Goal: Task Accomplishment & Management: Manage account settings

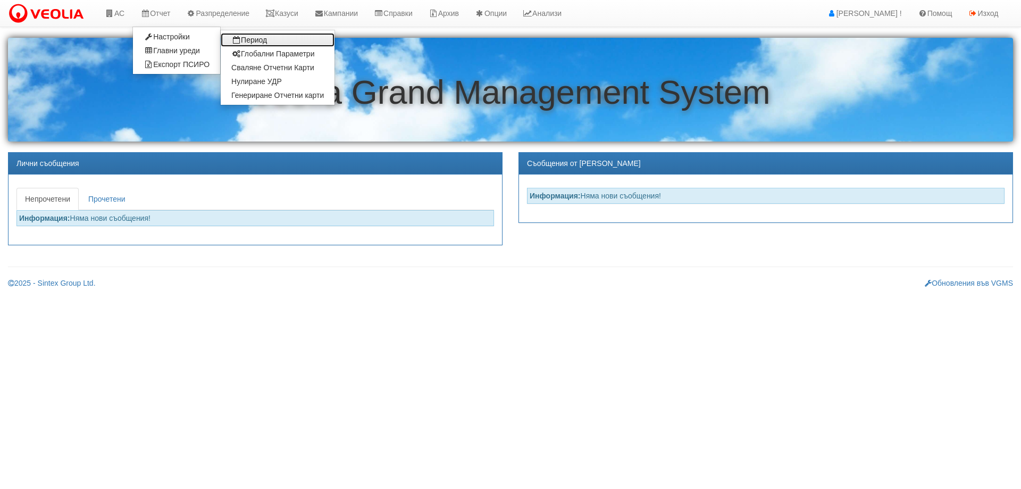
click at [254, 38] on link "Период" at bounding box center [278, 40] width 114 height 14
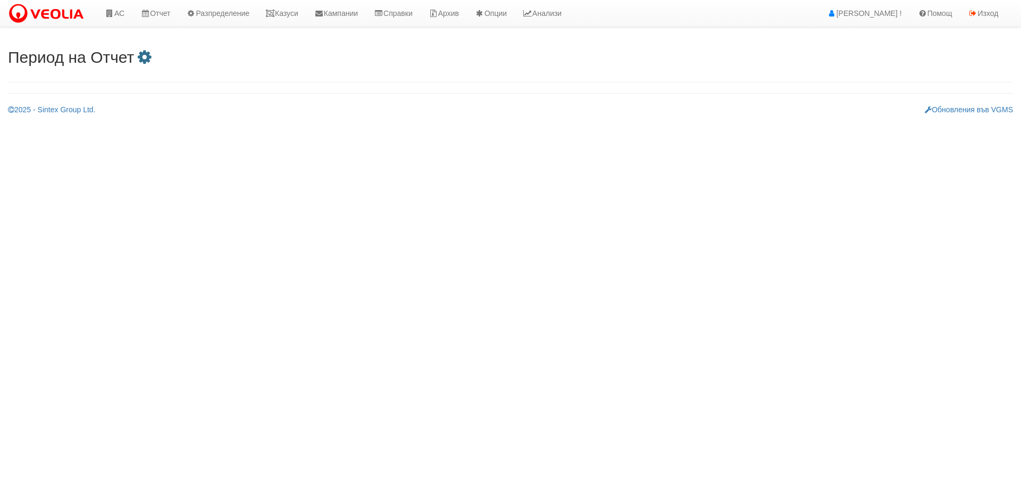
click at [155, 56] on icon at bounding box center [144, 57] width 21 height 16
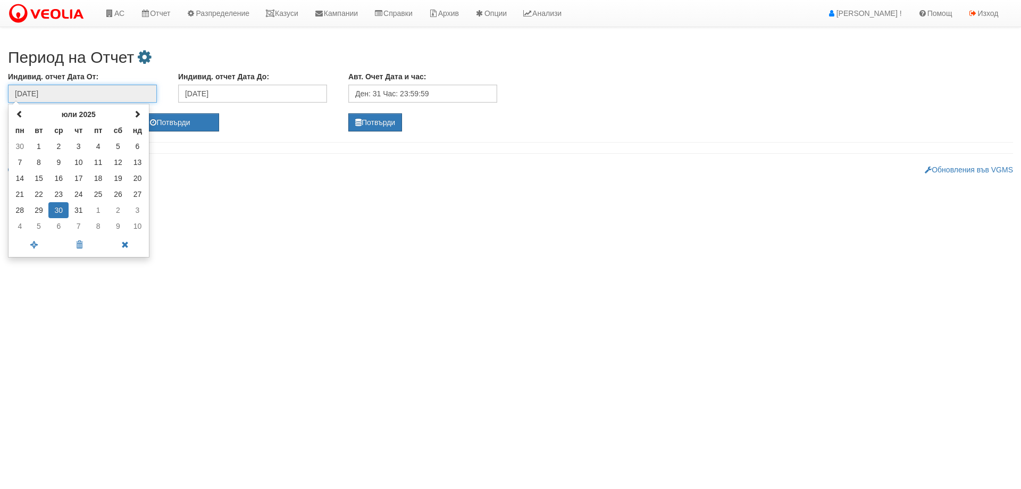
click at [99, 97] on input "30/07/2025" at bounding box center [82, 94] width 149 height 18
click at [138, 114] on span at bounding box center [137, 113] width 7 height 7
click at [100, 209] on td "29" at bounding box center [98, 210] width 20 height 16
type input "29/08/2025"
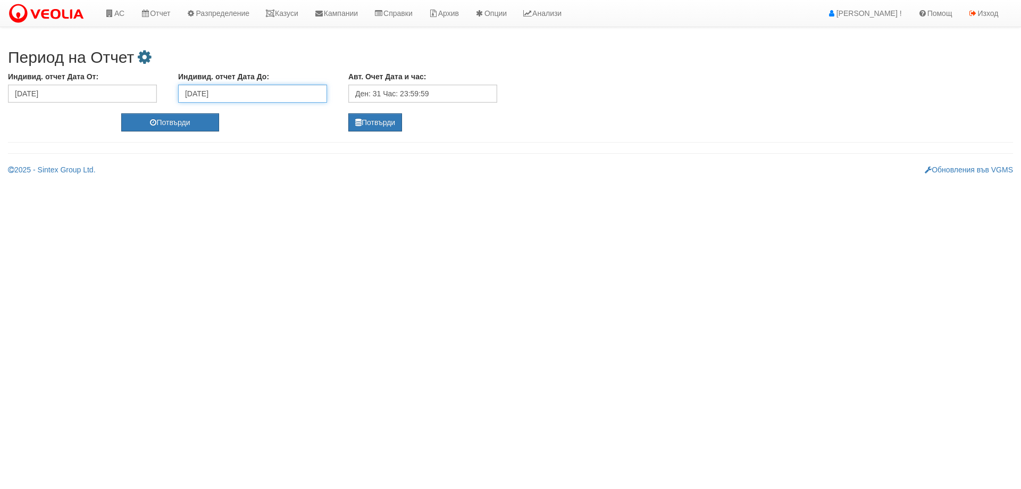
click at [256, 87] on input "01/08/2025" at bounding box center [252, 94] width 149 height 18
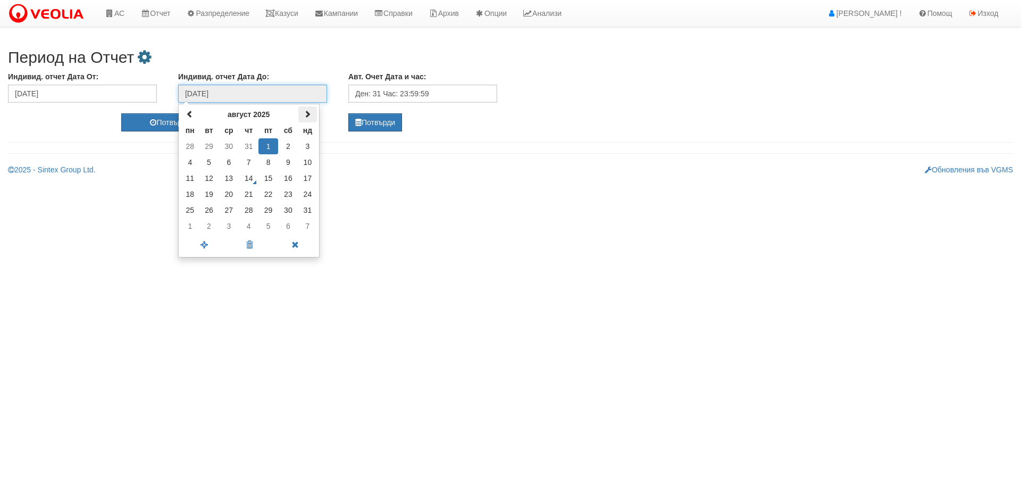
click at [313, 113] on th at bounding box center [307, 114] width 19 height 16
click at [209, 147] on td "2" at bounding box center [209, 146] width 20 height 16
type input "02/09/2025"
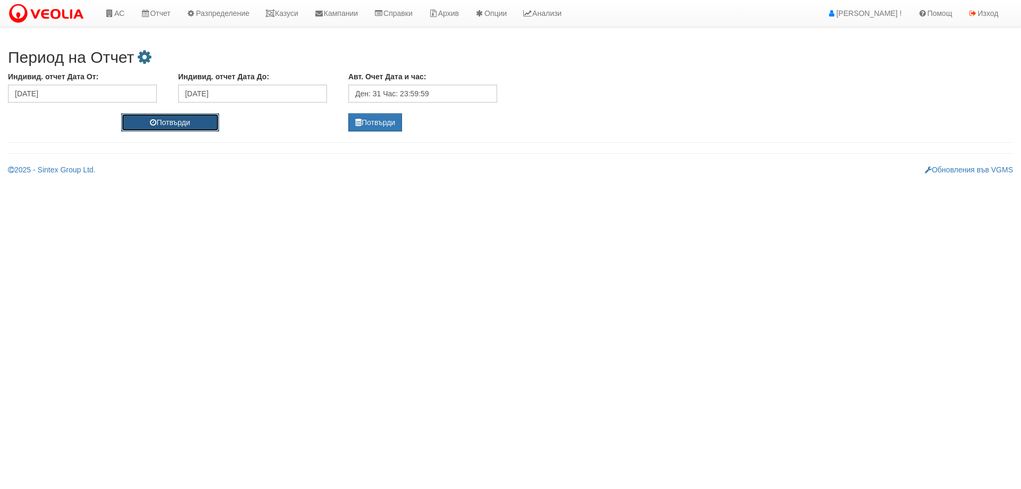
click at [192, 125] on button "Потвърди" at bounding box center [169, 122] width 97 height 18
click at [111, 15] on icon at bounding box center [110, 13] width 10 height 7
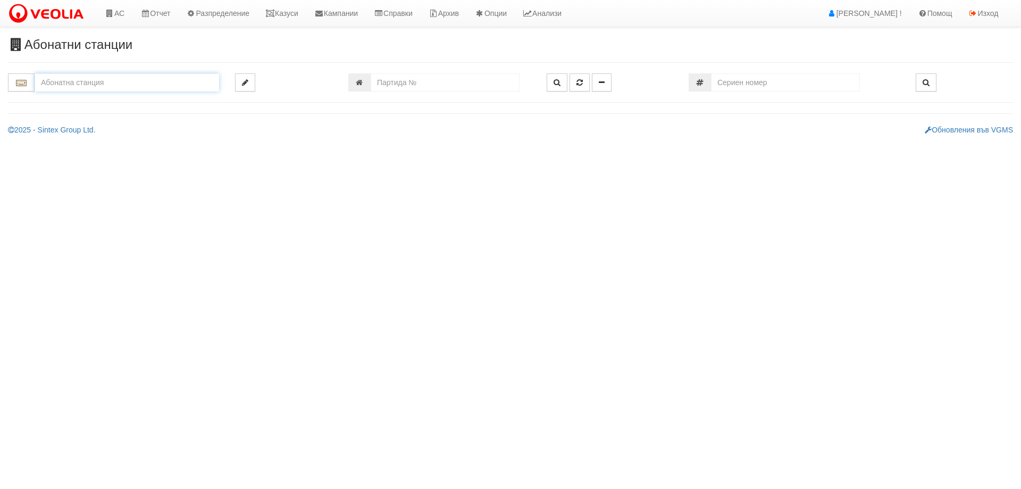
drag, startPoint x: 195, startPoint y: 85, endPoint x: 182, endPoint y: 87, distance: 12.3
click at [195, 85] on input "text" at bounding box center [127, 82] width 185 height 18
click at [140, 105] on div "012/1 - ул. Васил Чекаларов - "ВЕОЛИЯ"" at bounding box center [126, 99] width 181 height 12
type input "012/1 - ул. Васил Чекаларов - "ВЕОЛИЯ""
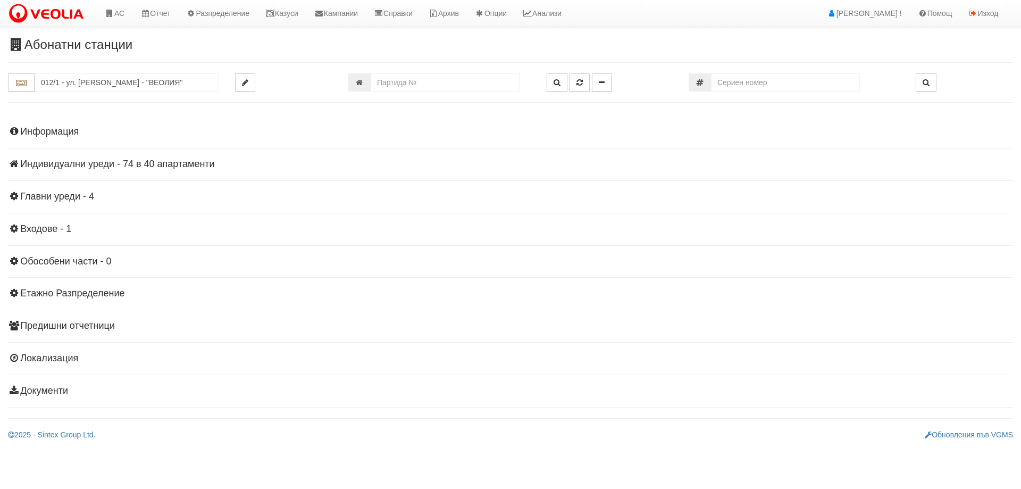
click at [119, 163] on h4 "Индивидуални уреди - 74 в 40 апартаменти" at bounding box center [510, 164] width 1005 height 11
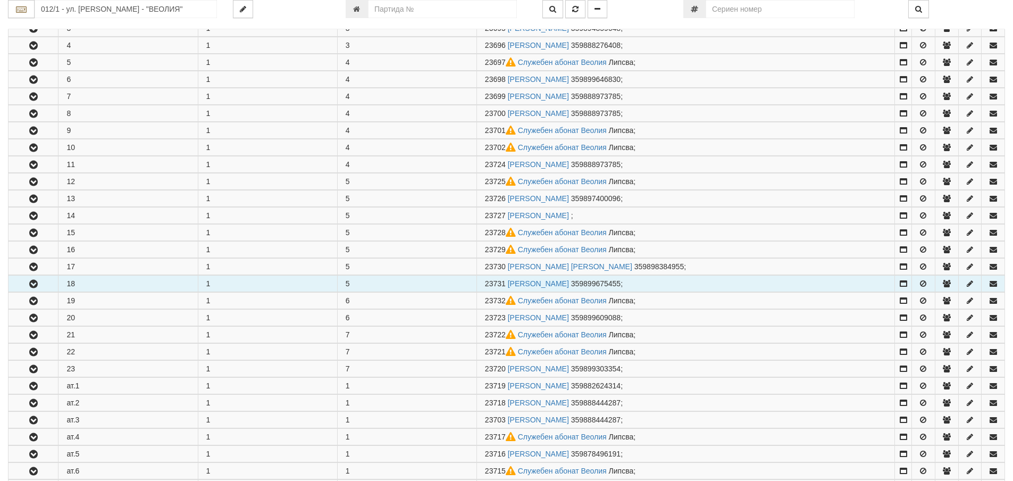
scroll to position [266, 0]
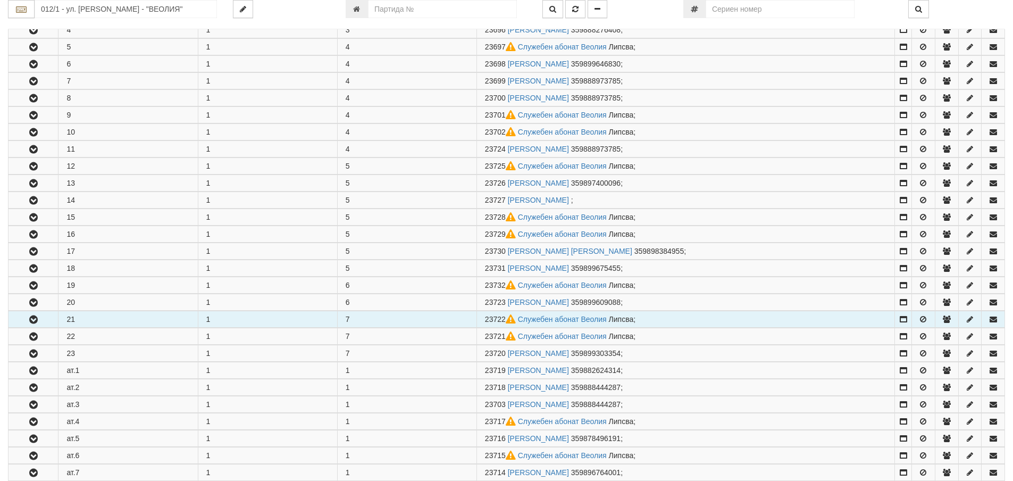
click at [36, 320] on icon "button" at bounding box center [33, 319] width 13 height 7
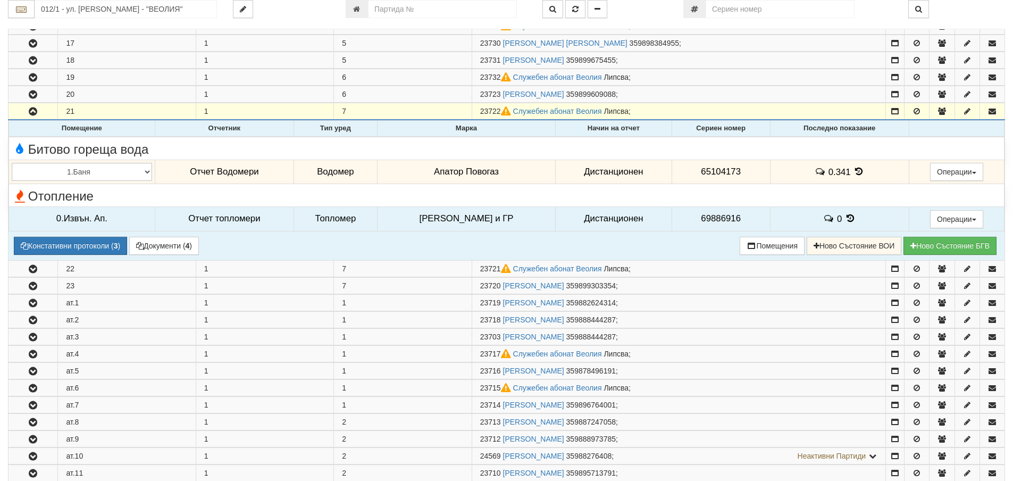
scroll to position [479, 0]
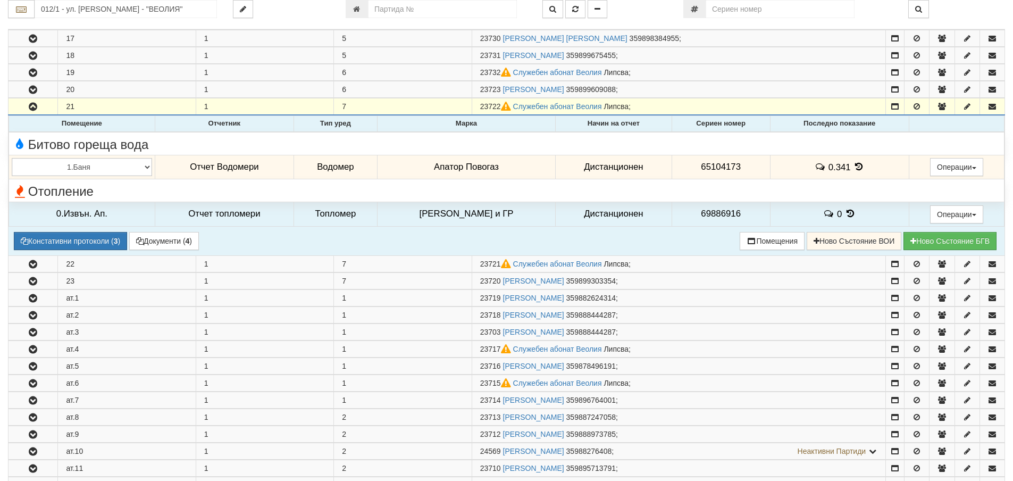
click at [859, 166] on icon at bounding box center [859, 166] width 12 height 9
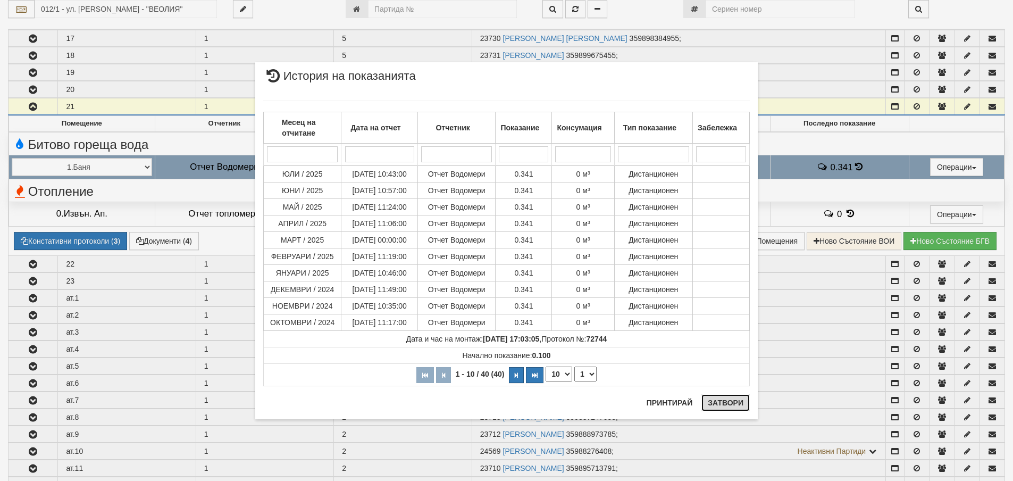
click at [732, 405] on button "Затвори" at bounding box center [726, 402] width 48 height 17
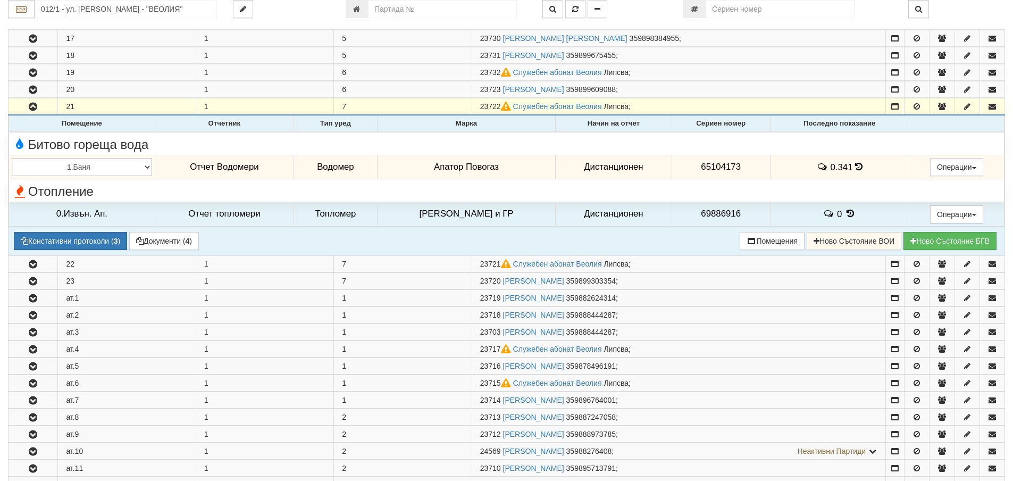
click at [781, 193] on div "Отопление" at bounding box center [507, 190] width 1006 height 16
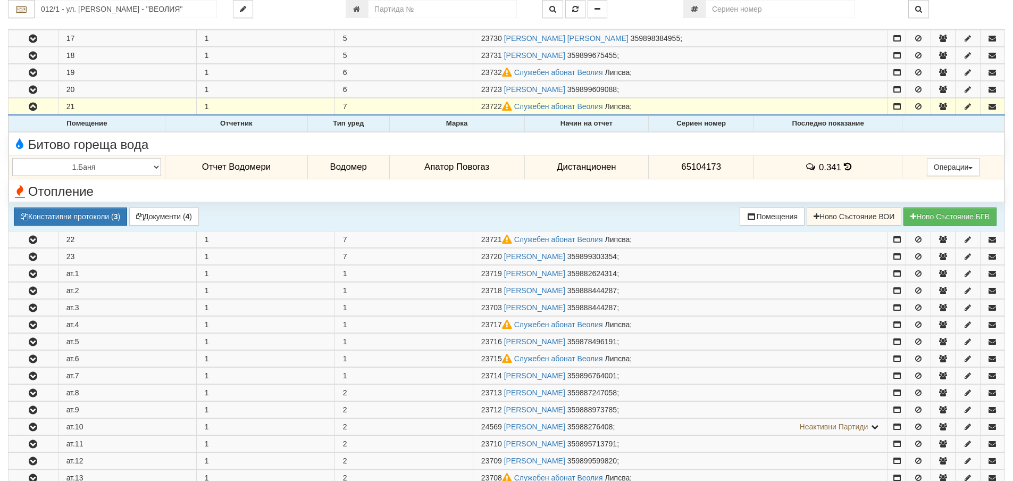
click at [742, 190] on div "Отопление" at bounding box center [507, 190] width 1006 height 16
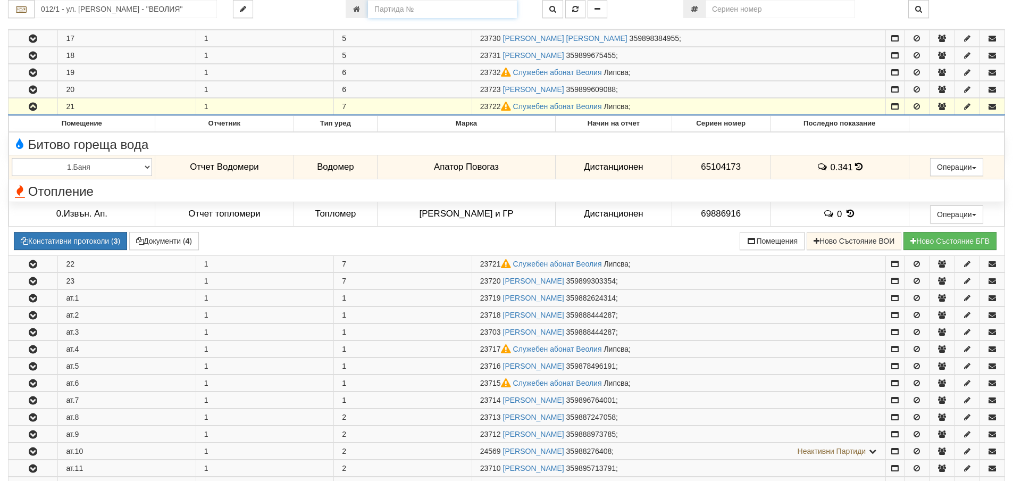
click at [451, 11] on input "number" at bounding box center [442, 9] width 149 height 18
click at [574, 5] on button "button" at bounding box center [575, 9] width 20 height 18
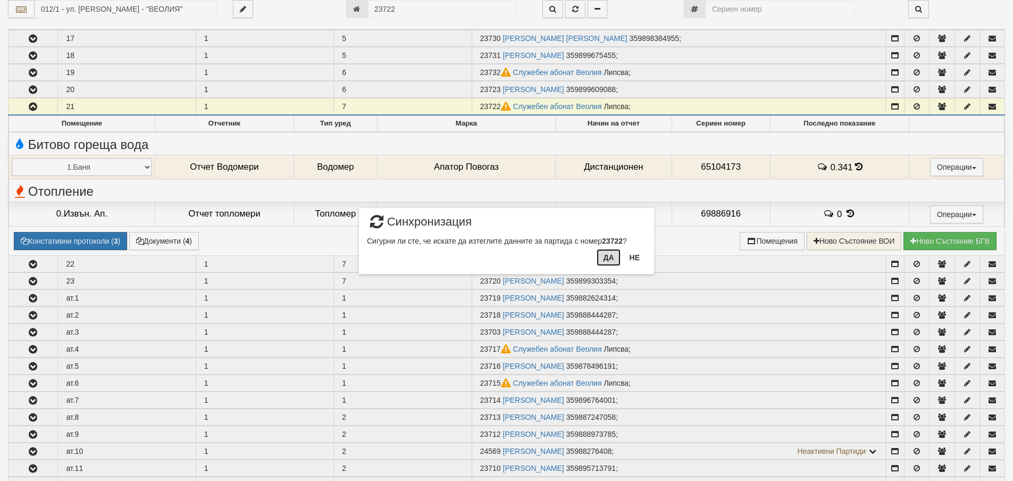
click at [603, 259] on button "Да" at bounding box center [608, 257] width 23 height 17
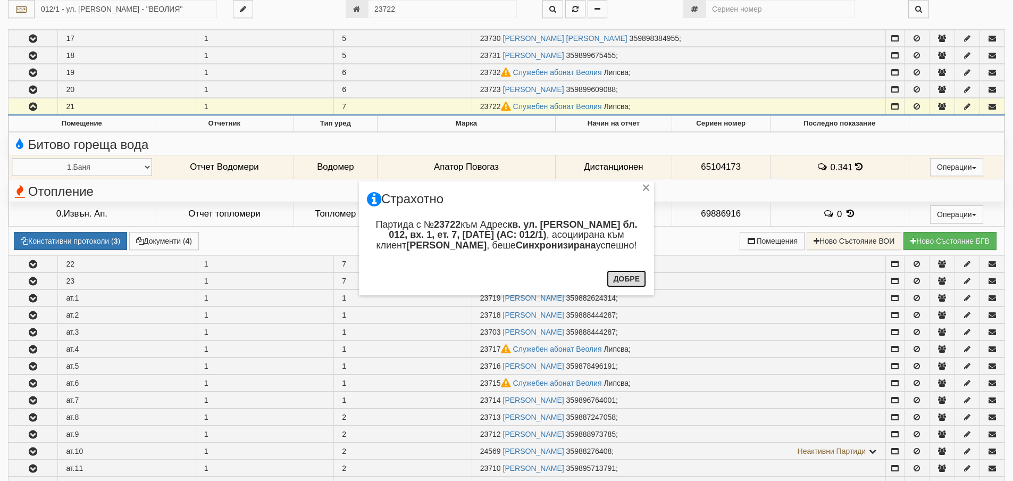
click at [620, 280] on button "Добре" at bounding box center [626, 278] width 39 height 17
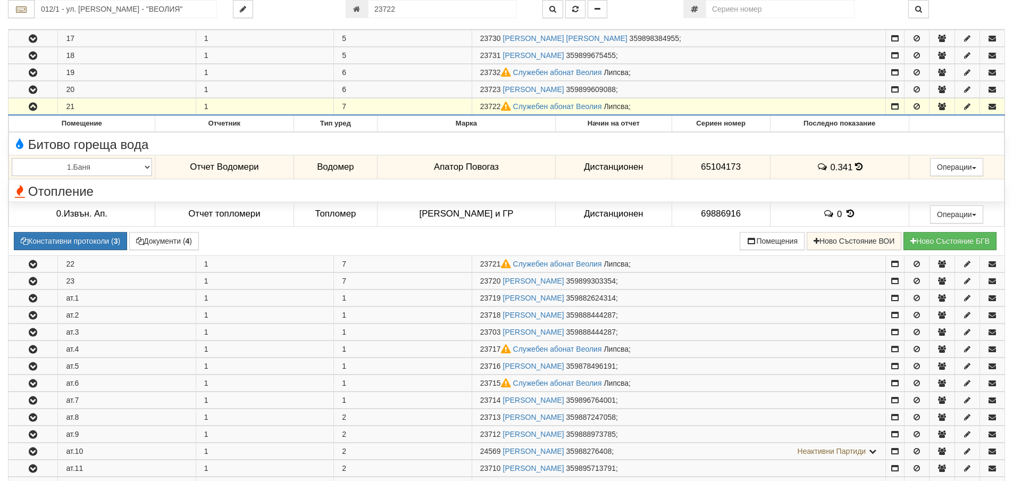
click at [45, 107] on button "button" at bounding box center [33, 106] width 49 height 16
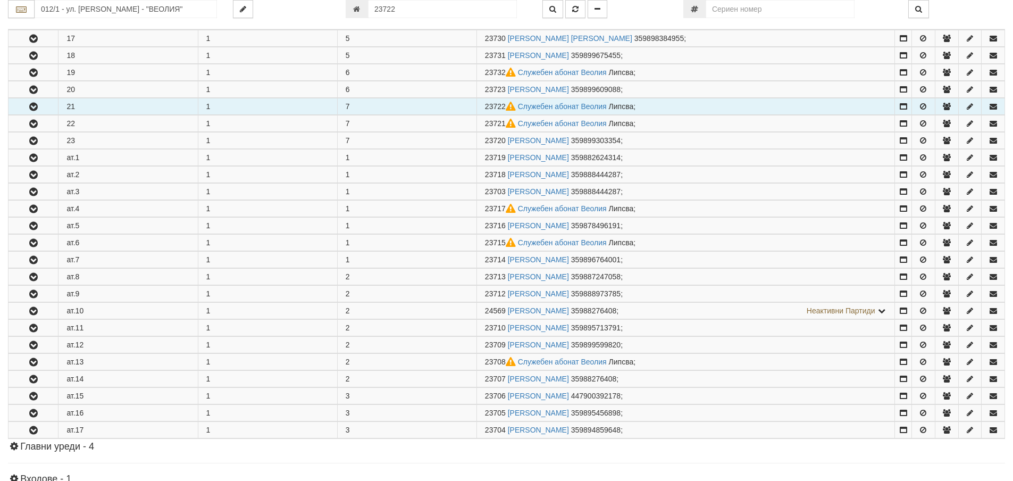
click at [45, 107] on button "button" at bounding box center [33, 106] width 49 height 16
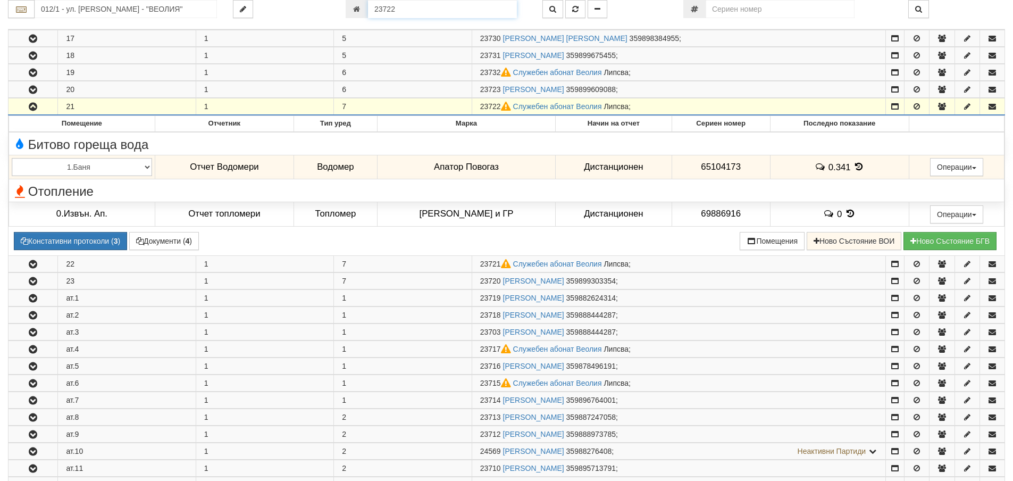
click at [450, 6] on input "23722" at bounding box center [442, 9] width 149 height 18
type input "23732"
click at [582, 11] on button "button" at bounding box center [575, 9] width 20 height 18
click at [475, 5] on input "23732" at bounding box center [442, 9] width 149 height 18
type input "012/1 - "ВЕОЛИЯ ЕНЕРДЖИ ВАРНА " ЕАД"
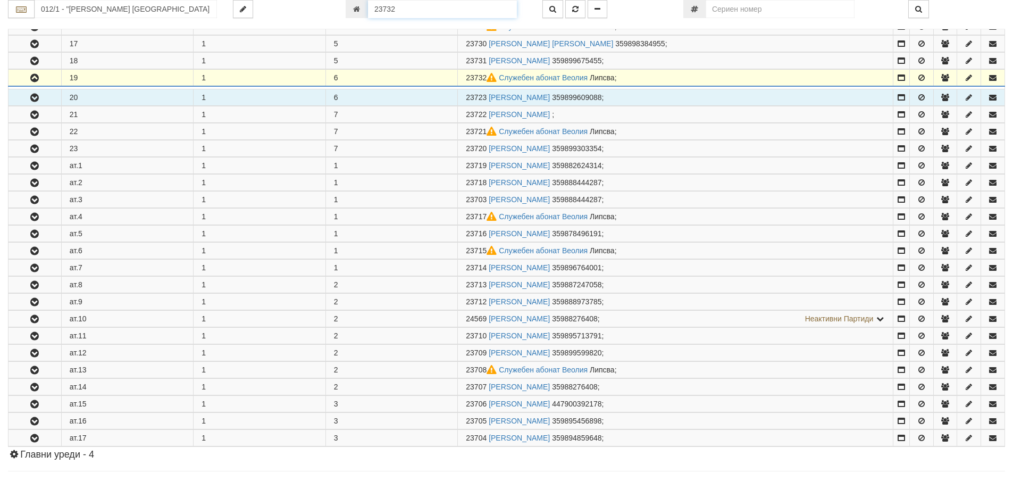
scroll to position [517, 0]
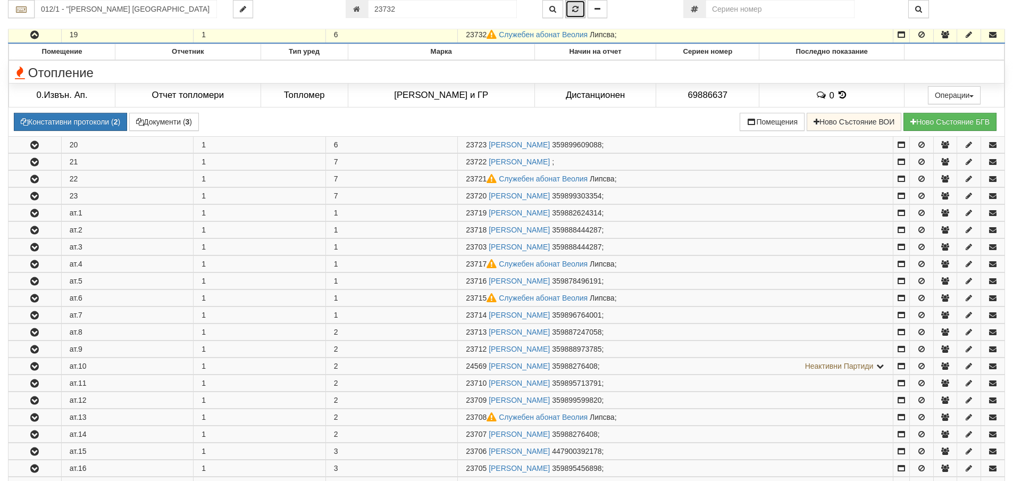
click at [572, 12] on button "button" at bounding box center [575, 9] width 20 height 18
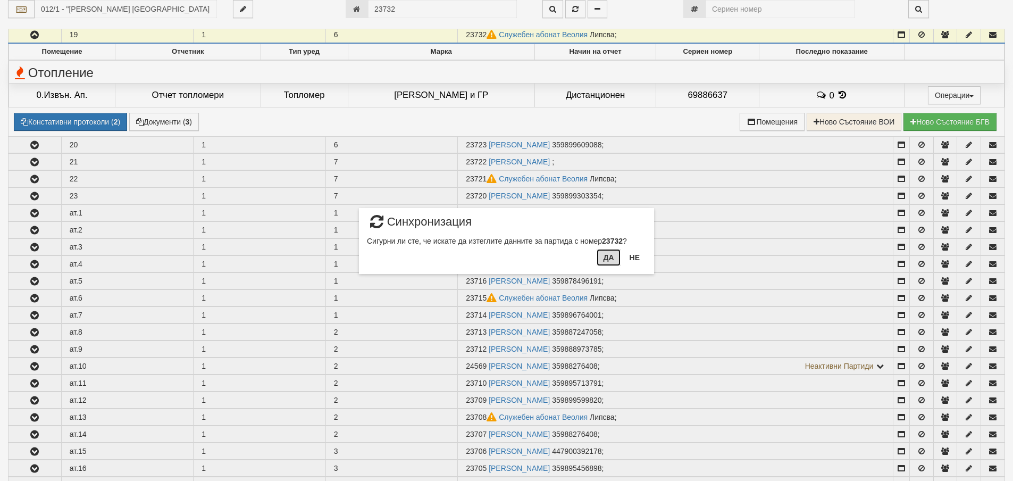
click at [603, 257] on button "Да" at bounding box center [608, 257] width 23 height 17
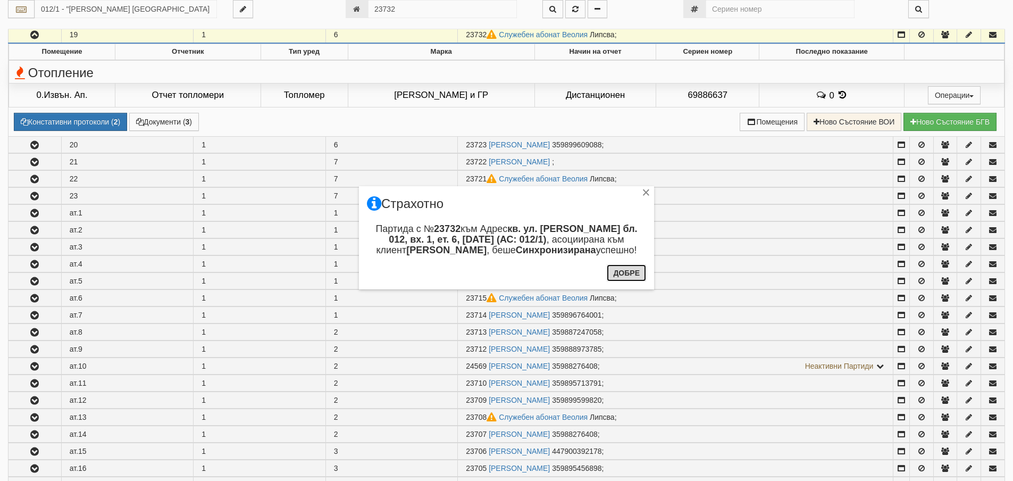
click at [634, 277] on button "Добре" at bounding box center [626, 272] width 39 height 17
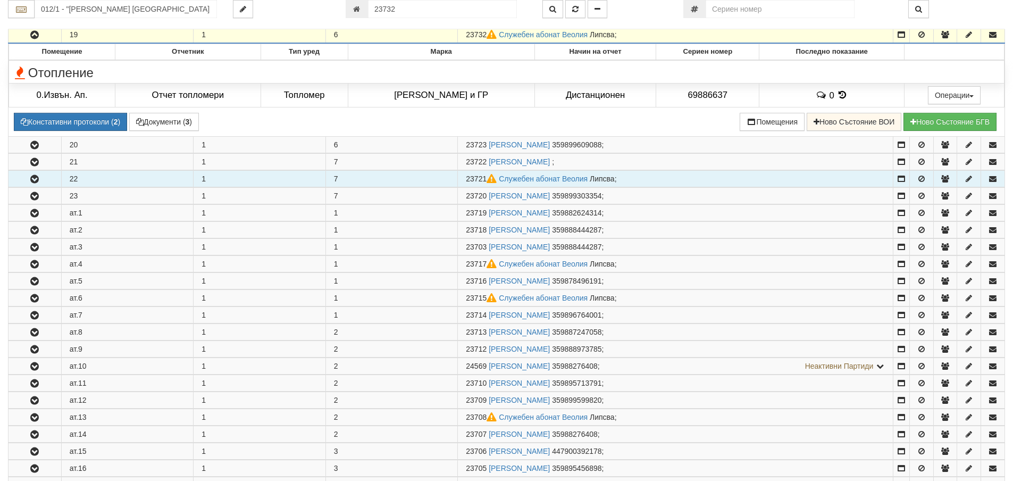
click at [41, 178] on button "button" at bounding box center [35, 179] width 53 height 16
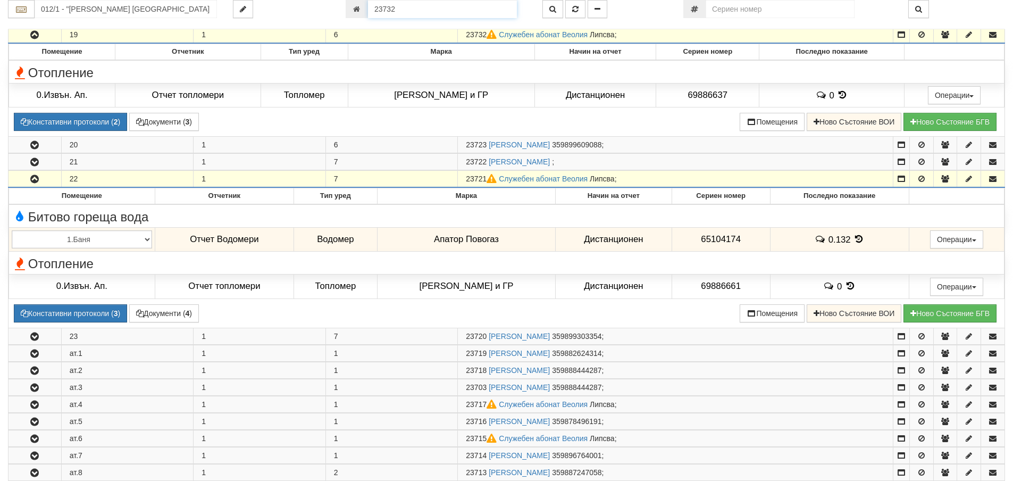
click at [450, 10] on input "23732" at bounding box center [442, 9] width 149 height 18
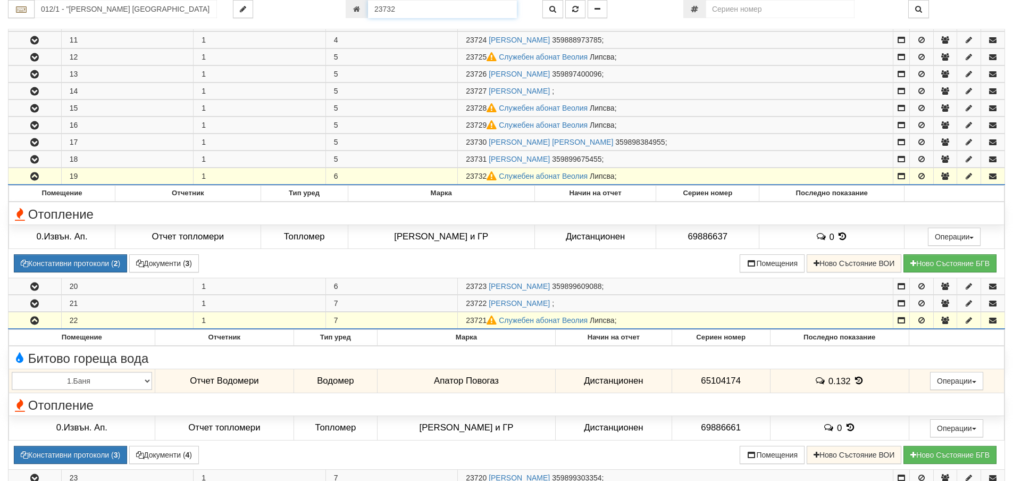
drag, startPoint x: 405, startPoint y: 7, endPoint x: 367, endPoint y: 1, distance: 39.4
click at [367, 1] on div "23732" at bounding box center [436, 9] width 181 height 18
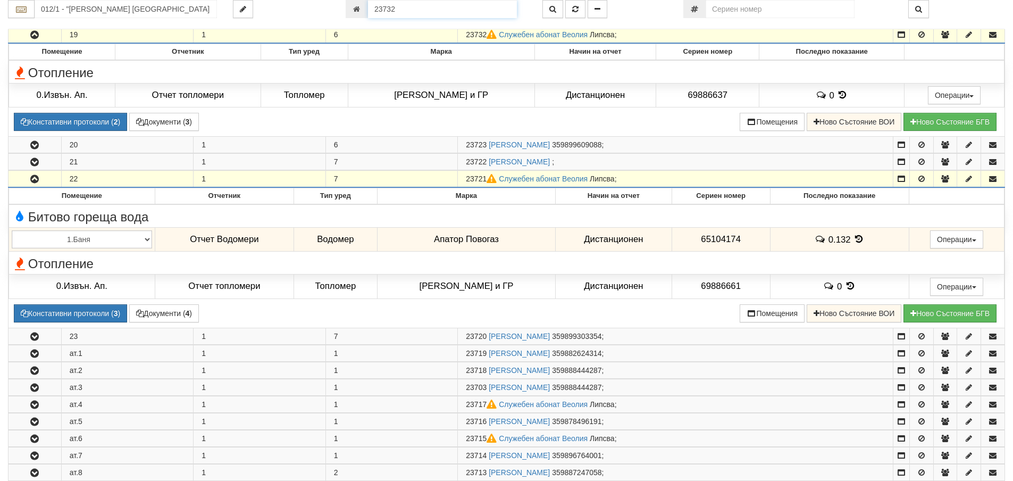
scroll to position [517, 0]
click at [555, 8] on icon "button" at bounding box center [553, 8] width 7 height 7
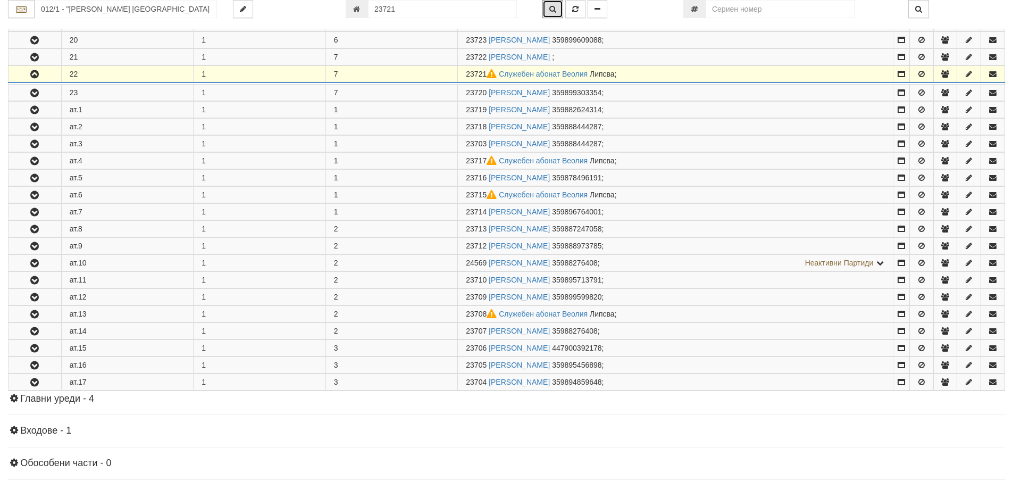
scroll to position [568, 0]
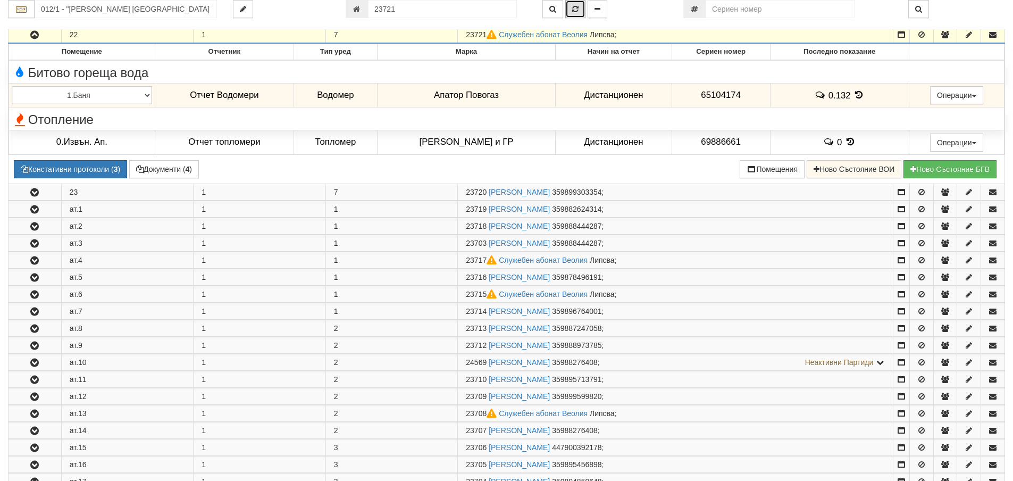
click at [573, 8] on icon "button" at bounding box center [575, 8] width 6 height 7
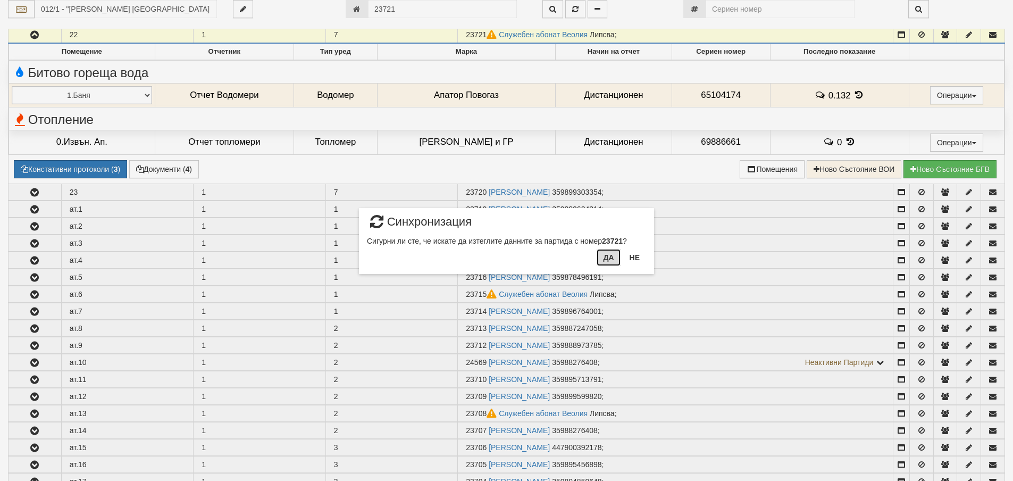
click at [612, 252] on button "Да" at bounding box center [608, 257] width 23 height 17
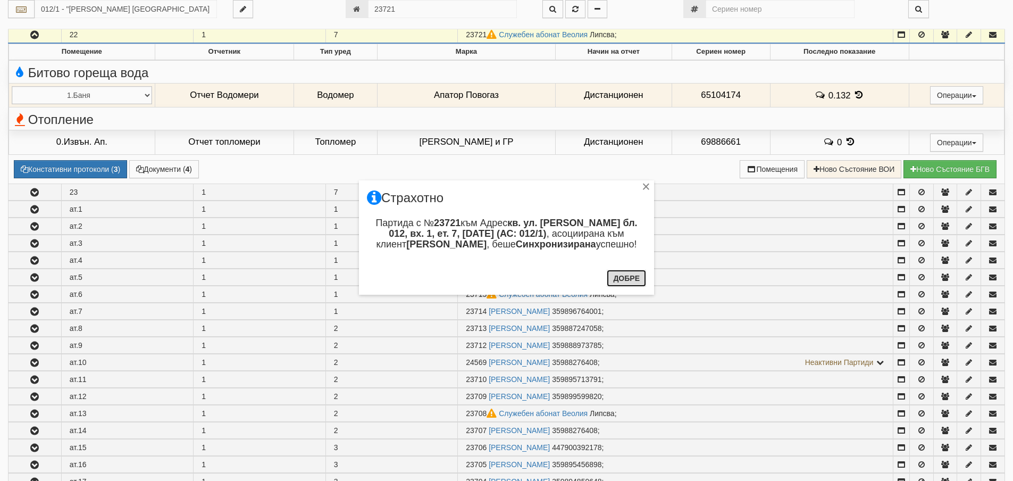
click at [630, 274] on button "Добре" at bounding box center [626, 278] width 39 height 17
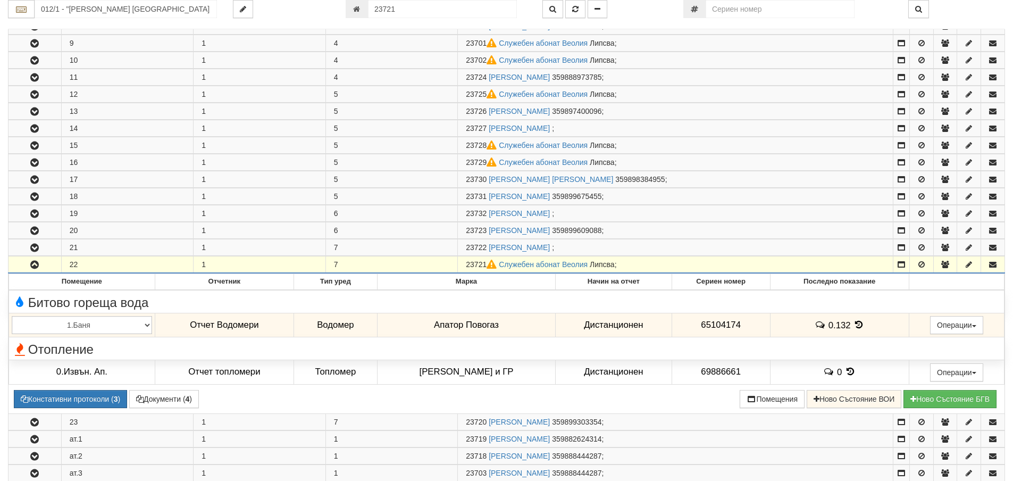
scroll to position [248, 0]
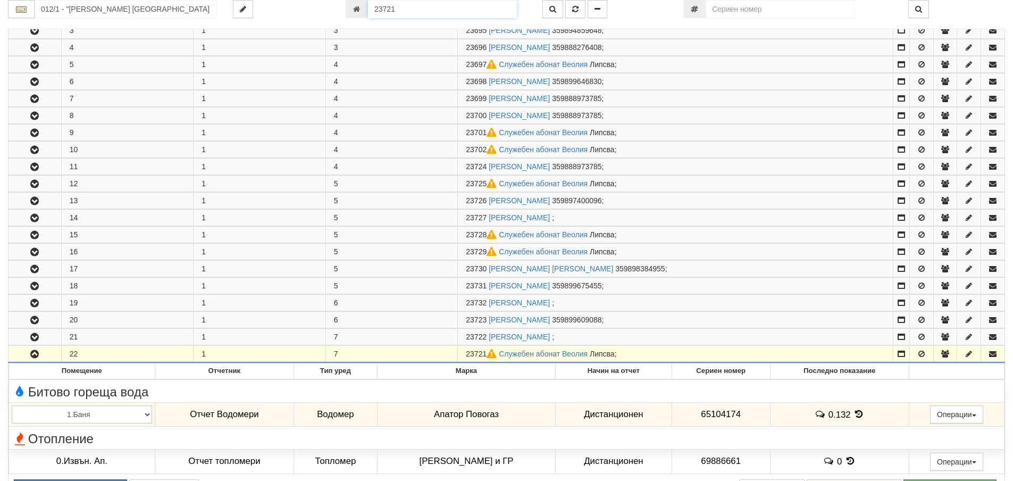
click at [411, 9] on input "23721" at bounding box center [442, 9] width 149 height 18
click at [550, 5] on icon "button" at bounding box center [553, 8] width 7 height 7
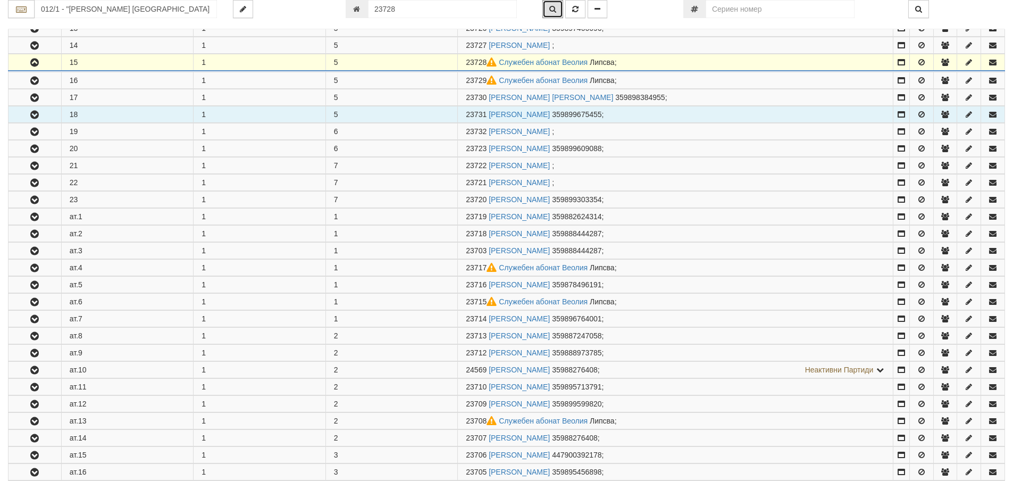
scroll to position [448, 0]
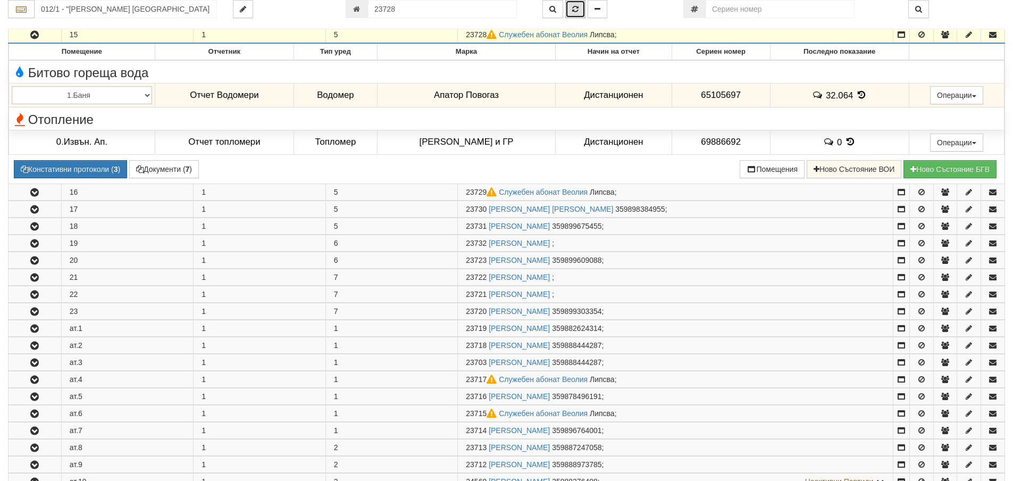
click at [573, 9] on icon "button" at bounding box center [575, 8] width 6 height 7
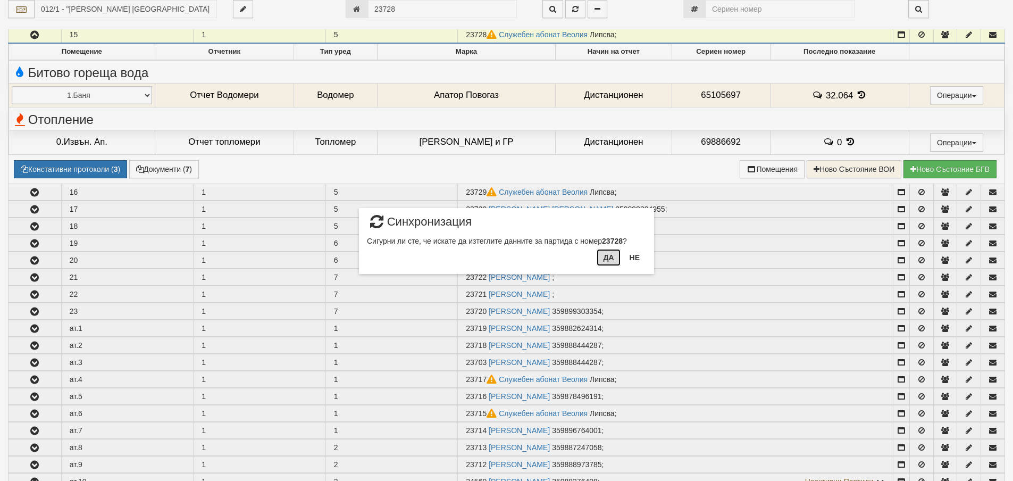
click at [613, 259] on button "Да" at bounding box center [608, 257] width 23 height 17
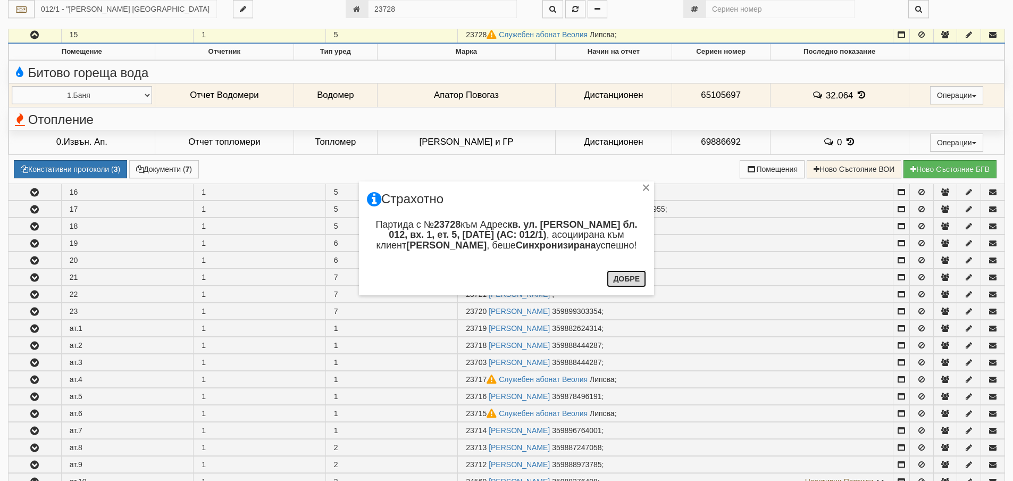
click at [617, 276] on button "Добре" at bounding box center [626, 278] width 39 height 17
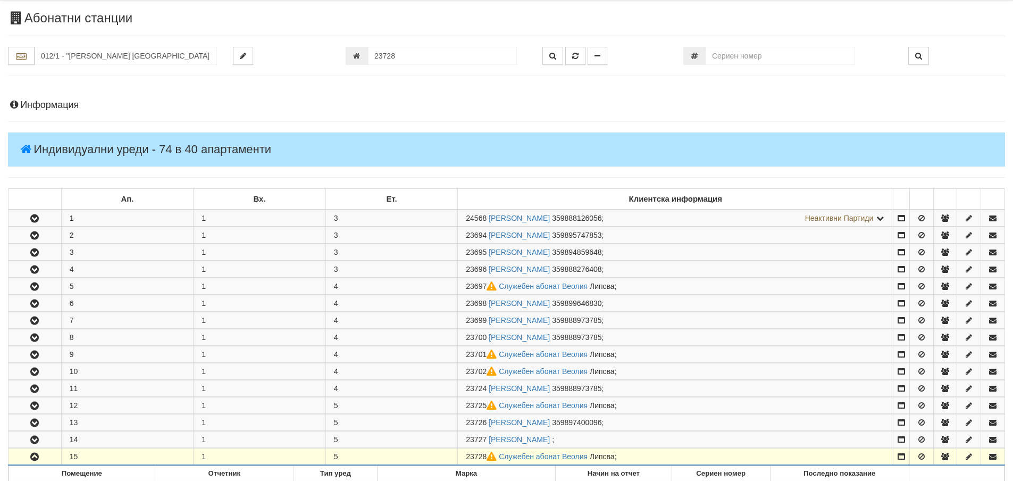
scroll to position [23, 0]
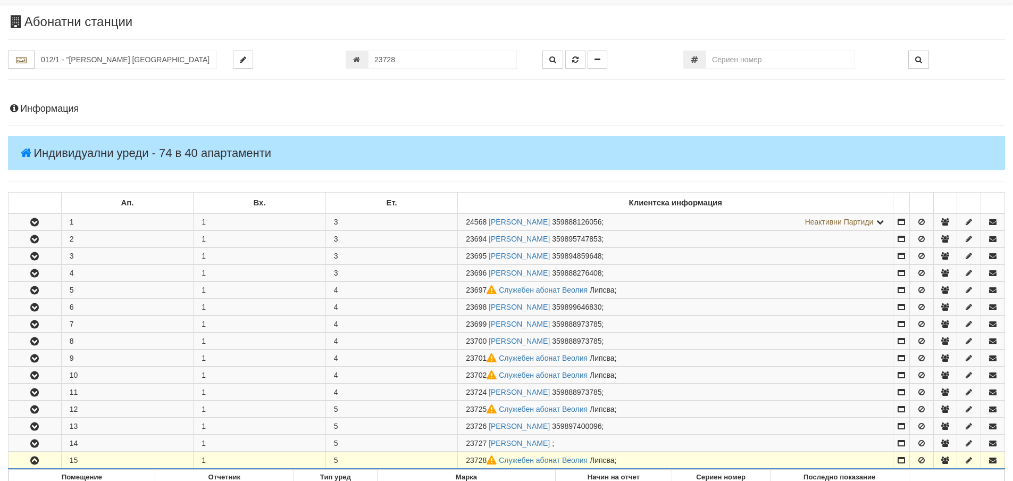
click at [69, 113] on h4 "Информация" at bounding box center [506, 109] width 997 height 11
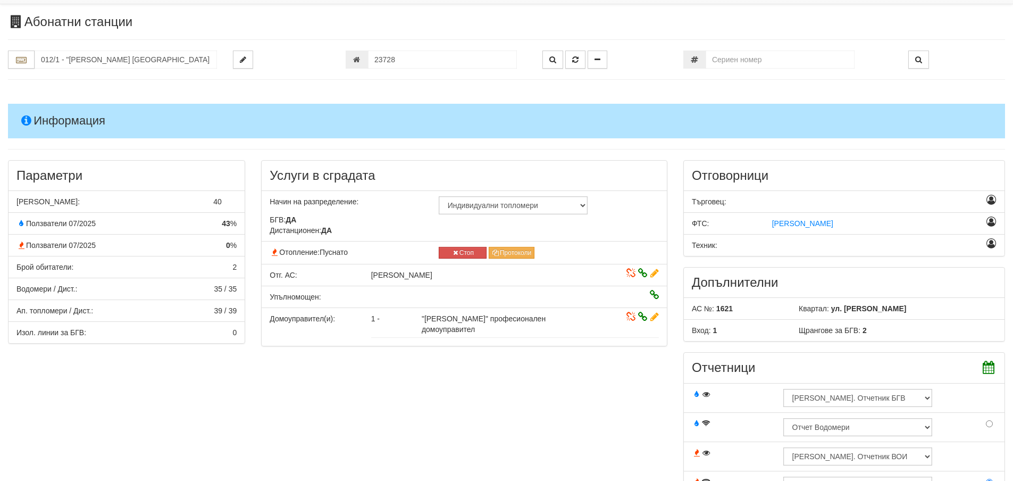
click at [69, 110] on h4 "Информация" at bounding box center [506, 121] width 997 height 34
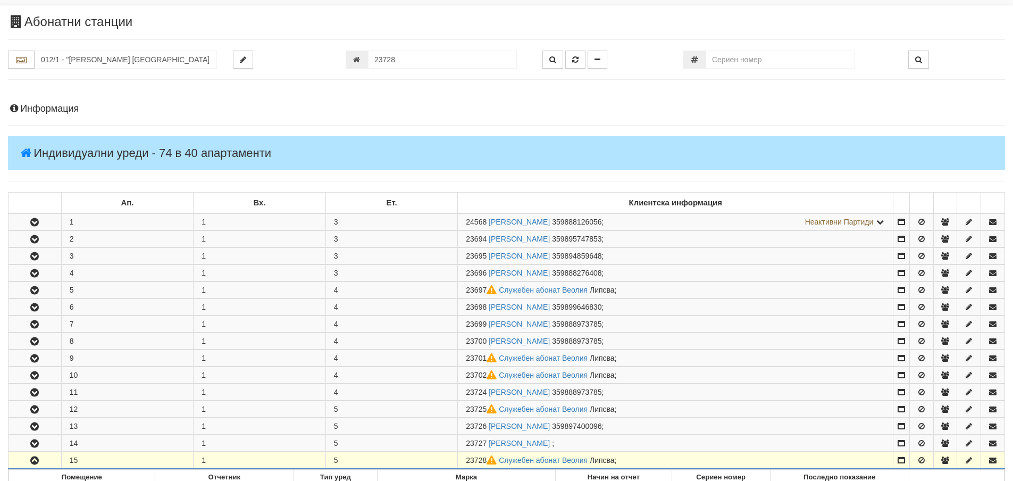
scroll to position [76, 0]
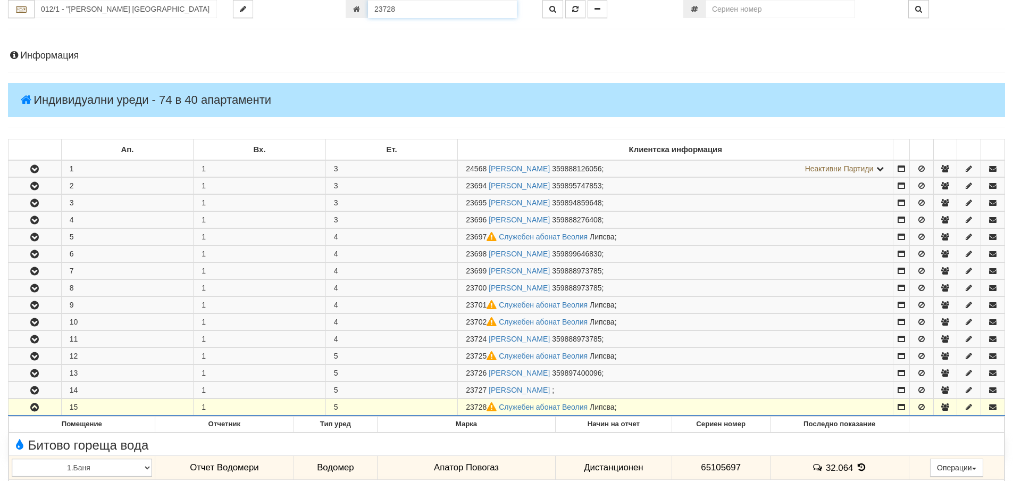
click at [430, 9] on input "23728" at bounding box center [442, 9] width 149 height 18
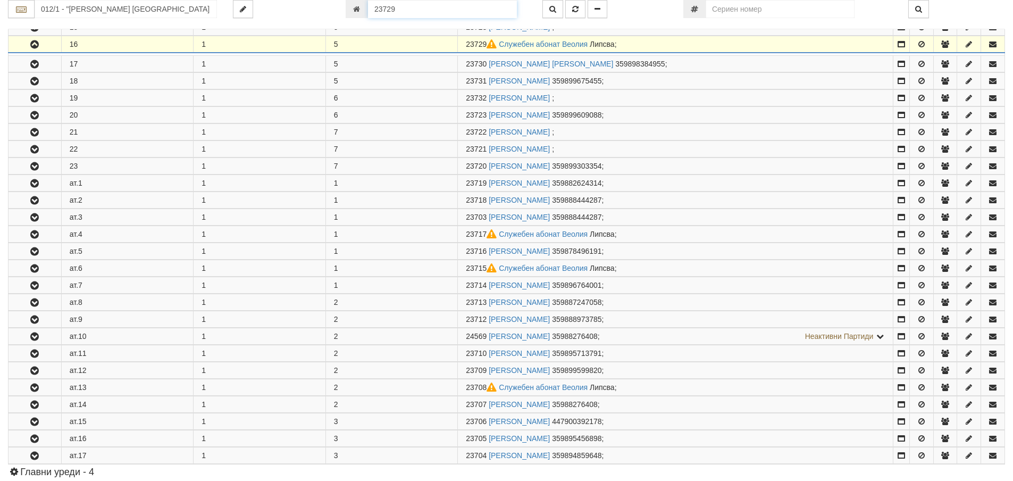
scroll to position [465, 0]
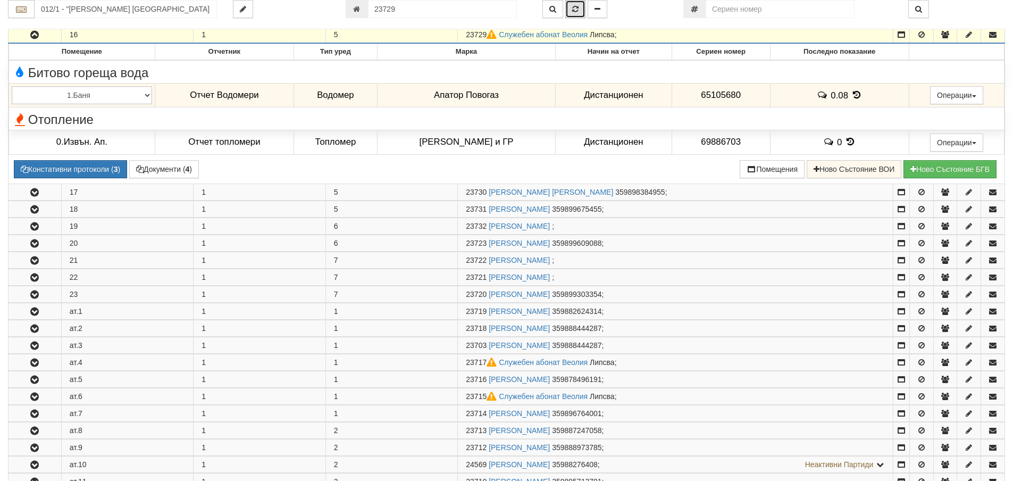
click at [572, 9] on icon "button" at bounding box center [575, 8] width 6 height 7
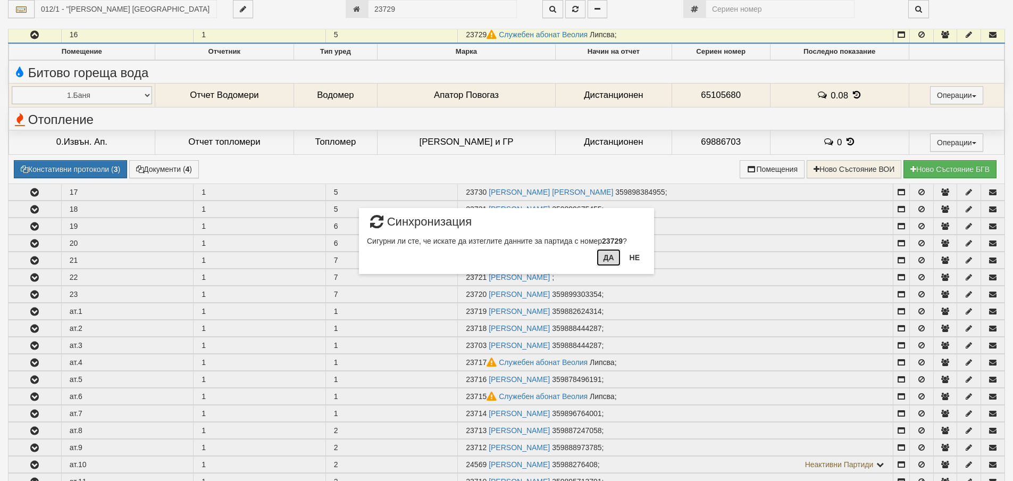
click at [607, 259] on button "Да" at bounding box center [608, 257] width 23 height 17
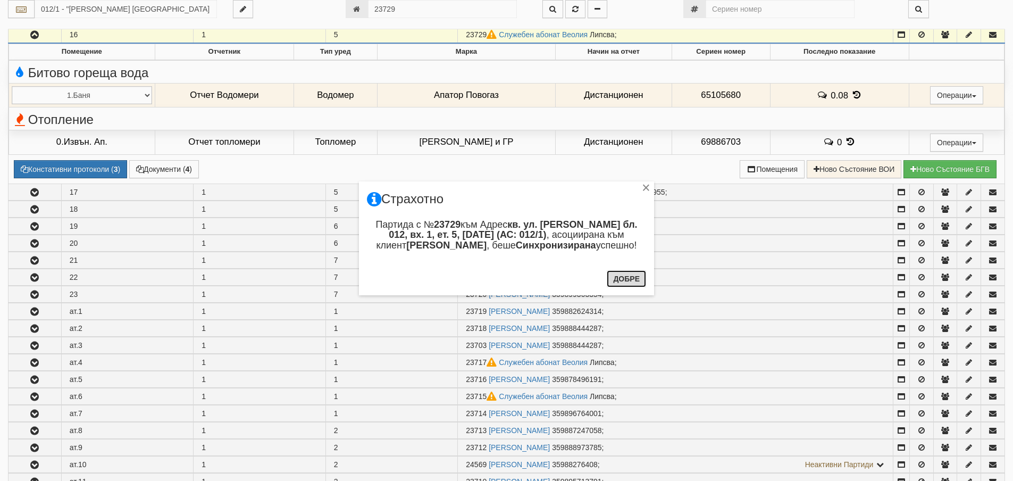
click at [622, 280] on button "Добре" at bounding box center [626, 278] width 39 height 17
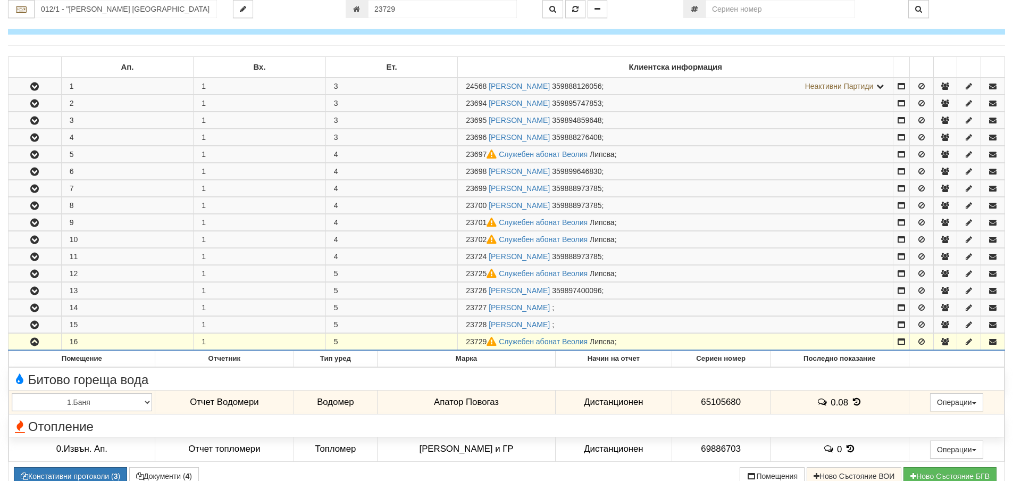
scroll to position [0, 0]
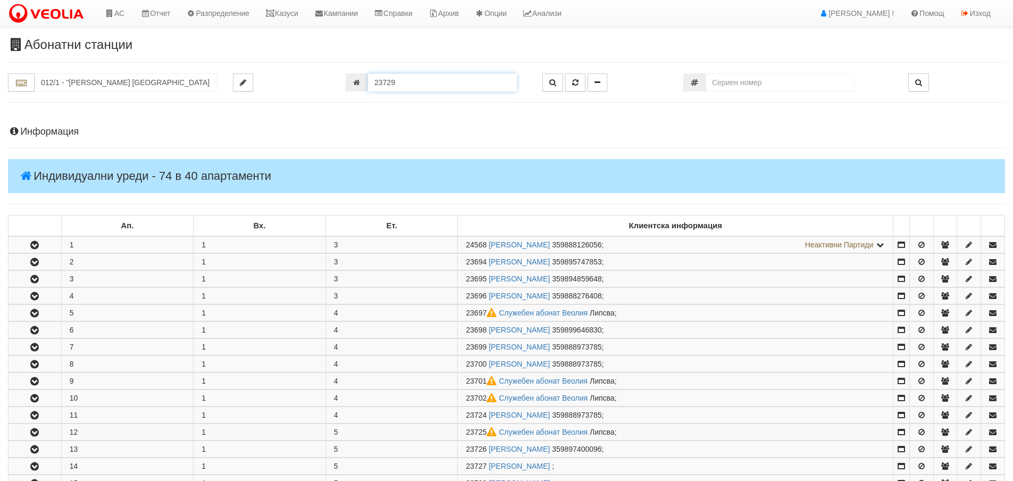
click at [439, 76] on input "23729" at bounding box center [442, 82] width 149 height 18
click at [556, 81] on icon "button" at bounding box center [553, 82] width 7 height 7
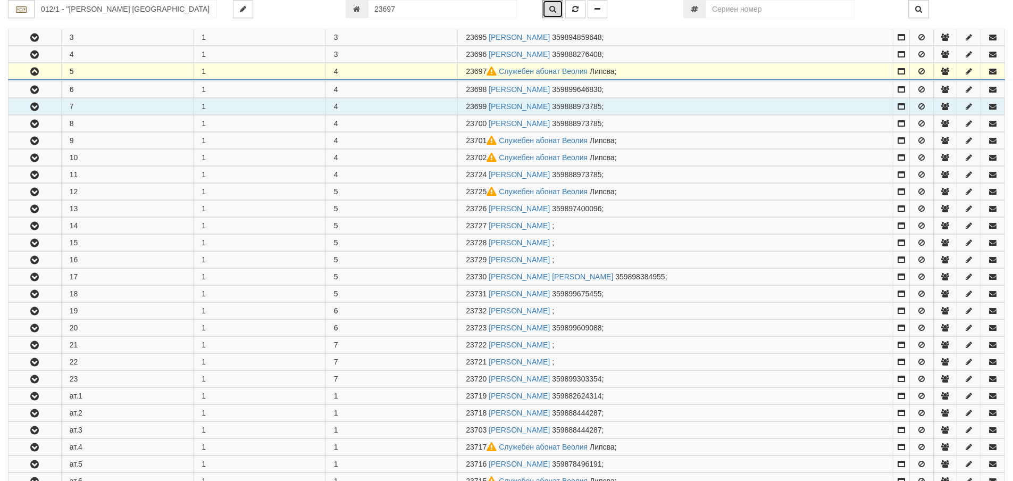
scroll to position [278, 0]
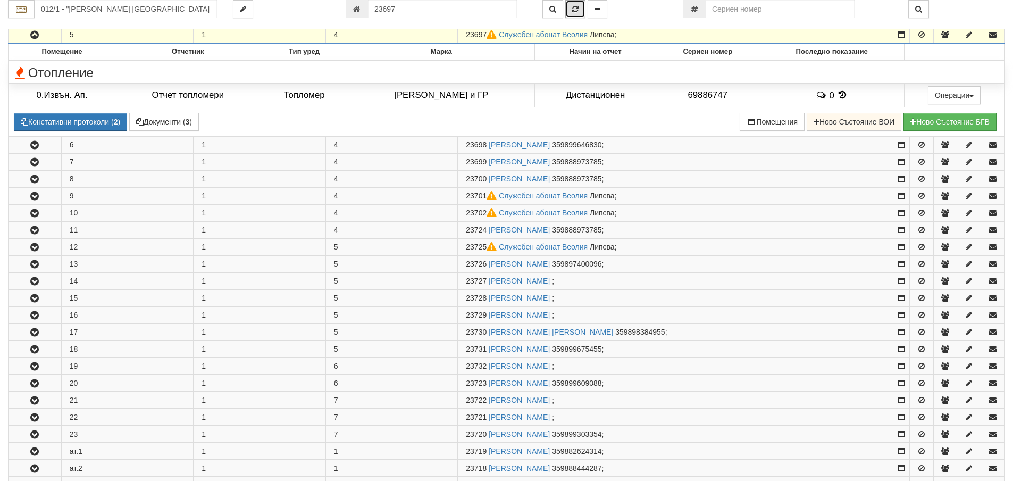
click at [576, 7] on icon "button" at bounding box center [575, 8] width 6 height 7
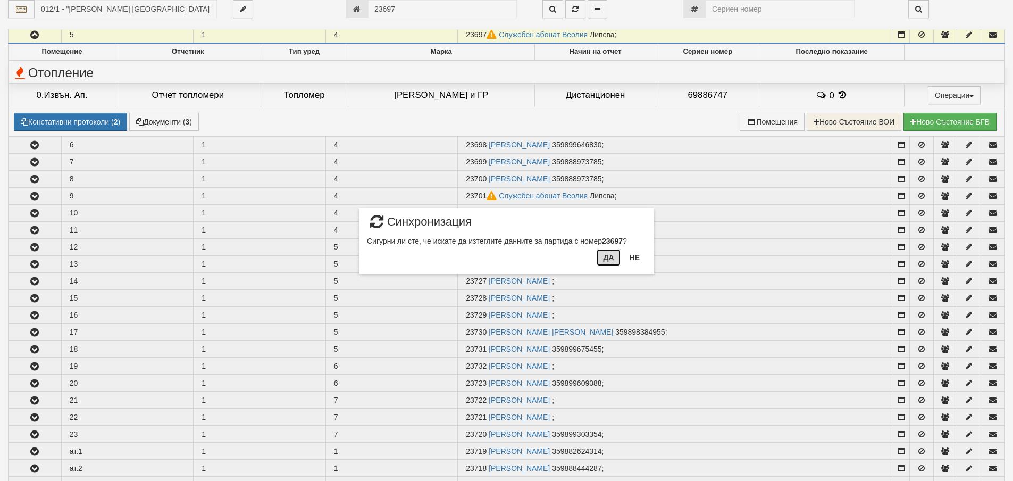
click at [601, 257] on button "Да" at bounding box center [608, 257] width 23 height 17
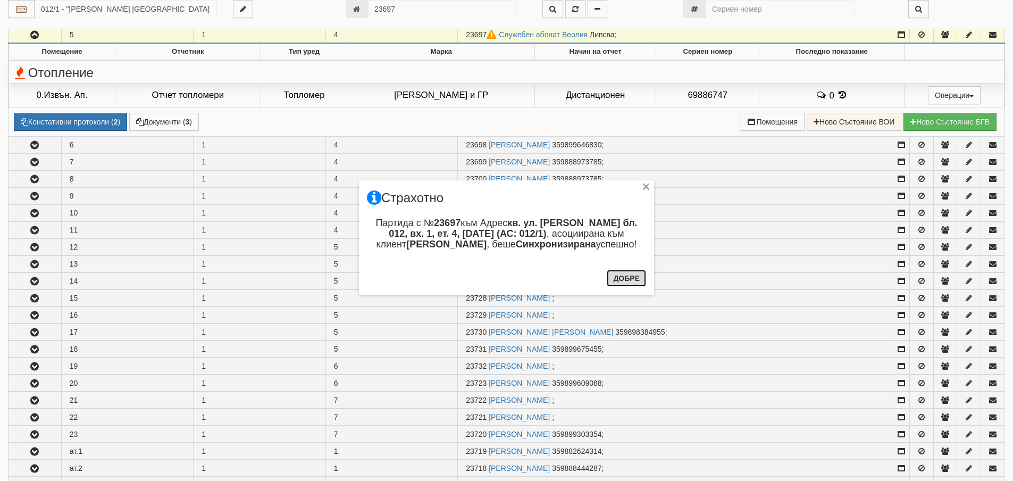
click at [635, 282] on button "Добре" at bounding box center [626, 278] width 39 height 17
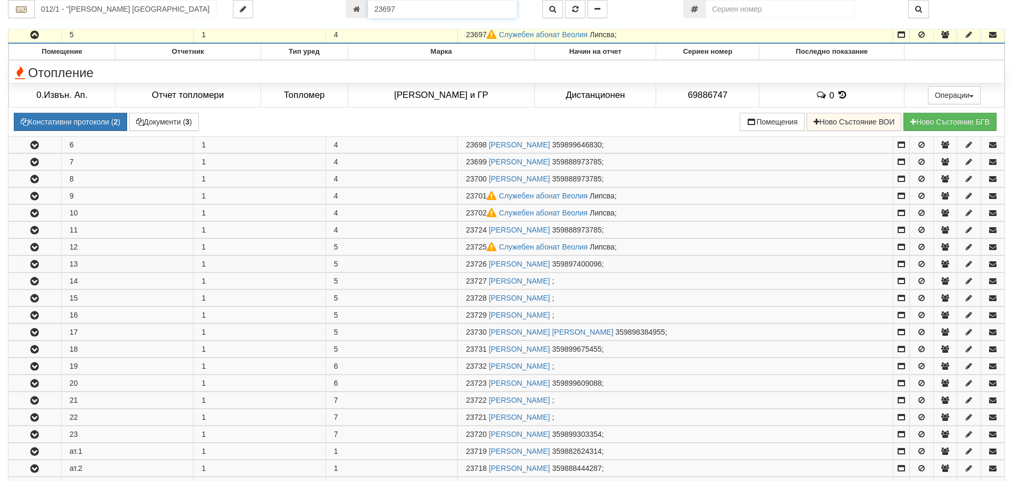
click at [475, 10] on input "23697" at bounding box center [442, 9] width 149 height 18
click at [554, 10] on icon "button" at bounding box center [553, 8] width 7 height 7
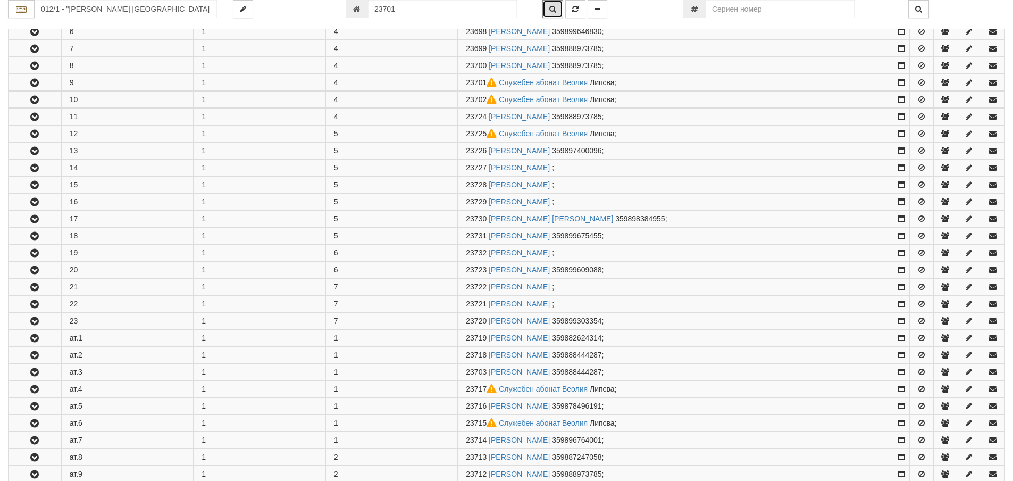
scroll to position [346, 0]
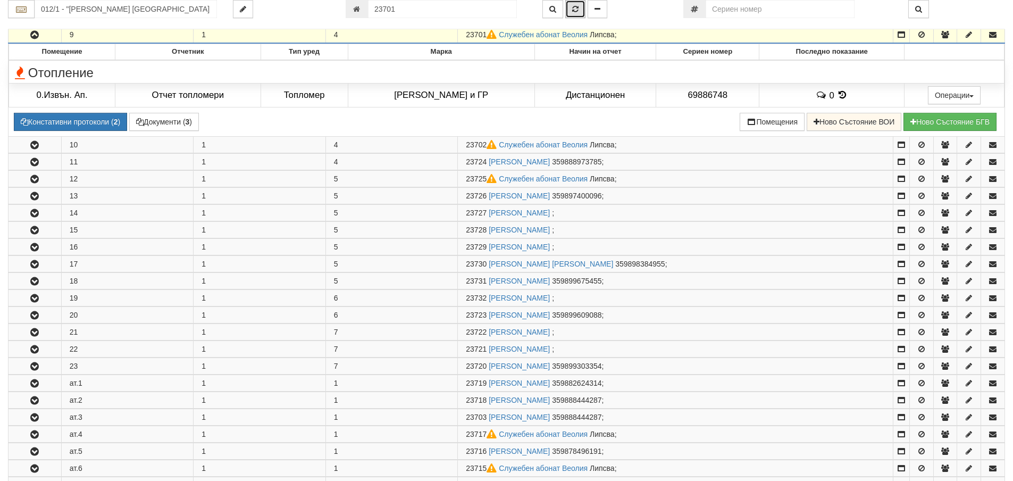
click at [574, 9] on icon "button" at bounding box center [575, 8] width 6 height 7
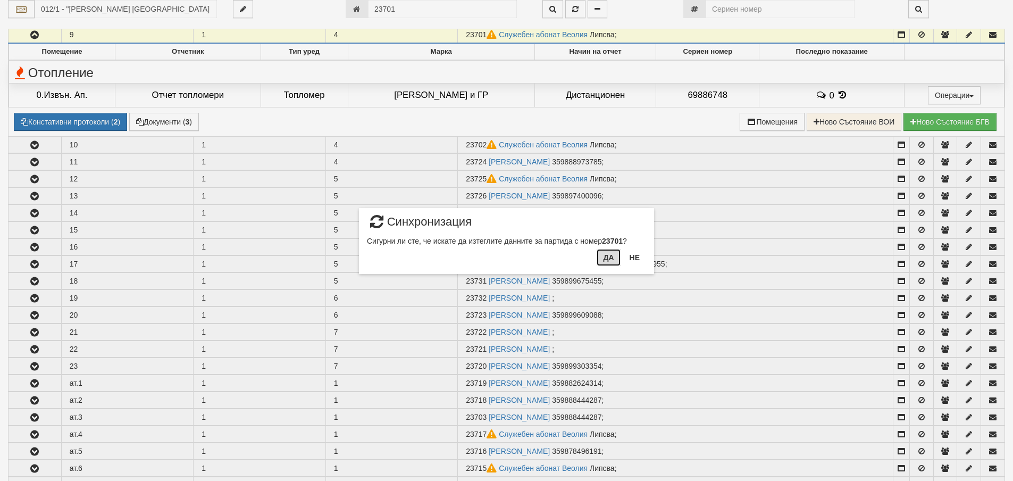
click at [606, 262] on button "Да" at bounding box center [608, 257] width 23 height 17
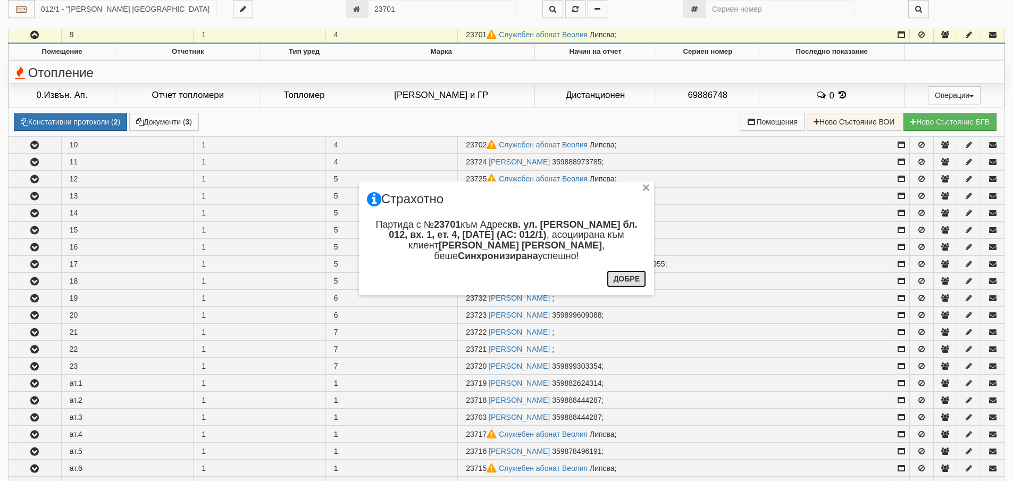
drag, startPoint x: 631, startPoint y: 274, endPoint x: 631, endPoint y: 285, distance: 10.7
click at [631, 276] on button "Добре" at bounding box center [626, 278] width 39 height 17
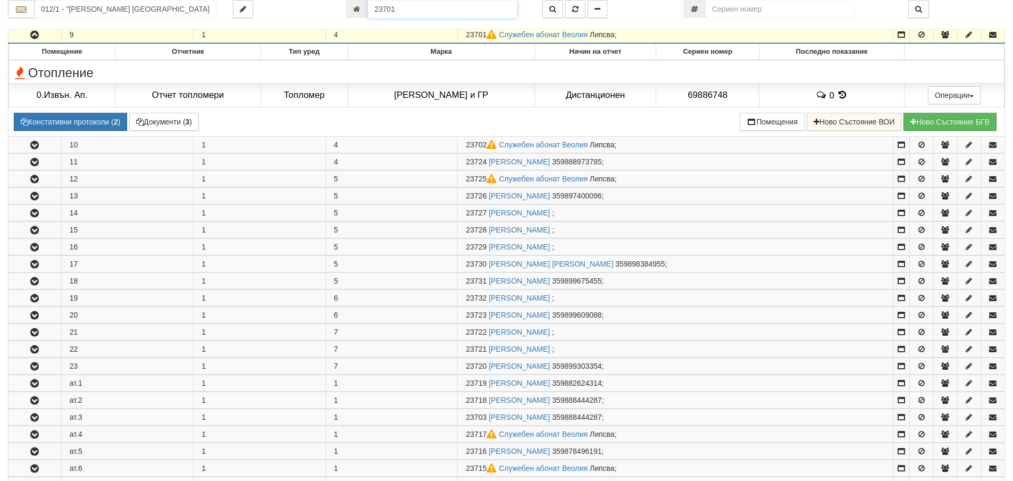
click at [423, 12] on input "23701" at bounding box center [442, 9] width 149 height 18
click at [560, 9] on button "button" at bounding box center [553, 9] width 21 height 18
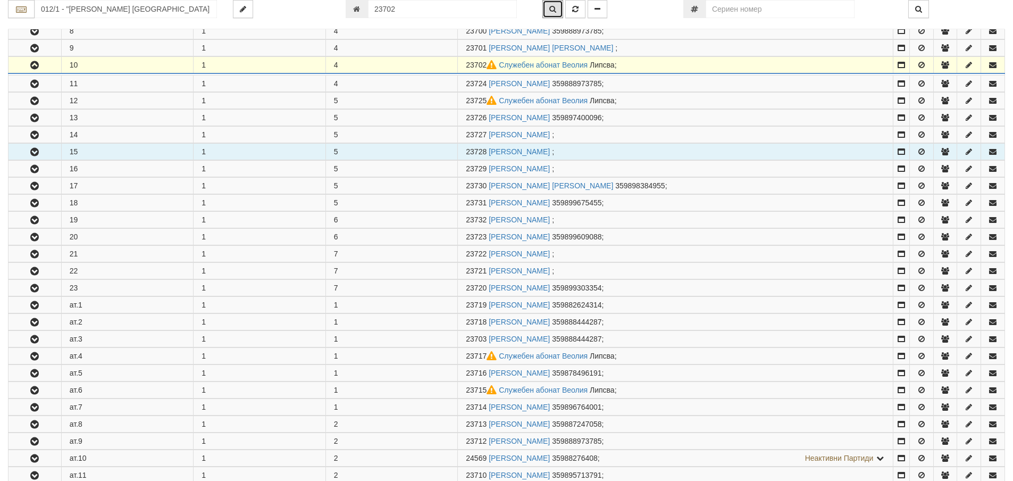
scroll to position [363, 0]
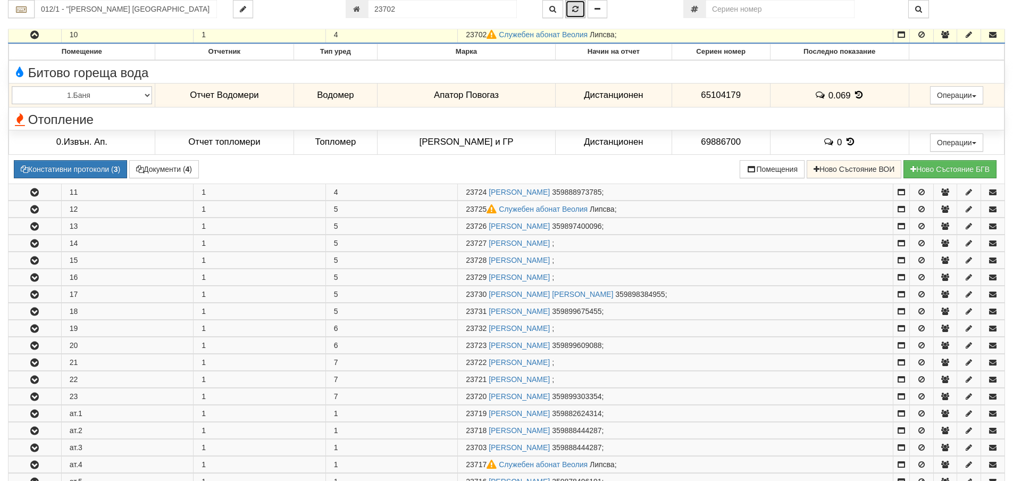
click at [577, 11] on icon "button" at bounding box center [575, 8] width 6 height 7
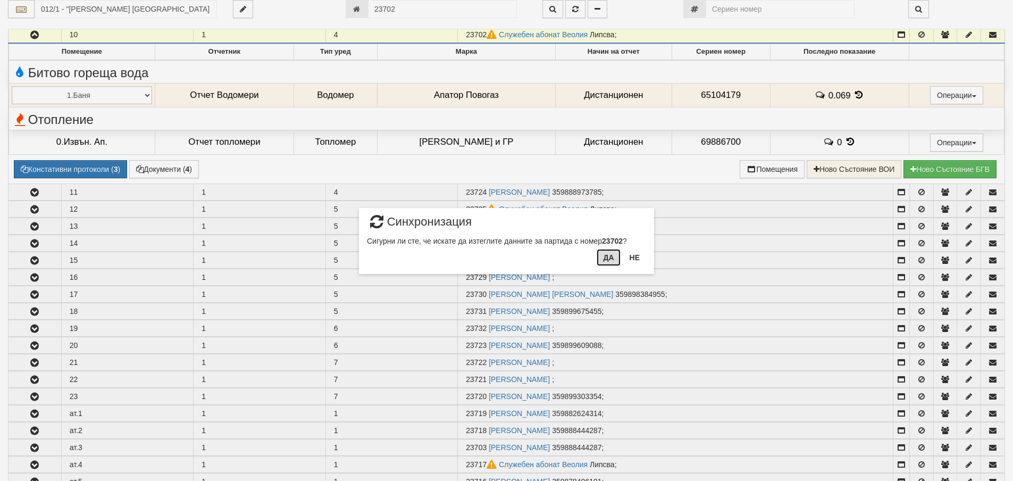
click at [607, 259] on button "Да" at bounding box center [608, 257] width 23 height 17
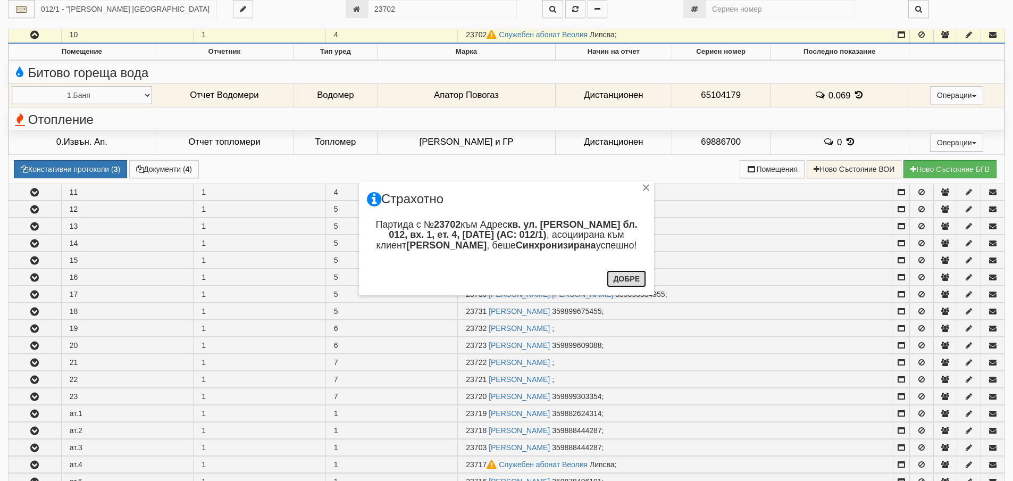
click at [634, 282] on button "Добре" at bounding box center [626, 278] width 39 height 17
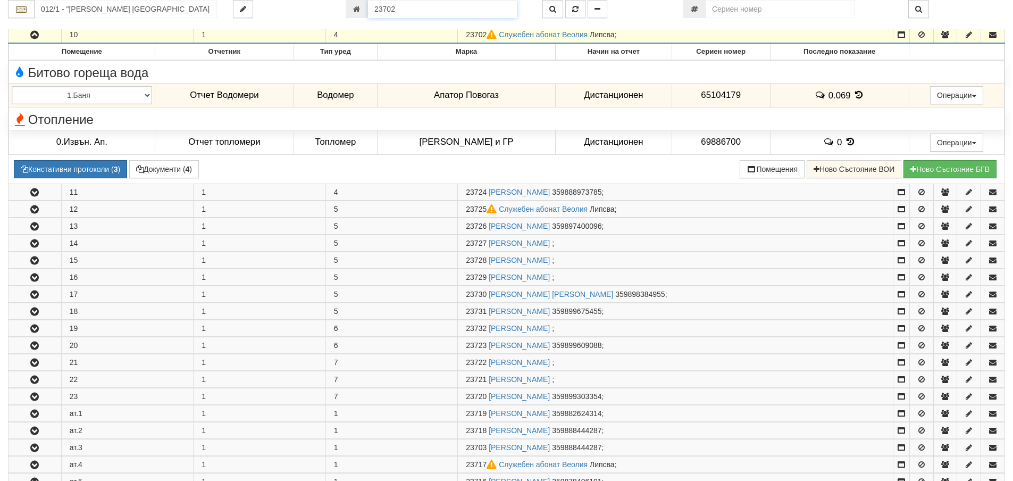
click at [402, 13] on input "23702" at bounding box center [442, 9] width 149 height 18
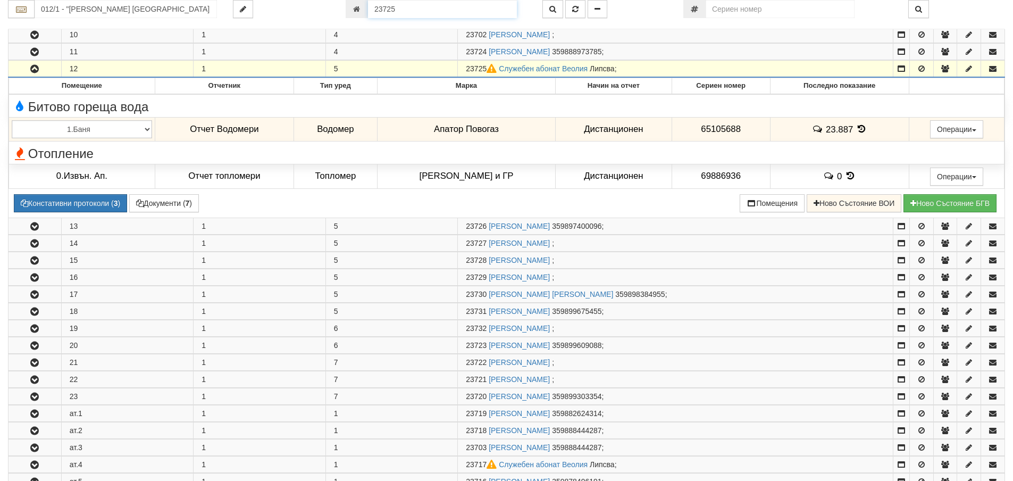
scroll to position [397, 0]
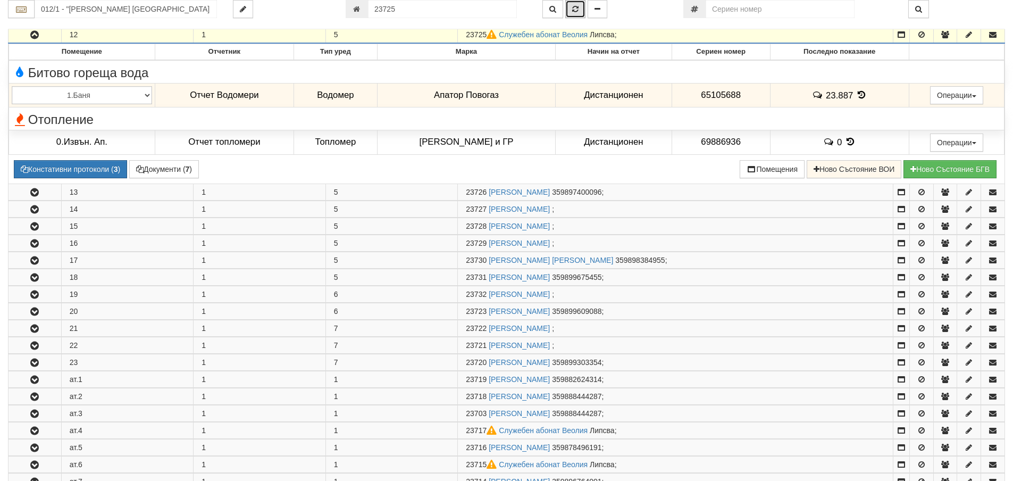
click at [576, 5] on button "button" at bounding box center [575, 9] width 20 height 18
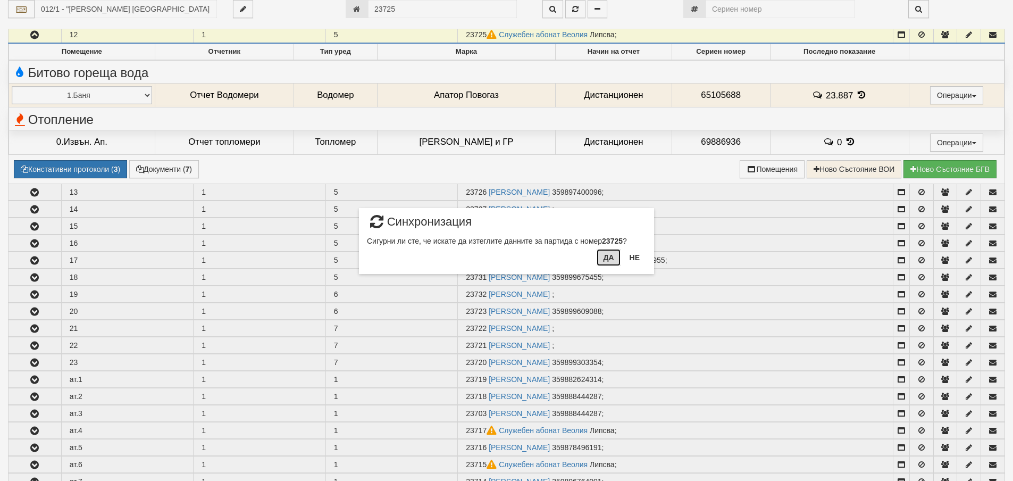
click at [606, 259] on button "Да" at bounding box center [608, 257] width 23 height 17
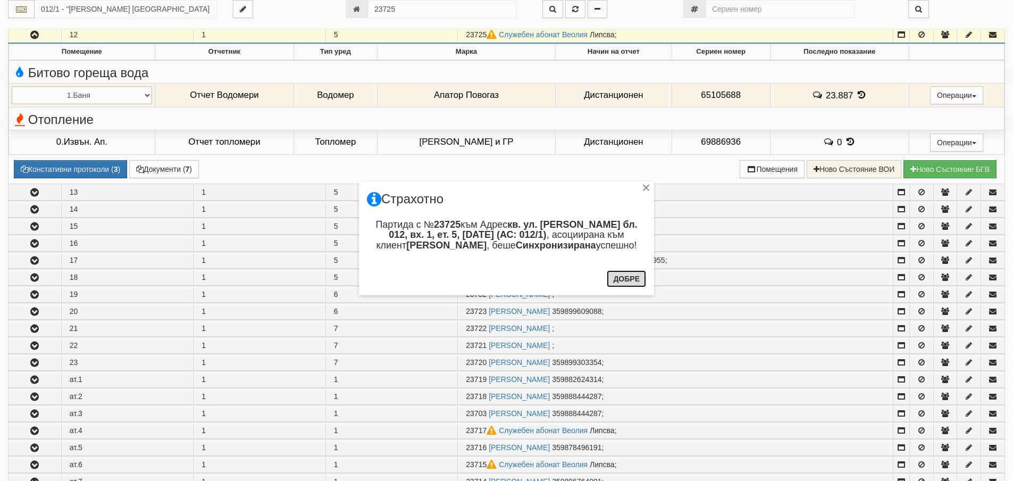
click at [631, 282] on button "Добре" at bounding box center [626, 278] width 39 height 17
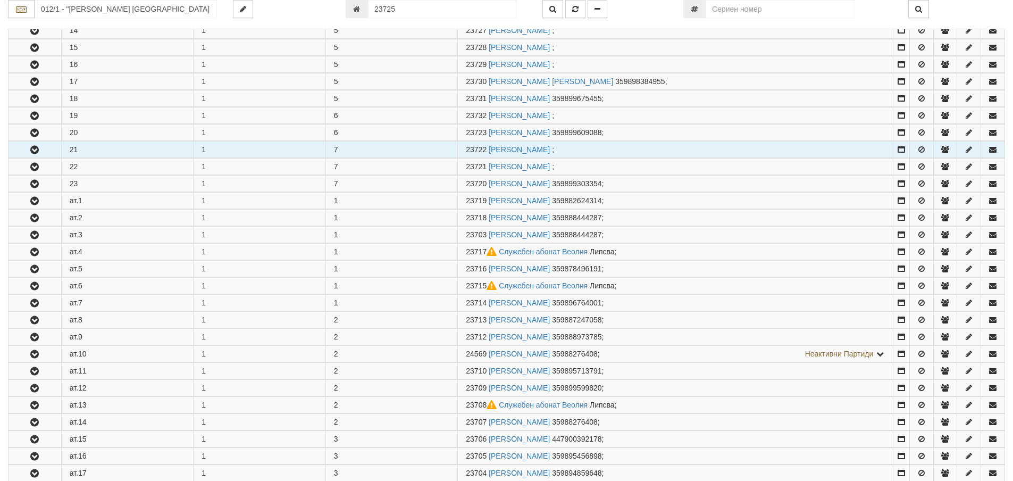
scroll to position [610, 0]
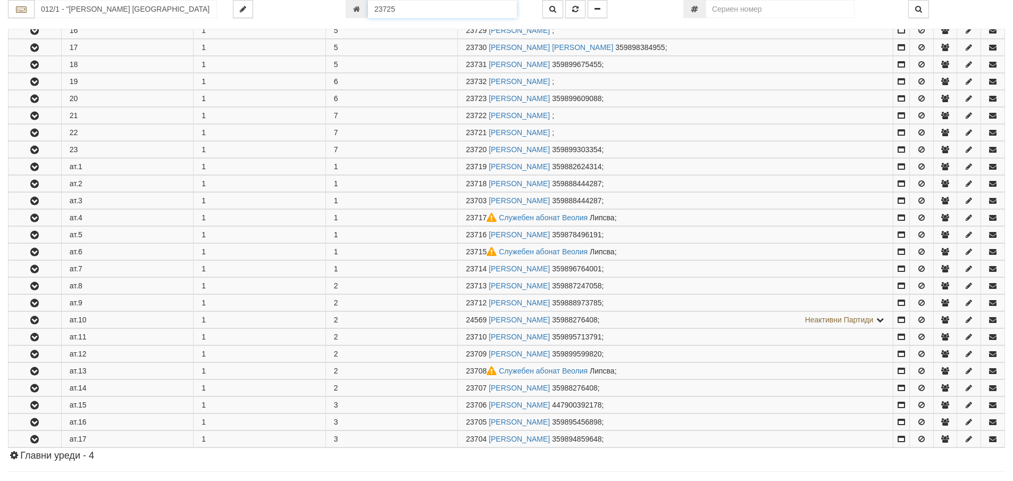
click at [410, 5] on input "23725" at bounding box center [442, 9] width 149 height 18
click at [550, 7] on icon "button" at bounding box center [553, 8] width 7 height 7
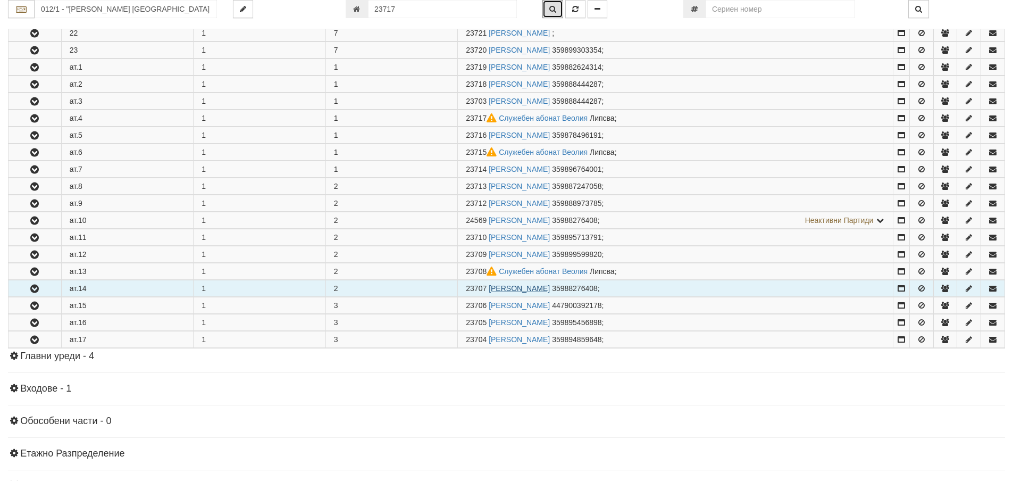
scroll to position [653, 0]
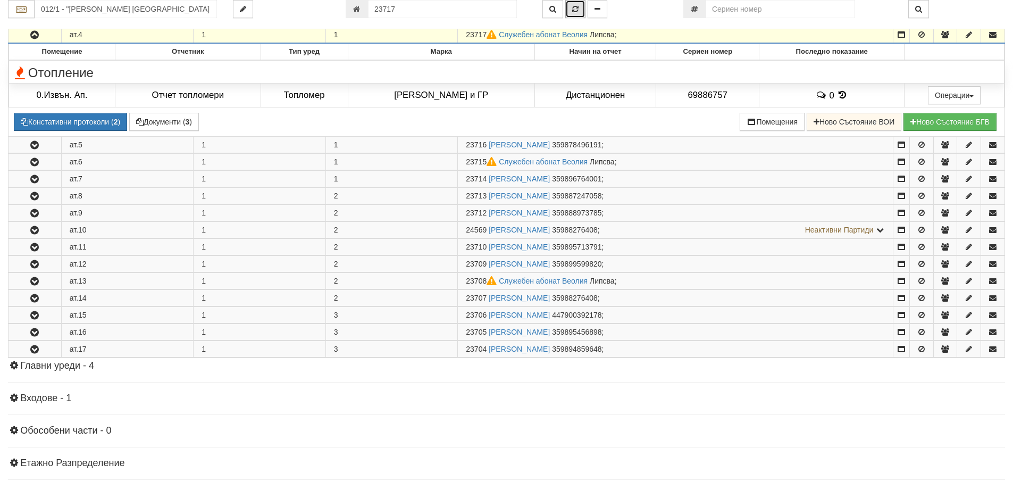
click at [579, 10] on button "button" at bounding box center [575, 9] width 20 height 18
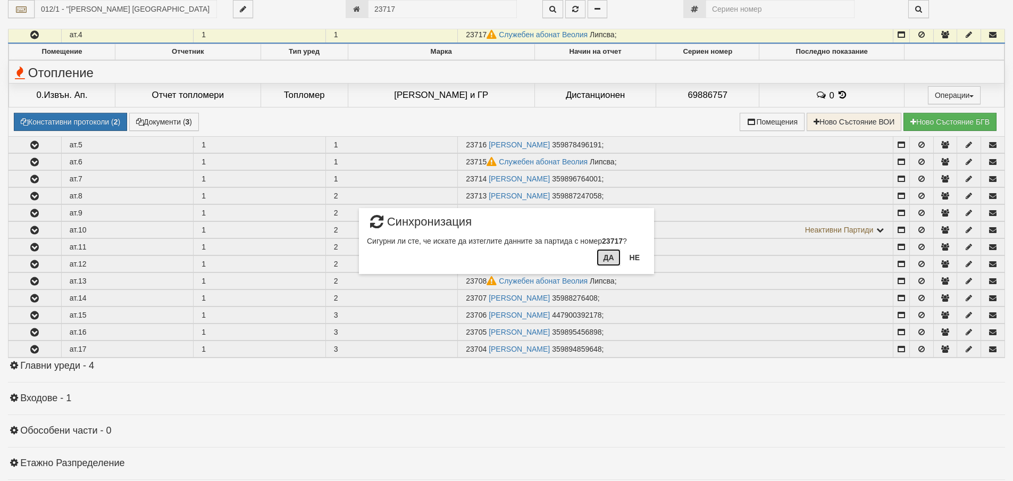
click at [607, 260] on button "Да" at bounding box center [608, 257] width 23 height 17
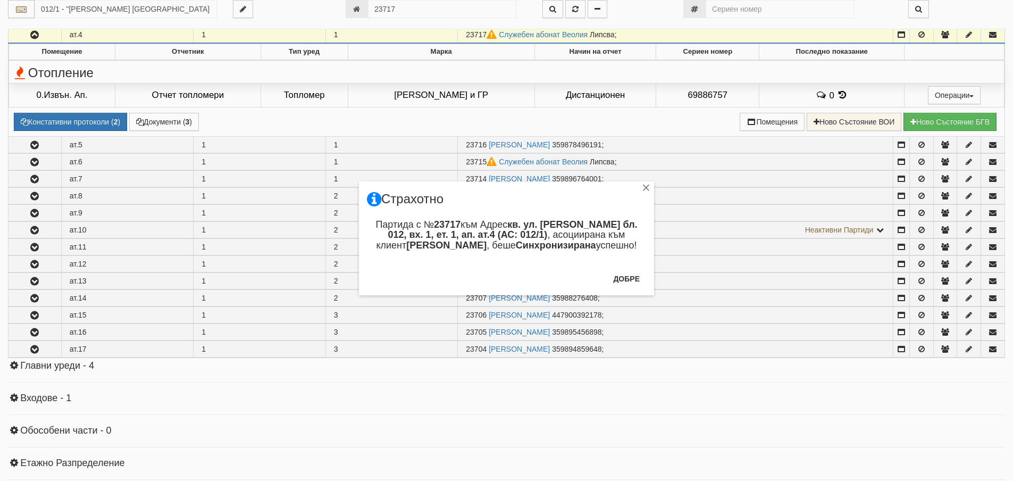
click at [647, 288] on div "× Страхотно Партида с № 23717 към Адрес кв. ул. Васил Чекаларов бл. 012, вх. 1,…" at bounding box center [506, 238] width 295 height 114
click at [638, 281] on button "Добре" at bounding box center [626, 278] width 39 height 17
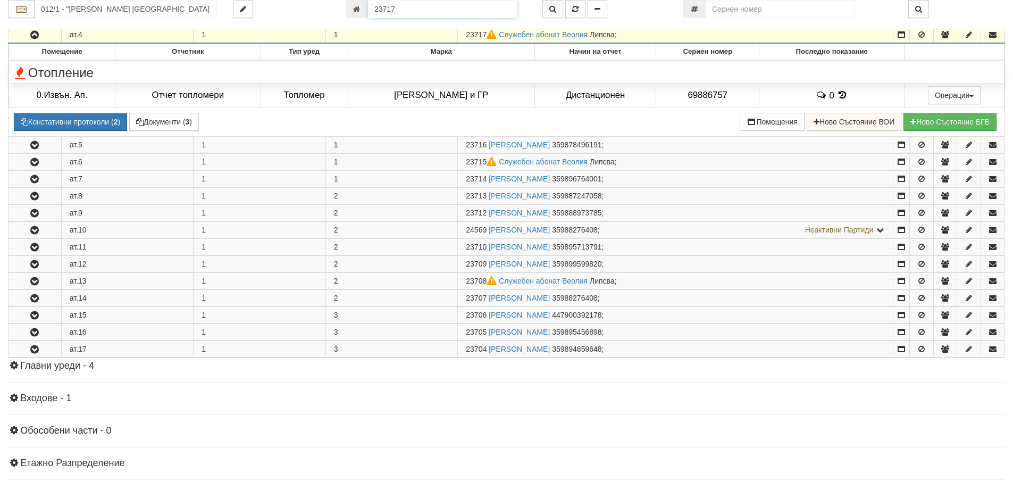
click at [468, 6] on input "23717" at bounding box center [442, 9] width 149 height 18
click at [548, 15] on button "button" at bounding box center [553, 9] width 21 height 18
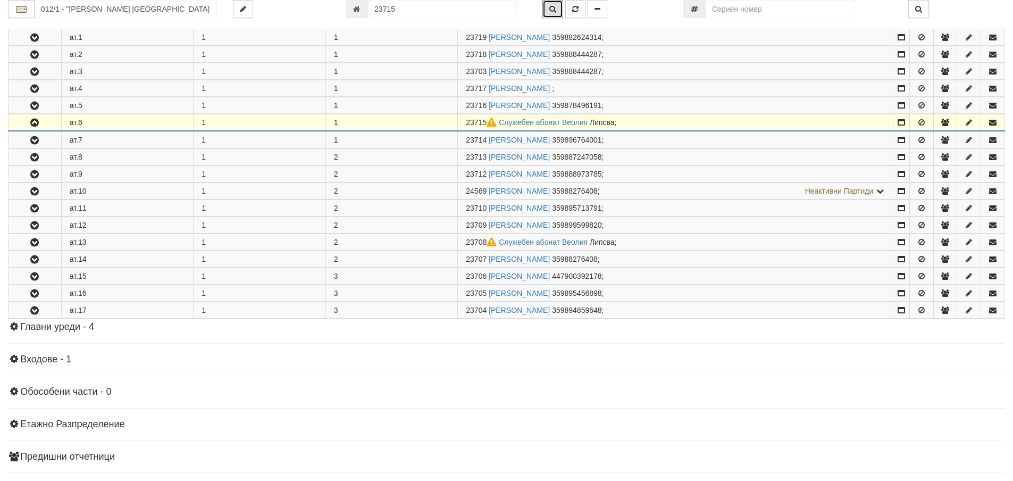
scroll to position [687, 0]
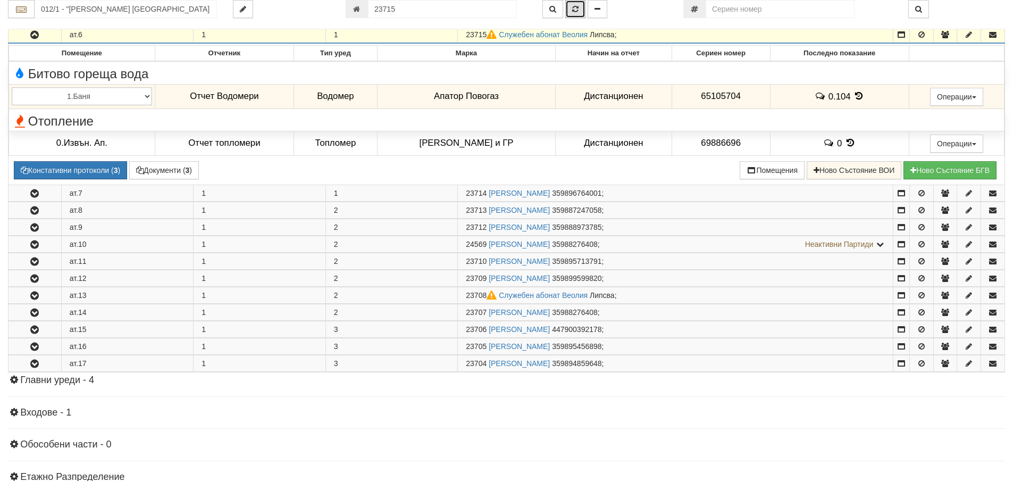
click at [578, 11] on icon "button" at bounding box center [575, 8] width 6 height 7
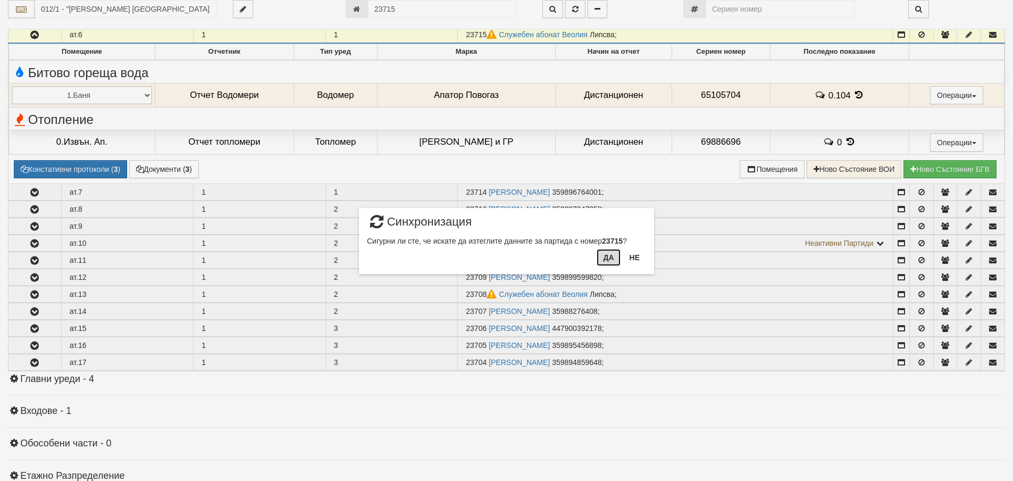
click at [607, 259] on button "Да" at bounding box center [608, 257] width 23 height 17
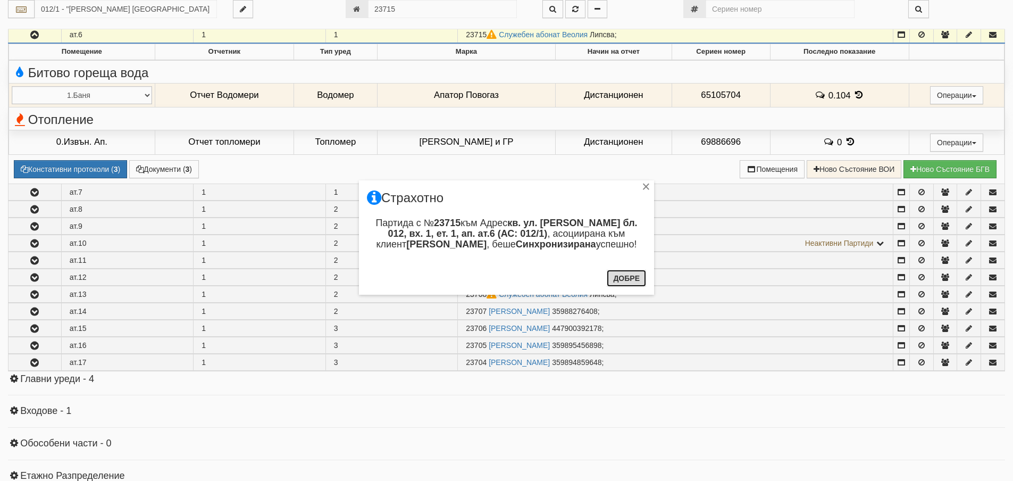
click at [631, 281] on button "Добре" at bounding box center [626, 278] width 39 height 17
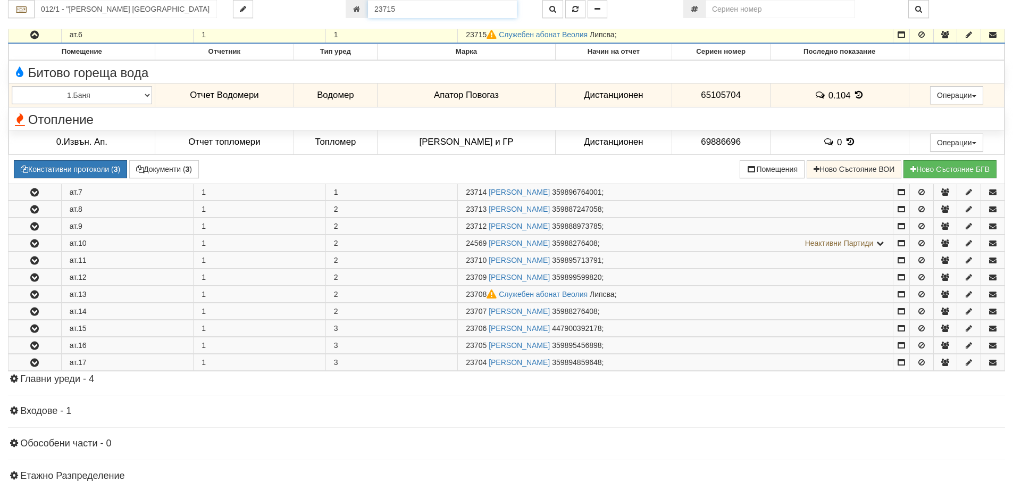
click at [416, 10] on input "23715" at bounding box center [442, 9] width 149 height 18
type input "23708"
click at [552, 15] on button "button" at bounding box center [553, 9] width 21 height 18
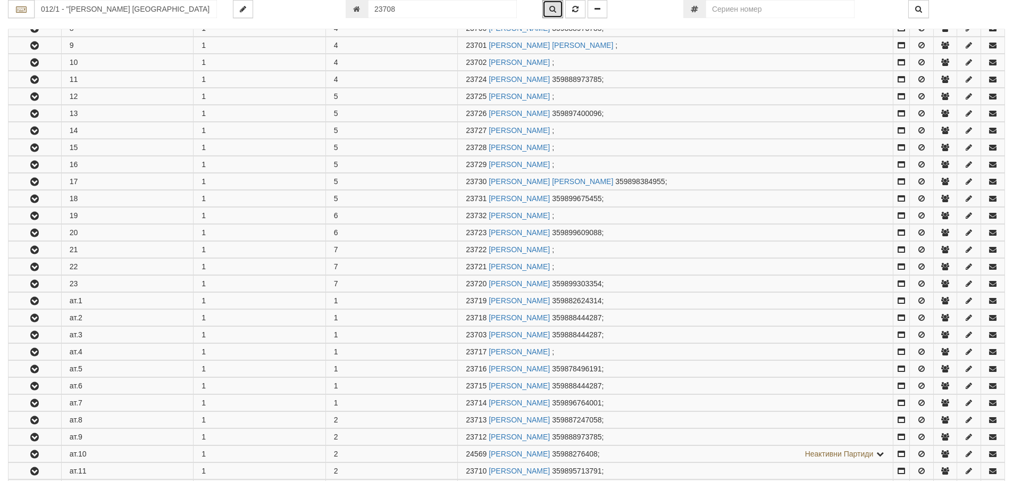
scroll to position [696, 0]
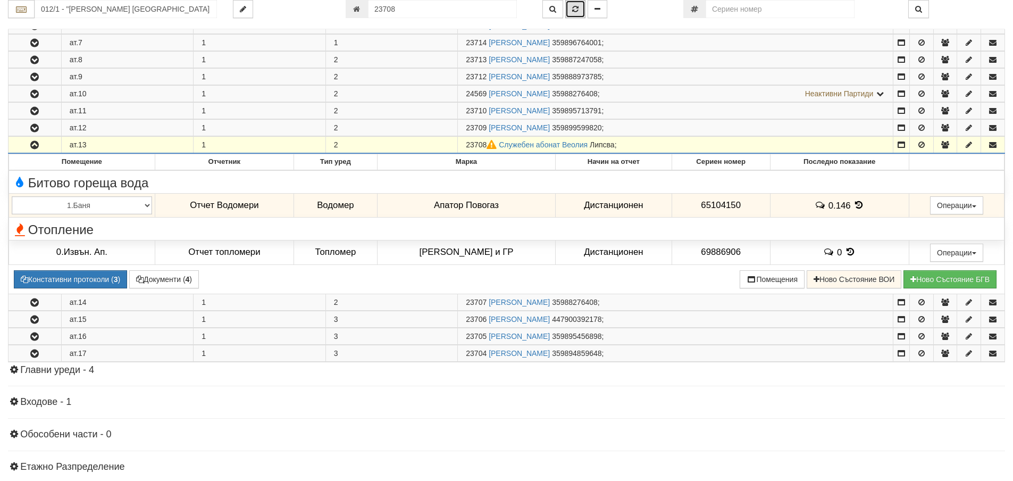
click at [573, 7] on icon "button" at bounding box center [575, 8] width 6 height 7
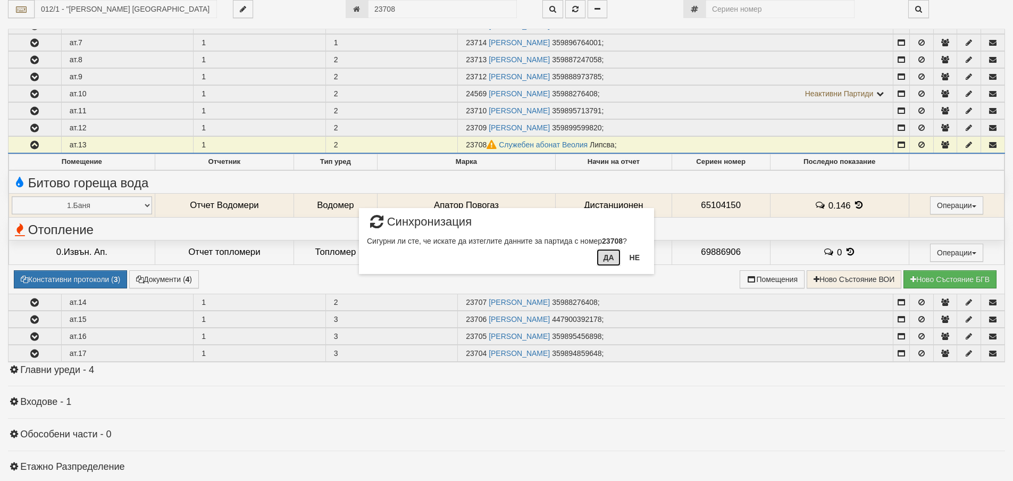
click at [614, 262] on button "Да" at bounding box center [608, 257] width 23 height 17
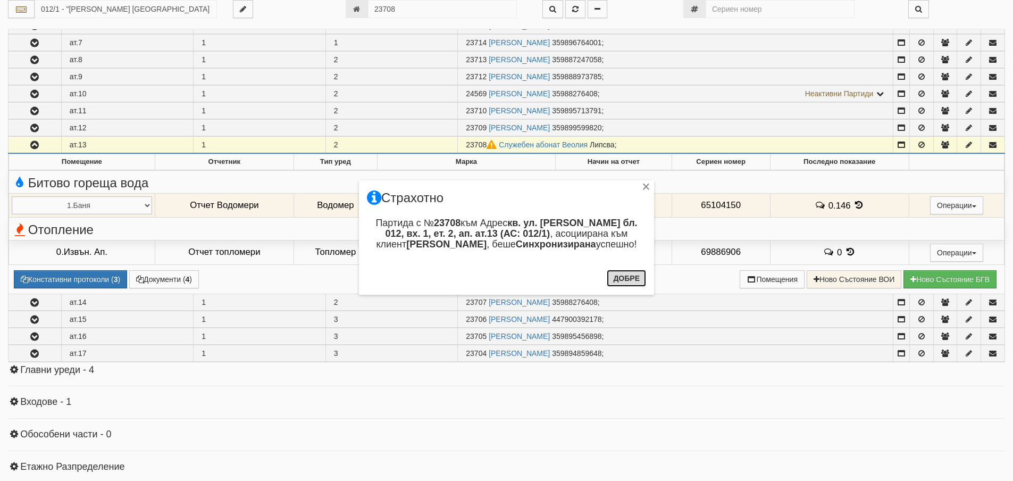
click at [618, 284] on button "Добре" at bounding box center [626, 278] width 39 height 17
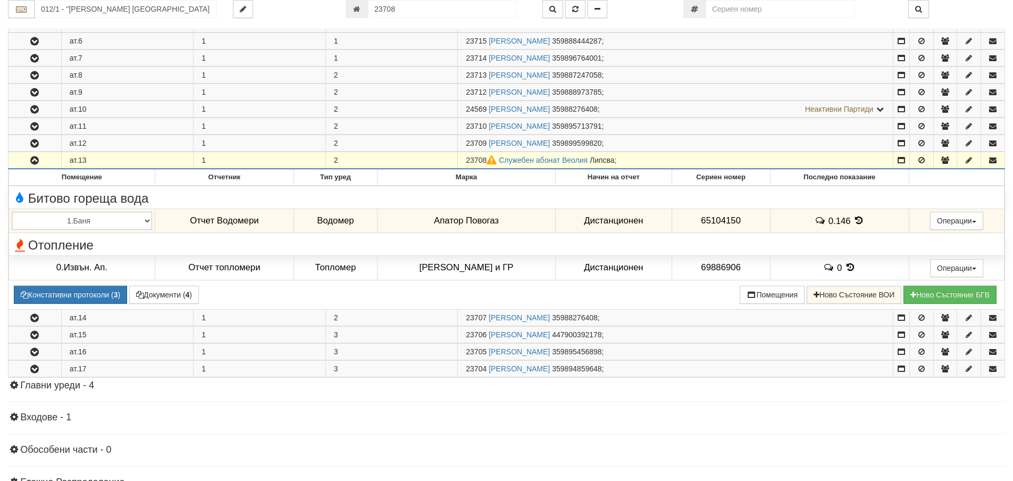
scroll to position [798, 0]
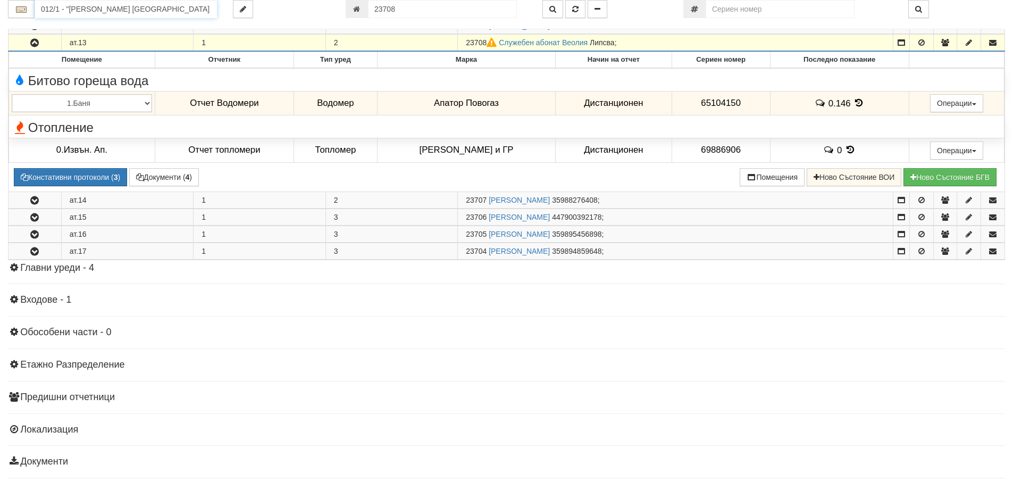
click at [163, 10] on input "012/1 - "ВЕОЛИЯ ЕНЕРДЖИ ВАРНА " ЕАД" at bounding box center [126, 9] width 182 height 18
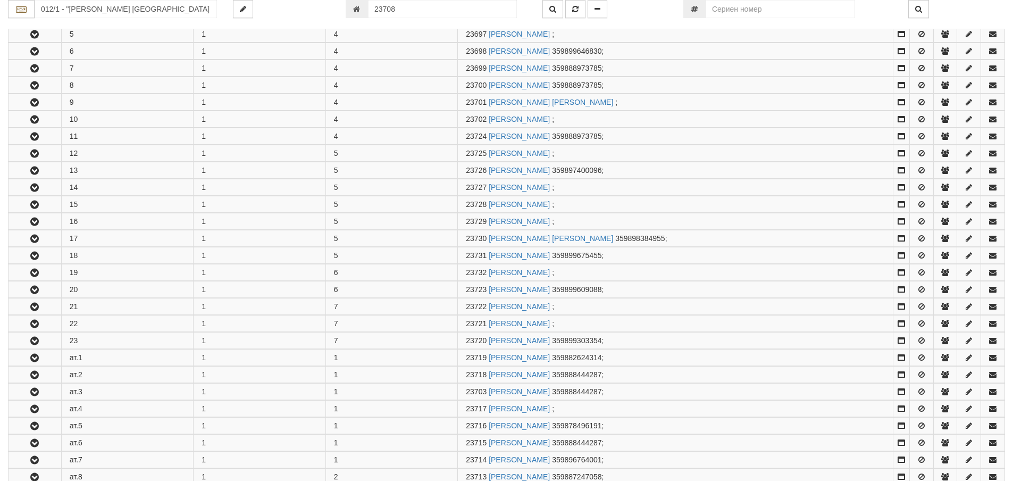
scroll to position [696, 0]
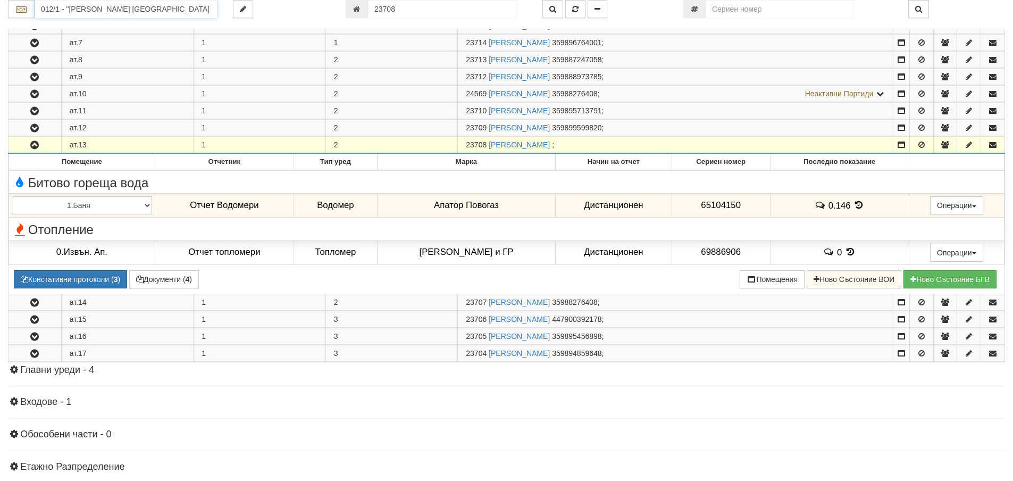
click at [147, 10] on input "012/1 - "ВЕОЛИЯ ЕНЕРДЖИ ВАРНА " ЕАД" at bounding box center [126, 9] width 182 height 18
click at [212, 10] on input "012/1 - "ВЕОЛИЯ ЕНЕРДЖИ В006АРНА " ЕАД" at bounding box center [126, 9] width 182 height 18
click at [109, 38] on div "006/1 - ул. Васил Чекаларов - "ВЕОЛИЯ"" at bounding box center [125, 38] width 179 height 12
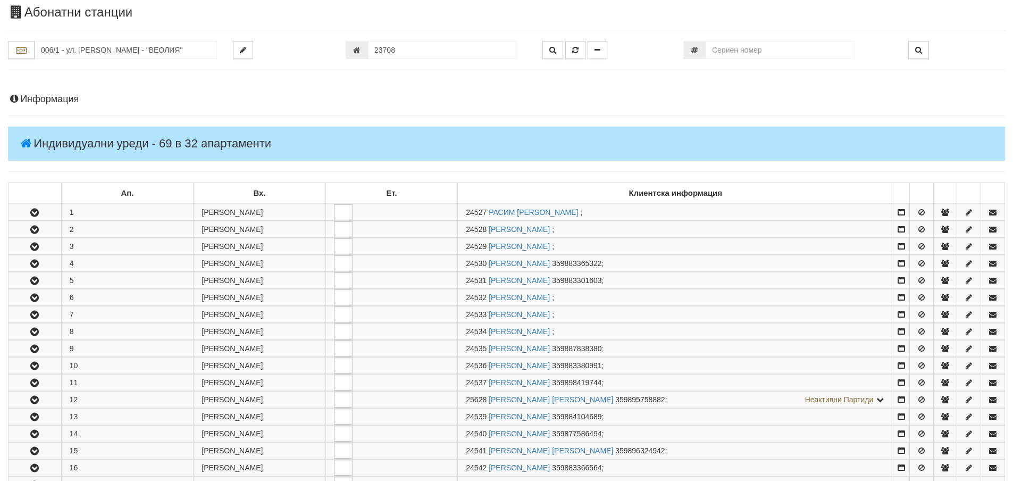
scroll to position [0, 0]
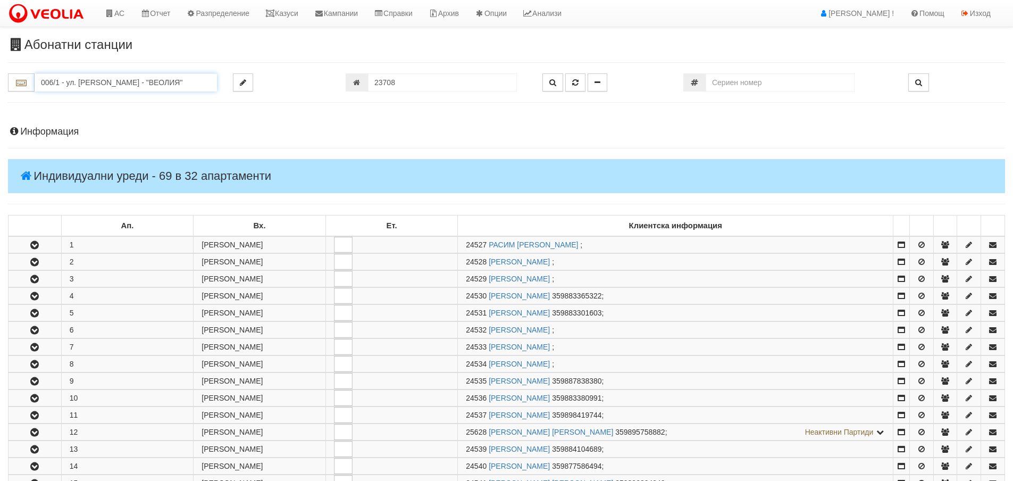
click at [167, 89] on input "006/1 - ул. Васил Чекаларов - "ВЕОЛИЯ"" at bounding box center [126, 82] width 182 height 18
click at [59, 96] on div "240/1 - Вл. Варненчик - "ВЕОЛИЯ"" at bounding box center [125, 99] width 179 height 12
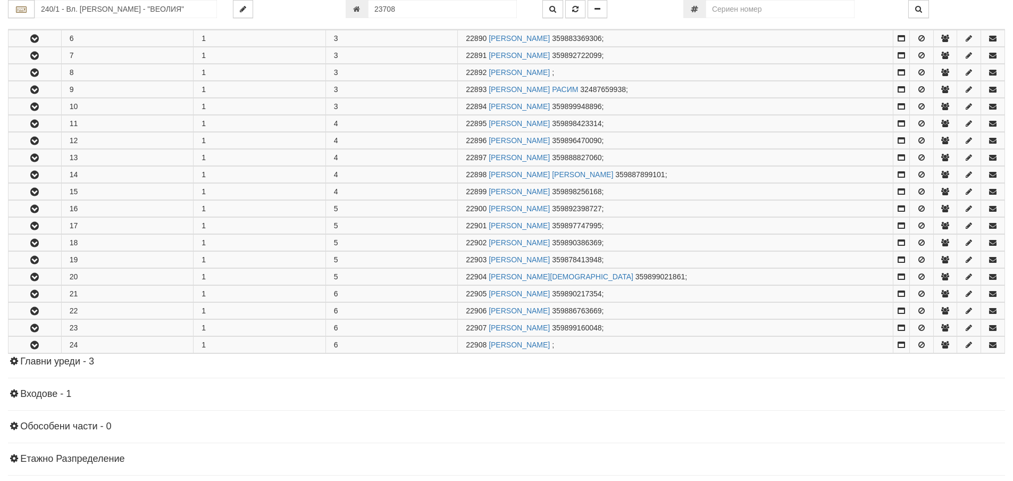
scroll to position [372, 0]
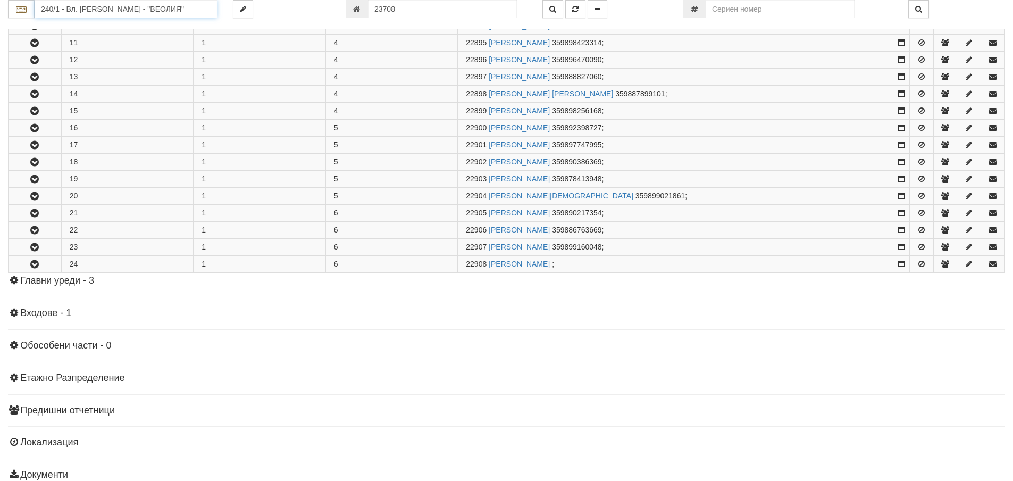
click at [113, 13] on input "240/1 - Вл. Варненчик - "ВЕОЛИЯ"" at bounding box center [126, 9] width 182 height 18
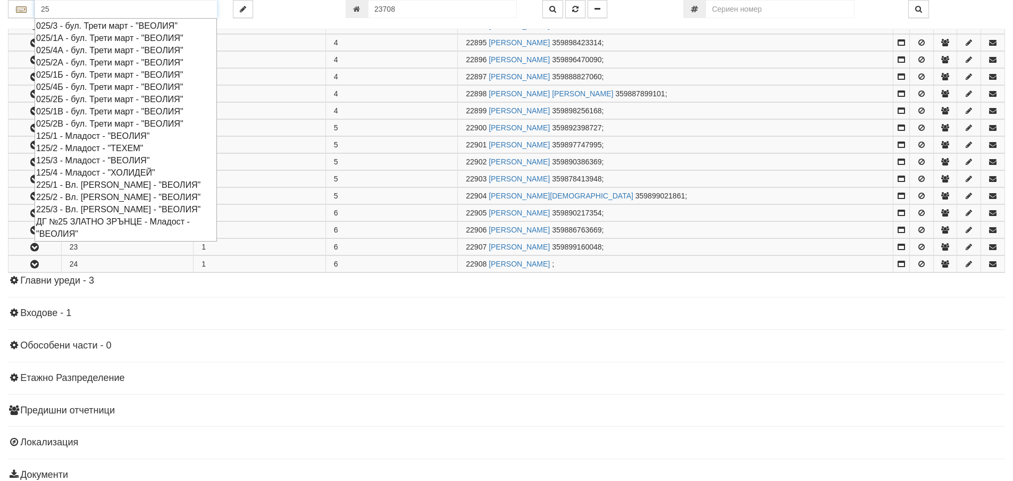
click at [97, 122] on div "025/2В - бул. Трети март - "ВЕОЛИЯ"" at bounding box center [125, 124] width 179 height 12
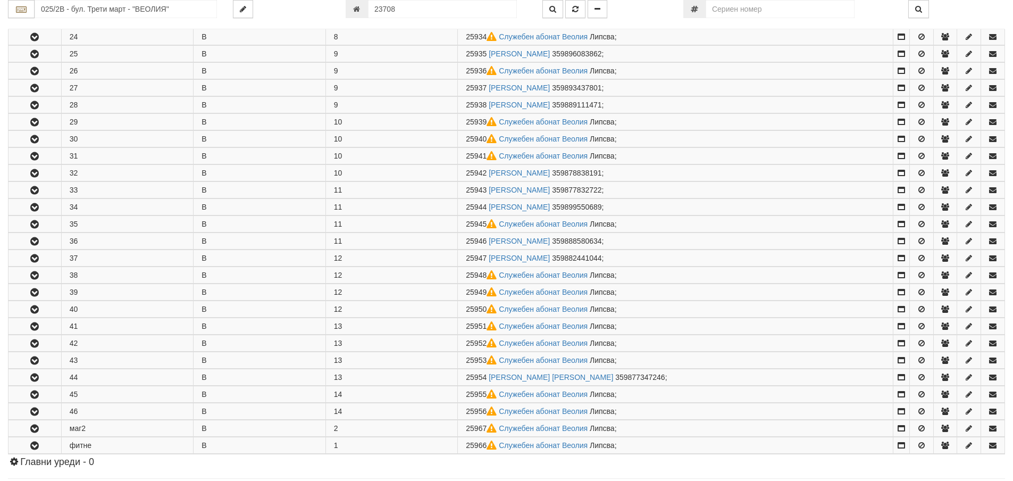
scroll to position [692, 0]
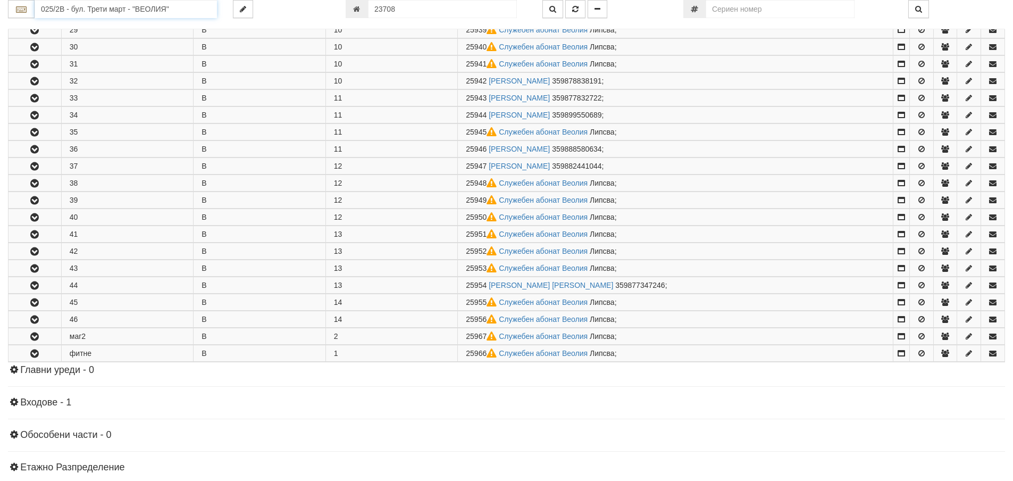
click at [116, 6] on input "025/2В - бул. Трети март - "ВЕОЛИЯ"" at bounding box center [126, 9] width 182 height 18
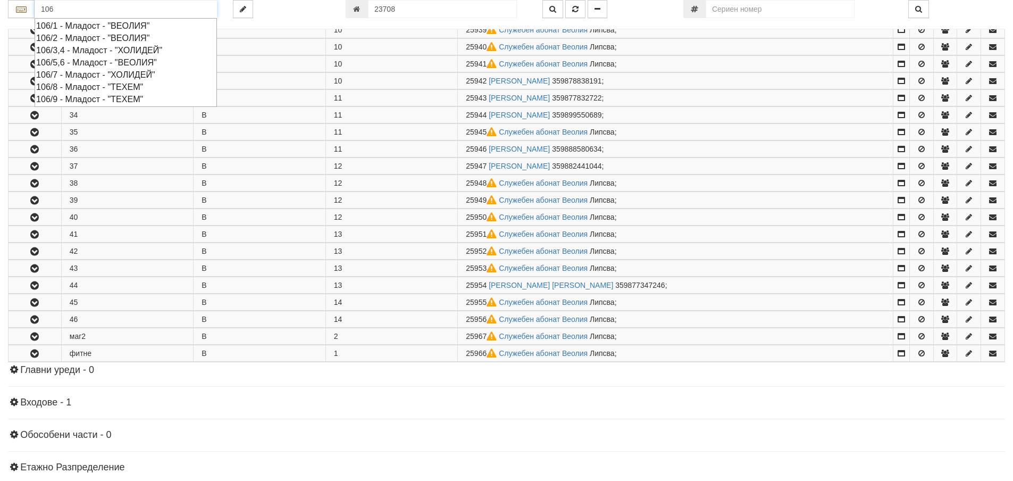
click at [115, 62] on div "106/5,6 - Младост - "ВЕОЛИЯ"" at bounding box center [125, 62] width 179 height 12
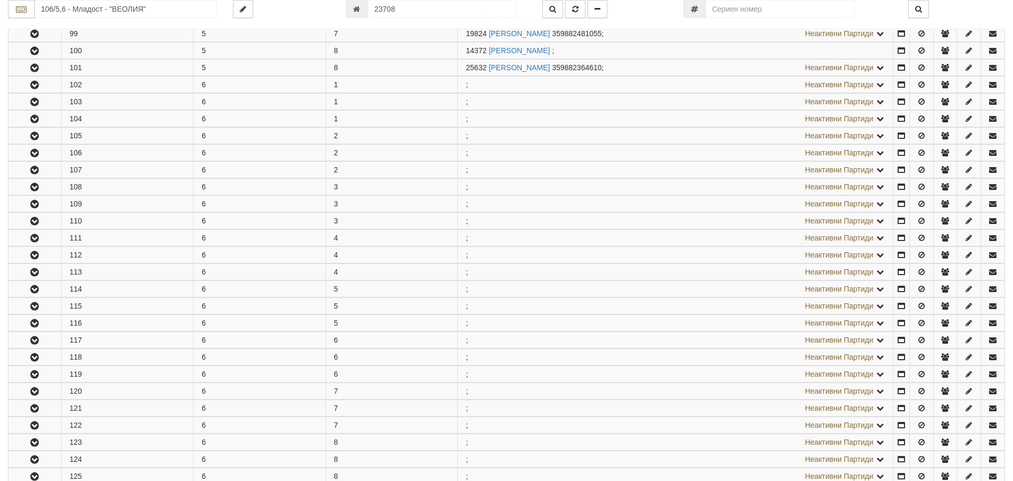
scroll to position [532, 0]
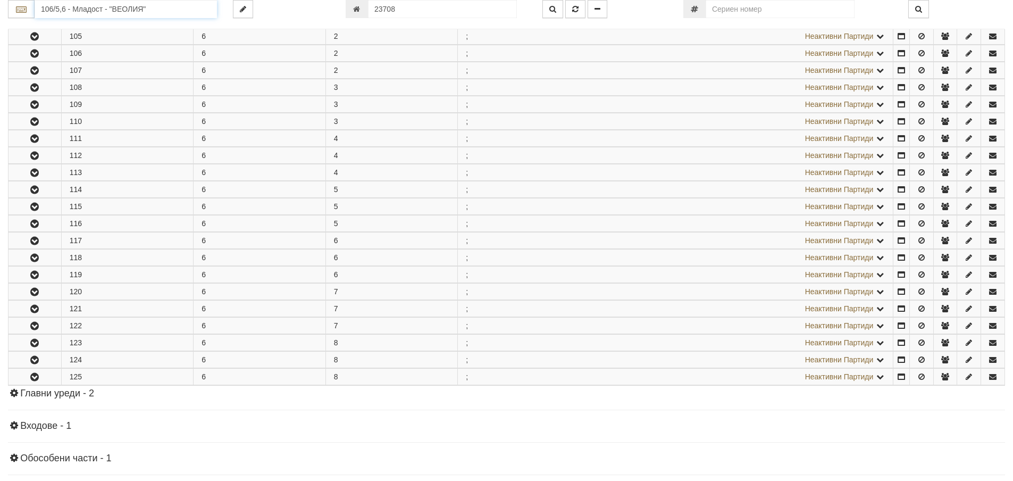
click at [190, 1] on input "106/5,6 - Младост - "ВЕОЛИЯ"" at bounding box center [126, 9] width 182 height 18
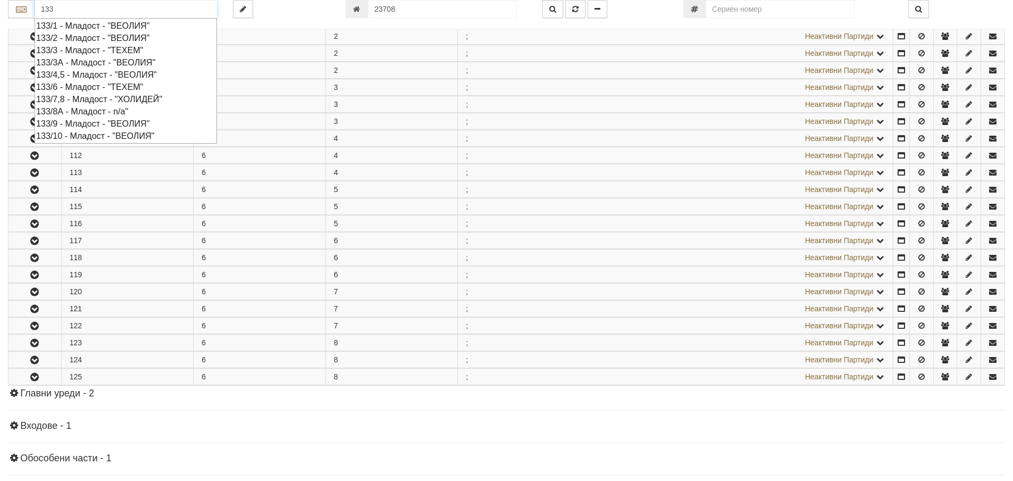
click at [95, 113] on div "133/8А - Младост - n/a"" at bounding box center [125, 111] width 179 height 12
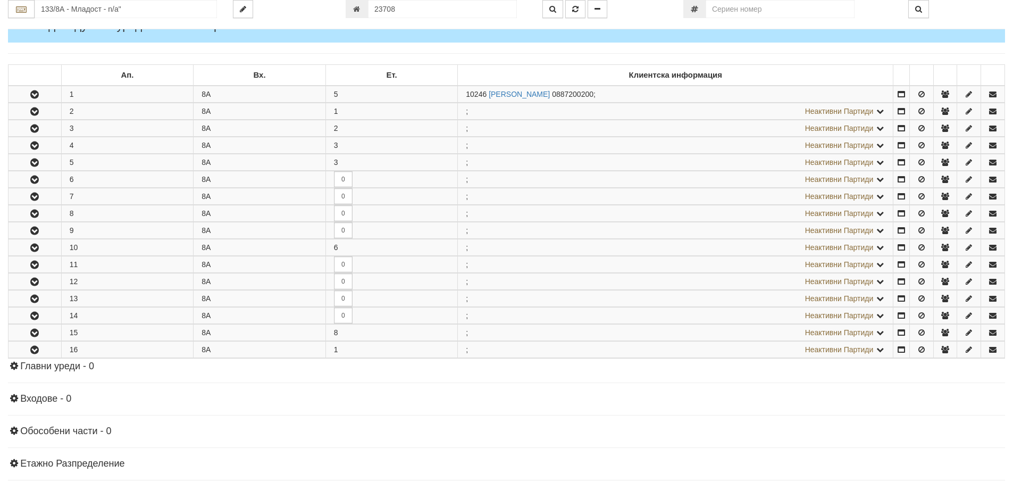
scroll to position [160, 0]
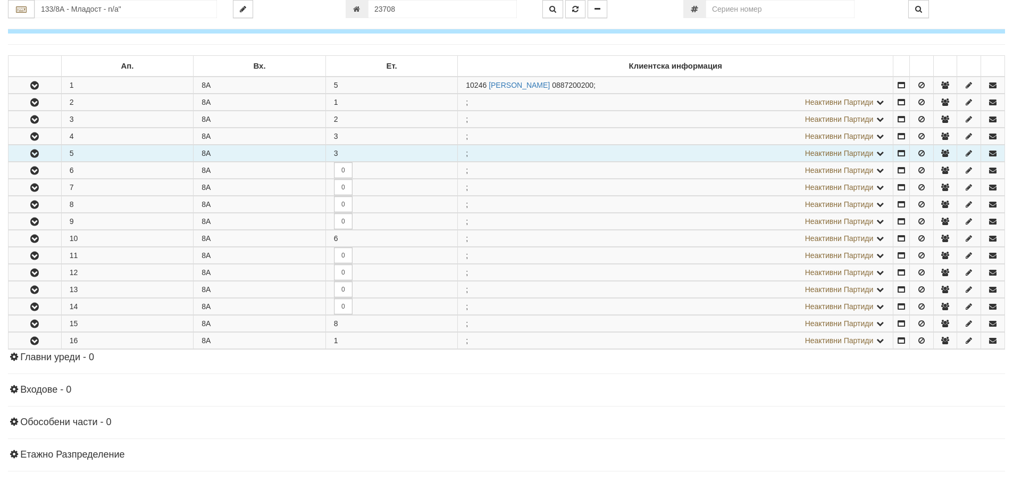
click at [31, 155] on icon "button" at bounding box center [34, 153] width 13 height 7
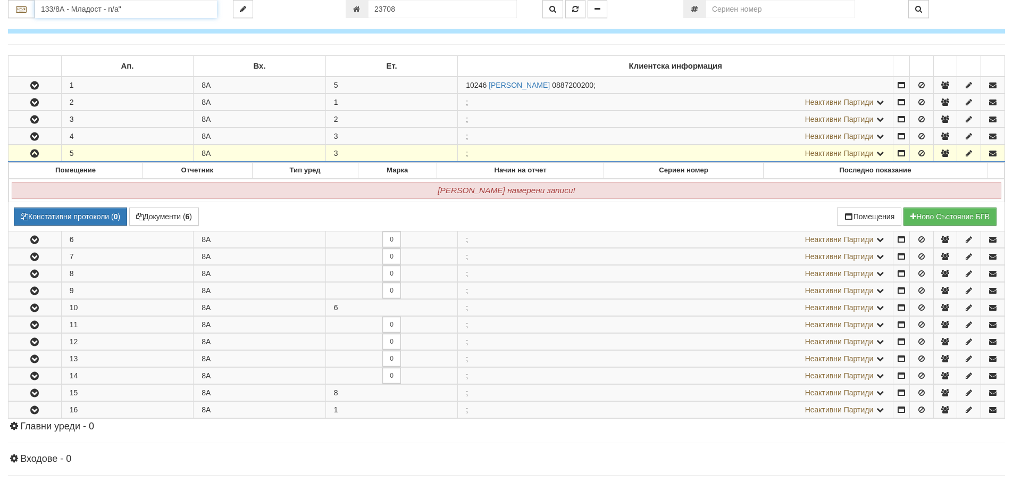
click at [140, 5] on input "133/8А - Младост - n/a"" at bounding box center [126, 9] width 182 height 18
click at [132, 36] on div "112/2,3,4 - Младост - "ВЕОЛИЯ"" at bounding box center [125, 38] width 179 height 12
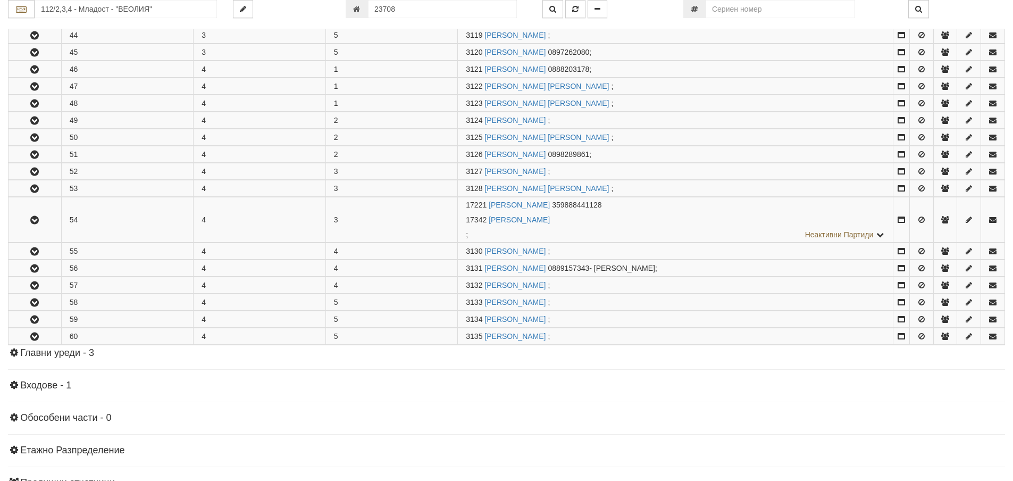
scroll to position [692, 0]
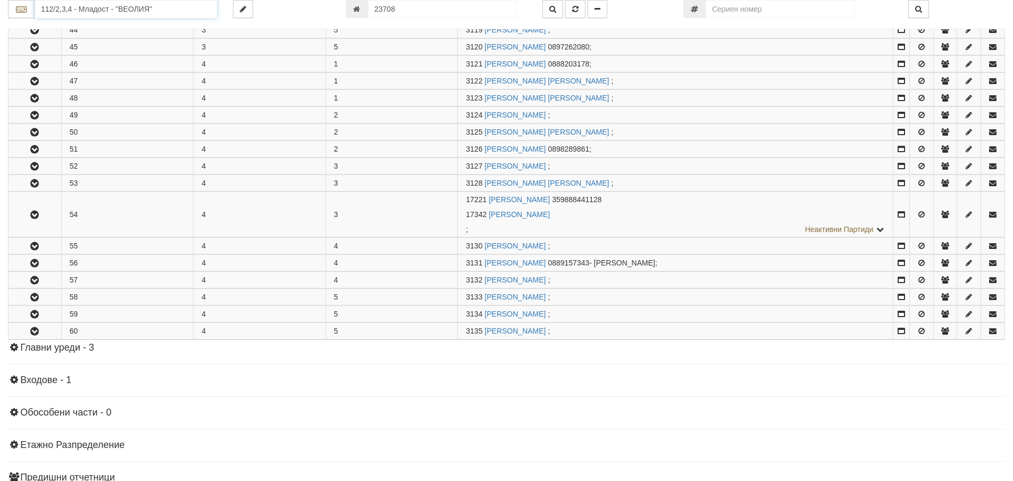
click at [101, 10] on input "112/2,3,4 - Младост - "ВЕОЛИЯ"" at bounding box center [126, 9] width 182 height 18
click at [103, 35] on div "211/2 - Вл. Варненчик - "ВЕОЛИЯ"" at bounding box center [125, 38] width 179 height 12
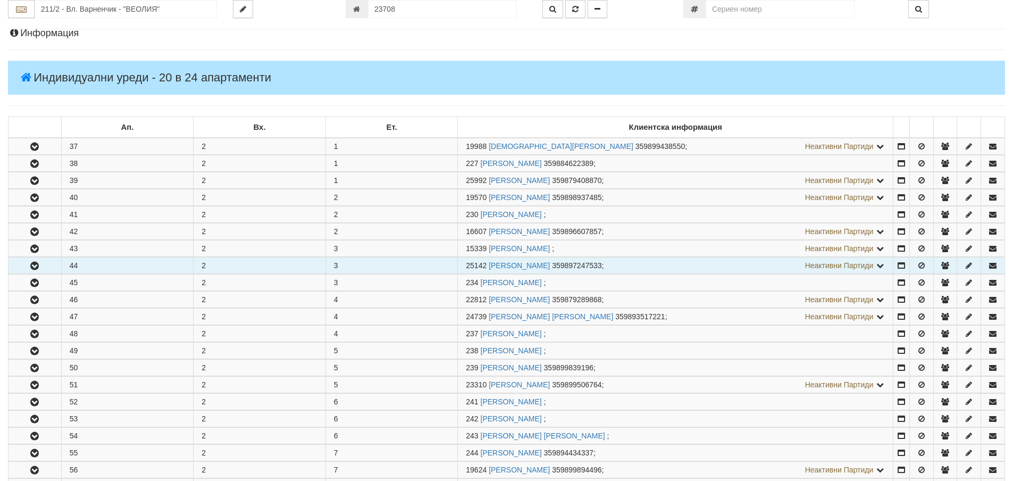
scroll to position [160, 0]
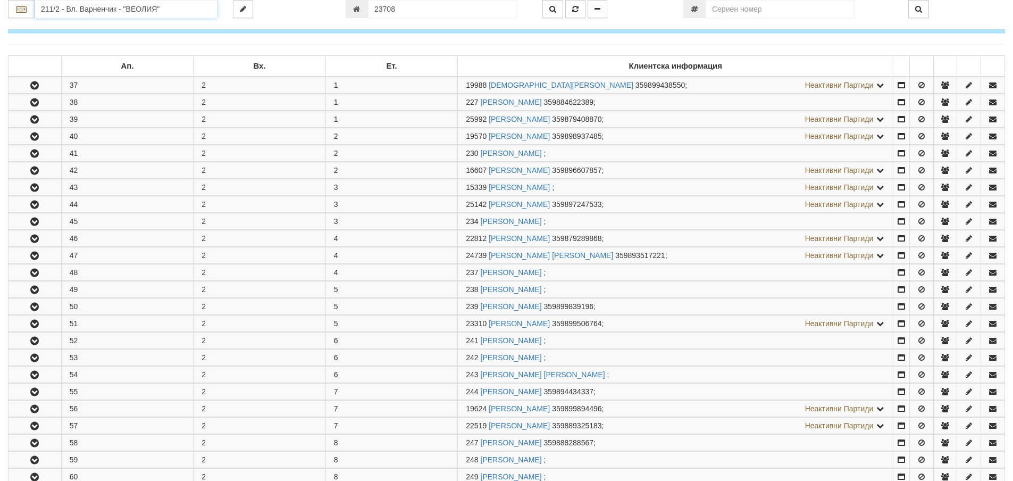
click at [160, 9] on input "211/2 - Вл. Варненчик - "ВЕОЛИЯ"" at bounding box center [126, 9] width 182 height 18
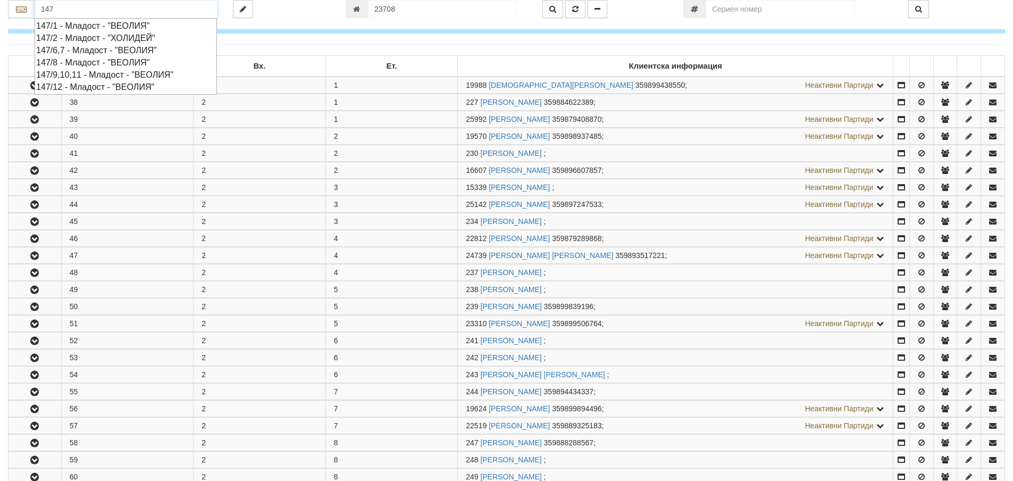
click at [107, 71] on div "147/9,10,11 - Младост - "ВЕОЛИЯ"" at bounding box center [125, 75] width 179 height 12
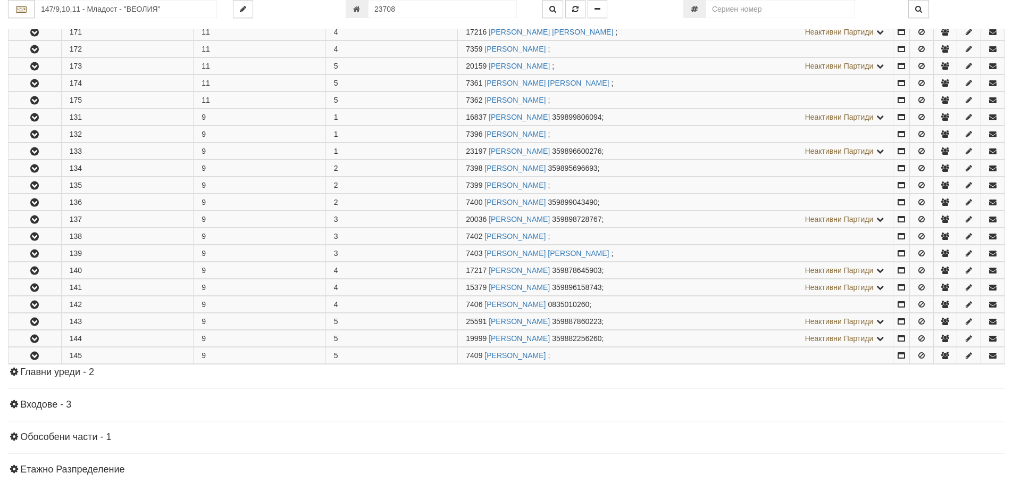
scroll to position [781, 0]
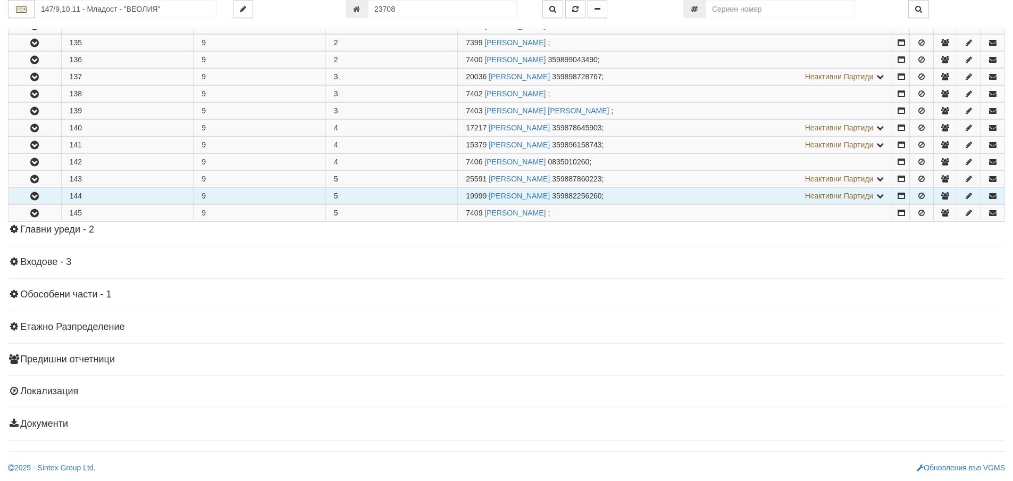
click at [37, 197] on icon "button" at bounding box center [34, 196] width 13 height 7
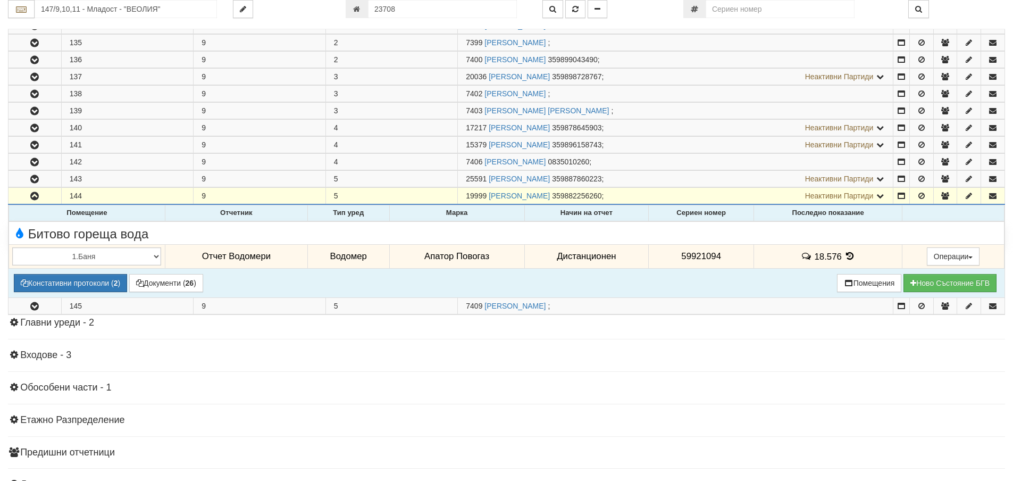
click at [846, 257] on icon at bounding box center [851, 256] width 12 height 9
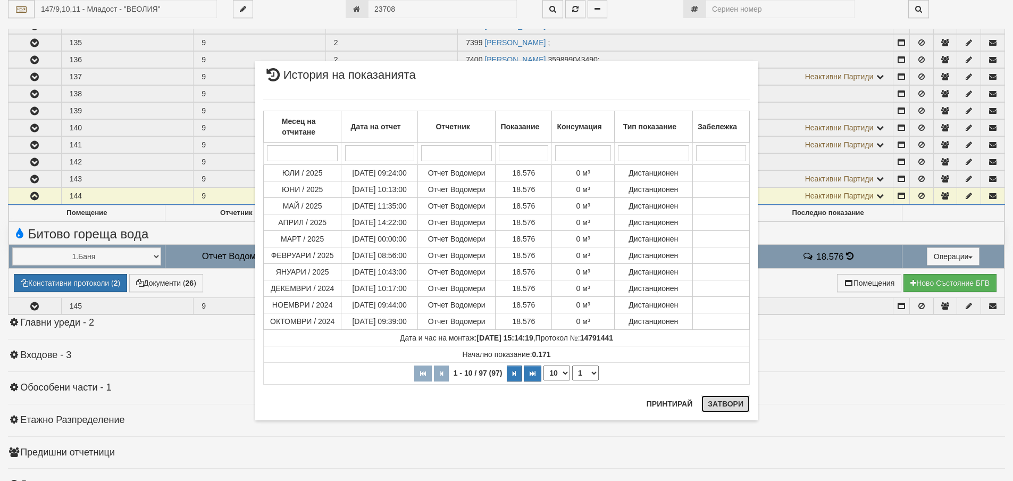
click at [729, 410] on button "Затвори" at bounding box center [726, 403] width 48 height 17
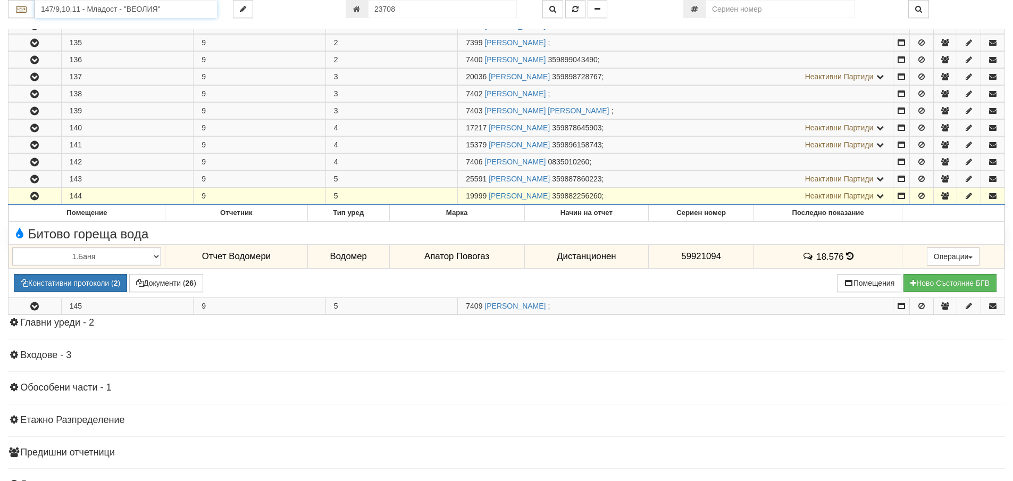
click at [168, 16] on input "147/9,10,11 - Младост - "ВЕОЛИЯ"" at bounding box center [126, 9] width 182 height 18
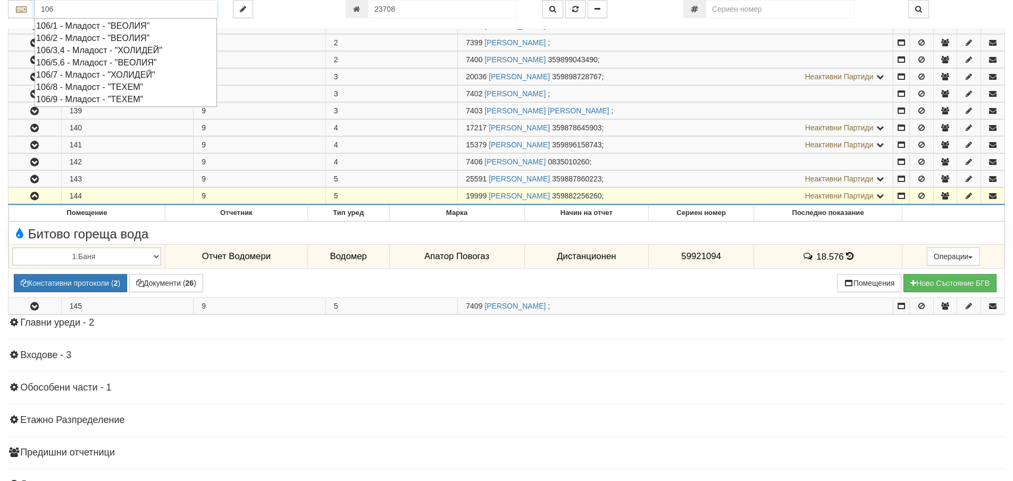
click at [89, 63] on div "106/5,6 - Младост - "ВЕОЛИЯ"" at bounding box center [125, 62] width 179 height 12
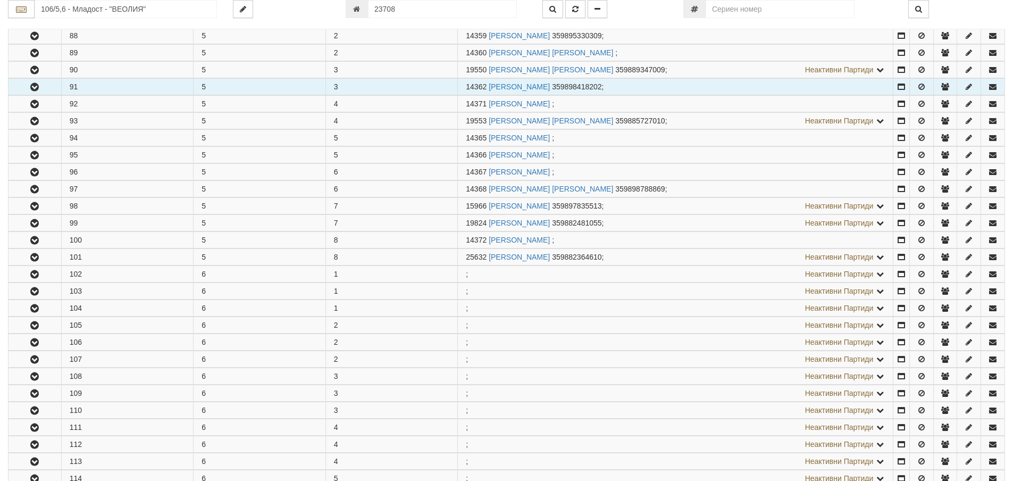
scroll to position [319, 0]
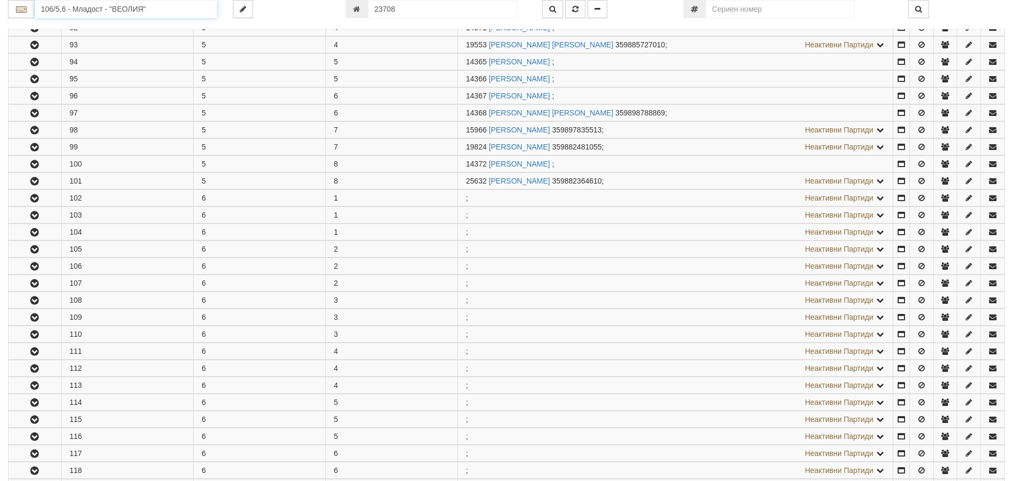
click at [170, 7] on input "106/5,6 - Младост - "ВЕОЛИЯ"" at bounding box center [126, 9] width 182 height 18
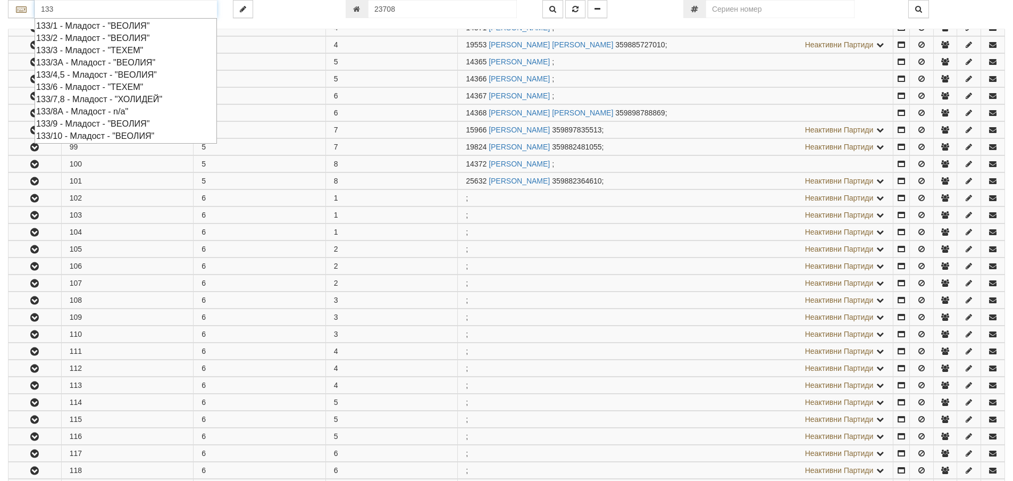
click at [106, 111] on div "133/8А - Младост - n/a"" at bounding box center [125, 111] width 179 height 12
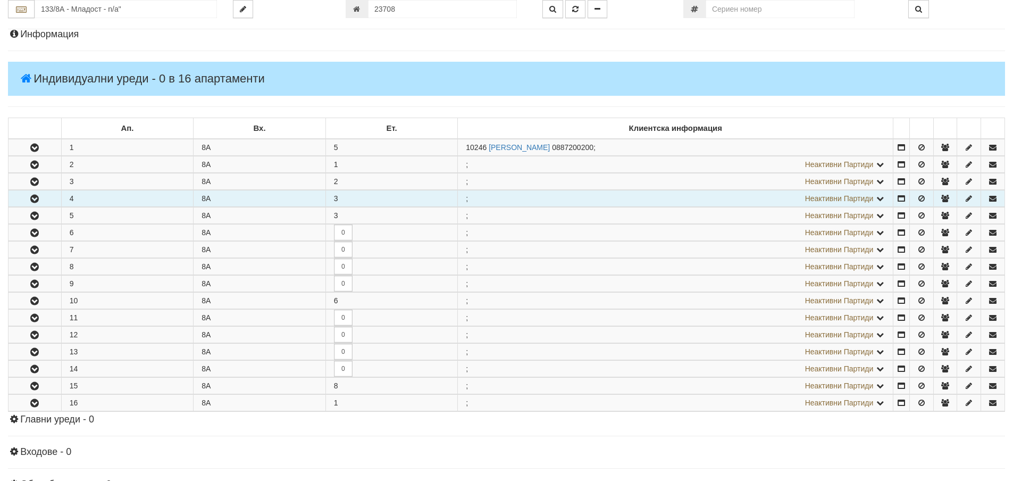
scroll to position [106, 0]
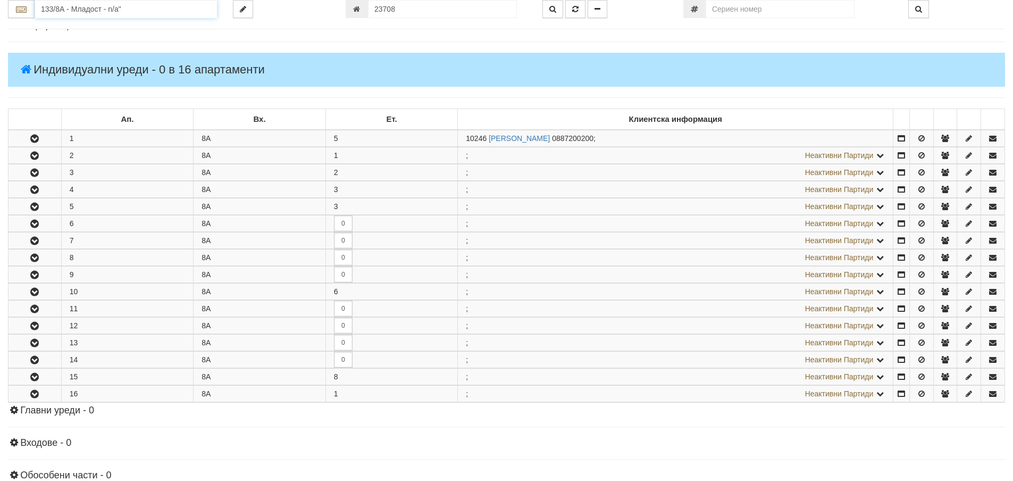
click at [140, 5] on input "133/8А - Младост - n/a"" at bounding box center [126, 9] width 182 height 18
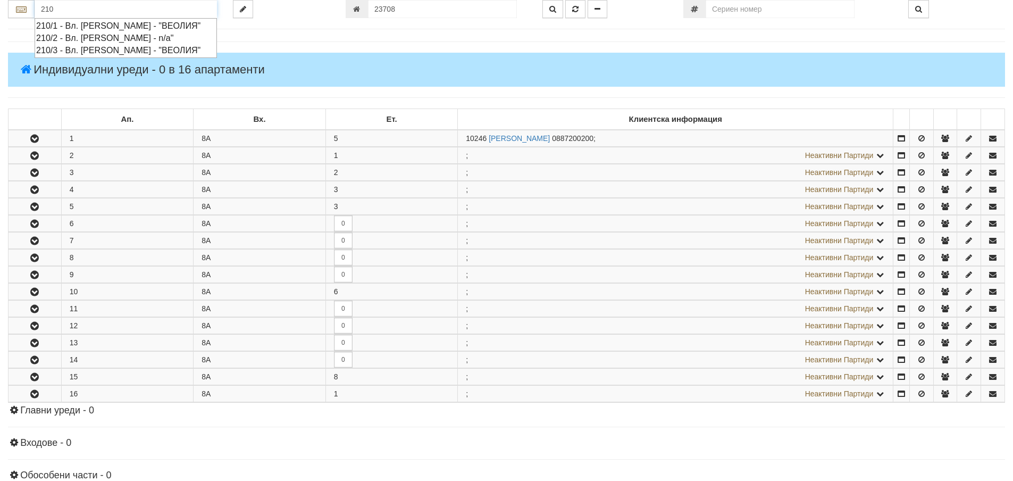
click at [107, 36] on div "210/2 - Вл. Варненчик - n/a"" at bounding box center [125, 38] width 179 height 12
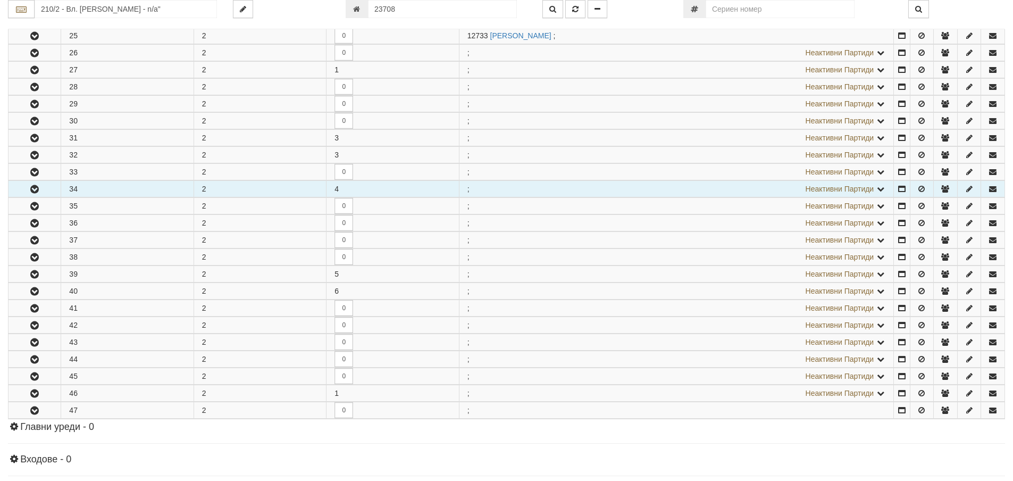
scroll to position [213, 0]
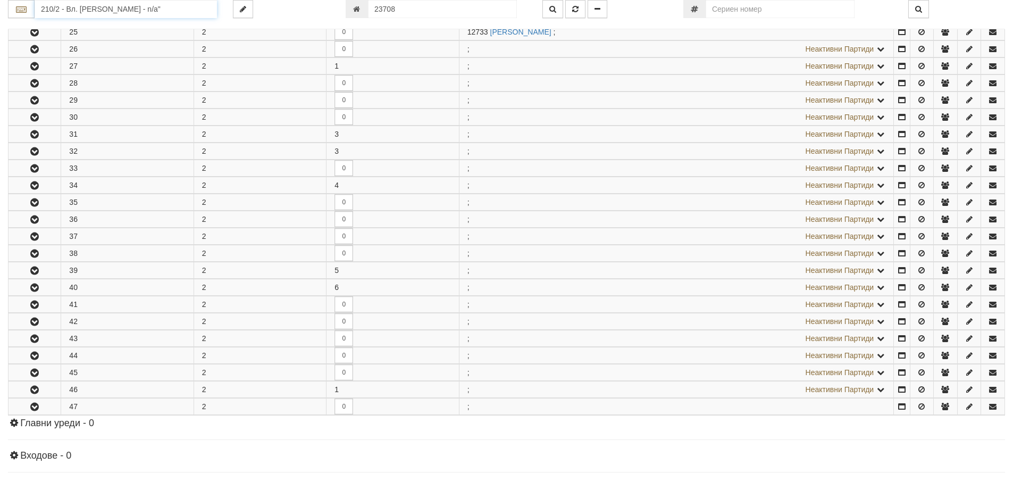
click at [116, 9] on input "210/2 - Вл. Варненчик - n/a"" at bounding box center [126, 9] width 182 height 18
click at [117, 35] on div "104/1A - Младост - n/a"" at bounding box center [125, 38] width 179 height 12
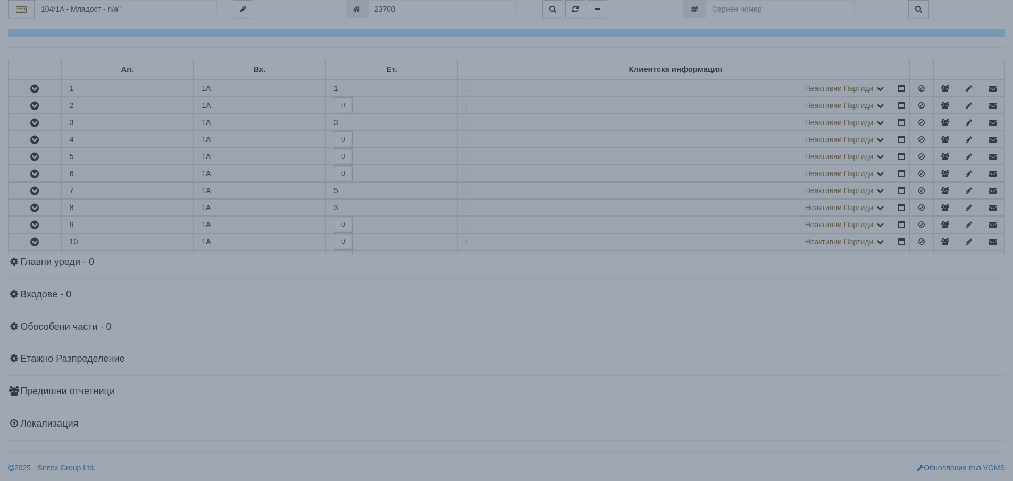
scroll to position [0, 0]
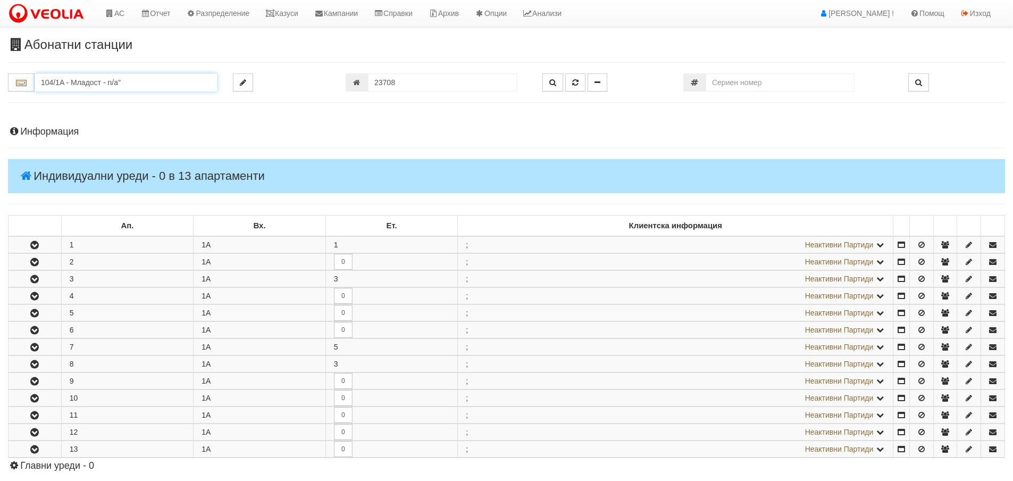
click at [129, 88] on input "104/1A - Младост - n/a"" at bounding box center [126, 82] width 182 height 18
click at [99, 118] on div "010/1,2 - Възраждане - "ВЕОЛИЯ"" at bounding box center [125, 111] width 179 height 12
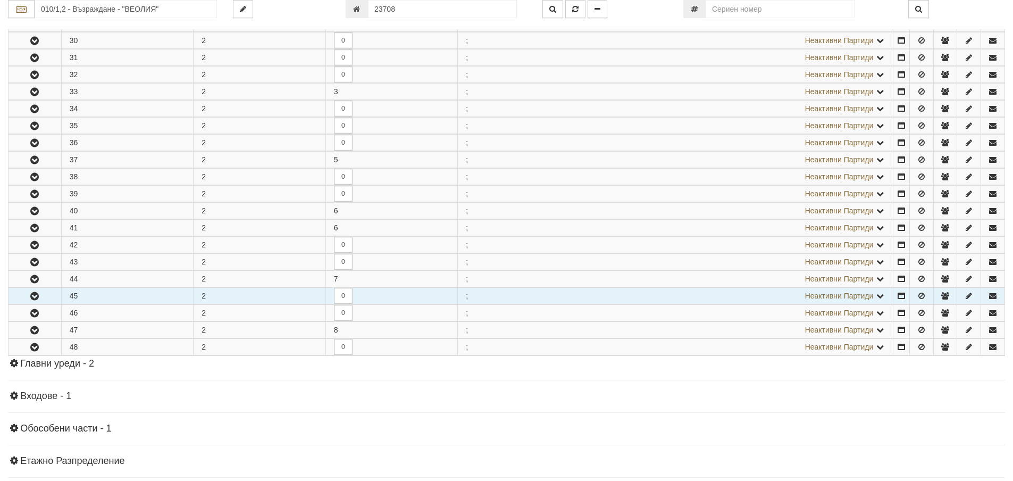
scroll to position [745, 0]
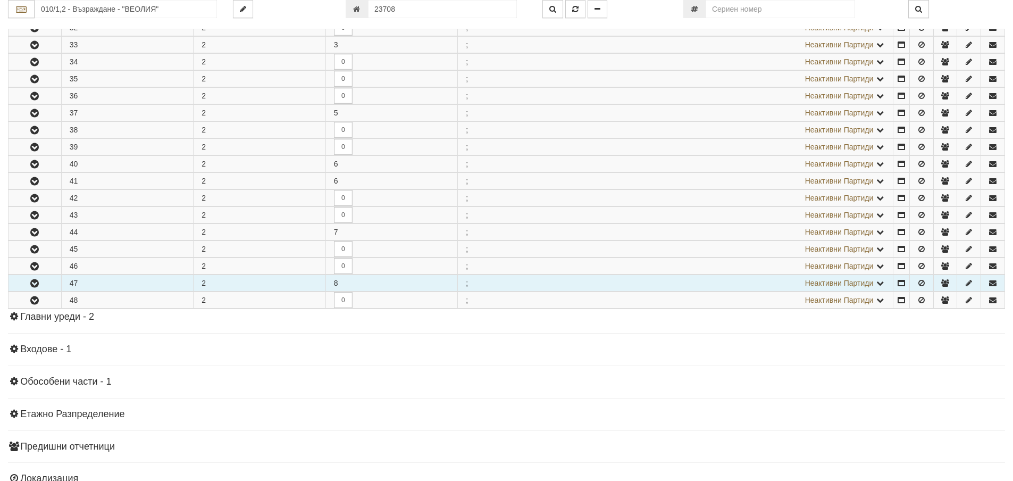
click at [876, 285] on icon at bounding box center [881, 282] width 10 height 7
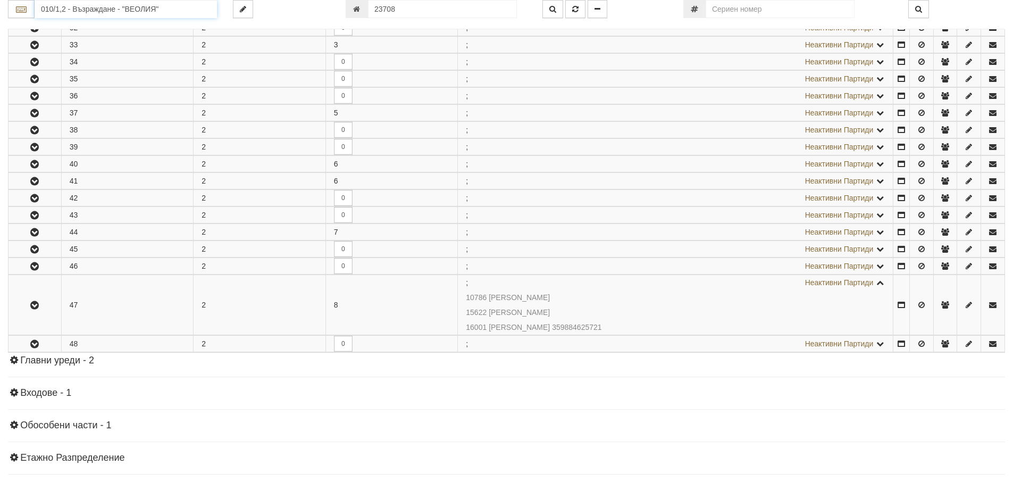
click at [133, 10] on input "010/1,2 - Възраждане - "ВЕОЛИЯ"" at bounding box center [126, 9] width 182 height 18
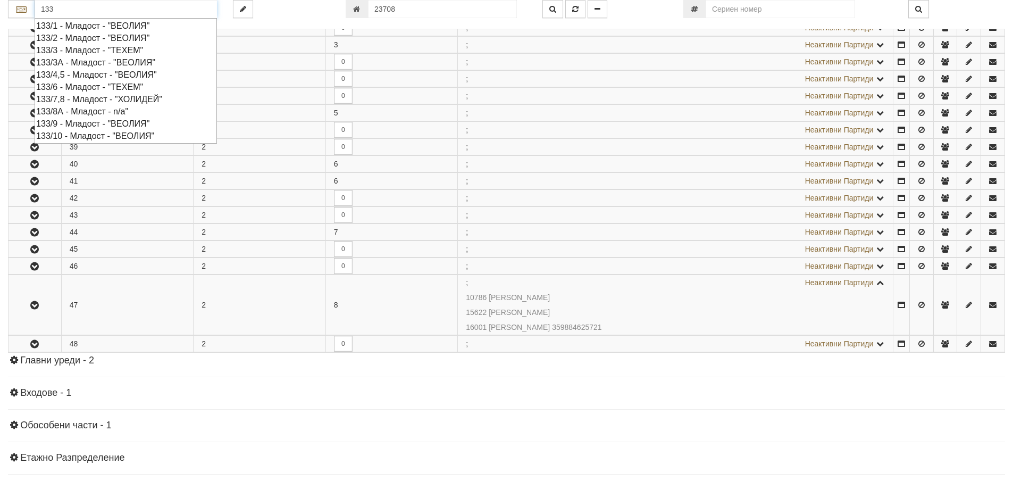
click at [124, 112] on div "133/8А - Младост - n/a"" at bounding box center [125, 111] width 179 height 12
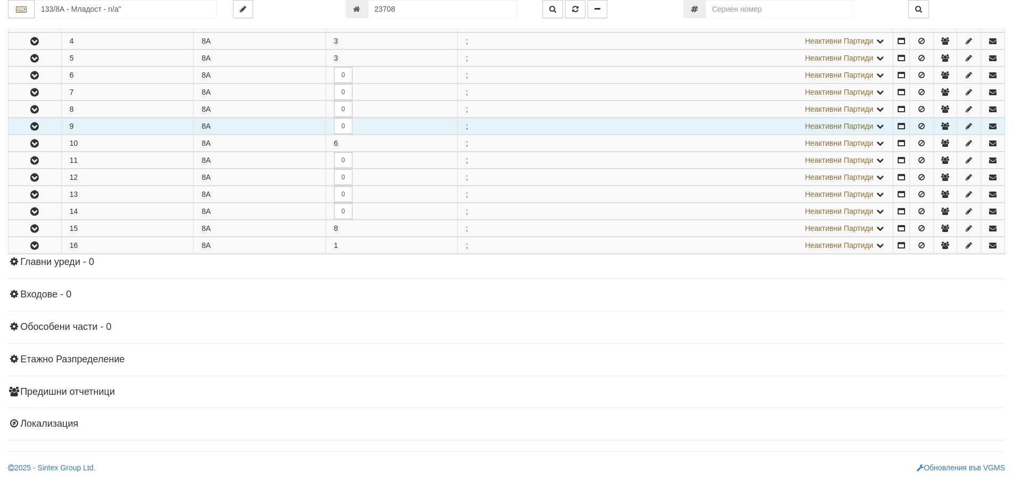
scroll to position [0, 0]
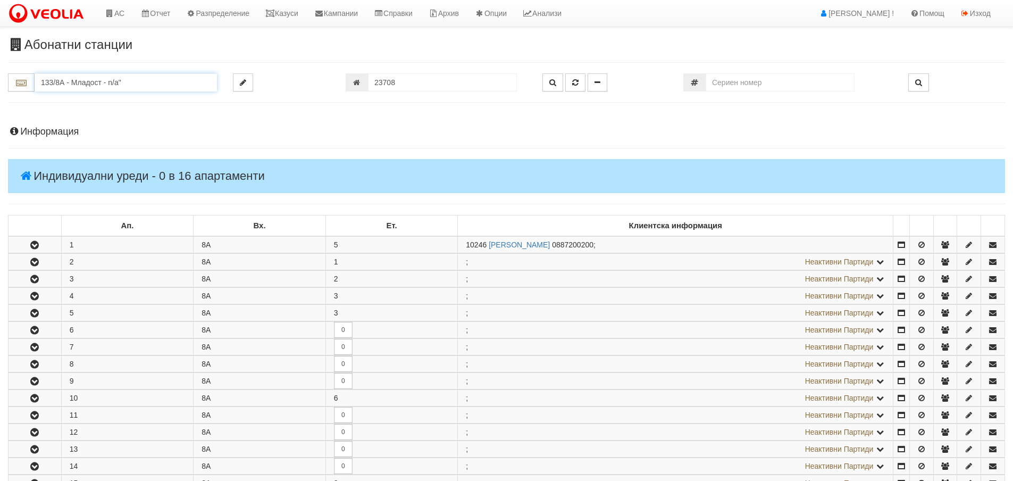
click at [149, 81] on input "133/8А - Младост - n/a"" at bounding box center [126, 82] width 182 height 18
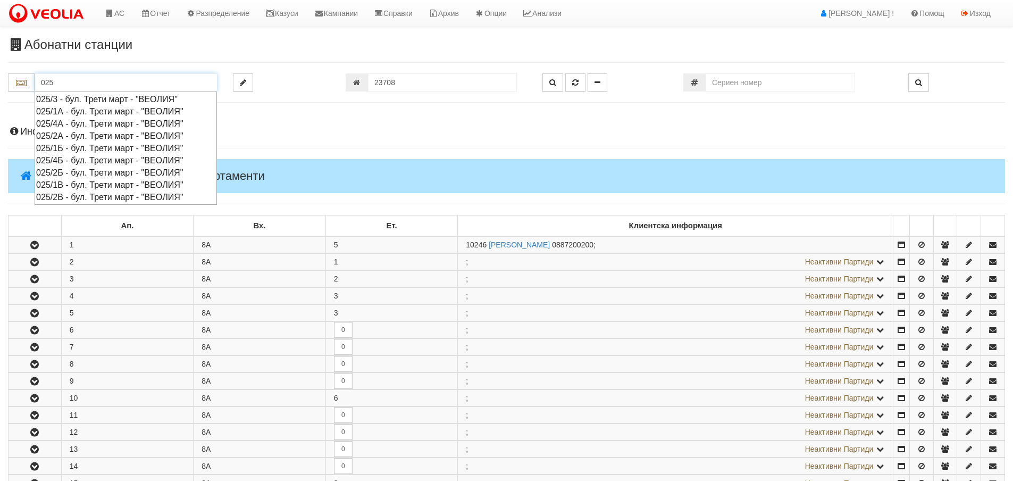
click at [99, 184] on div "025/1В - бул. Трети март - "ВЕОЛИЯ"" at bounding box center [125, 185] width 179 height 12
type input "025/1В - бул. Трети март - "ВЕОЛИЯ""
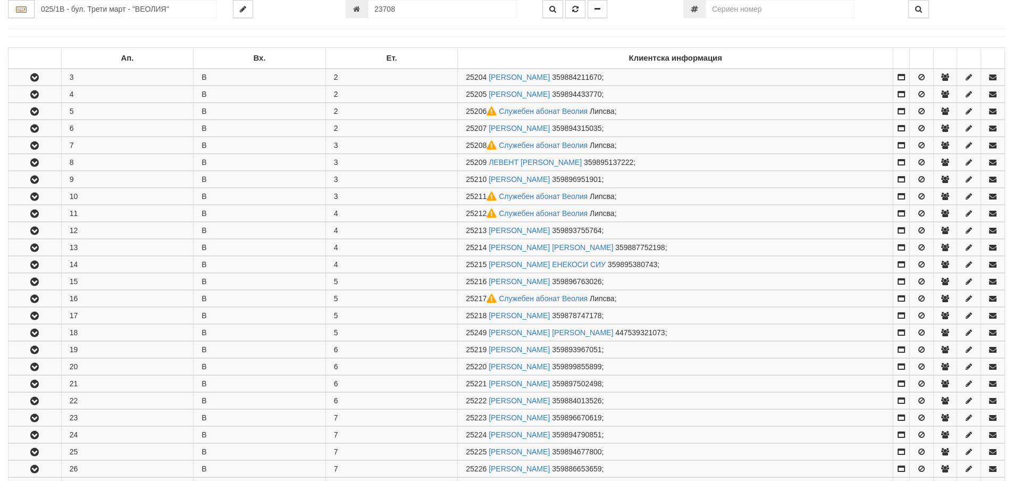
scroll to position [106, 0]
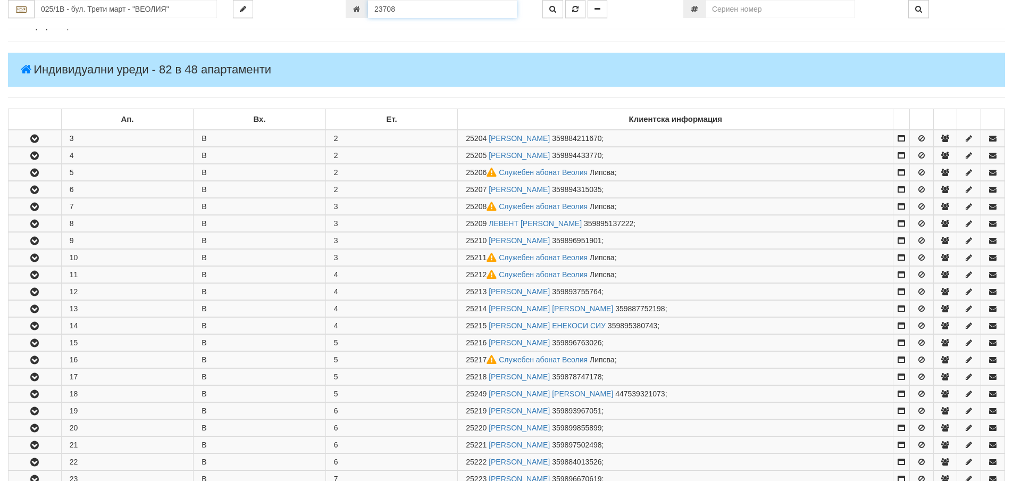
click at [431, 11] on input "23708" at bounding box center [442, 9] width 149 height 18
type input "25206"
click at [552, 9] on icon "button" at bounding box center [553, 8] width 7 height 7
type input "025/1В - "ВЕОЛИЯ ЕНЕРДЖИ ВАРНА " ЕАД"
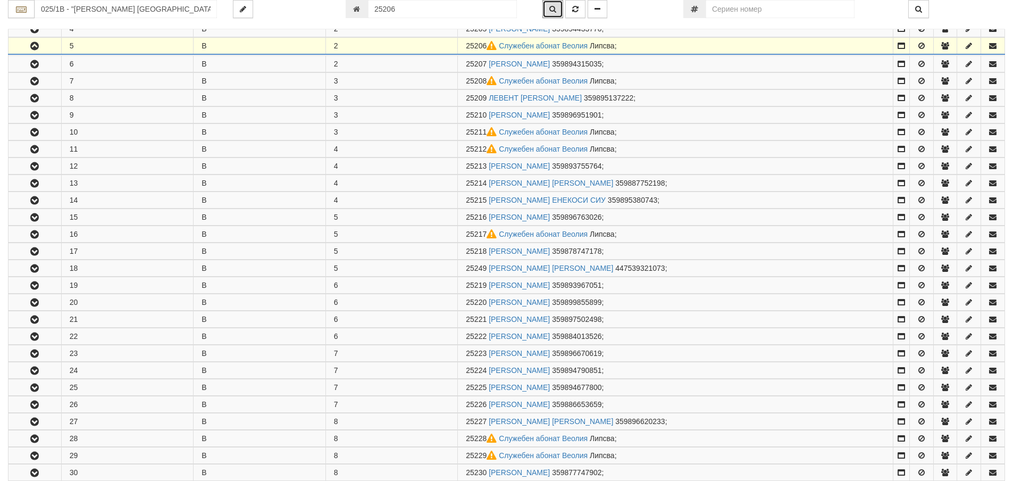
scroll to position [244, 0]
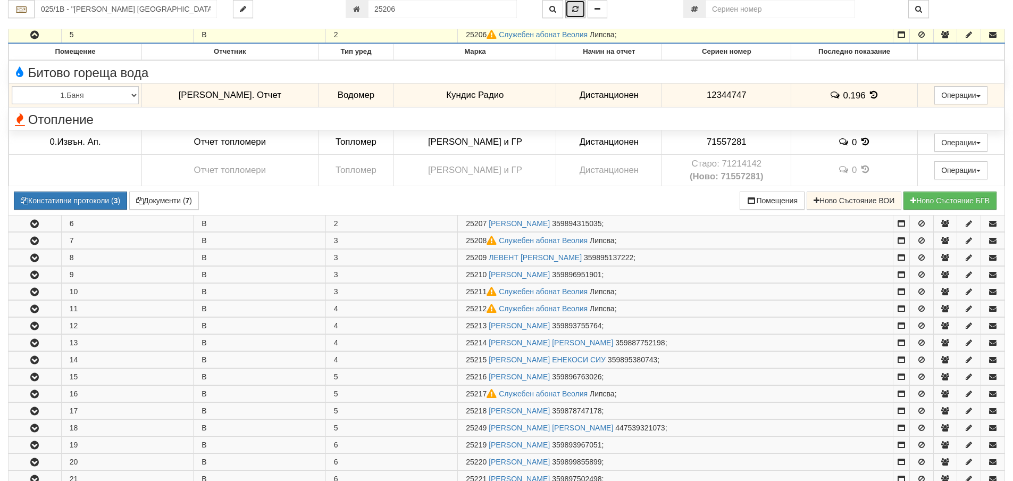
click at [580, 15] on button "button" at bounding box center [575, 9] width 20 height 18
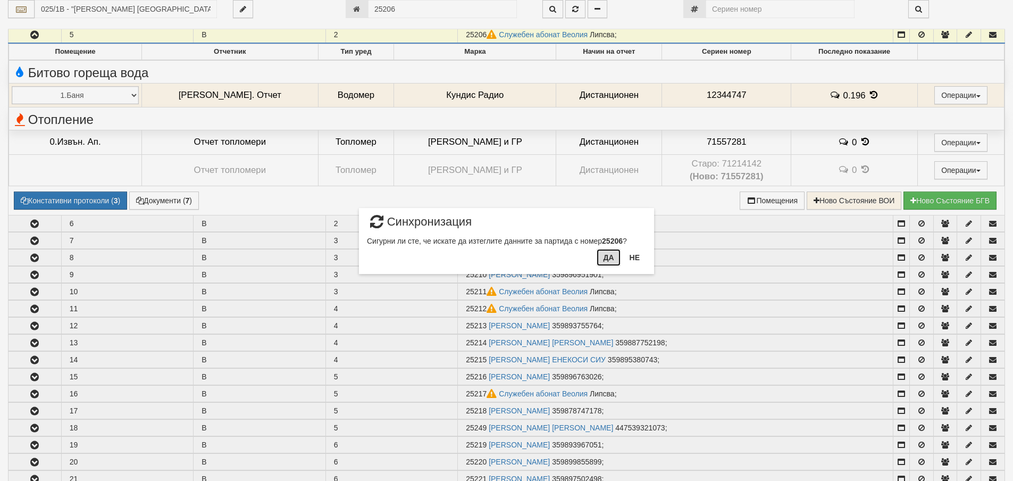
click at [604, 259] on button "Да" at bounding box center [608, 257] width 23 height 17
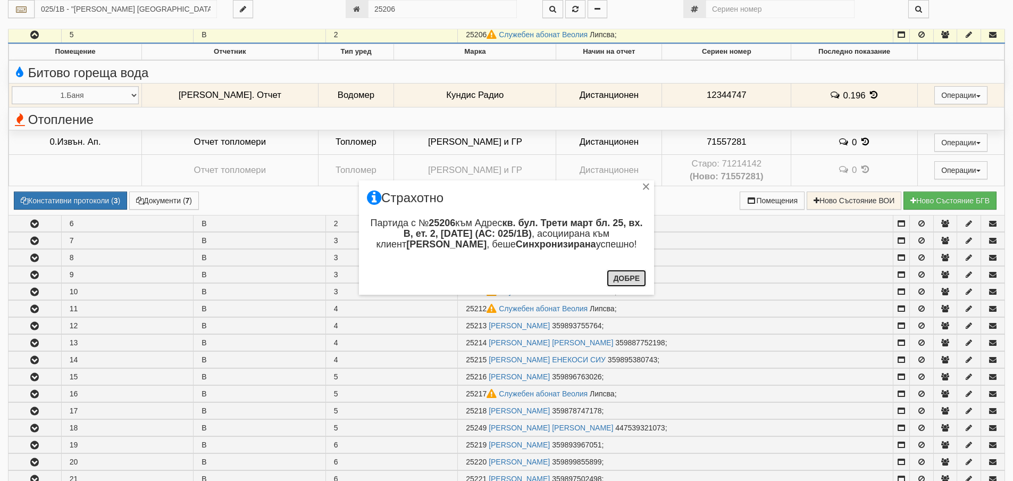
click at [627, 278] on button "Добре" at bounding box center [626, 278] width 39 height 17
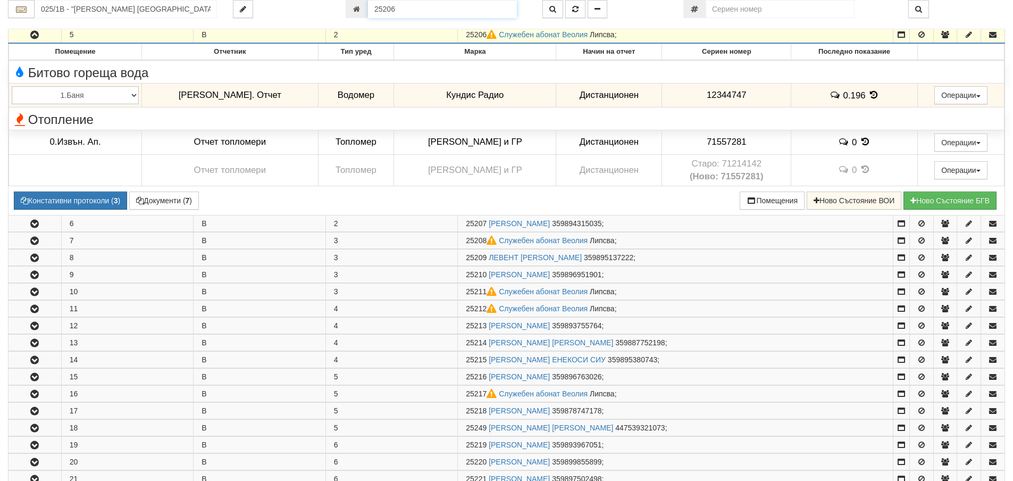
click at [446, 13] on input "25206" at bounding box center [442, 9] width 149 height 18
click at [554, 8] on icon "button" at bounding box center [553, 8] width 7 height 7
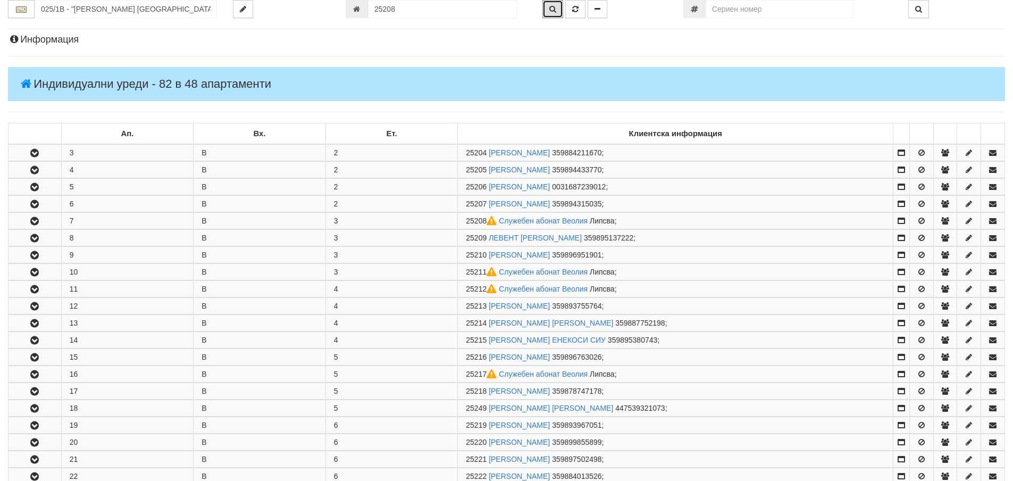
scroll to position [278, 0]
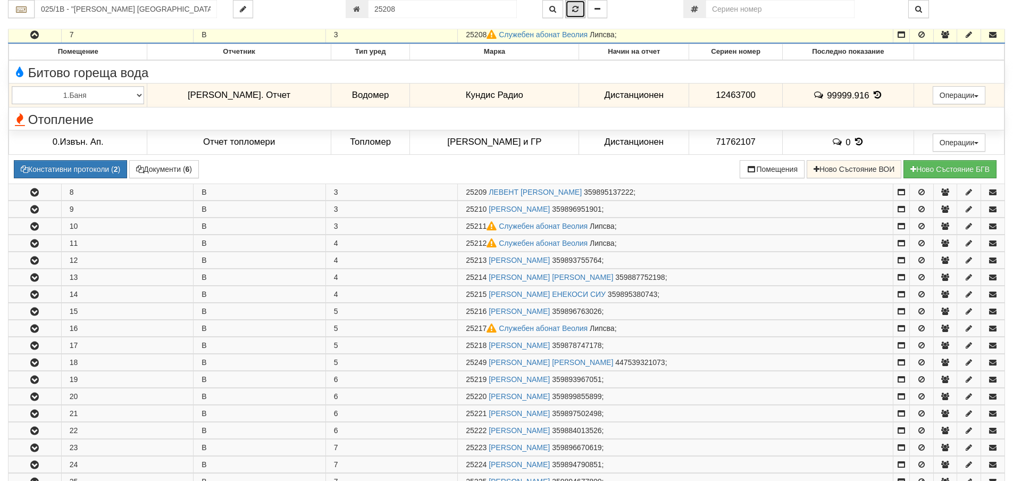
click at [574, 14] on button "button" at bounding box center [575, 9] width 20 height 18
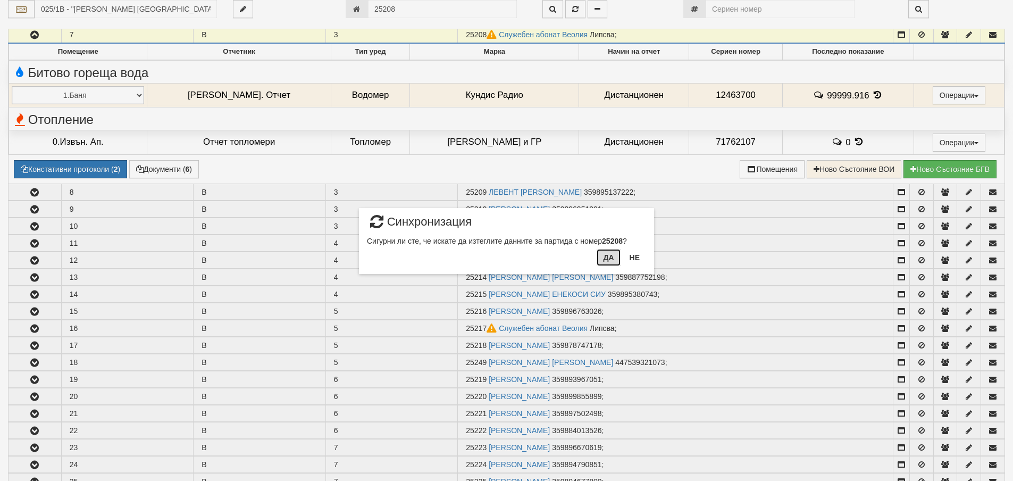
click at [608, 262] on button "Да" at bounding box center [608, 257] width 23 height 17
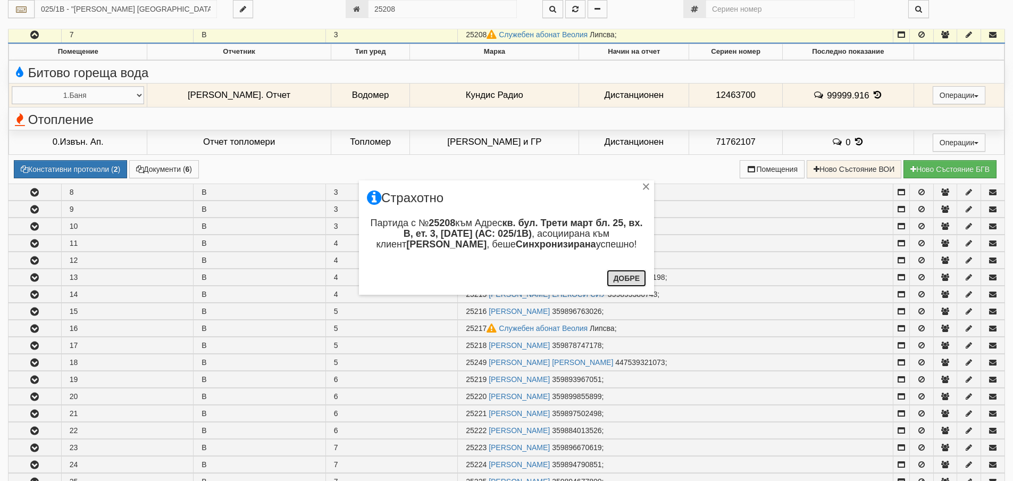
drag, startPoint x: 626, startPoint y: 279, endPoint x: 627, endPoint y: 247, distance: 32.5
click at [627, 279] on button "Добре" at bounding box center [626, 278] width 39 height 17
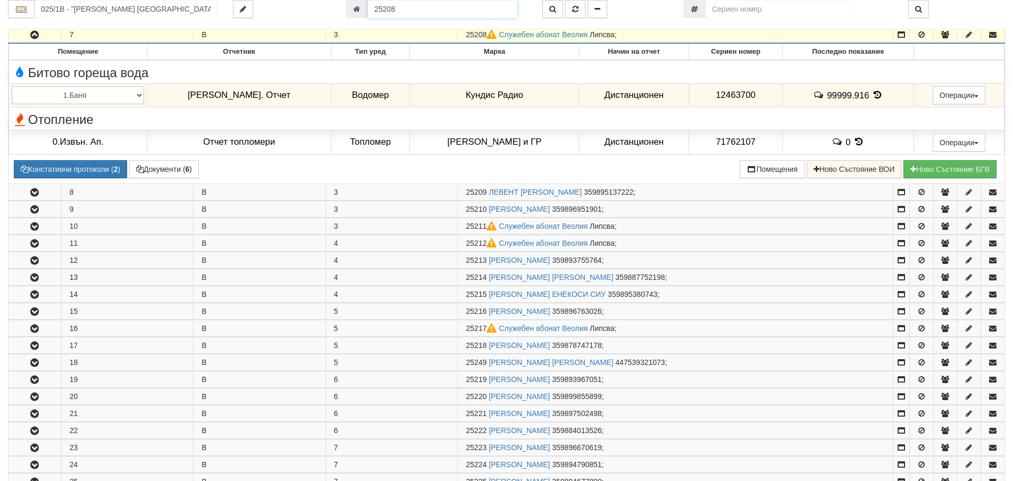
click at [487, 13] on input "25208" at bounding box center [442, 9] width 149 height 18
click at [555, 13] on button "button" at bounding box center [553, 9] width 21 height 18
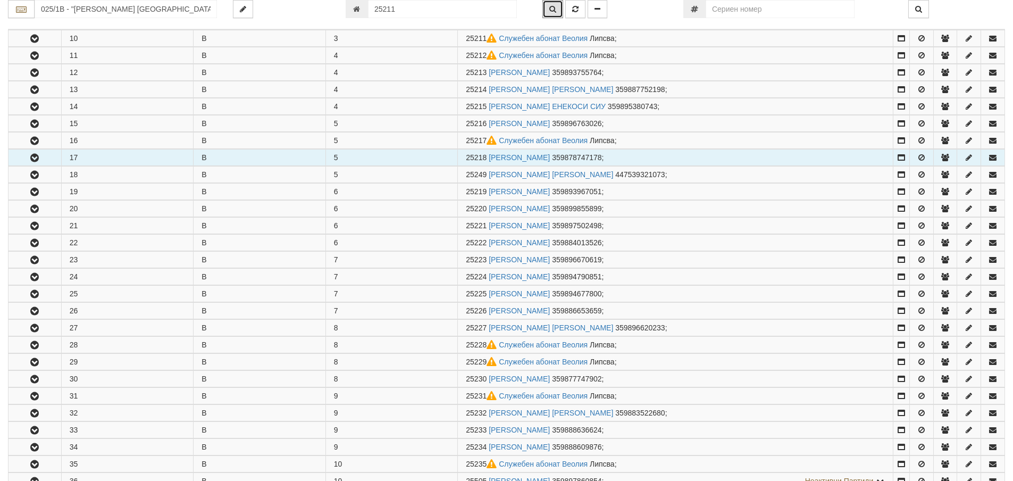
scroll to position [329, 0]
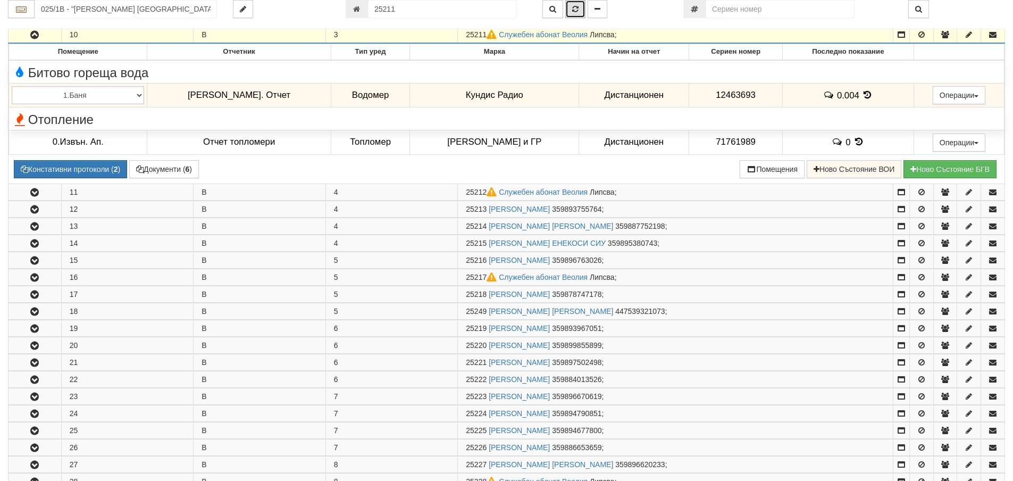
click at [573, 14] on button "button" at bounding box center [575, 9] width 20 height 18
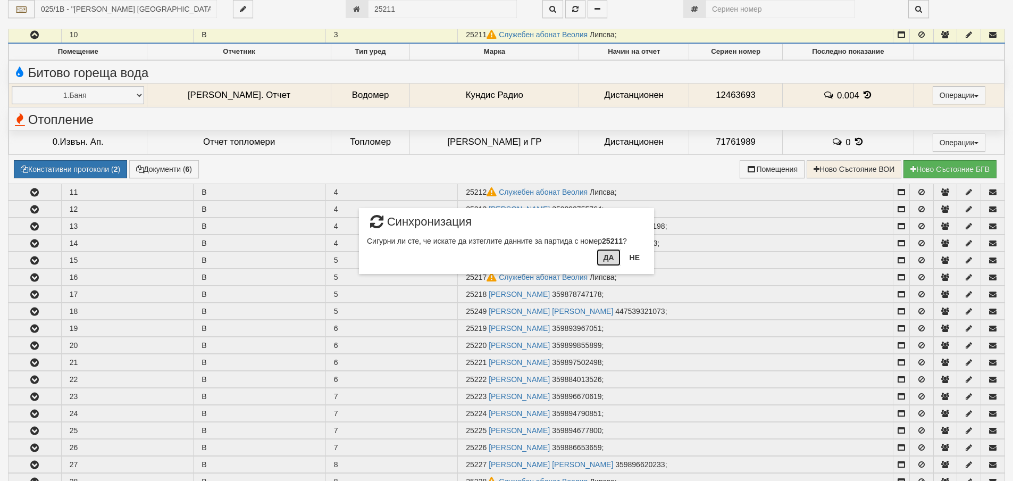
click at [601, 256] on button "Да" at bounding box center [608, 257] width 23 height 17
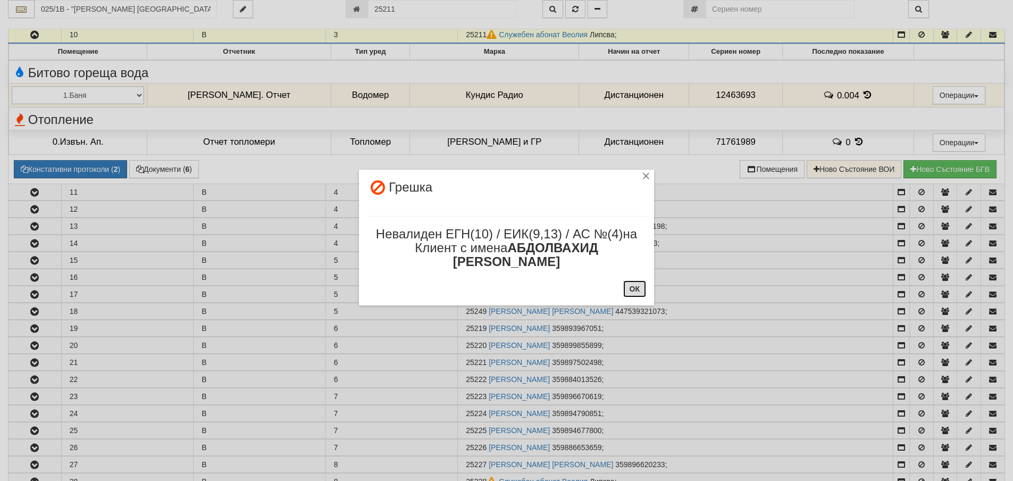
click at [633, 289] on button "ОК" at bounding box center [634, 288] width 23 height 17
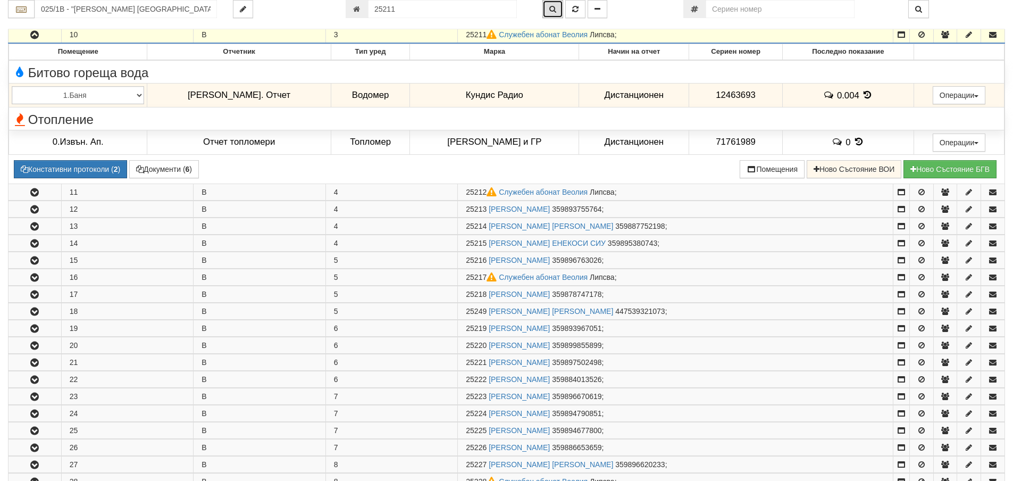
click at [545, 9] on button "button" at bounding box center [553, 9] width 21 height 18
click at [431, 10] on input "25211" at bounding box center [442, 9] width 149 height 18
click at [445, 8] on input "25211" at bounding box center [442, 9] width 149 height 18
click at [422, 6] on input "25212" at bounding box center [442, 9] width 149 height 18
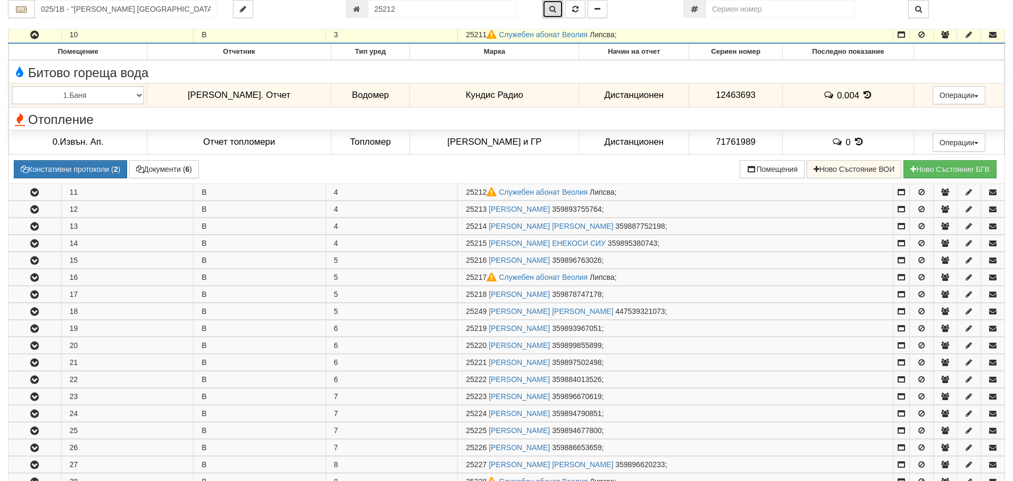
click at [549, 11] on button "button" at bounding box center [553, 9] width 21 height 18
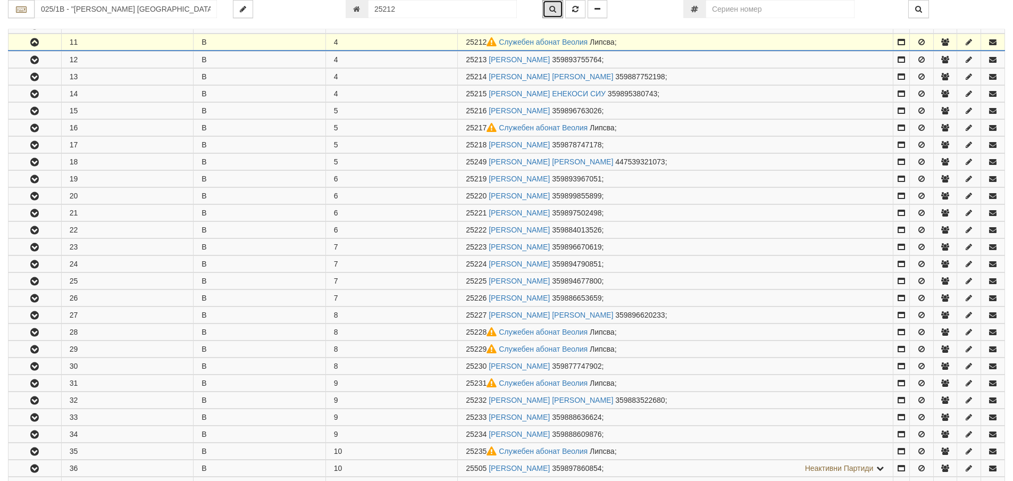
scroll to position [346, 0]
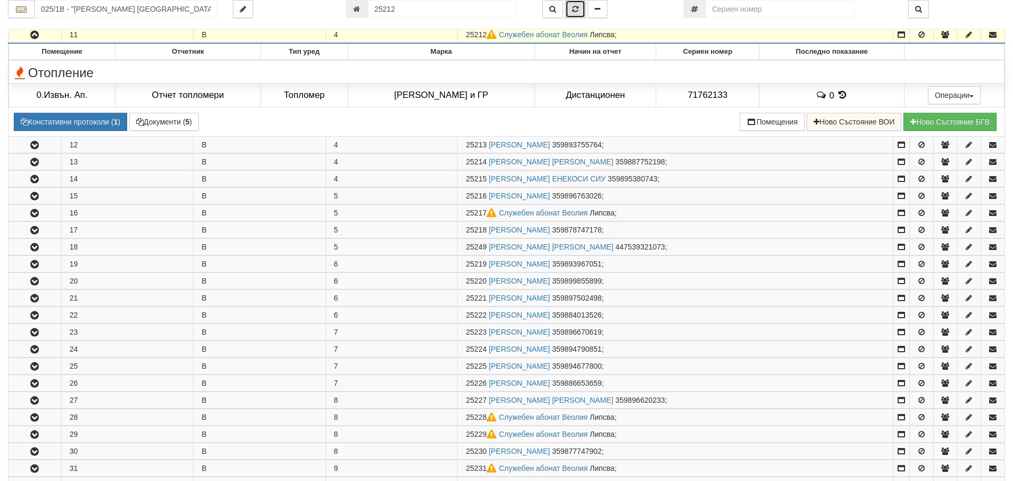
click at [577, 11] on icon "button" at bounding box center [575, 8] width 6 height 7
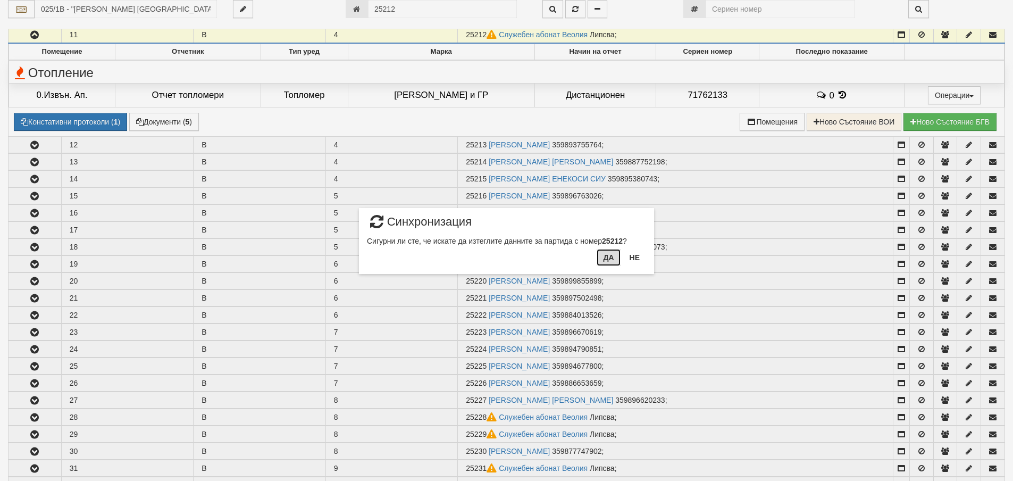
click at [609, 259] on button "Да" at bounding box center [608, 257] width 23 height 17
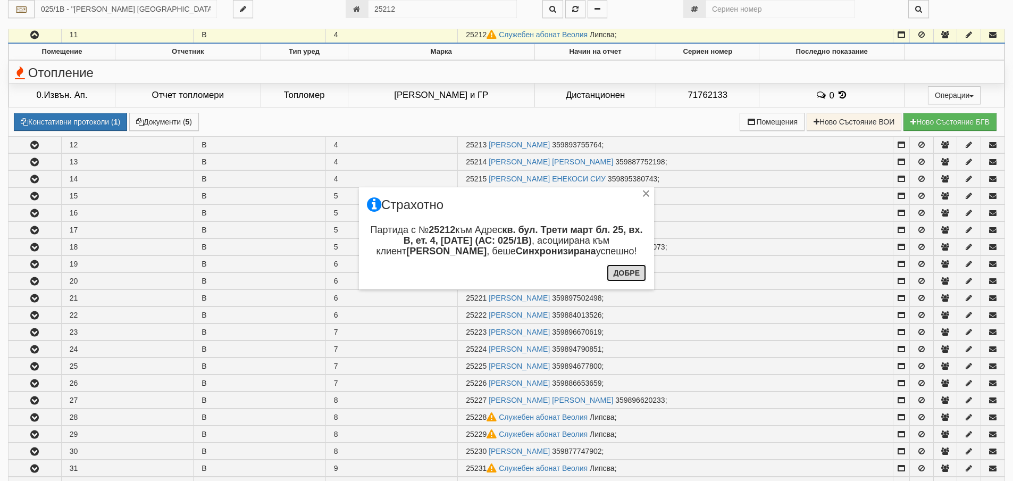
click at [631, 274] on button "Добре" at bounding box center [626, 272] width 39 height 17
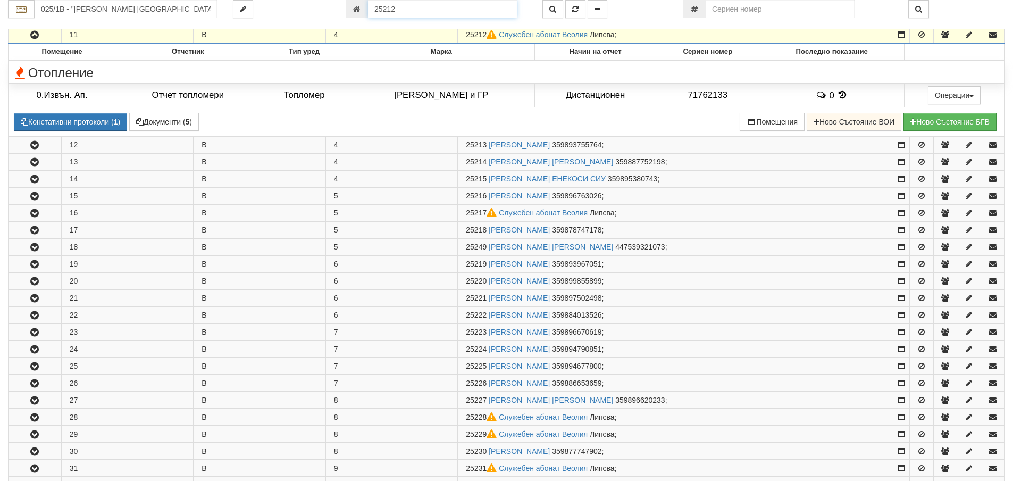
click at [443, 7] on input "25212" at bounding box center [442, 9] width 149 height 18
click at [562, 10] on button "button" at bounding box center [553, 9] width 21 height 18
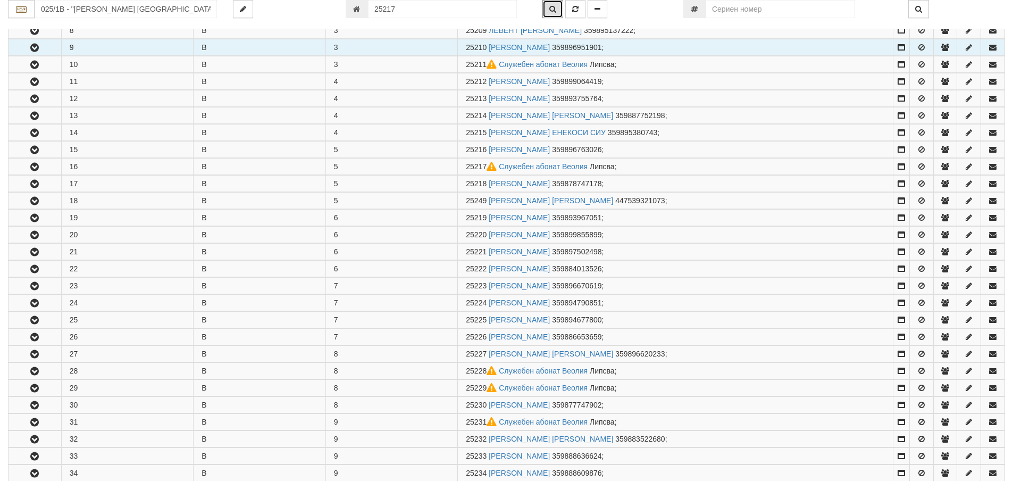
scroll to position [431, 0]
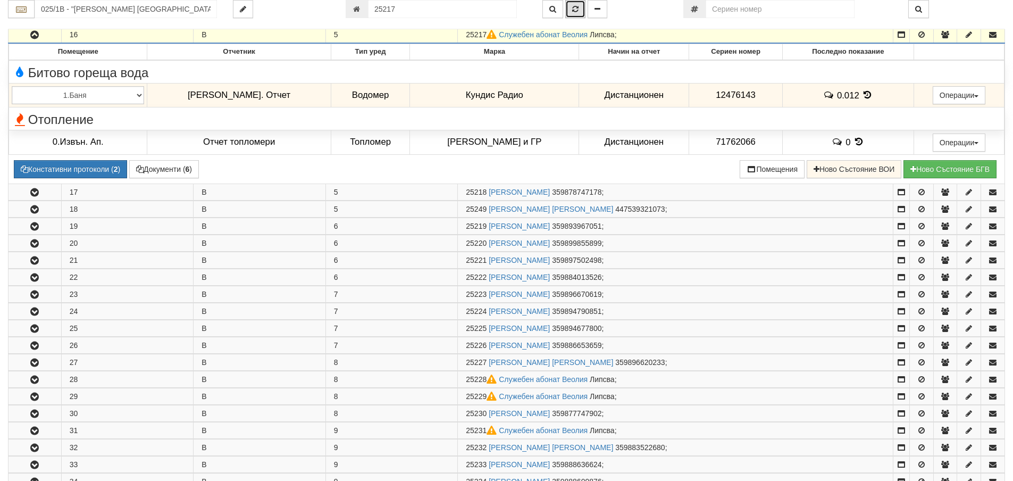
click at [573, 12] on icon "button" at bounding box center [575, 8] width 6 height 7
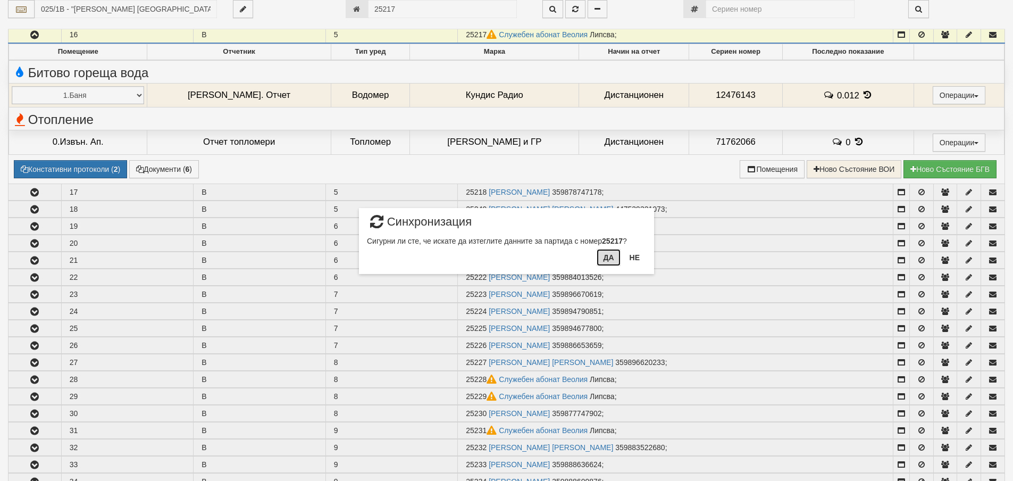
click at [614, 260] on button "Да" at bounding box center [608, 257] width 23 height 17
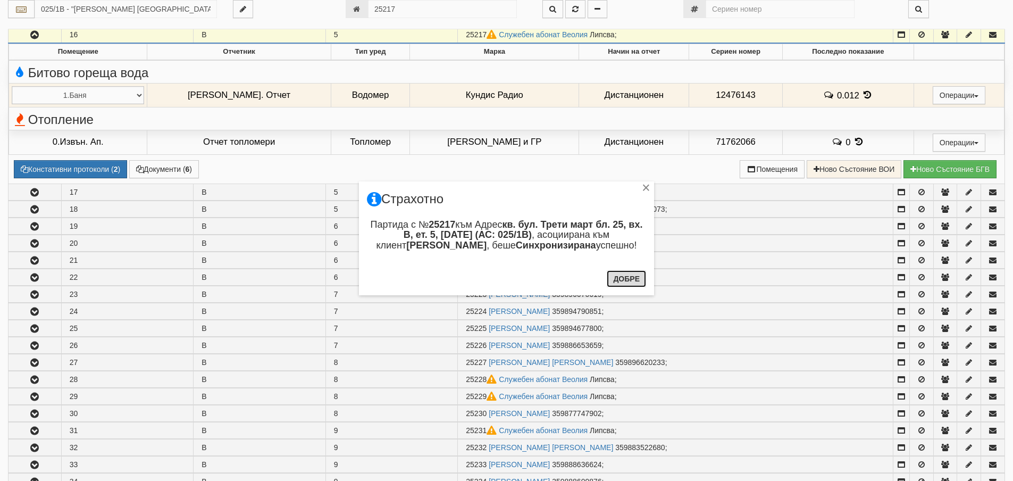
click at [644, 284] on button "Добре" at bounding box center [626, 278] width 39 height 17
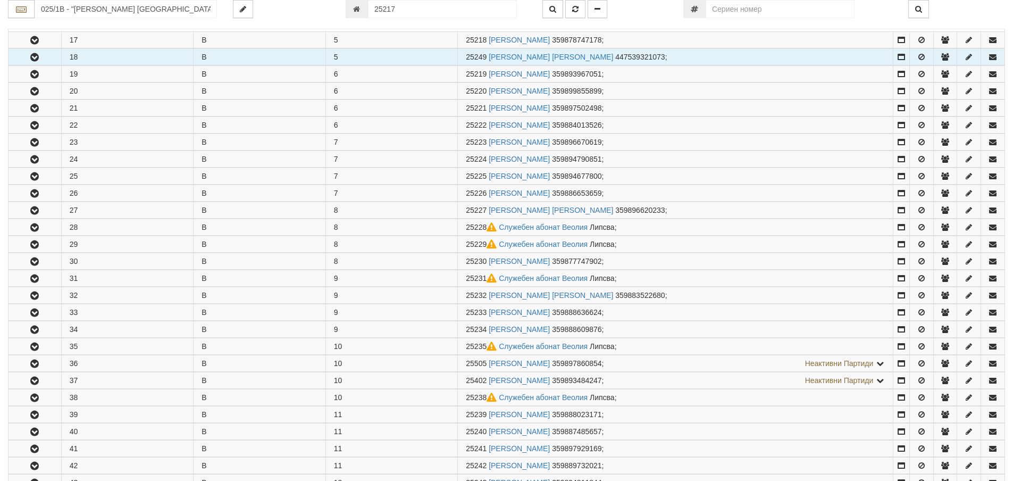
scroll to position [591, 0]
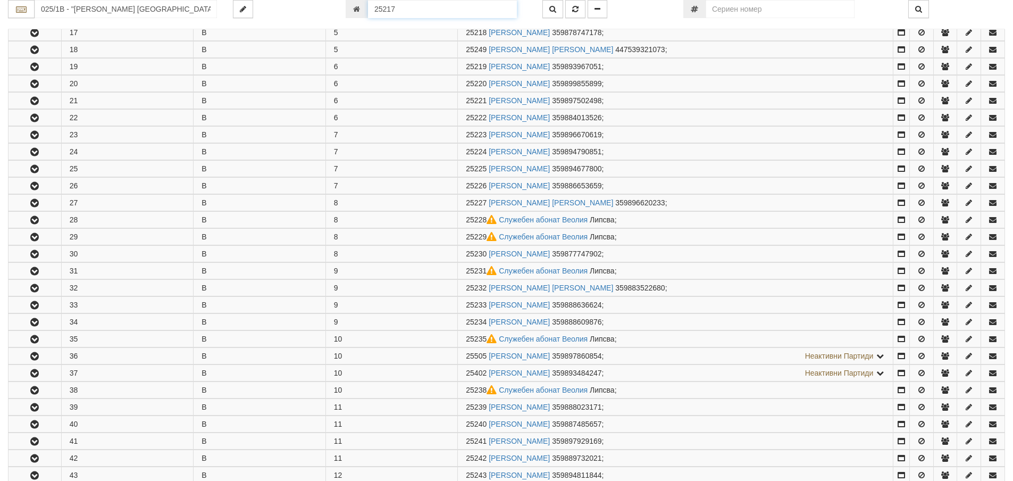
click at [416, 4] on input "25217" at bounding box center [442, 9] width 149 height 18
click at [552, 12] on icon "button" at bounding box center [553, 8] width 7 height 7
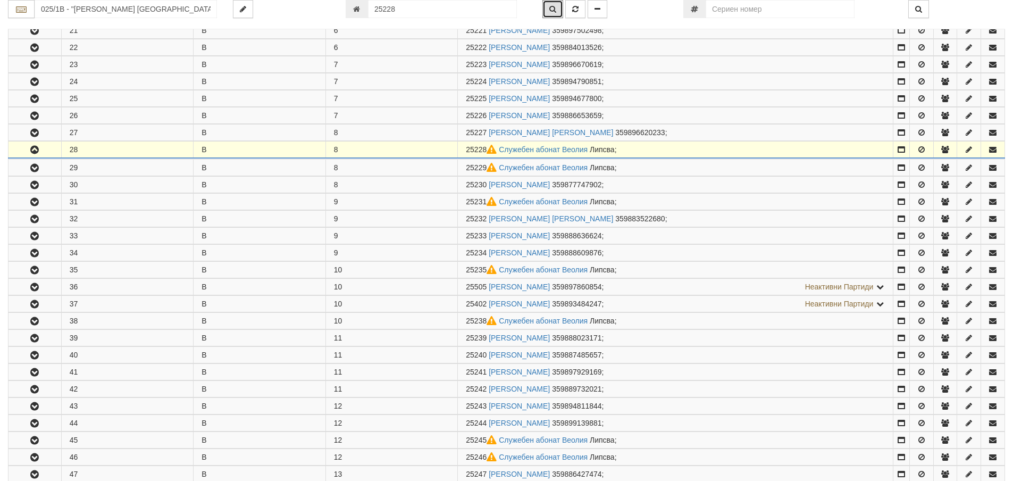
scroll to position [636, 0]
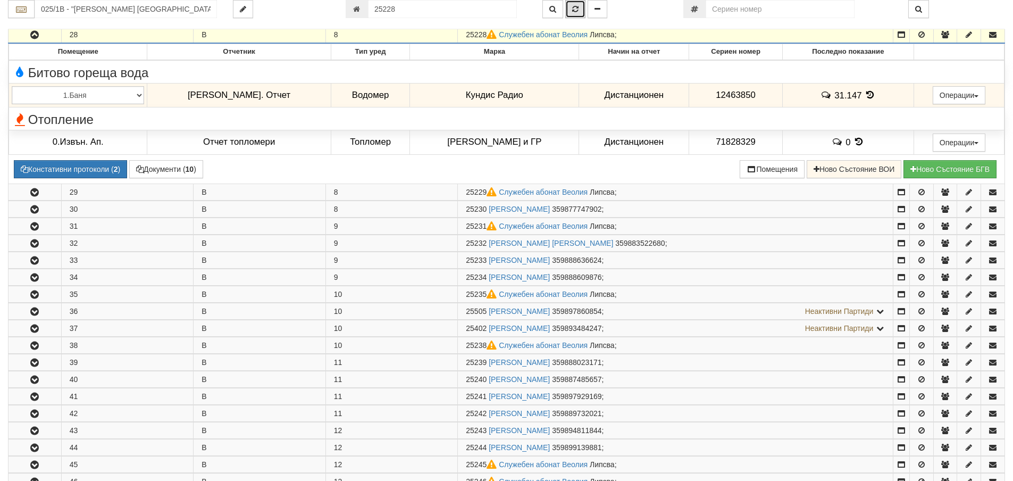
click at [572, 9] on icon "button" at bounding box center [575, 8] width 6 height 7
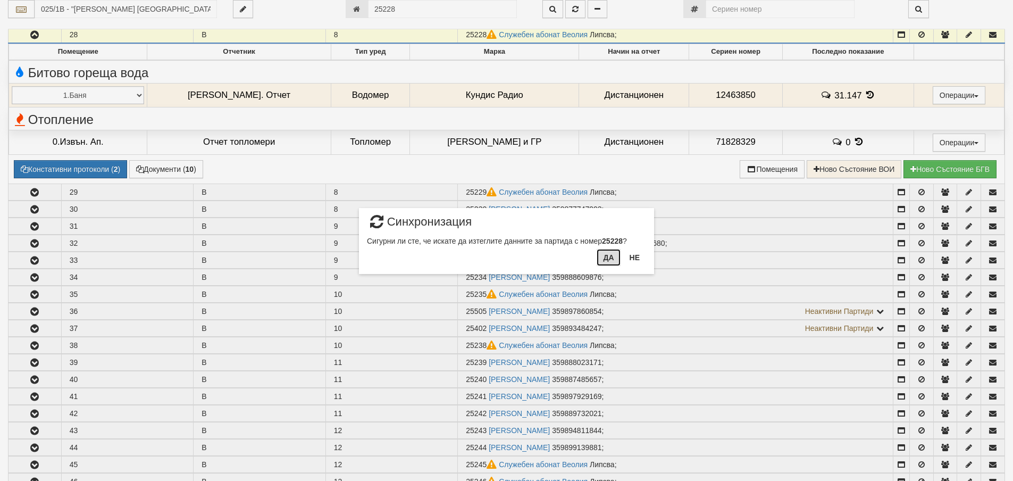
click at [609, 260] on button "Да" at bounding box center [608, 257] width 23 height 17
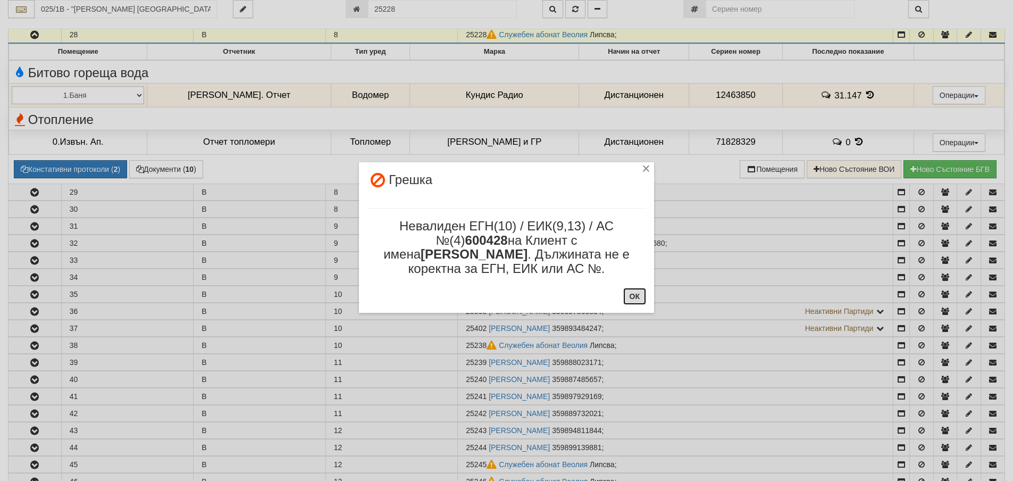
click at [642, 296] on button "ОК" at bounding box center [634, 296] width 23 height 17
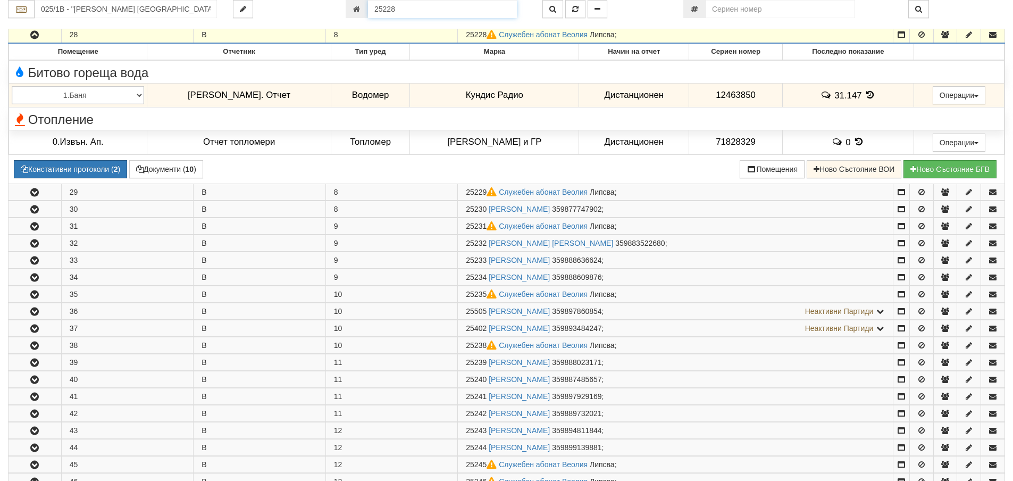
click at [461, 12] on input "25228" at bounding box center [442, 9] width 149 height 18
click at [554, 8] on icon "button" at bounding box center [553, 8] width 7 height 7
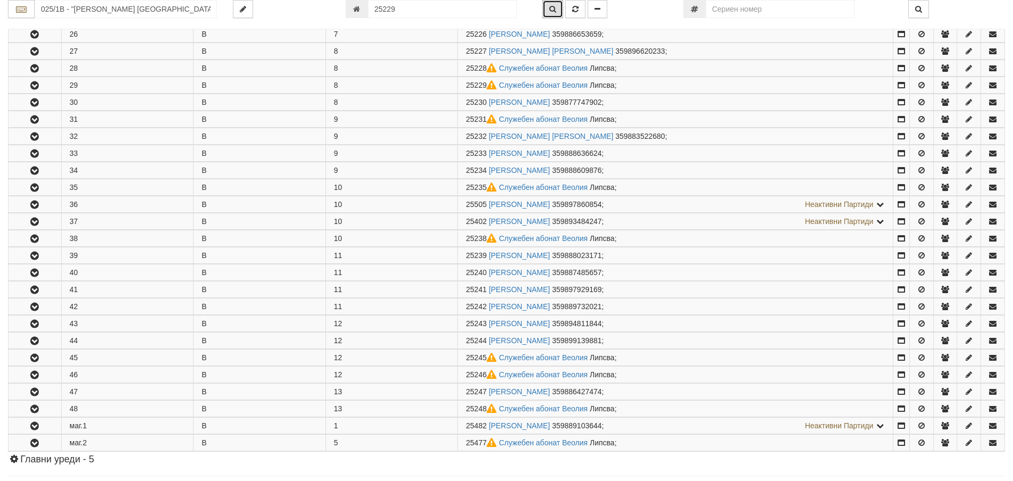
scroll to position [653, 0]
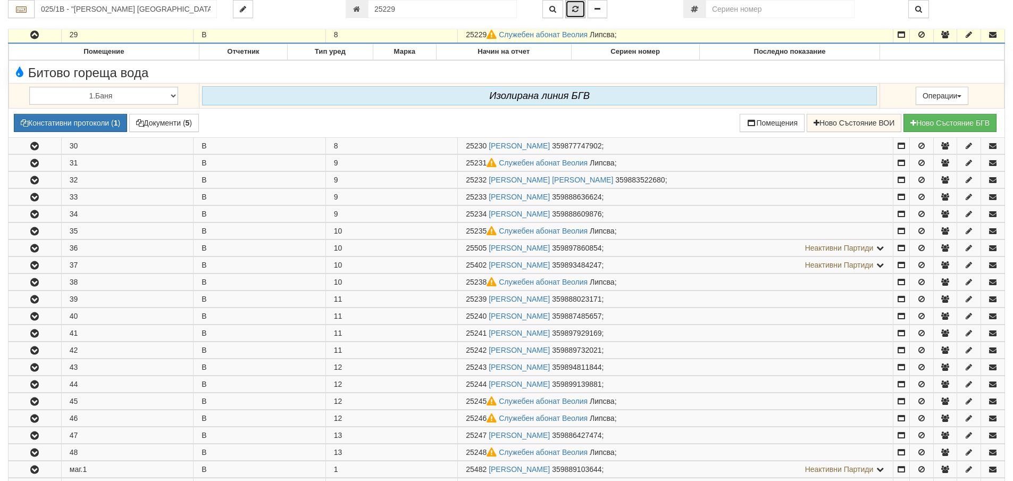
click at [573, 13] on button "button" at bounding box center [575, 9] width 20 height 18
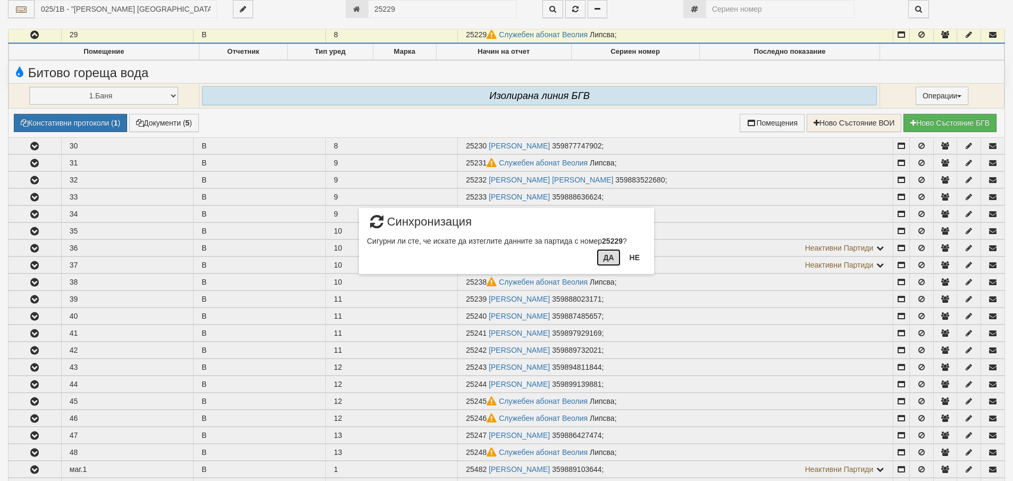
click at [612, 254] on button "Да" at bounding box center [608, 257] width 23 height 17
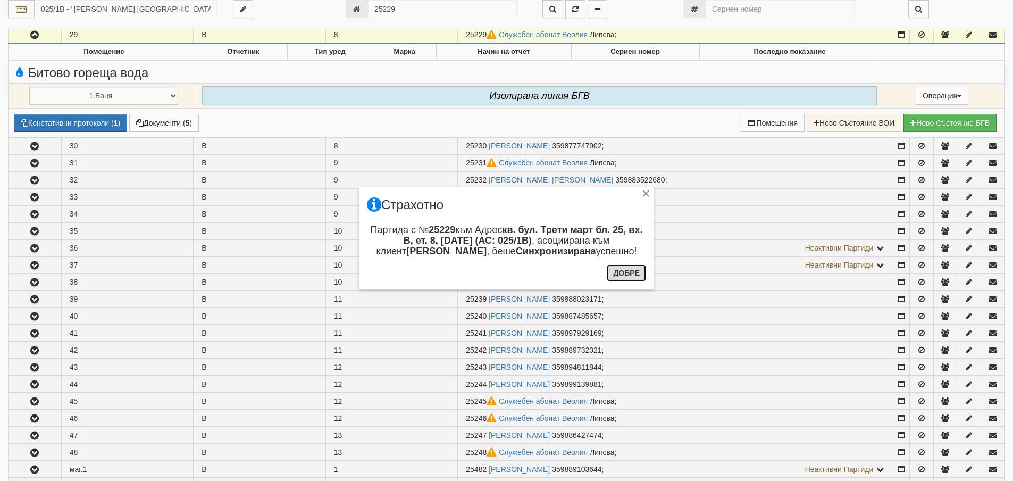
click at [631, 276] on button "Добре" at bounding box center [626, 272] width 39 height 17
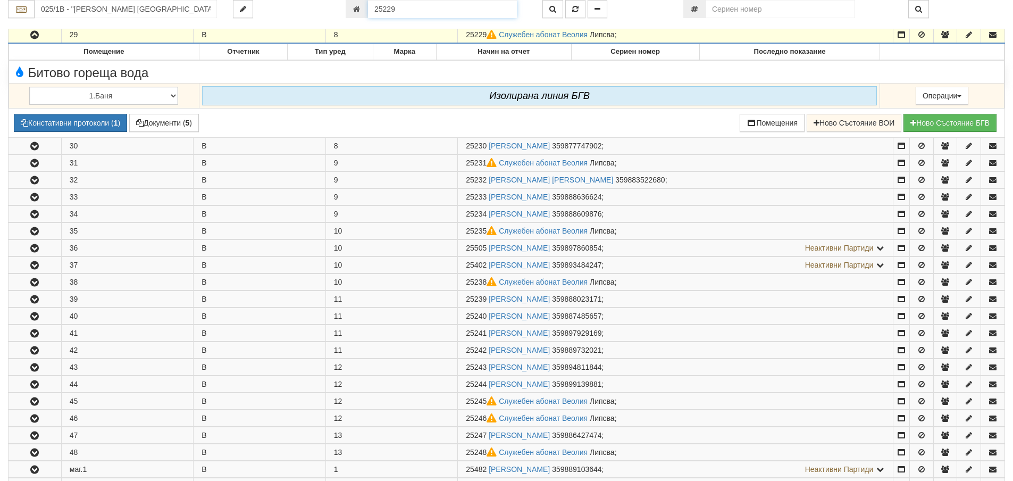
click at [465, 7] on input "25229" at bounding box center [442, 9] width 149 height 18
click at [550, 8] on icon "button" at bounding box center [553, 8] width 7 height 7
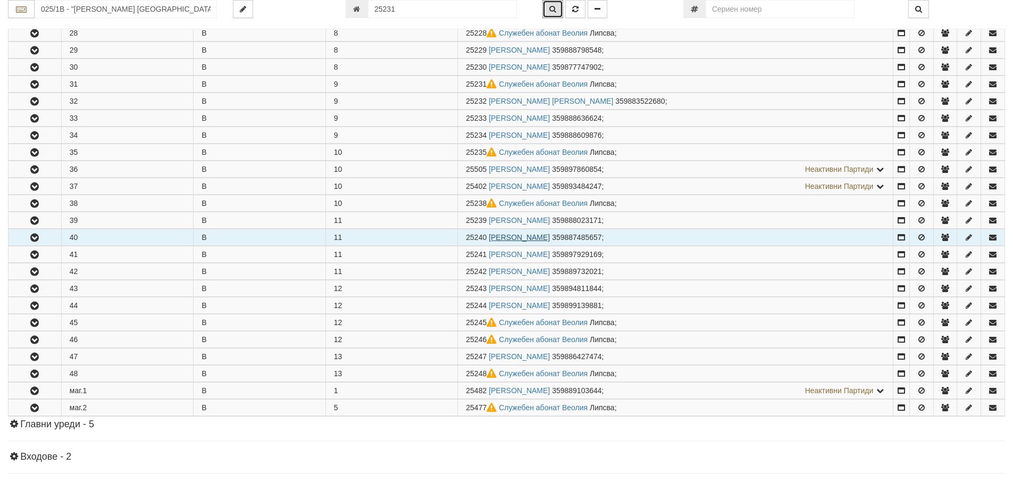
scroll to position [687, 0]
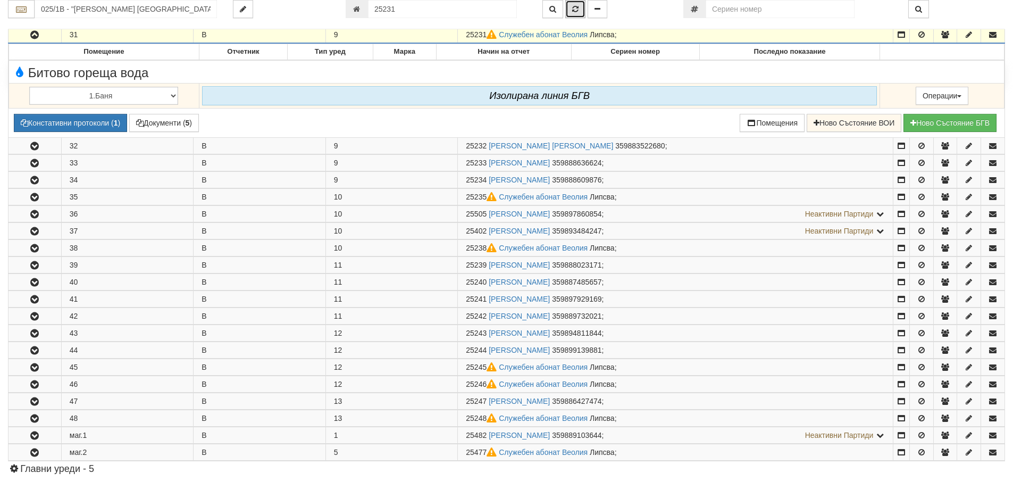
click at [578, 7] on icon "button" at bounding box center [575, 8] width 6 height 7
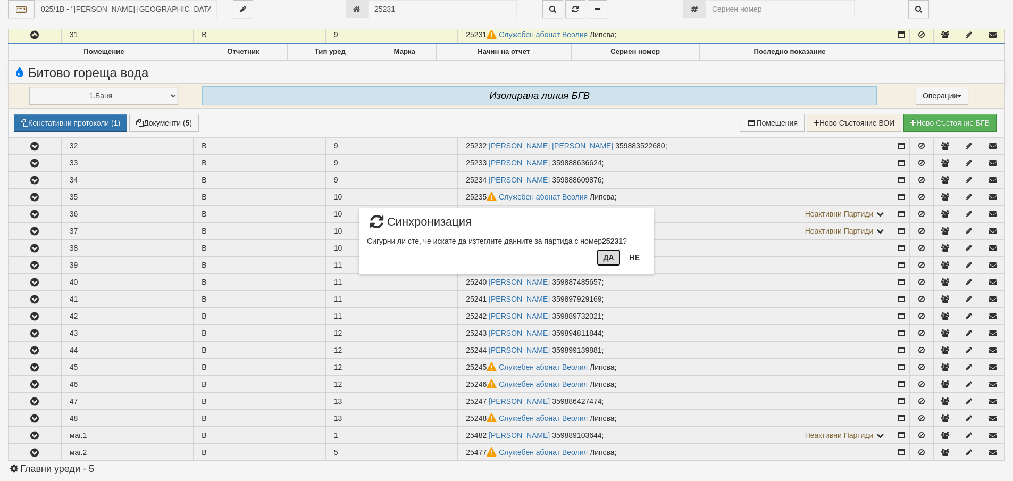
click at [609, 260] on button "Да" at bounding box center [608, 257] width 23 height 17
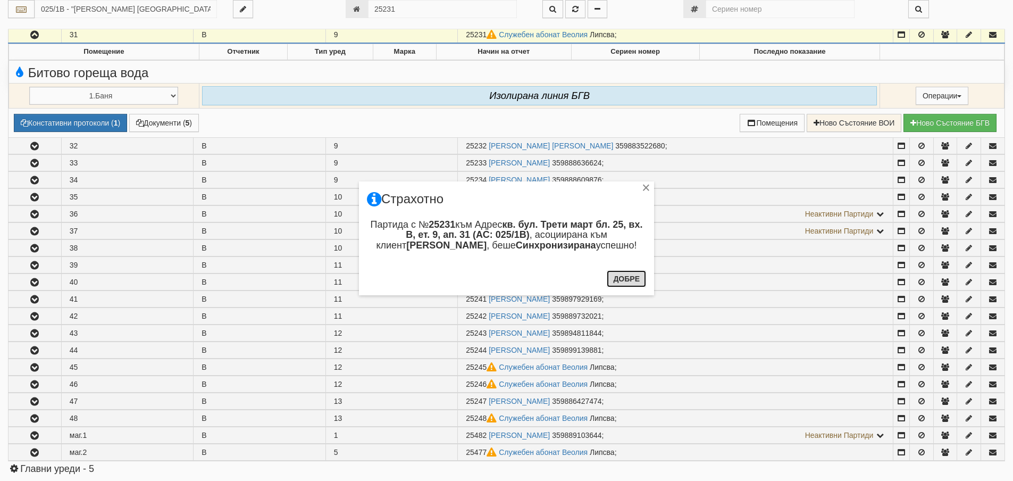
click at [626, 282] on button "Добре" at bounding box center [626, 278] width 39 height 17
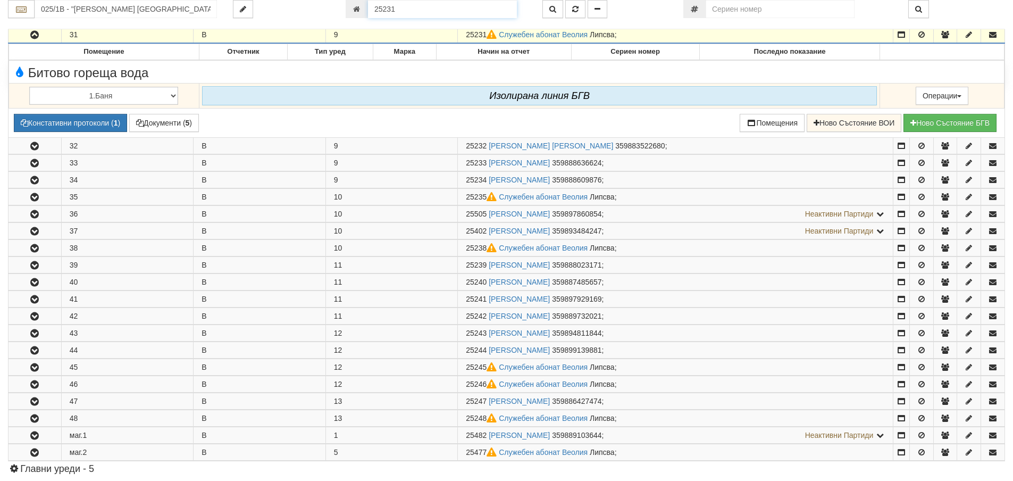
click at [426, 11] on input "25231" at bounding box center [442, 9] width 149 height 18
click at [550, 6] on icon "button" at bounding box center [553, 8] width 7 height 7
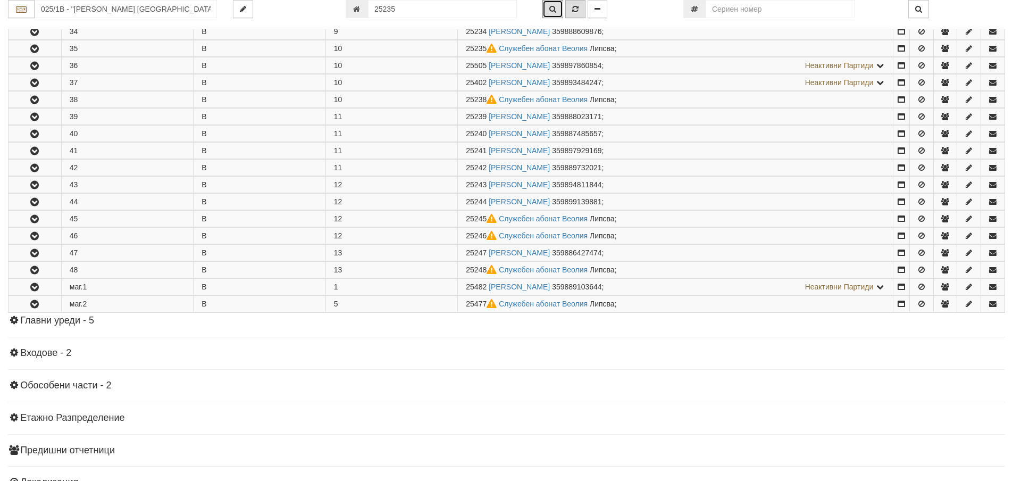
scroll to position [755, 0]
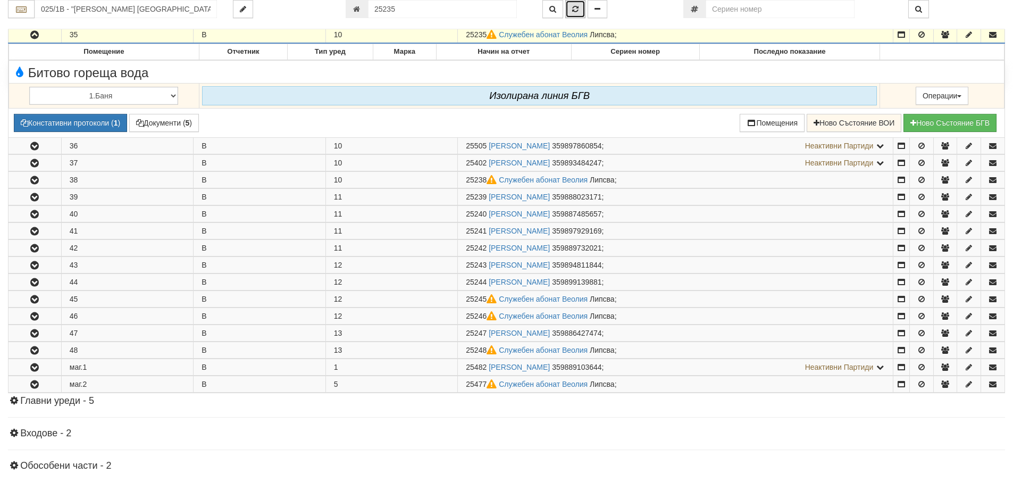
click at [573, 14] on button "button" at bounding box center [575, 9] width 20 height 18
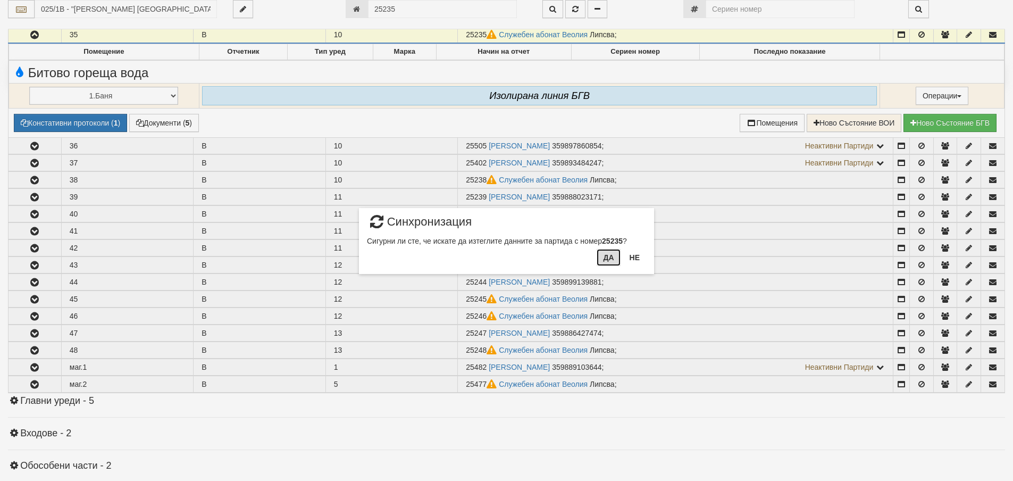
click at [611, 255] on button "Да" at bounding box center [608, 257] width 23 height 17
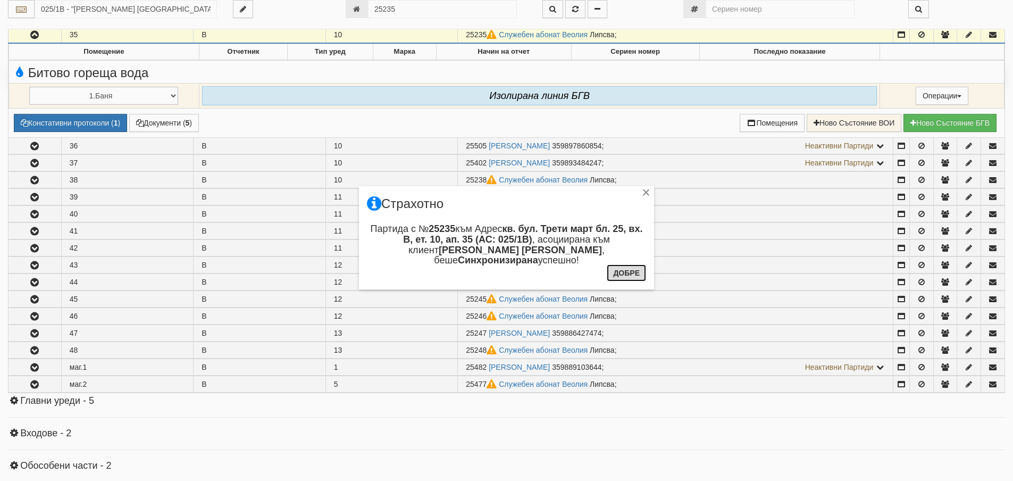
click at [623, 272] on button "Добре" at bounding box center [626, 272] width 39 height 17
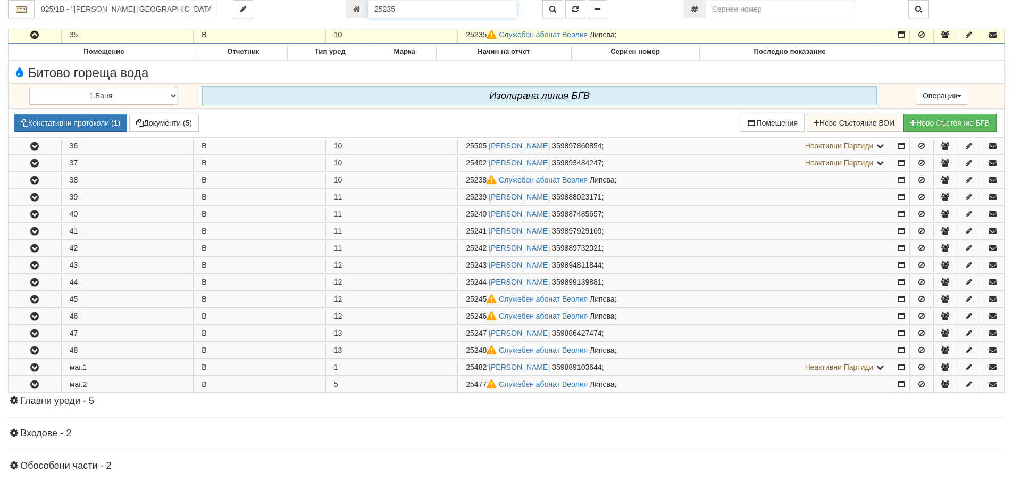
click at [436, 7] on input "25235" at bounding box center [442, 9] width 149 height 18
click at [545, 14] on button "button" at bounding box center [553, 9] width 21 height 18
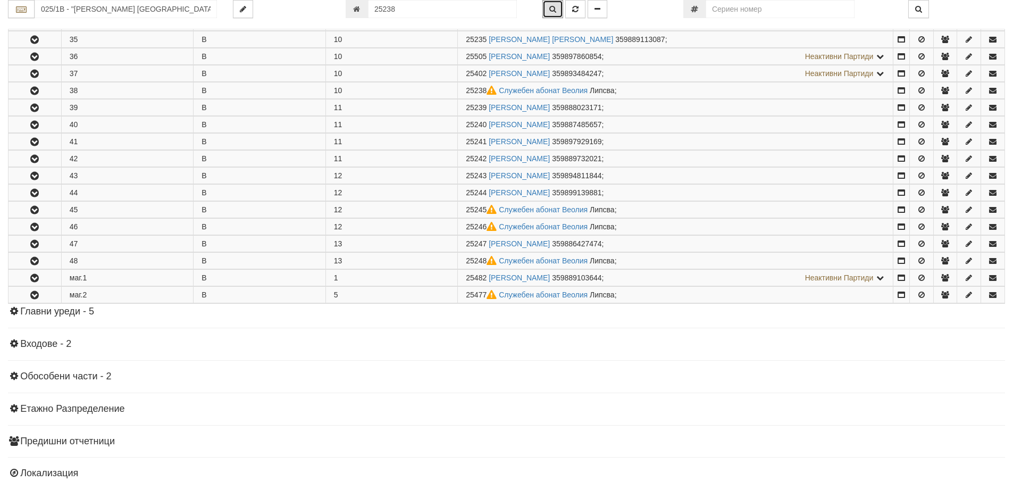
scroll to position [806, 0]
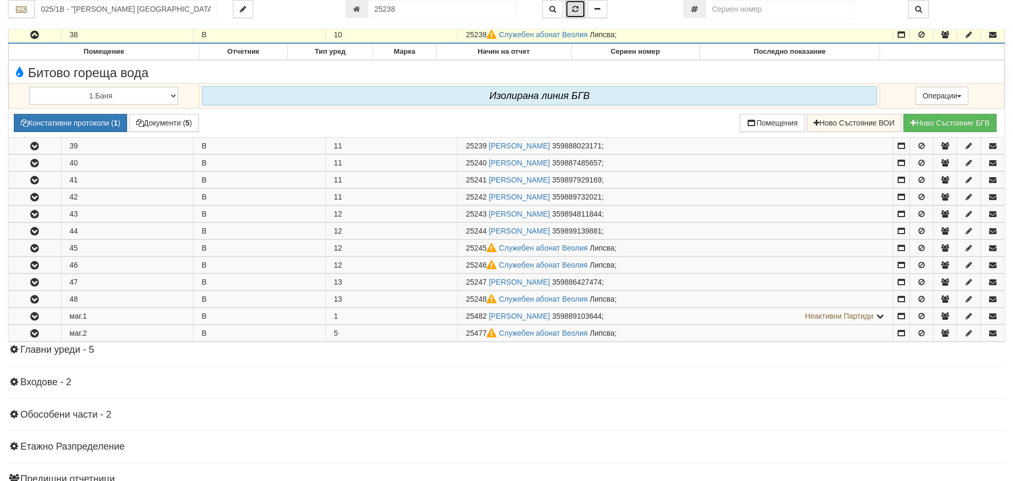
click at [575, 13] on button "button" at bounding box center [575, 9] width 20 height 18
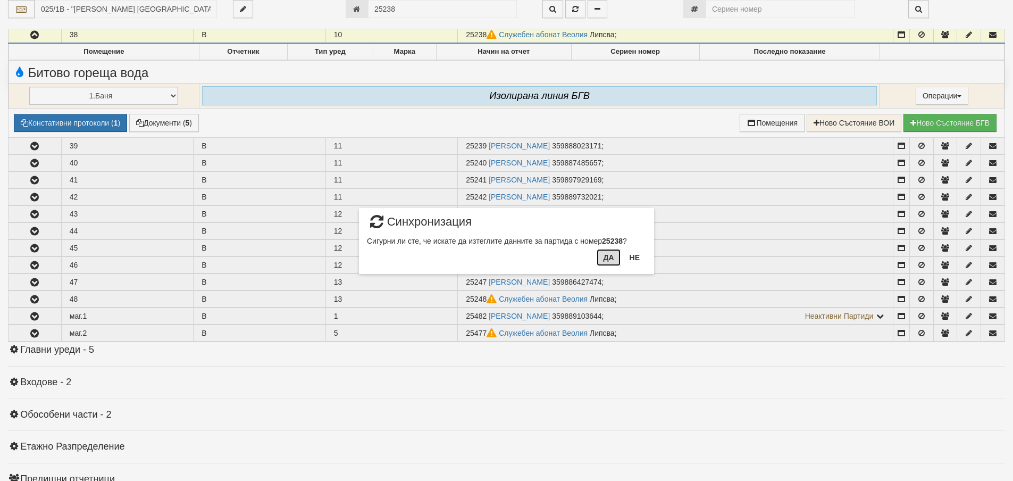
click at [603, 259] on button "Да" at bounding box center [608, 257] width 23 height 17
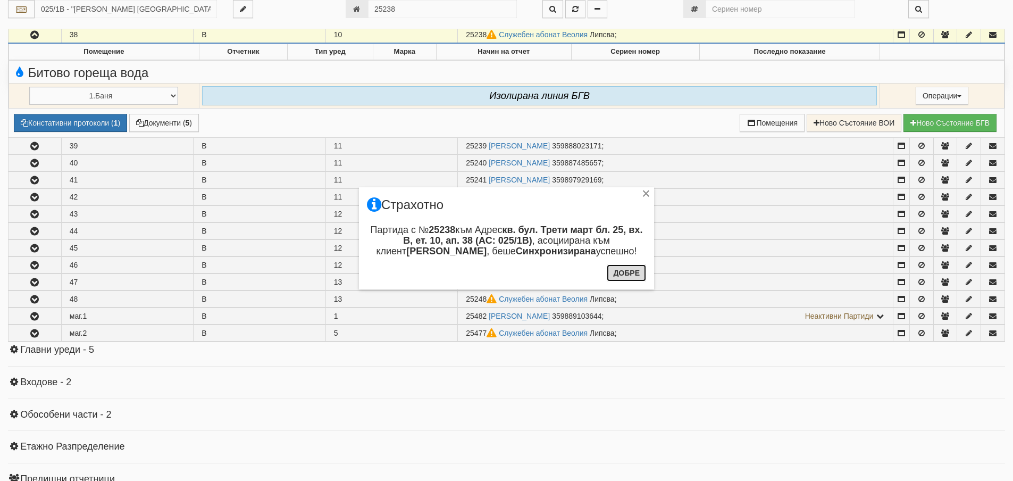
click at [639, 278] on button "Добре" at bounding box center [626, 272] width 39 height 17
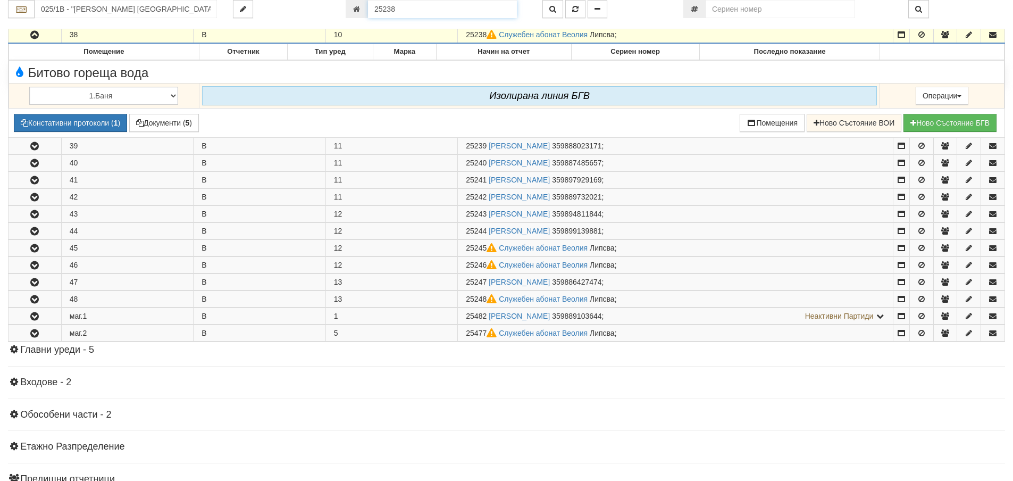
click at [418, 9] on input "25238" at bounding box center [442, 9] width 149 height 18
click at [559, 6] on button "button" at bounding box center [553, 9] width 21 height 18
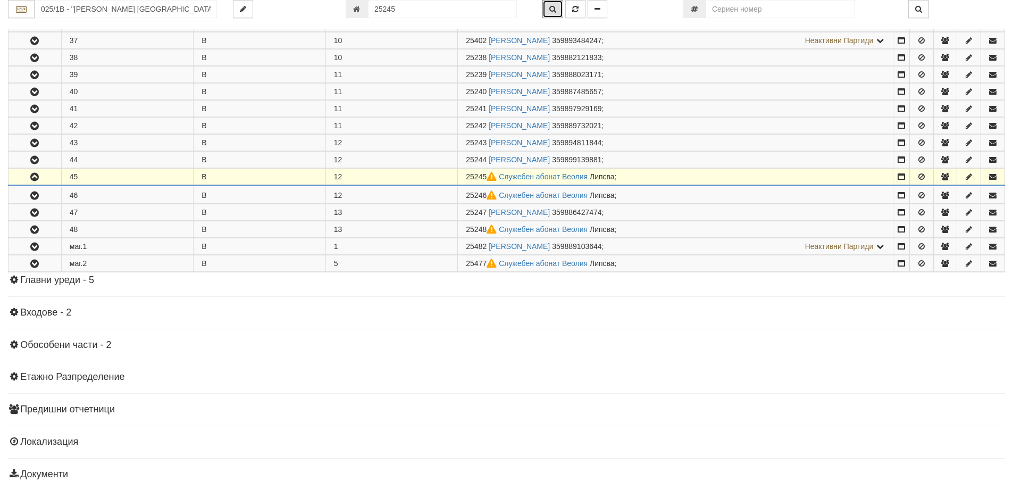
scroll to position [832, 0]
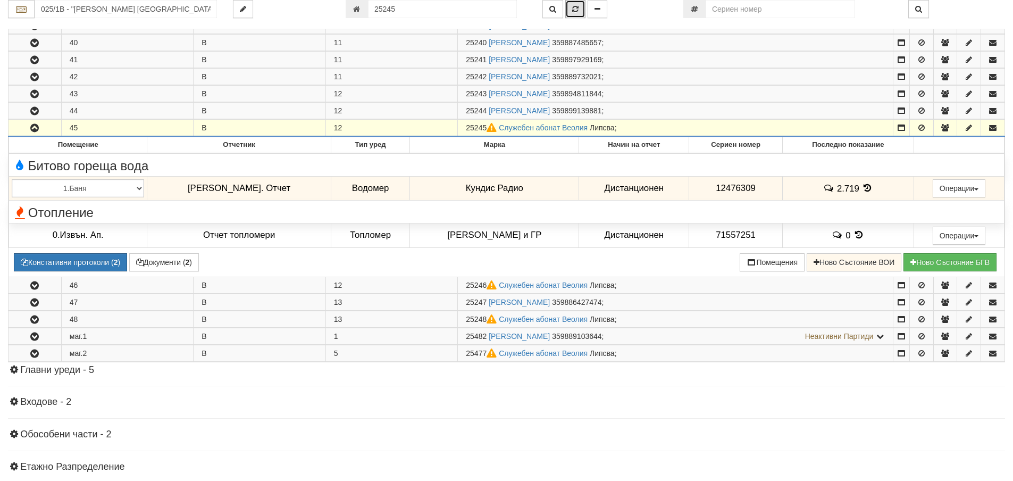
click at [573, 12] on icon "button" at bounding box center [575, 8] width 6 height 7
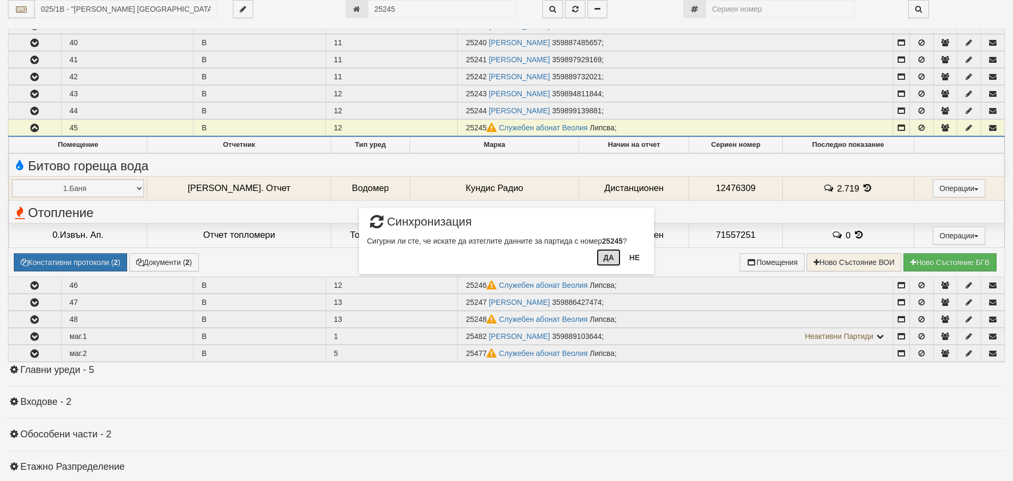
click at [609, 257] on button "Да" at bounding box center [608, 257] width 23 height 17
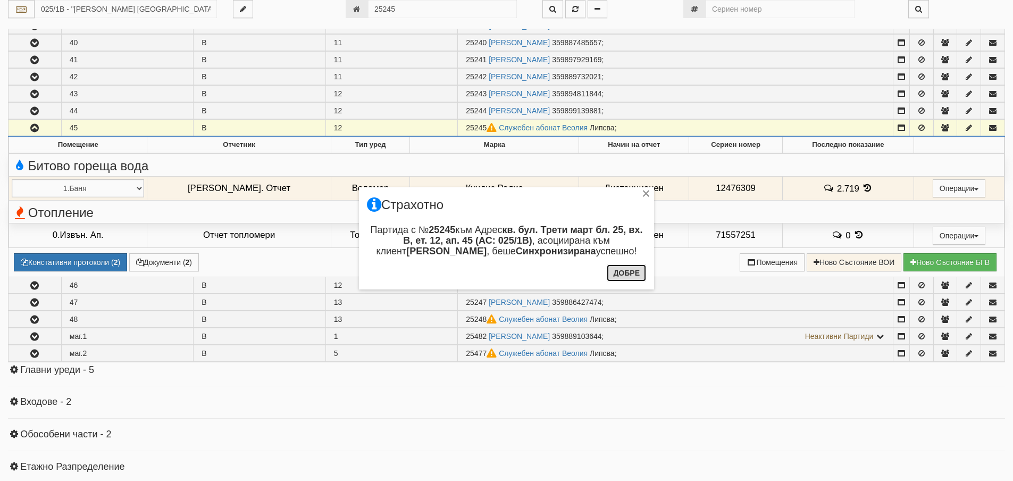
click at [622, 276] on button "Добре" at bounding box center [626, 272] width 39 height 17
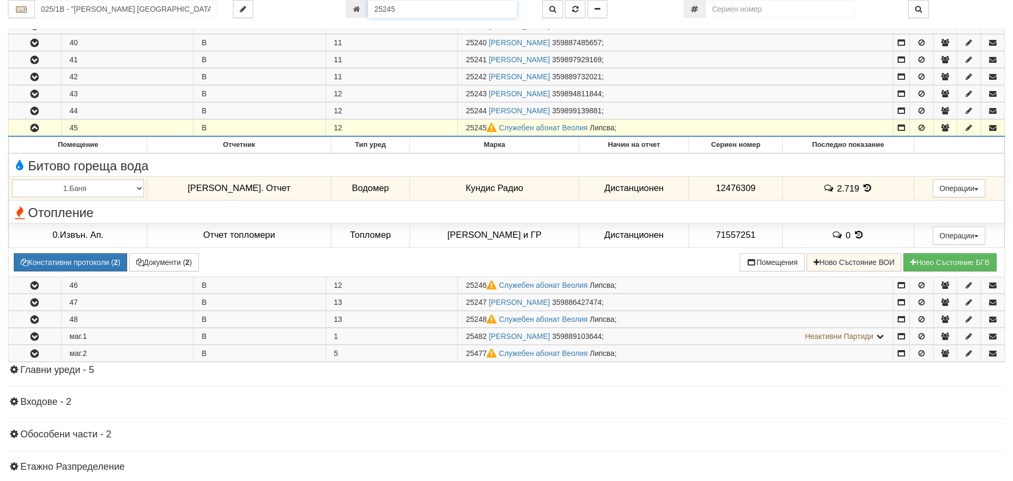
click at [459, 14] on input "25245" at bounding box center [442, 9] width 149 height 18
click at [550, 13] on button "button" at bounding box center [553, 9] width 21 height 18
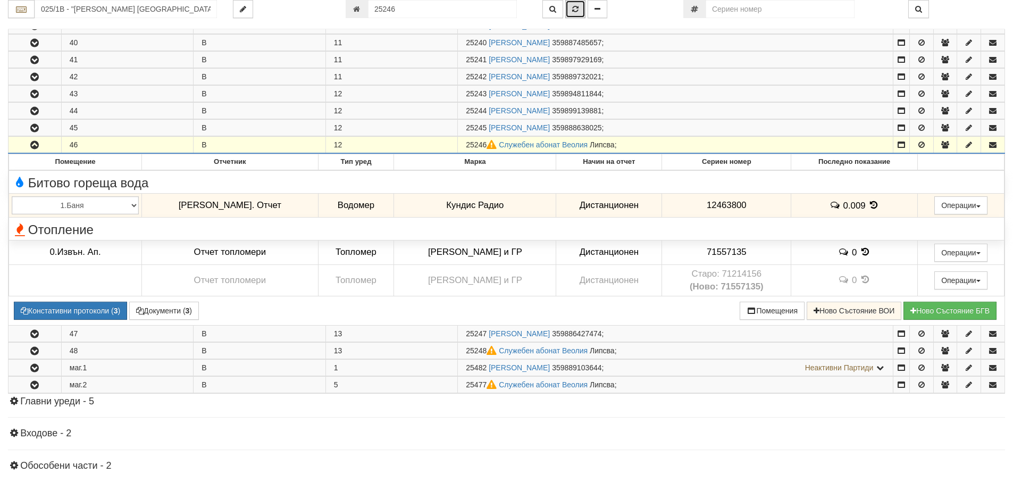
click at [575, 12] on icon "button" at bounding box center [575, 8] width 6 height 7
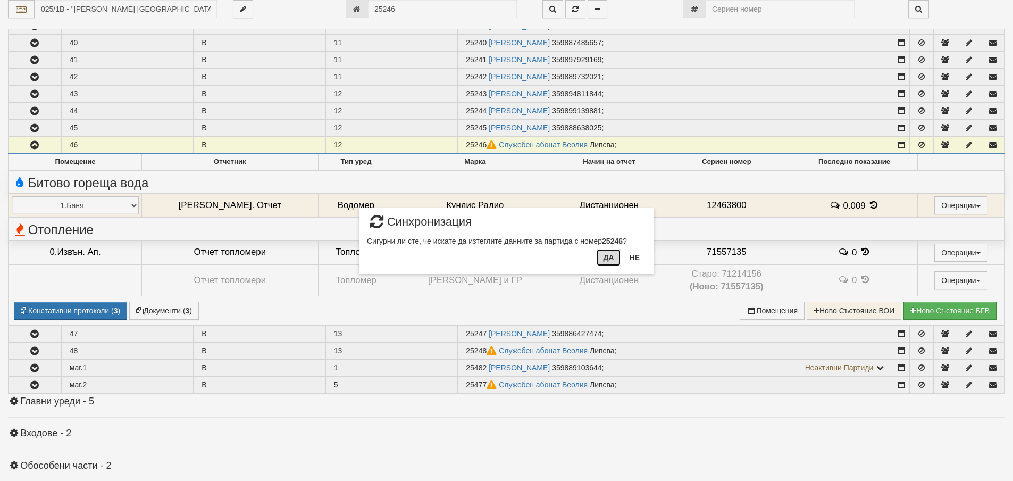
click at [613, 256] on button "Да" at bounding box center [608, 257] width 23 height 17
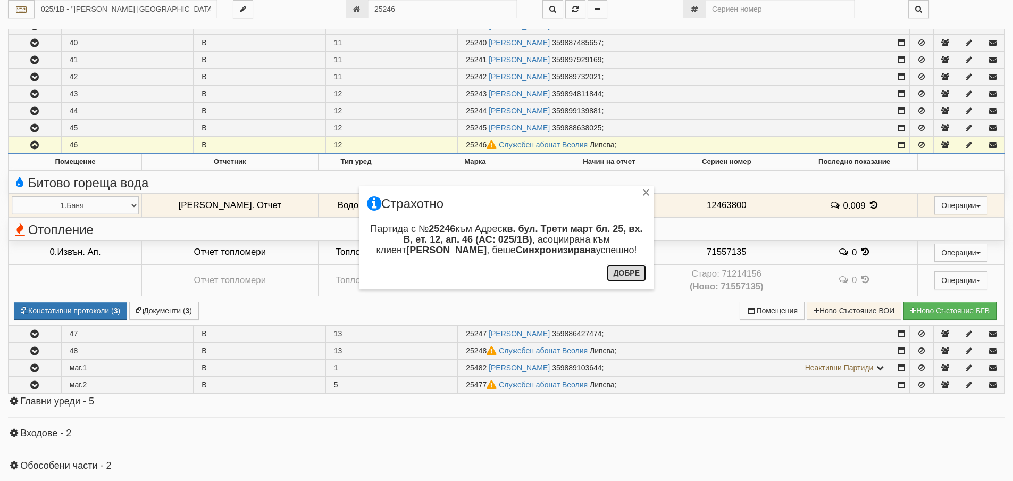
click at [617, 272] on button "Добре" at bounding box center [626, 272] width 39 height 17
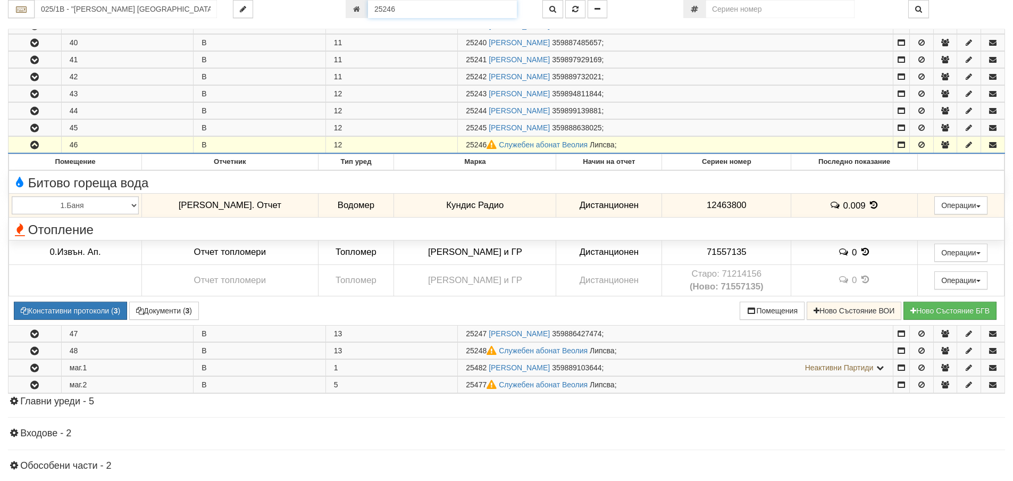
click at [429, 12] on input "25246" at bounding box center [442, 9] width 149 height 18
click at [551, 11] on icon "button" at bounding box center [553, 8] width 7 height 7
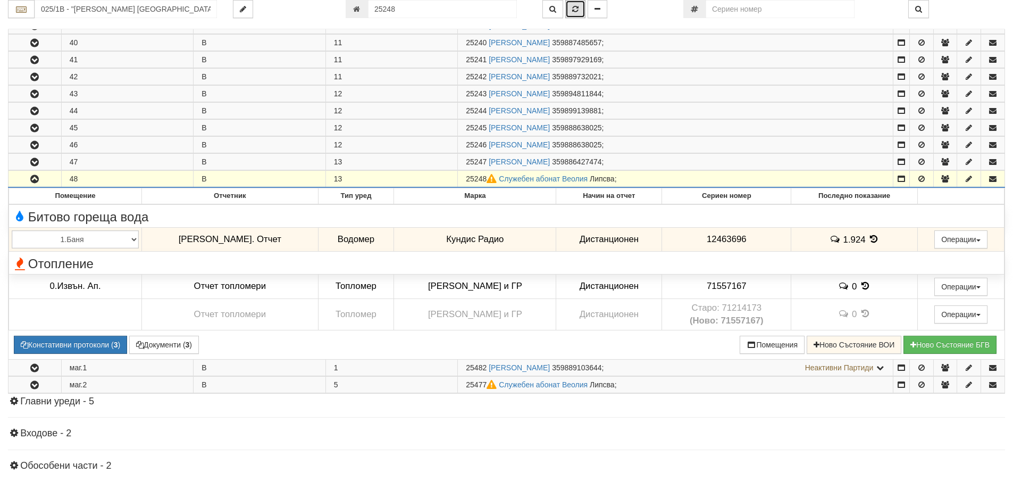
click at [577, 6] on icon "button" at bounding box center [575, 8] width 6 height 7
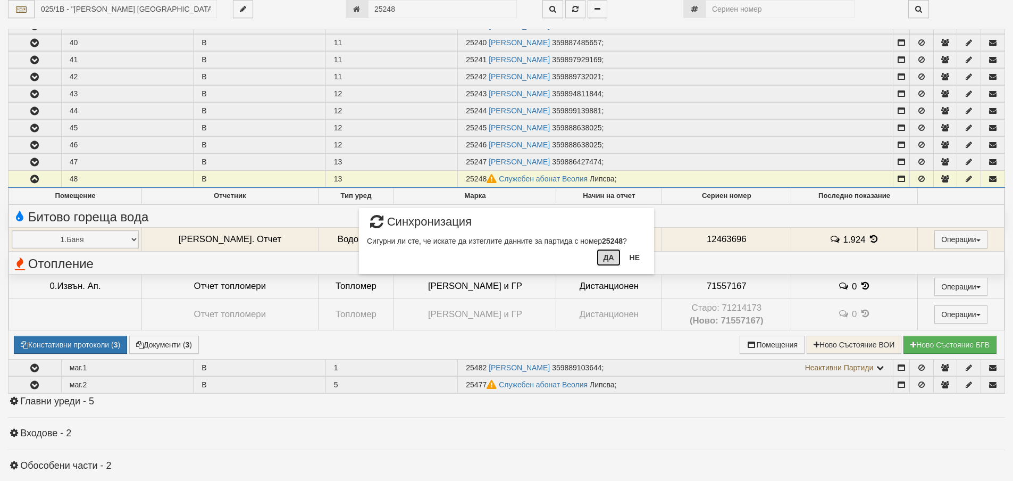
click at [616, 258] on button "Да" at bounding box center [608, 257] width 23 height 17
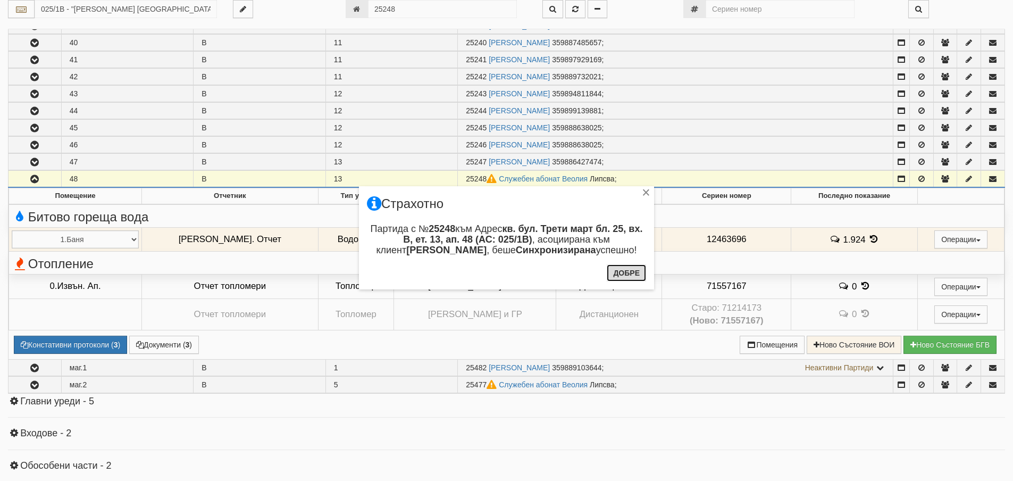
click at [637, 278] on button "Добре" at bounding box center [626, 272] width 39 height 17
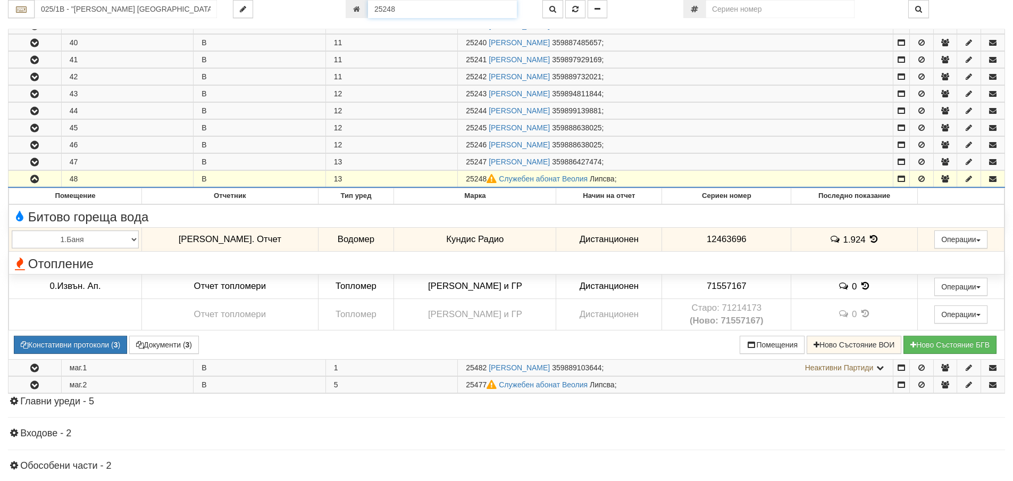
click at [489, 10] on input "25248" at bounding box center [442, 9] width 149 height 18
type input "25477"
click at [557, 6] on button "button" at bounding box center [553, 9] width 21 height 18
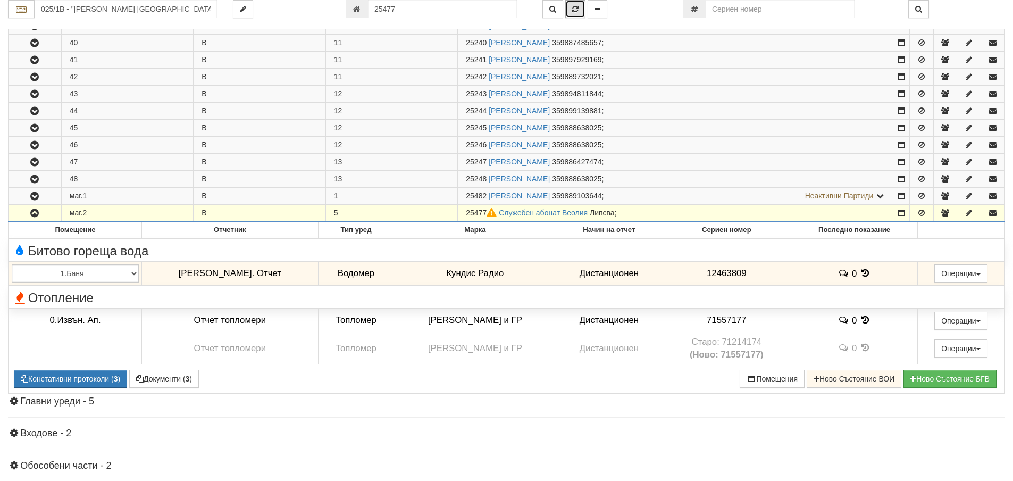
click at [575, 15] on button "button" at bounding box center [575, 9] width 20 height 18
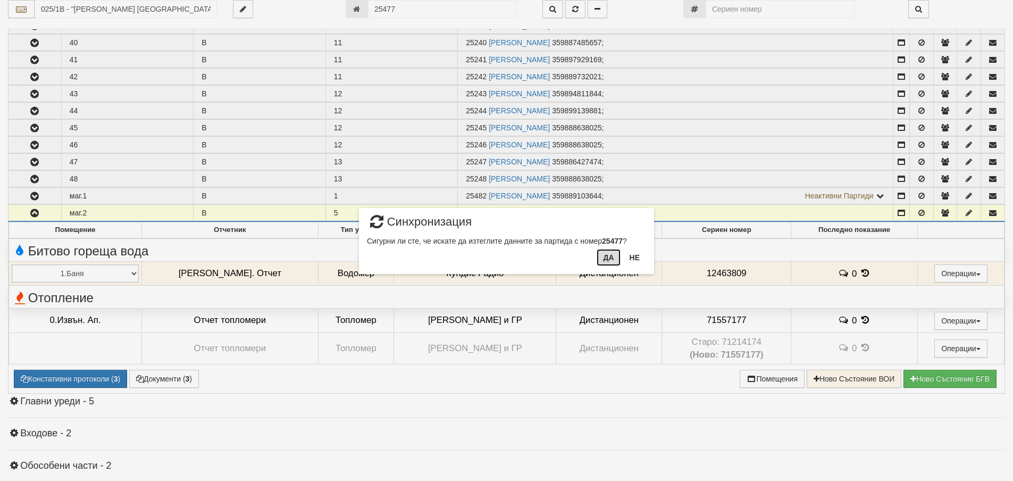
click at [608, 260] on button "Да" at bounding box center [608, 257] width 23 height 17
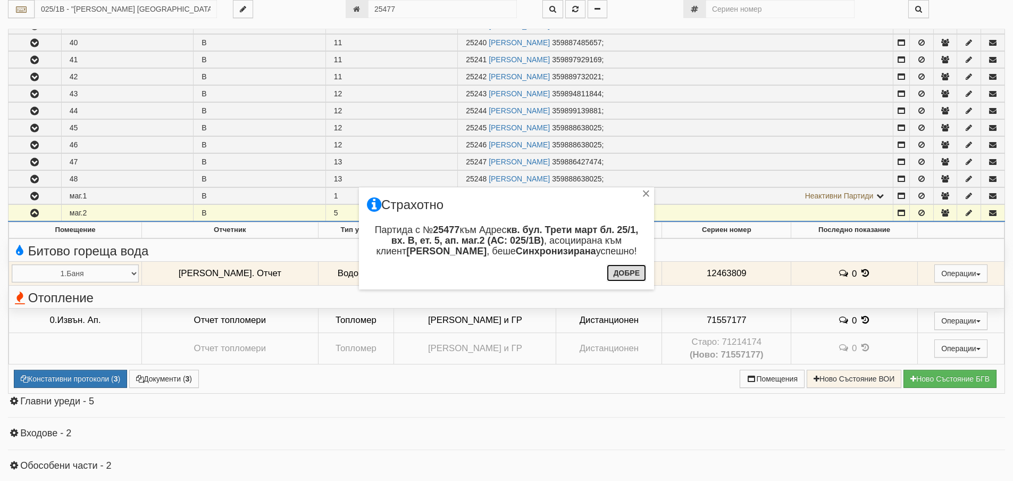
click at [622, 276] on button "Добре" at bounding box center [626, 272] width 39 height 17
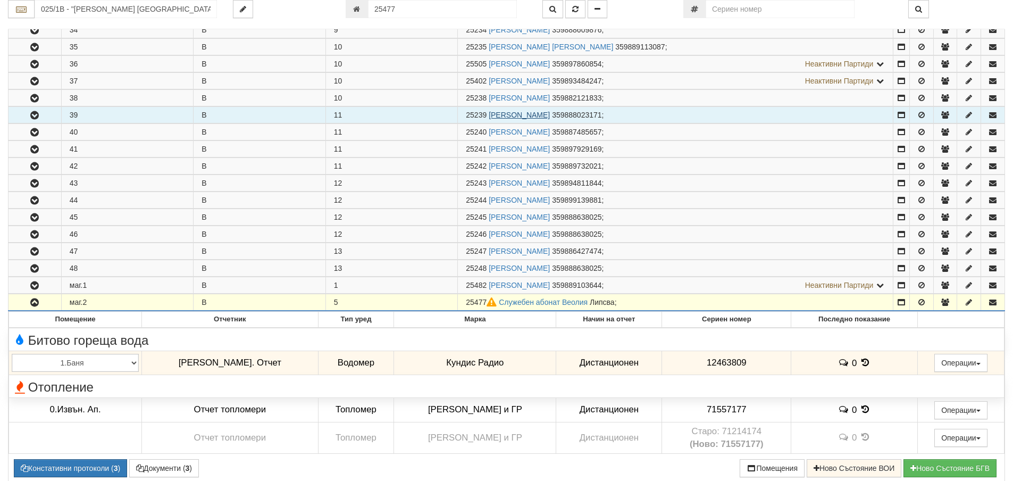
scroll to position [885, 0]
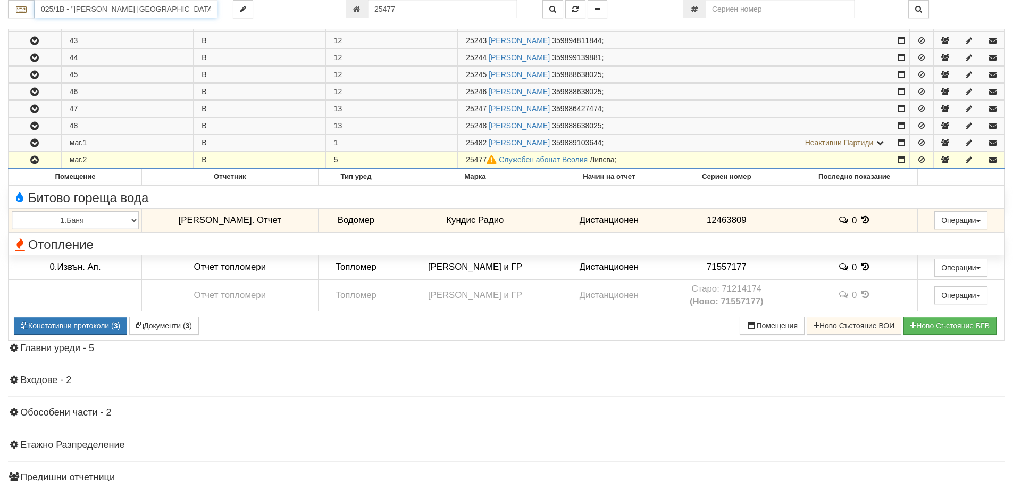
click at [128, 10] on input "025/1В - "ВЕОЛИЯ ЕНЕРДЖИ ВАРНА " ЕАД" at bounding box center [126, 9] width 182 height 18
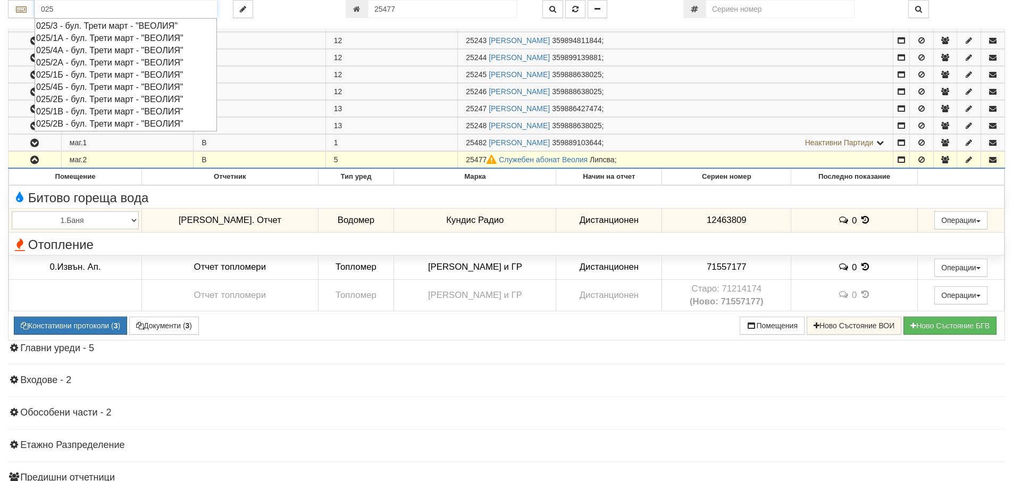
click at [90, 124] on div "025/2В - бул. Трети март - "ВЕОЛИЯ"" at bounding box center [125, 124] width 179 height 12
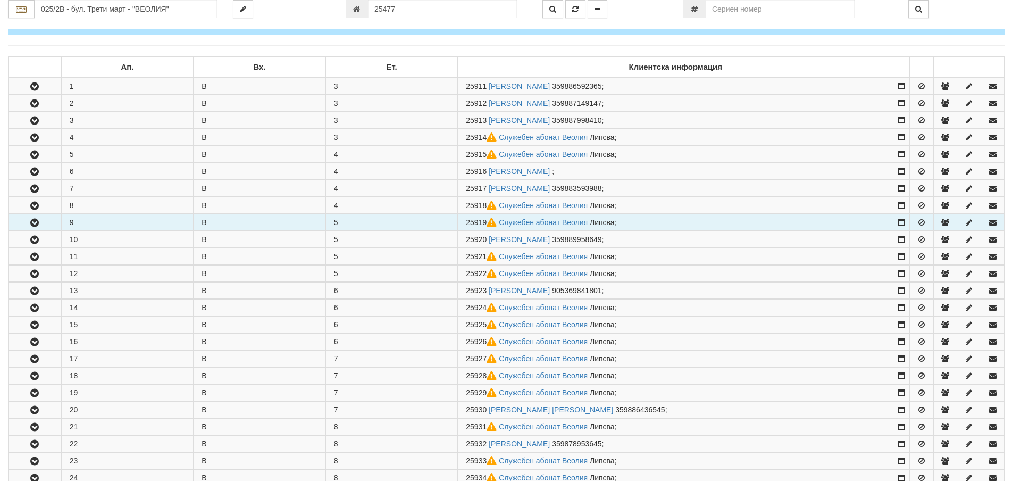
scroll to position [160, 0]
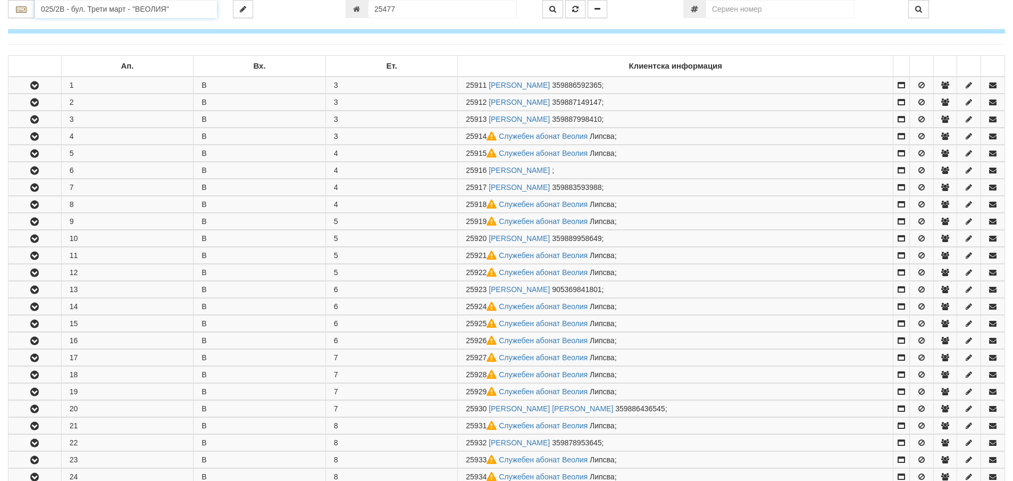
click at [163, 9] on input "025/2В - бул. Трети март - "ВЕОЛИЯ"" at bounding box center [126, 9] width 182 height 18
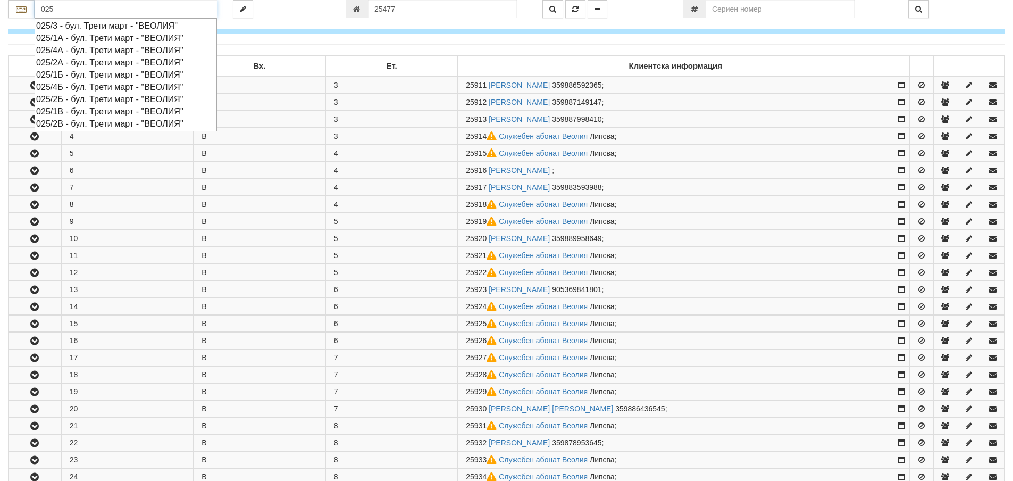
click at [110, 49] on div "025/4А - бул. Трети март - "ВЕОЛИЯ"" at bounding box center [125, 50] width 179 height 12
type input "025/4А - бул. Трети март - "ВЕОЛИЯ""
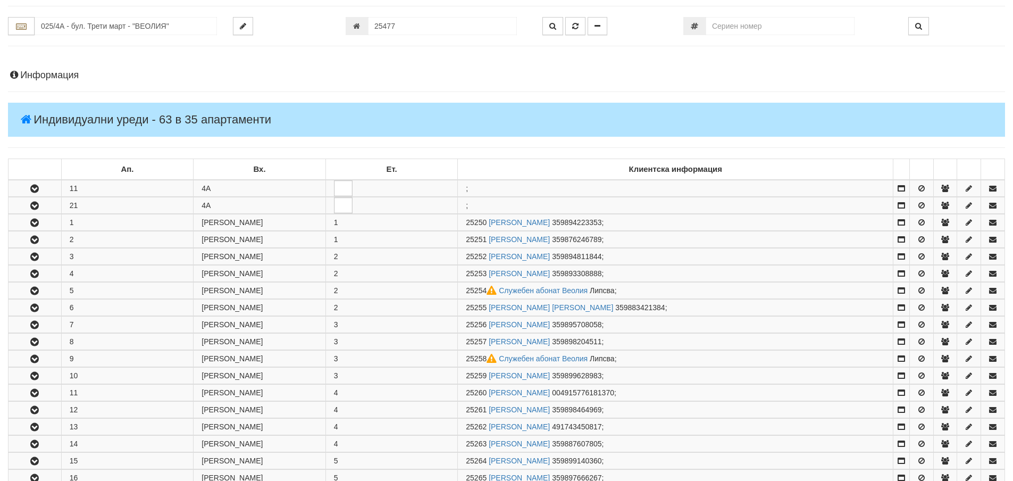
scroll to position [106, 0]
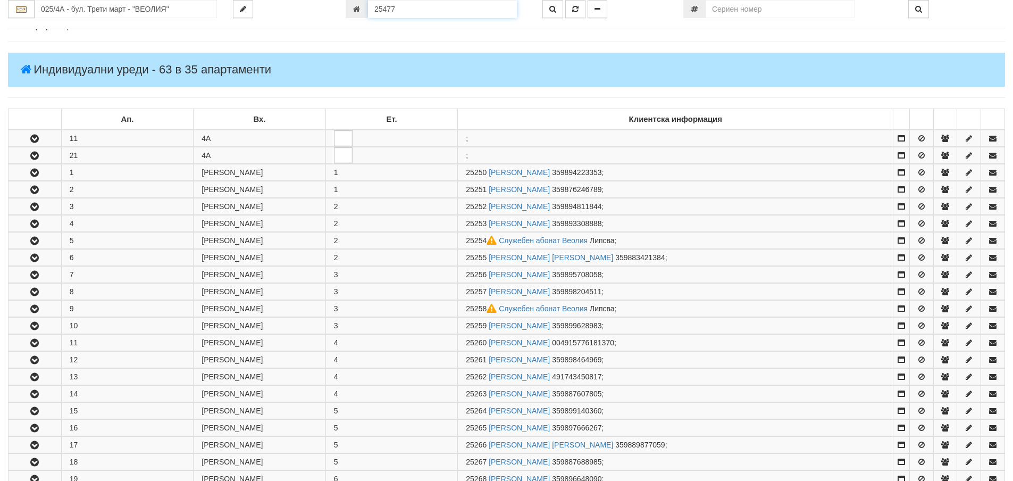
click at [420, 6] on input "25477" at bounding box center [442, 9] width 149 height 18
type input "25254"
type input "025/4А - "ВЕОЛИЯ ЕНЕРДЖИ ВАРНА " ЕАД"
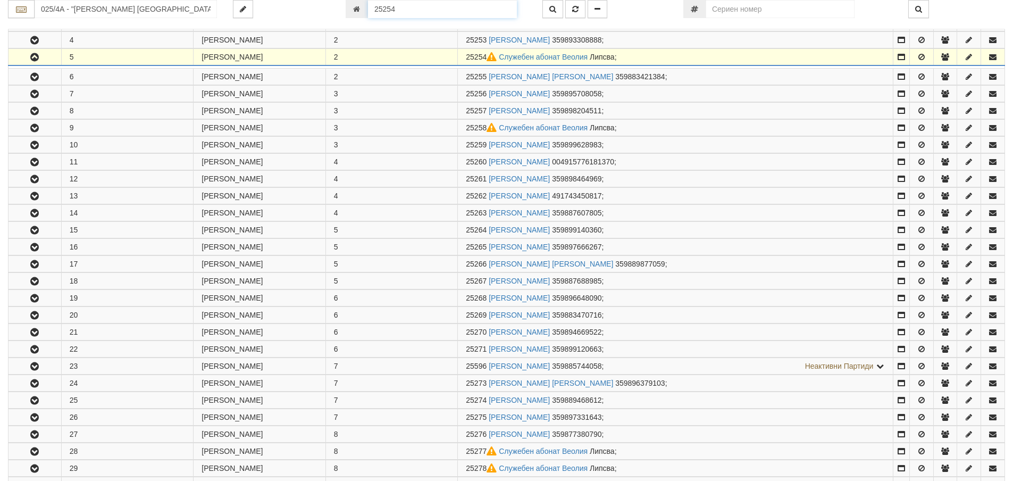
scroll to position [312, 0]
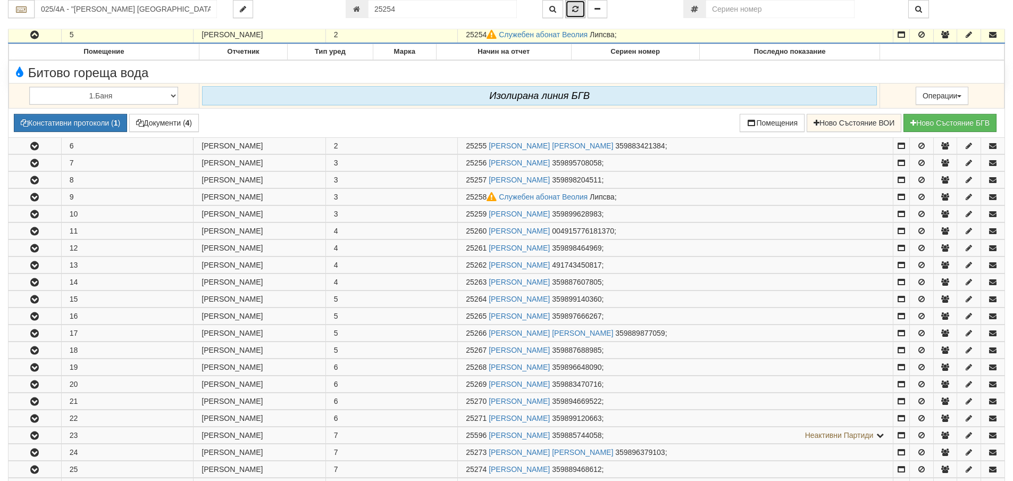
click at [576, 10] on icon "button" at bounding box center [575, 8] width 6 height 7
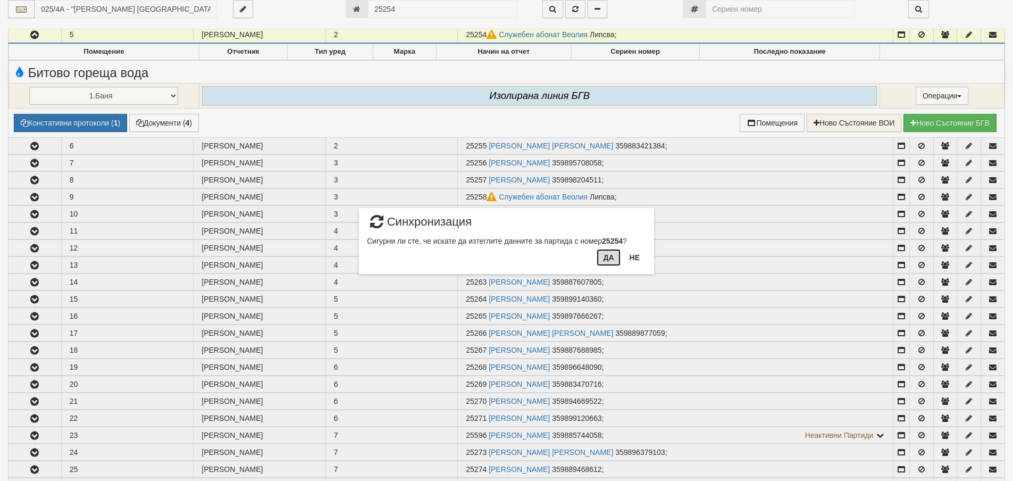
click at [601, 257] on button "Да" at bounding box center [608, 257] width 23 height 17
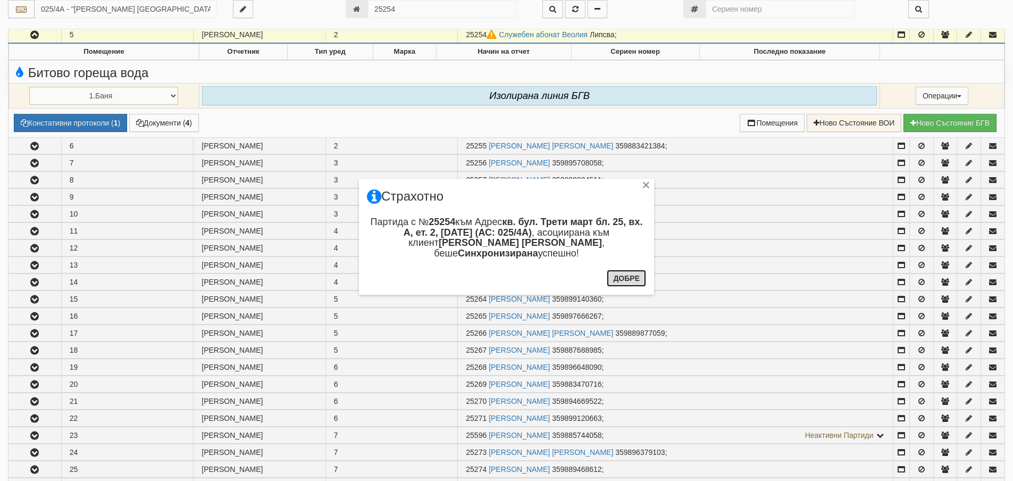
click at [636, 276] on button "Добре" at bounding box center [626, 278] width 39 height 17
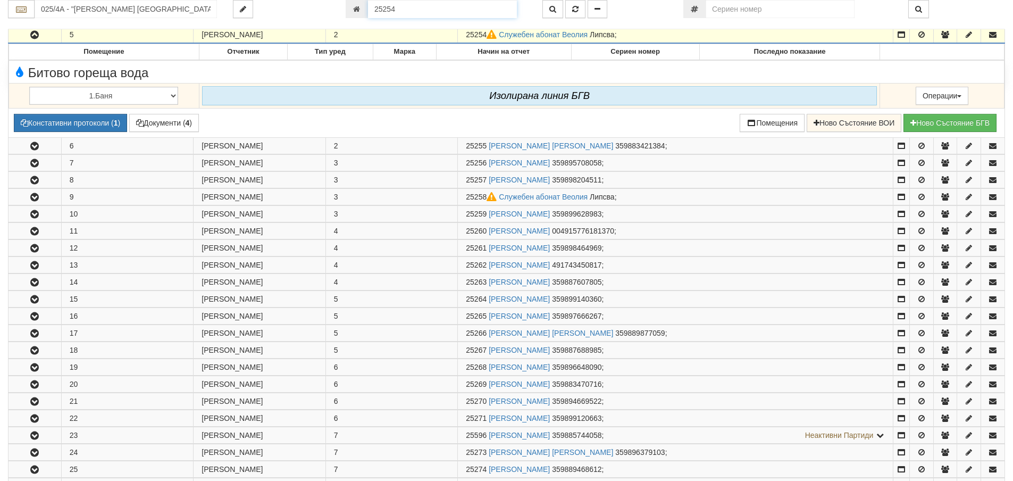
click at [454, 5] on input "25254" at bounding box center [442, 9] width 149 height 18
click at [554, 6] on icon "button" at bounding box center [553, 8] width 7 height 7
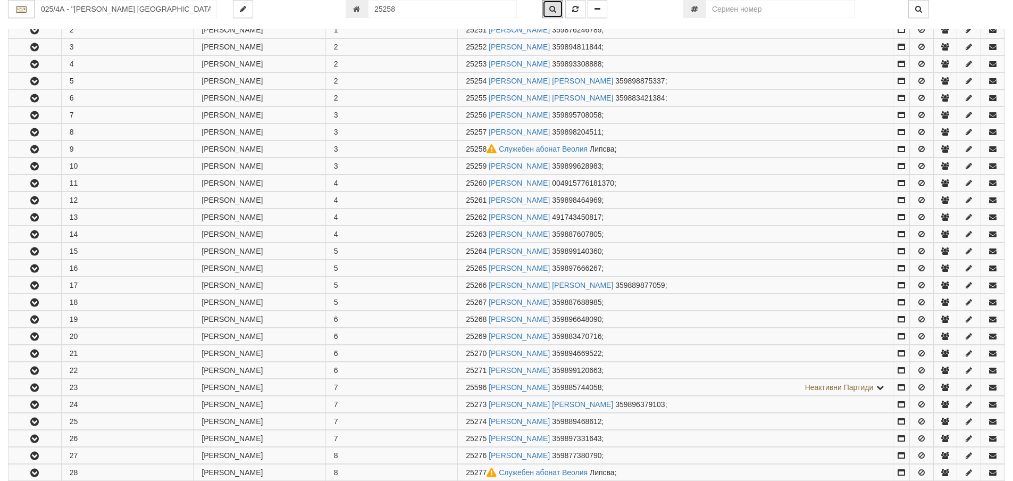
scroll to position [380, 0]
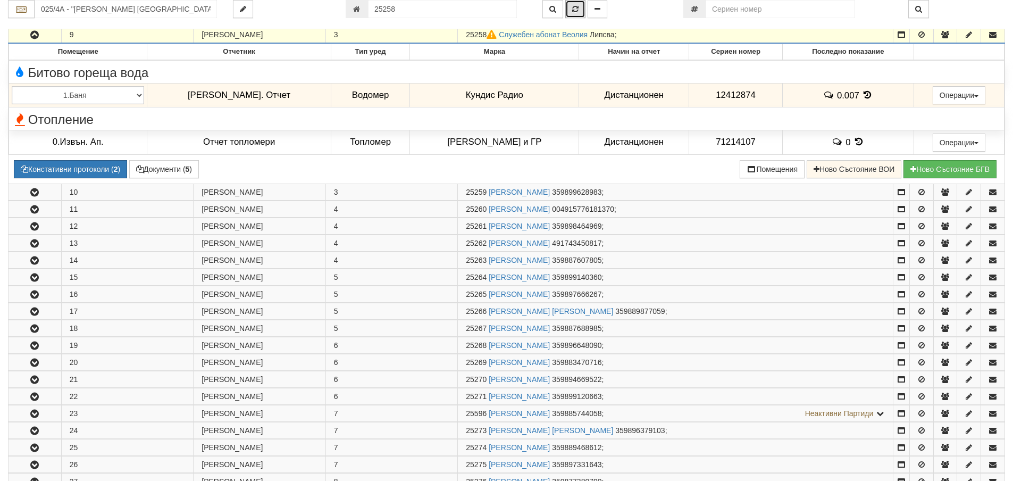
click at [578, 3] on button "button" at bounding box center [575, 9] width 20 height 18
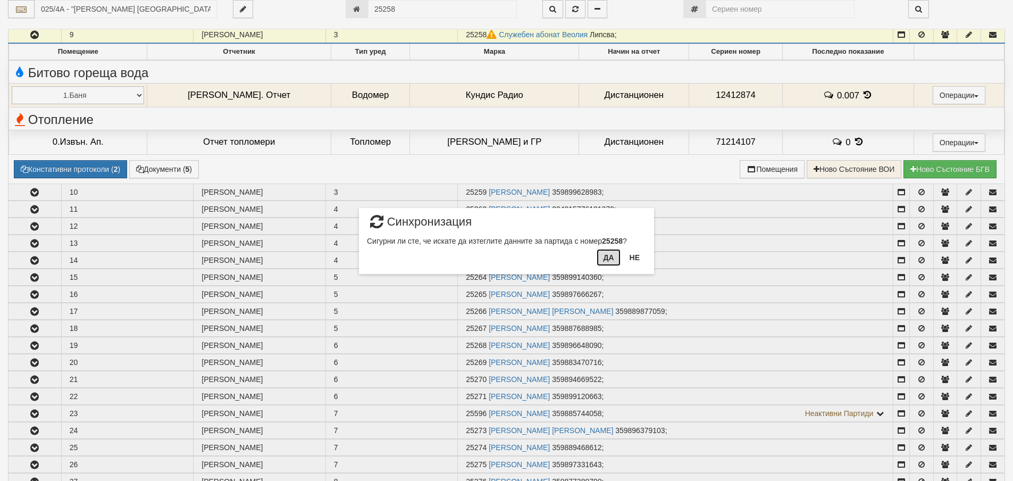
click at [611, 264] on button "Да" at bounding box center [608, 257] width 23 height 17
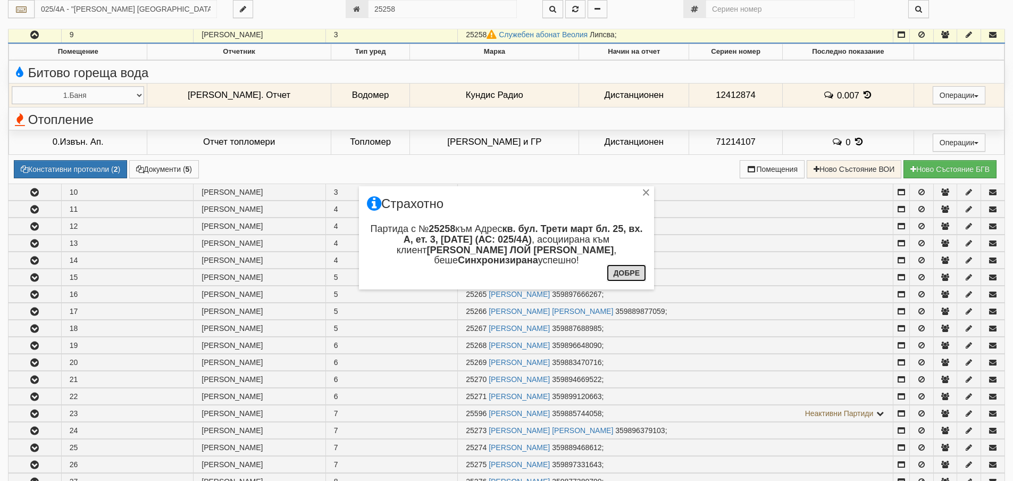
click at [630, 275] on button "Добре" at bounding box center [626, 272] width 39 height 17
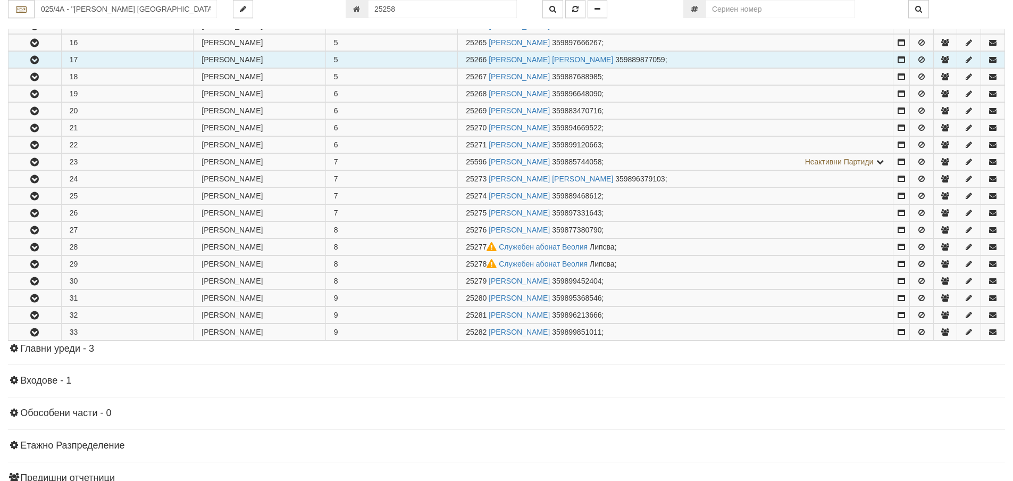
scroll to position [646, 0]
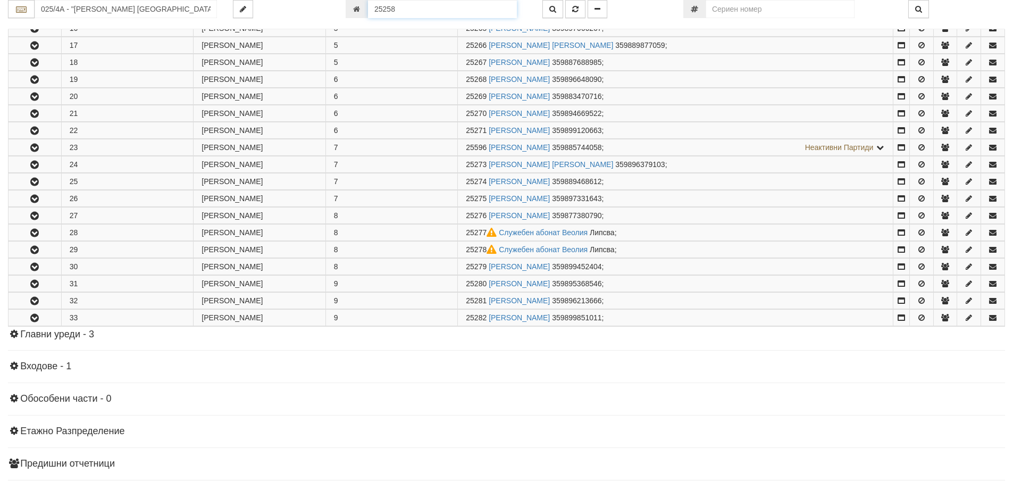
click at [444, 5] on input "25258" at bounding box center [442, 9] width 149 height 18
click at [554, 9] on icon "button" at bounding box center [553, 8] width 7 height 7
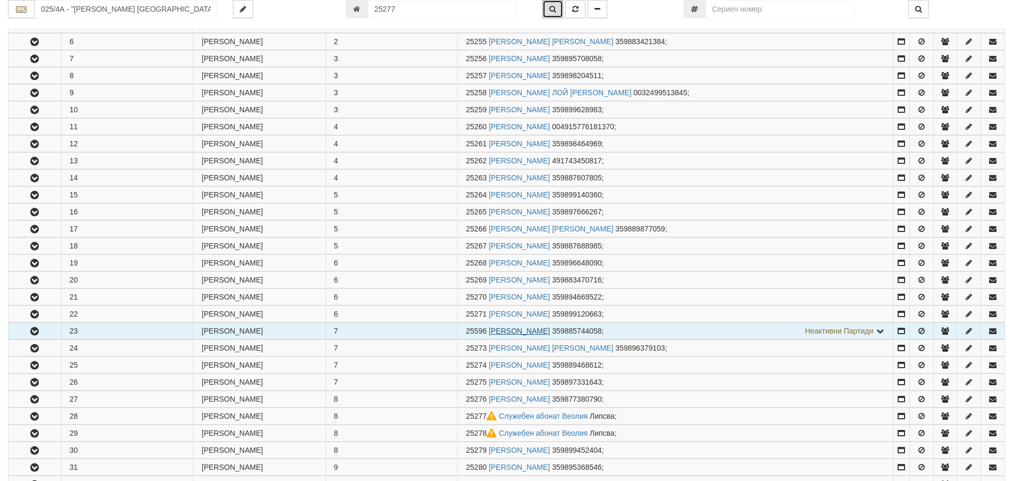
scroll to position [611, 0]
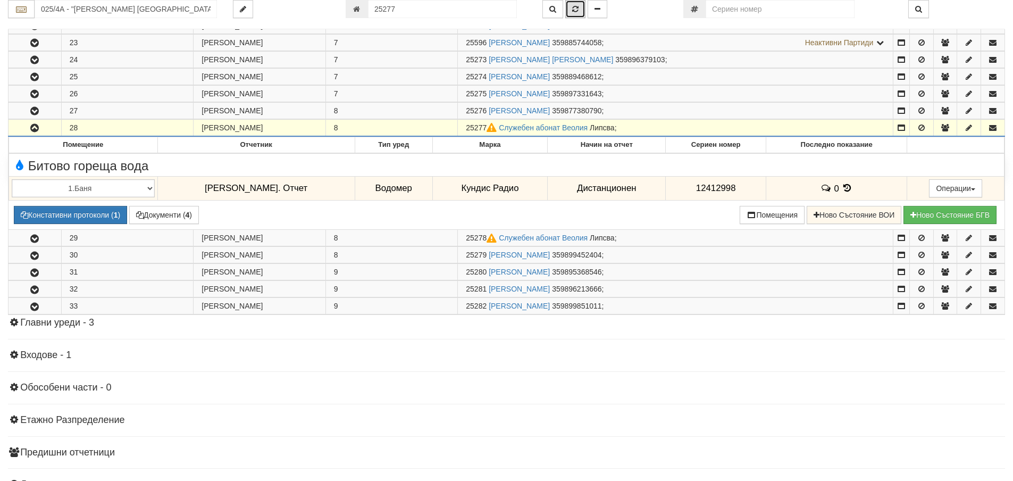
click at [575, 7] on icon "button" at bounding box center [575, 8] width 6 height 7
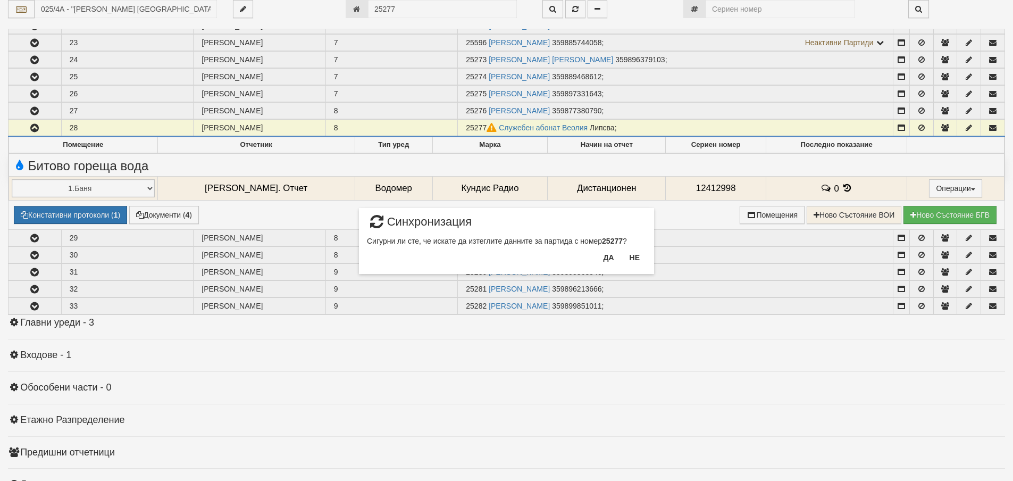
click at [621, 257] on div "Да Не" at bounding box center [621, 261] width 49 height 25
click at [609, 254] on button "Да" at bounding box center [608, 257] width 23 height 17
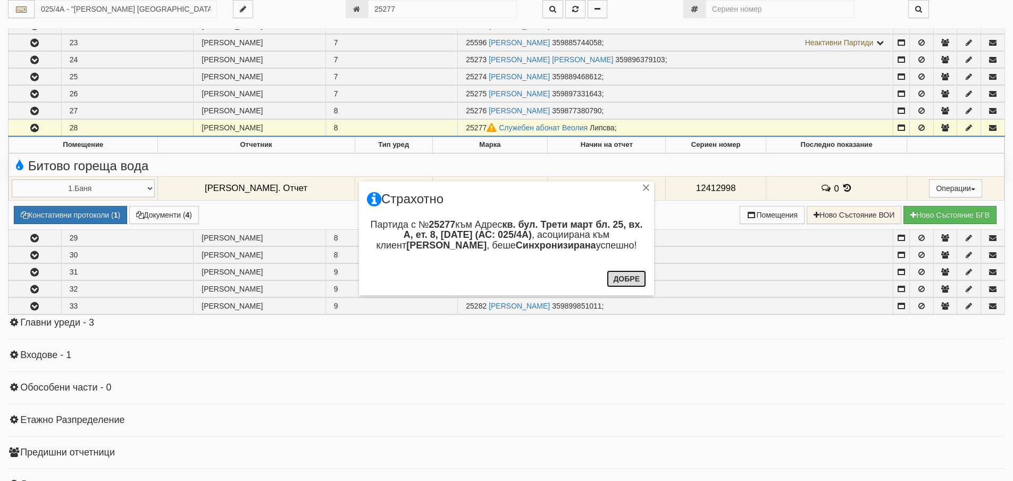
click at [630, 279] on button "Добре" at bounding box center [626, 278] width 39 height 17
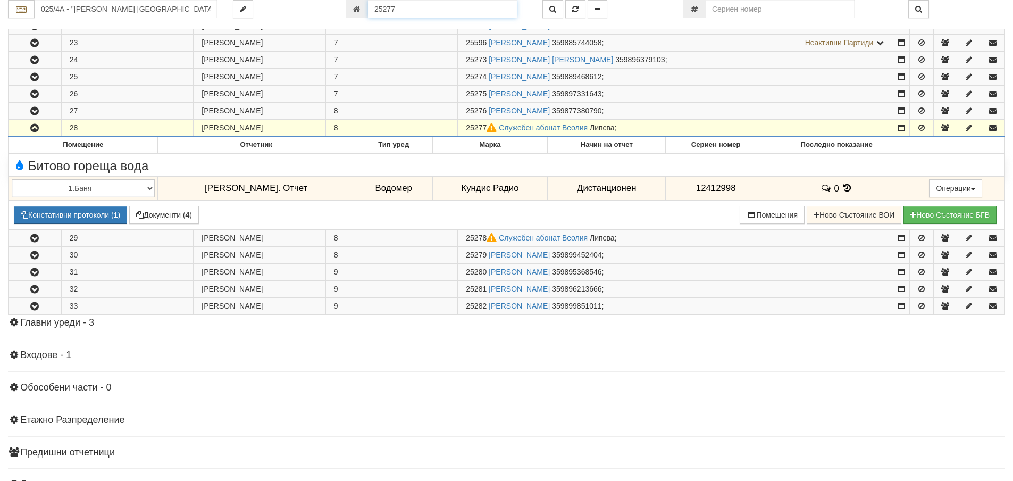
click at [446, 12] on input "25277" at bounding box center [442, 9] width 149 height 18
type input "25278"
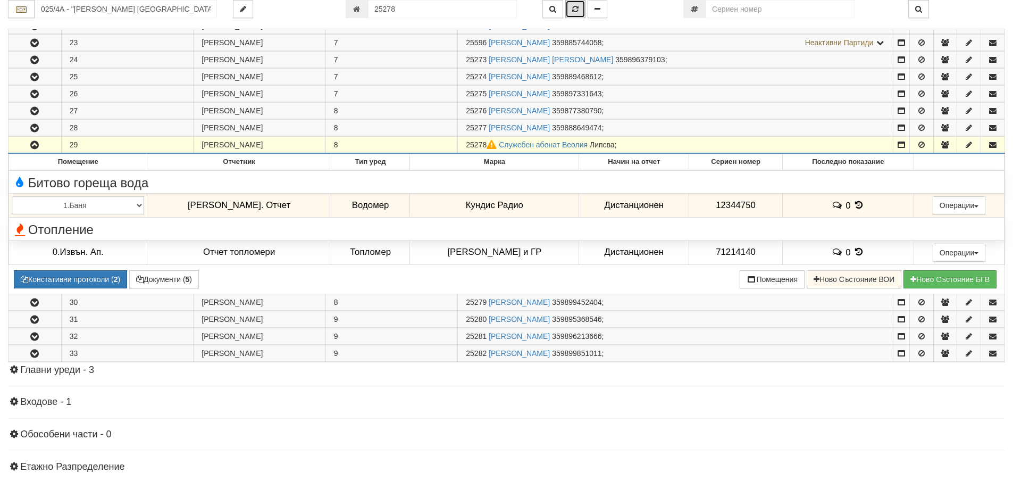
click at [576, 16] on button "button" at bounding box center [575, 9] width 20 height 18
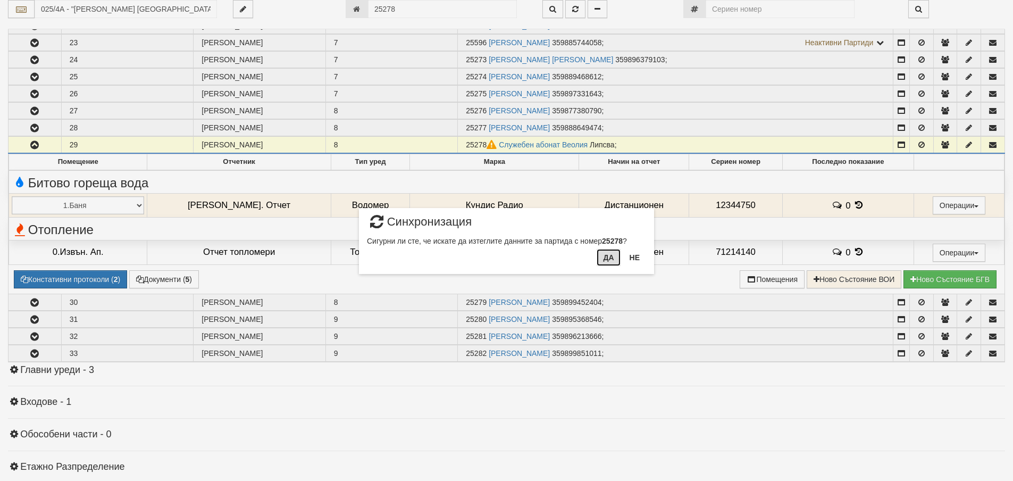
click at [606, 265] on button "Да" at bounding box center [608, 257] width 23 height 17
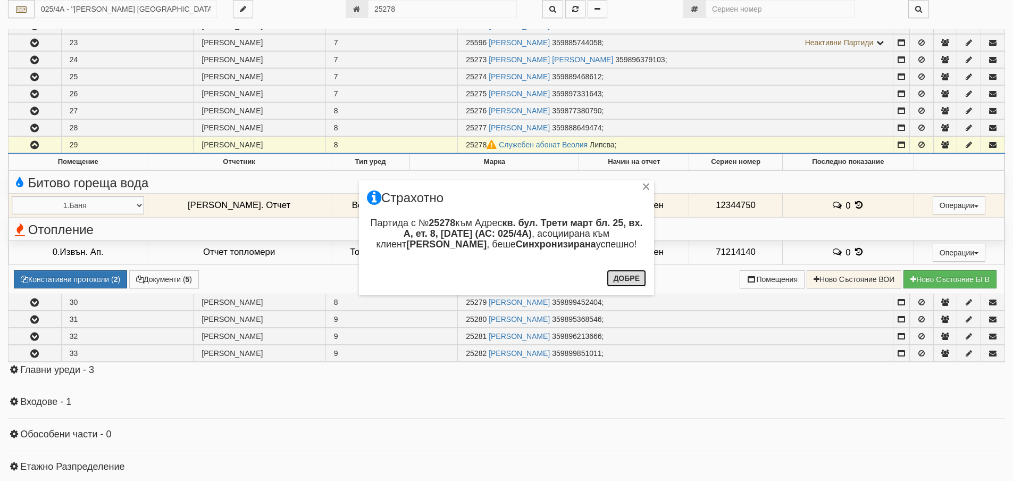
click at [624, 272] on button "Добре" at bounding box center [626, 278] width 39 height 17
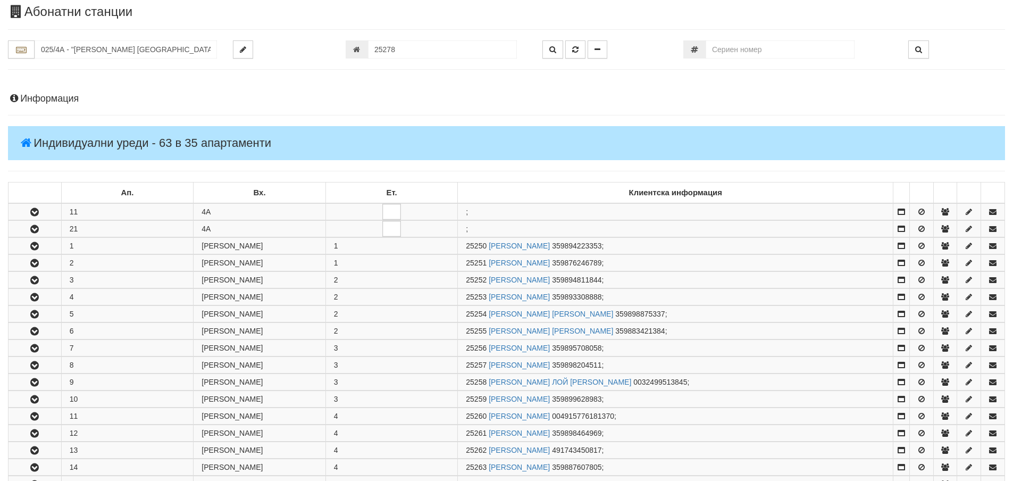
scroll to position [26, 0]
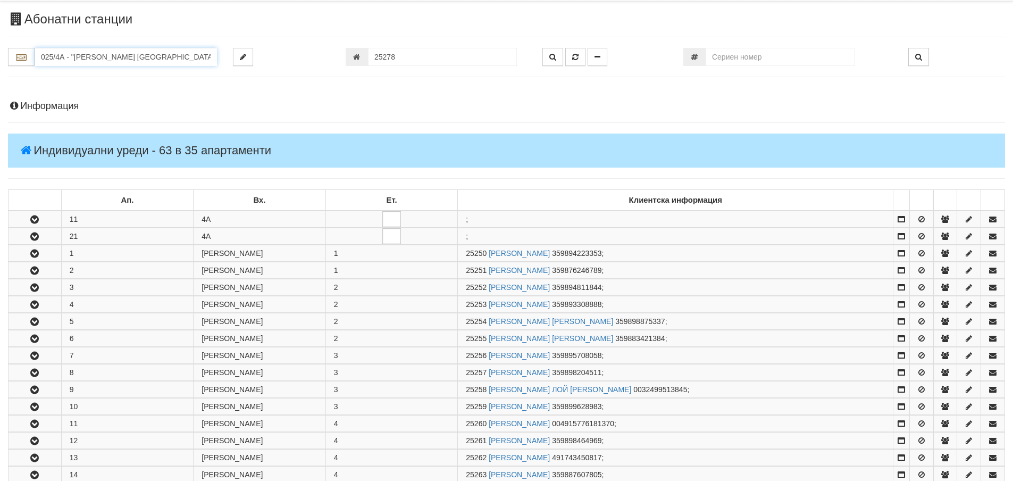
click at [181, 62] on input "025/4А - "ВЕОЛИЯ ЕНЕРДЖИ ВАРНА " ЕАД" at bounding box center [126, 57] width 182 height 18
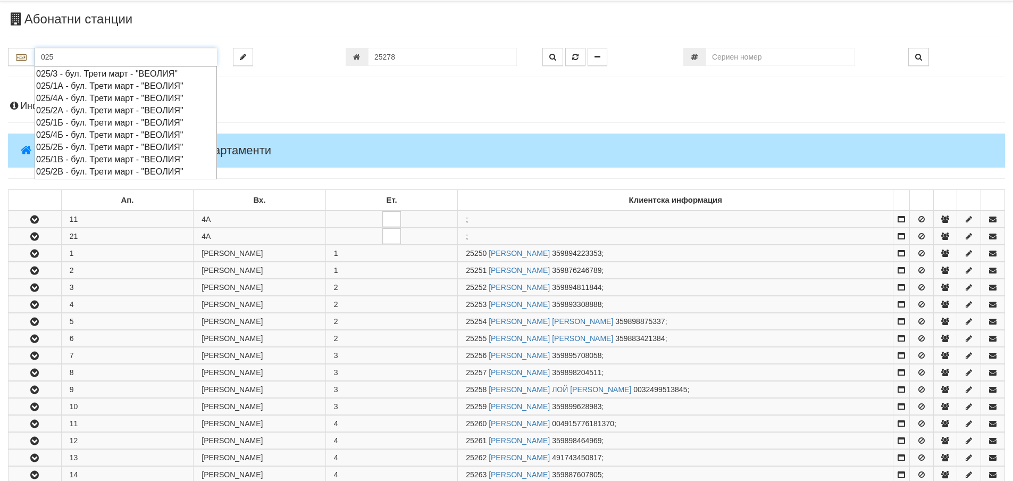
click at [95, 136] on div "025/4Б - бул. Трети март - "ВЕОЛИЯ"" at bounding box center [125, 135] width 179 height 12
type input "025/4Б - бул. Трети март - "ВЕОЛИЯ""
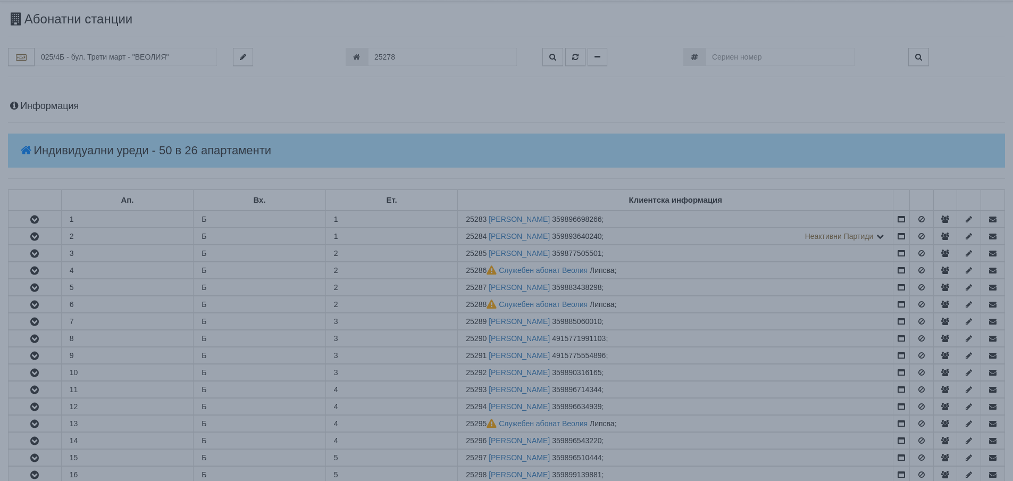
scroll to position [0, 0]
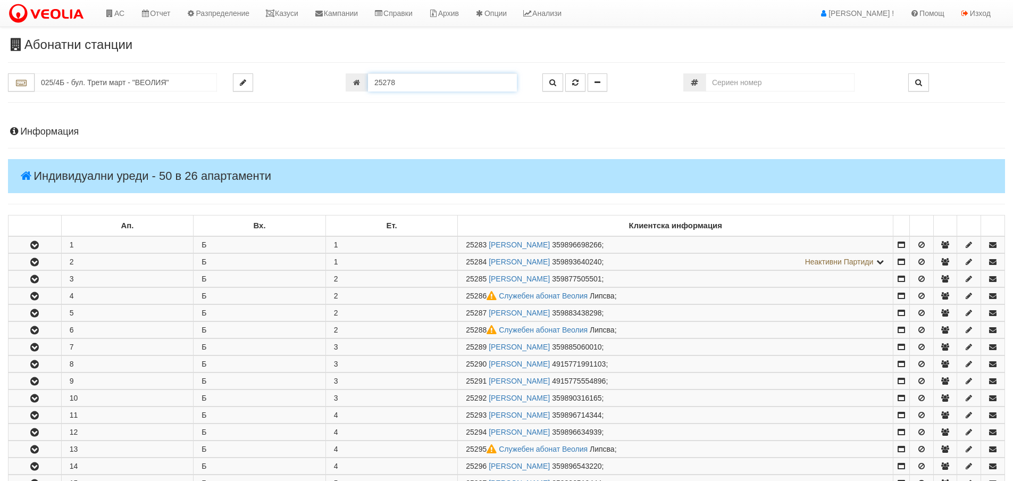
click at [422, 81] on input "25278" at bounding box center [442, 82] width 149 height 18
type input "25286"
type input "025/4Б - "ВЕОЛИЯ ЕНЕРДЖИ ВАРНА " ЕАД"
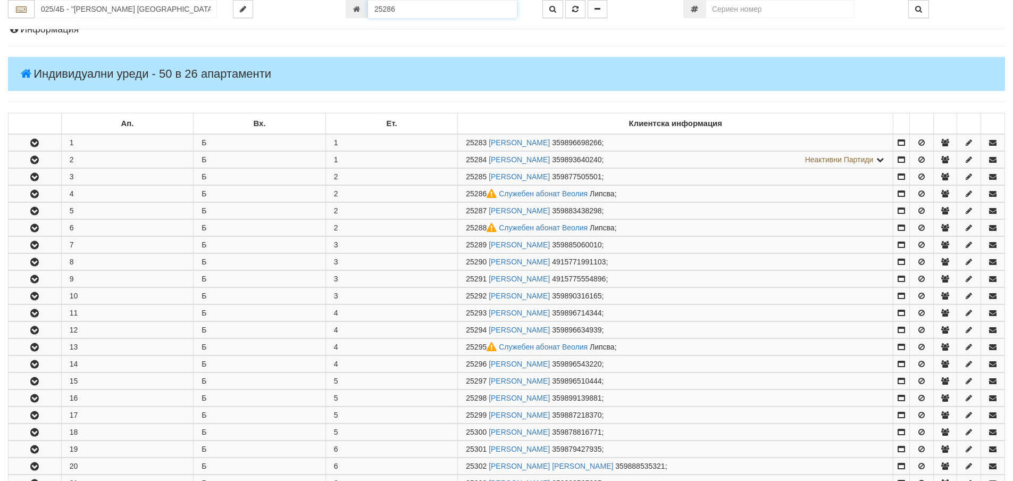
scroll to position [261, 0]
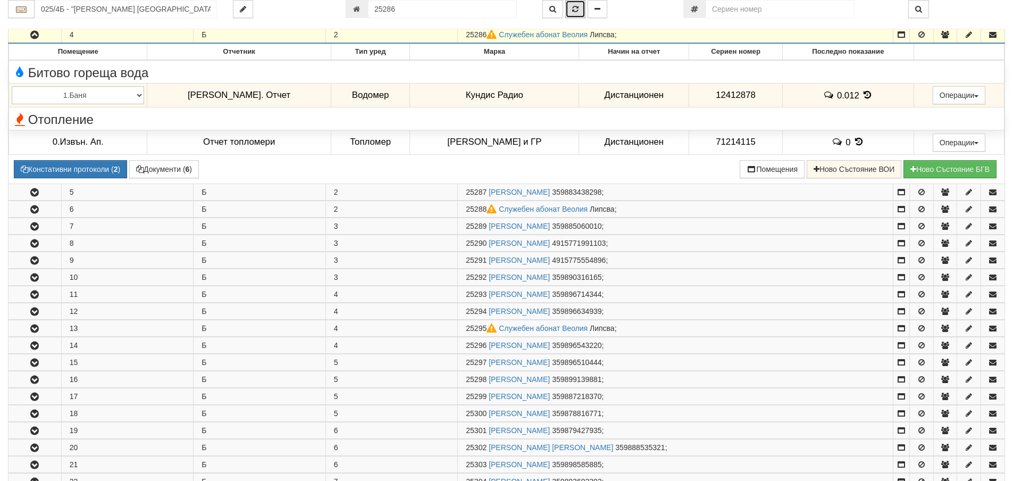
click at [574, 10] on icon "button" at bounding box center [575, 8] width 6 height 7
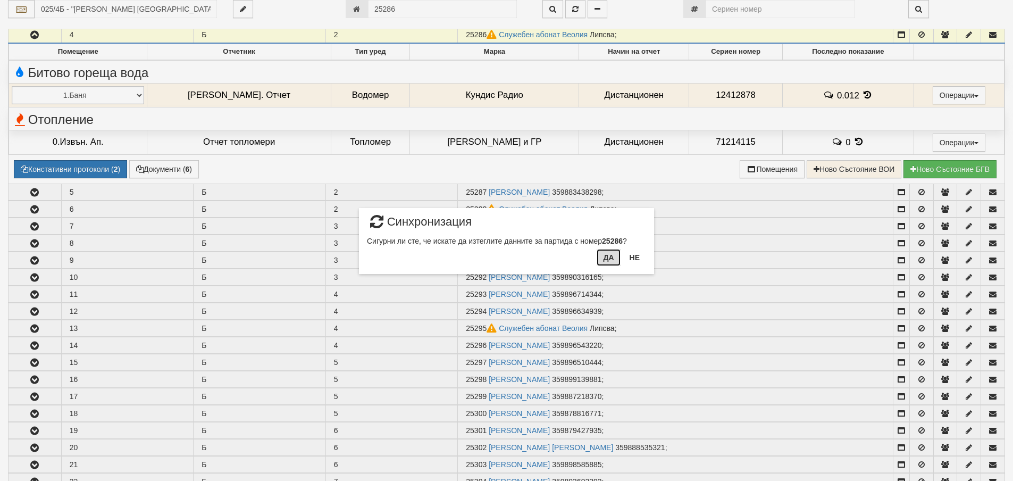
click at [603, 262] on button "Да" at bounding box center [608, 257] width 23 height 17
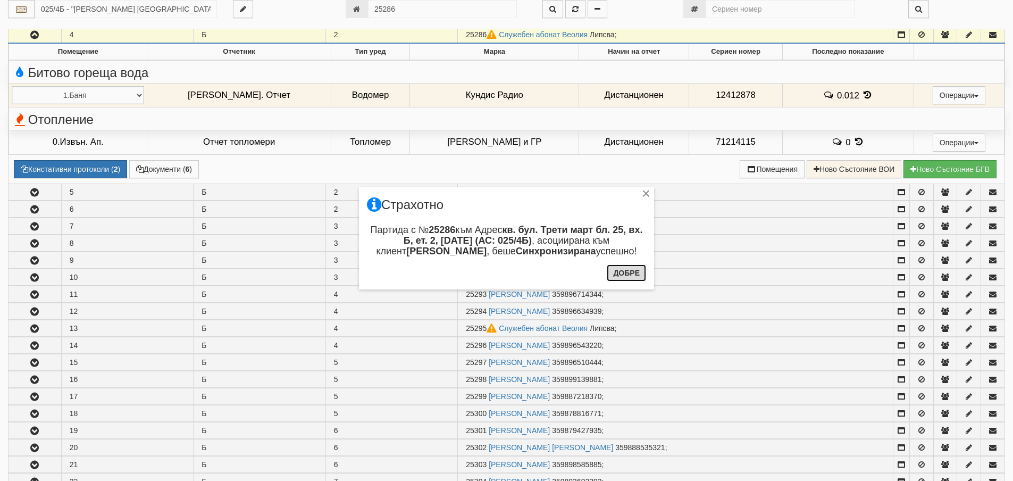
click at [613, 265] on button "Добре" at bounding box center [626, 272] width 39 height 17
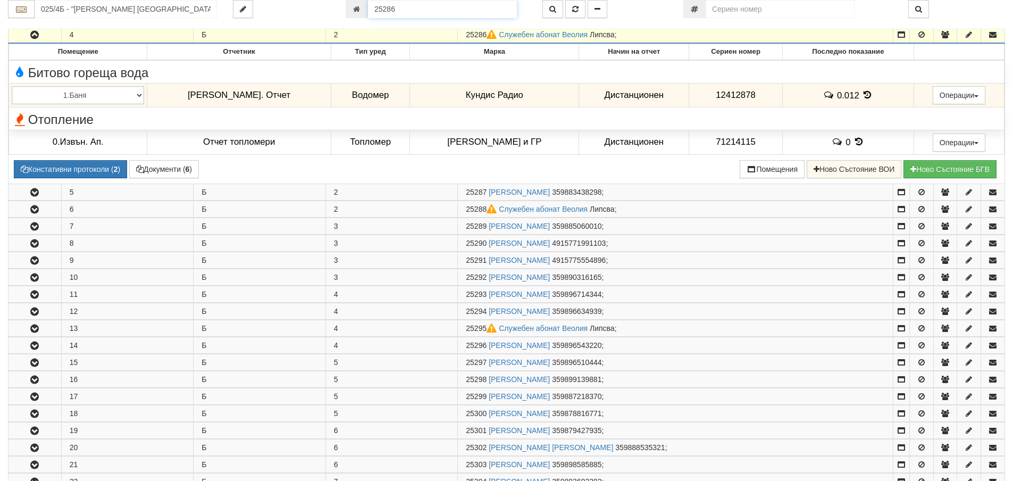
click at [419, 9] on input "25286" at bounding box center [442, 9] width 149 height 18
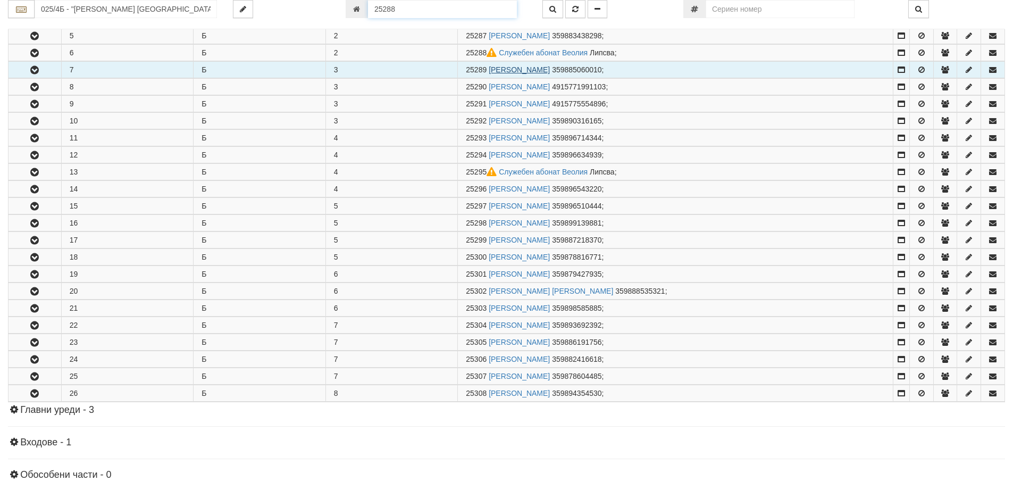
scroll to position [295, 0]
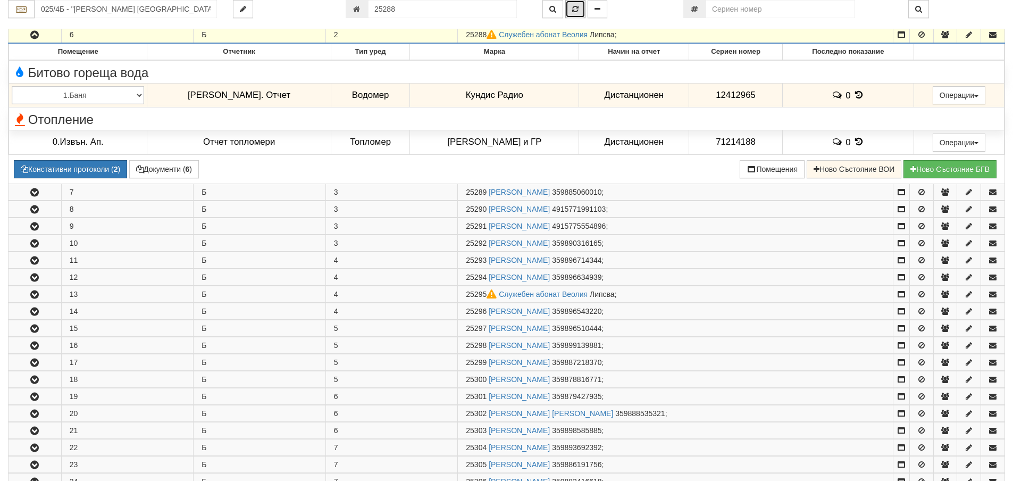
click at [576, 11] on icon "button" at bounding box center [575, 8] width 6 height 7
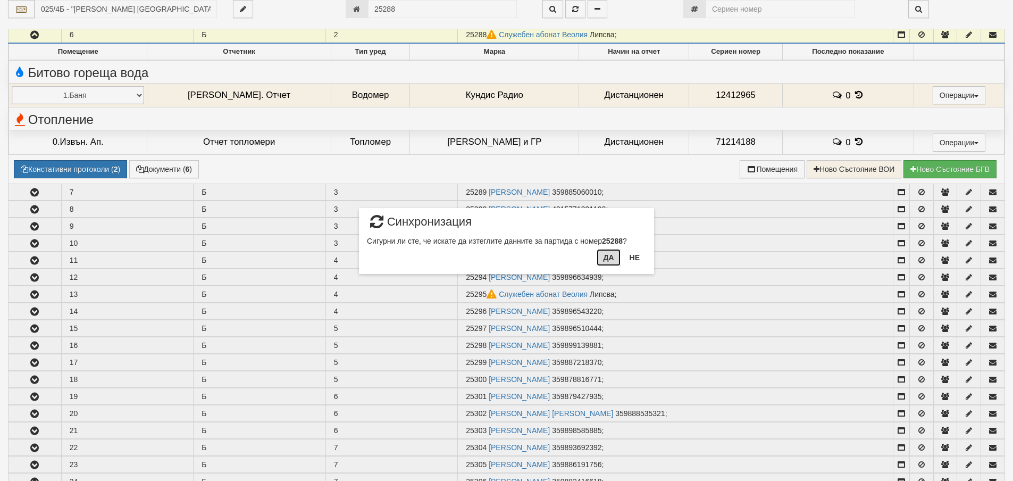
click at [606, 256] on button "Да" at bounding box center [608, 257] width 23 height 17
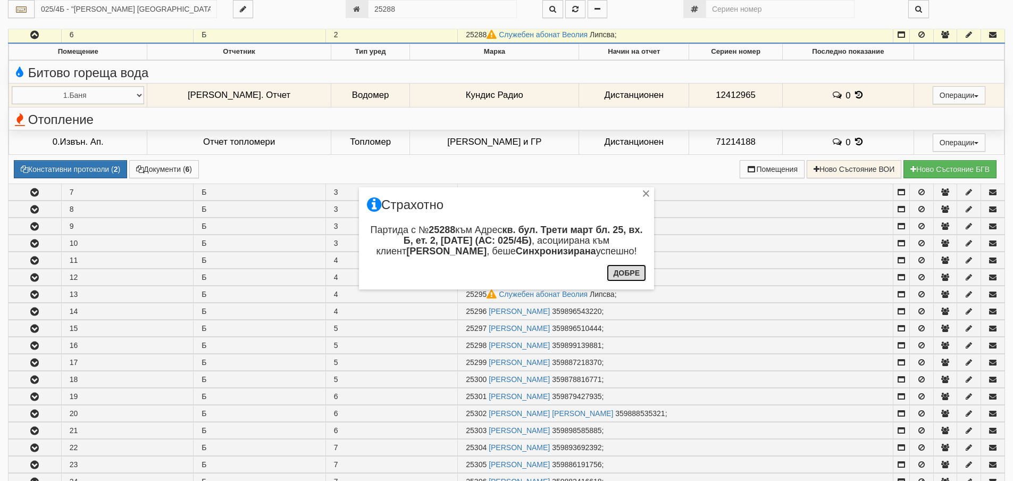
click at [635, 277] on button "Добре" at bounding box center [626, 272] width 39 height 17
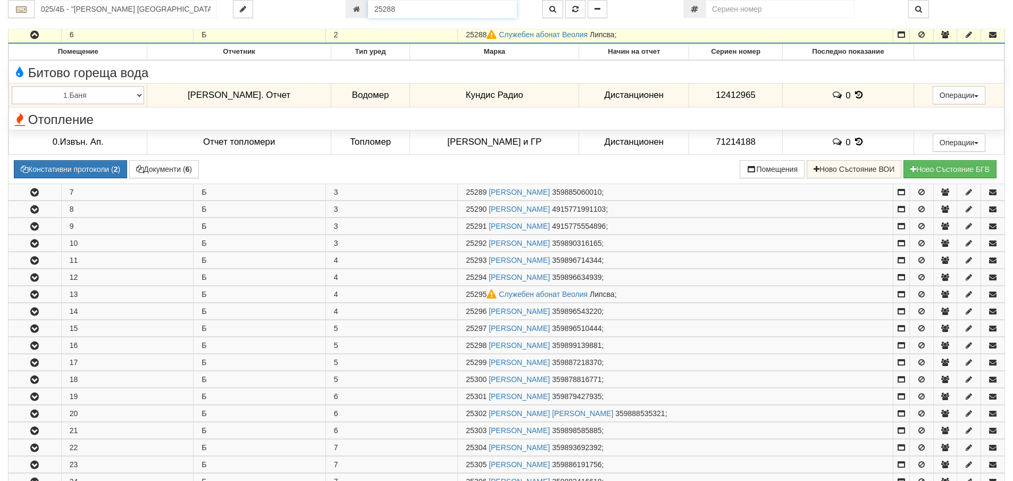
click at [425, 10] on input "25288" at bounding box center [442, 9] width 149 height 18
type input "25295"
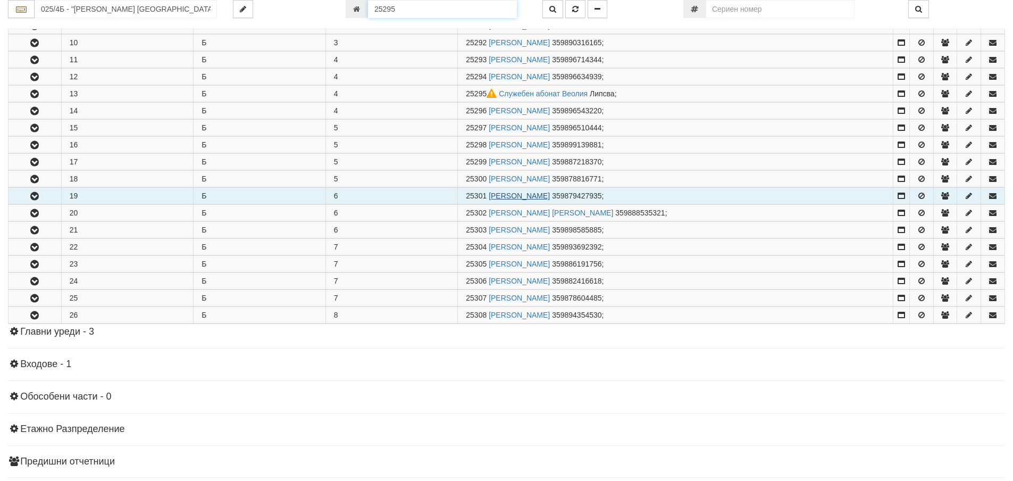
scroll to position [414, 0]
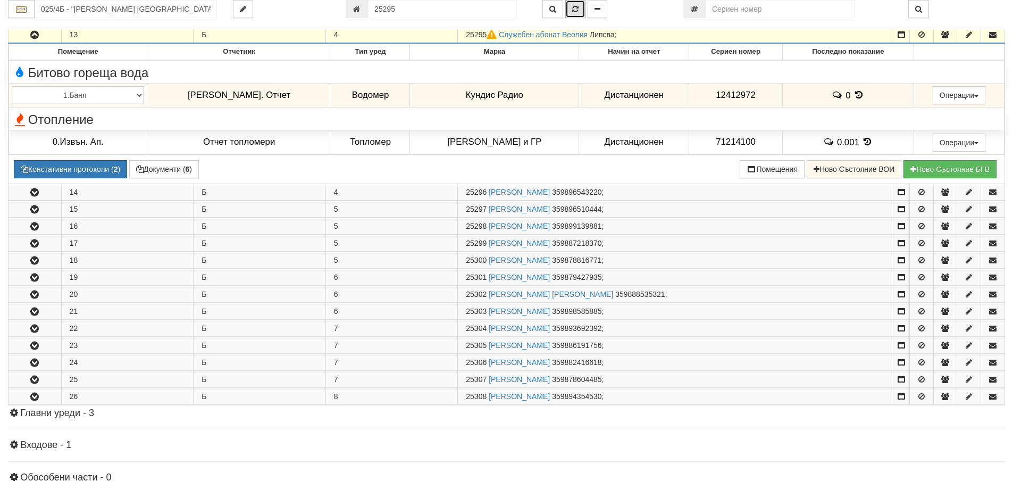
click at [575, 7] on icon "button" at bounding box center [575, 8] width 6 height 7
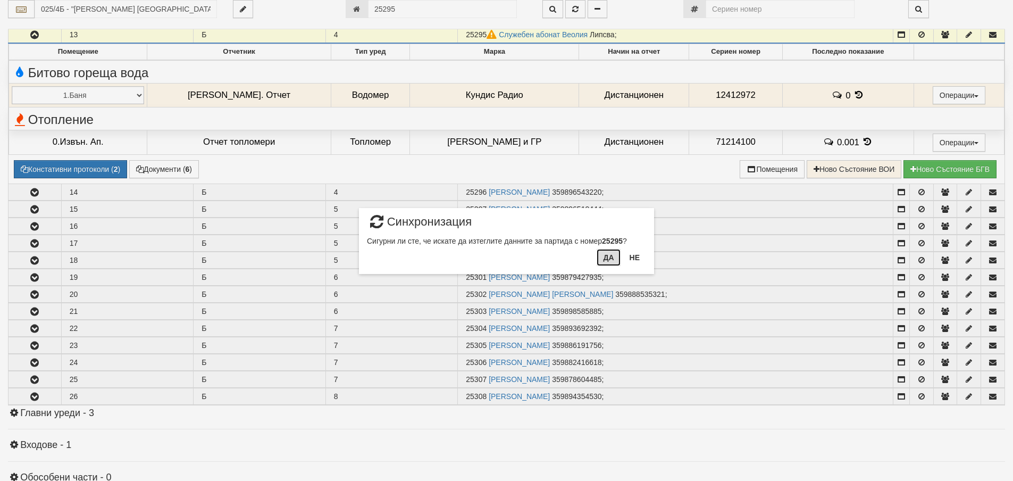
click at [611, 260] on button "Да" at bounding box center [608, 257] width 23 height 17
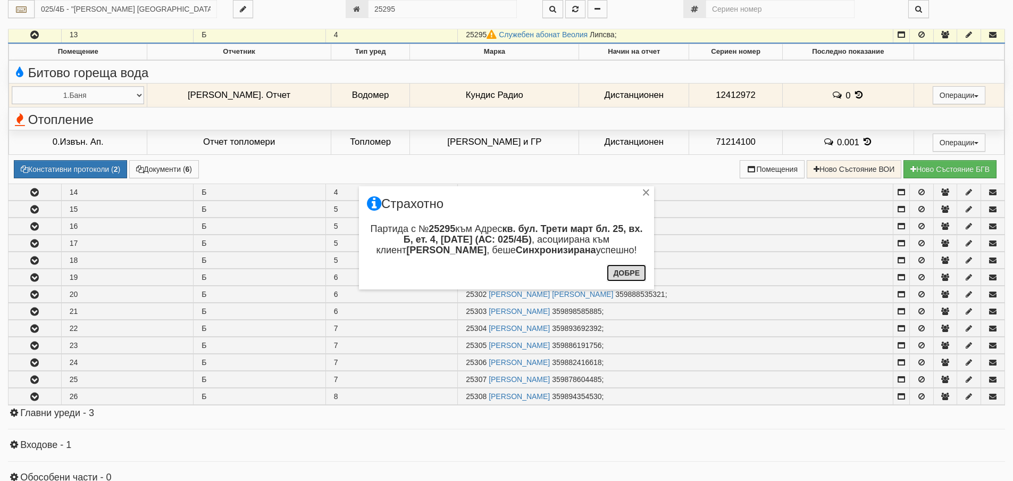
click at [627, 269] on button "Добре" at bounding box center [626, 272] width 39 height 17
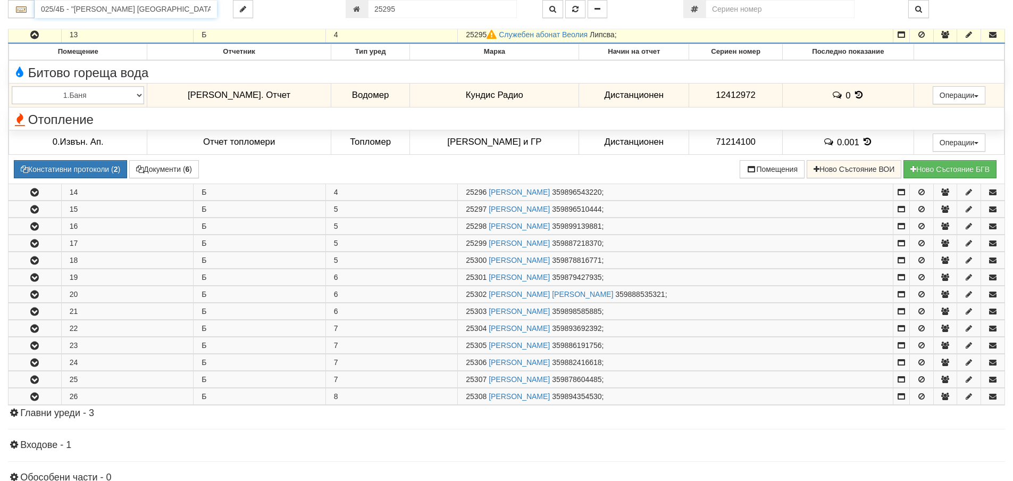
click at [90, 6] on input "025/4Б - "ВЕОЛИЯ ЕНЕРДЖИ ВАРНА " ЕАД" at bounding box center [126, 9] width 182 height 18
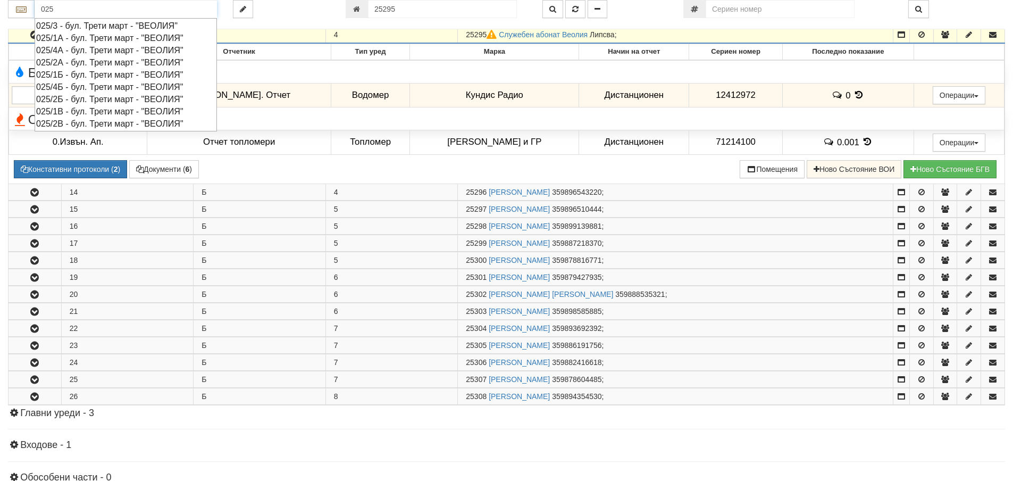
click at [71, 34] on div "025/1А - бул. Трети март - "ВЕОЛИЯ"" at bounding box center [125, 38] width 179 height 12
type input "025/1А - бул. Трети март - "ВЕОЛИЯ""
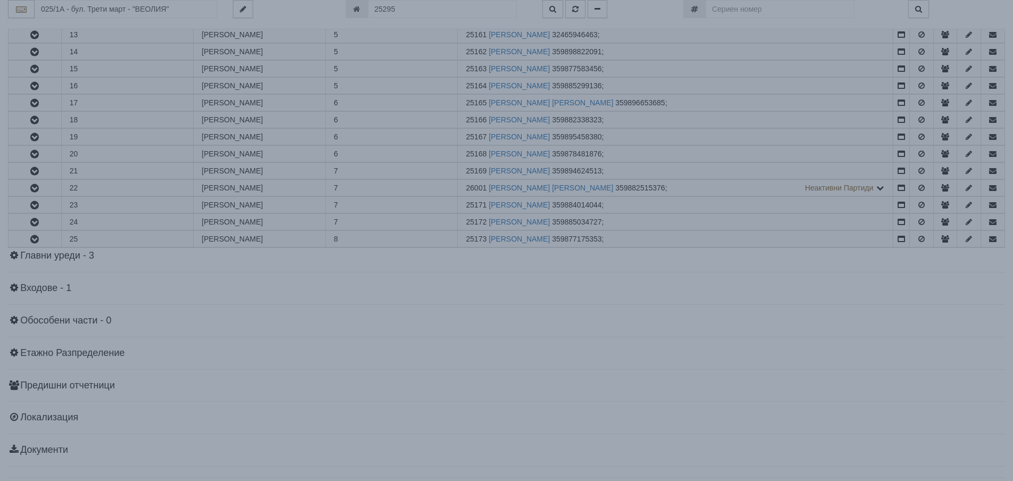
scroll to position [0, 0]
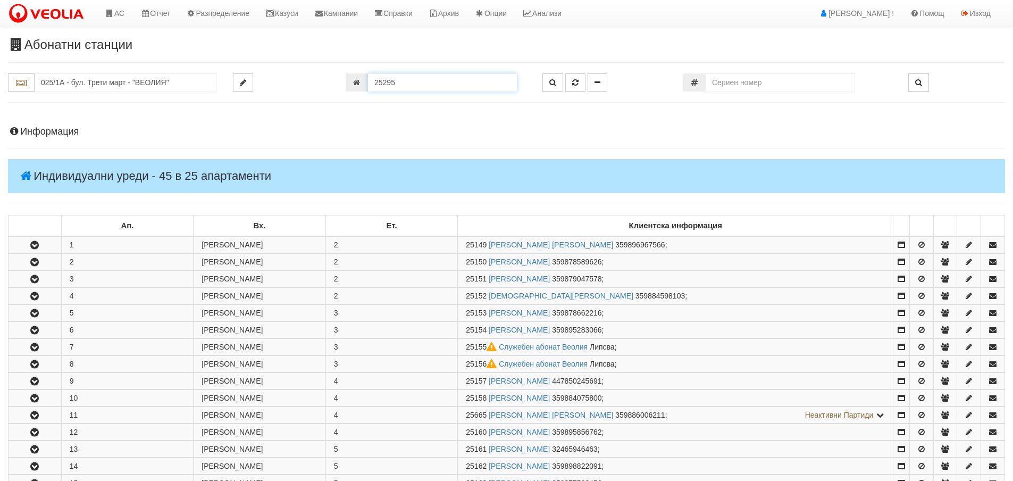
click at [422, 83] on input "25295" at bounding box center [442, 82] width 149 height 18
type input "25155"
click at [552, 84] on icon "button" at bounding box center [553, 82] width 7 height 7
type input "025/1А - "ВЕОЛИЯ ЕНЕРДЖИ ВАРНА " ЕАД"
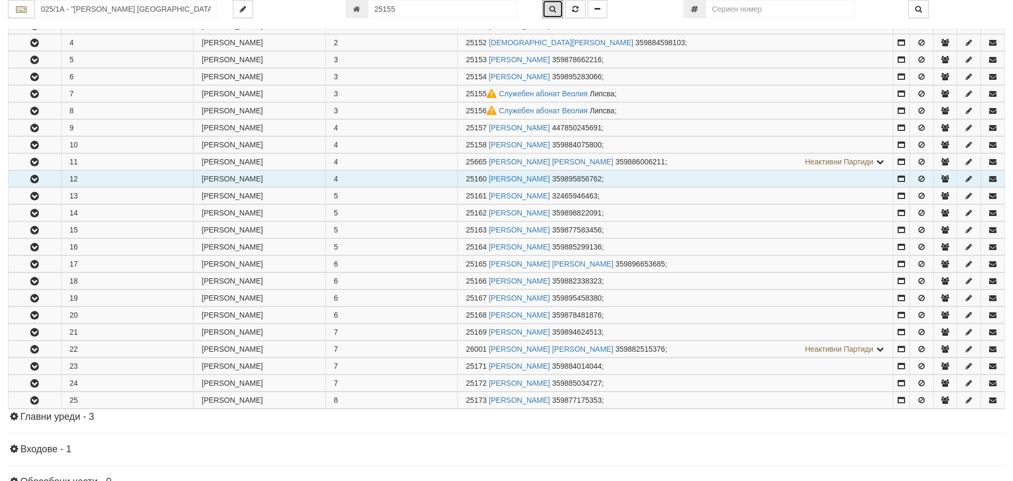
scroll to position [312, 0]
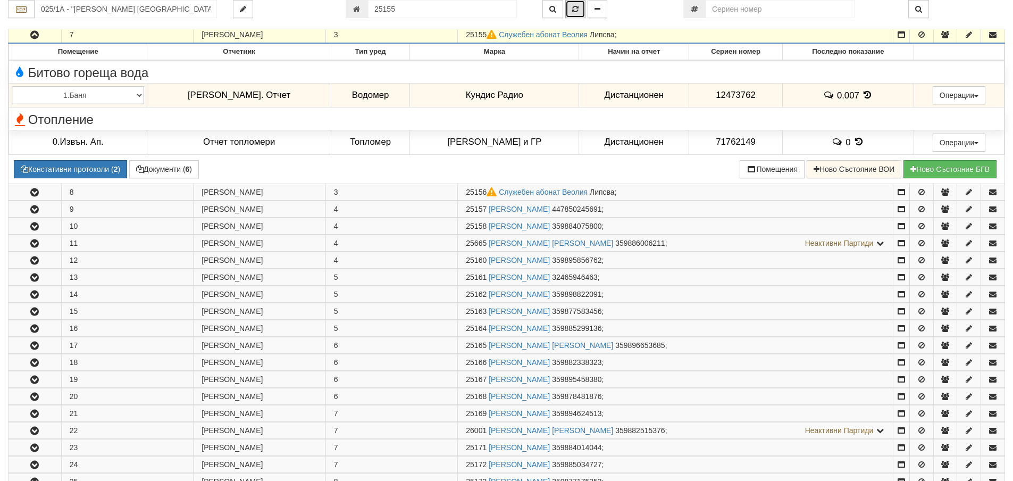
click at [577, 3] on button "button" at bounding box center [575, 9] width 20 height 18
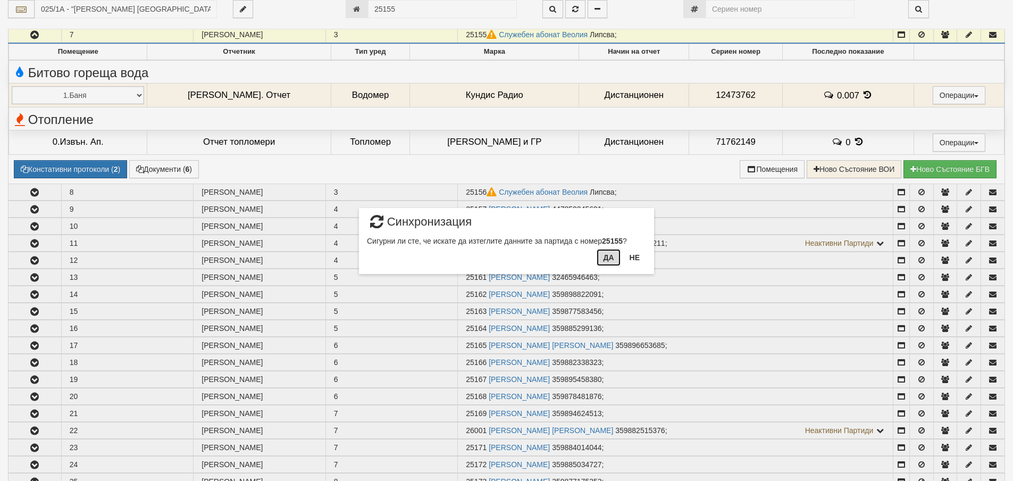
click at [600, 256] on button "Да" at bounding box center [608, 257] width 23 height 17
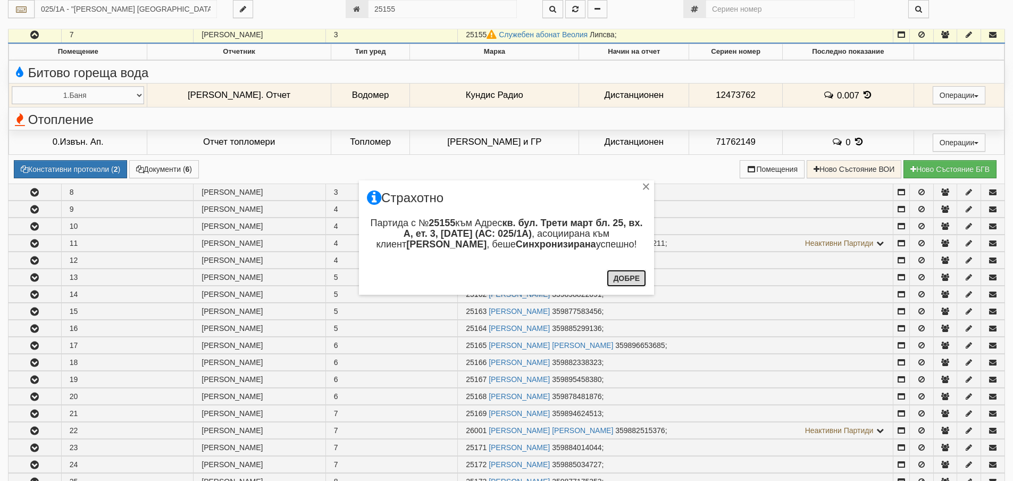
click at [629, 277] on button "Добре" at bounding box center [626, 278] width 39 height 17
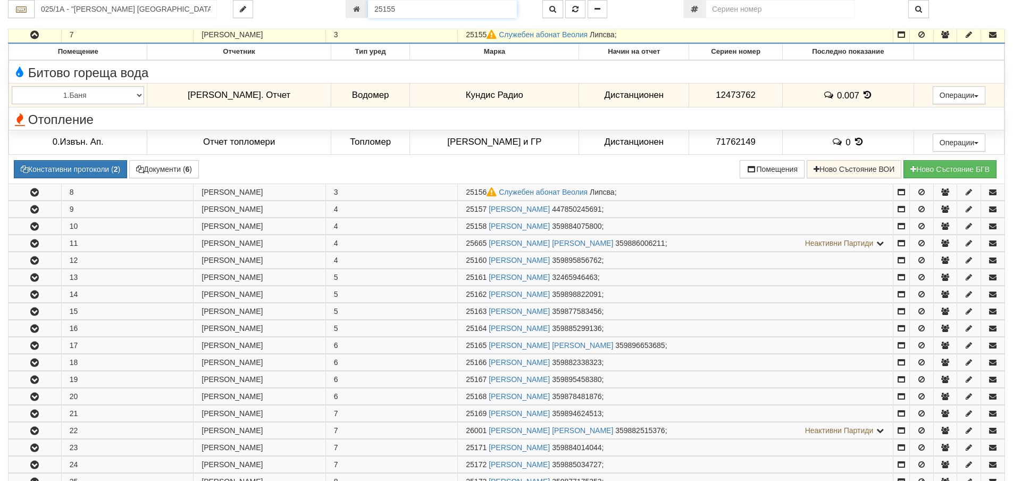
click at [443, 12] on input "25155" at bounding box center [442, 9] width 149 height 18
type input "25156"
click at [546, 10] on button "button" at bounding box center [553, 9] width 21 height 18
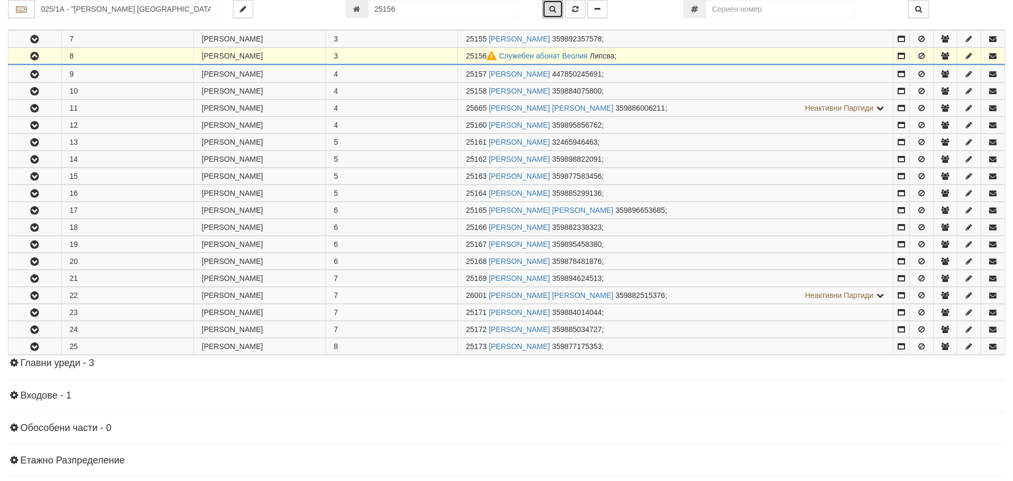
scroll to position [329, 0]
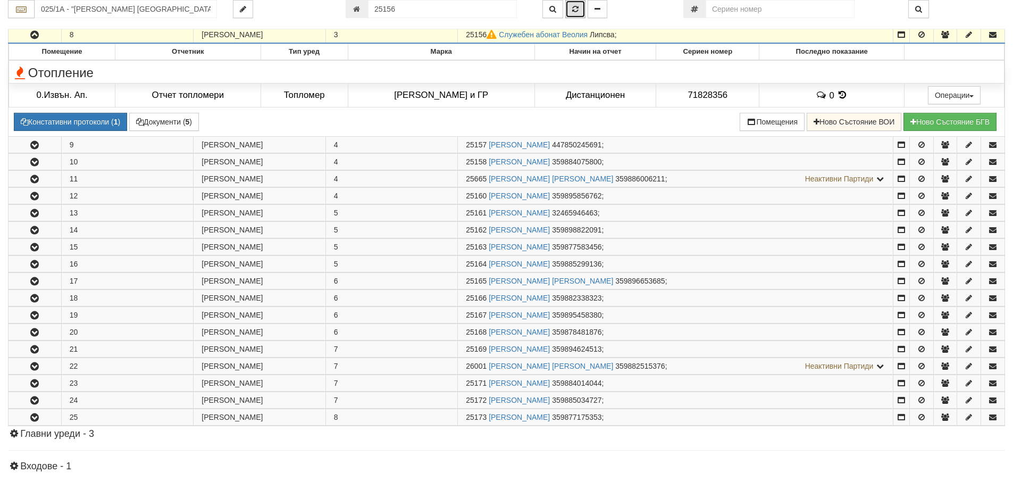
click at [573, 7] on icon "button" at bounding box center [575, 8] width 6 height 7
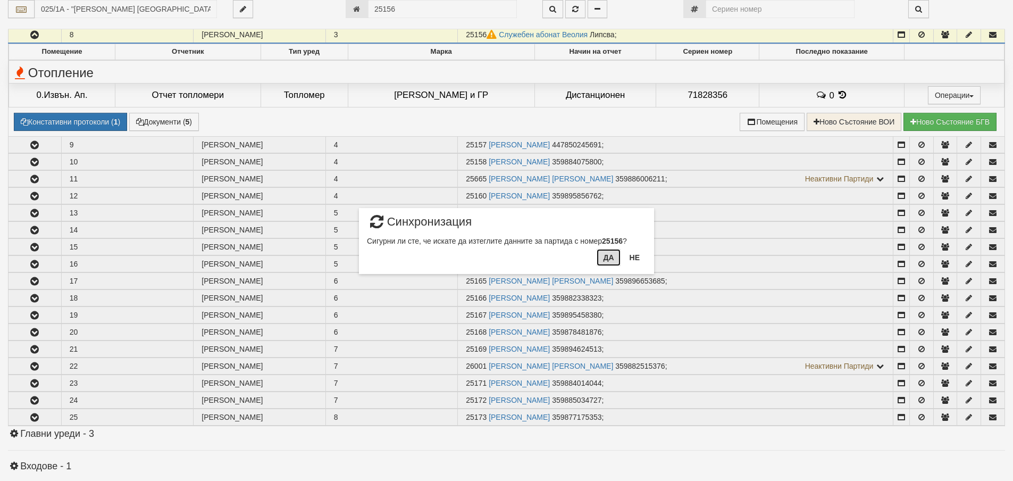
click at [605, 257] on button "Да" at bounding box center [608, 257] width 23 height 17
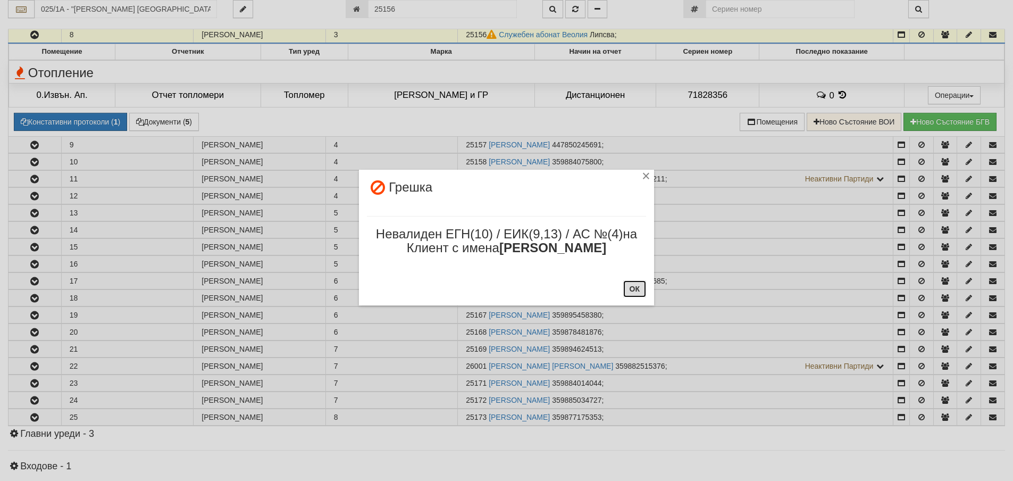
click at [640, 293] on button "ОК" at bounding box center [634, 288] width 23 height 17
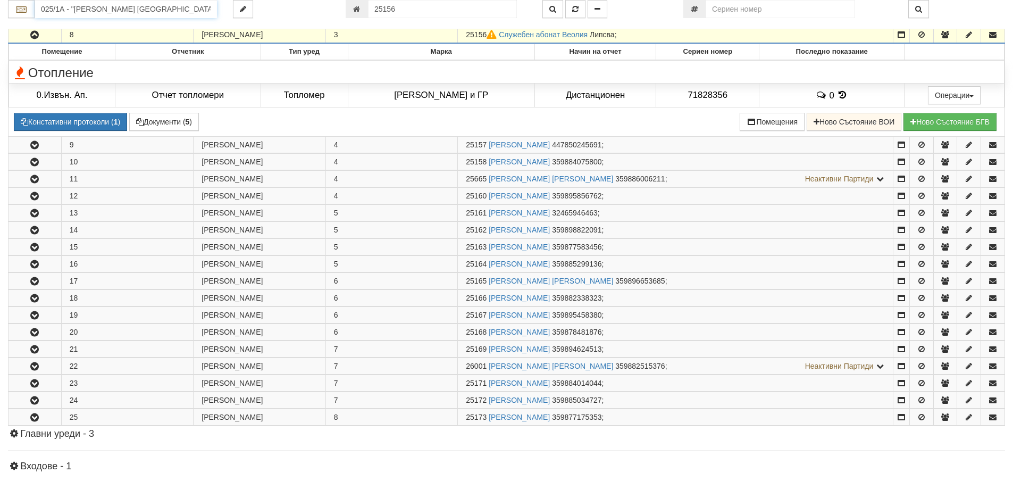
click at [151, 7] on input "025/1А - "ВЕОЛИЯ ЕНЕРДЖИ ВАРНА " ЕАД" at bounding box center [126, 9] width 182 height 18
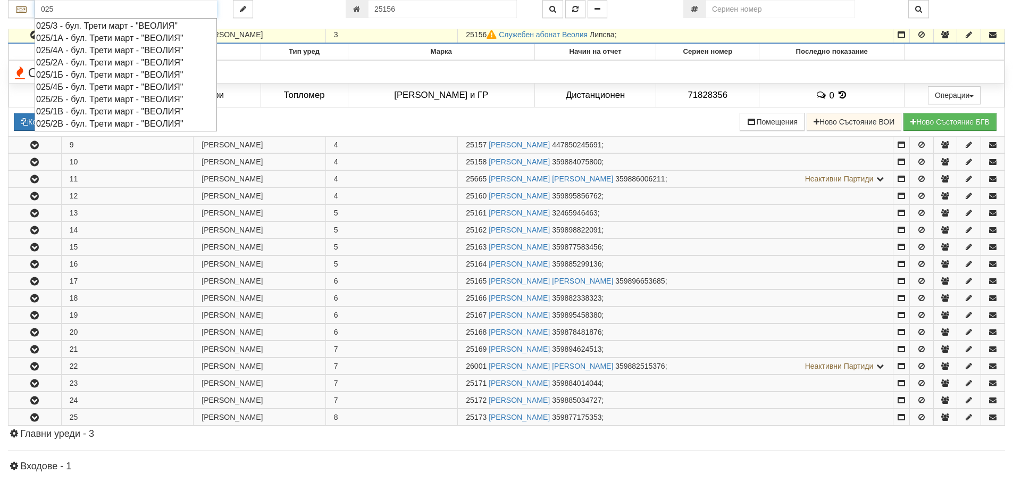
click at [74, 76] on div "025/1Б - бул. Трети март - "ВЕОЛИЯ"" at bounding box center [125, 75] width 179 height 12
type input "025/1Б - бул. Трети март - "ВЕОЛИЯ""
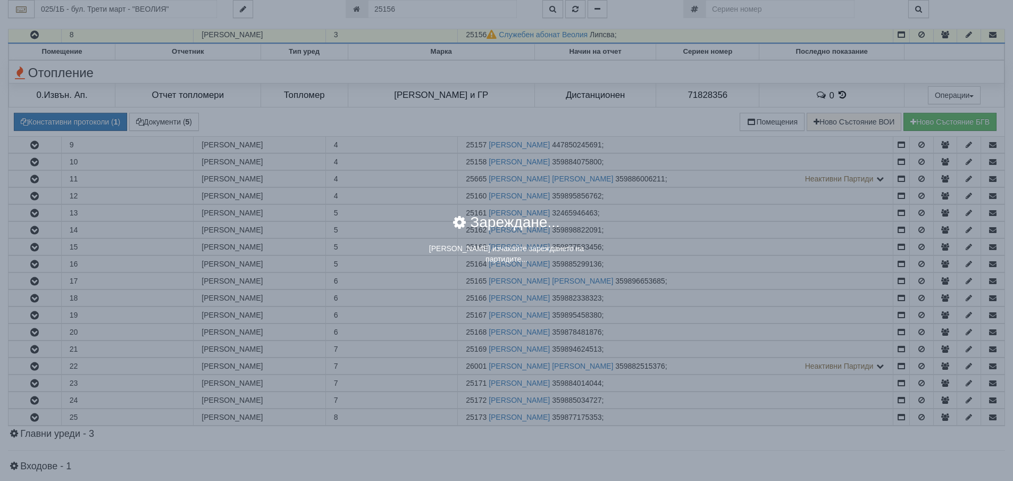
scroll to position [0, 0]
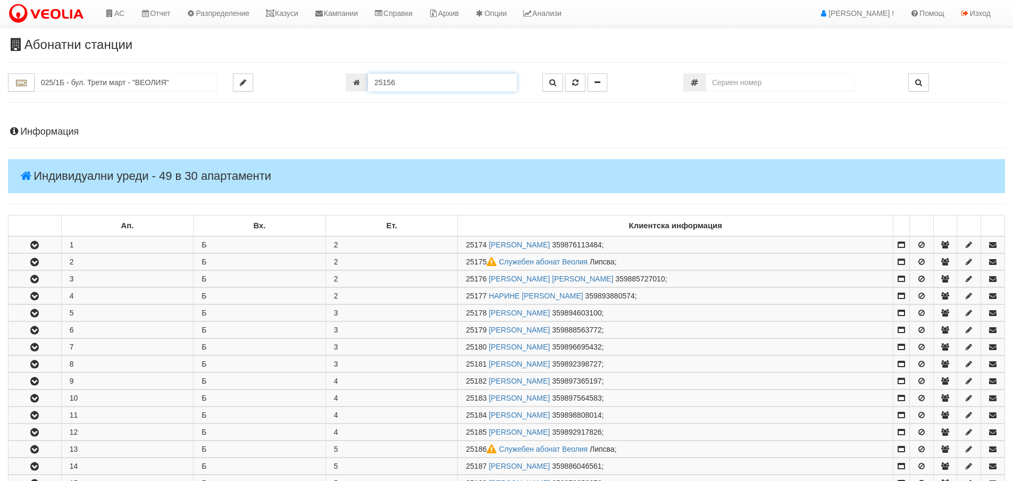
click at [415, 87] on input "25156" at bounding box center [442, 82] width 149 height 18
type input "25175"
type input "025/1Б - "ВЕОЛИЯ ЕНЕРДЖИ ВАРНА " ЕАД"
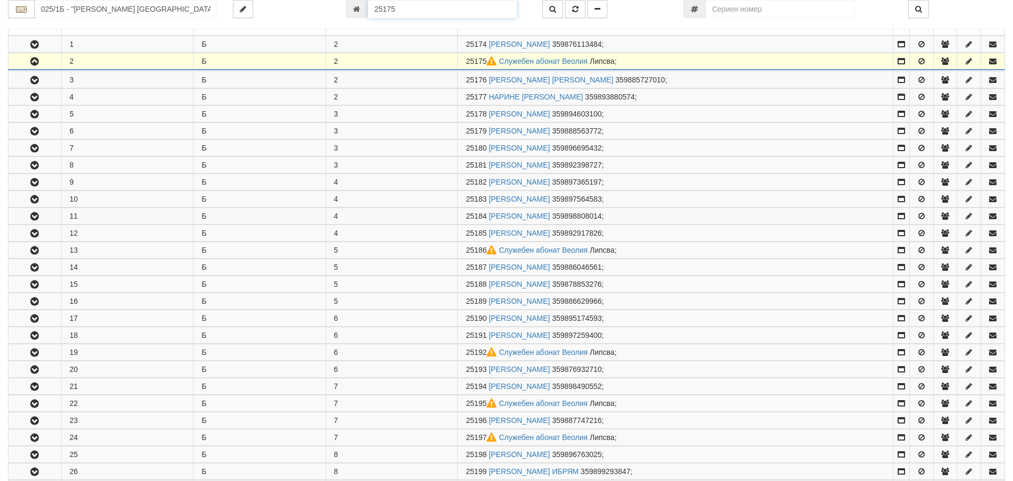
scroll to position [227, 0]
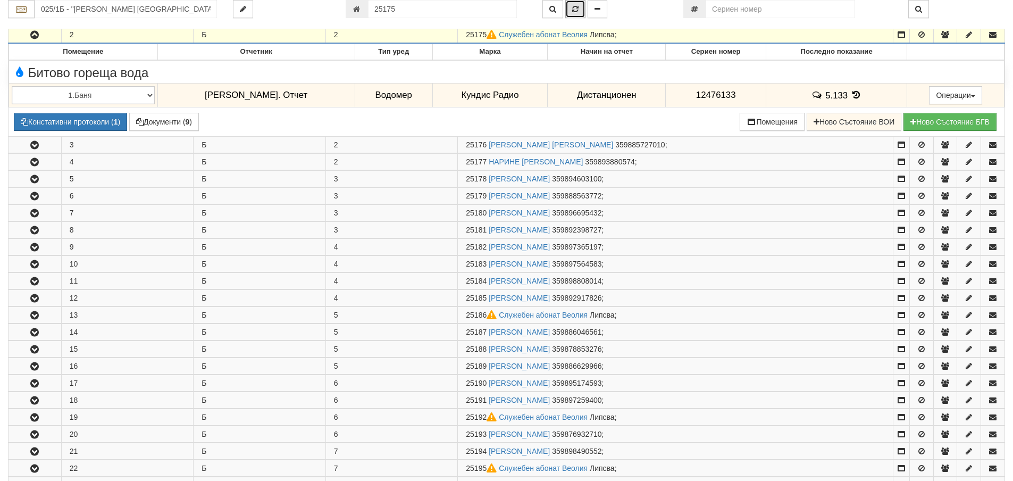
click at [577, 10] on icon "button" at bounding box center [575, 8] width 6 height 7
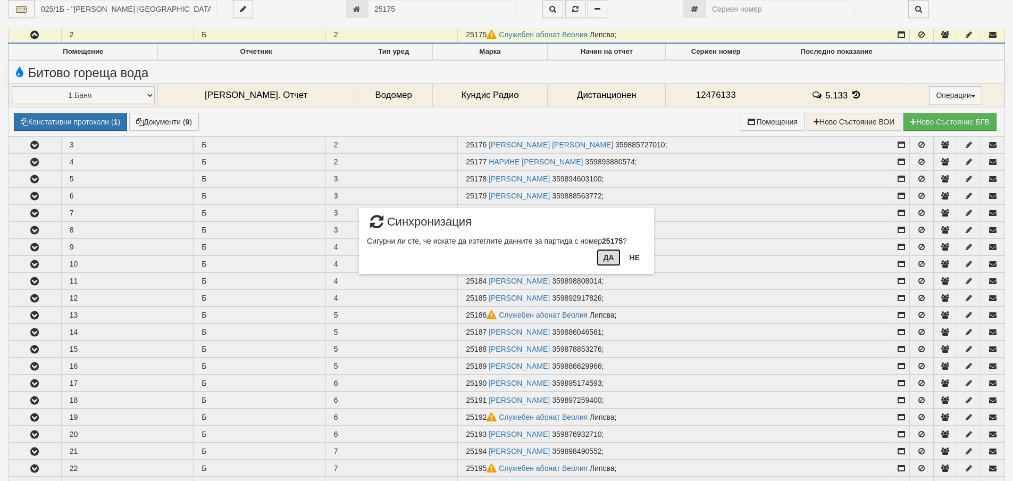
click at [613, 263] on button "Да" at bounding box center [608, 257] width 23 height 17
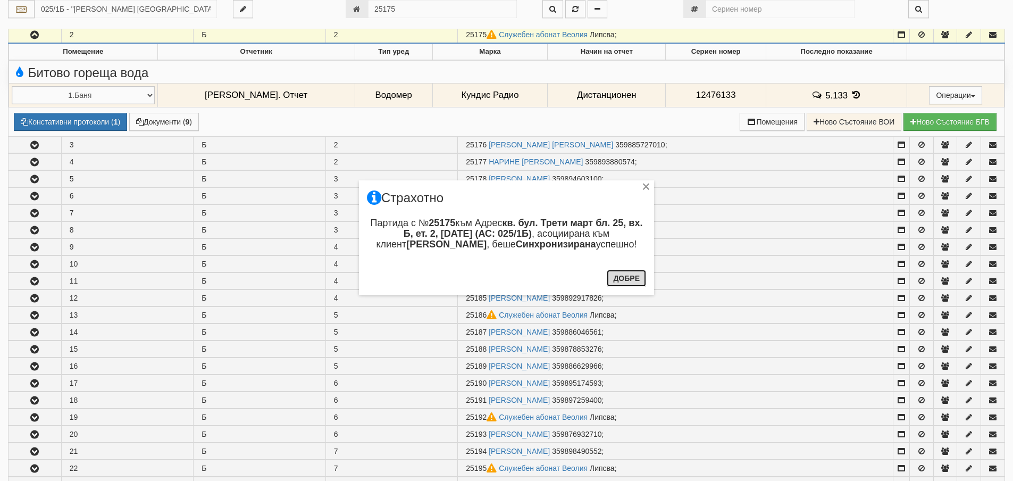
click at [632, 280] on button "Добре" at bounding box center [626, 278] width 39 height 17
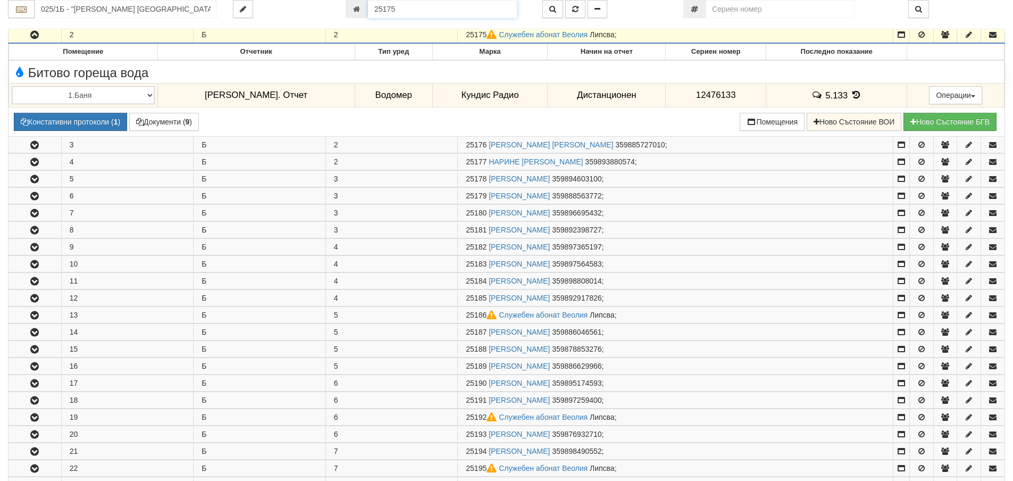
click at [405, 4] on input "25175" at bounding box center [442, 9] width 149 height 18
click at [550, 11] on icon "button" at bounding box center [553, 8] width 7 height 7
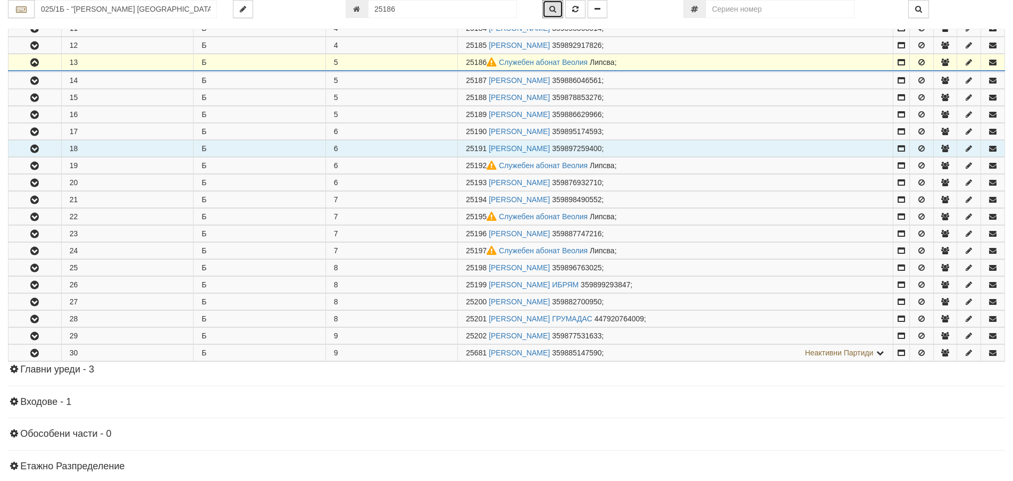
scroll to position [414, 0]
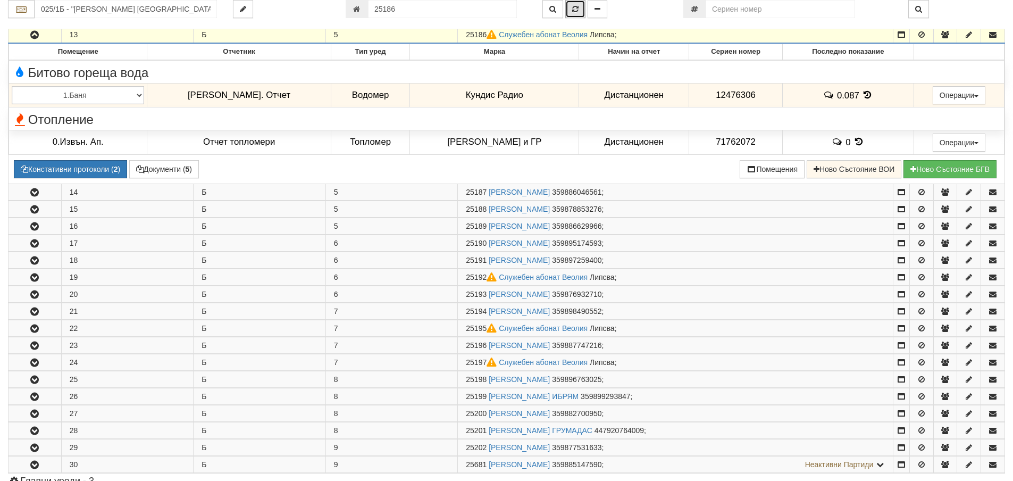
click at [578, 5] on button "button" at bounding box center [575, 9] width 20 height 18
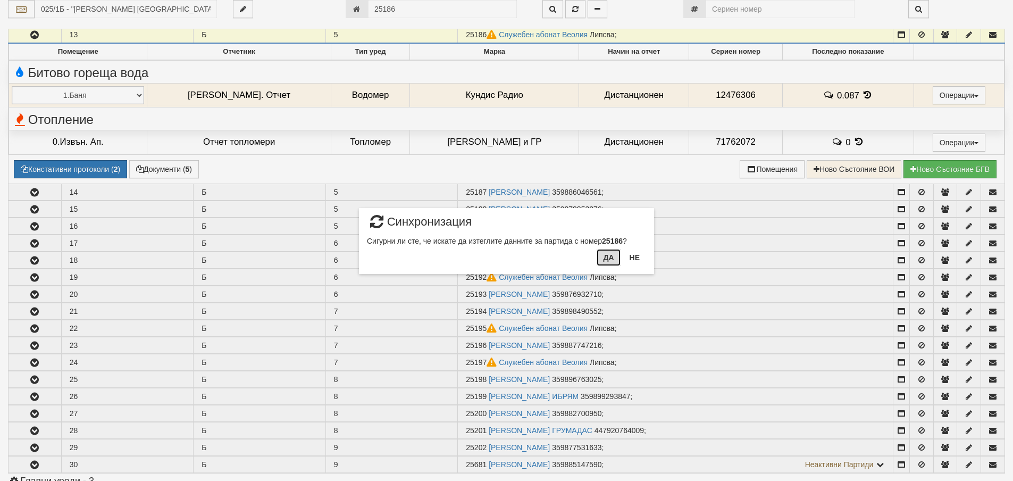
click at [613, 259] on button "Да" at bounding box center [608, 257] width 23 height 17
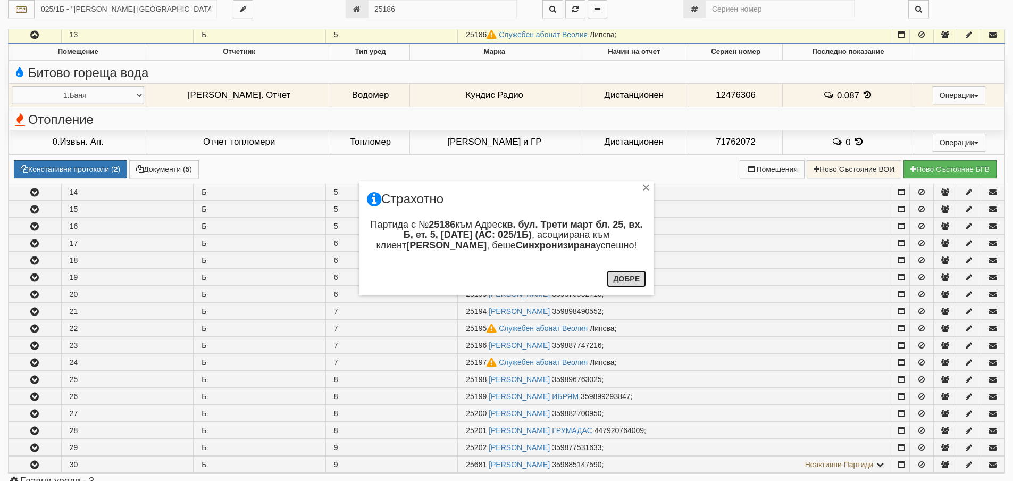
click at [627, 280] on button "Добре" at bounding box center [626, 278] width 39 height 17
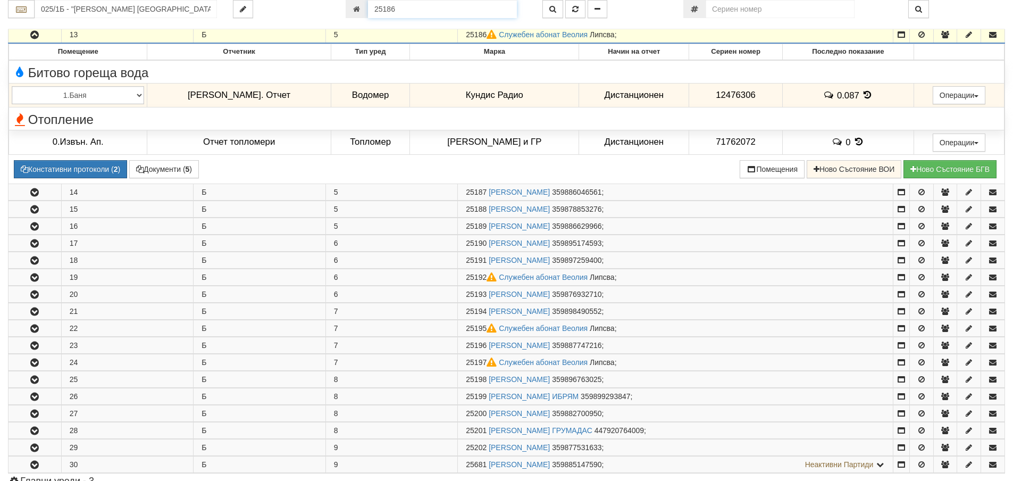
click at [409, 2] on input "25186" at bounding box center [442, 9] width 149 height 18
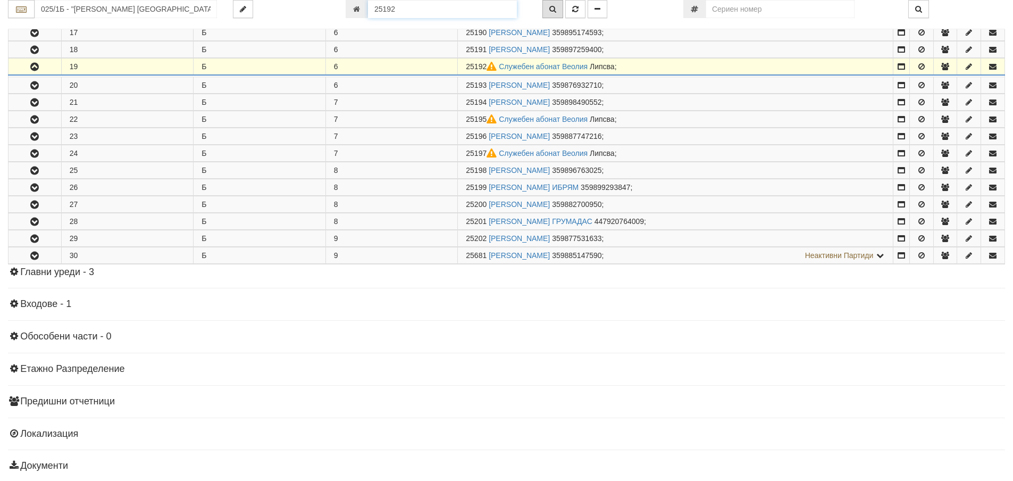
scroll to position [517, 0]
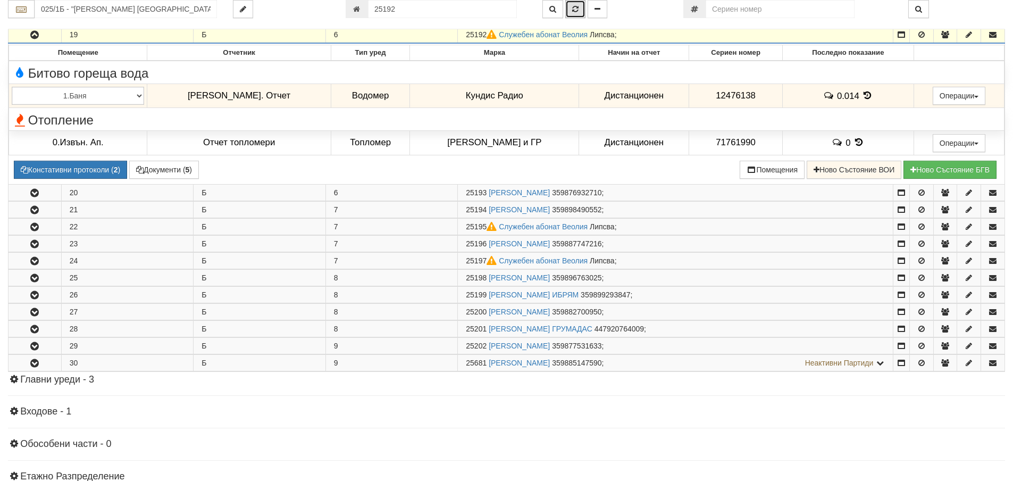
click at [575, 10] on icon "button" at bounding box center [575, 8] width 6 height 7
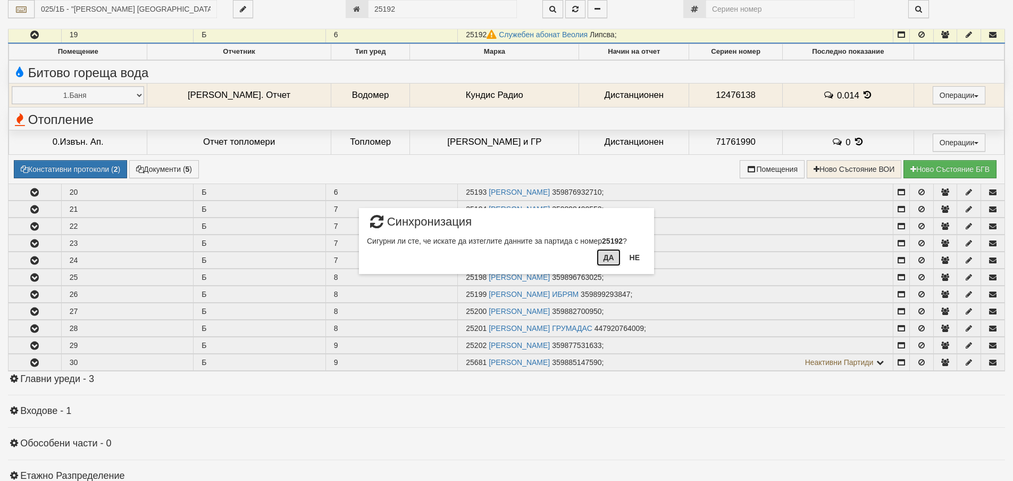
click at [605, 257] on button "Да" at bounding box center [608, 257] width 23 height 17
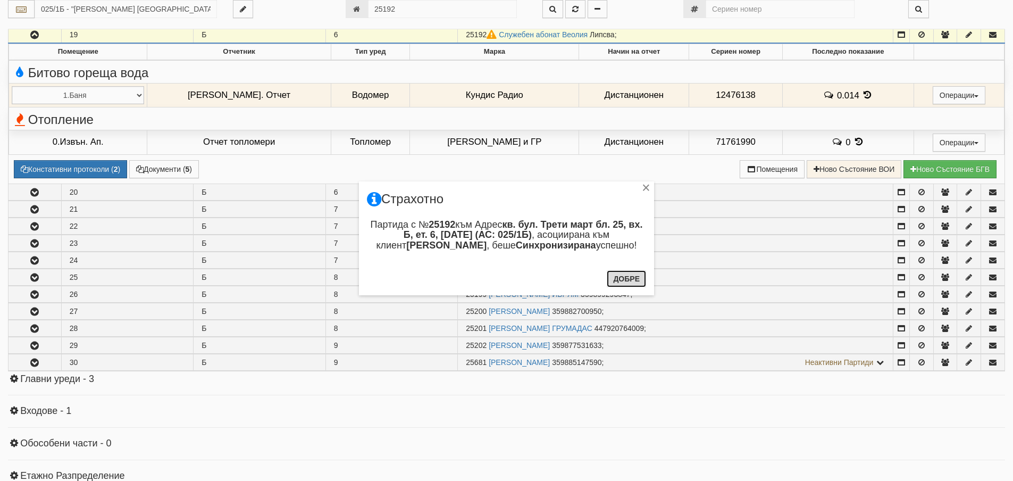
click at [626, 281] on button "Добре" at bounding box center [626, 278] width 39 height 17
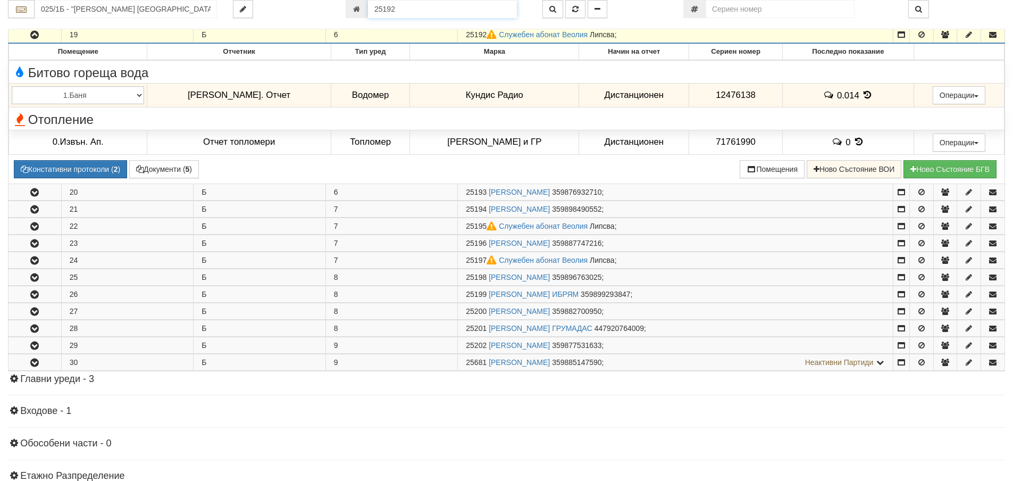
click at [420, 15] on input "25192" at bounding box center [442, 9] width 149 height 18
click at [557, 10] on button "button" at bounding box center [553, 9] width 21 height 18
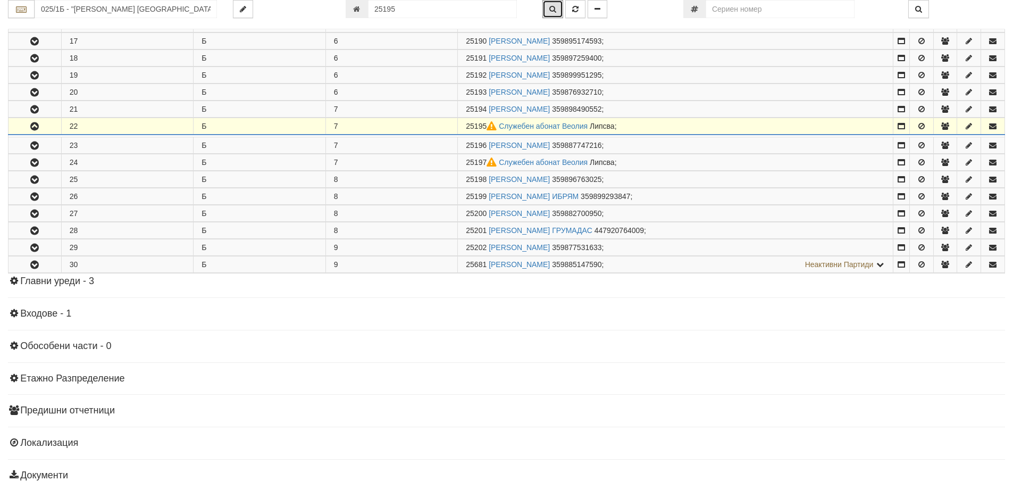
scroll to position [526, 0]
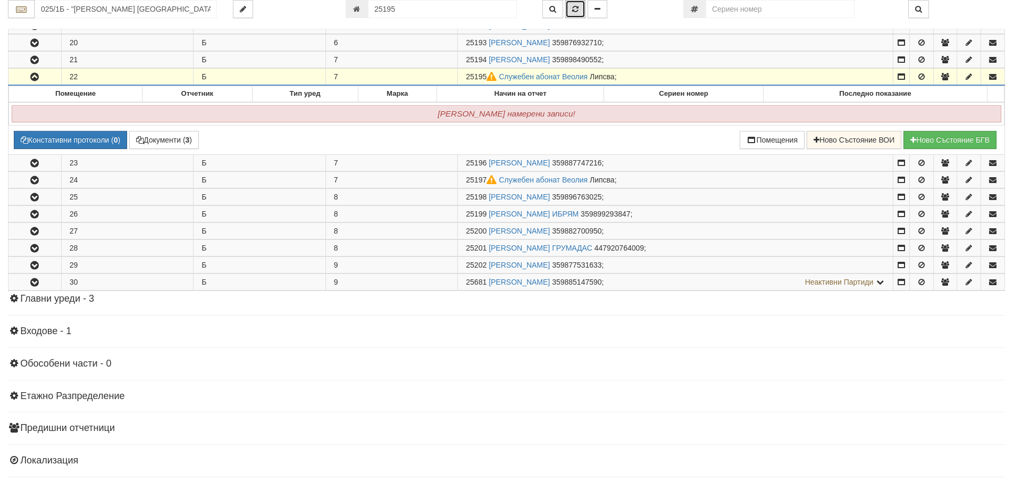
click at [576, 14] on button "button" at bounding box center [575, 9] width 20 height 18
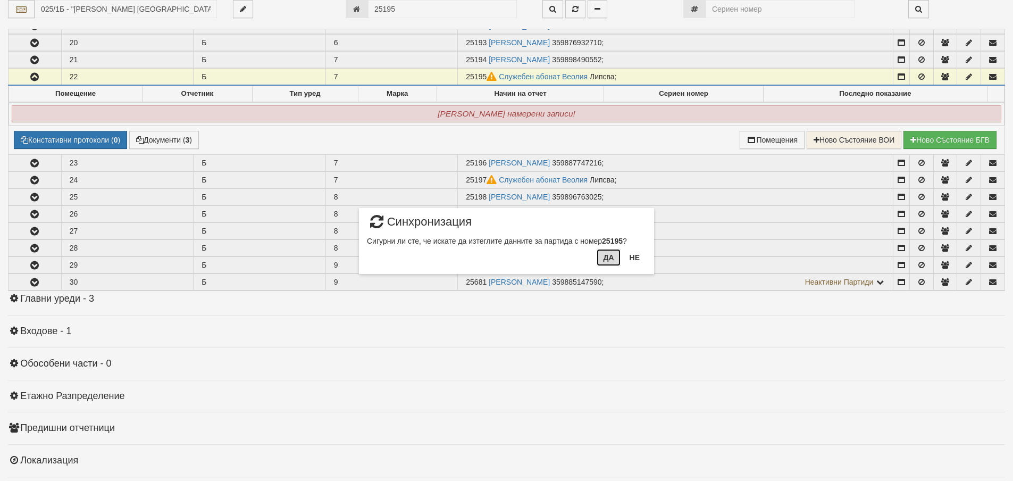
click at [614, 257] on button "Да" at bounding box center [608, 257] width 23 height 17
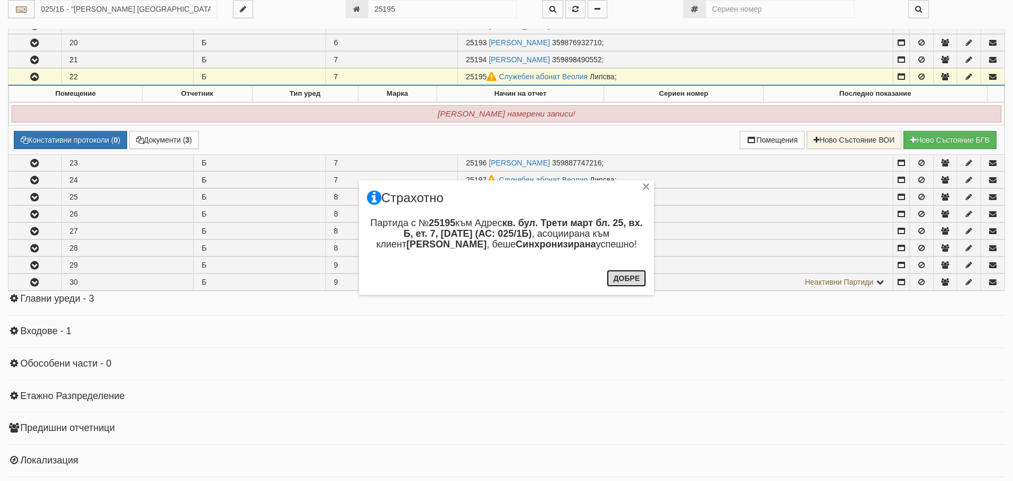
click at [628, 279] on button "Добре" at bounding box center [626, 278] width 39 height 17
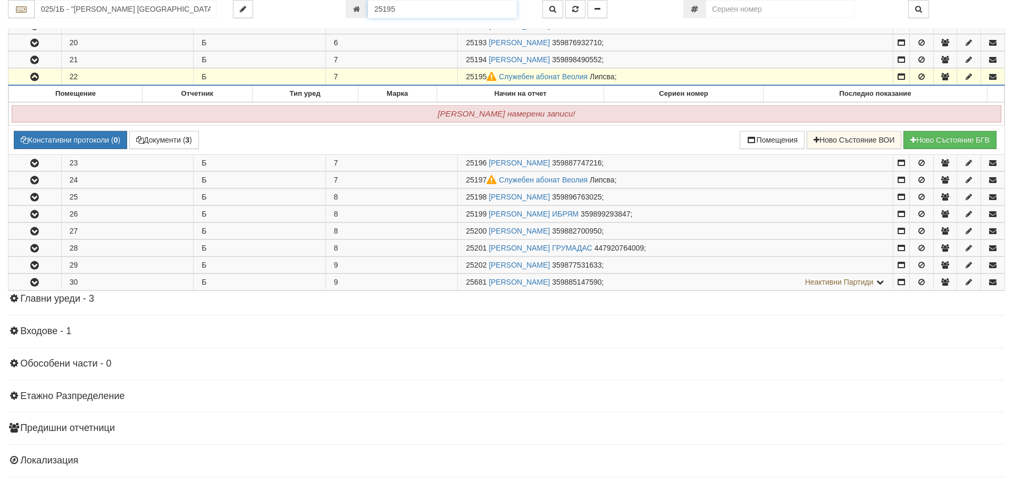
click at [430, 13] on input "25195" at bounding box center [442, 9] width 149 height 18
type input "25197"
click at [551, 5] on icon "button" at bounding box center [553, 8] width 7 height 7
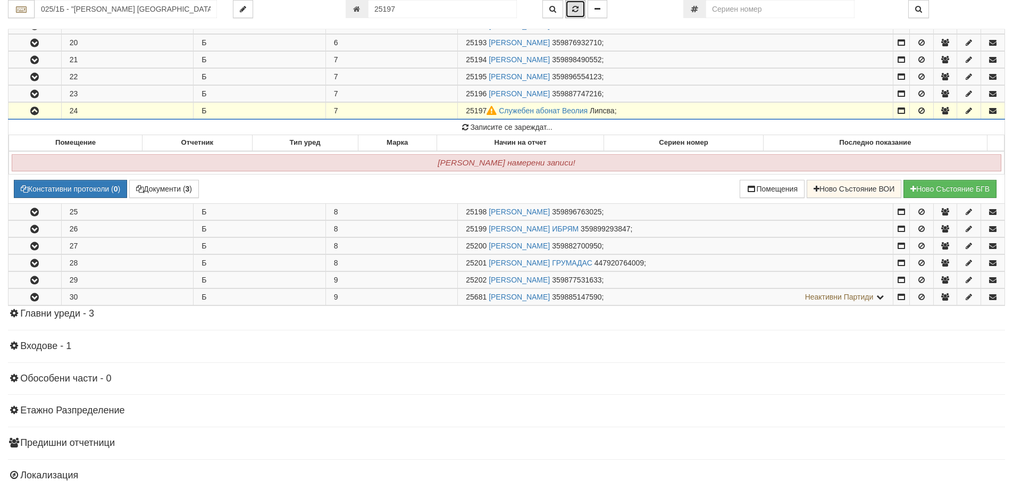
click at [576, 9] on icon "button" at bounding box center [575, 8] width 6 height 7
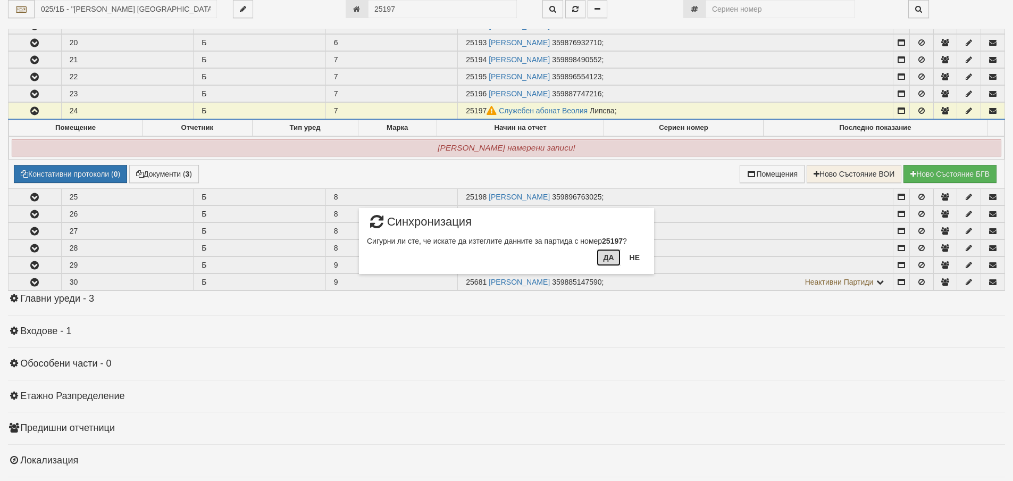
click at [600, 258] on button "Да" at bounding box center [608, 257] width 23 height 17
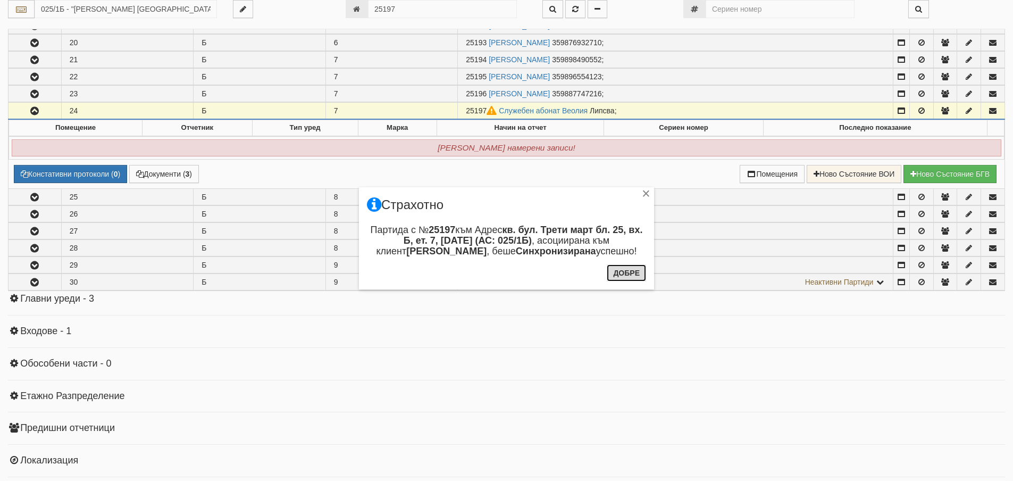
click at [639, 273] on button "Добре" at bounding box center [626, 272] width 39 height 17
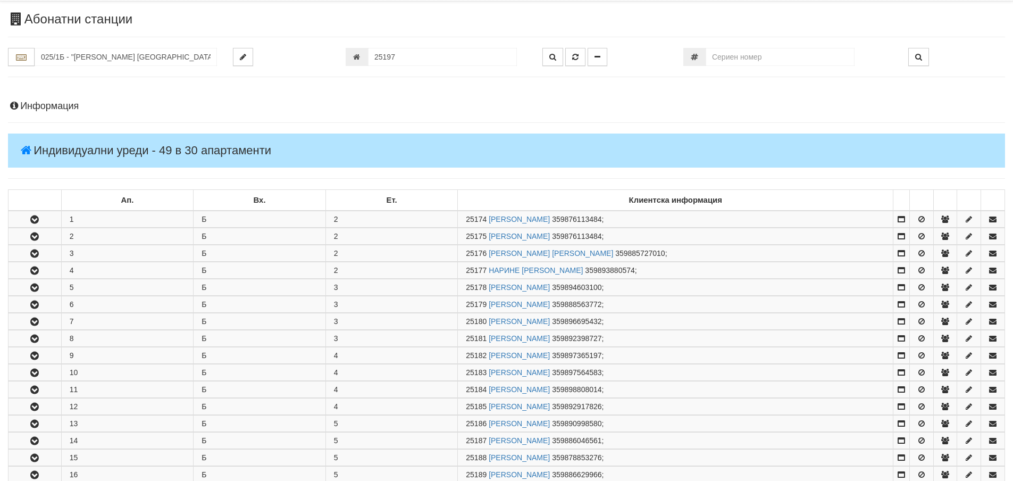
scroll to position [0, 0]
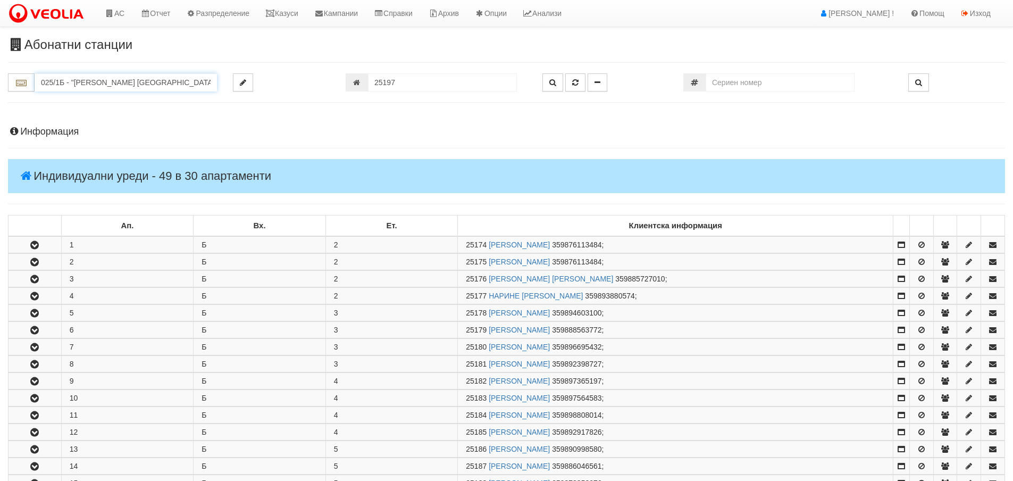
click at [106, 79] on input "025/1Б - "ВЕОЛИЯ ЕНЕРДЖИ ВАРНА " ЕАД" at bounding box center [126, 82] width 182 height 18
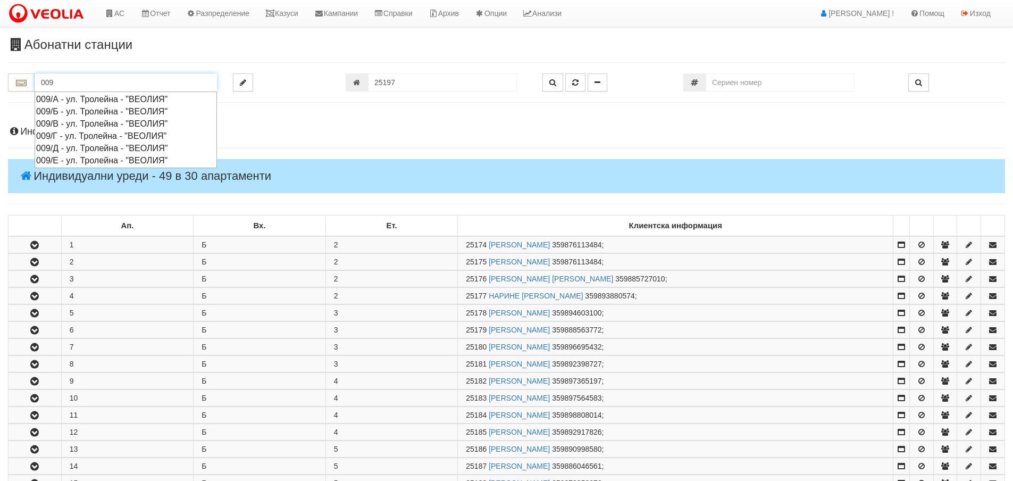
click at [101, 99] on div "009/А - ул. Тролейна - "ВЕОЛИЯ"" at bounding box center [125, 99] width 179 height 12
type input "009/А - ул. Тролейна - "ВЕОЛИЯ""
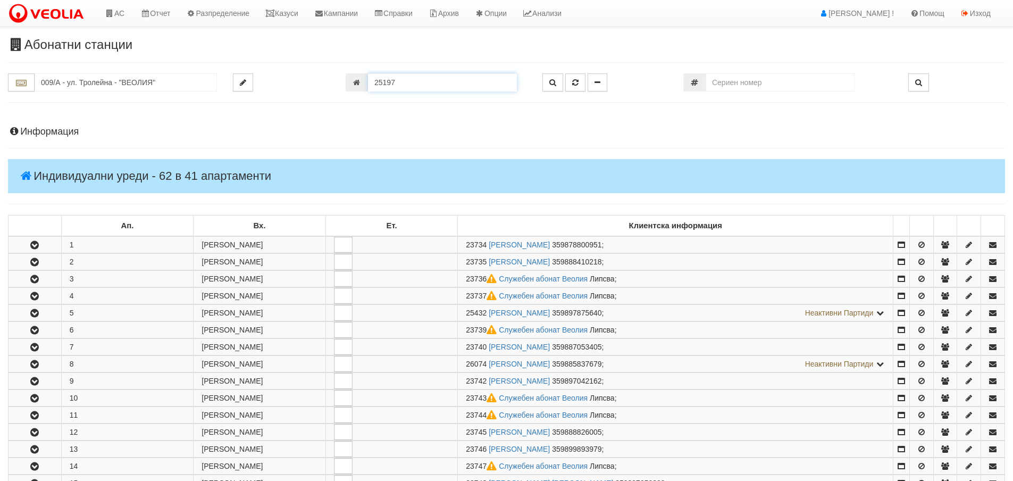
click at [490, 74] on input "25197" at bounding box center [442, 82] width 149 height 18
type input "23736"
click at [546, 81] on button "button" at bounding box center [553, 82] width 21 height 18
type input "009/А - "ВЕОЛИЯ ЕНЕРДЖИ ВАРНА " ЕАД"
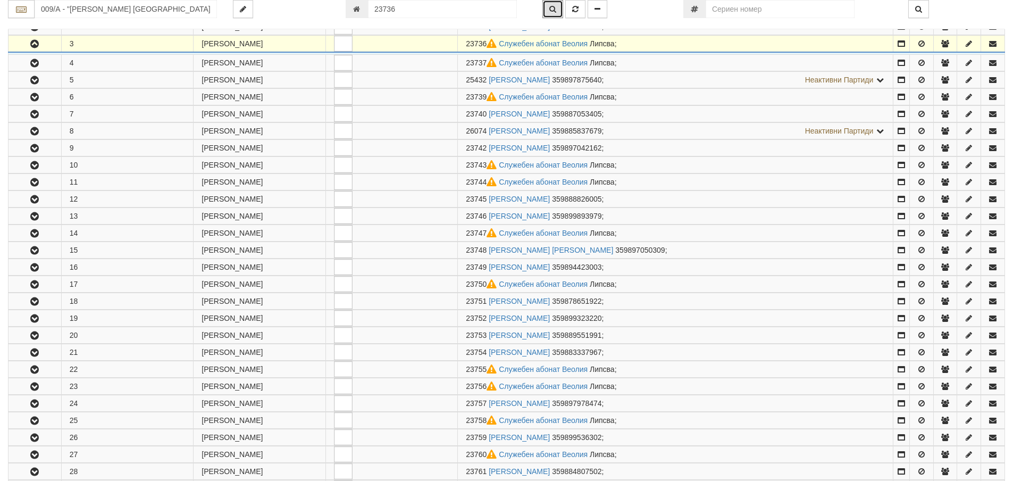
scroll to position [244, 0]
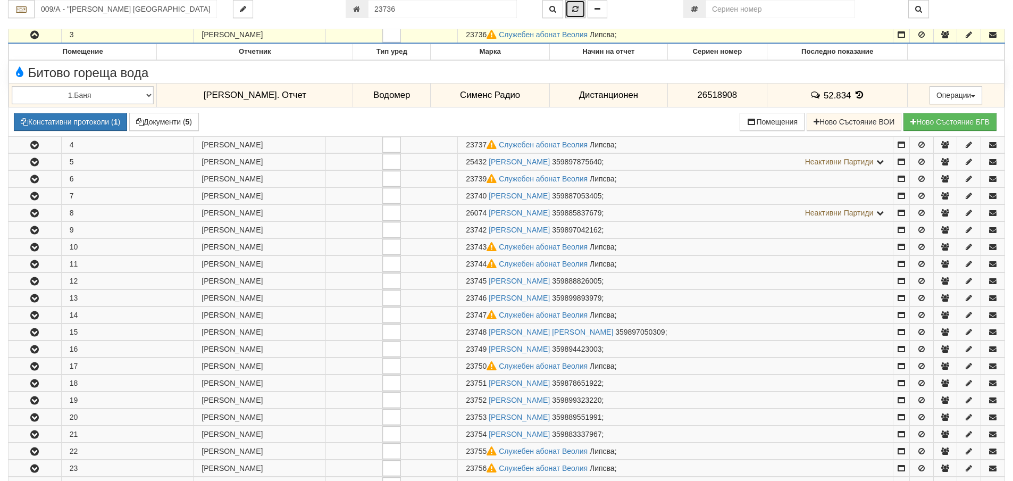
click at [574, 13] on button "button" at bounding box center [575, 9] width 20 height 18
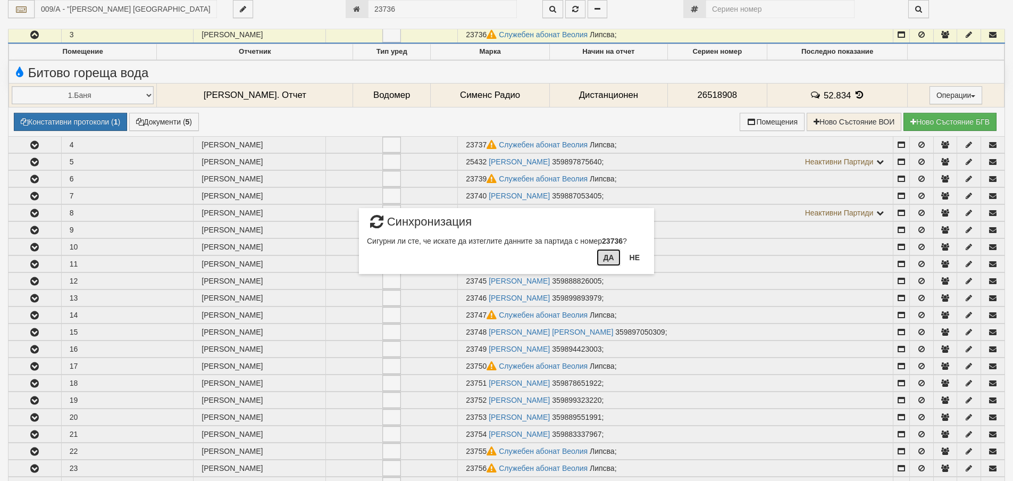
click at [603, 260] on button "Да" at bounding box center [608, 257] width 23 height 17
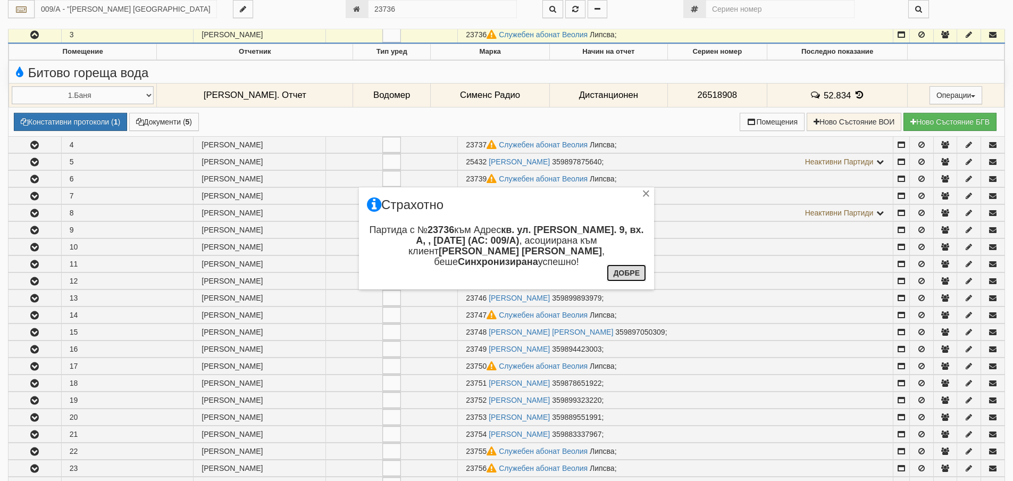
click at [632, 276] on button "Добре" at bounding box center [626, 272] width 39 height 17
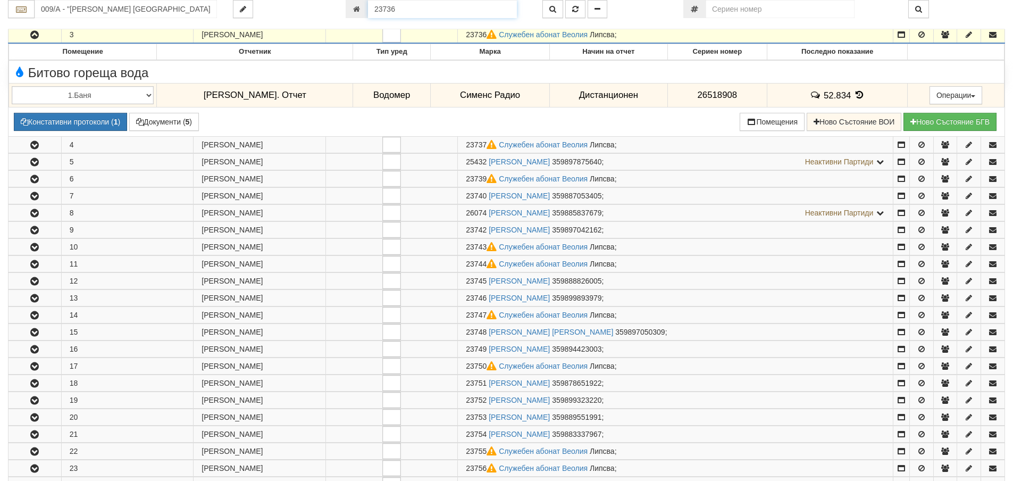
click at [486, 10] on input "23736" at bounding box center [442, 9] width 149 height 18
click at [557, 7] on button "button" at bounding box center [553, 9] width 21 height 18
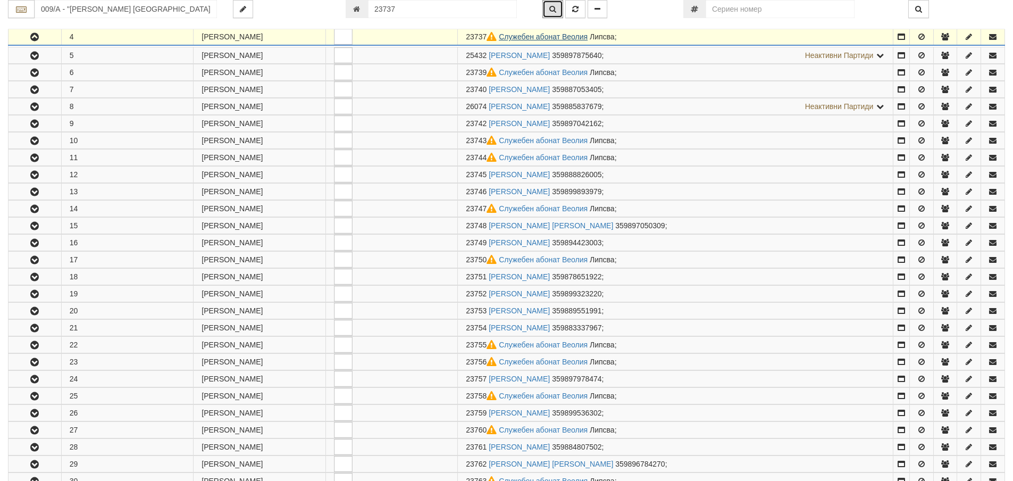
scroll to position [261, 0]
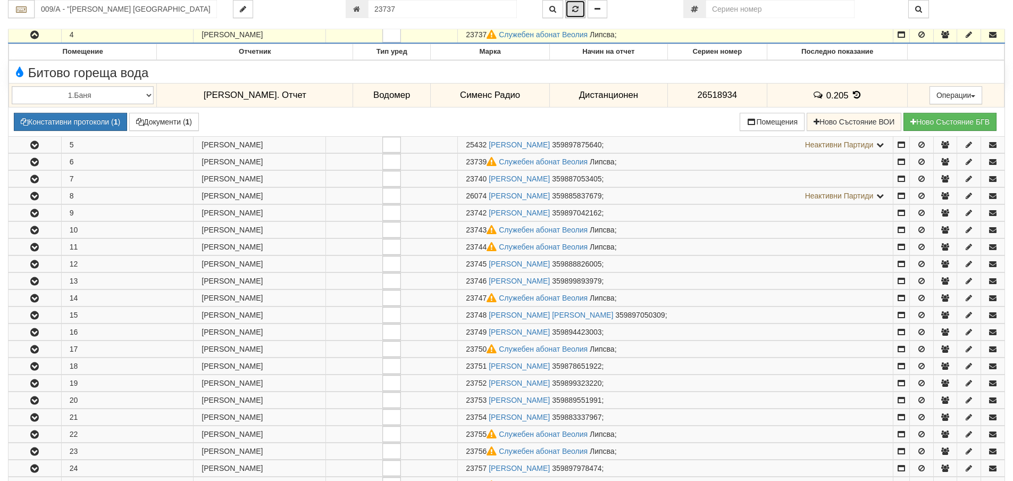
click at [580, 9] on button "button" at bounding box center [575, 9] width 20 height 18
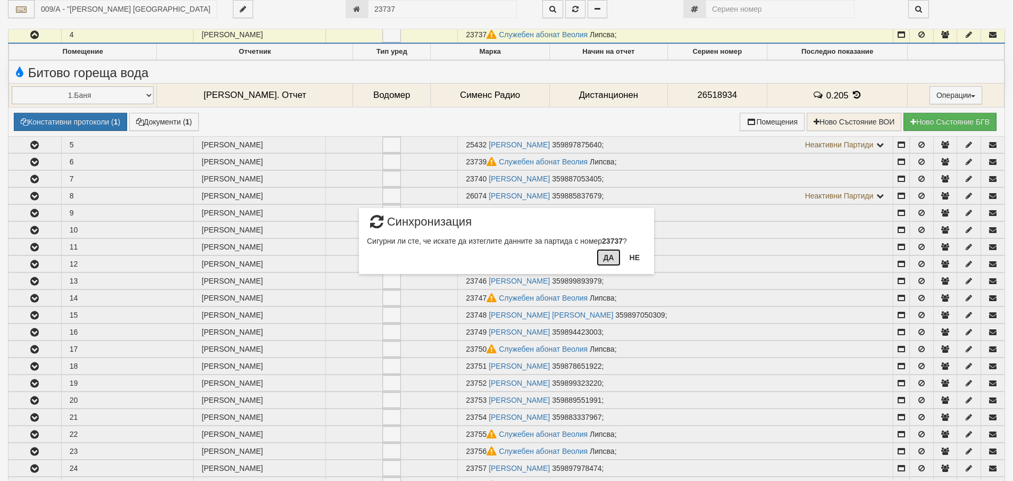
click at [606, 260] on button "Да" at bounding box center [608, 257] width 23 height 17
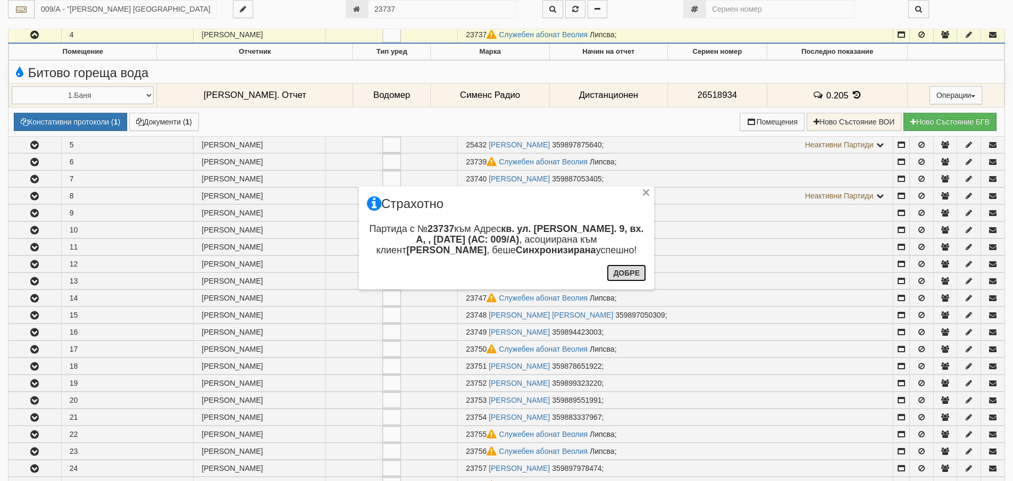
click at [625, 273] on button "Добре" at bounding box center [626, 272] width 39 height 17
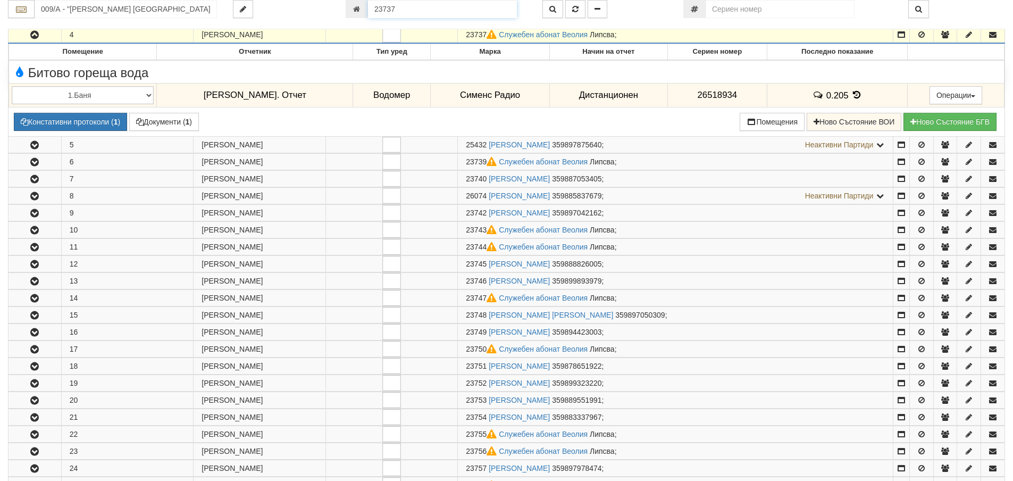
click at [417, 7] on input "23737" at bounding box center [442, 9] width 149 height 18
click at [557, 16] on button "button" at bounding box center [553, 9] width 21 height 18
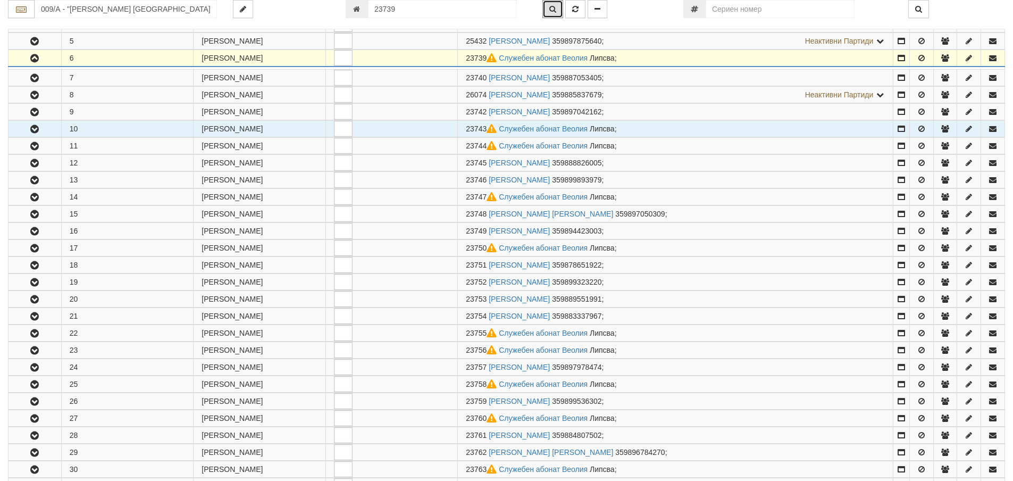
scroll to position [295, 0]
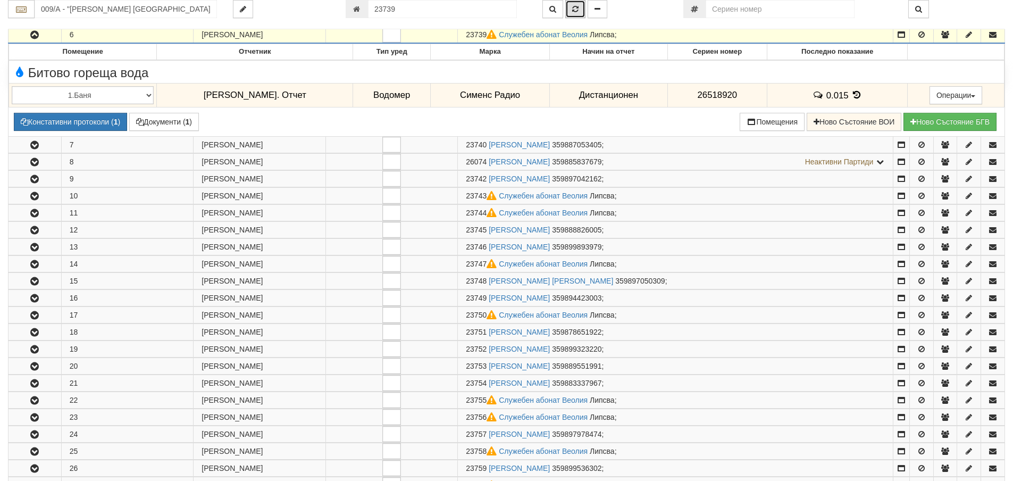
click at [577, 10] on icon "button" at bounding box center [575, 8] width 6 height 7
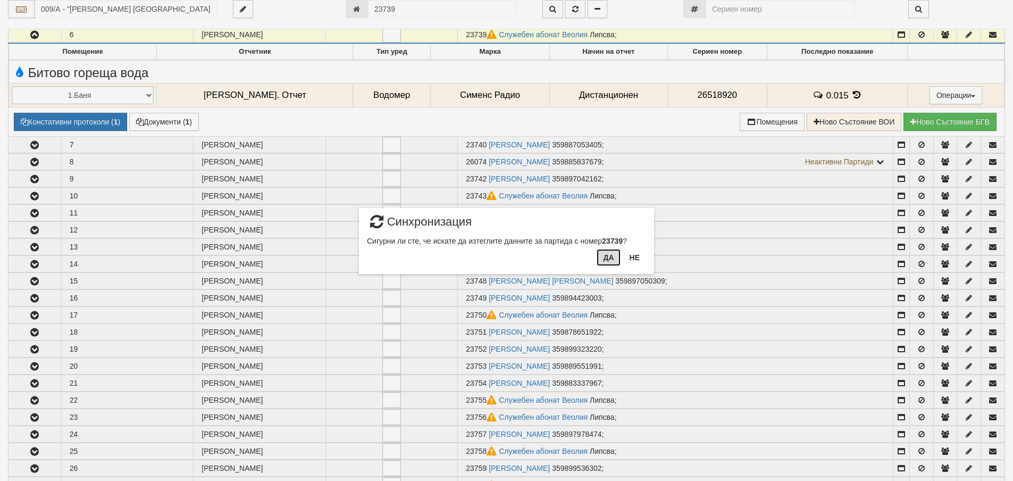
click at [615, 255] on button "Да" at bounding box center [608, 257] width 23 height 17
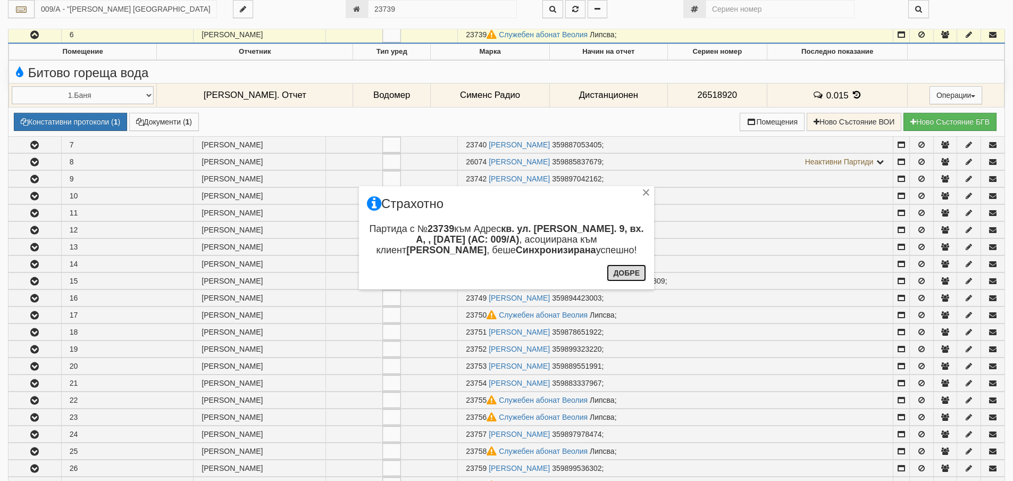
click at [628, 273] on button "Добре" at bounding box center [626, 272] width 39 height 17
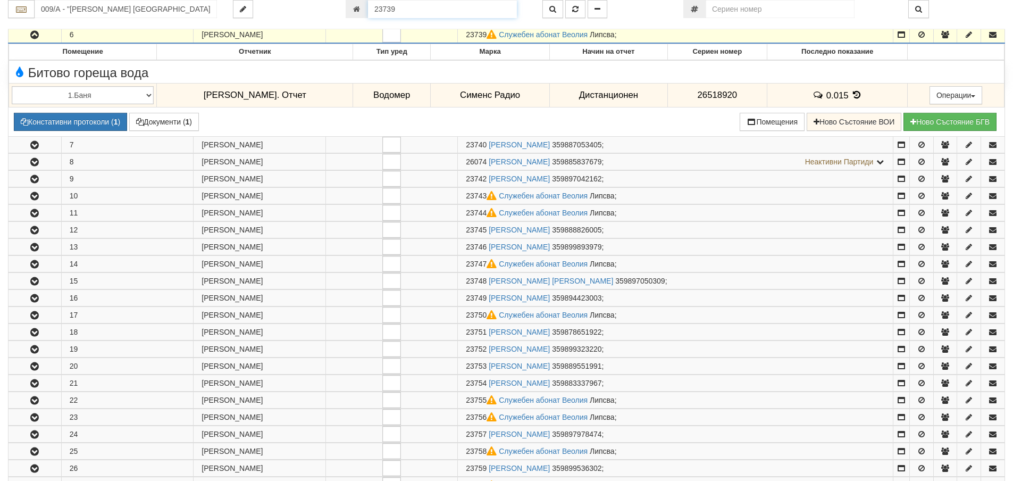
click at [431, 11] on input "23739" at bounding box center [442, 9] width 149 height 18
click at [548, 9] on button "button" at bounding box center [553, 9] width 21 height 18
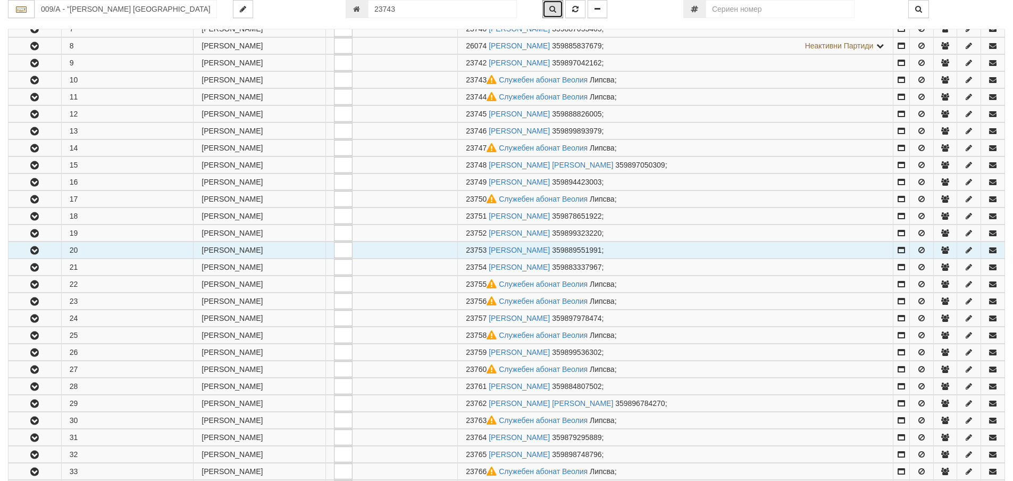
scroll to position [363, 0]
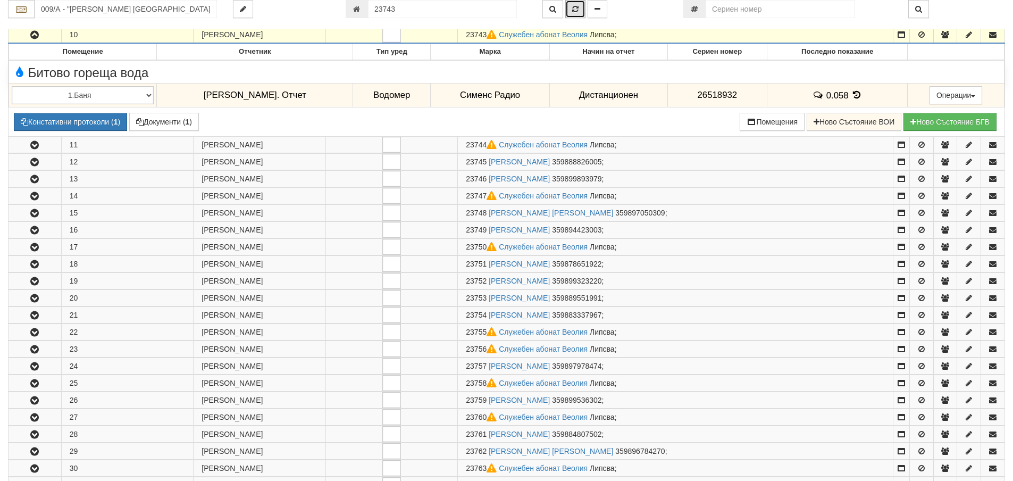
click at [577, 5] on icon "button" at bounding box center [575, 8] width 6 height 7
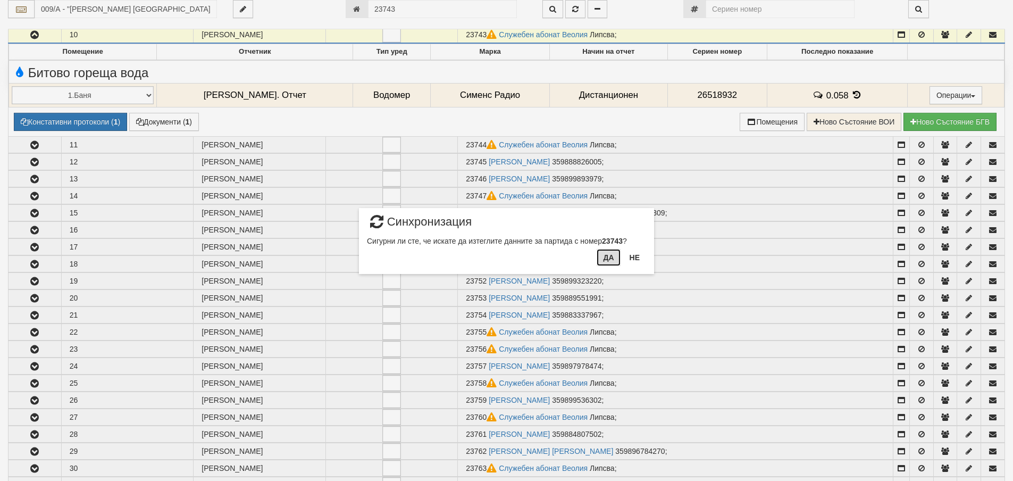
click at [606, 261] on button "Да" at bounding box center [608, 257] width 23 height 17
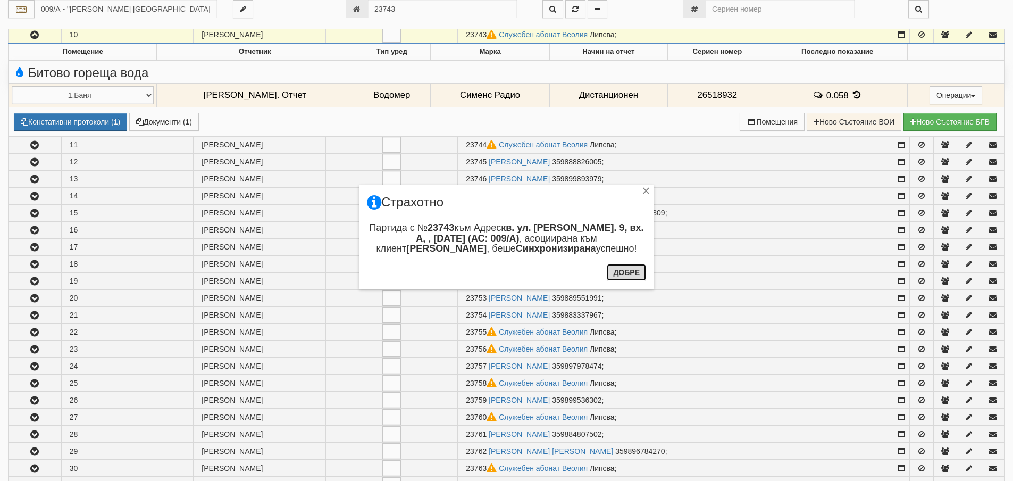
click at [630, 268] on button "Добре" at bounding box center [626, 272] width 39 height 17
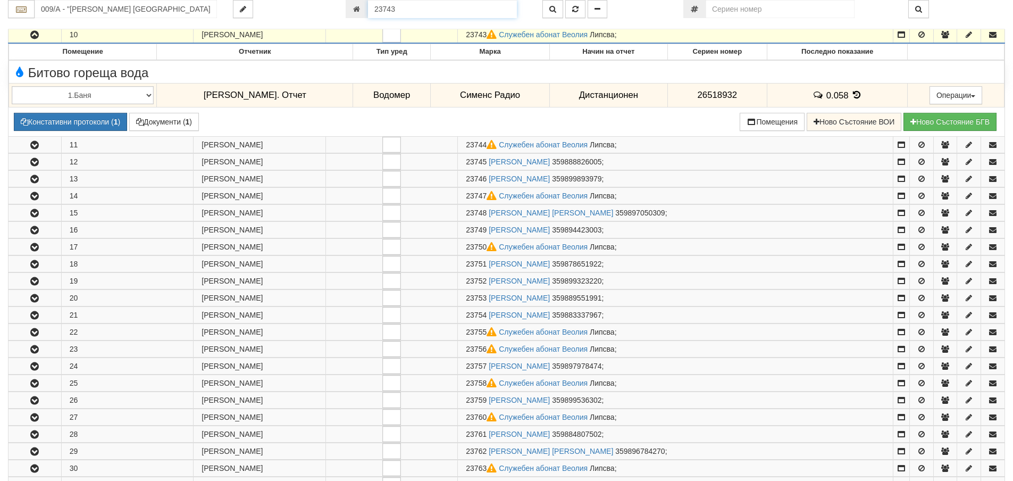
click at [412, 10] on input "23743" at bounding box center [442, 9] width 149 height 18
click at [559, 5] on button "button" at bounding box center [553, 9] width 21 height 18
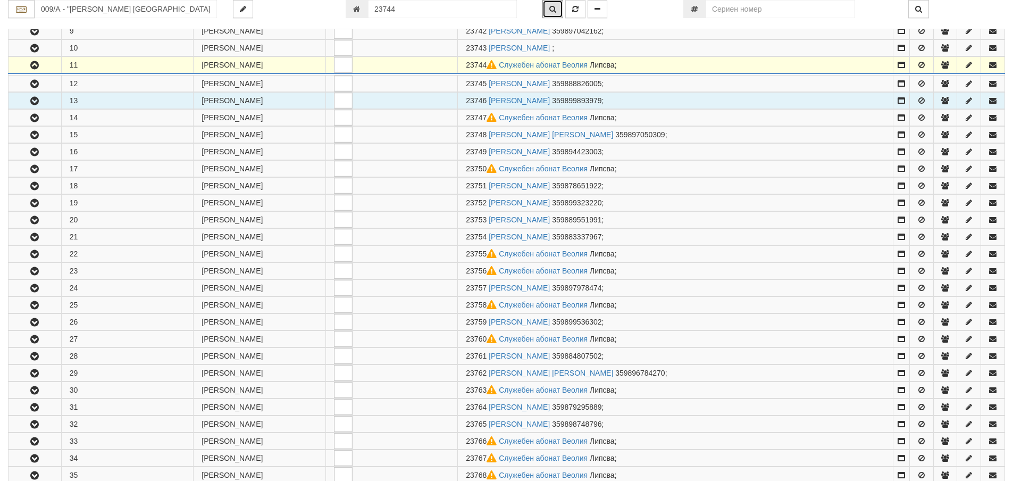
scroll to position [380, 0]
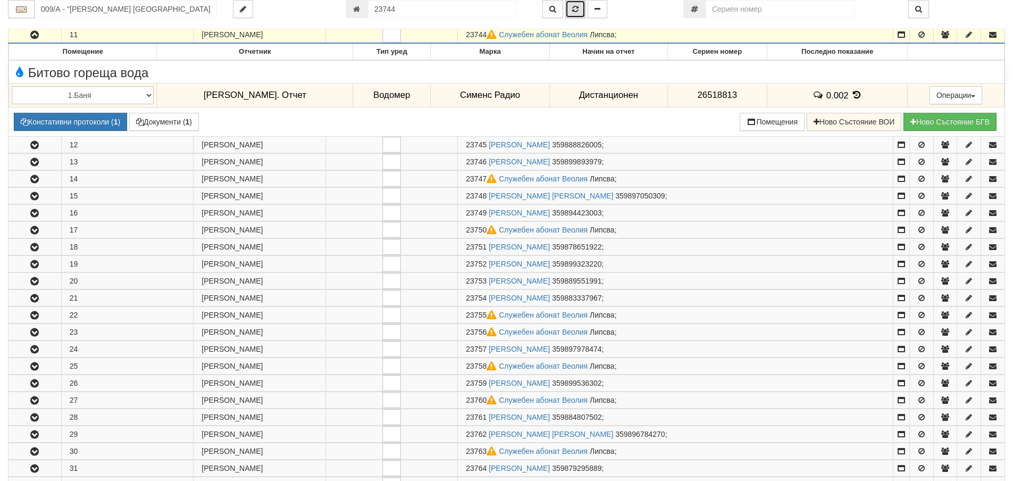
click at [575, 9] on icon "button" at bounding box center [575, 8] width 6 height 7
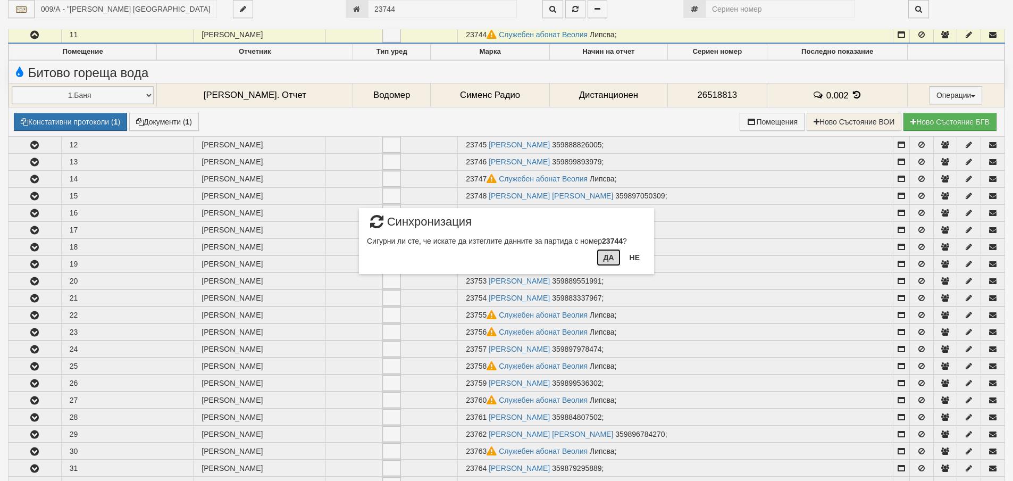
click at [607, 260] on button "Да" at bounding box center [608, 257] width 23 height 17
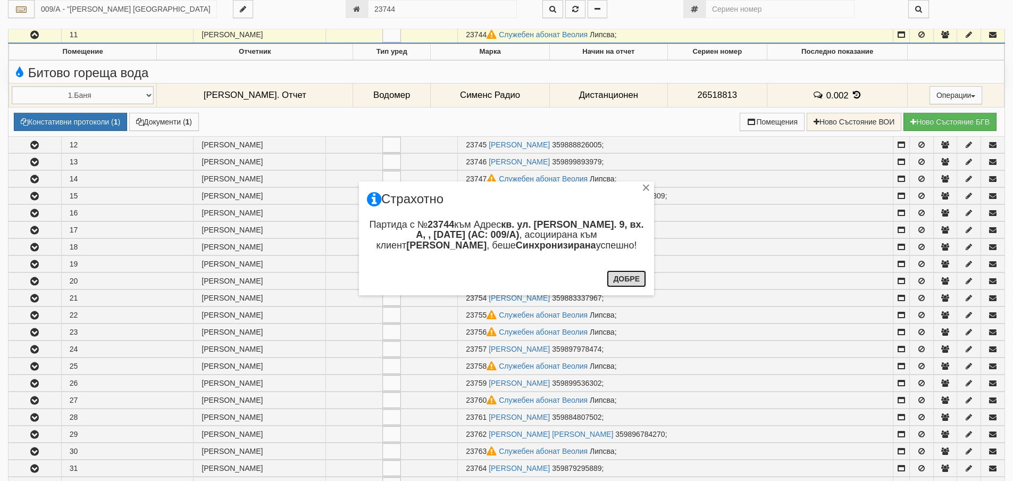
click at [628, 278] on button "Добре" at bounding box center [626, 278] width 39 height 17
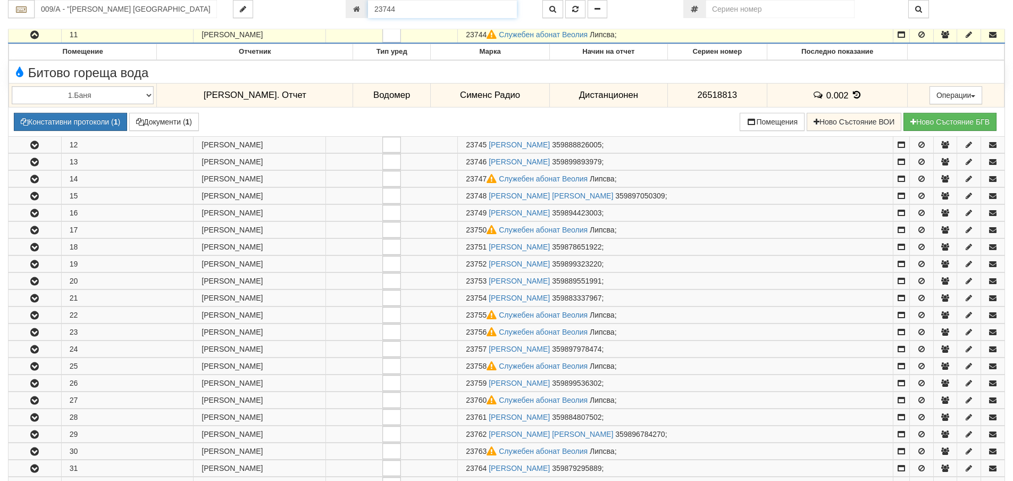
click at [459, 12] on input "23744" at bounding box center [442, 9] width 149 height 18
click at [548, 11] on button "button" at bounding box center [553, 9] width 21 height 18
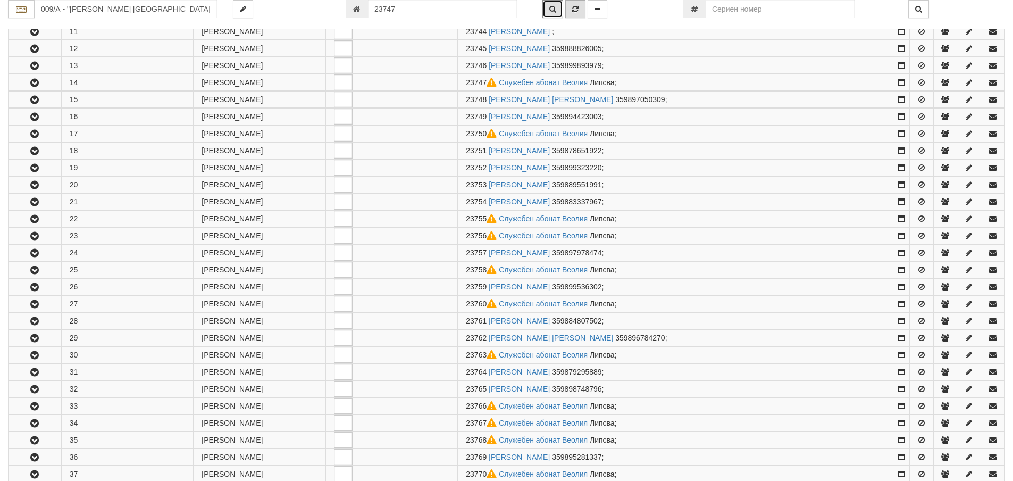
scroll to position [431, 0]
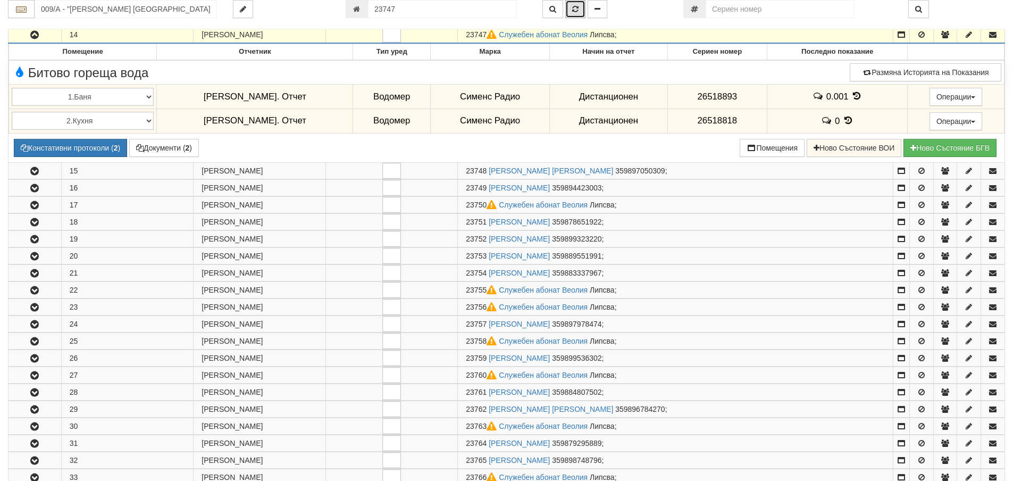
click at [577, 7] on icon "button" at bounding box center [575, 8] width 6 height 7
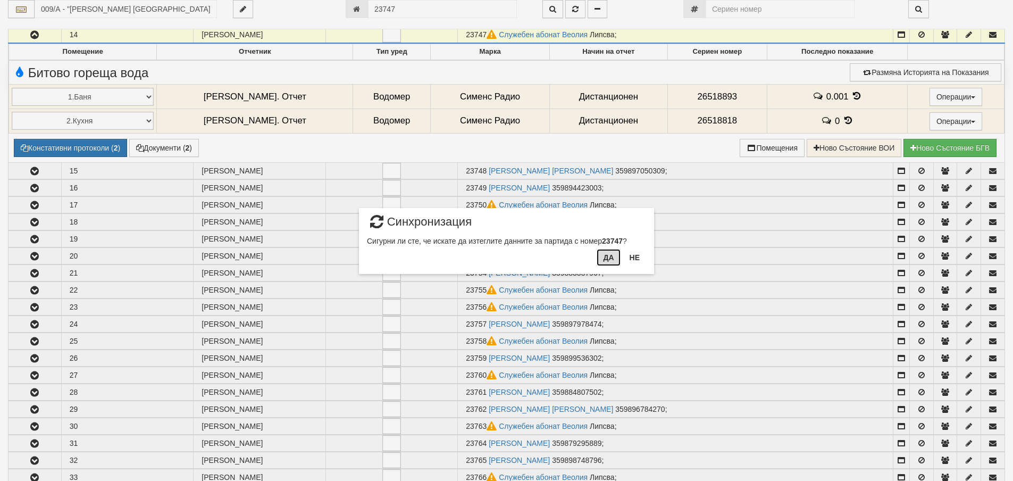
click at [603, 260] on button "Да" at bounding box center [608, 257] width 23 height 17
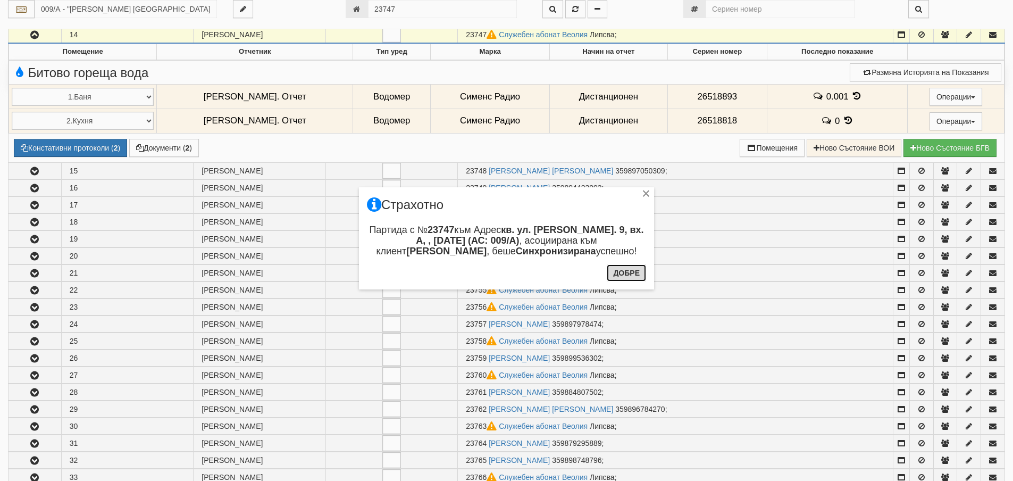
click at [631, 276] on button "Добре" at bounding box center [626, 272] width 39 height 17
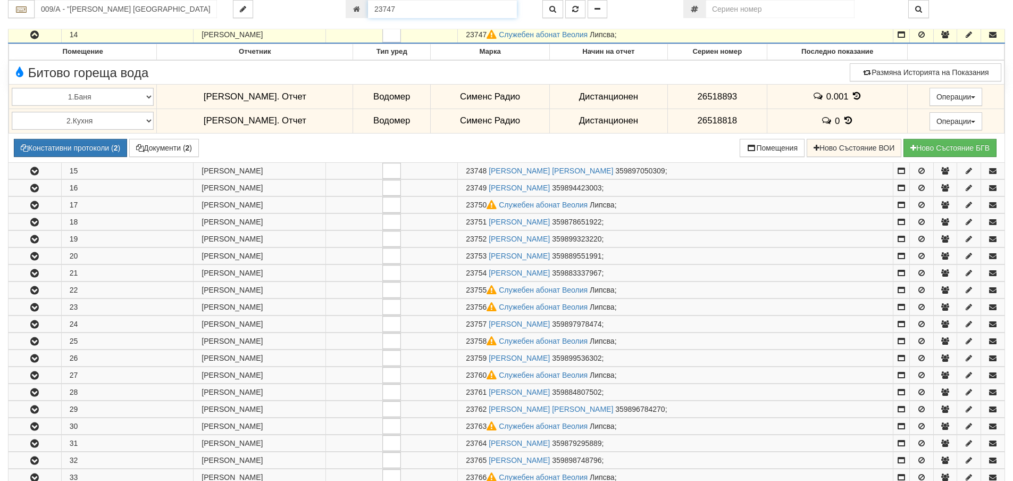
click at [438, 4] on input "23747" at bounding box center [442, 9] width 149 height 18
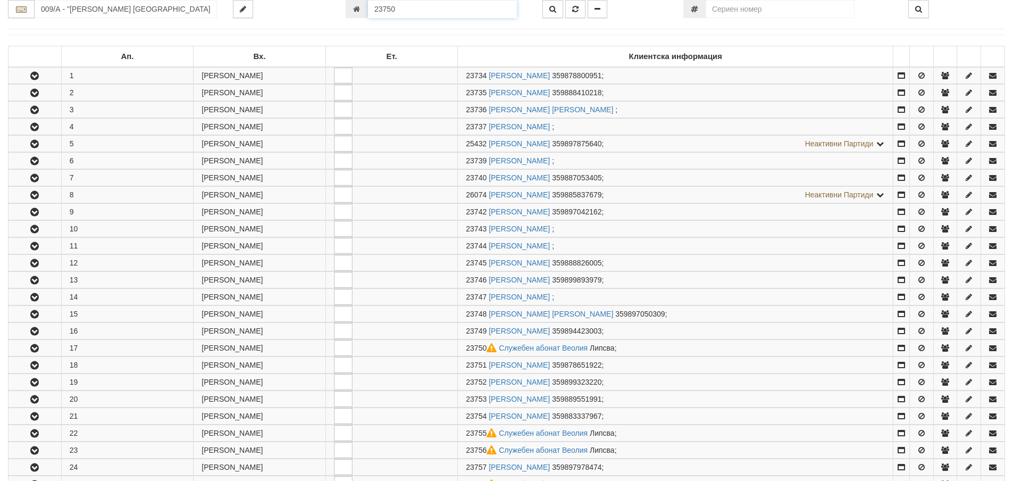
scroll to position [482, 0]
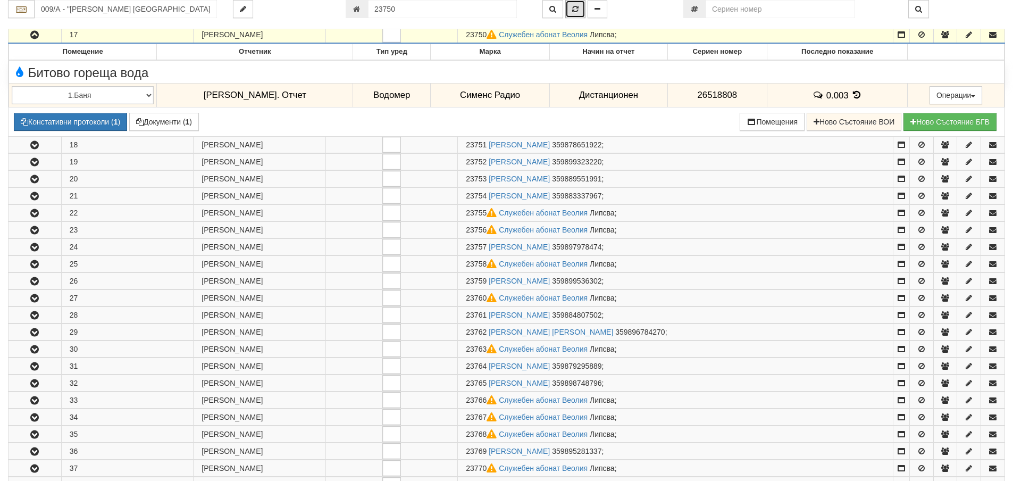
click at [573, 14] on button "button" at bounding box center [575, 9] width 20 height 18
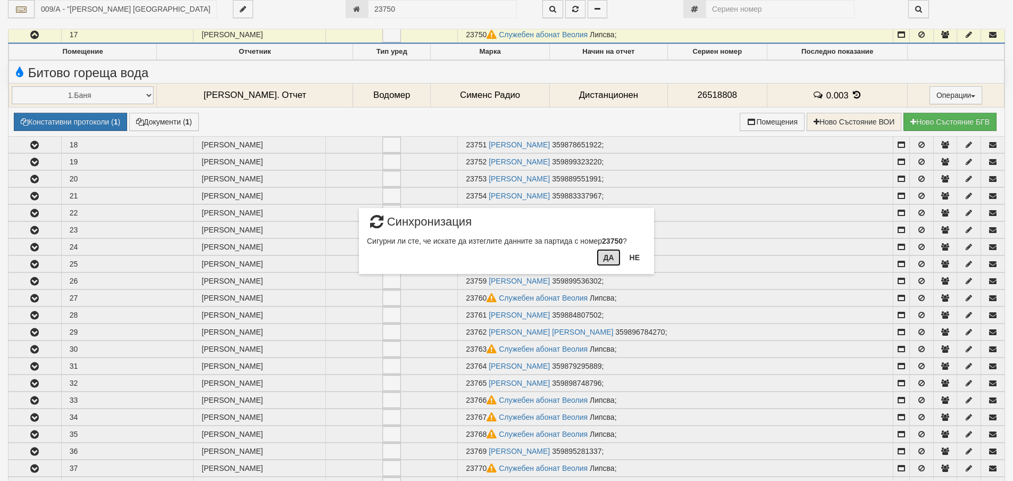
click at [610, 257] on button "Да" at bounding box center [608, 257] width 23 height 17
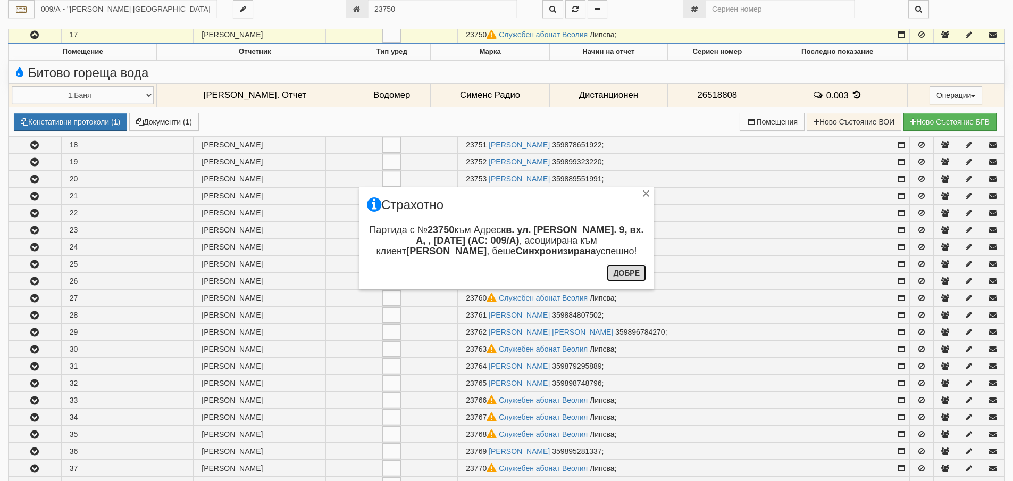
click at [629, 276] on button "Добре" at bounding box center [626, 272] width 39 height 17
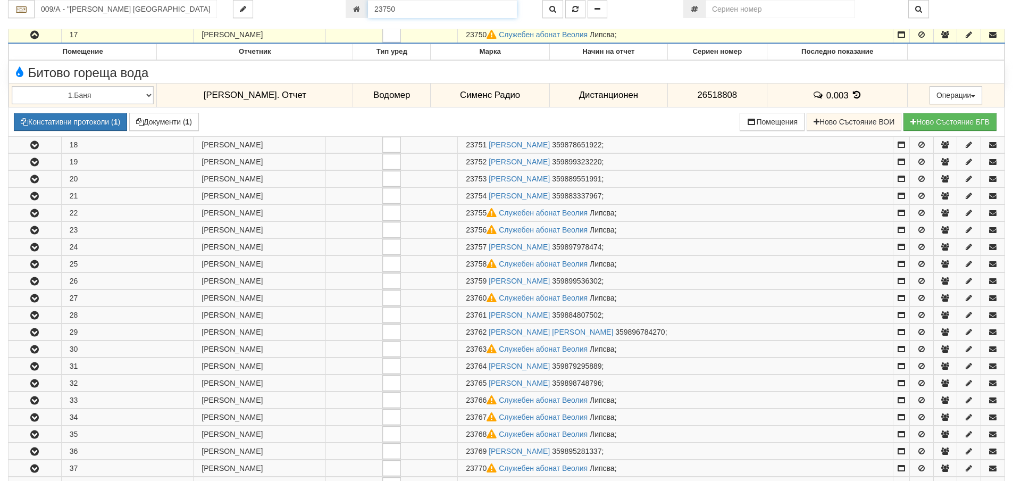
click at [414, 15] on input "23750" at bounding box center [442, 9] width 149 height 18
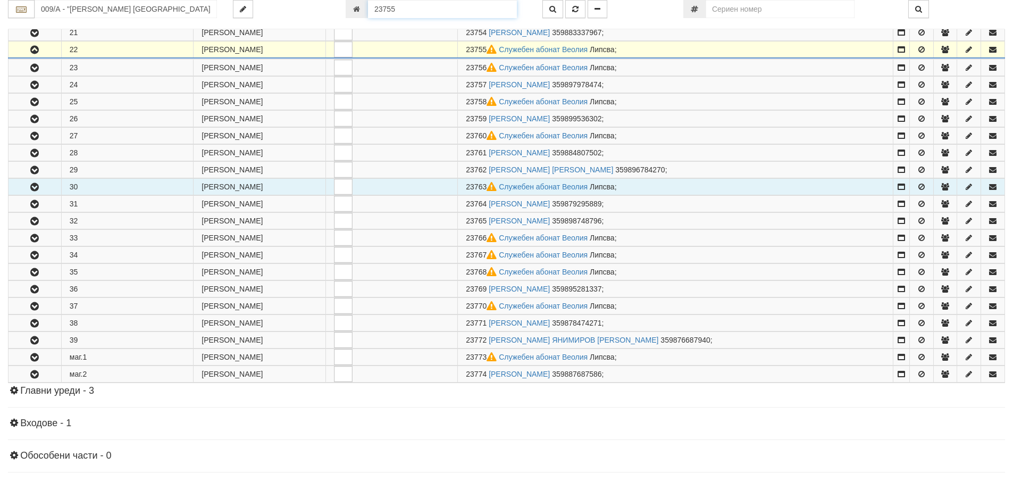
scroll to position [568, 0]
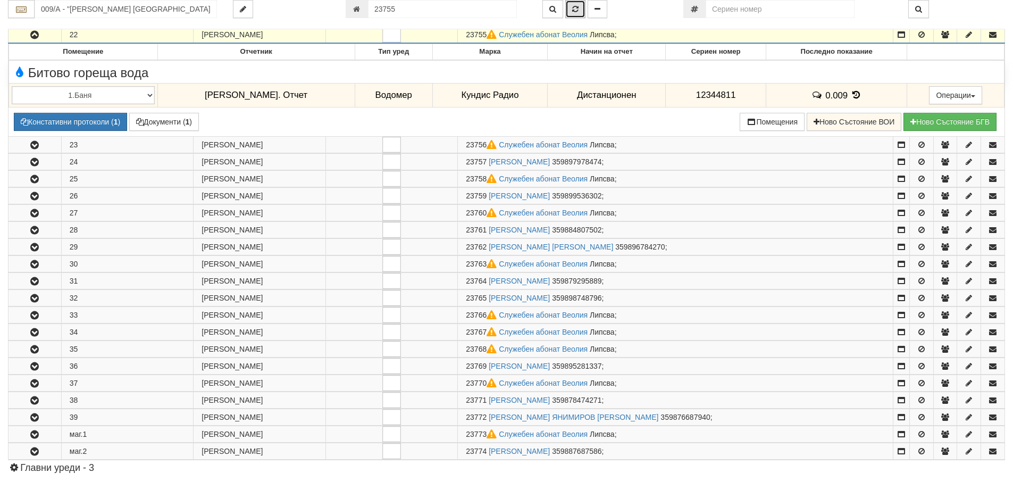
click at [580, 13] on button "button" at bounding box center [575, 9] width 20 height 18
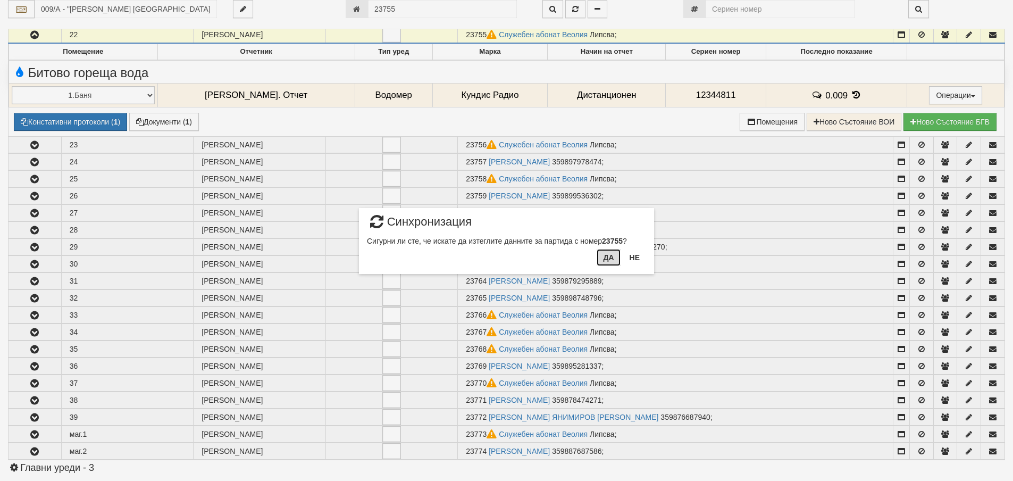
click at [608, 264] on button "Да" at bounding box center [608, 257] width 23 height 17
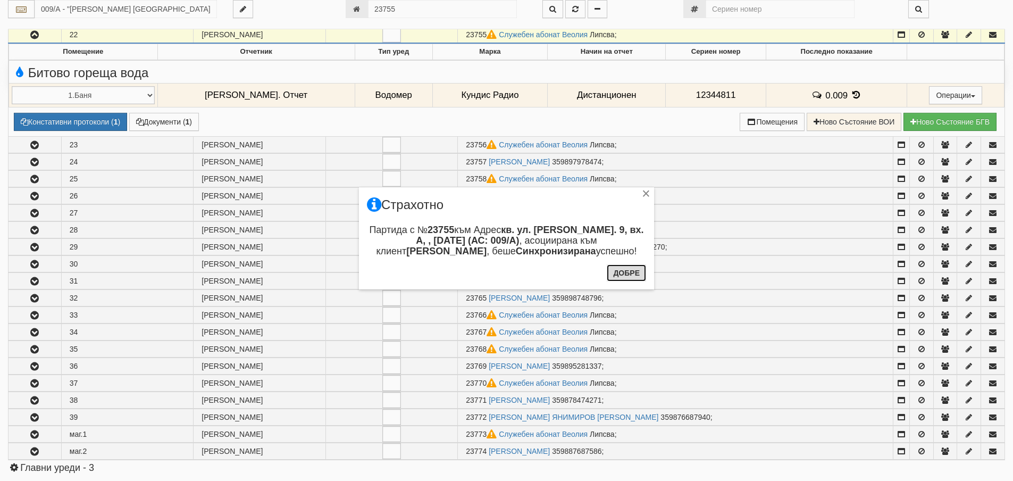
click at [621, 271] on button "Добре" at bounding box center [626, 272] width 39 height 17
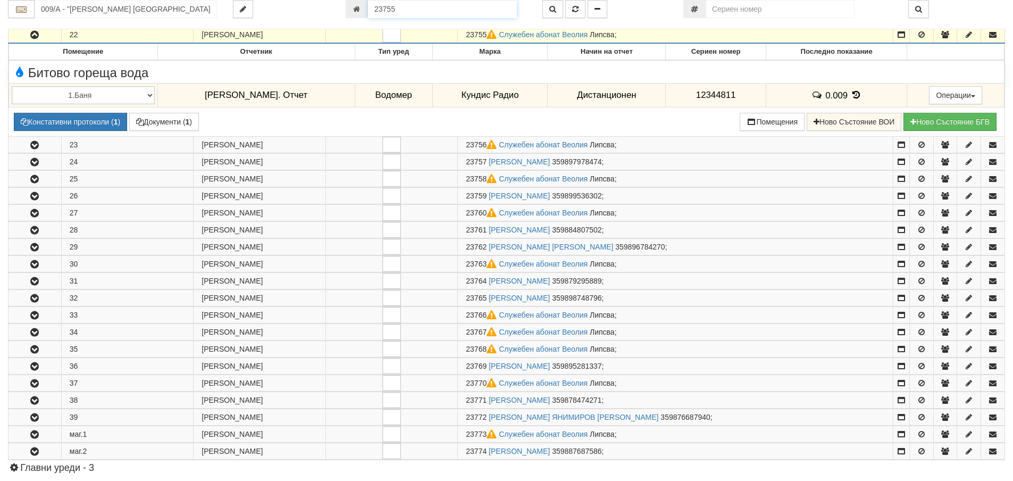
click at [413, 12] on input "23755" at bounding box center [442, 9] width 149 height 18
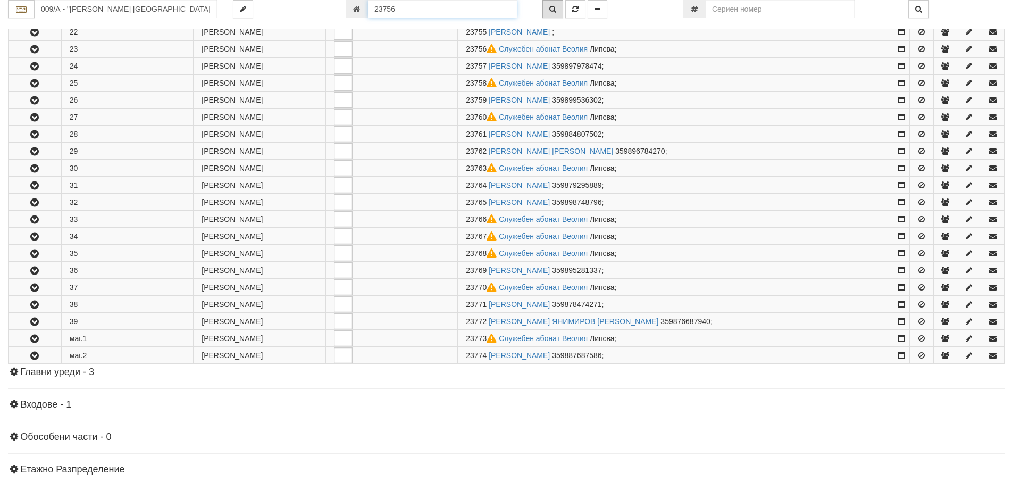
scroll to position [585, 0]
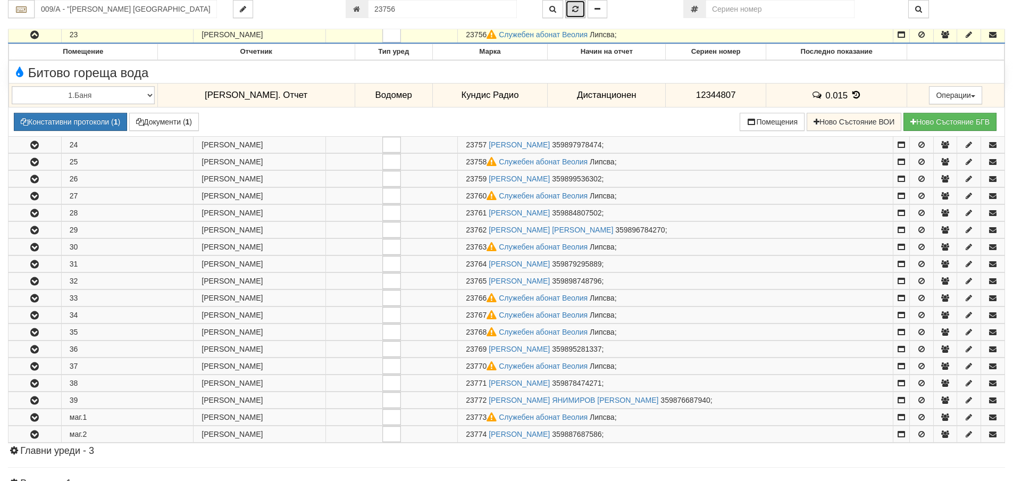
click at [572, 10] on button "button" at bounding box center [575, 9] width 20 height 18
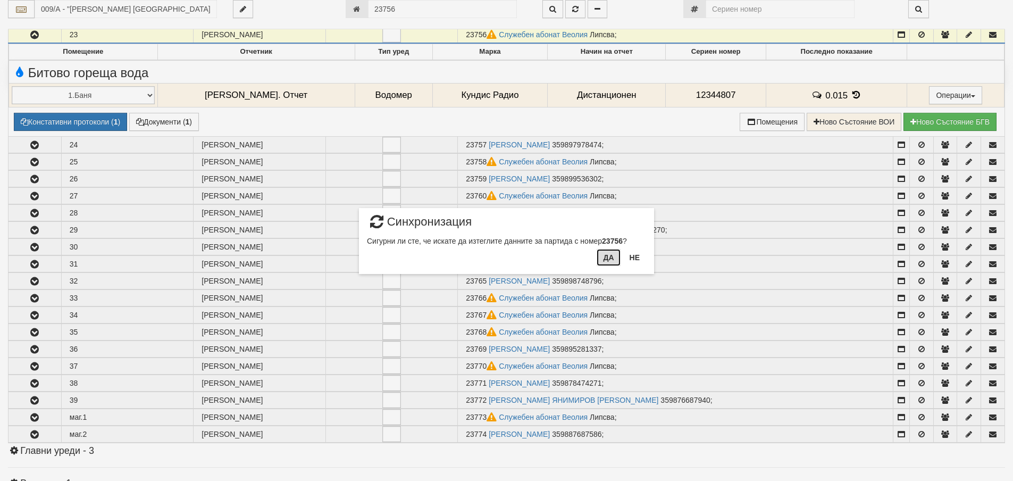
click at [614, 256] on button "Да" at bounding box center [608, 257] width 23 height 17
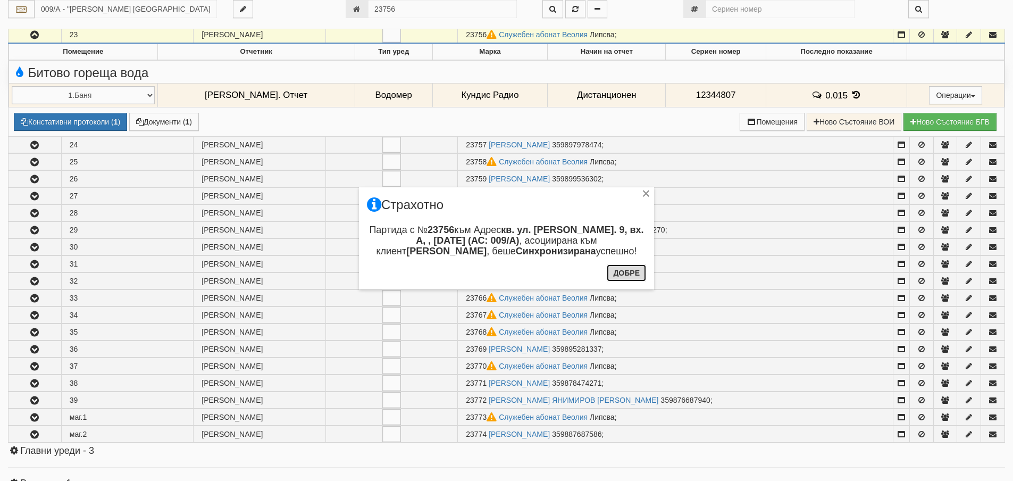
click at [623, 275] on button "Добре" at bounding box center [626, 272] width 39 height 17
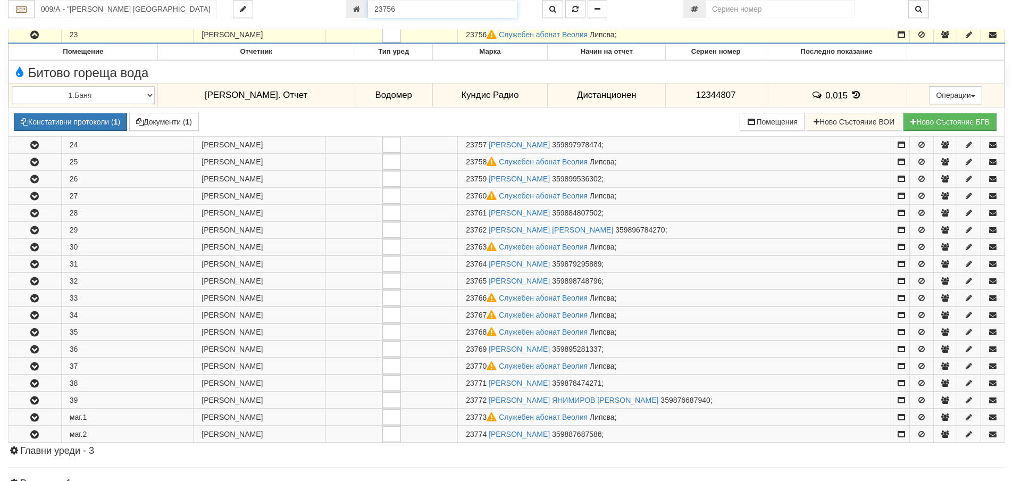
click at [404, 7] on input "23756" at bounding box center [442, 9] width 149 height 18
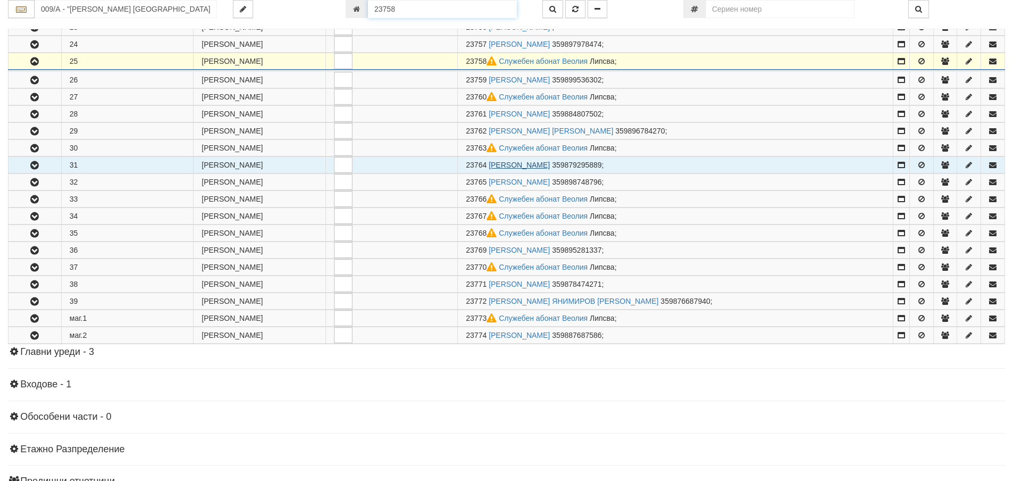
scroll to position [619, 0]
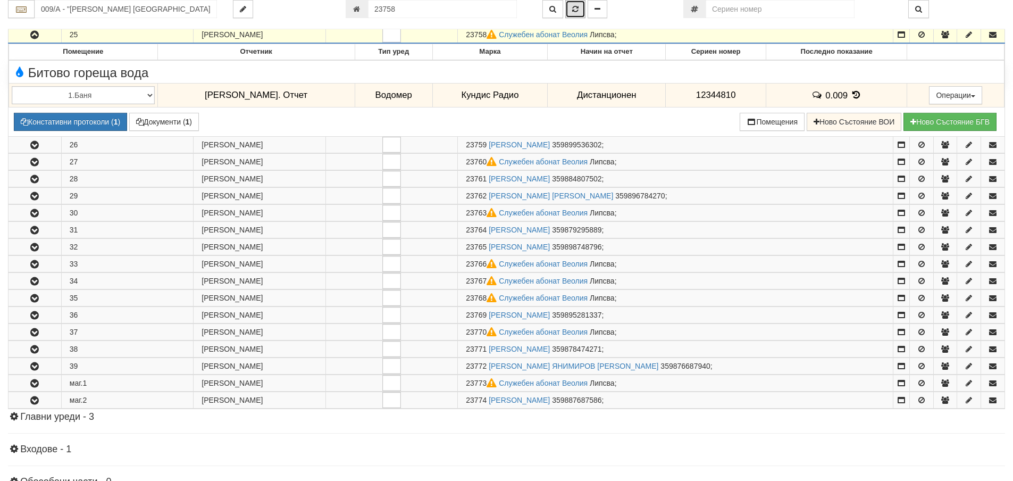
click at [576, 14] on button "button" at bounding box center [575, 9] width 20 height 18
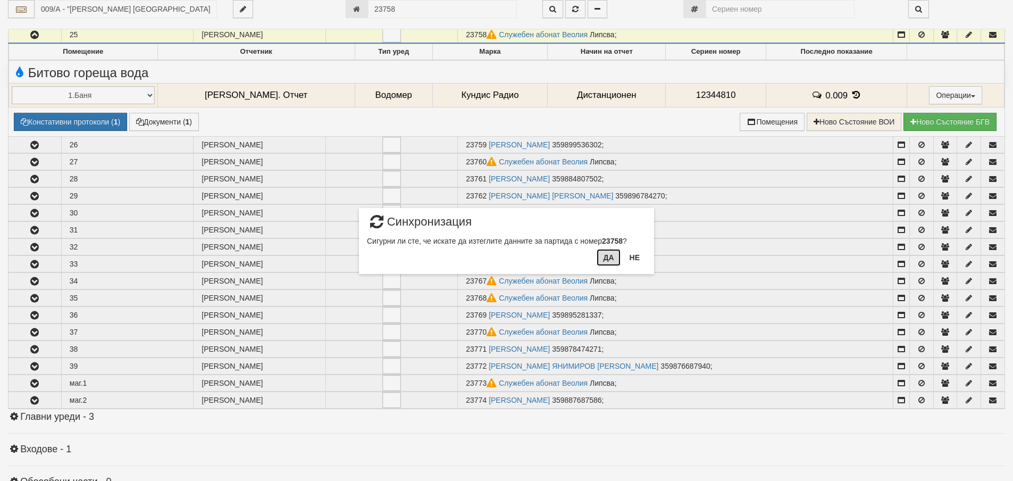
click at [617, 257] on button "Да" at bounding box center [608, 257] width 23 height 17
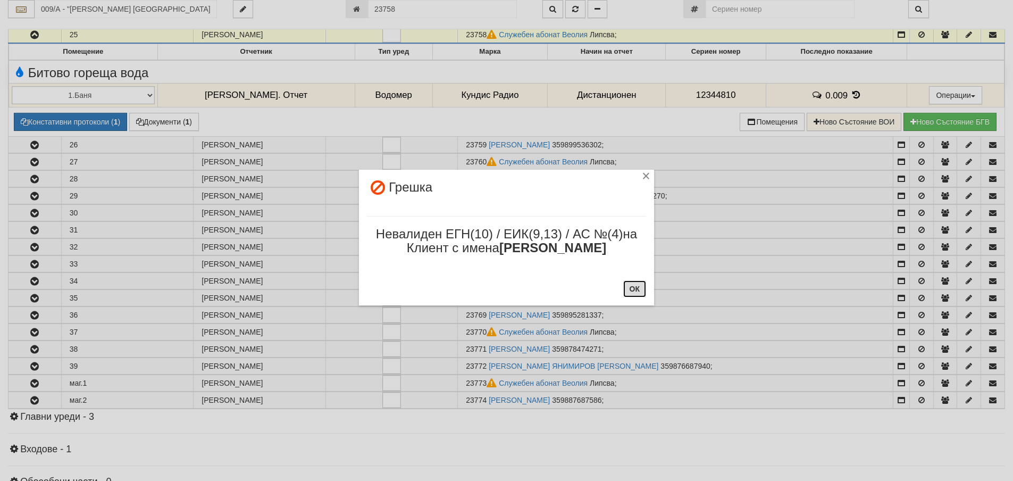
click at [634, 287] on button "ОК" at bounding box center [634, 288] width 23 height 17
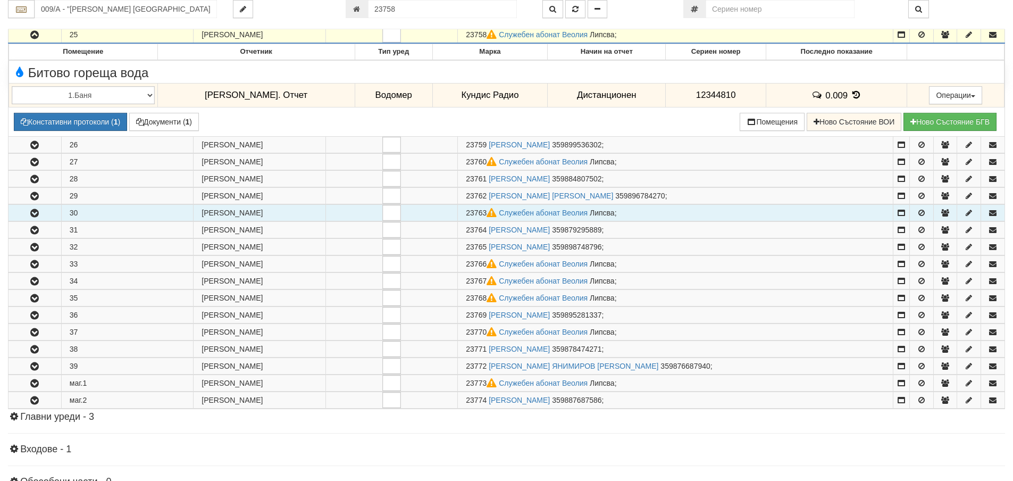
scroll to position [565, 0]
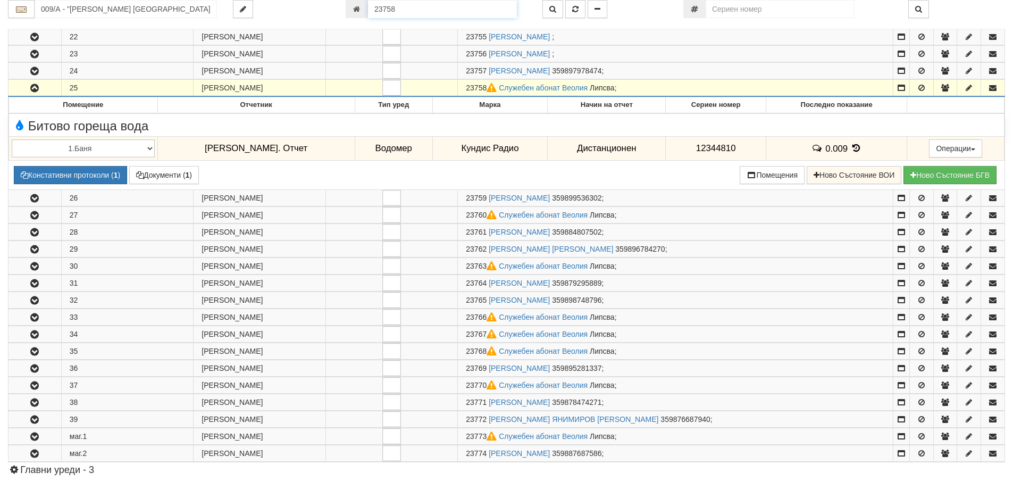
click at [411, 9] on input "23758" at bounding box center [442, 9] width 149 height 18
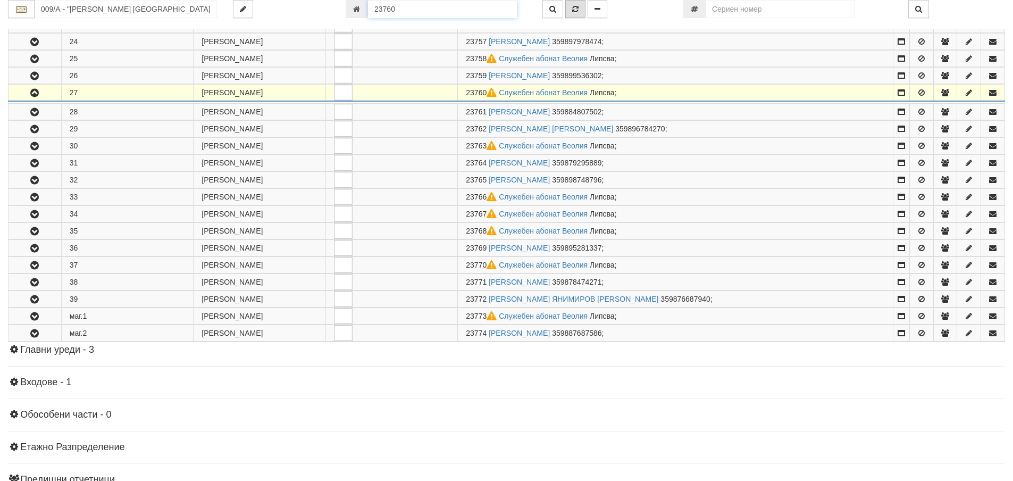
scroll to position [653, 0]
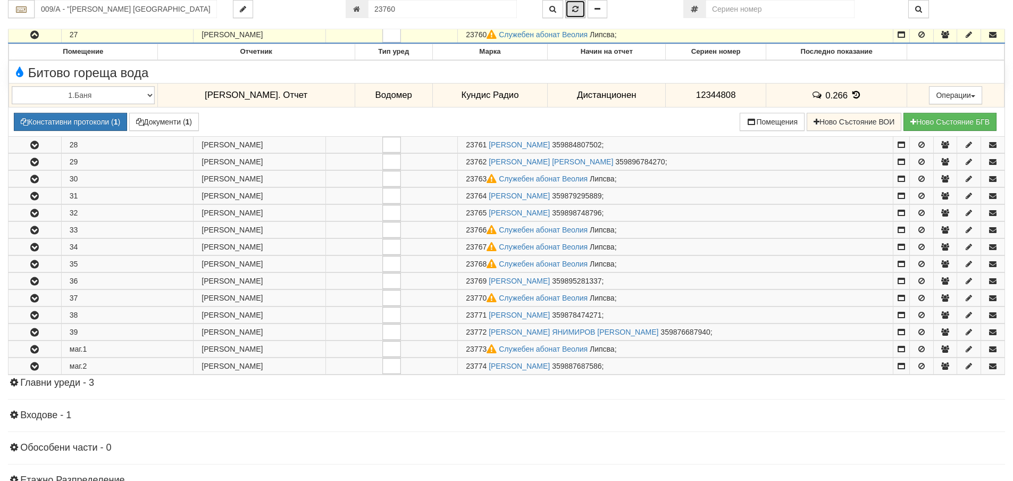
click at [579, 10] on button "button" at bounding box center [575, 9] width 20 height 18
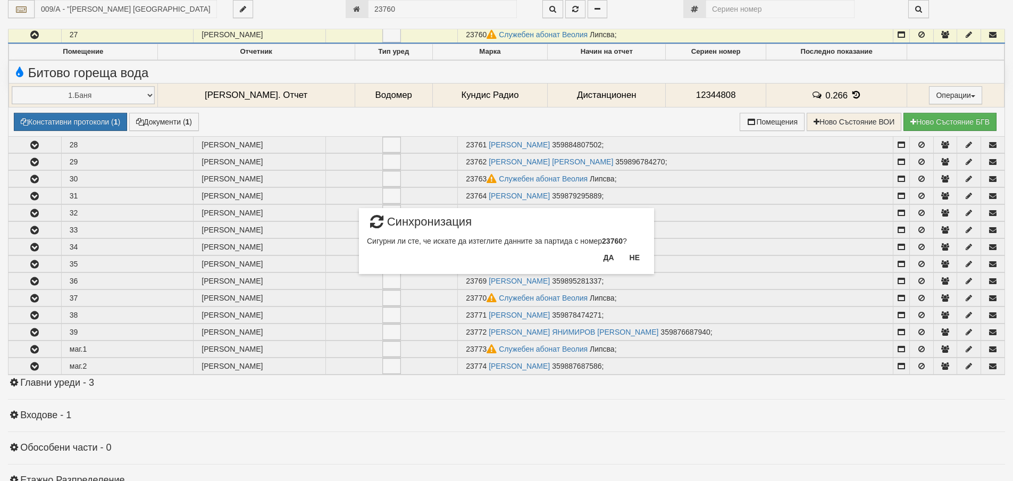
click at [605, 267] on div "Да Не" at bounding box center [621, 261] width 49 height 25
click at [611, 257] on button "Да" at bounding box center [608, 257] width 23 height 17
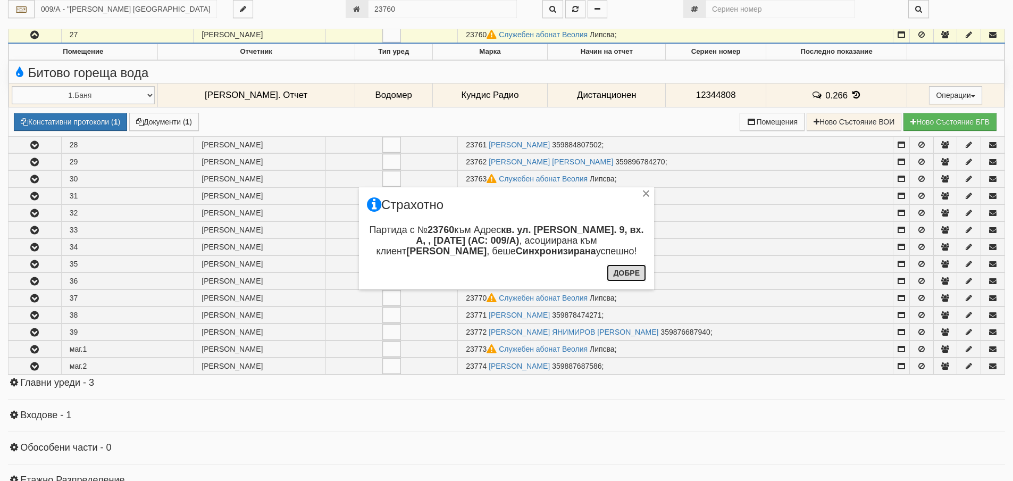
click at [629, 277] on button "Добре" at bounding box center [626, 272] width 39 height 17
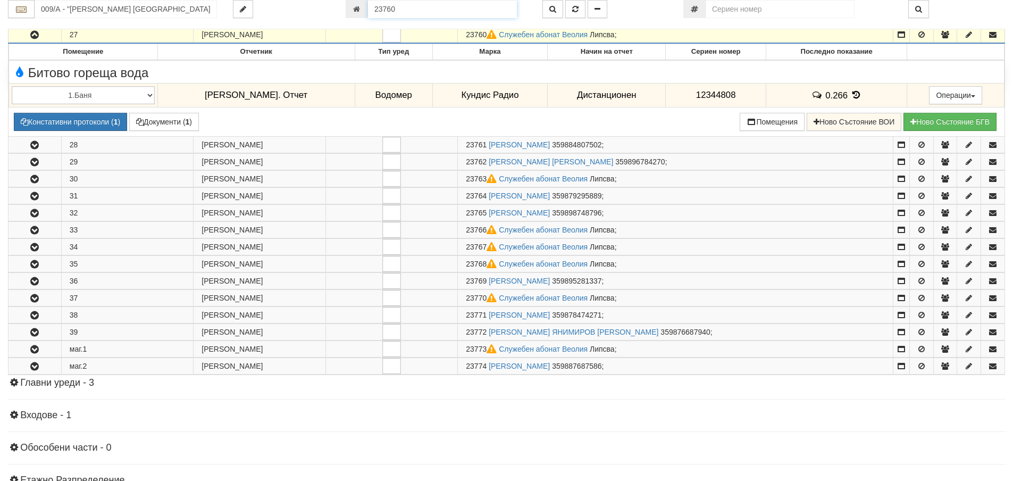
click at [442, 7] on input "23760" at bounding box center [442, 9] width 149 height 18
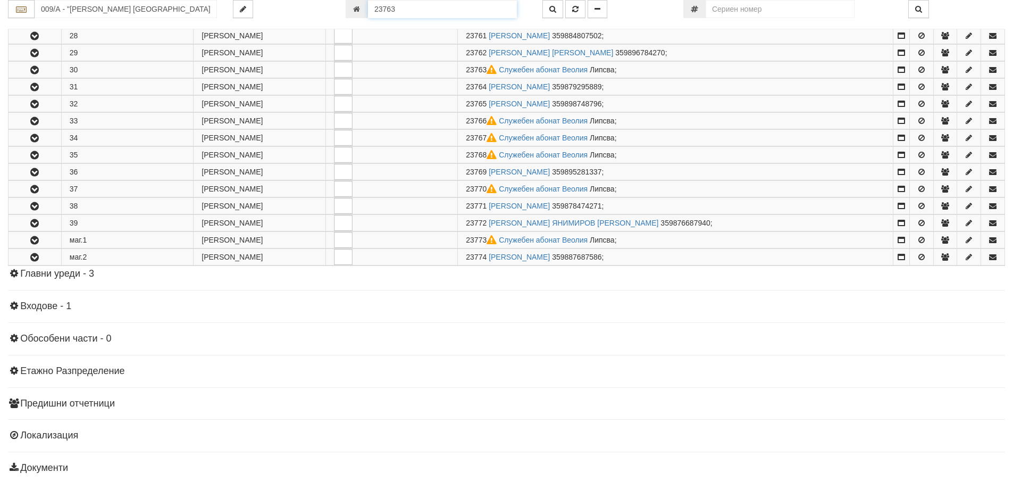
scroll to position [704, 0]
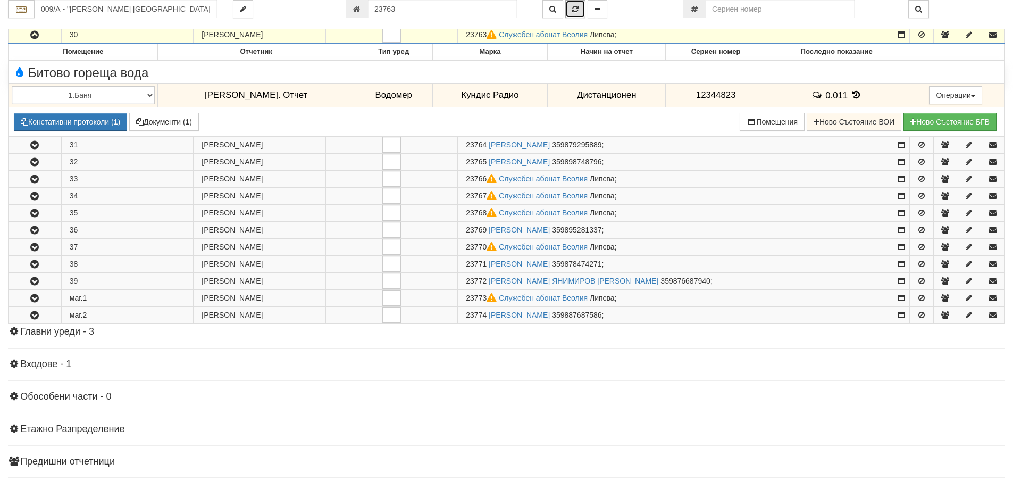
click at [575, 10] on icon "button" at bounding box center [575, 8] width 6 height 7
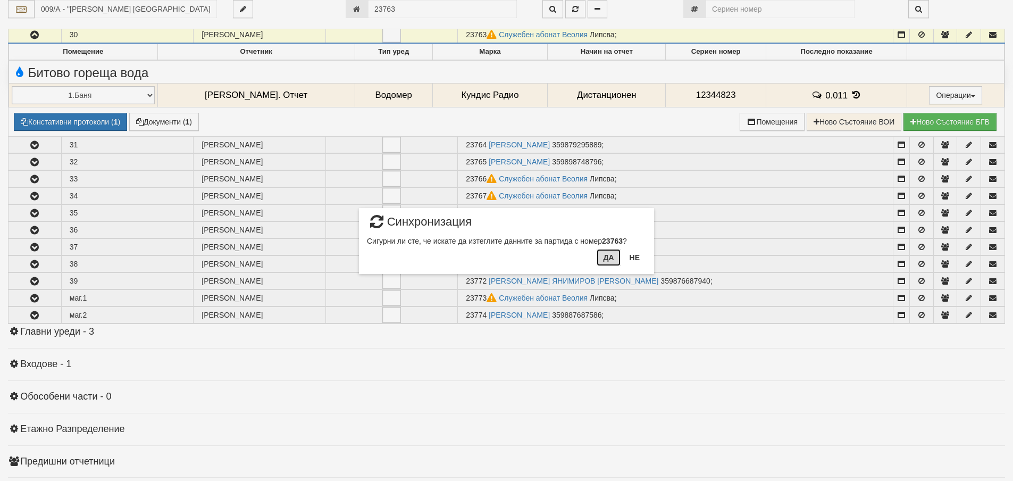
click at [603, 264] on button "Да" at bounding box center [608, 257] width 23 height 17
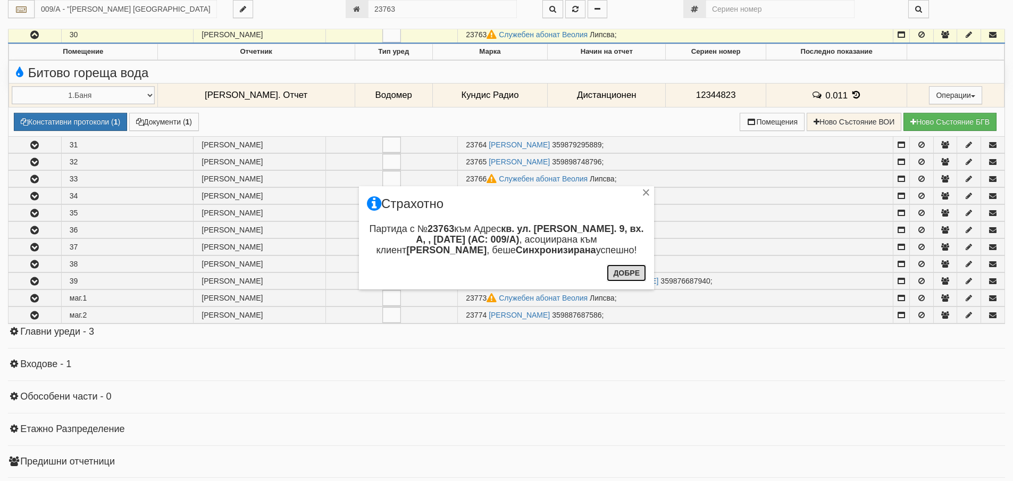
click at [617, 272] on button "Добре" at bounding box center [626, 272] width 39 height 17
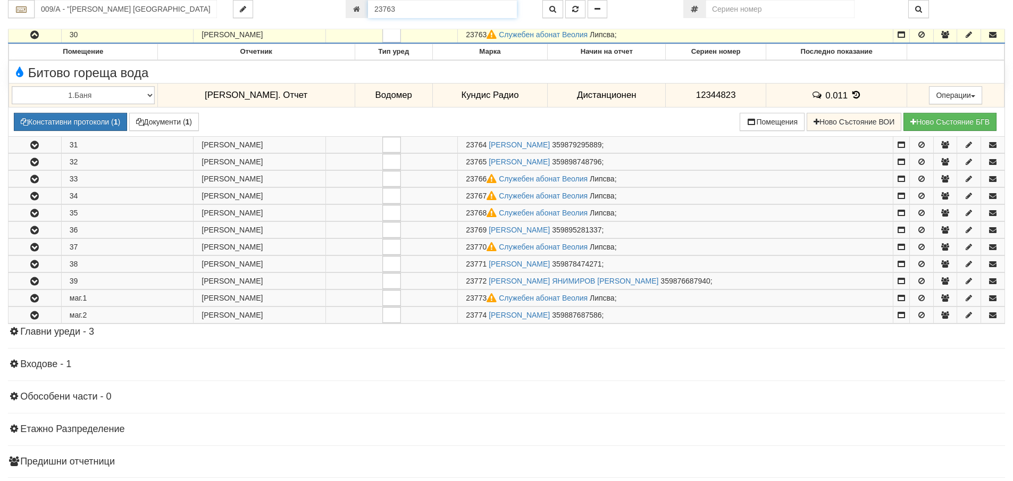
click at [452, 12] on input "23763" at bounding box center [442, 9] width 149 height 18
click at [550, 7] on icon "button" at bounding box center [553, 8] width 7 height 7
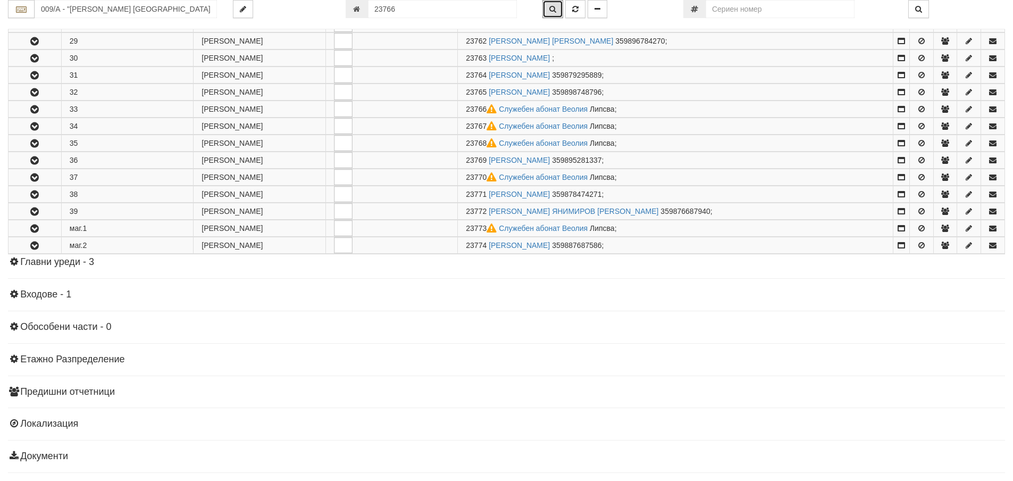
scroll to position [713, 0]
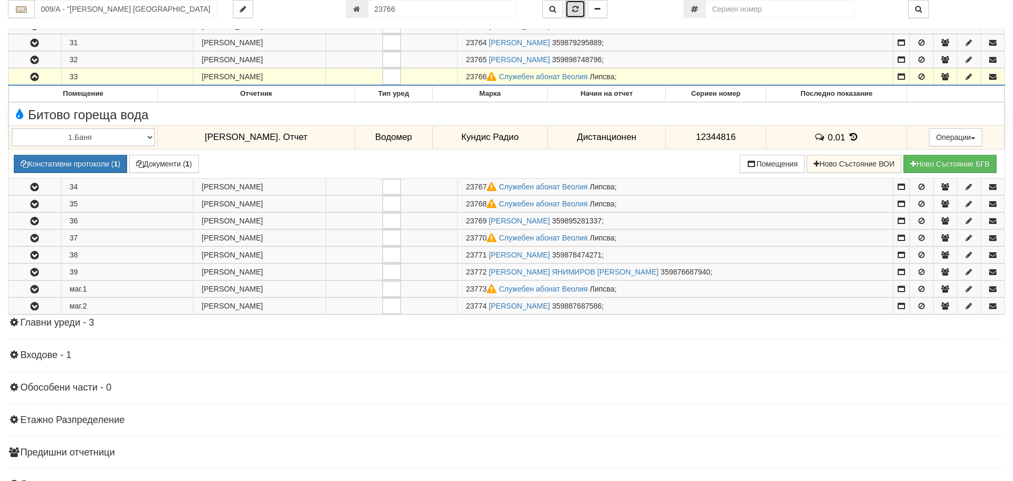
click at [582, 8] on button "button" at bounding box center [575, 9] width 20 height 18
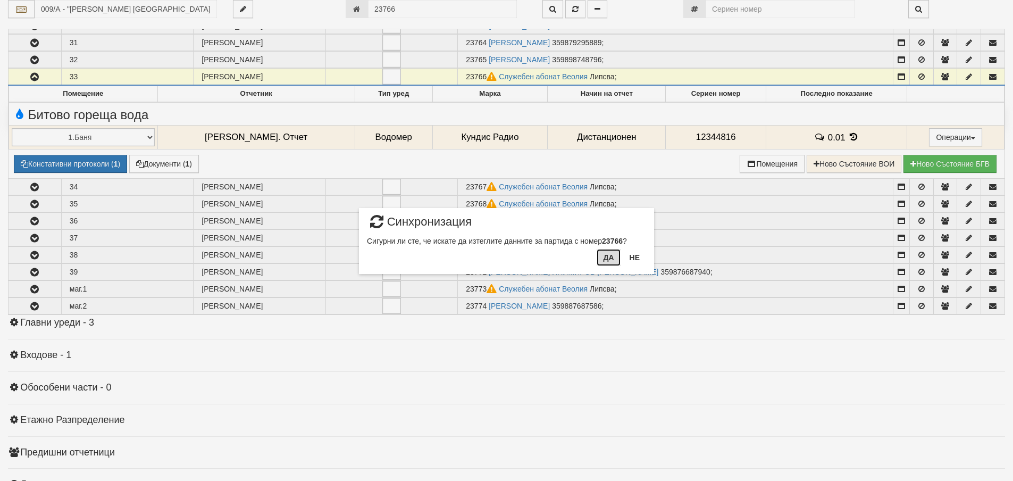
click at [607, 253] on button "Да" at bounding box center [608, 257] width 23 height 17
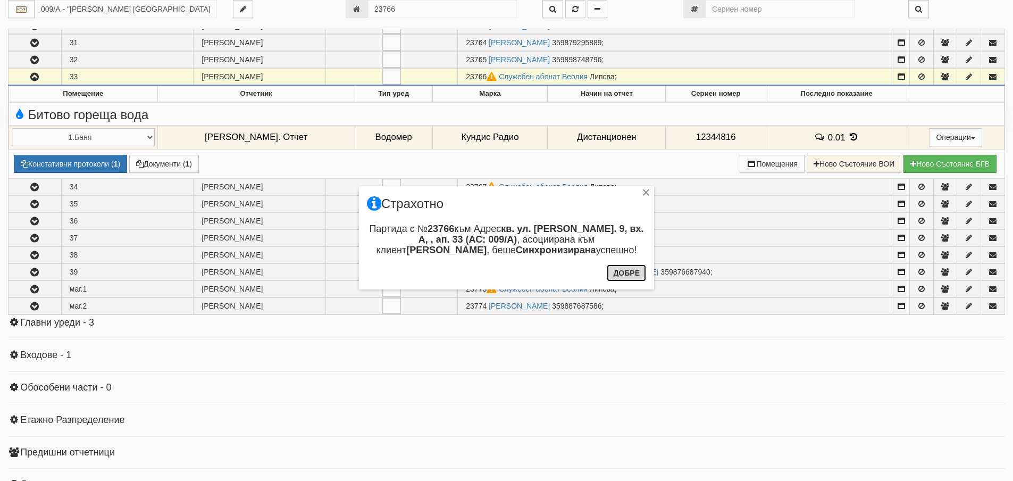
click at [622, 273] on button "Добре" at bounding box center [626, 272] width 39 height 17
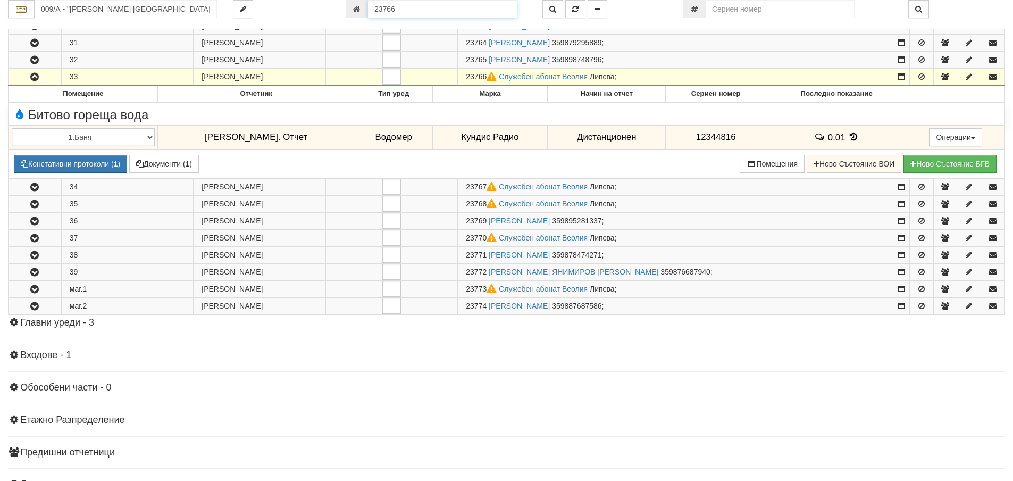
click at [457, 12] on input "23766" at bounding box center [442, 9] width 149 height 18
click at [554, 12] on icon "button" at bounding box center [553, 8] width 7 height 7
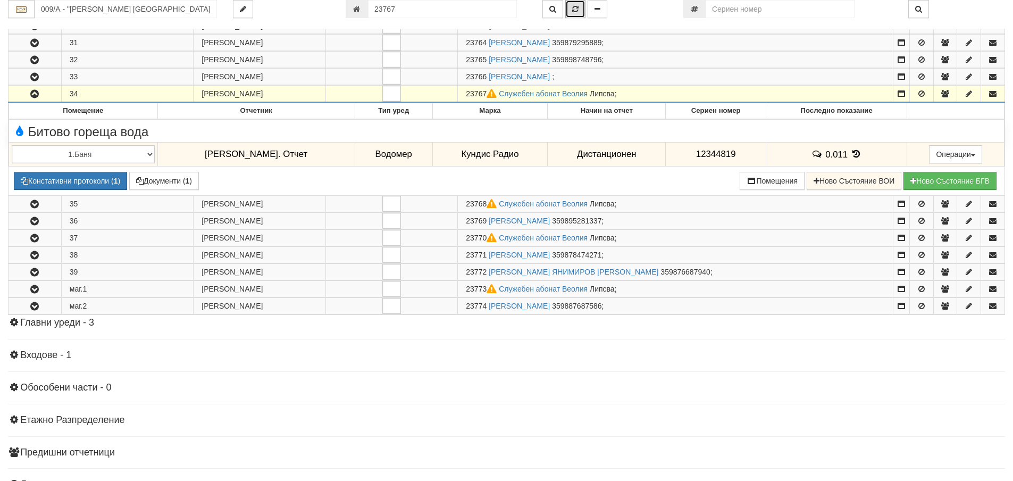
click at [575, 14] on button "button" at bounding box center [575, 9] width 20 height 18
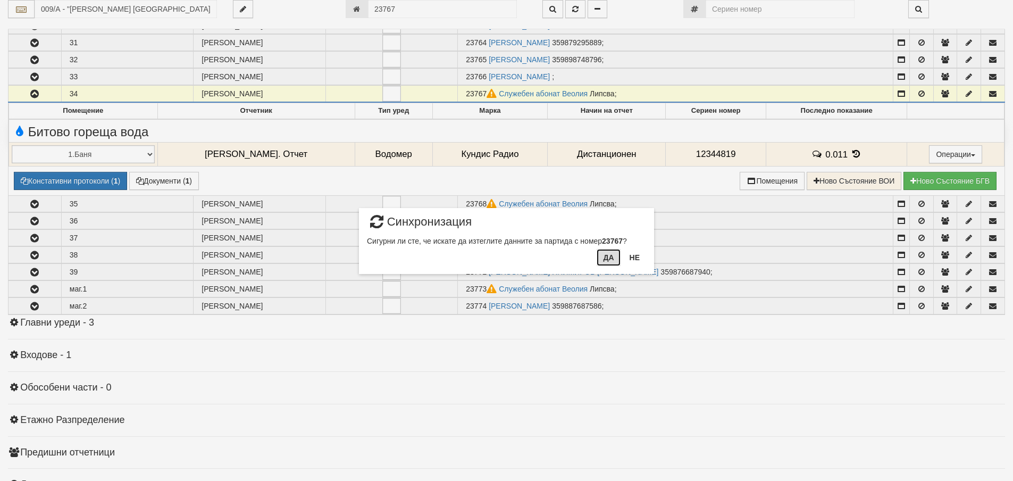
click at [602, 254] on button "Да" at bounding box center [608, 257] width 23 height 17
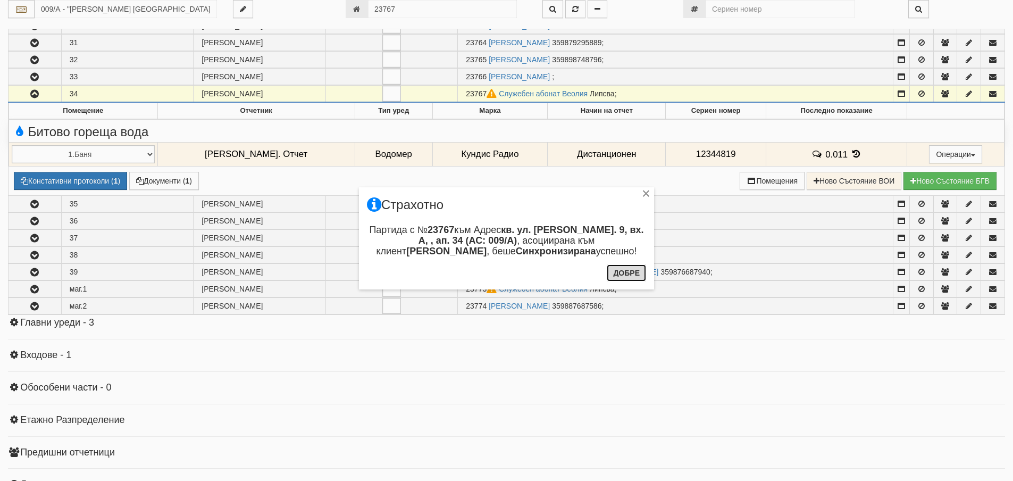
click at [630, 276] on button "Добре" at bounding box center [626, 272] width 39 height 17
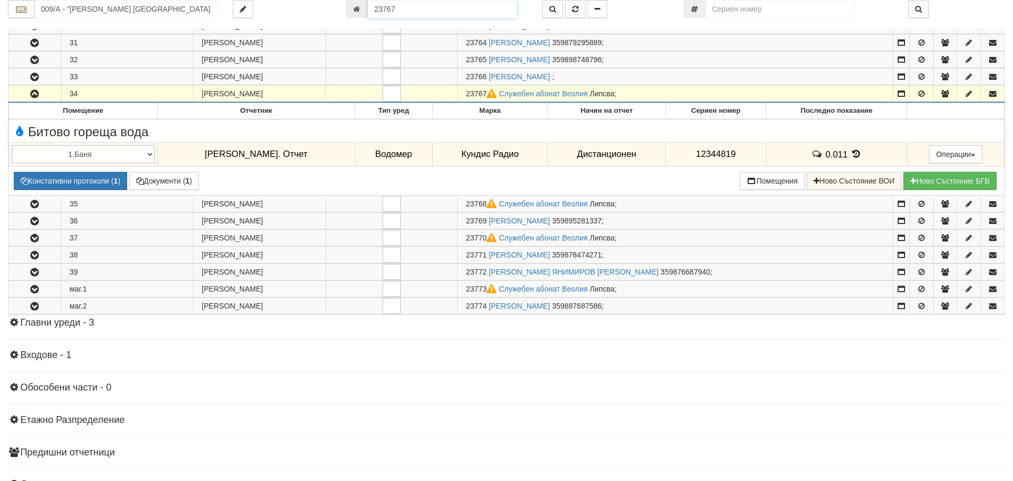
click at [474, 7] on input "23767" at bounding box center [442, 9] width 149 height 18
click at [556, 10] on icon "button" at bounding box center [553, 8] width 7 height 7
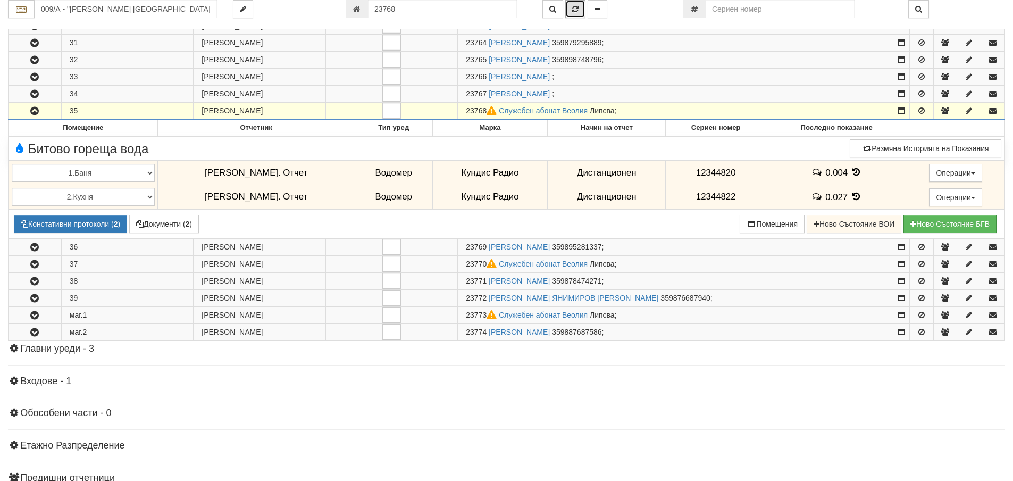
click at [579, 7] on button "button" at bounding box center [575, 9] width 20 height 18
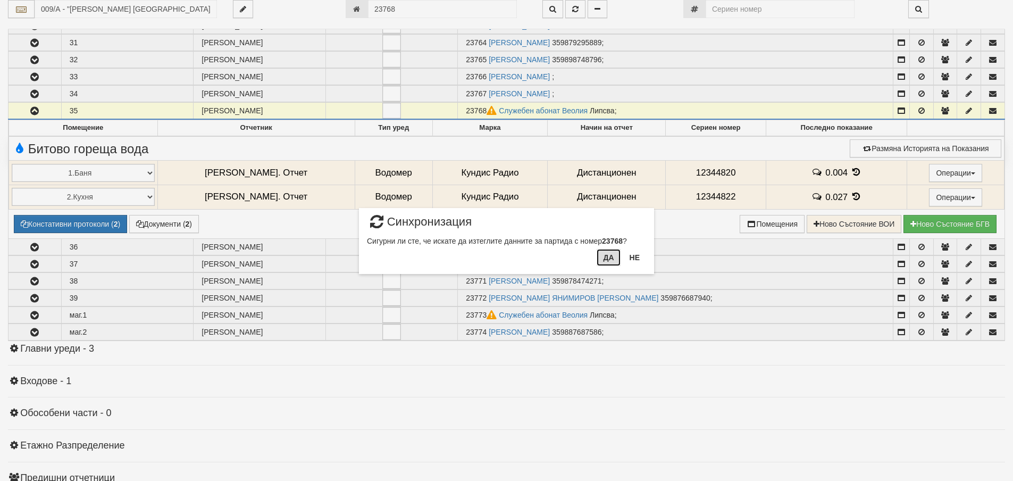
click at [611, 262] on button "Да" at bounding box center [608, 257] width 23 height 17
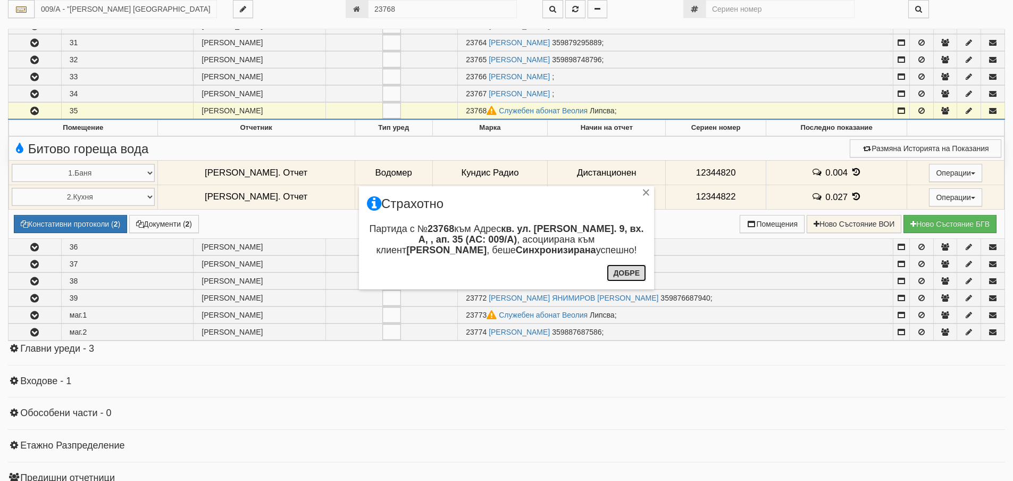
click at [619, 272] on button "Добре" at bounding box center [626, 272] width 39 height 17
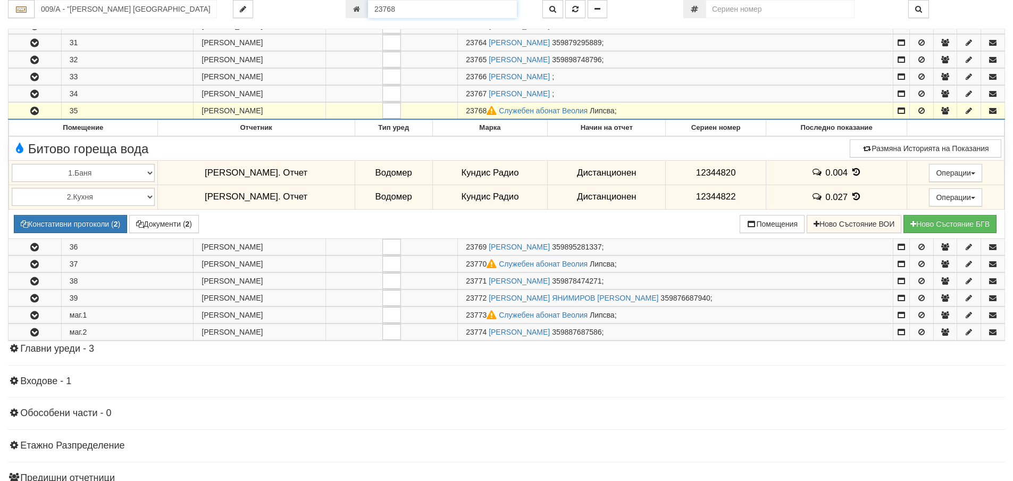
click at [460, 10] on input "23768" at bounding box center [442, 9] width 149 height 18
click at [558, 11] on button "button" at bounding box center [553, 9] width 21 height 18
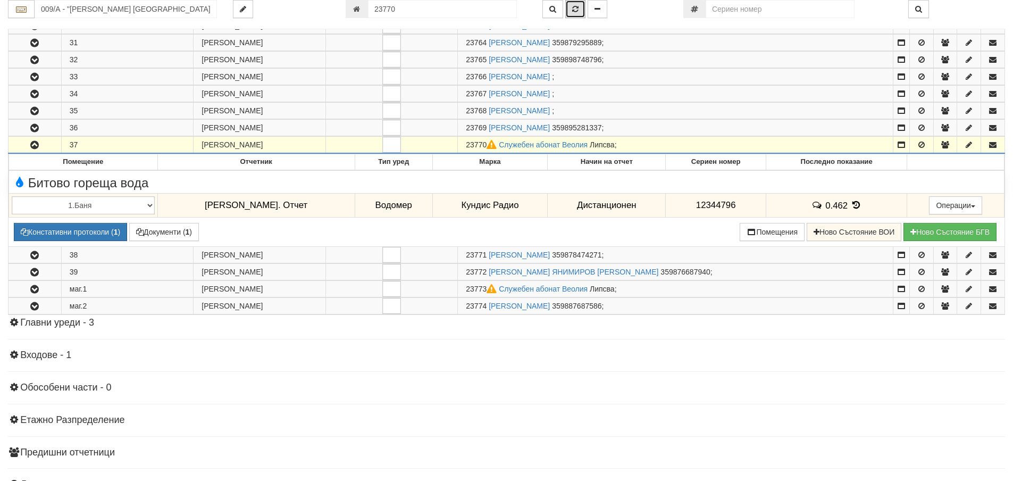
click at [572, 10] on button "button" at bounding box center [575, 9] width 20 height 18
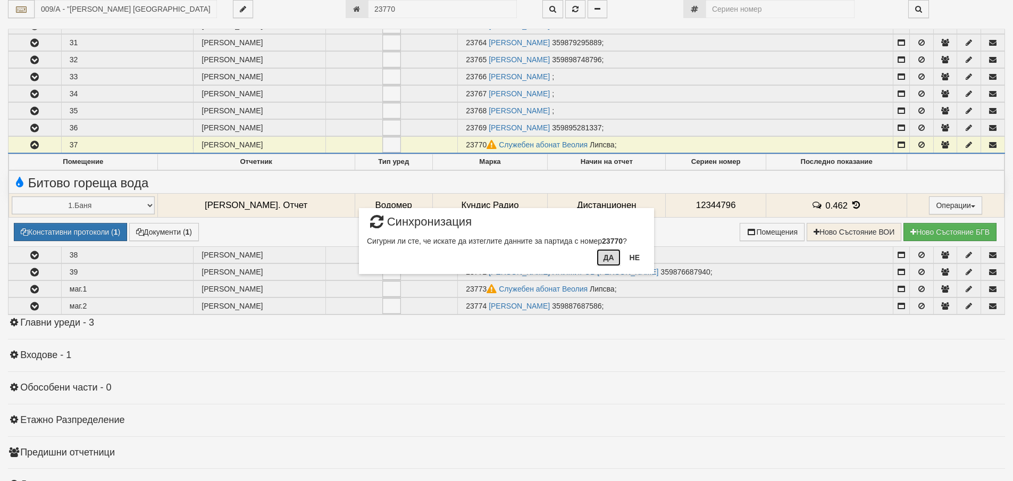
click at [610, 252] on button "Да" at bounding box center [608, 257] width 23 height 17
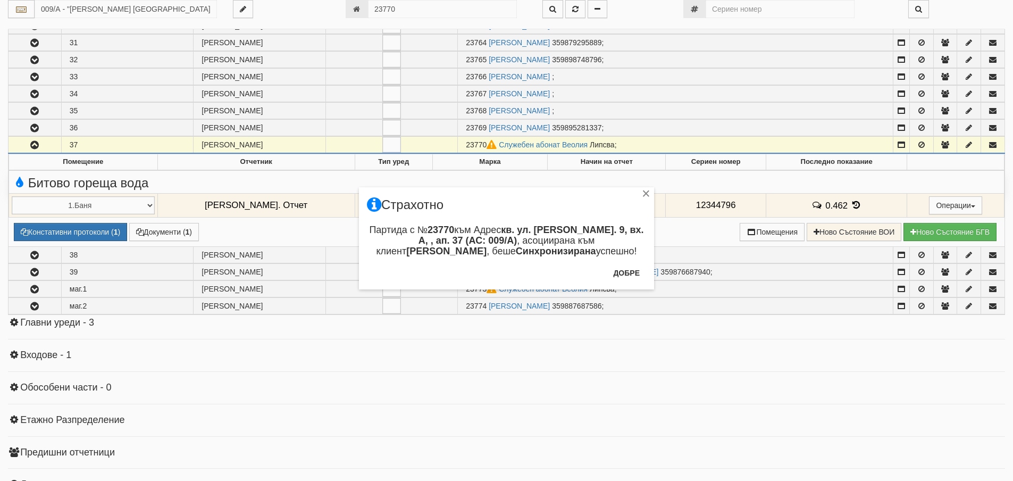
click at [623, 262] on div "Партида с № 23770 към Адрес кв. ул. Тролейна бл. 9, вх. А, , ап. 37 (АС: 009/А)…" at bounding box center [506, 241] width 279 height 39
click at [625, 270] on button "Добре" at bounding box center [626, 272] width 39 height 17
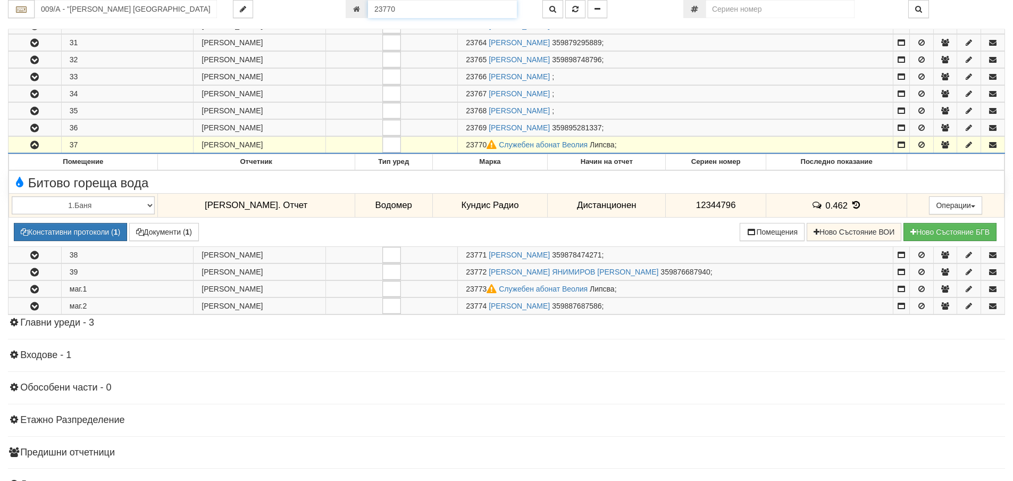
click at [491, 15] on input "23770" at bounding box center [442, 9] width 149 height 18
type input "23773"
click at [551, 7] on icon "button" at bounding box center [553, 8] width 7 height 7
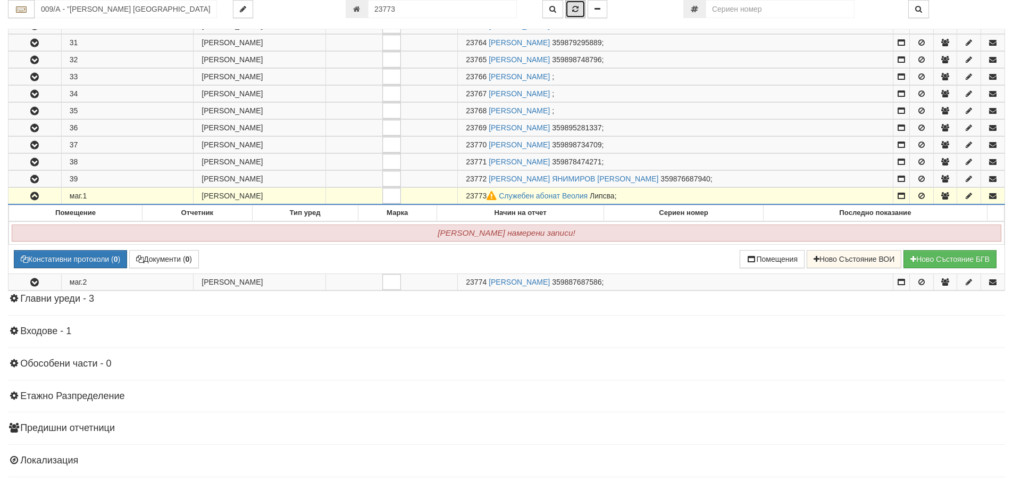
click at [581, 9] on button "button" at bounding box center [575, 9] width 20 height 18
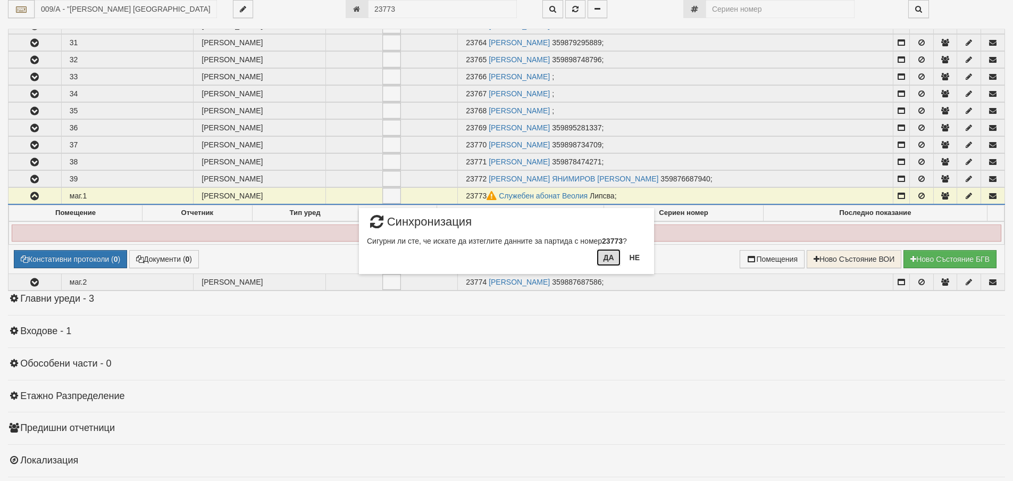
click at [609, 257] on button "Да" at bounding box center [608, 257] width 23 height 17
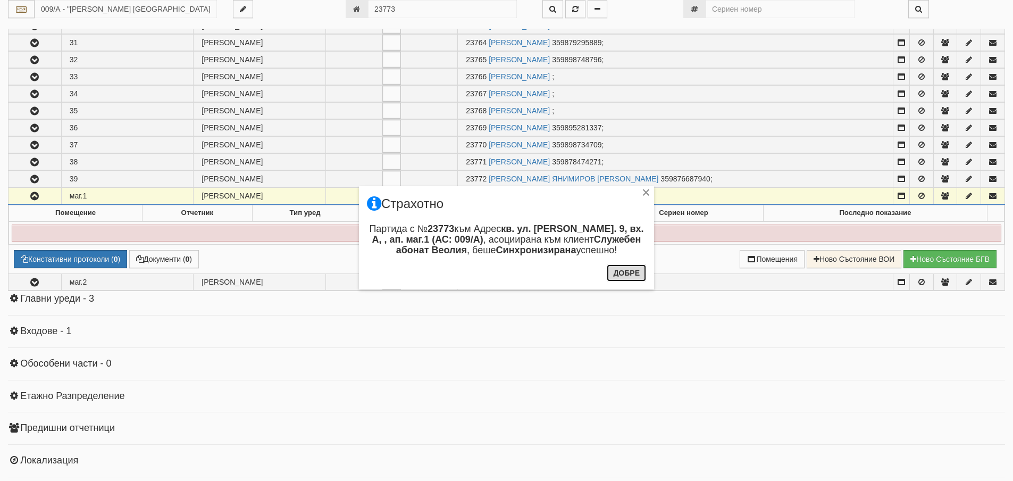
click at [628, 280] on button "Добре" at bounding box center [626, 272] width 39 height 17
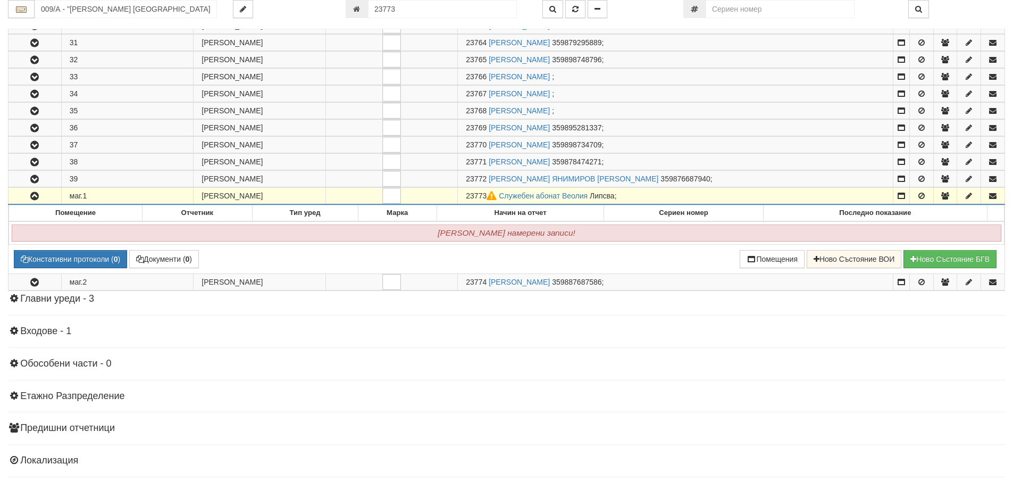
click at [26, 195] on button "button" at bounding box center [35, 196] width 53 height 16
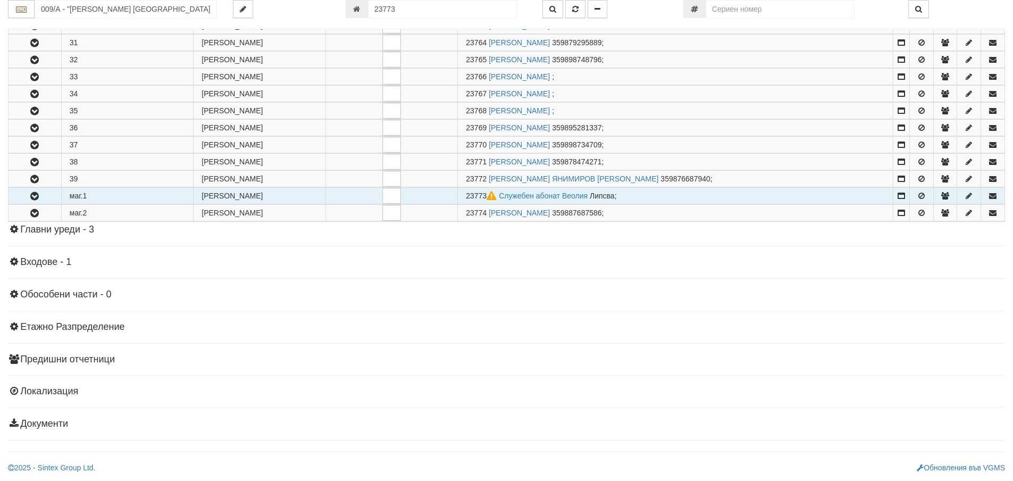
click at [27, 195] on button "button" at bounding box center [35, 196] width 53 height 16
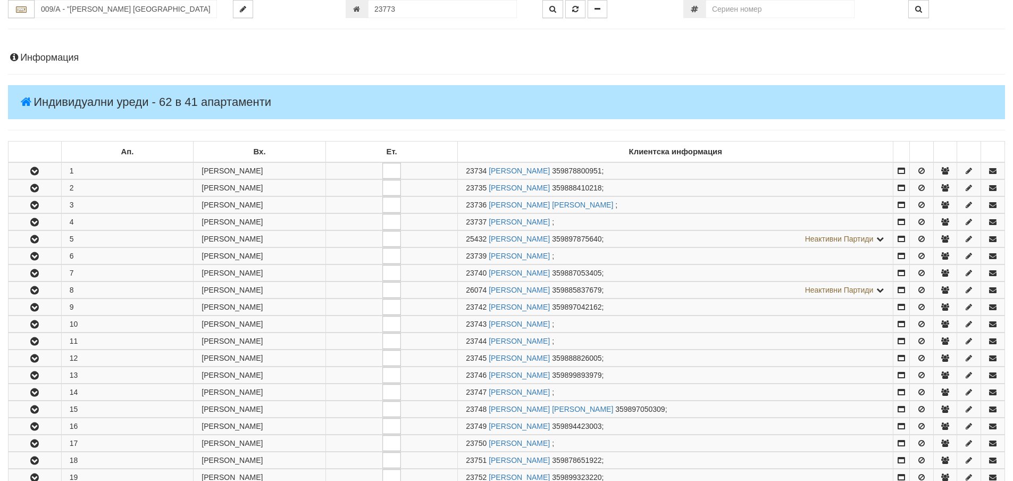
scroll to position [21, 0]
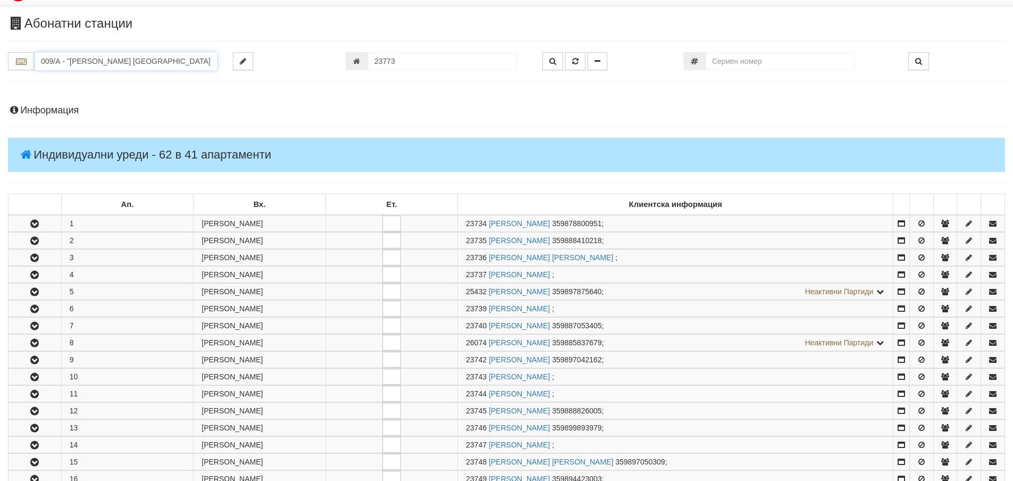
click at [136, 62] on input "009/А - "ВЕОЛИЯ ЕНЕРДЖИ ВАРНА " ЕАД" at bounding box center [126, 61] width 182 height 18
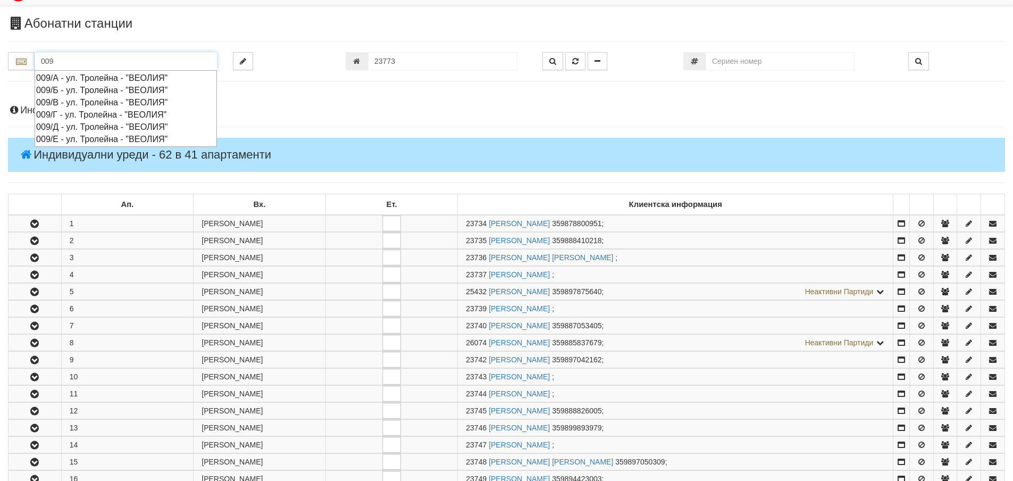
click at [122, 91] on div "009/Б - ул. Тролейна - "ВЕОЛИЯ"" at bounding box center [125, 90] width 179 height 12
type input "009/Б - ул. Тролейна - "ВЕОЛИЯ""
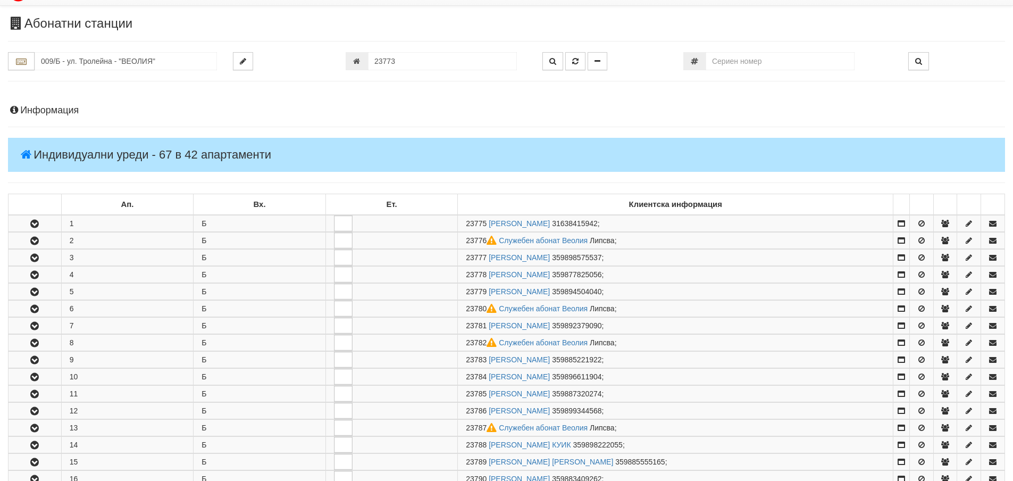
scroll to position [0, 0]
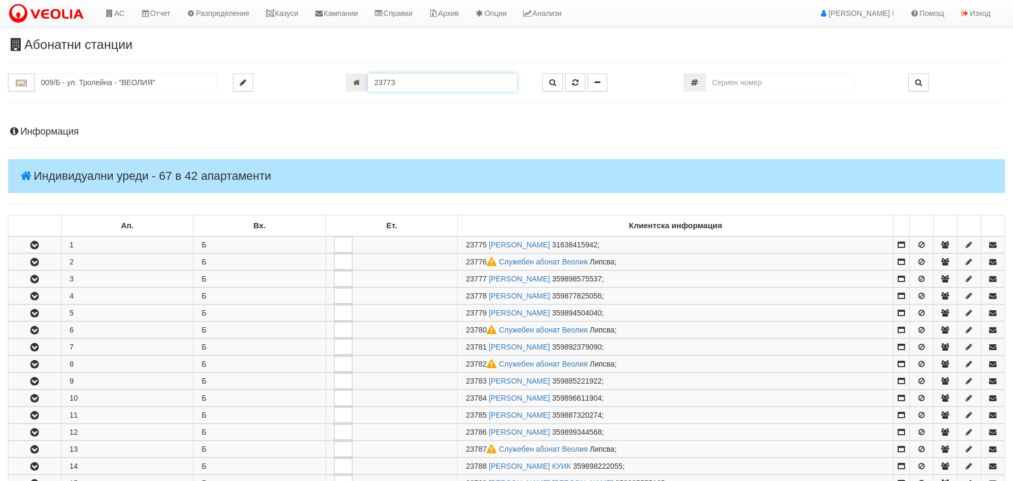
click at [406, 84] on input "23773" at bounding box center [442, 82] width 149 height 18
type input "23776"
click at [552, 78] on button "button" at bounding box center [553, 82] width 21 height 18
type input "009/Б - "ВЕОЛИЯ ЕНЕРДЖИ ВАРНА " ЕАД"
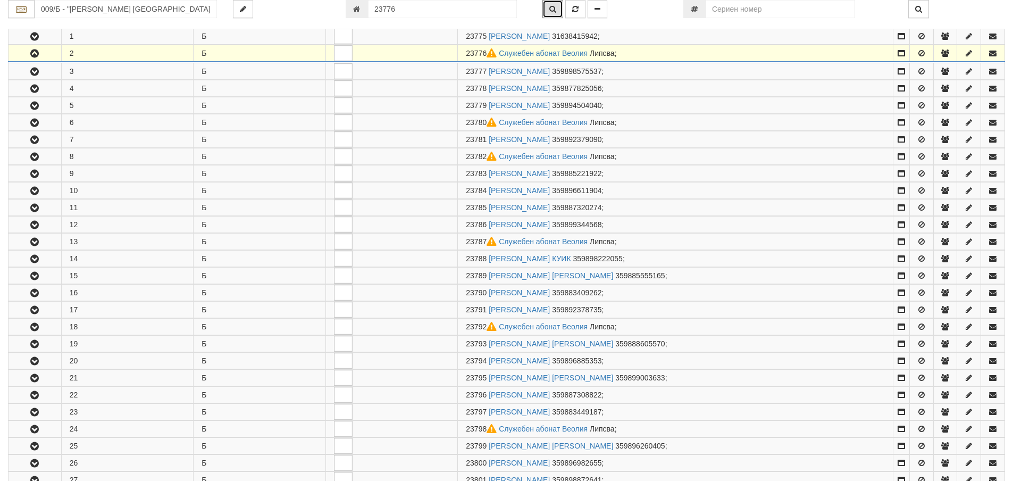
scroll to position [227, 0]
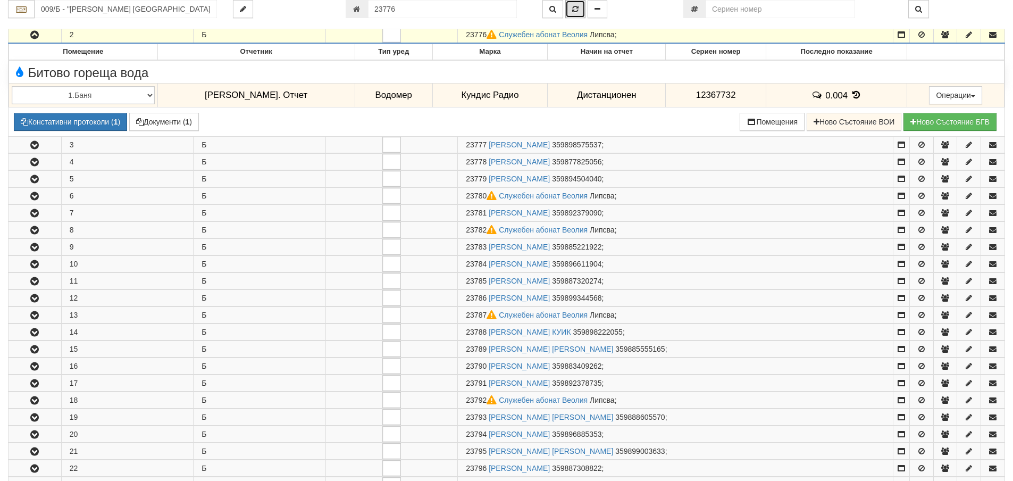
click at [574, 7] on icon "button" at bounding box center [575, 8] width 6 height 7
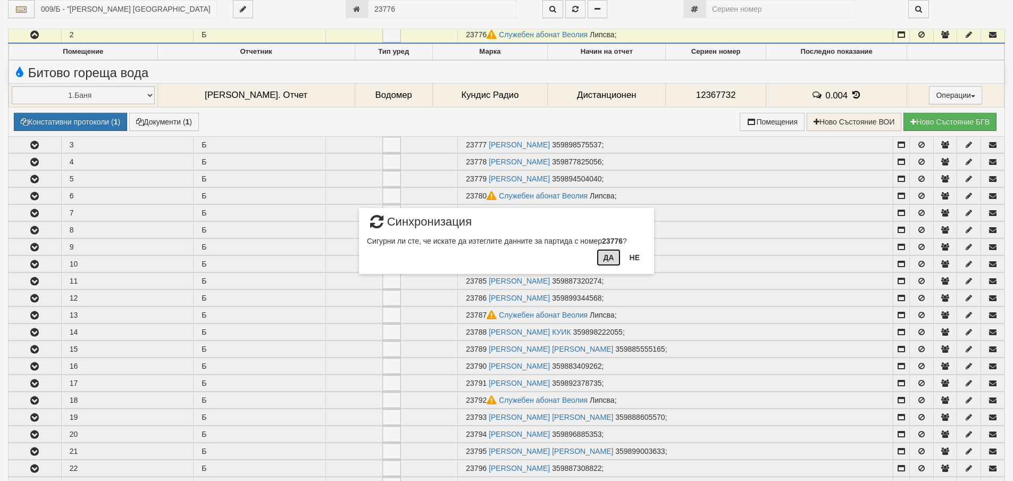
click at [606, 257] on button "Да" at bounding box center [608, 257] width 23 height 17
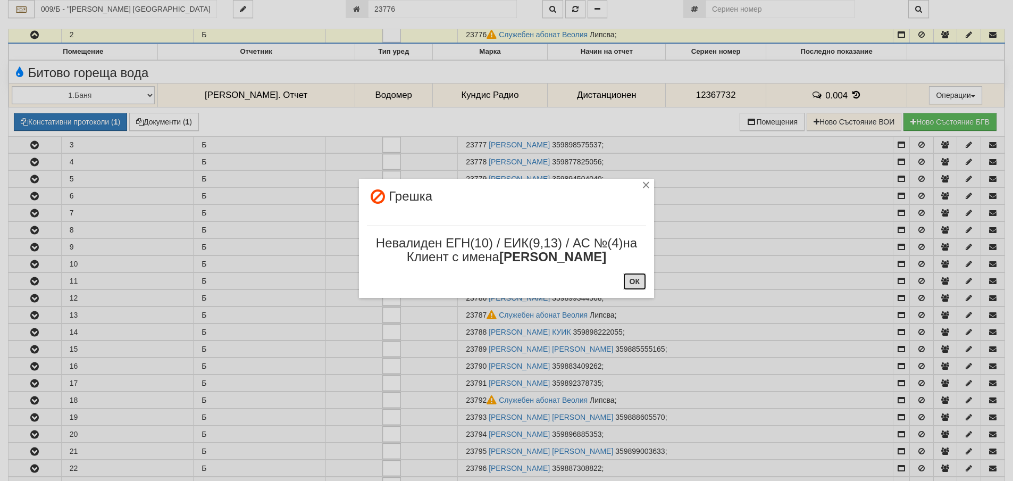
click at [638, 280] on button "ОК" at bounding box center [634, 281] width 23 height 17
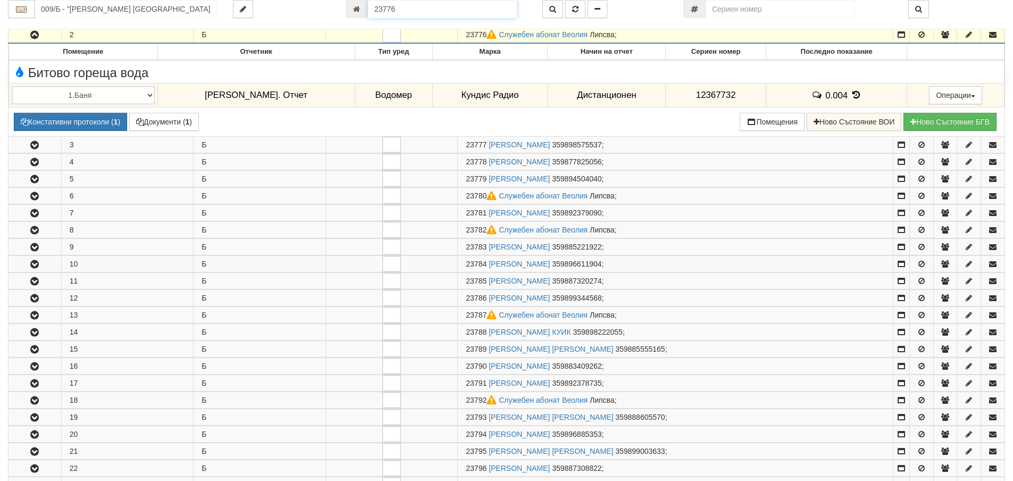
click at [424, 10] on input "23776" at bounding box center [442, 9] width 149 height 18
click at [554, 6] on icon "button" at bounding box center [553, 8] width 7 height 7
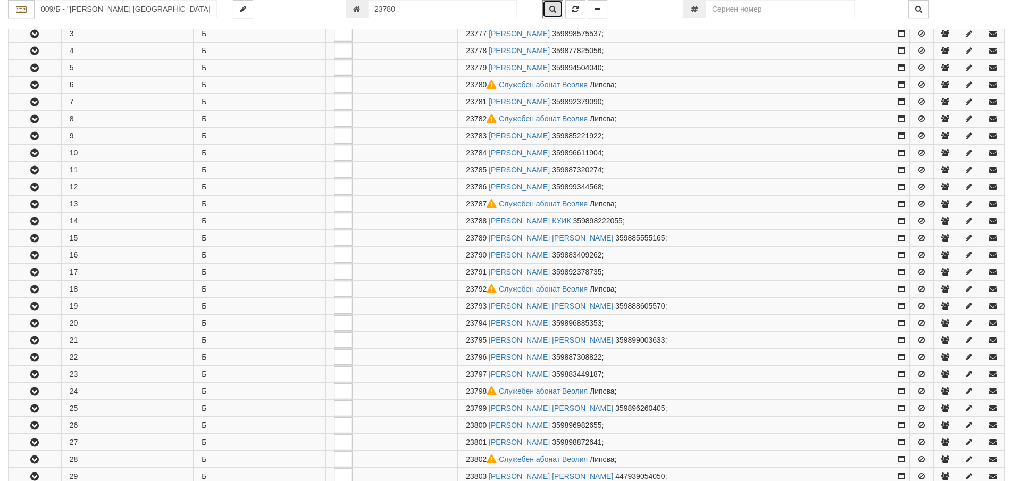
scroll to position [295, 0]
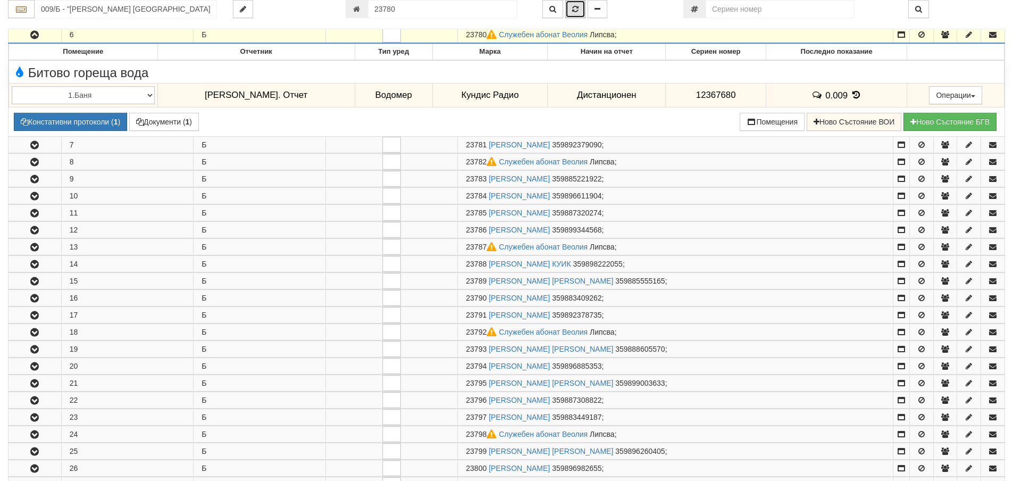
click at [573, 11] on icon "button" at bounding box center [575, 8] width 6 height 7
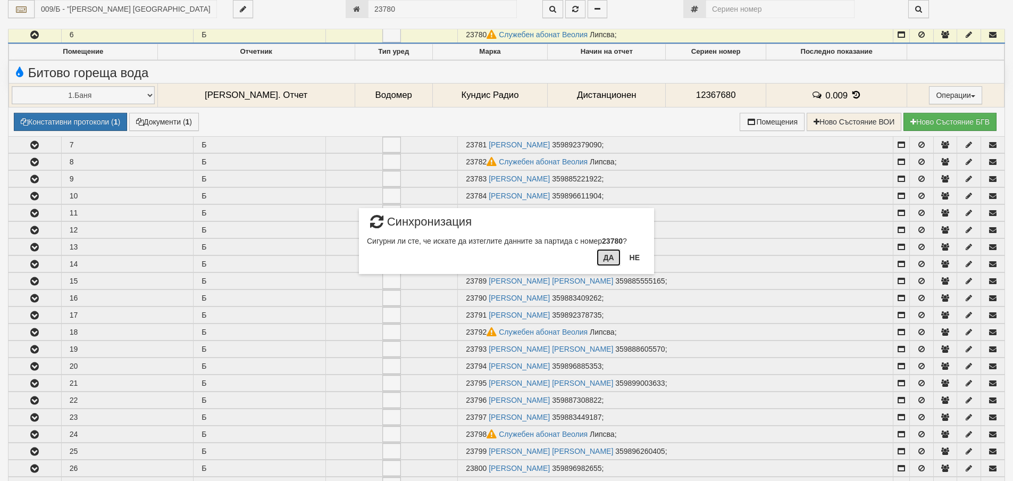
click at [606, 259] on button "Да" at bounding box center [608, 257] width 23 height 17
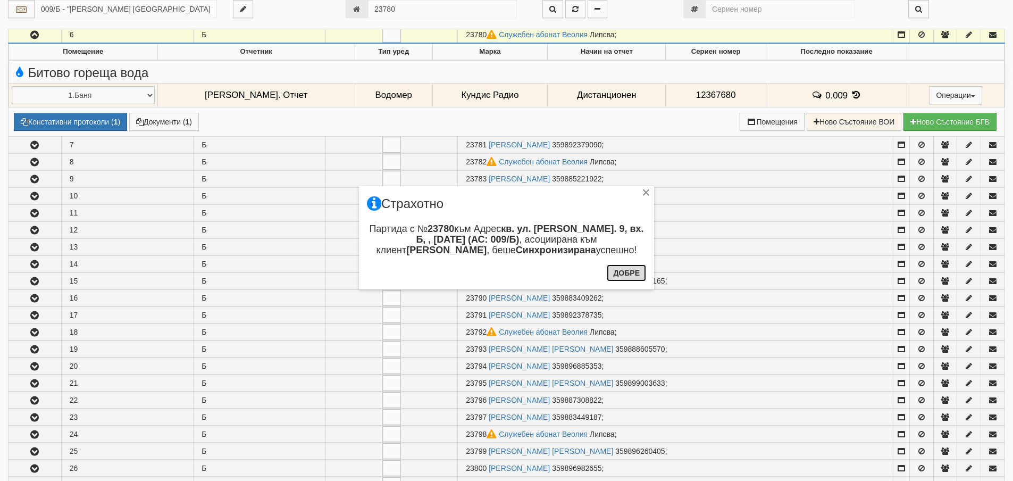
click at [636, 280] on button "Добре" at bounding box center [626, 272] width 39 height 17
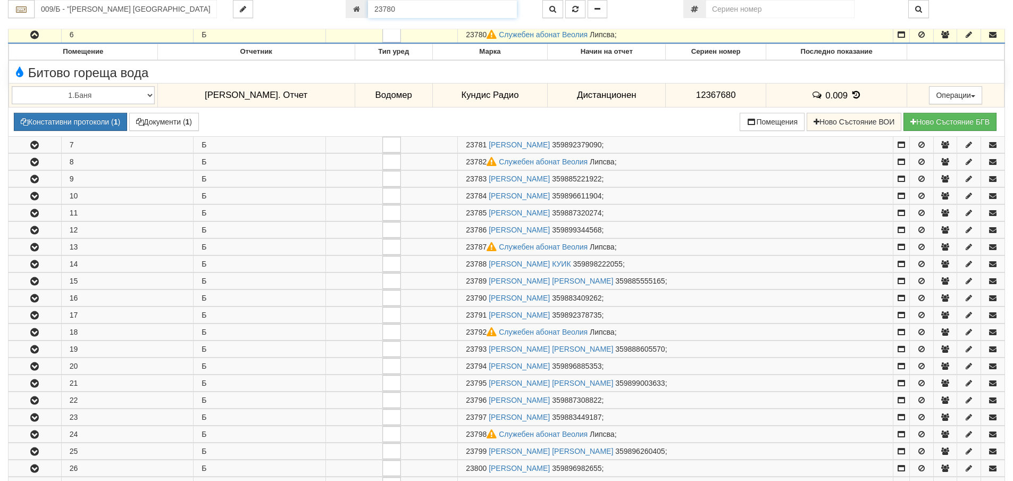
click at [410, 12] on input "23780" at bounding box center [442, 9] width 149 height 18
click at [549, 15] on button "button" at bounding box center [553, 9] width 21 height 18
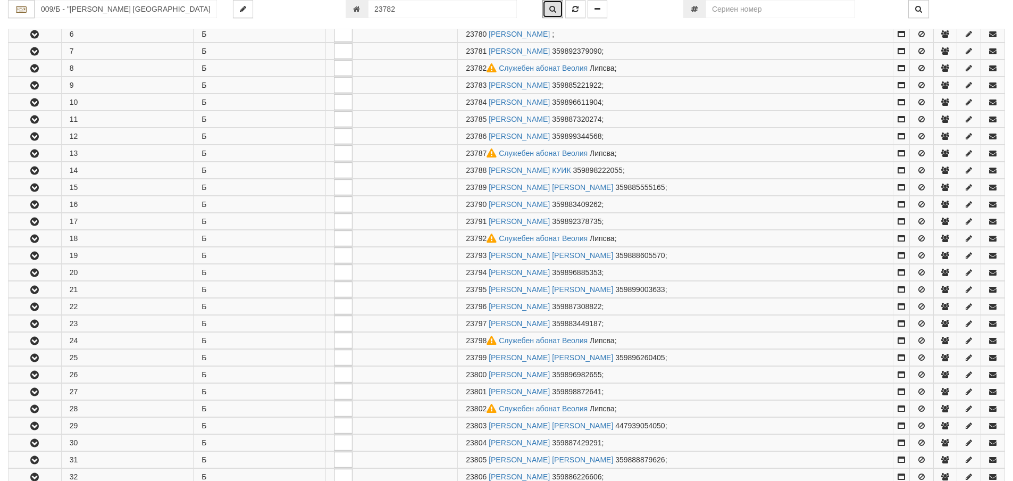
scroll to position [329, 0]
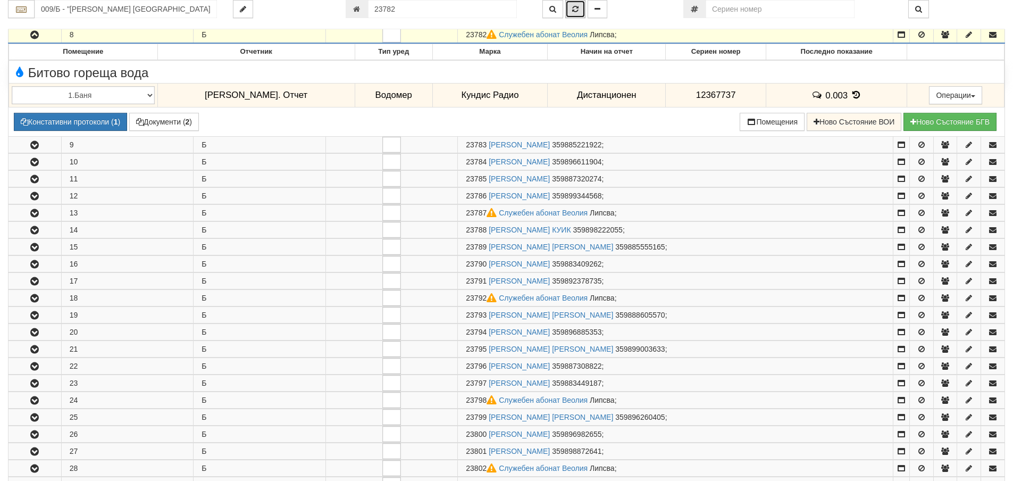
click at [576, 12] on icon "button" at bounding box center [575, 8] width 6 height 7
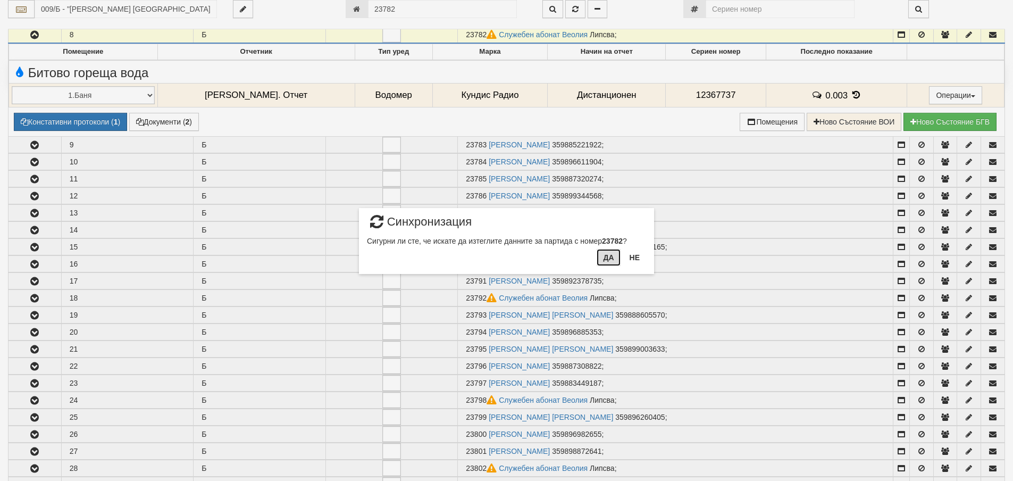
click at [610, 257] on button "Да" at bounding box center [608, 257] width 23 height 17
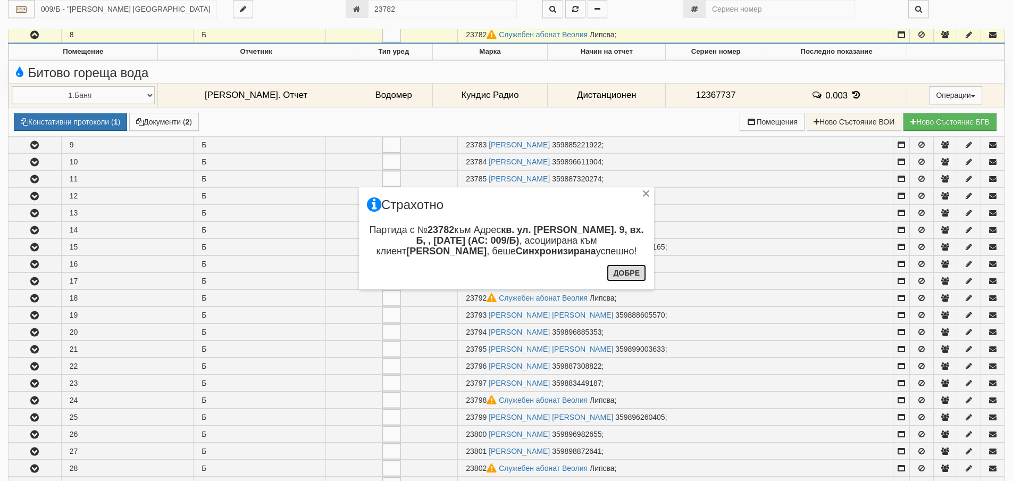
click at [631, 276] on button "Добре" at bounding box center [626, 272] width 39 height 17
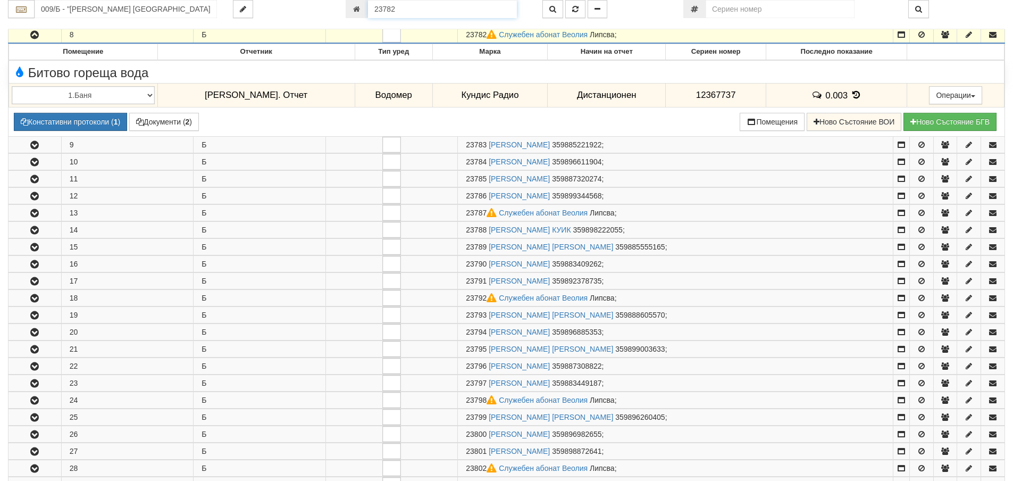
click at [411, 3] on input "23782" at bounding box center [442, 9] width 149 height 18
click at [553, 7] on icon "button" at bounding box center [553, 8] width 7 height 7
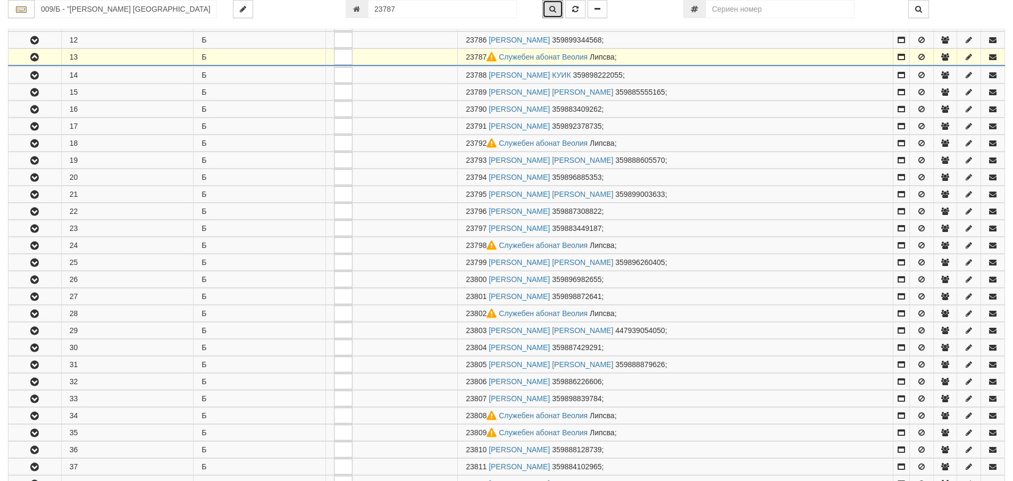
scroll to position [414, 0]
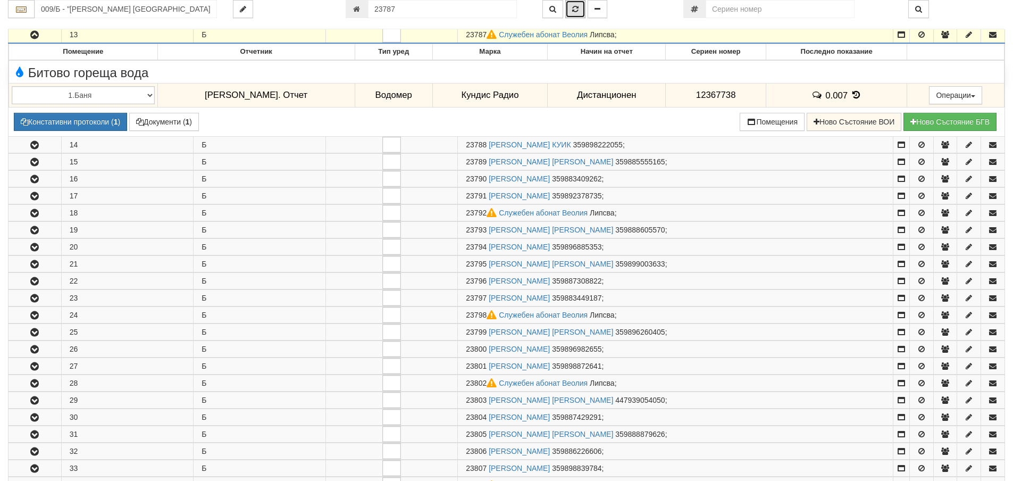
click at [579, 15] on button "button" at bounding box center [575, 9] width 20 height 18
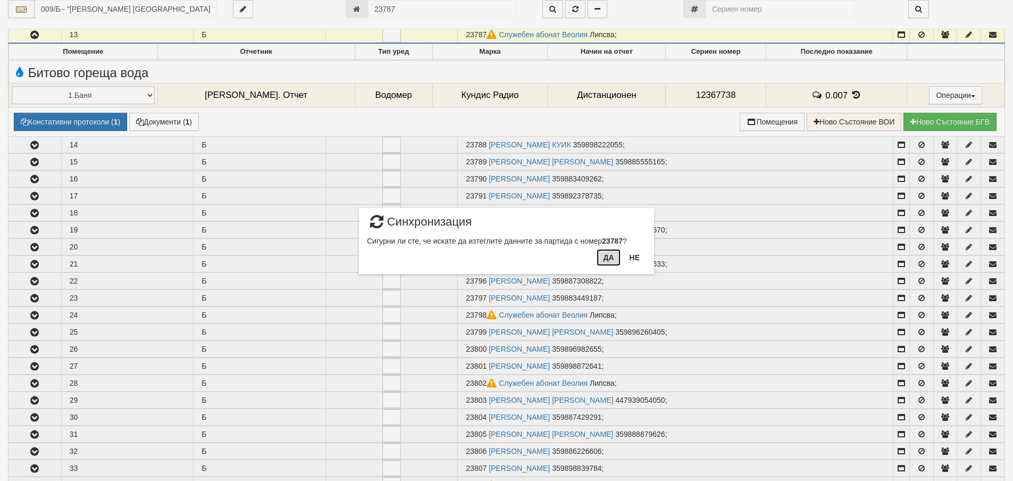
click at [605, 263] on button "Да" at bounding box center [608, 257] width 23 height 17
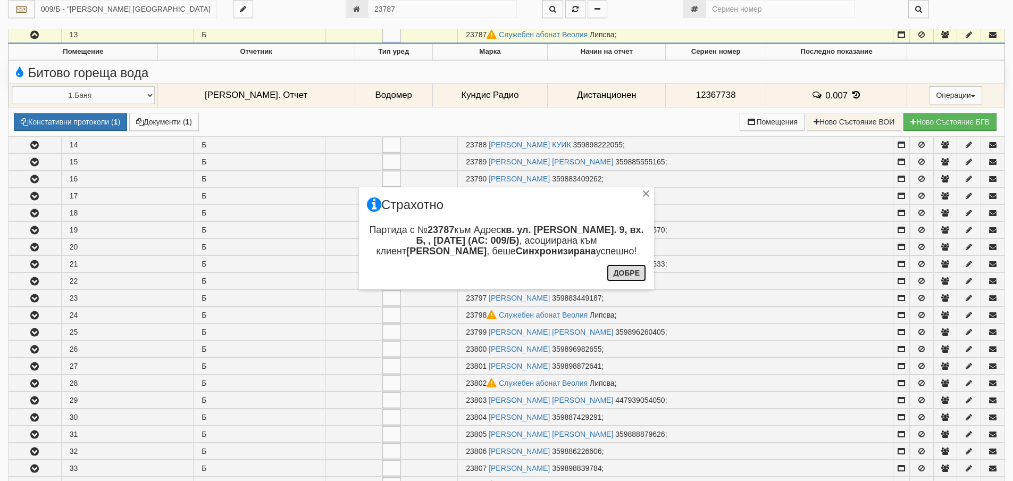
click at [641, 274] on button "Добре" at bounding box center [626, 272] width 39 height 17
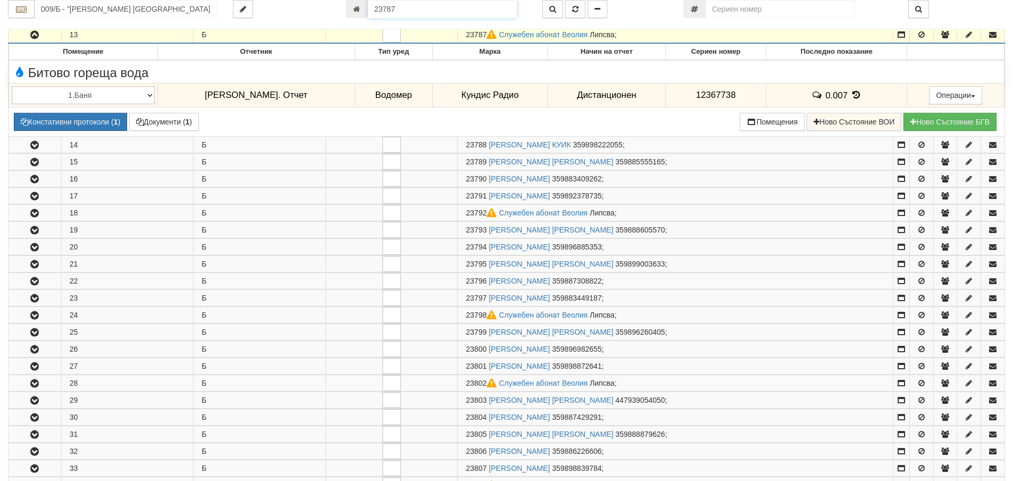
click at [411, 7] on input "23787" at bounding box center [442, 9] width 149 height 18
click at [554, 8] on icon "button" at bounding box center [553, 8] width 7 height 7
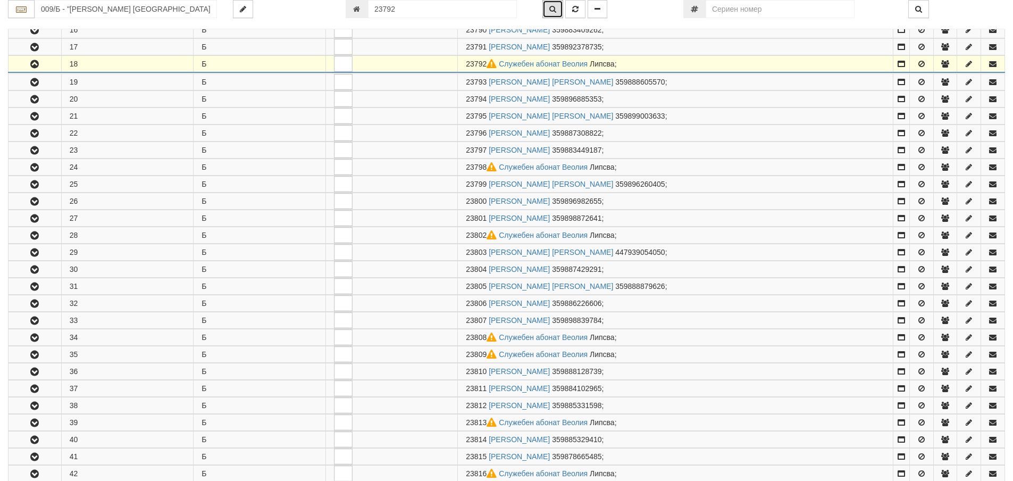
scroll to position [500, 0]
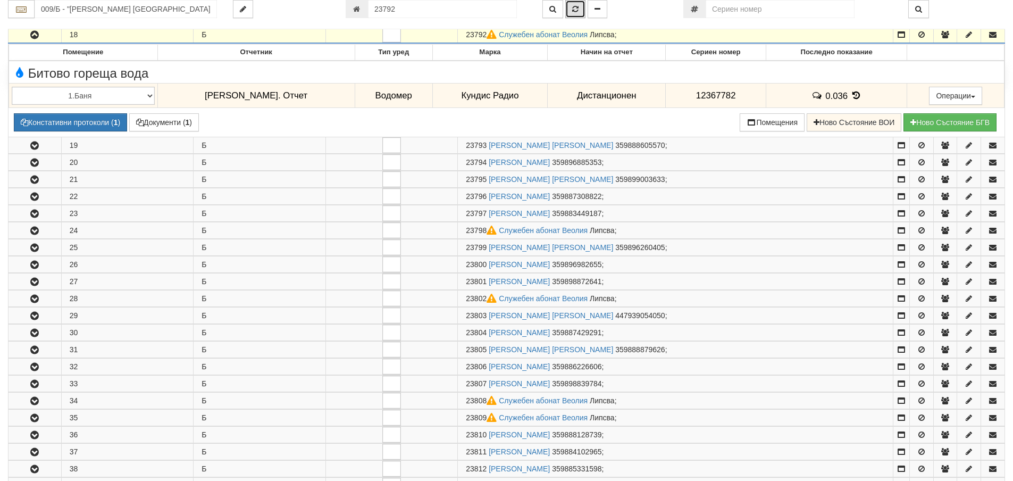
click at [576, 12] on icon "button" at bounding box center [575, 8] width 6 height 7
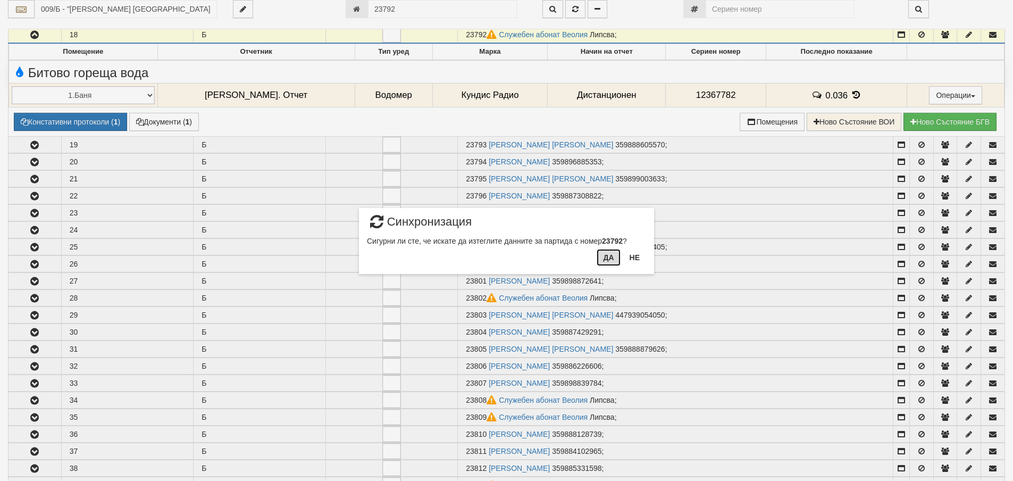
click at [615, 262] on button "Да" at bounding box center [608, 257] width 23 height 17
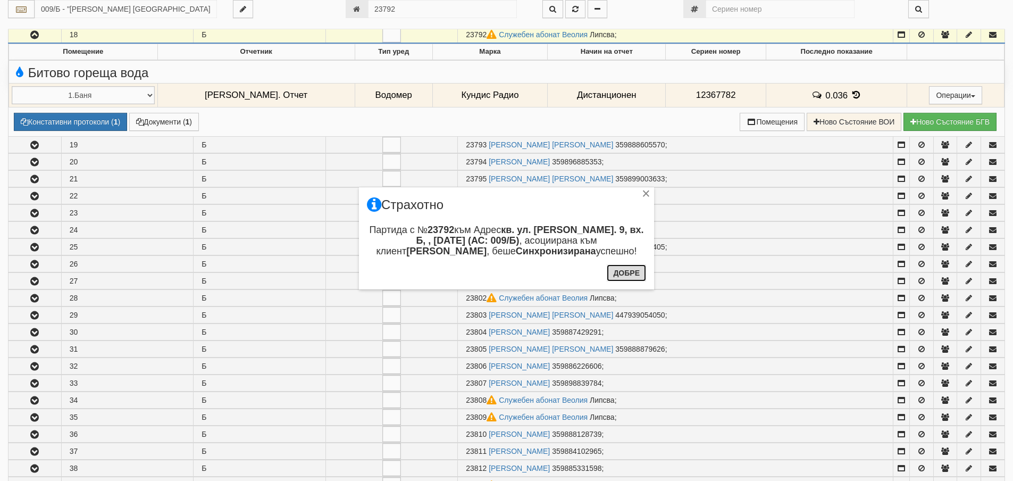
click at [626, 276] on button "Добре" at bounding box center [626, 272] width 39 height 17
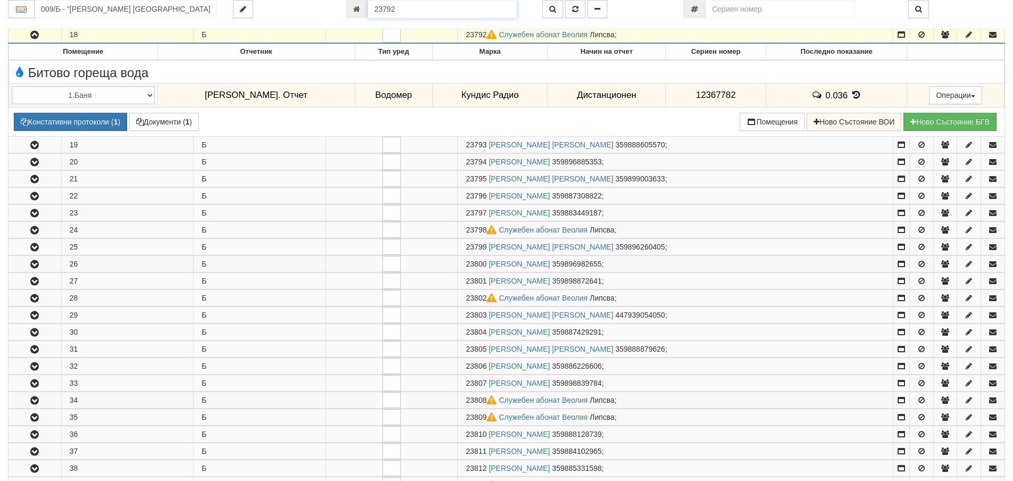
click at [425, 4] on input "23792" at bounding box center [442, 9] width 149 height 18
click at [547, 13] on button "button" at bounding box center [553, 9] width 21 height 18
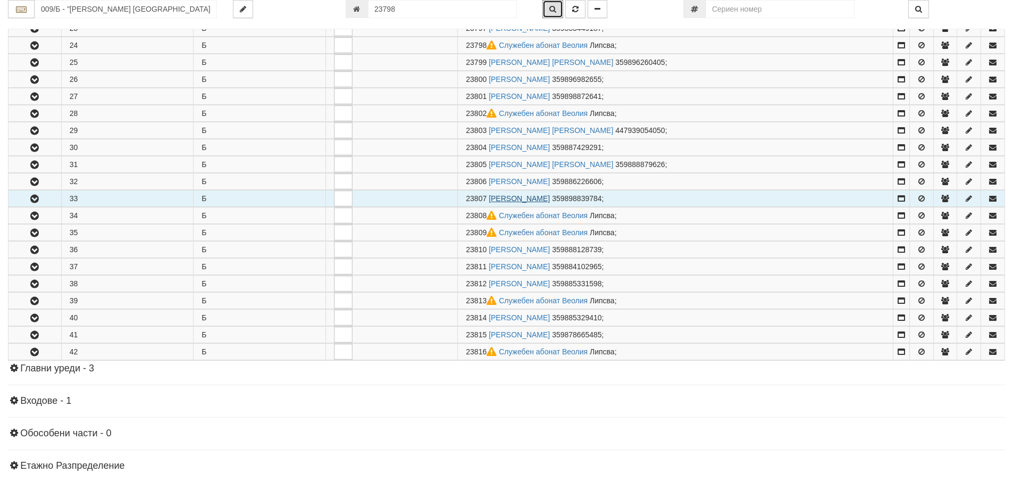
scroll to position [602, 0]
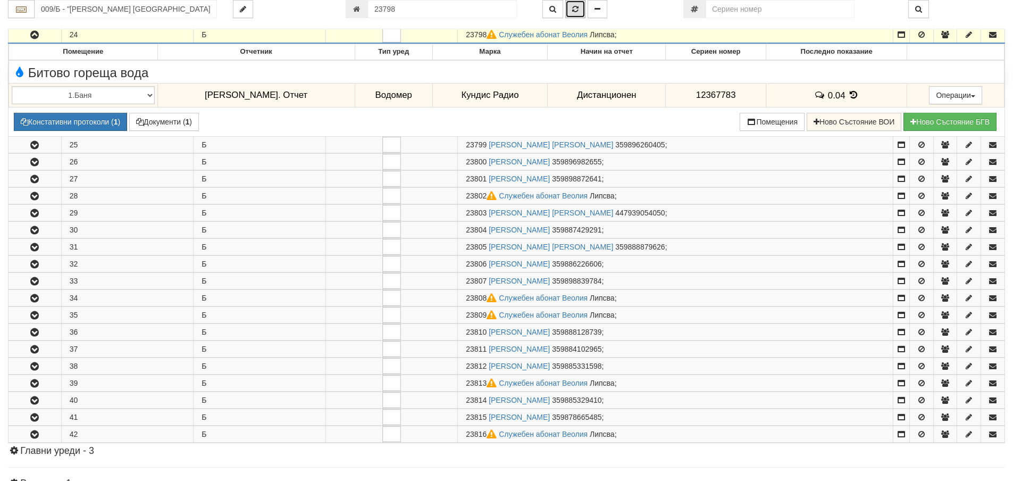
click at [582, 4] on button "button" at bounding box center [575, 9] width 20 height 18
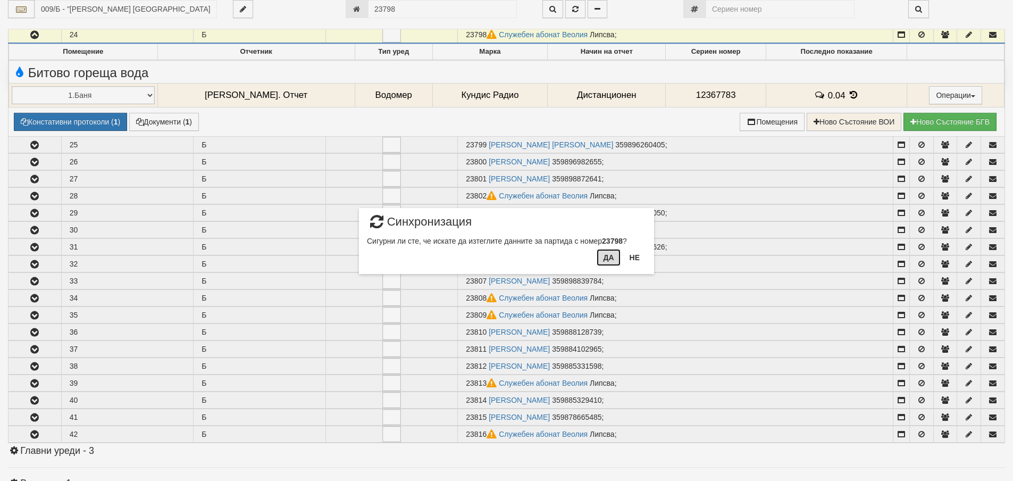
click at [609, 254] on button "Да" at bounding box center [608, 257] width 23 height 17
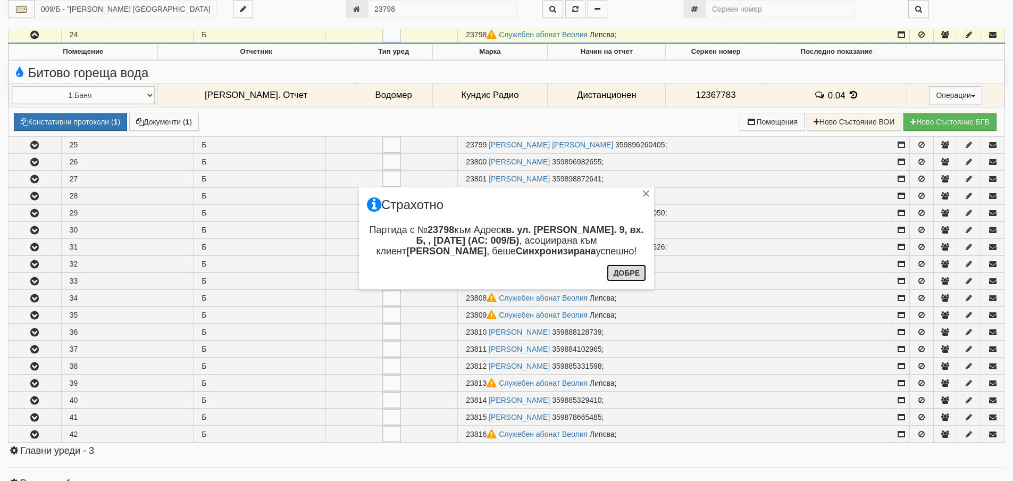
click at [626, 276] on button "Добре" at bounding box center [626, 272] width 39 height 17
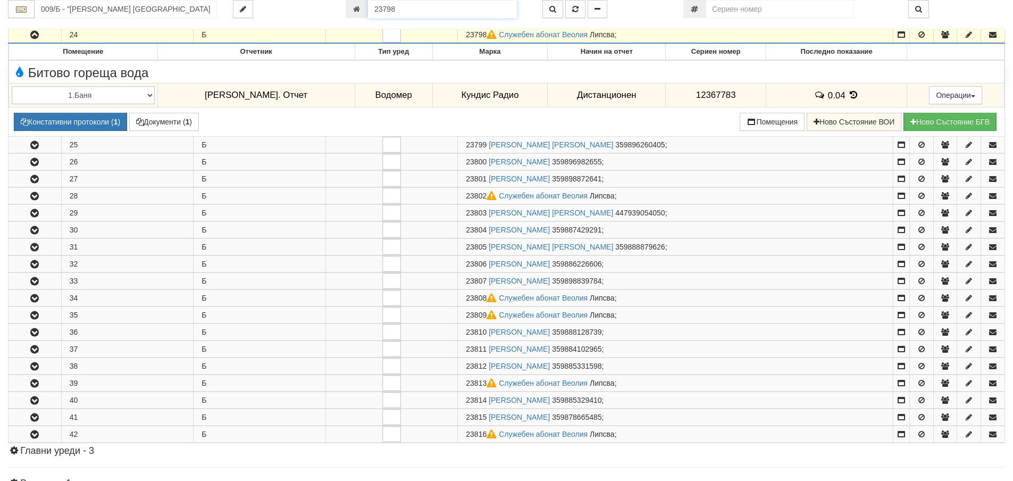
click at [439, 10] on input "23798" at bounding box center [442, 9] width 149 height 18
click at [554, 12] on icon "button" at bounding box center [553, 8] width 7 height 7
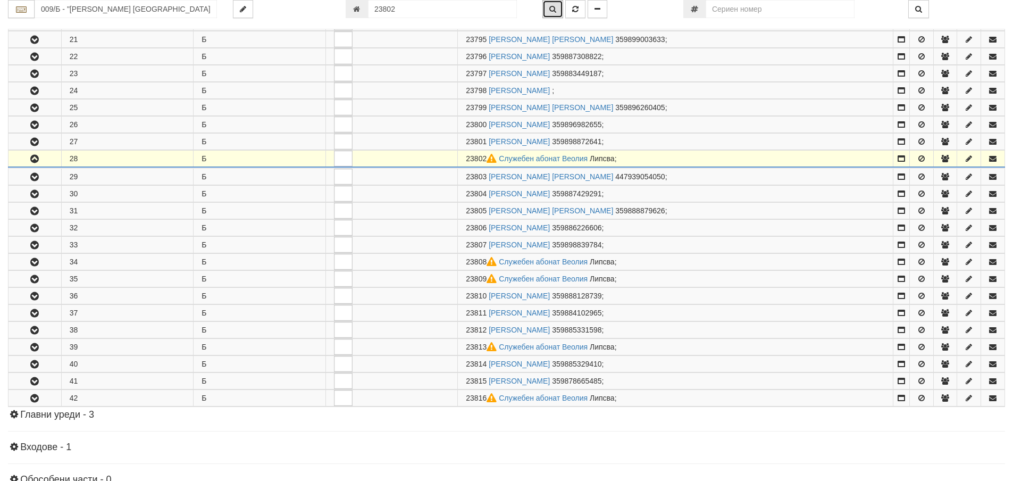
scroll to position [670, 0]
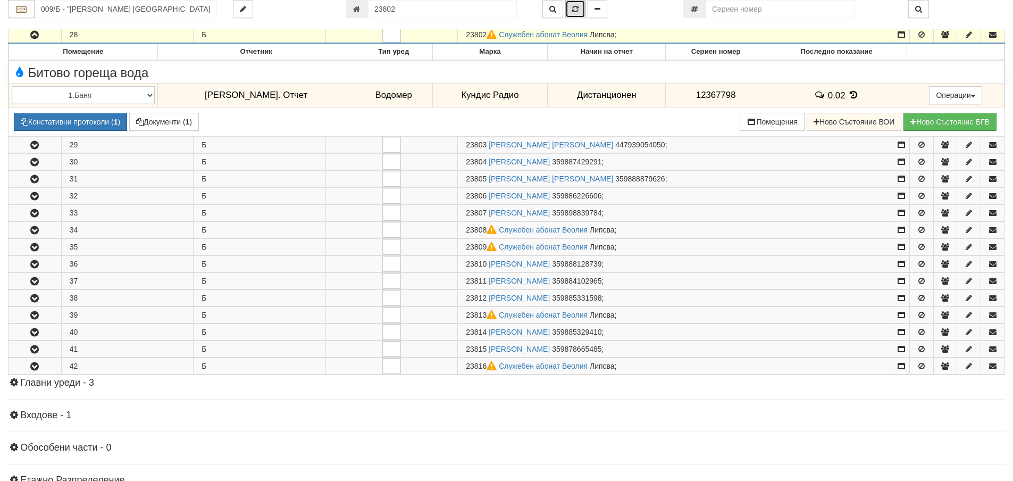
click at [572, 11] on button "button" at bounding box center [575, 9] width 20 height 18
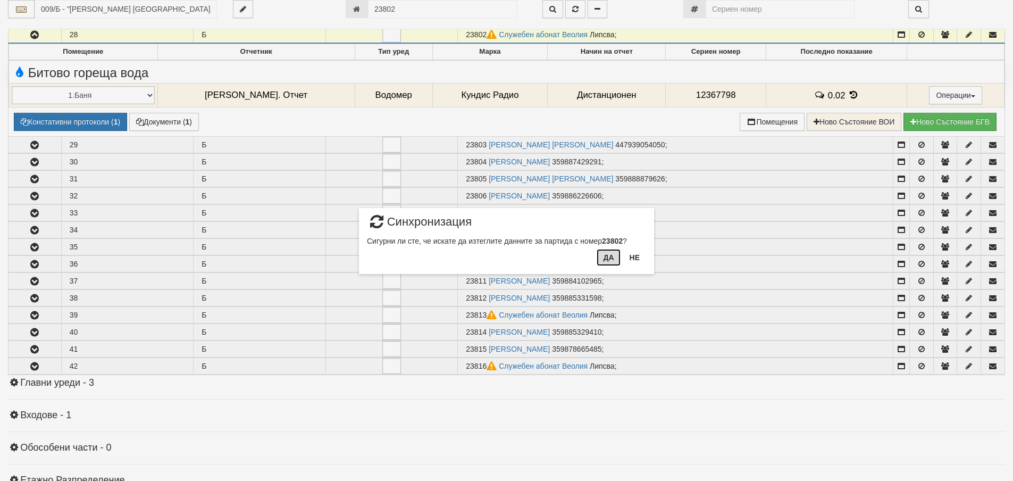
click at [606, 253] on button "Да" at bounding box center [608, 257] width 23 height 17
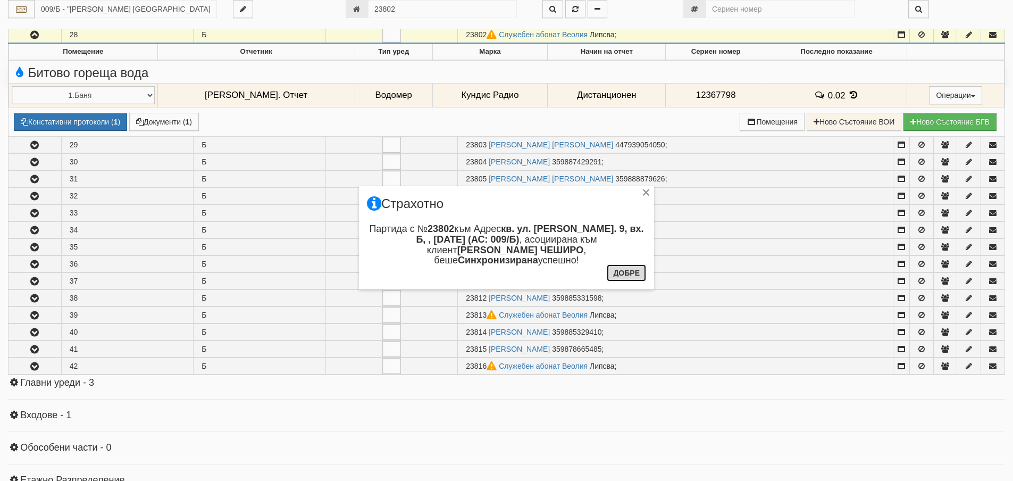
click at [618, 273] on button "Добре" at bounding box center [626, 272] width 39 height 17
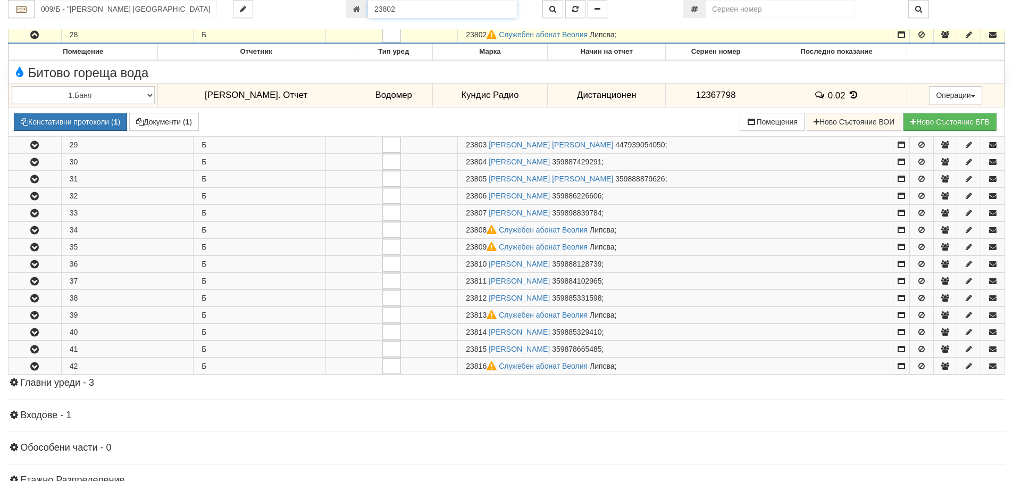
click at [411, 10] on input "23802" at bounding box center [442, 9] width 149 height 18
click at [550, 9] on icon "button" at bounding box center [553, 8] width 7 height 7
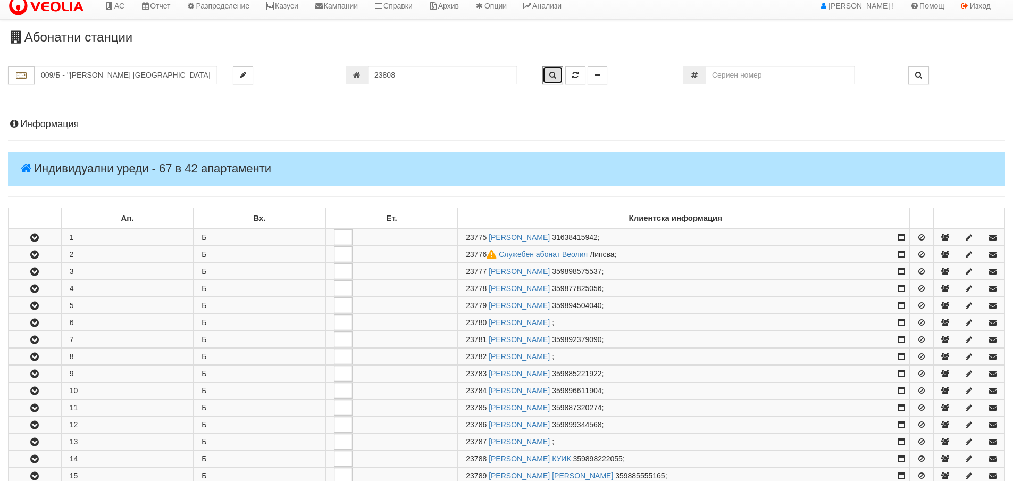
scroll to position [730, 0]
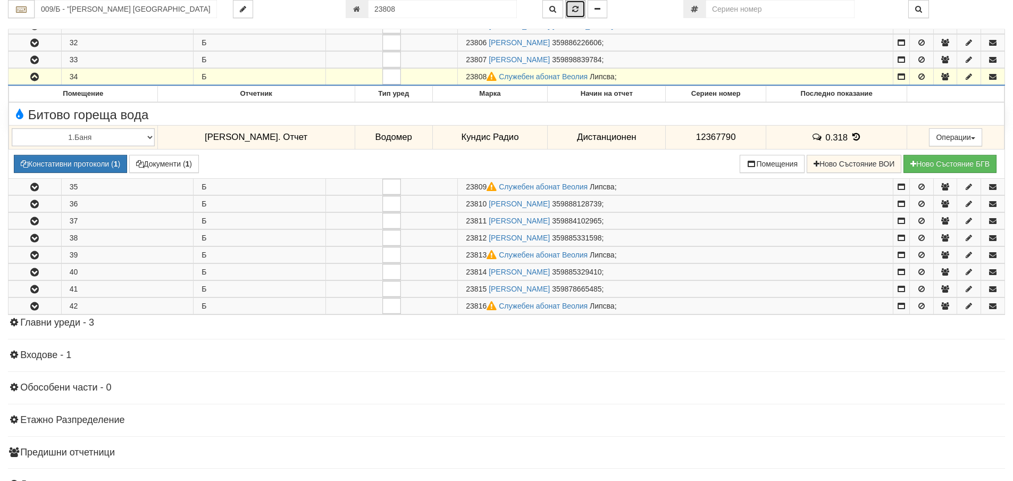
click at [571, 12] on button "button" at bounding box center [575, 9] width 20 height 18
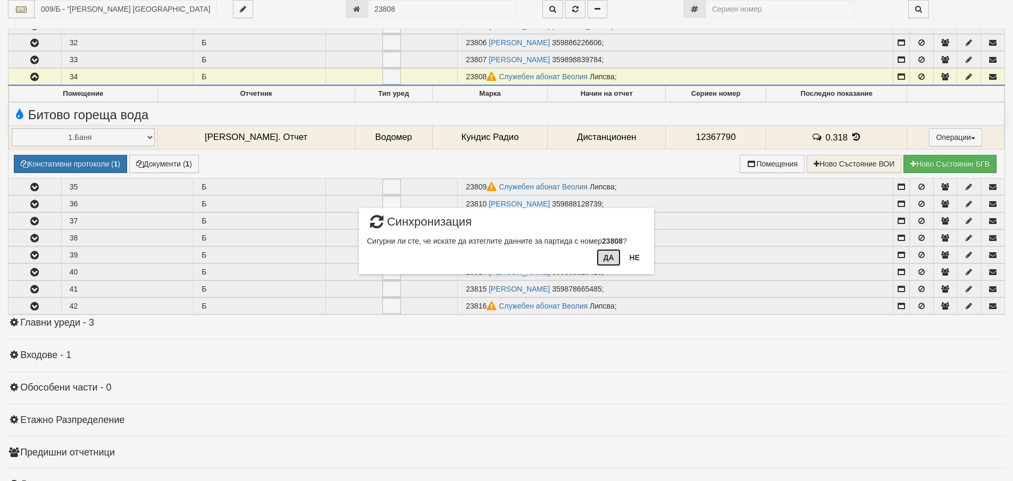
click at [609, 252] on button "Да" at bounding box center [608, 257] width 23 height 17
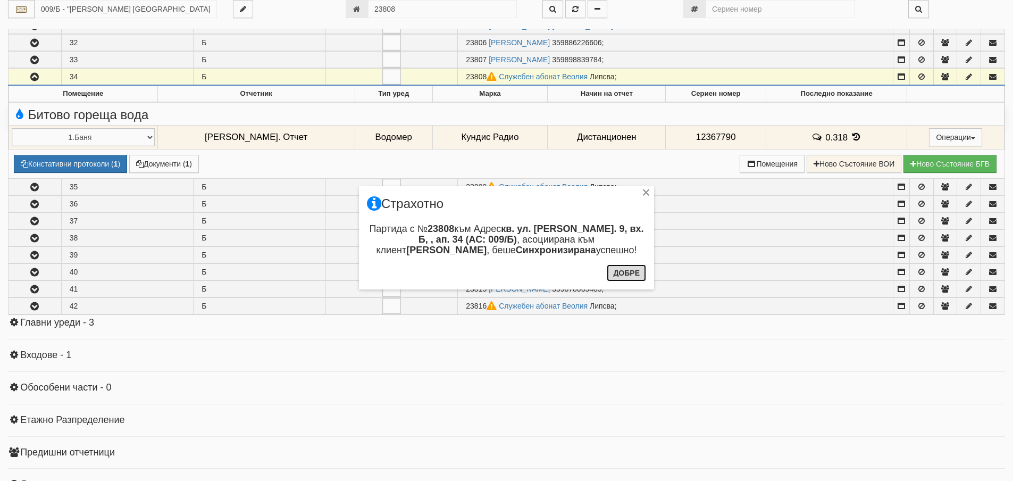
click at [628, 277] on button "Добре" at bounding box center [626, 272] width 39 height 17
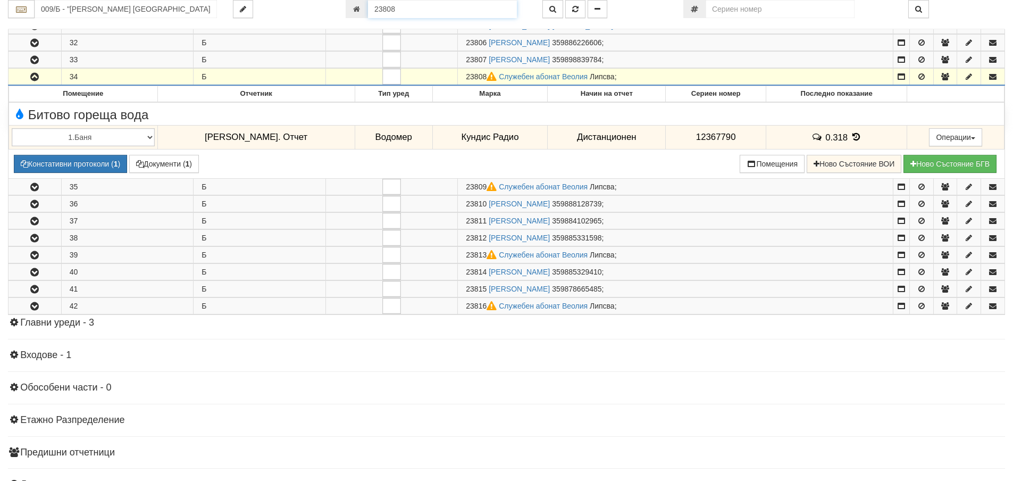
click at [454, 10] on input "23808" at bounding box center [442, 9] width 149 height 18
click at [557, 9] on button "button" at bounding box center [553, 9] width 21 height 18
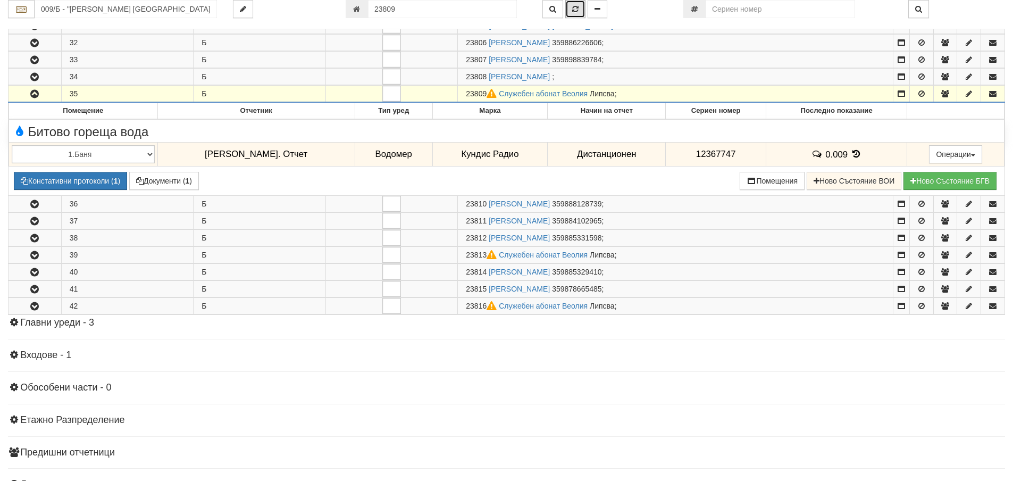
click at [583, 13] on button "button" at bounding box center [575, 9] width 20 height 18
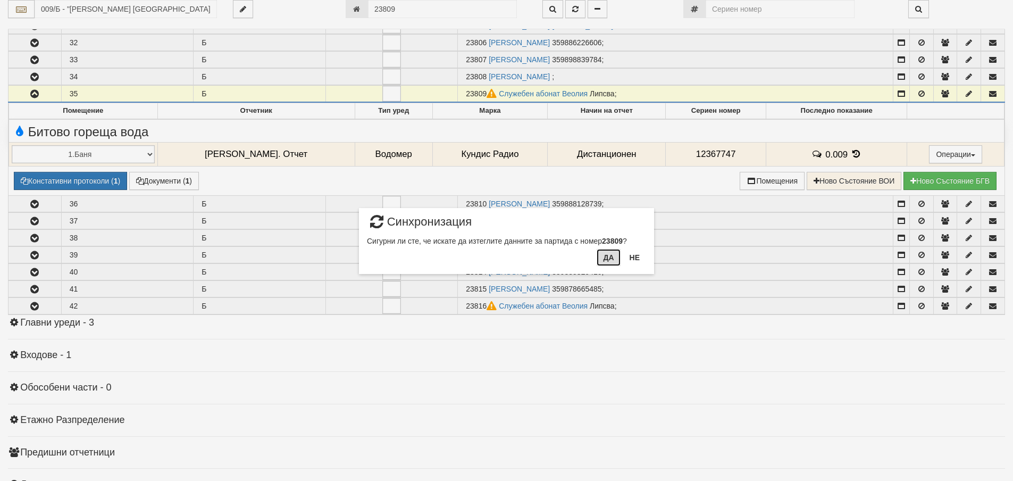
click at [610, 259] on button "Да" at bounding box center [608, 257] width 23 height 17
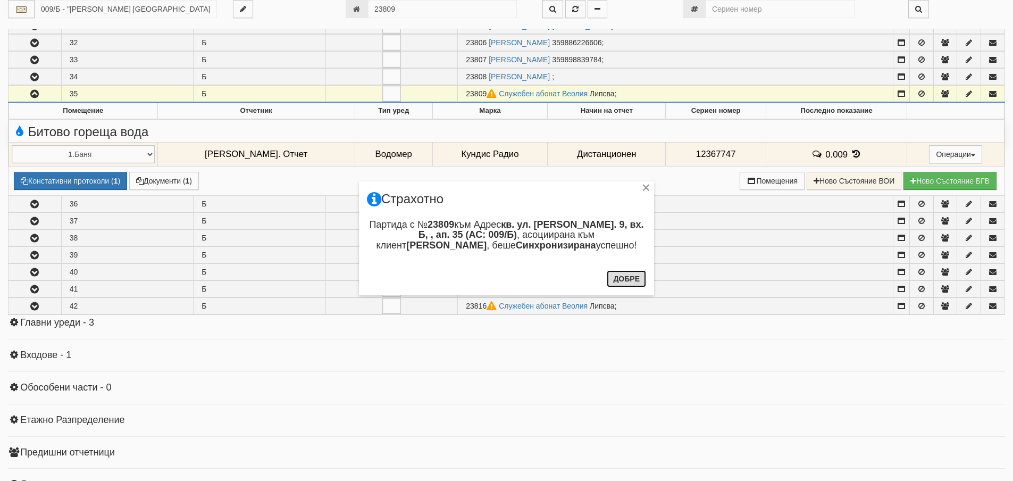
click at [632, 278] on button "Добре" at bounding box center [626, 278] width 39 height 17
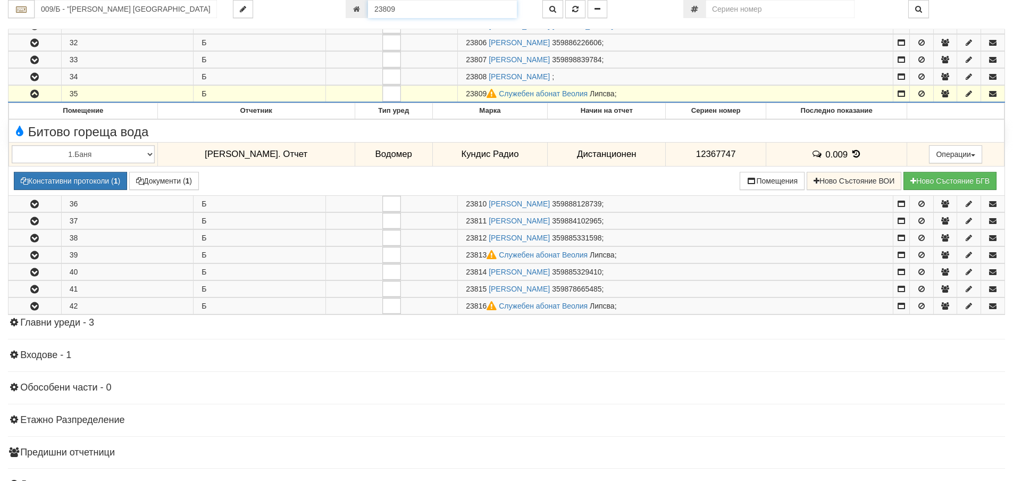
click at [447, 5] on input "23809" at bounding box center [442, 9] width 149 height 18
click at [550, 7] on button "button" at bounding box center [553, 9] width 21 height 18
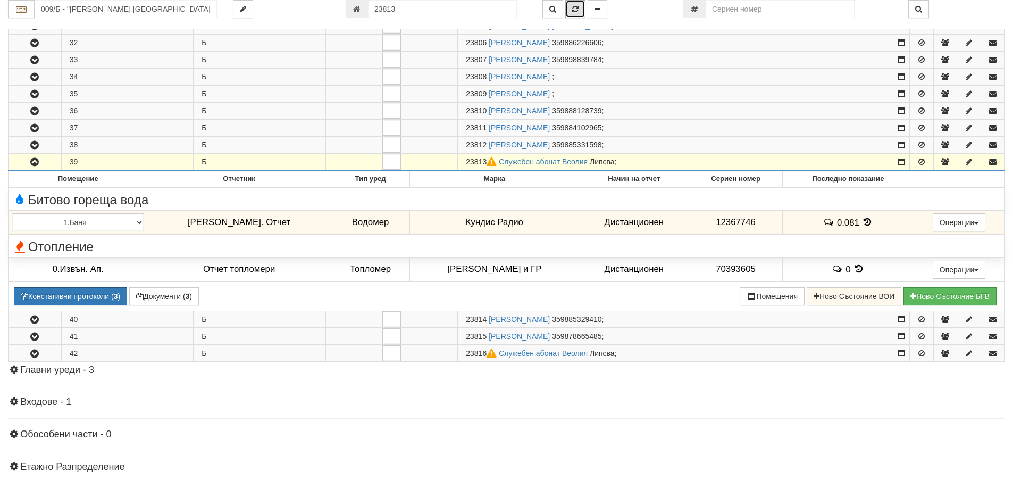
click at [573, 7] on icon "button" at bounding box center [575, 8] width 6 height 7
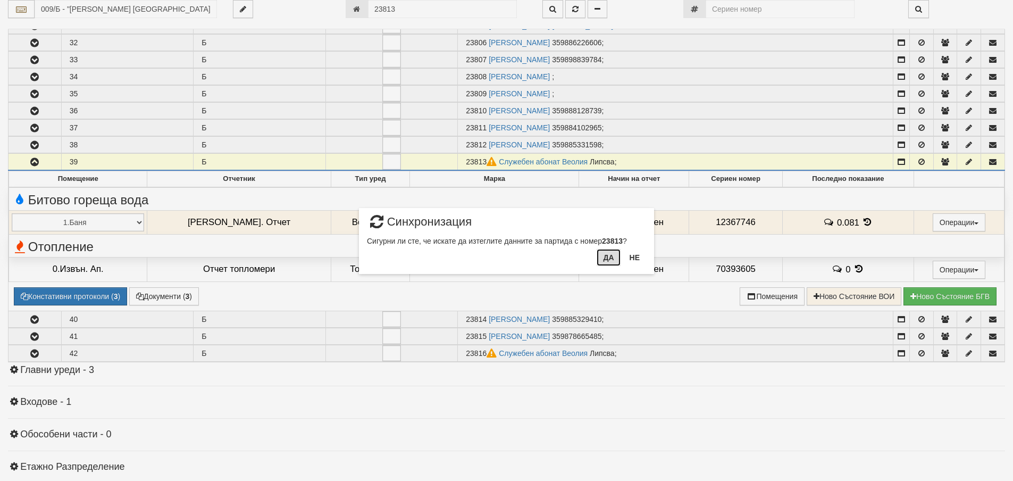
click at [611, 259] on button "Да" at bounding box center [608, 257] width 23 height 17
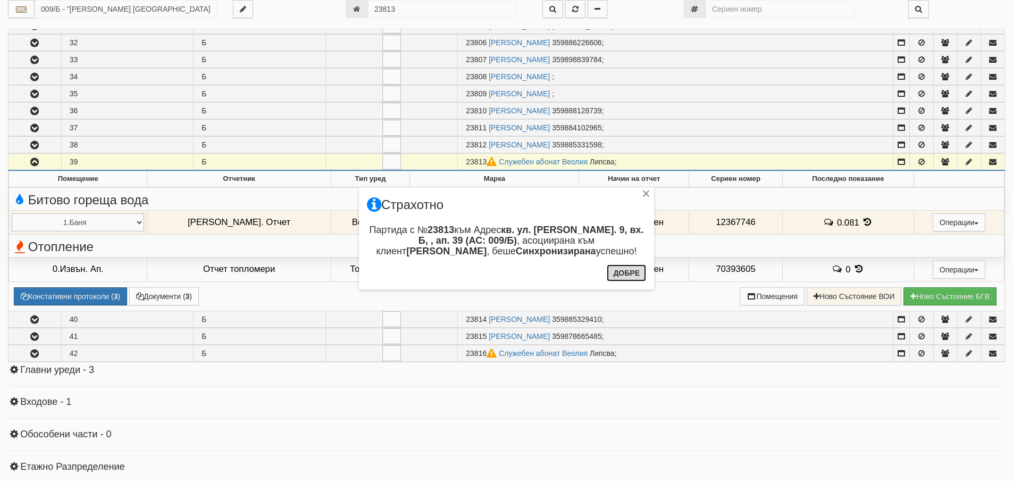
click at [628, 271] on button "Добре" at bounding box center [626, 272] width 39 height 17
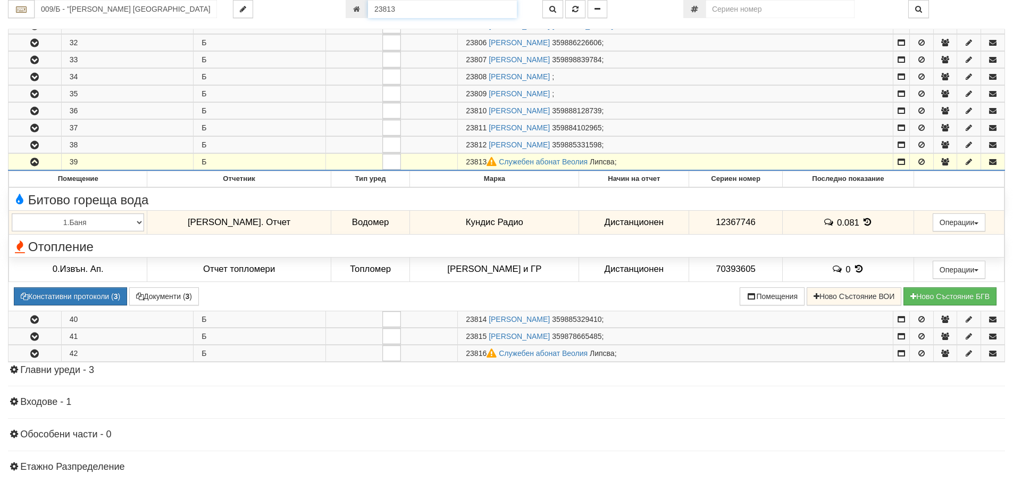
click at [413, 5] on input "23813" at bounding box center [442, 9] width 149 height 18
type input "23816"
click at [554, 1] on button "button" at bounding box center [553, 9] width 21 height 18
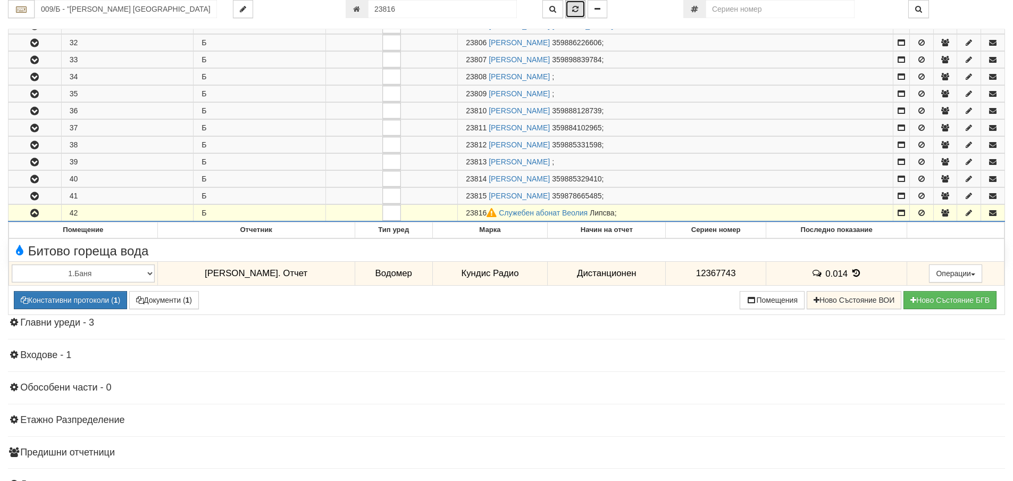
click at [576, 11] on icon "button" at bounding box center [575, 8] width 6 height 7
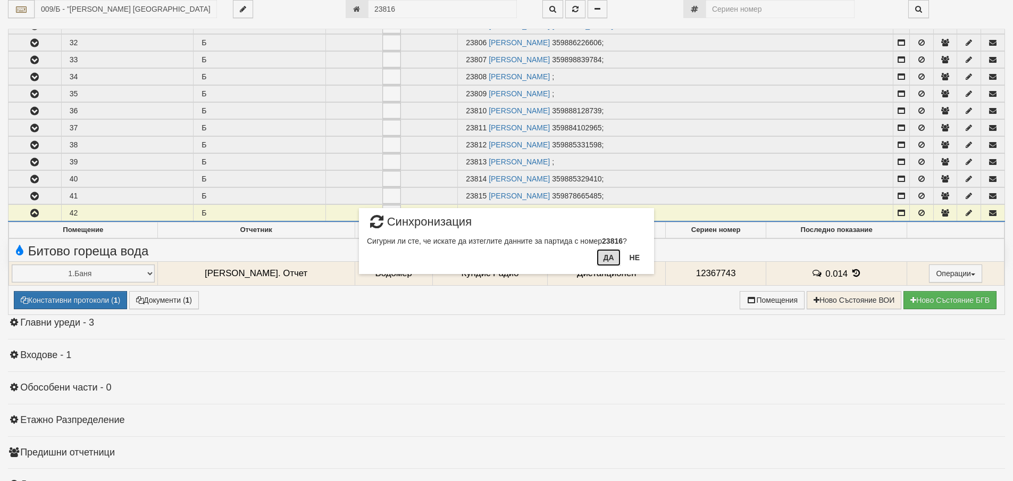
click at [606, 261] on button "Да" at bounding box center [608, 257] width 23 height 17
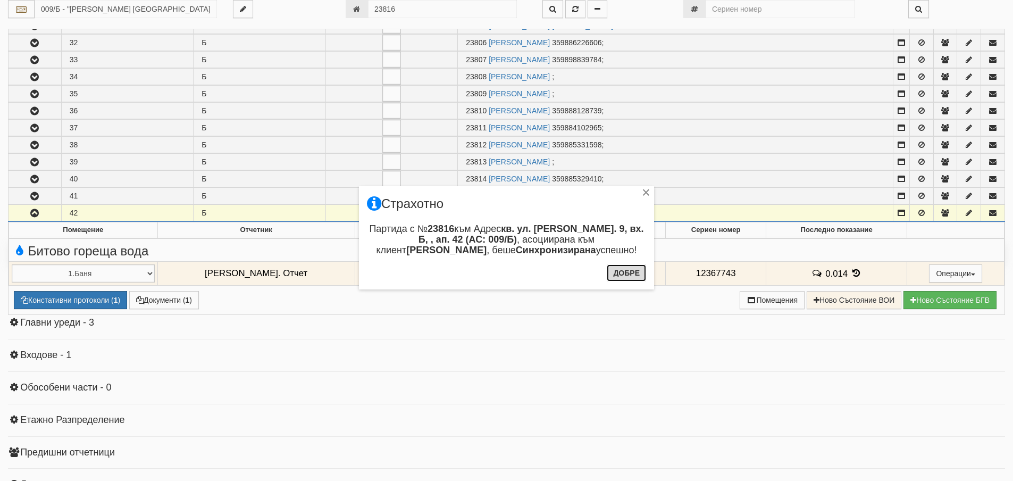
click at [631, 268] on button "Добре" at bounding box center [626, 272] width 39 height 17
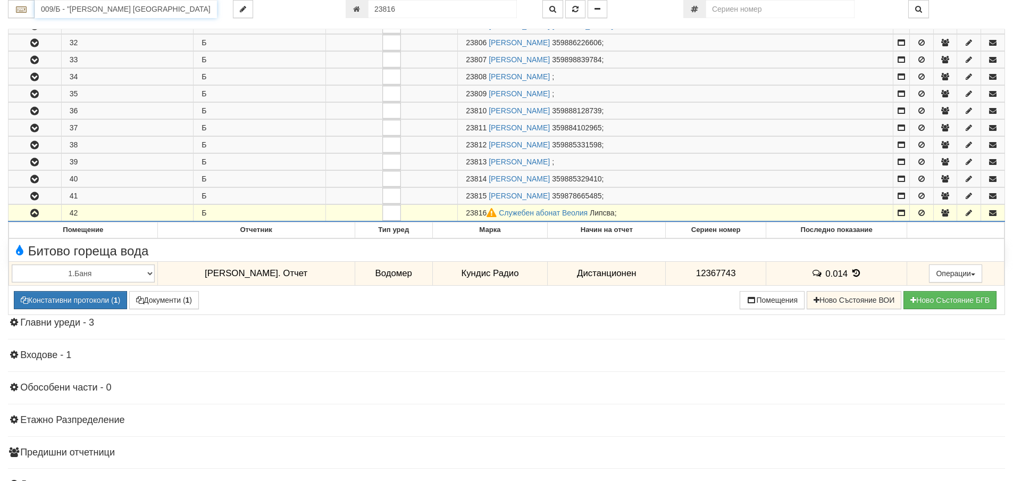
click at [183, 7] on input "009/Б - "ВЕОЛИЯ ЕНЕРДЖИ ВАРНА " ЕАД" at bounding box center [126, 9] width 182 height 18
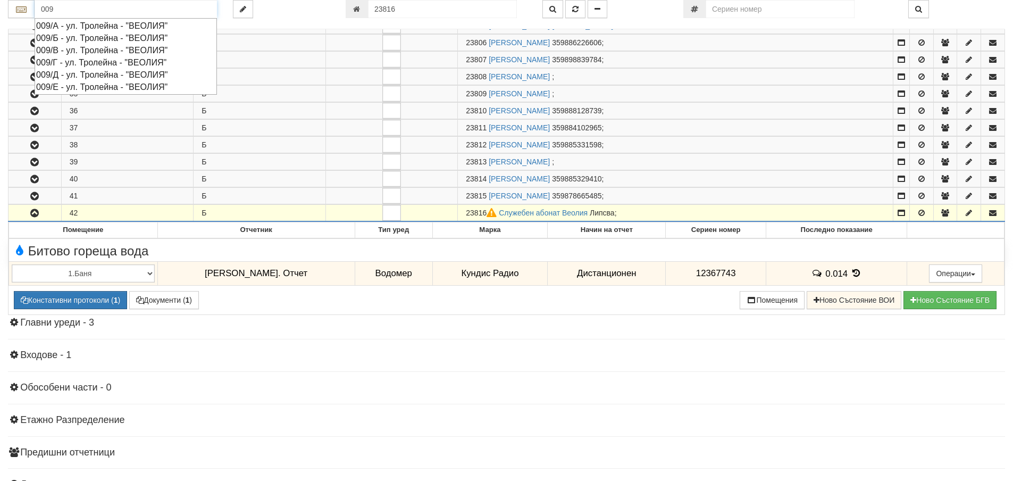
click at [88, 51] on div "009/В - ул. Тролейна - "ВЕОЛИЯ"" at bounding box center [125, 50] width 179 height 12
type input "009/В - ул. Тролейна - "ВЕОЛИЯ""
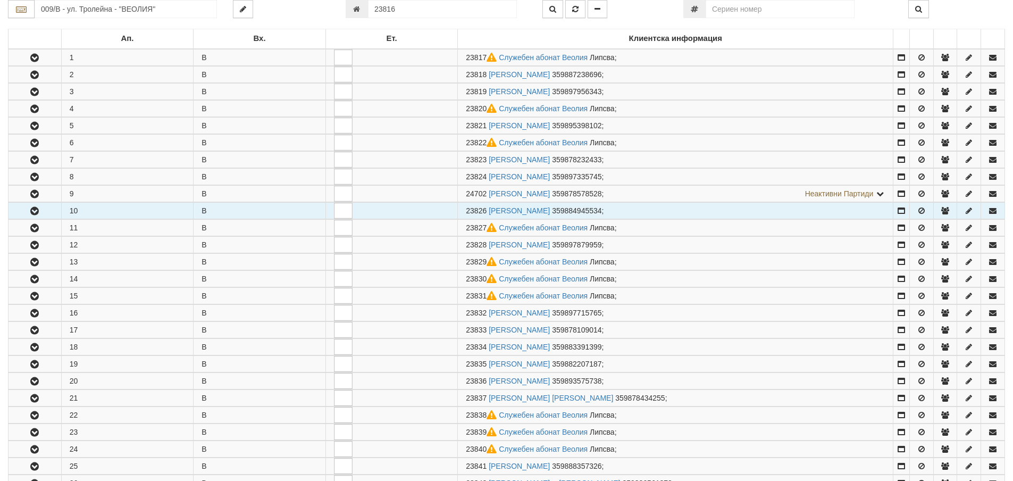
scroll to position [53, 0]
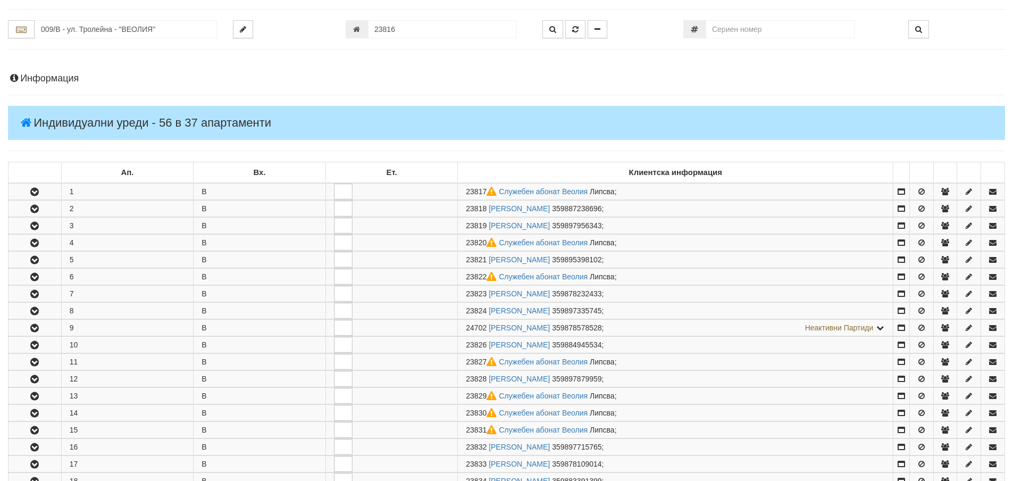
click at [419, 38] on div "009/В - ул. Тролейна - "ВЕОЛИЯ" 23816" at bounding box center [506, 34] width 997 height 29
click at [420, 28] on input "23816" at bounding box center [442, 29] width 149 height 18
type input "23817"
click at [560, 24] on button "button" at bounding box center [553, 29] width 21 height 18
type input "009/В - "ВЕОЛИЯ ЕНЕРДЖИ ВАРНА " ЕАД"
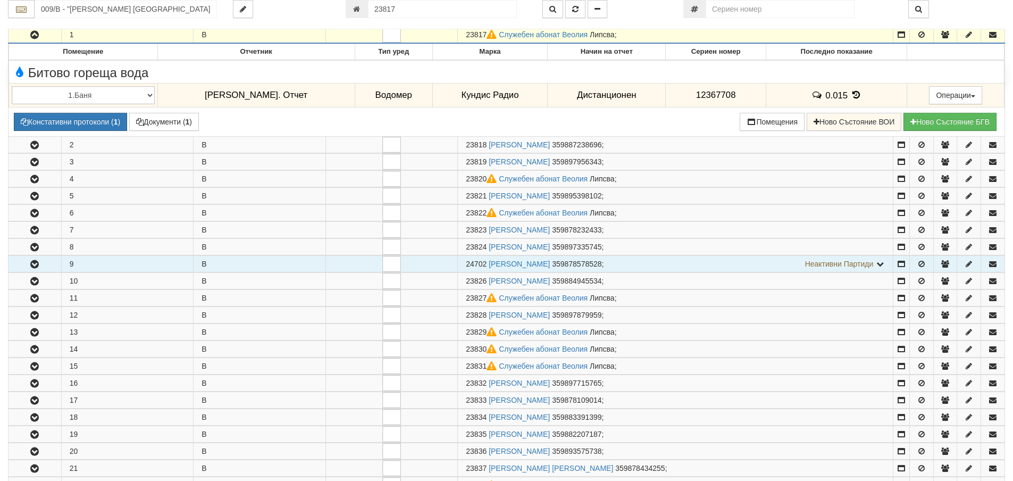
scroll to position [0, 0]
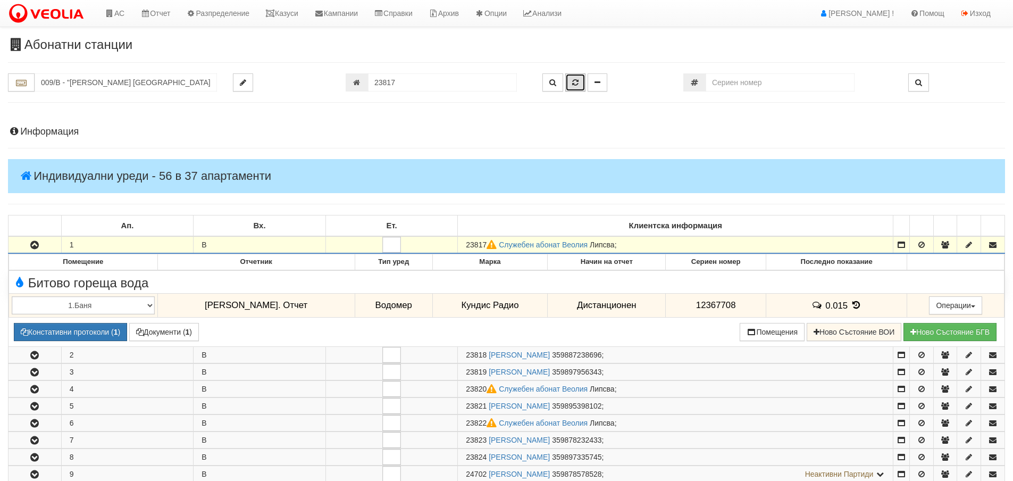
click at [570, 85] on button "button" at bounding box center [575, 82] width 20 height 18
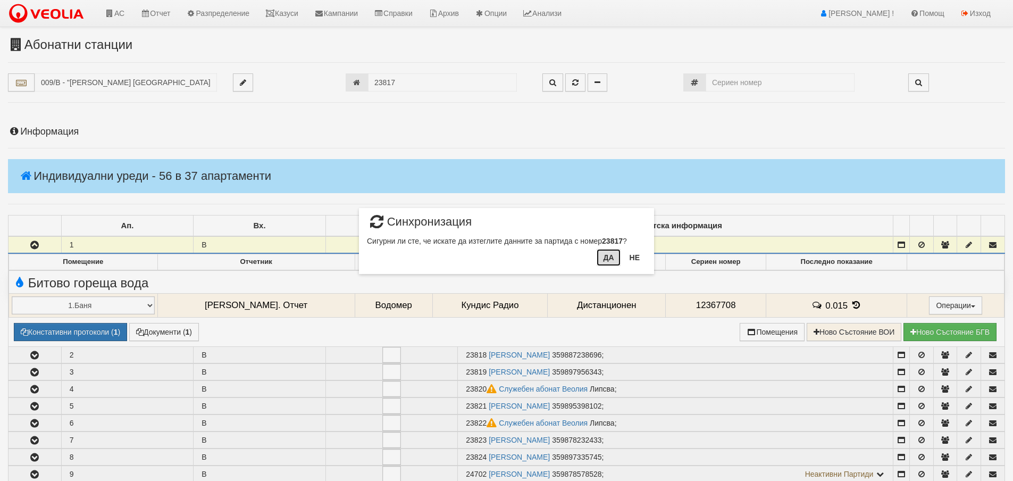
click at [602, 263] on button "Да" at bounding box center [608, 257] width 23 height 17
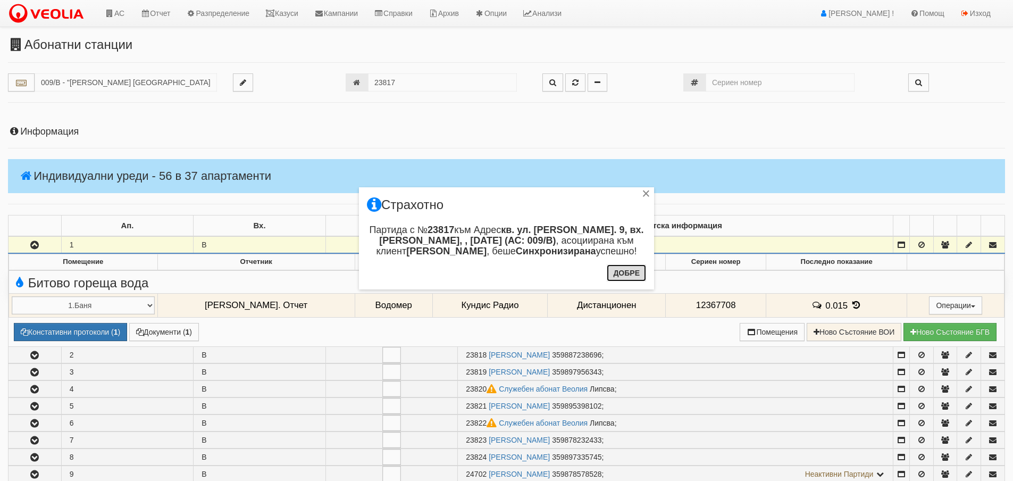
click at [613, 277] on button "Добре" at bounding box center [626, 272] width 39 height 17
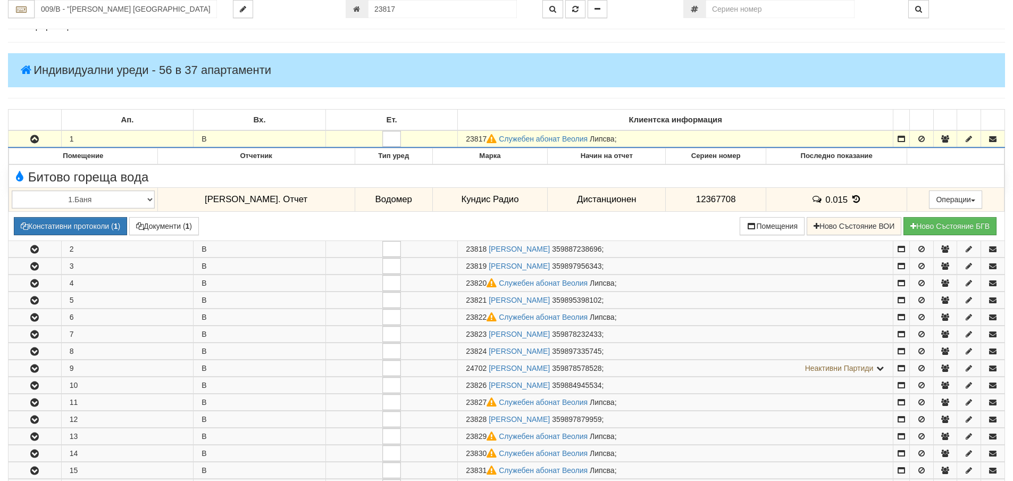
scroll to position [106, 0]
click at [418, 6] on input "23817" at bounding box center [442, 9] width 149 height 18
click at [548, 11] on button "button" at bounding box center [553, 9] width 21 height 18
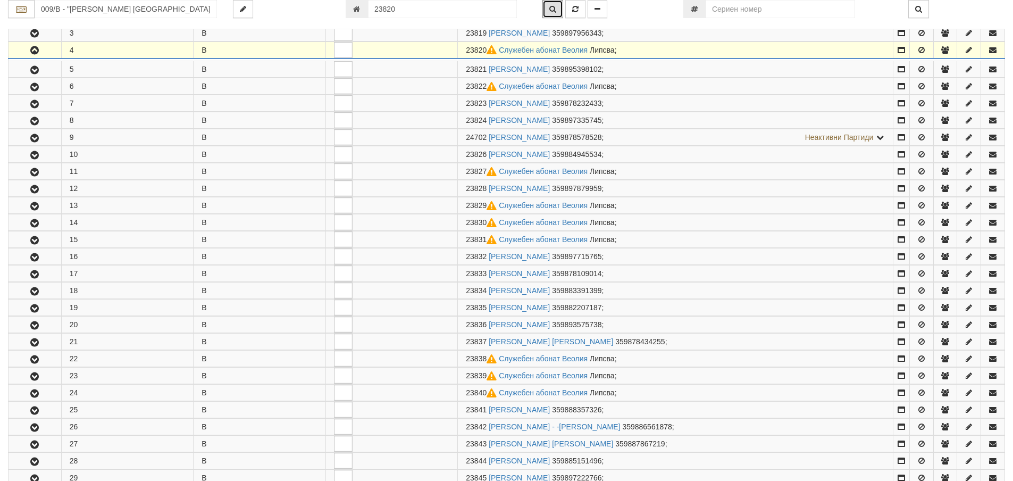
scroll to position [261, 0]
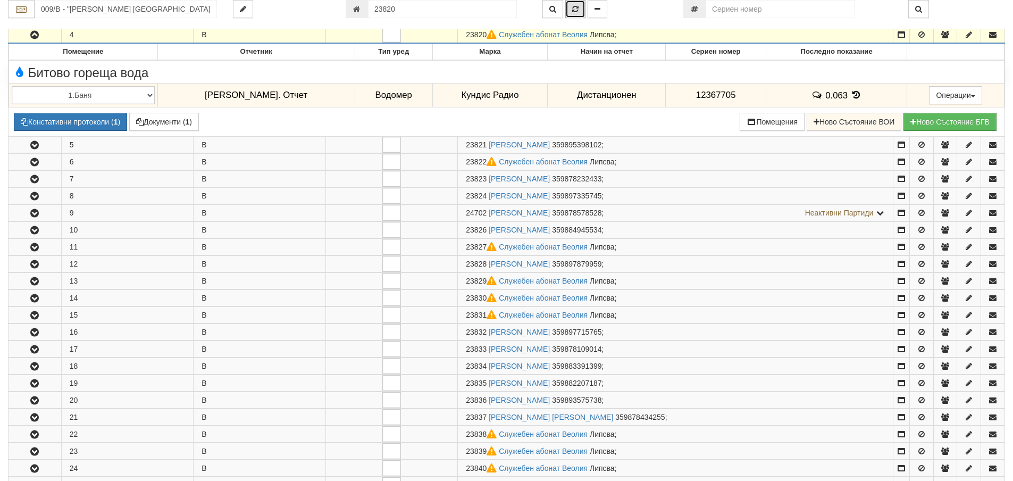
click at [573, 9] on icon "button" at bounding box center [575, 8] width 6 height 7
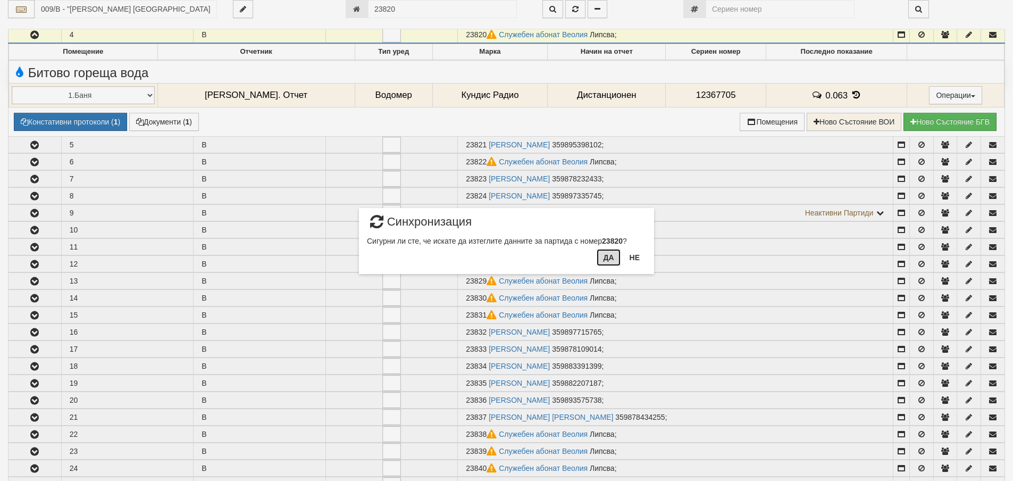
click at [603, 262] on button "Да" at bounding box center [608, 257] width 23 height 17
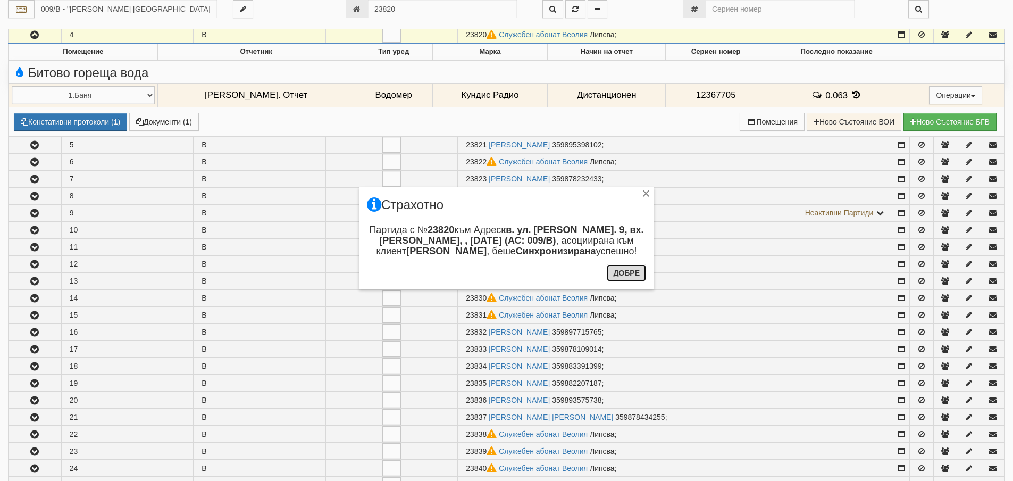
click at [621, 271] on button "Добре" at bounding box center [626, 272] width 39 height 17
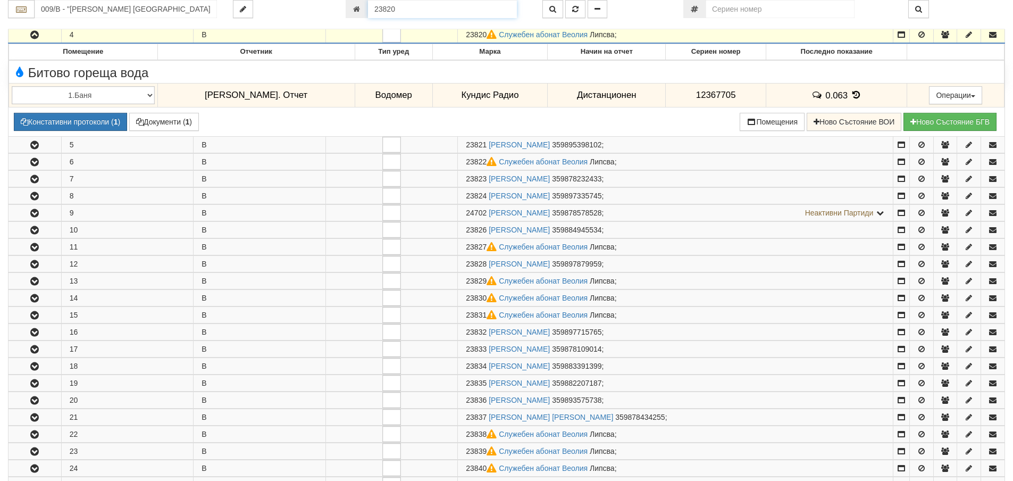
click at [438, 9] on input "23820" at bounding box center [442, 9] width 149 height 18
click at [551, 11] on icon "button" at bounding box center [553, 8] width 7 height 7
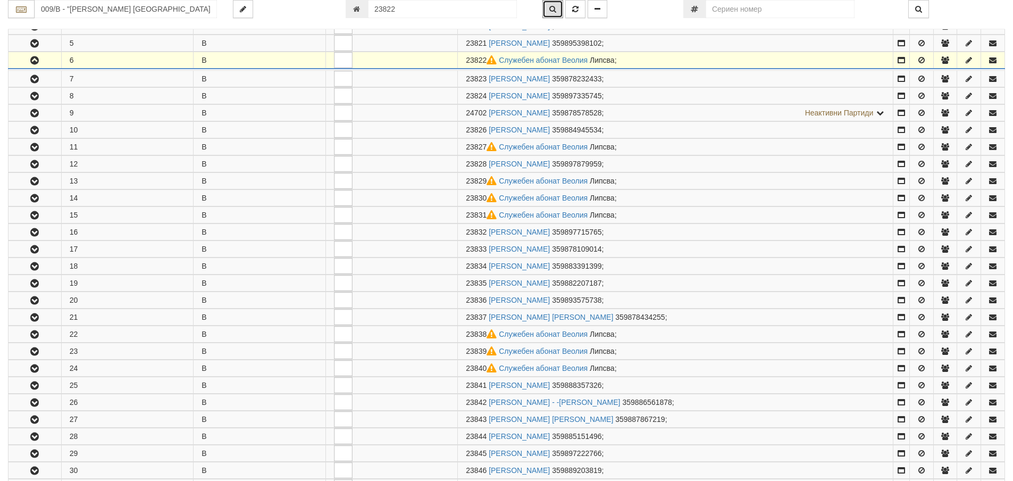
scroll to position [295, 0]
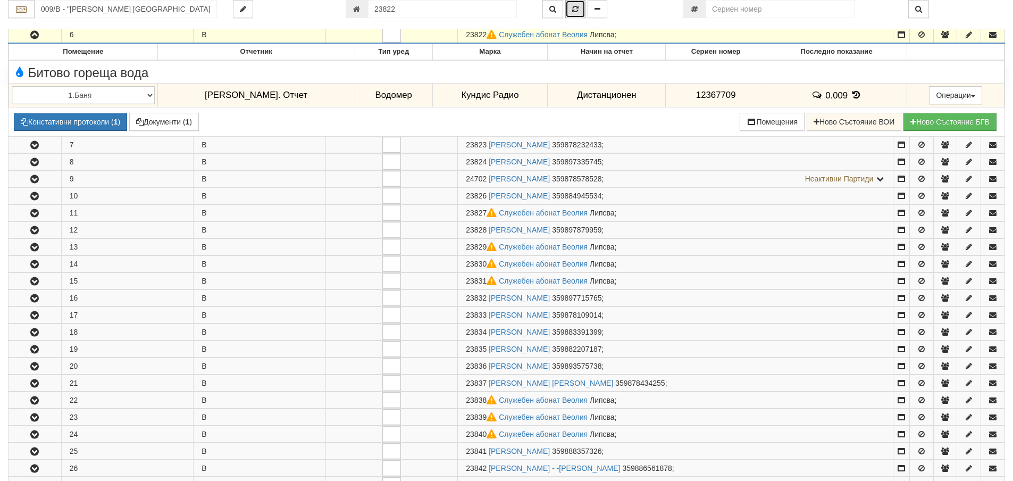
click at [578, 9] on icon "button" at bounding box center [575, 8] width 6 height 7
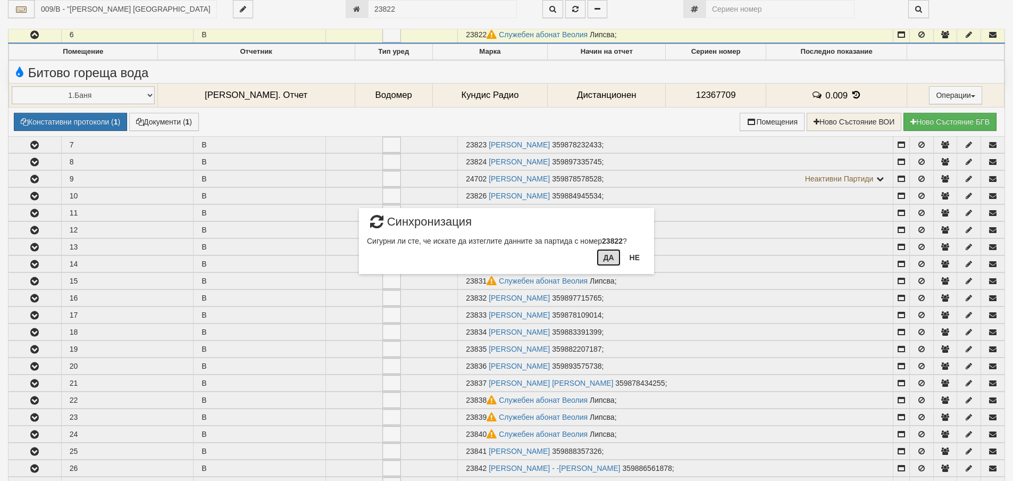
click at [607, 262] on button "Да" at bounding box center [608, 257] width 23 height 17
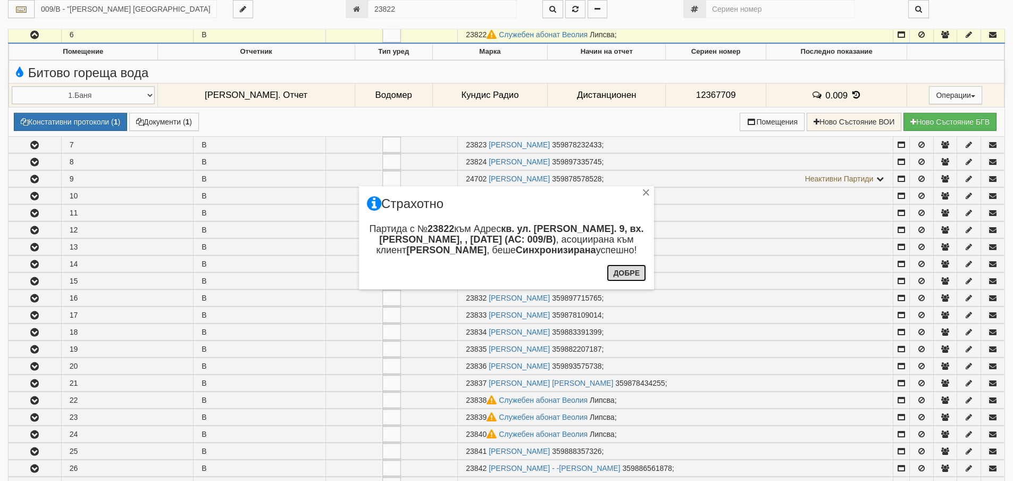
click at [635, 275] on button "Добре" at bounding box center [626, 272] width 39 height 17
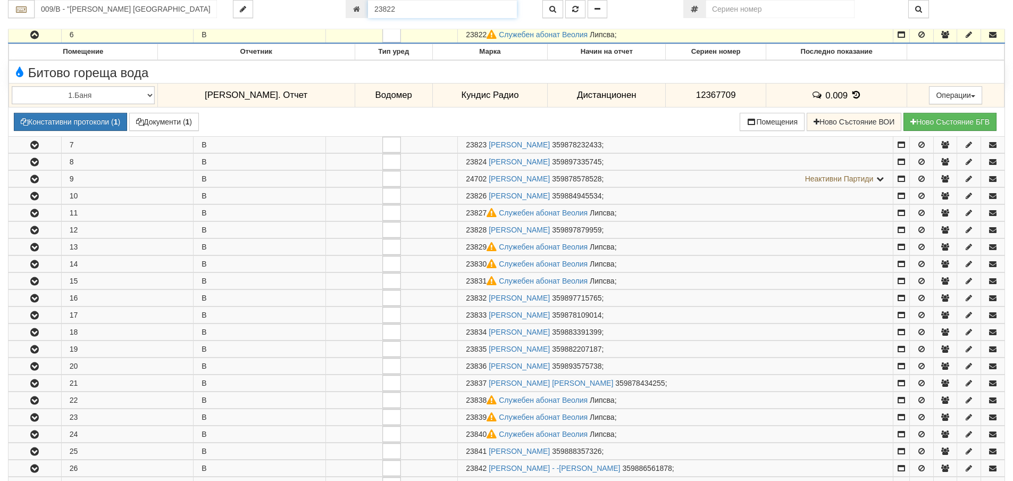
click at [454, 9] on input "23822" at bounding box center [442, 9] width 149 height 18
click at [551, 16] on button "button" at bounding box center [553, 9] width 21 height 18
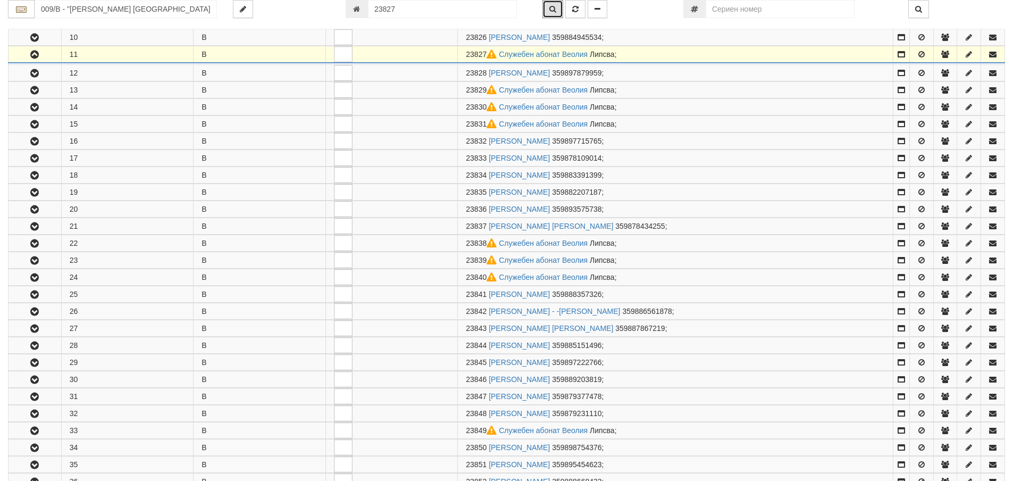
scroll to position [380, 0]
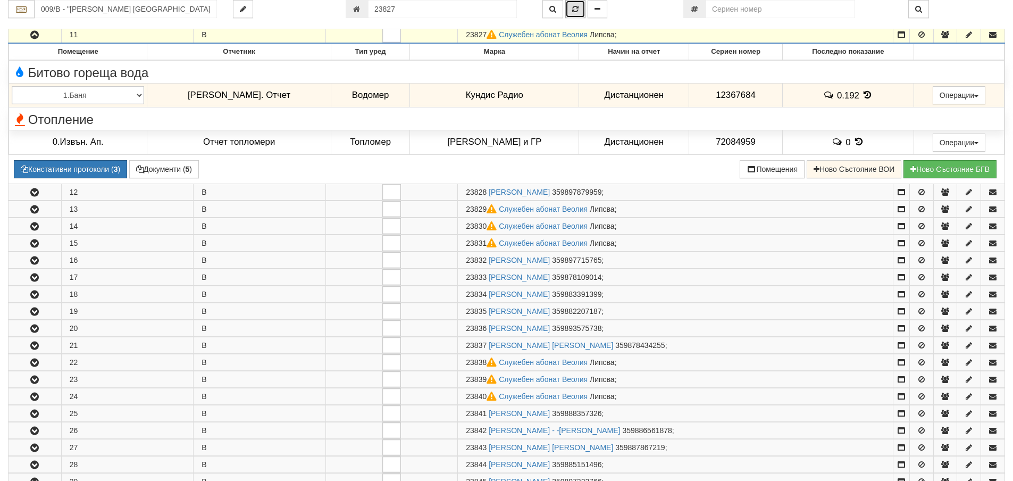
click at [579, 5] on icon "button" at bounding box center [575, 8] width 6 height 7
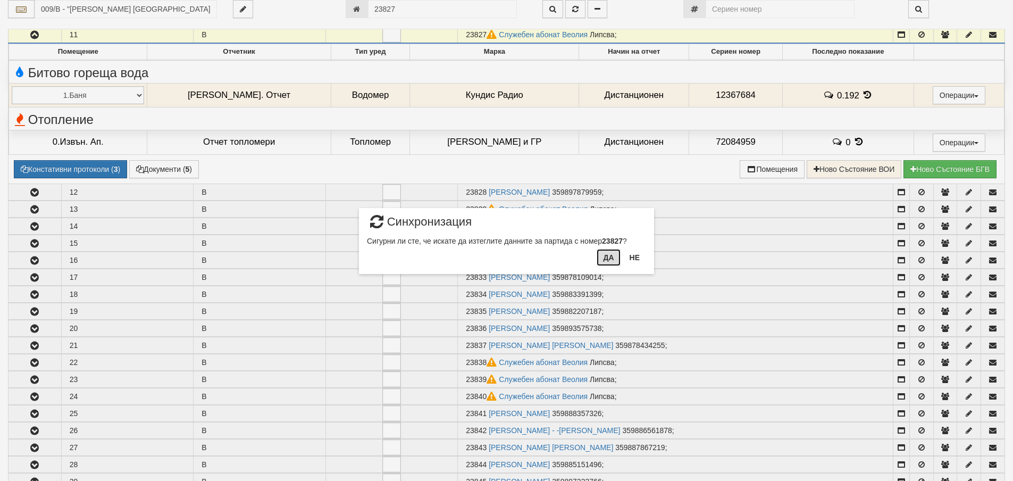
click at [614, 264] on button "Да" at bounding box center [608, 257] width 23 height 17
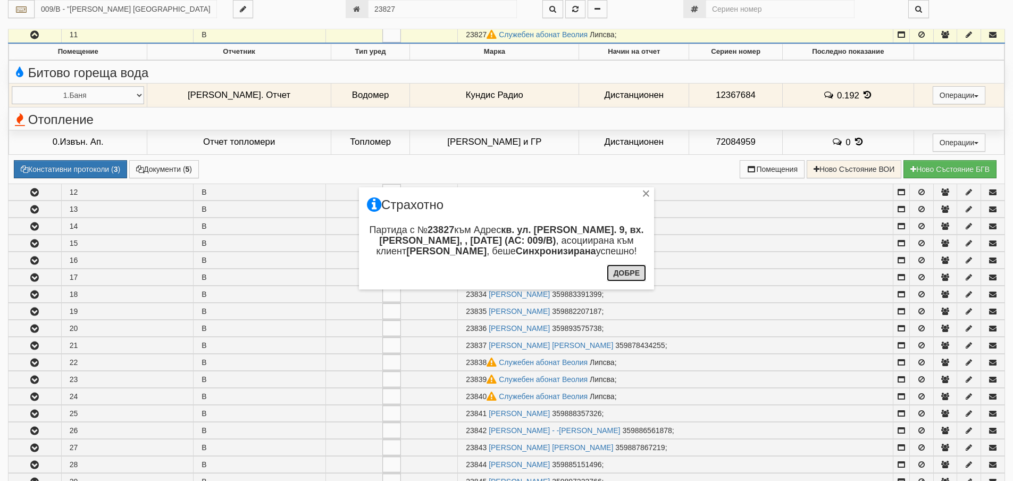
click at [620, 271] on button "Добре" at bounding box center [626, 272] width 39 height 17
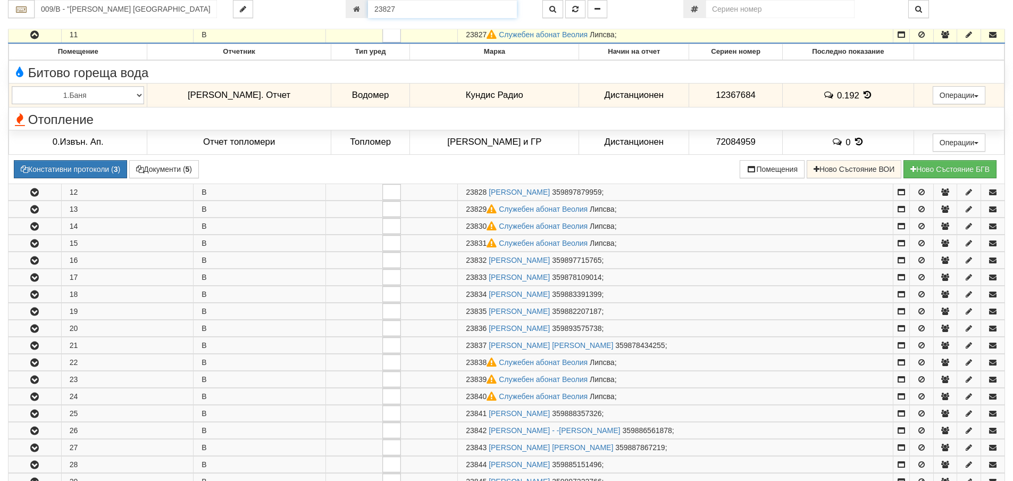
click at [406, 10] on input "23827" at bounding box center [442, 9] width 149 height 18
click at [551, 6] on icon "button" at bounding box center [553, 8] width 7 height 7
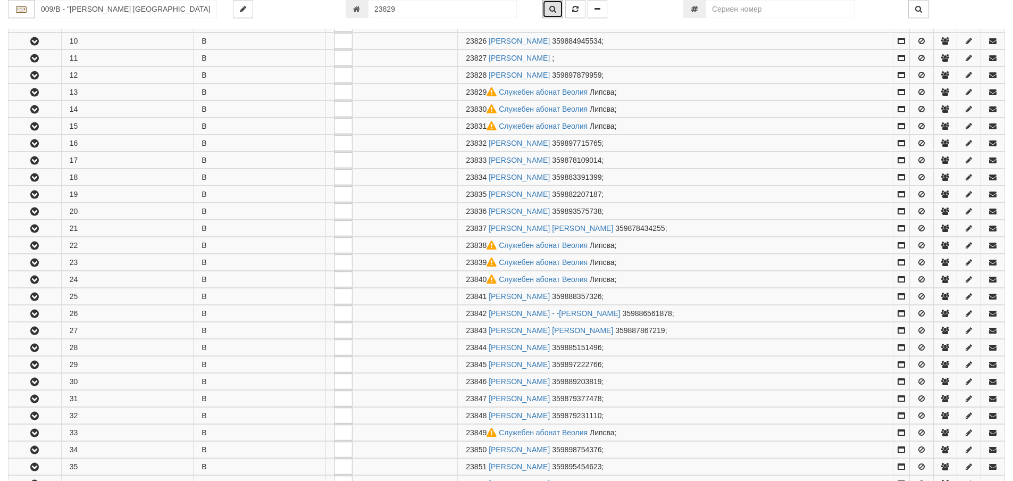
scroll to position [414, 0]
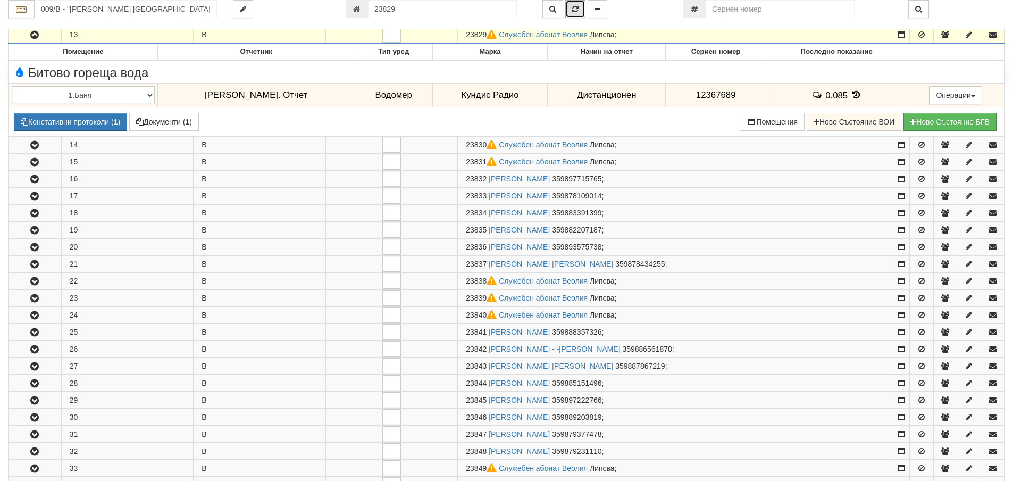
click at [569, 9] on button "button" at bounding box center [575, 9] width 20 height 18
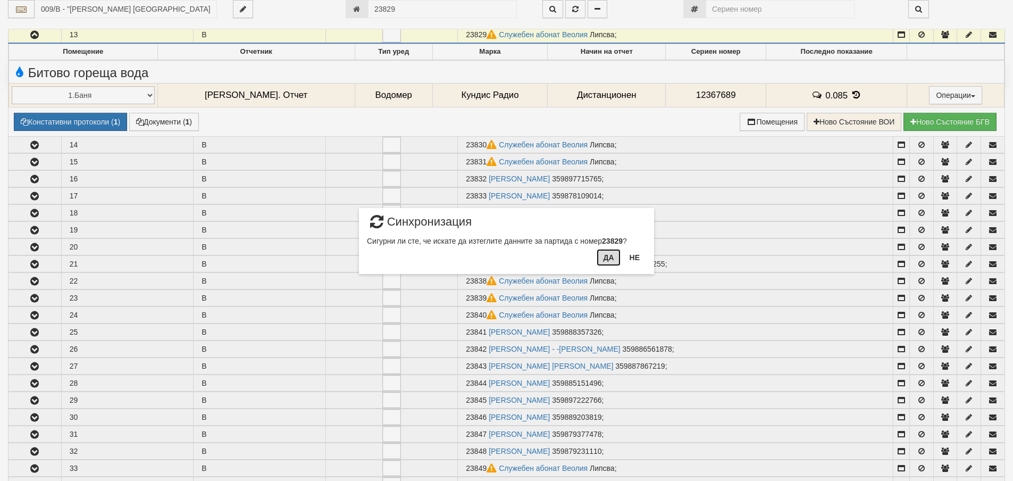
click at [612, 261] on button "Да" at bounding box center [608, 257] width 23 height 17
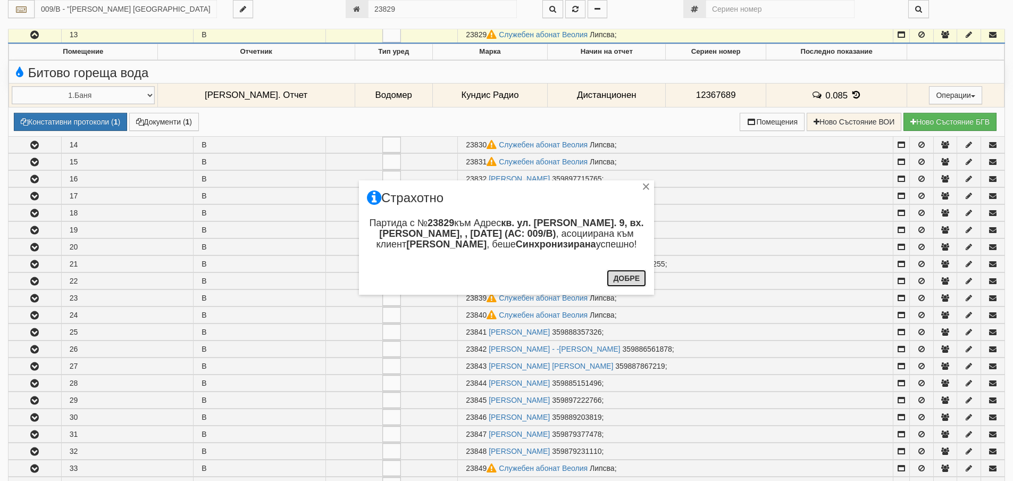
click at [632, 284] on button "Добре" at bounding box center [626, 278] width 39 height 17
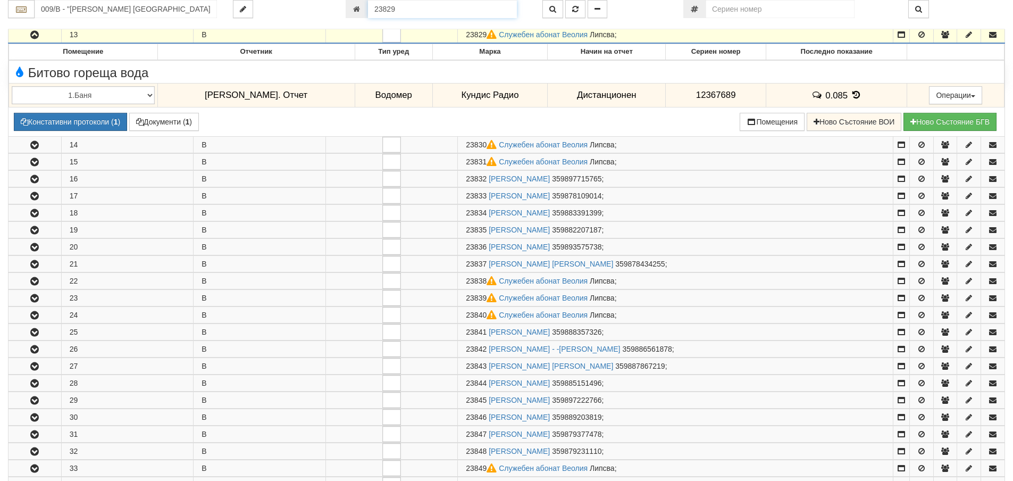
click at [425, 9] on input "23829" at bounding box center [442, 9] width 149 height 18
click at [554, 8] on icon "button" at bounding box center [553, 8] width 7 height 7
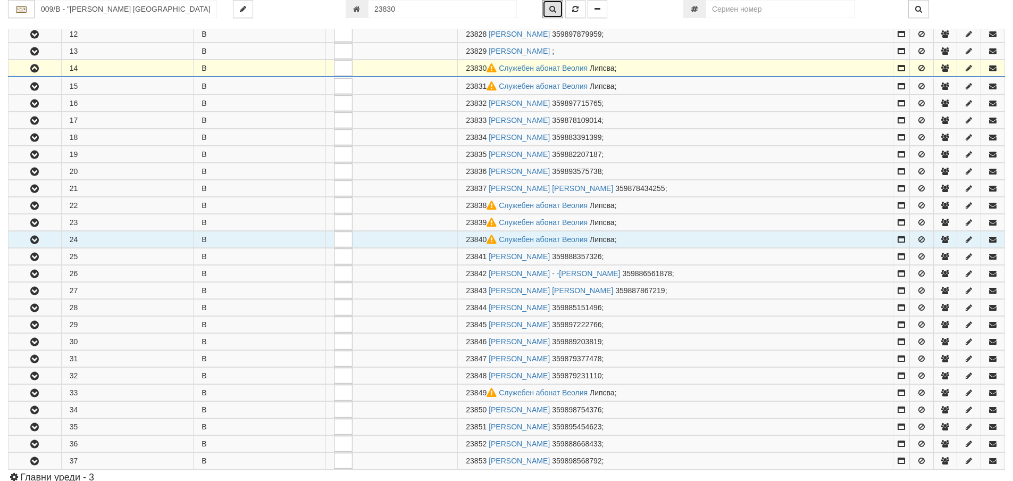
scroll to position [431, 0]
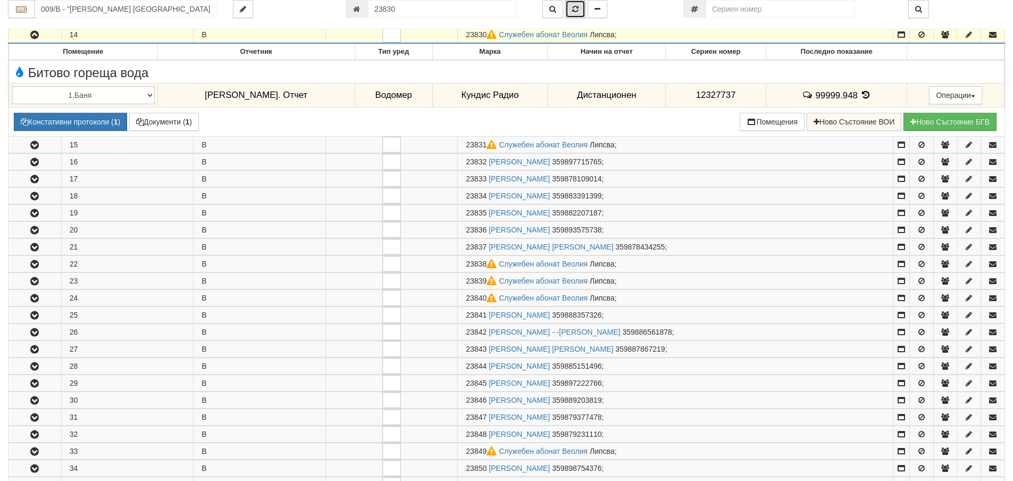
click at [576, 7] on icon "button" at bounding box center [575, 8] width 6 height 7
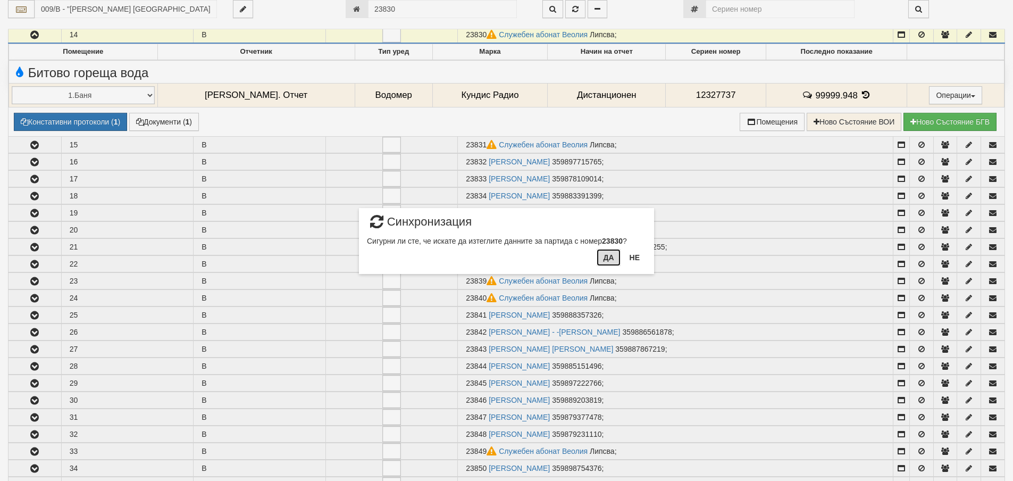
click at [610, 256] on button "Да" at bounding box center [608, 257] width 23 height 17
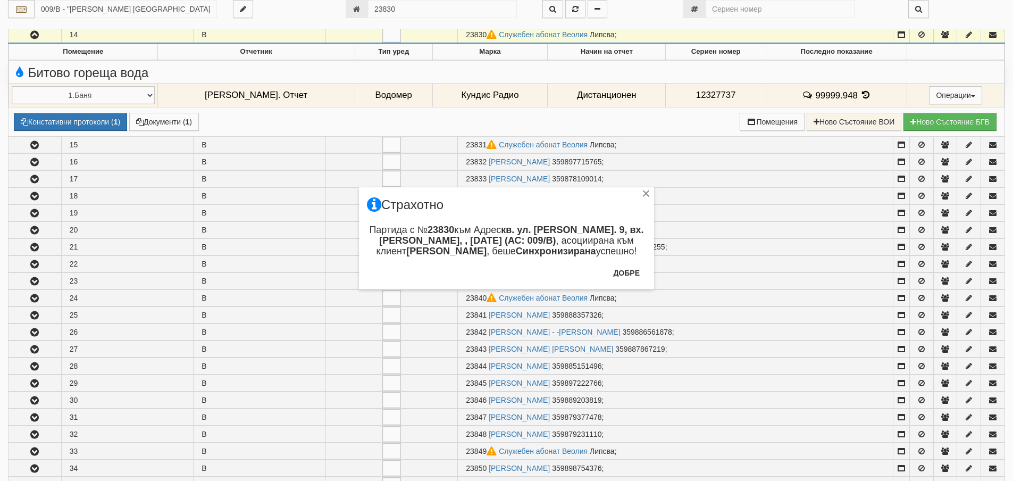
click at [625, 282] on div "Добре" at bounding box center [626, 276] width 39 height 25
click at [627, 273] on button "Добре" at bounding box center [626, 272] width 39 height 17
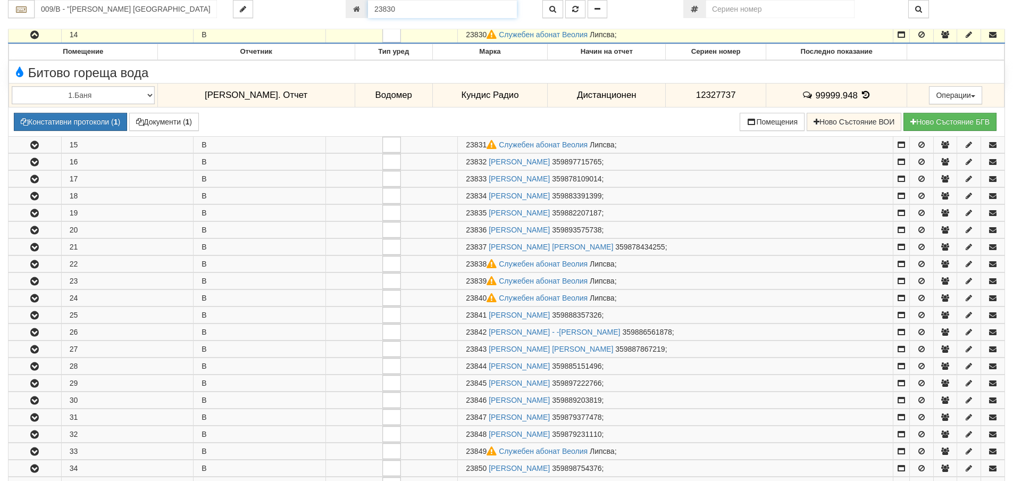
click at [439, 6] on input "23830" at bounding box center [442, 9] width 149 height 18
click at [556, 6] on icon "button" at bounding box center [553, 8] width 7 height 7
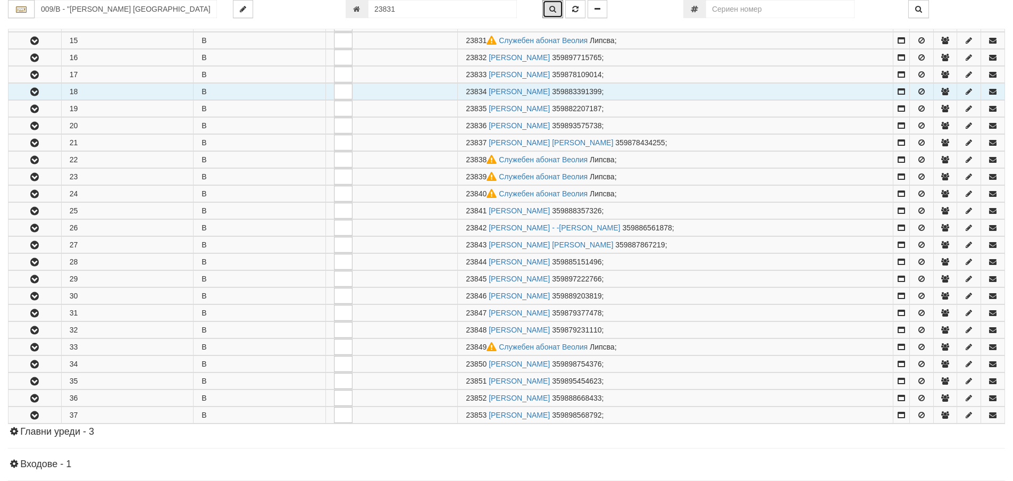
scroll to position [448, 0]
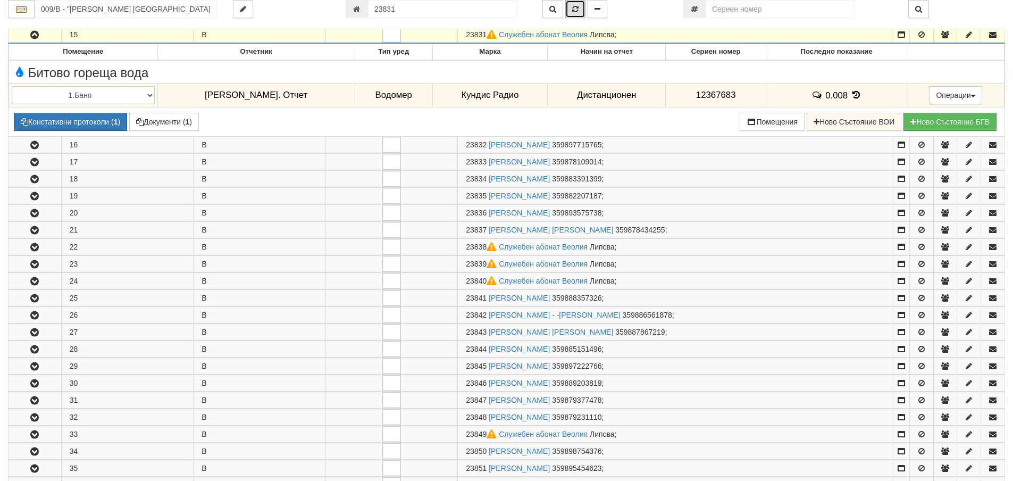
click at [572, 11] on icon "button" at bounding box center [575, 8] width 6 height 7
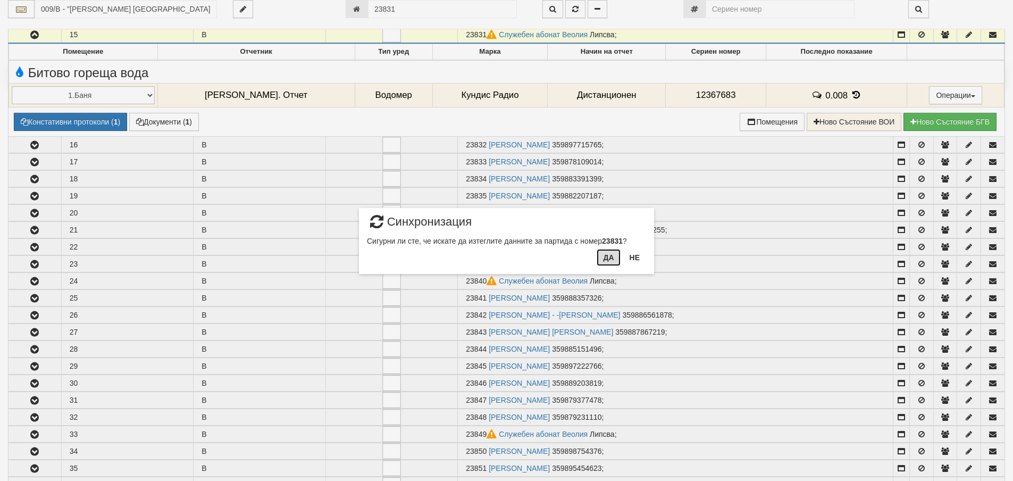
click at [609, 258] on button "Да" at bounding box center [608, 257] width 23 height 17
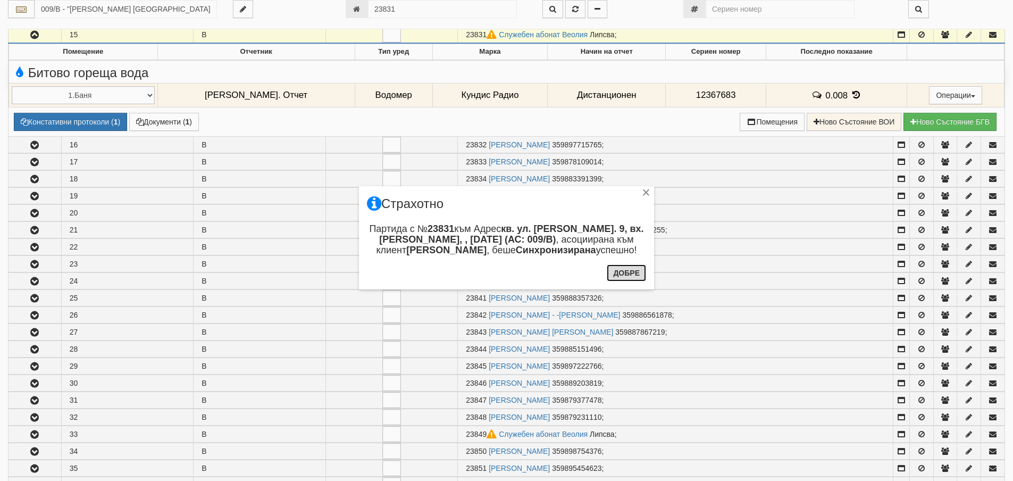
click at [638, 278] on button "Добре" at bounding box center [626, 272] width 39 height 17
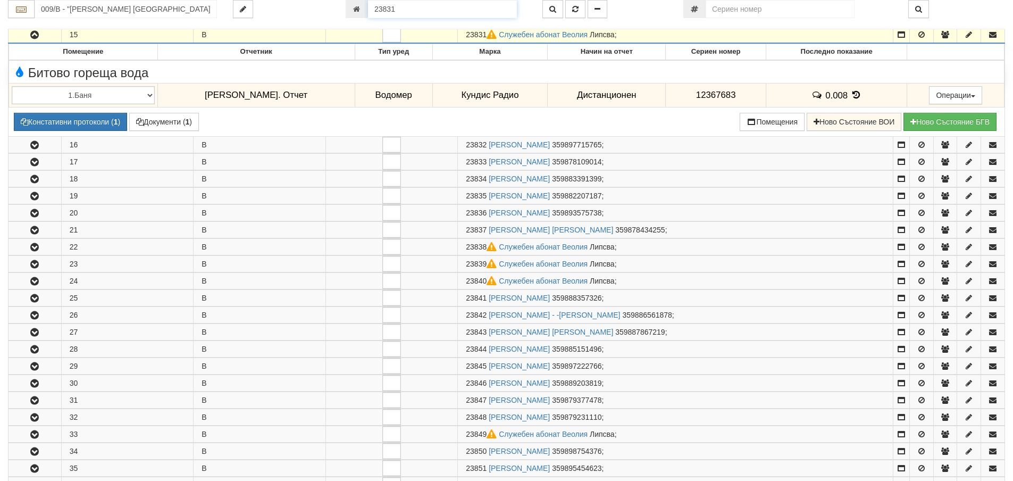
click at [446, 10] on input "23831" at bounding box center [442, 9] width 149 height 18
click at [551, 10] on icon "button" at bounding box center [553, 8] width 7 height 7
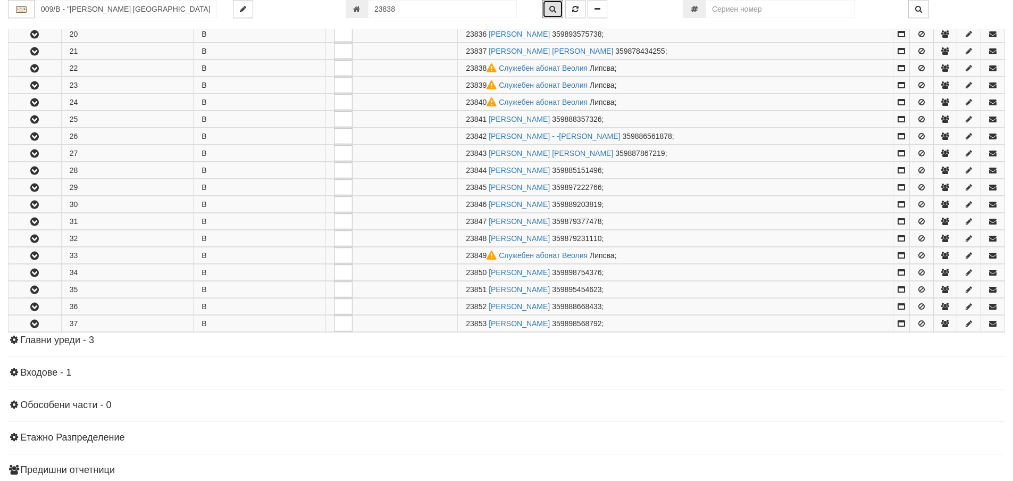
scroll to position [568, 0]
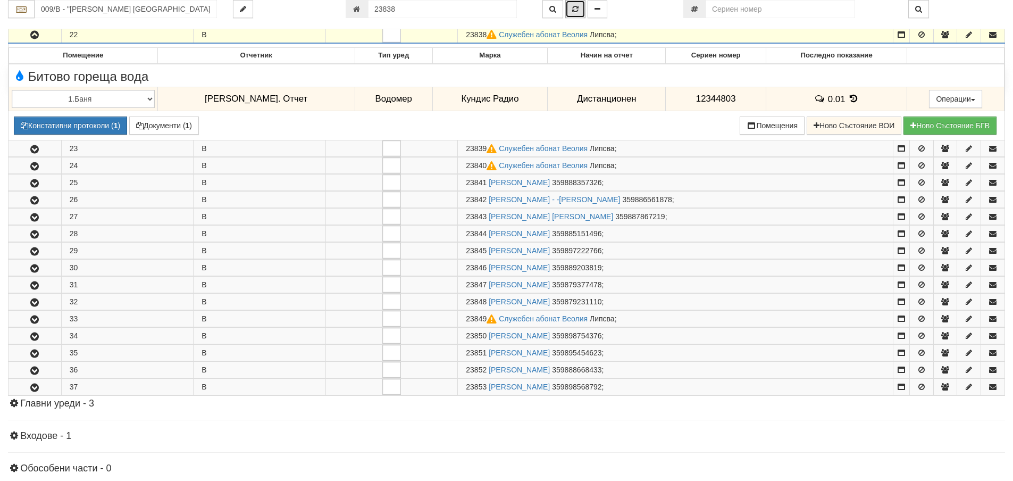
click at [576, 15] on button "button" at bounding box center [575, 9] width 20 height 18
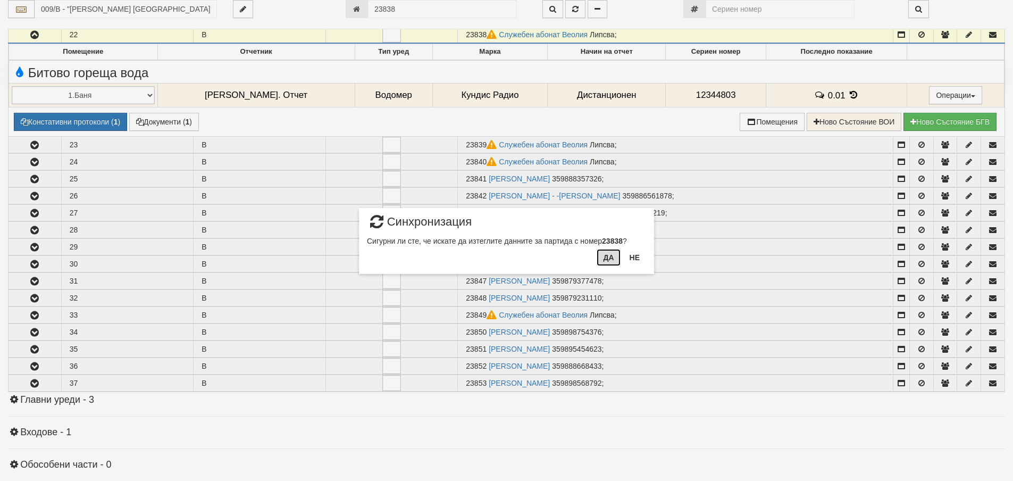
click at [602, 255] on button "Да" at bounding box center [608, 257] width 23 height 17
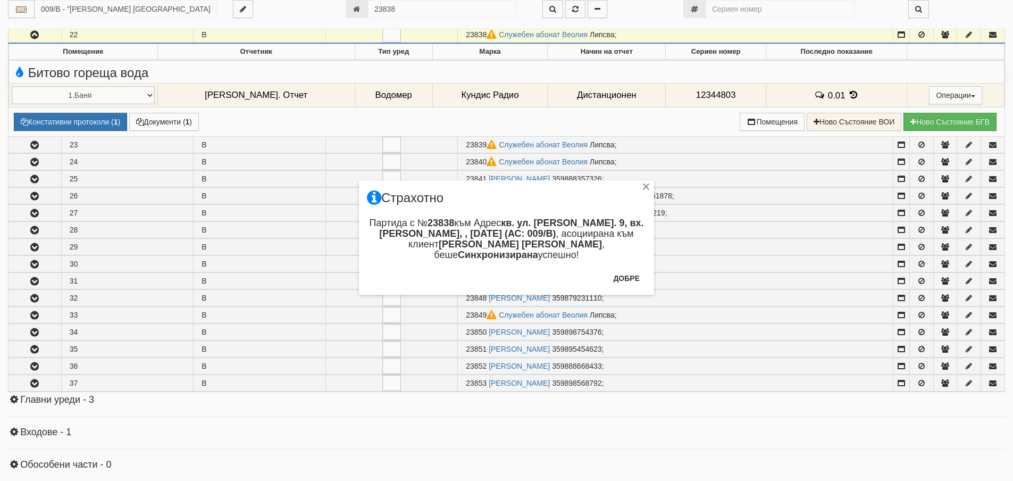
click at [621, 288] on div "Добре" at bounding box center [626, 282] width 39 height 25
click at [626, 276] on button "Добре" at bounding box center [626, 278] width 39 height 17
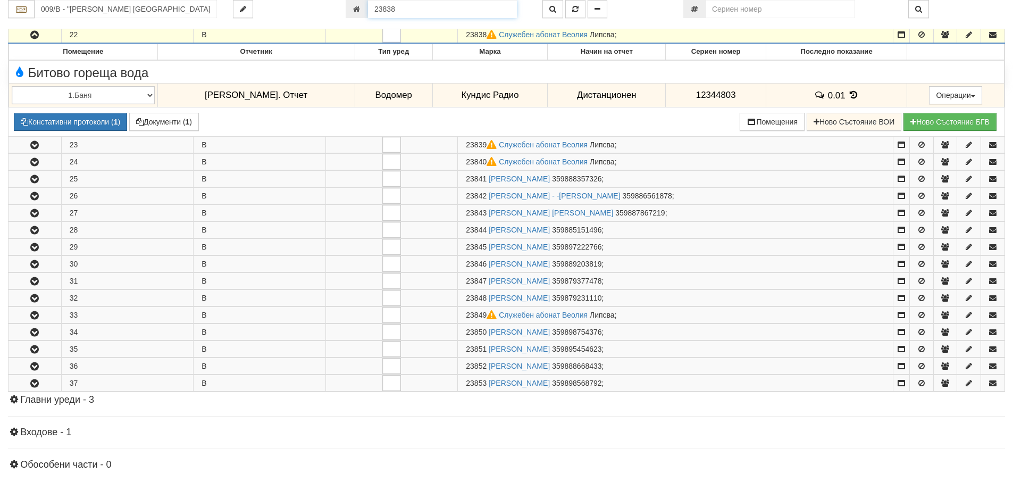
click at [437, 12] on input "23838" at bounding box center [442, 9] width 149 height 18
click at [550, 7] on icon "button" at bounding box center [553, 8] width 7 height 7
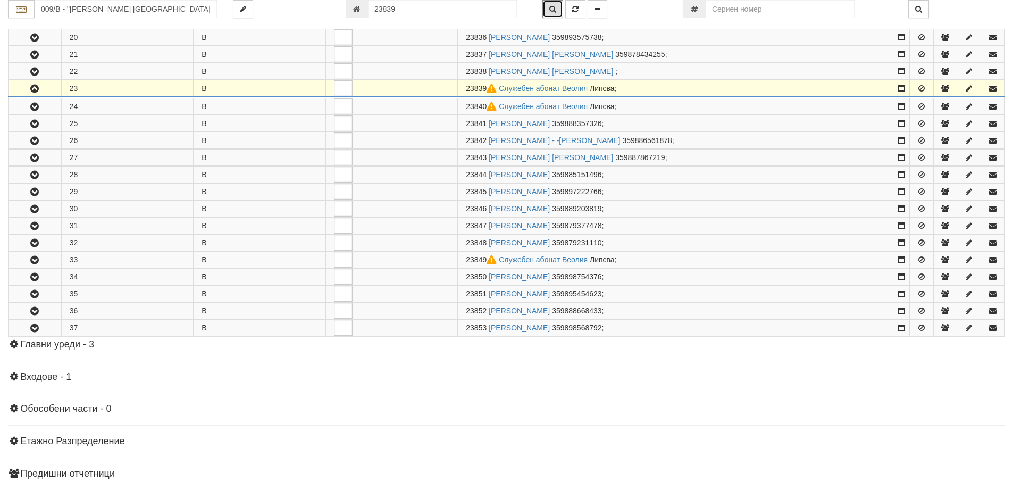
scroll to position [585, 0]
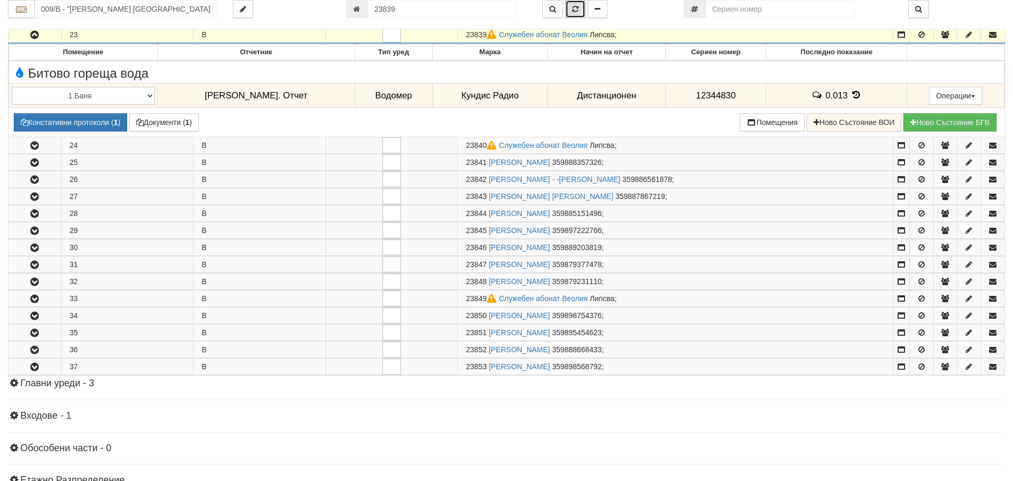
click at [577, 10] on icon "button" at bounding box center [575, 8] width 6 height 7
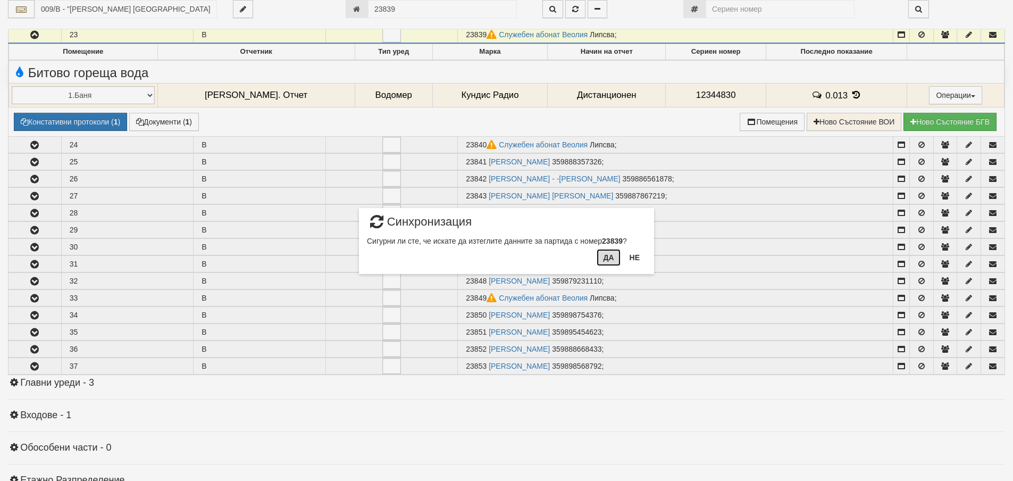
click at [610, 253] on button "Да" at bounding box center [608, 257] width 23 height 17
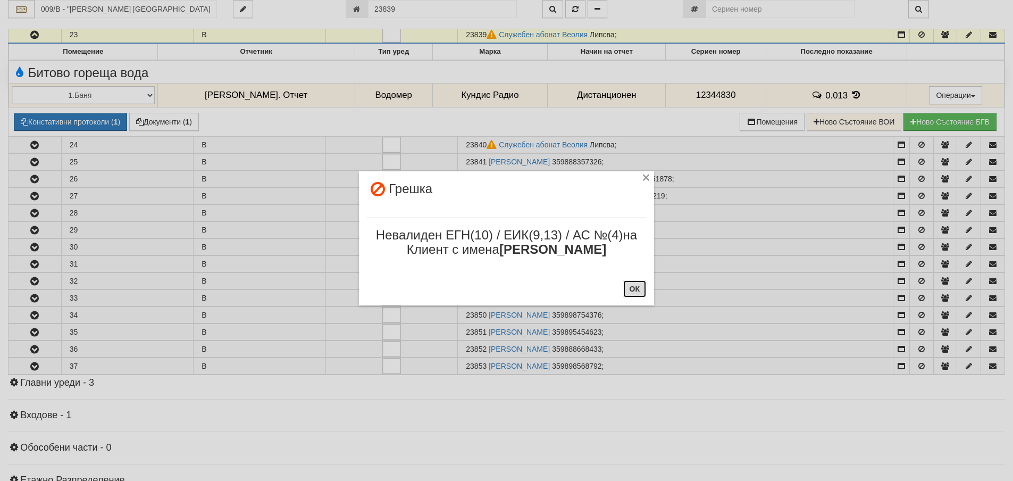
click at [635, 287] on button "ОК" at bounding box center [634, 288] width 23 height 17
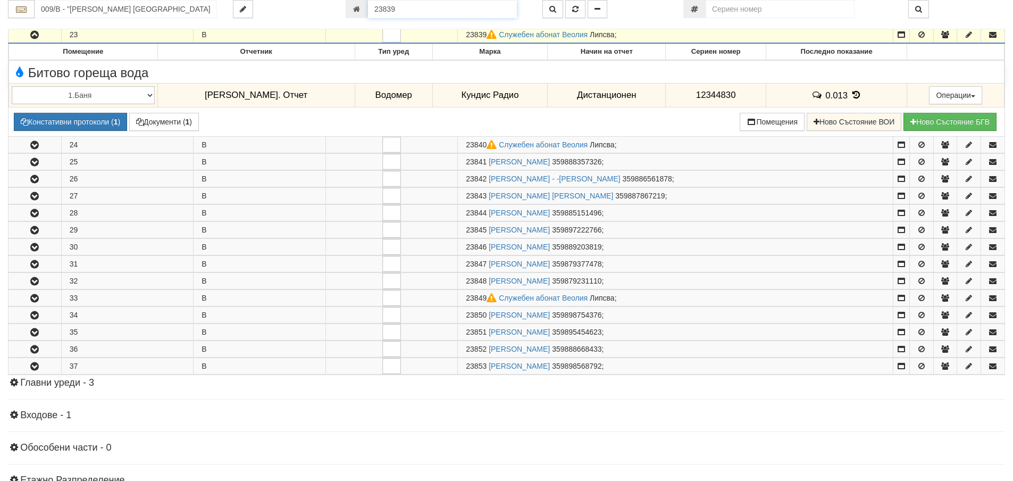
click at [470, 9] on input "23839" at bounding box center [442, 9] width 149 height 18
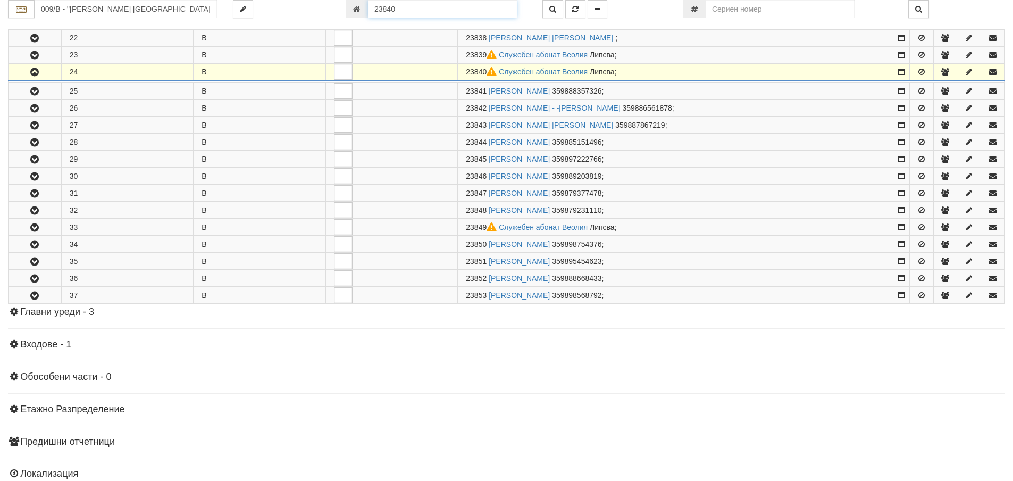
scroll to position [602, 0]
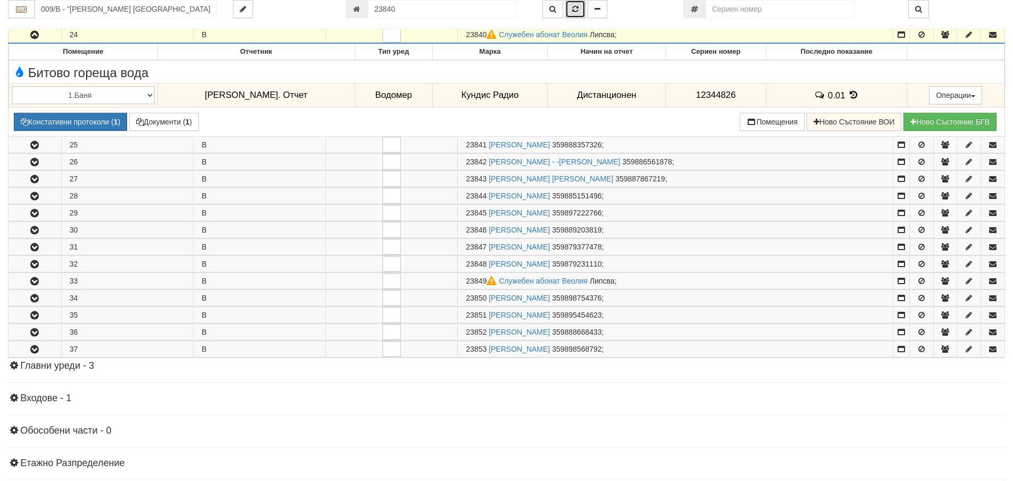
click at [575, 10] on icon "button" at bounding box center [575, 8] width 6 height 7
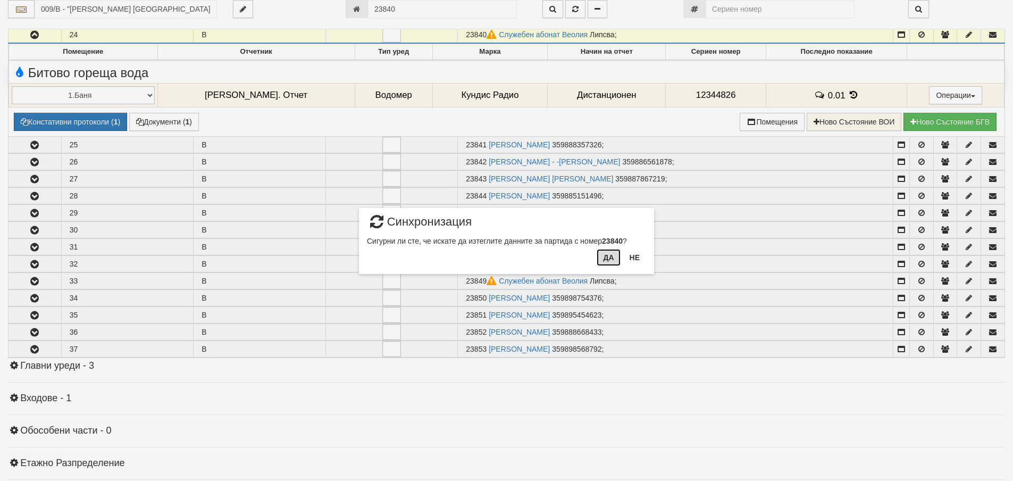
click at [611, 261] on button "Да" at bounding box center [608, 257] width 23 height 17
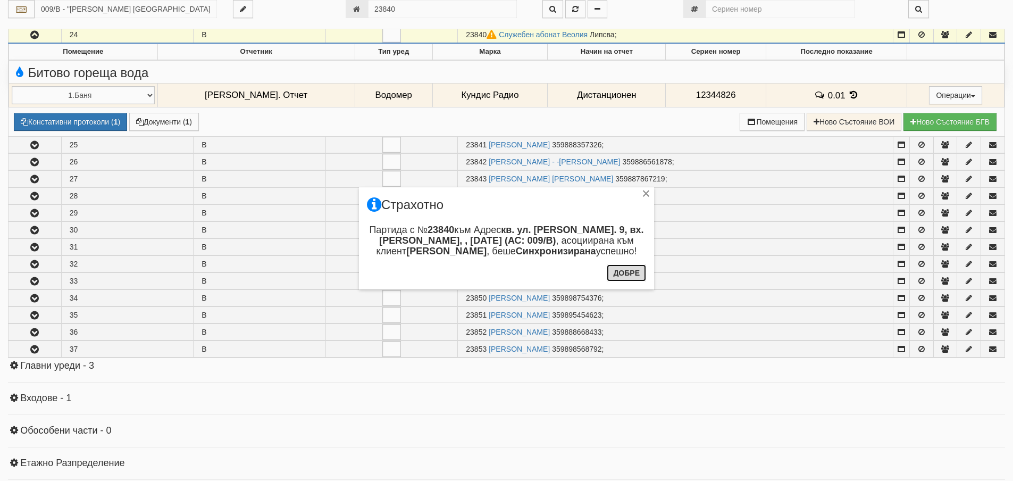
click at [621, 272] on button "Добре" at bounding box center [626, 272] width 39 height 17
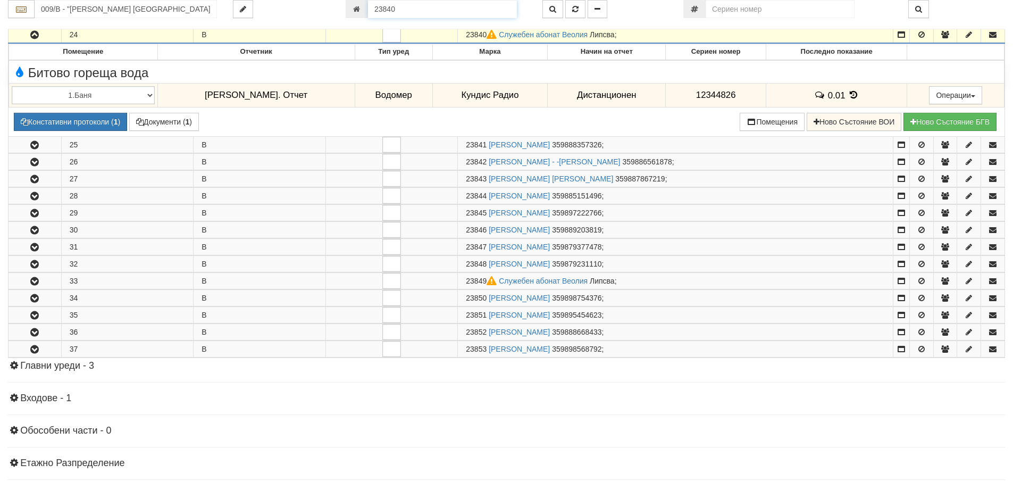
click at [412, 6] on input "23840" at bounding box center [442, 9] width 149 height 18
type input "23849"
click at [550, 11] on icon "button" at bounding box center [553, 8] width 7 height 7
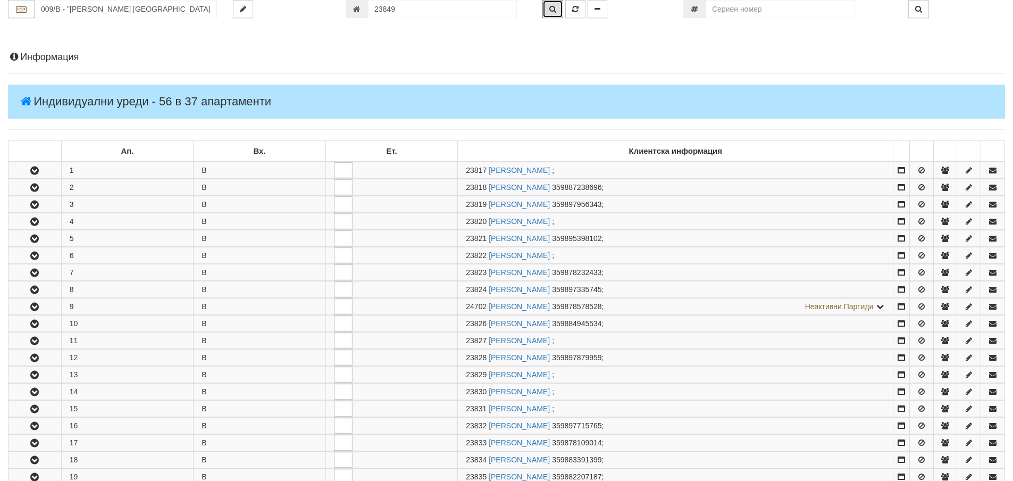
scroll to position [645, 0]
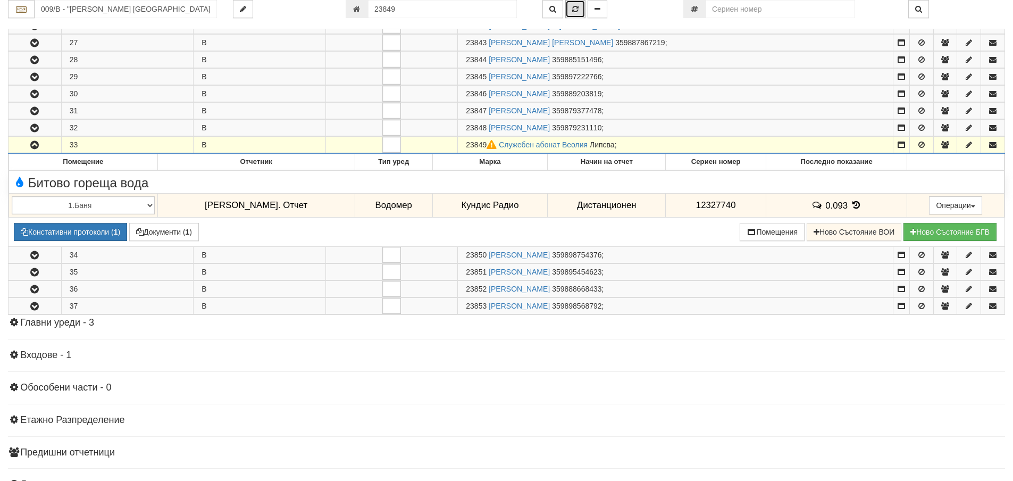
click at [580, 8] on button "button" at bounding box center [575, 9] width 20 height 18
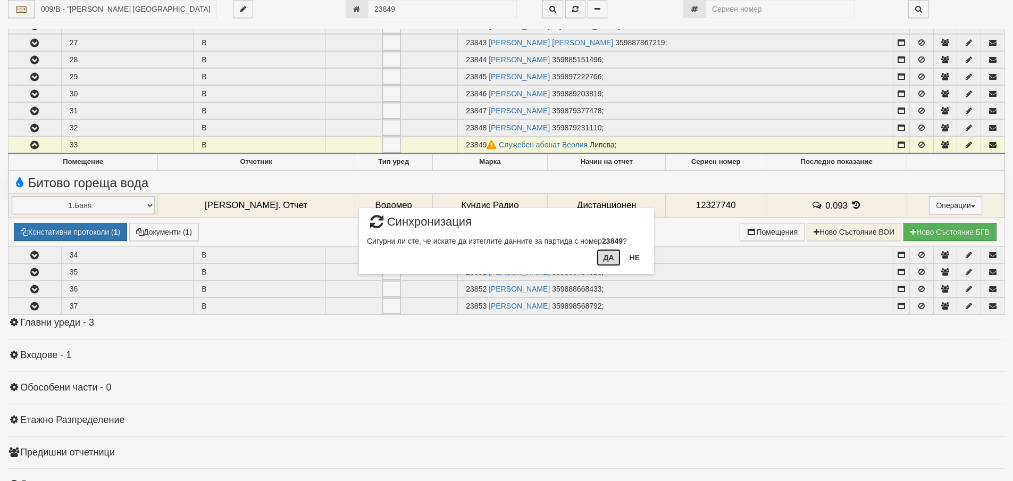
click at [614, 265] on button "Да" at bounding box center [608, 257] width 23 height 17
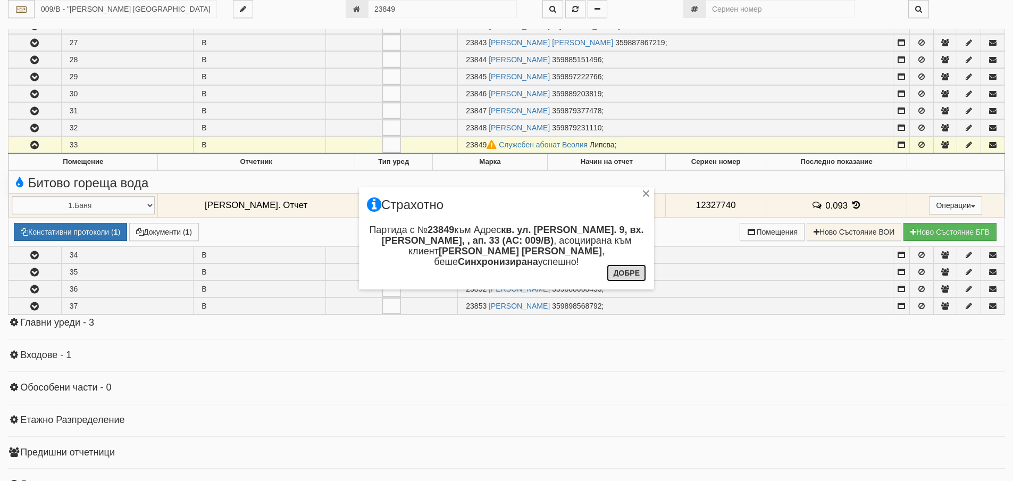
drag, startPoint x: 638, startPoint y: 271, endPoint x: 646, endPoint y: 279, distance: 10.9
click at [638, 271] on button "Добре" at bounding box center [626, 272] width 39 height 17
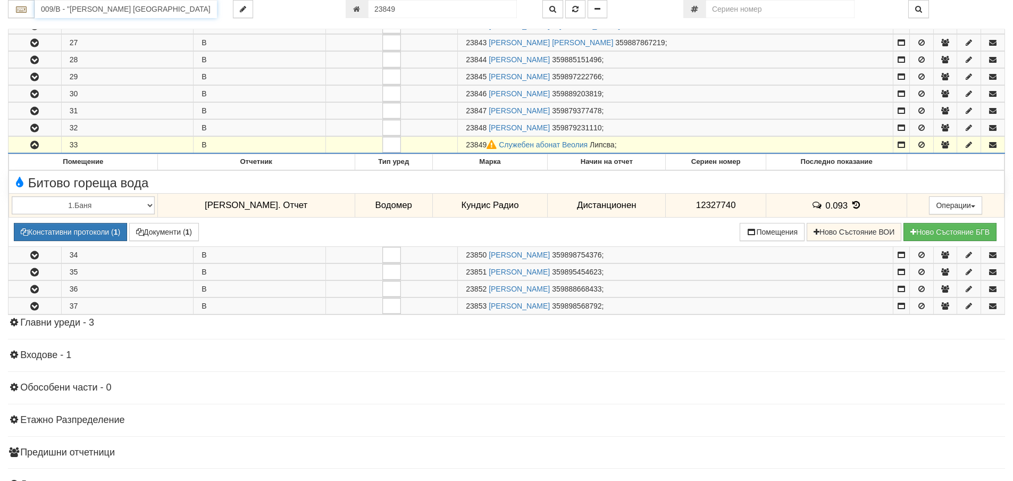
click at [170, 10] on input "009/В - "ВЕОЛИЯ ЕНЕРДЖИ ВАРНА " ЕАД" at bounding box center [126, 9] width 182 height 18
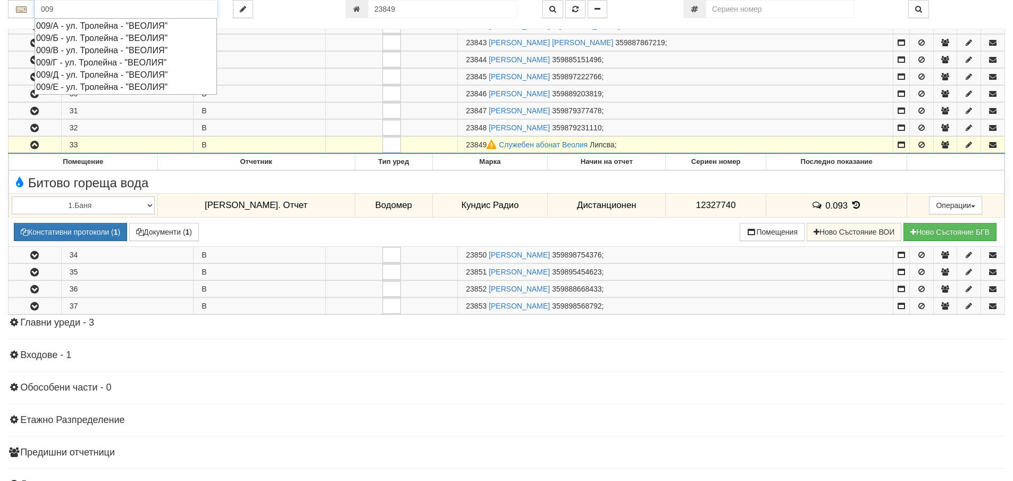
click at [122, 65] on div "009/Г - ул. Тролейна - "ВЕОЛИЯ"" at bounding box center [125, 62] width 179 height 12
type input "009/Г - ул. Тролейна - "ВЕОЛИЯ""
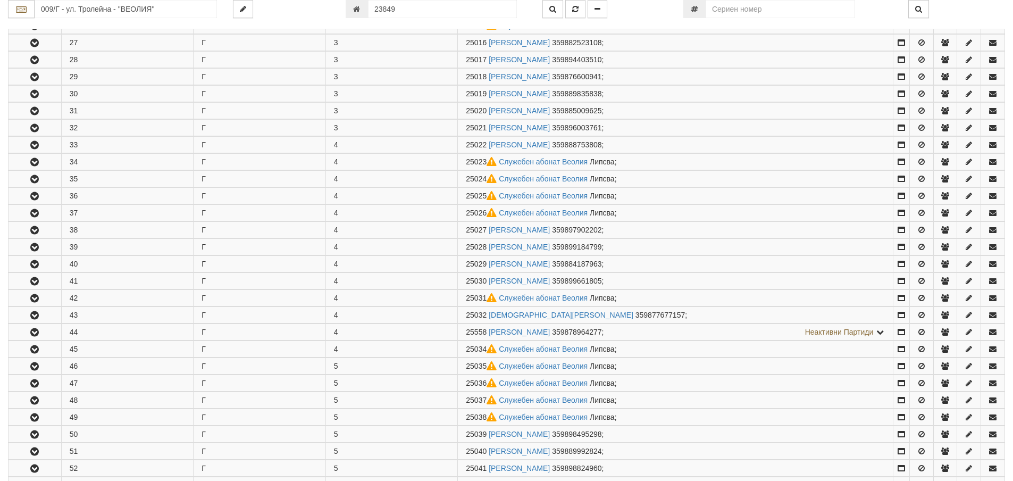
scroll to position [0, 0]
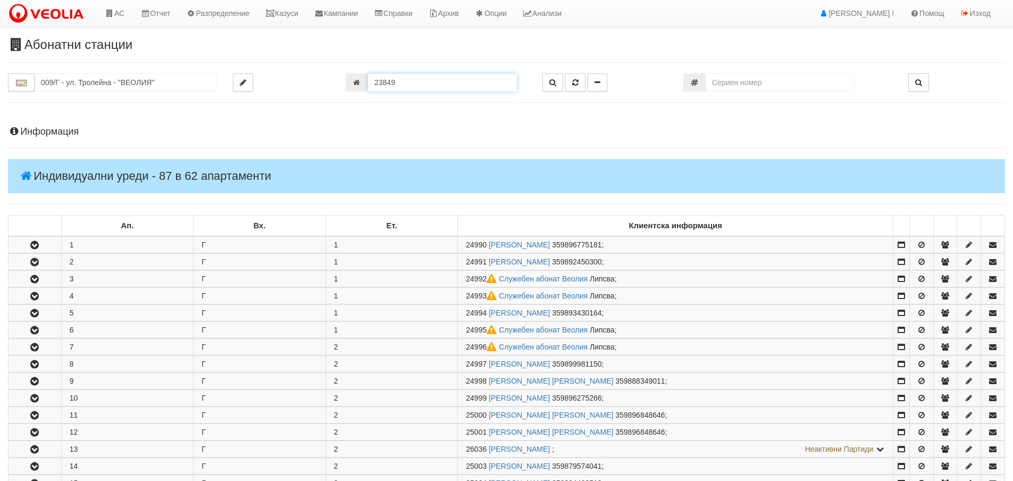
click at [426, 87] on input "23849" at bounding box center [442, 82] width 149 height 18
type input "24991"
click at [552, 85] on icon "button" at bounding box center [553, 82] width 7 height 7
type input "009/Г - "ВЕОЛИЯ ЕНЕРДЖИ ВАРНА " ЕАД"
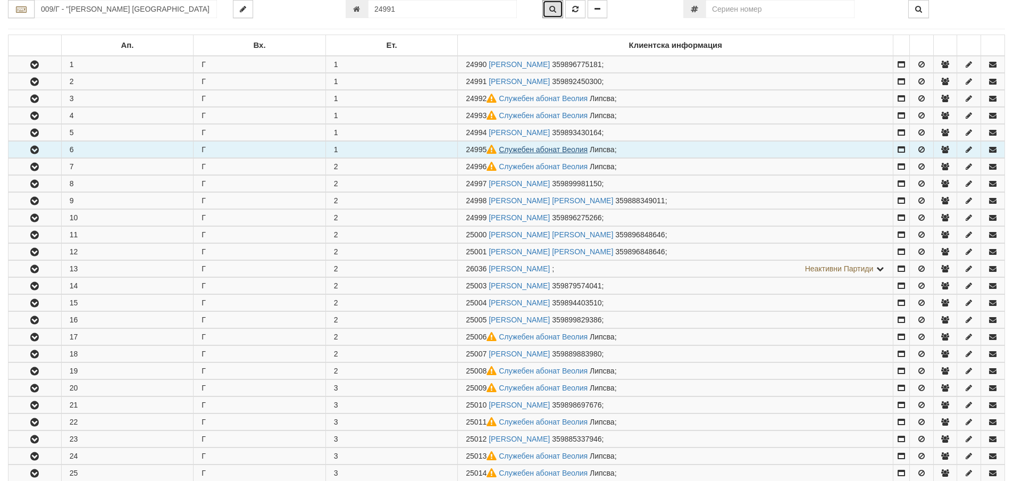
scroll to position [227, 0]
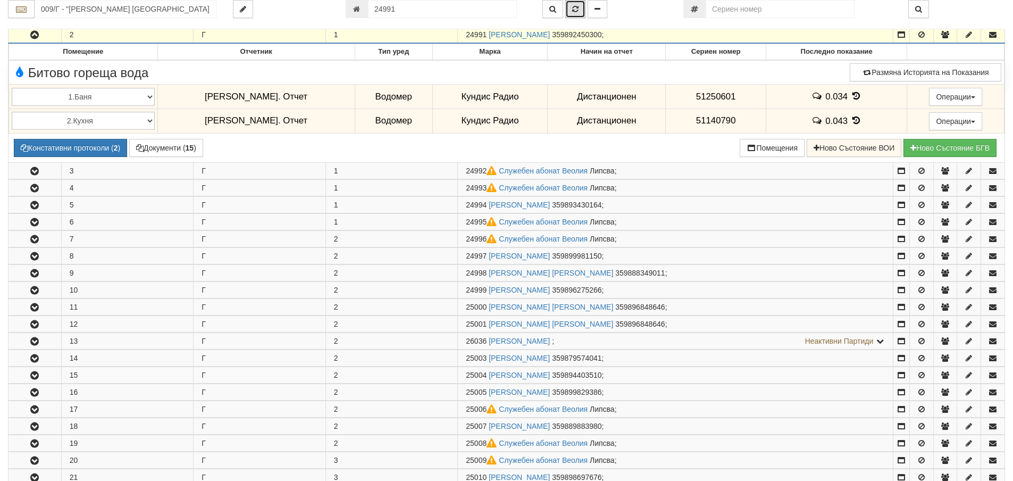
click at [573, 11] on icon "button" at bounding box center [575, 8] width 6 height 7
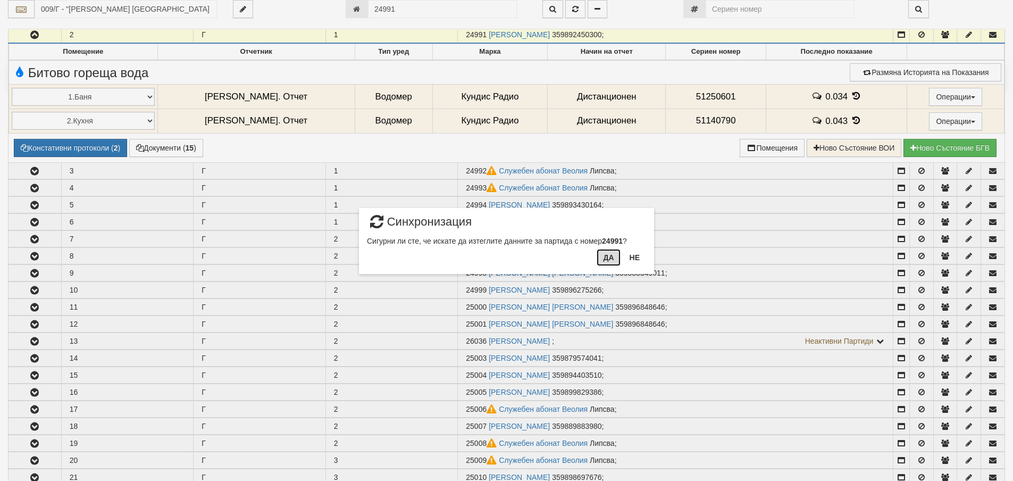
click at [607, 261] on button "Да" at bounding box center [608, 257] width 23 height 17
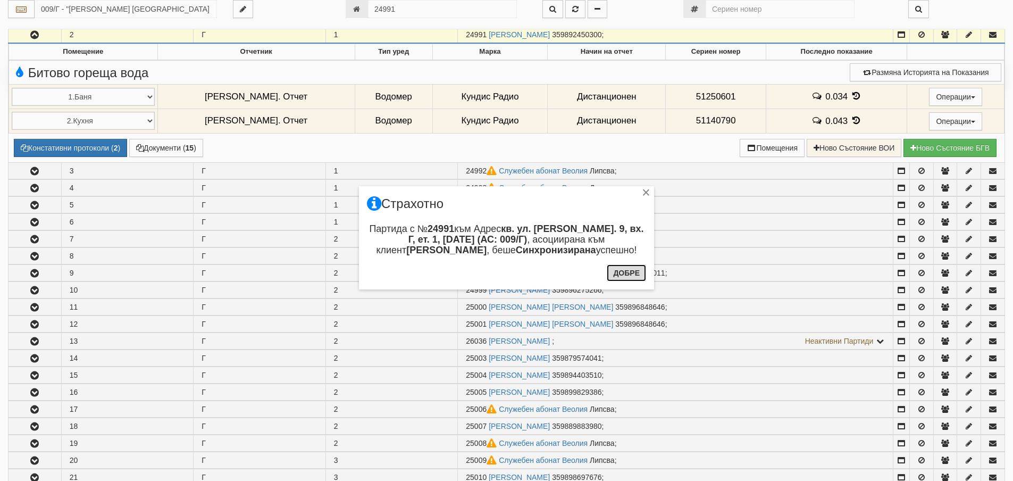
click at [636, 269] on button "Добре" at bounding box center [626, 272] width 39 height 17
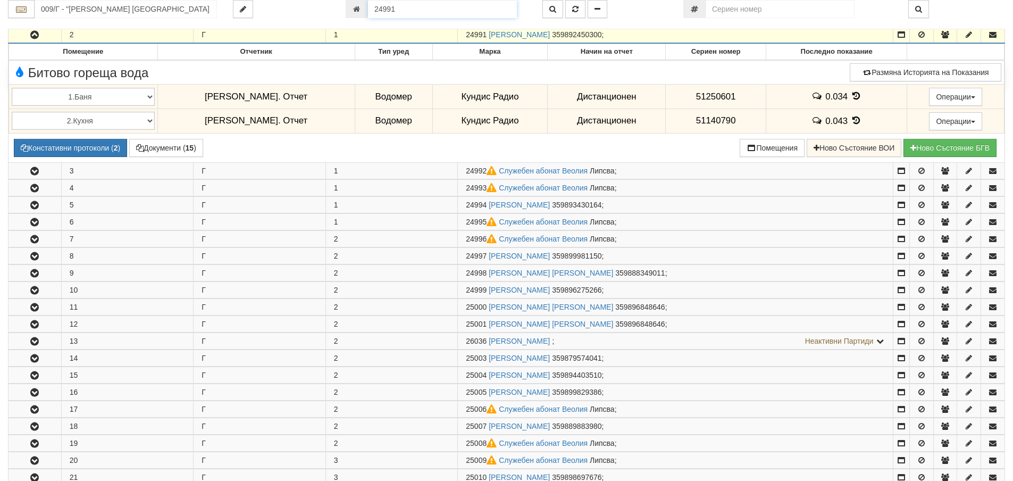
click at [480, 14] on input "24991" at bounding box center [442, 9] width 149 height 18
click at [552, 6] on icon "button" at bounding box center [553, 8] width 7 height 7
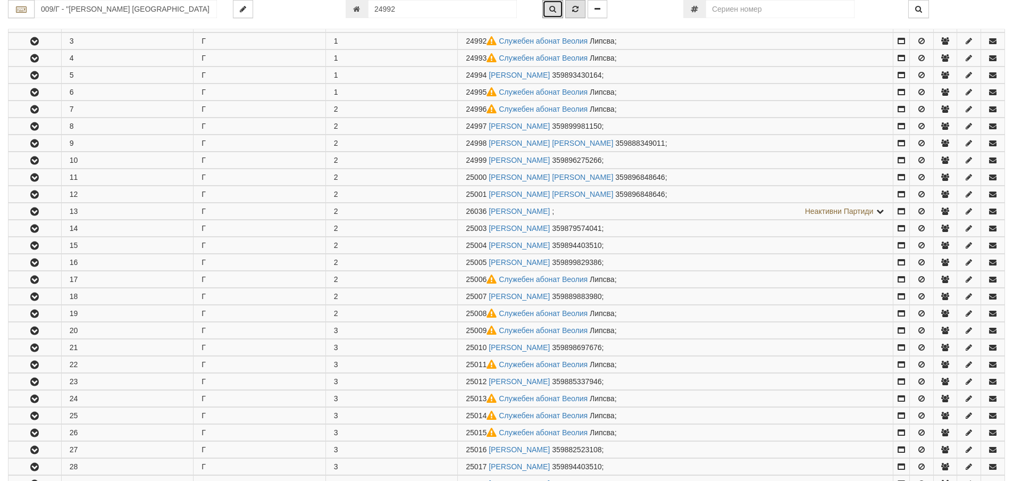
scroll to position [244, 0]
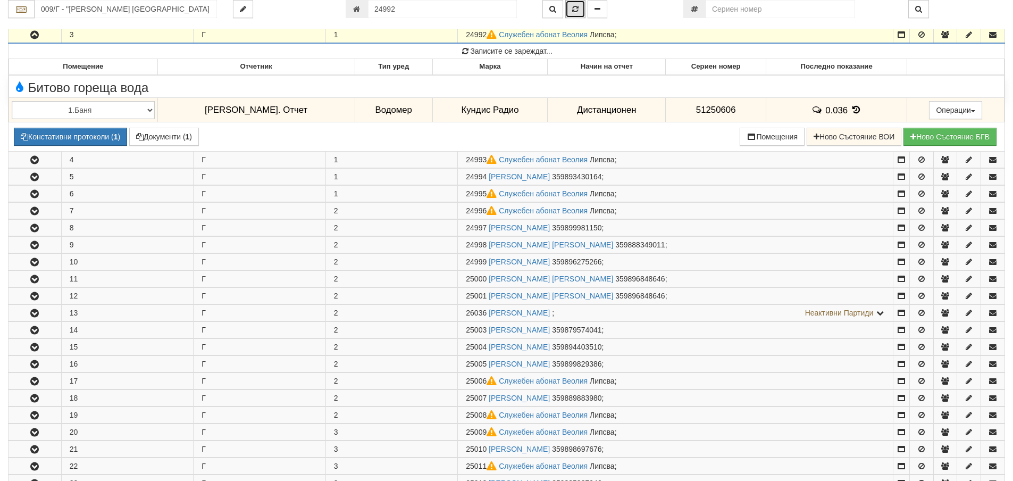
click at [580, 10] on button "button" at bounding box center [575, 9] width 20 height 18
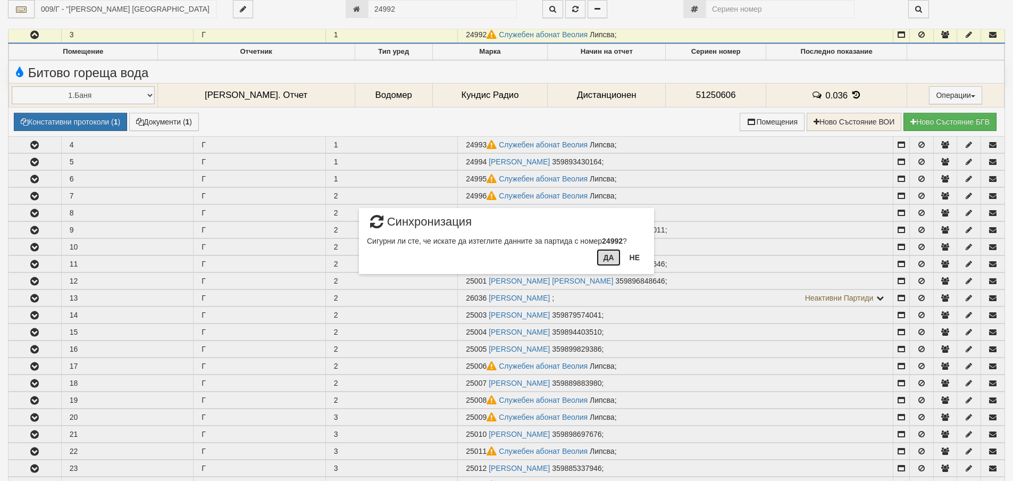
click at [605, 260] on button "Да" at bounding box center [608, 257] width 23 height 17
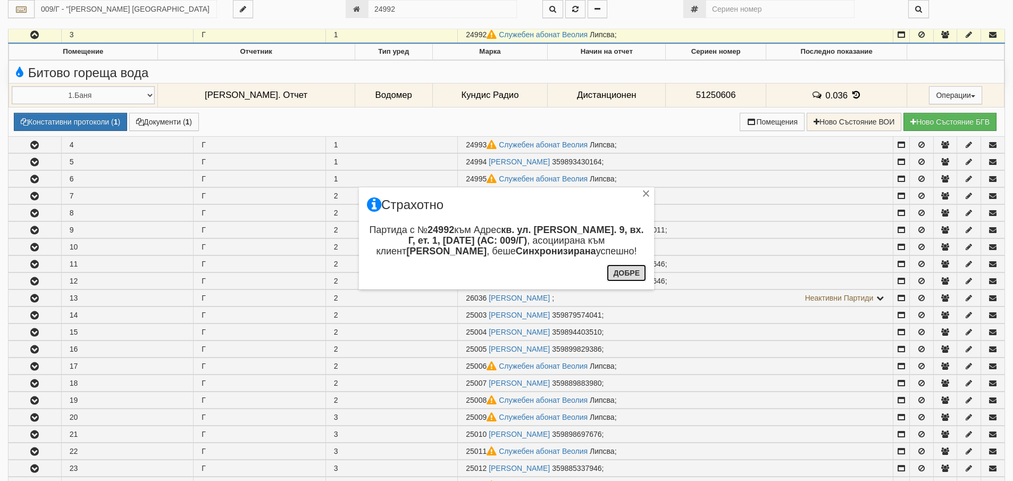
click at [620, 267] on button "Добре" at bounding box center [626, 272] width 39 height 17
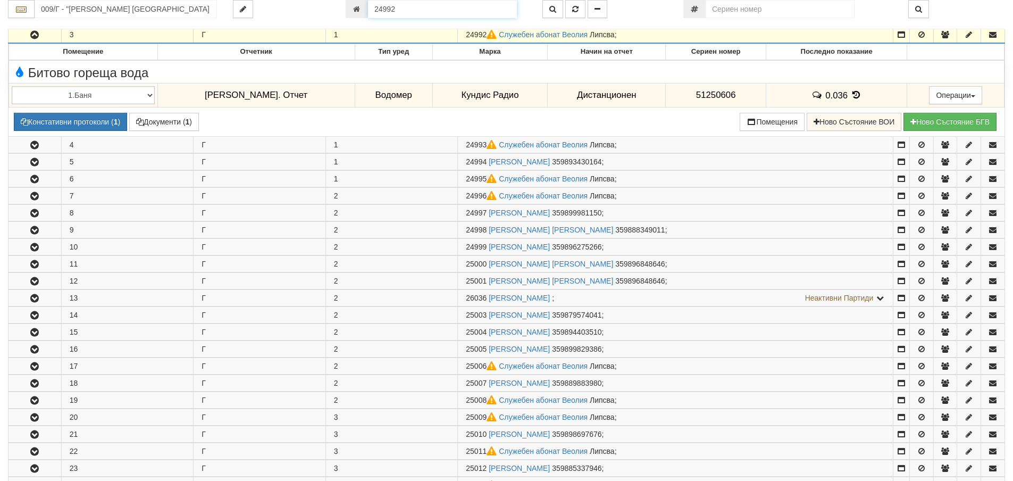
click at [469, 12] on input "24992" at bounding box center [442, 9] width 149 height 18
click at [555, 11] on icon "button" at bounding box center [553, 8] width 7 height 7
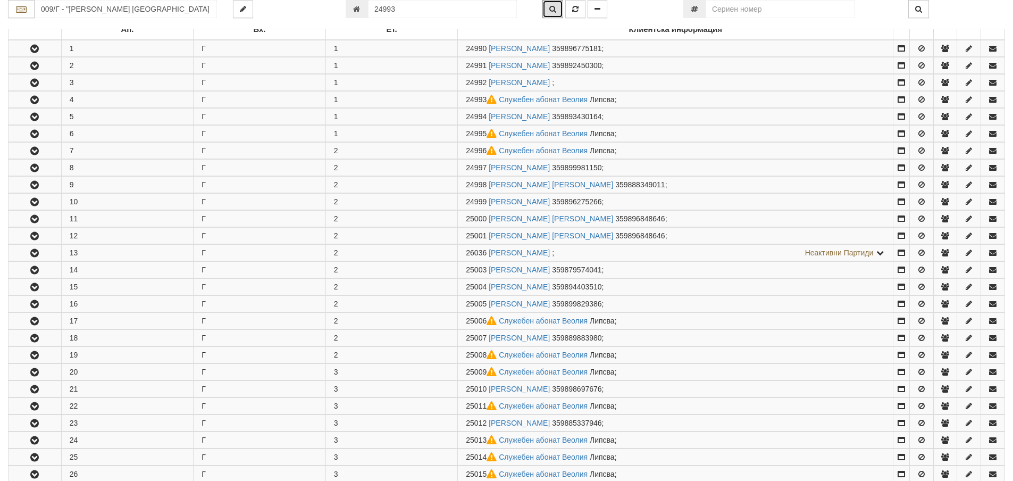
scroll to position [261, 0]
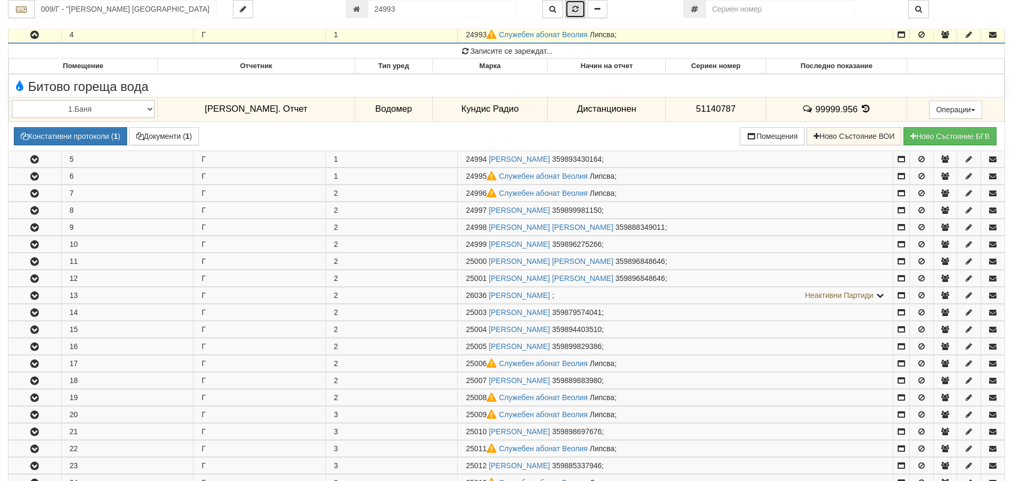
click at [574, 6] on icon "button" at bounding box center [575, 8] width 6 height 7
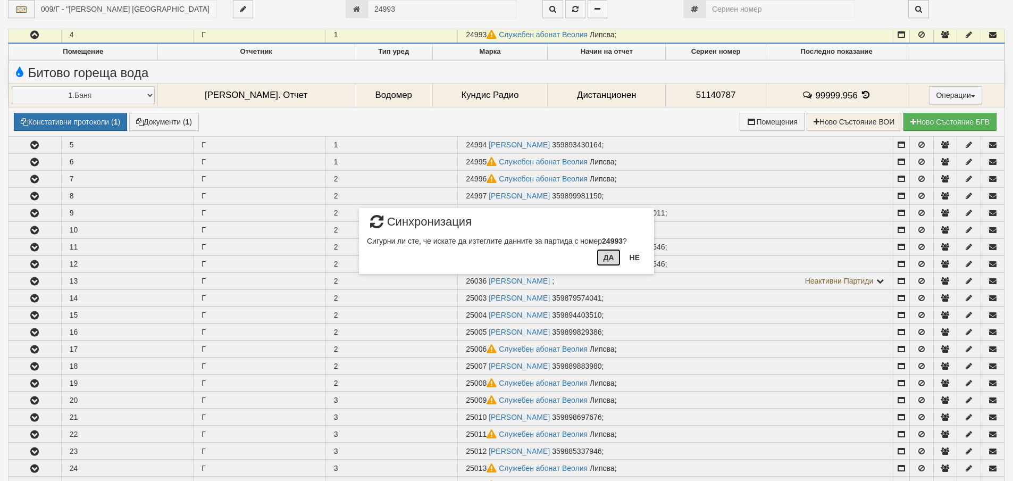
click at [608, 254] on button "Да" at bounding box center [608, 257] width 23 height 17
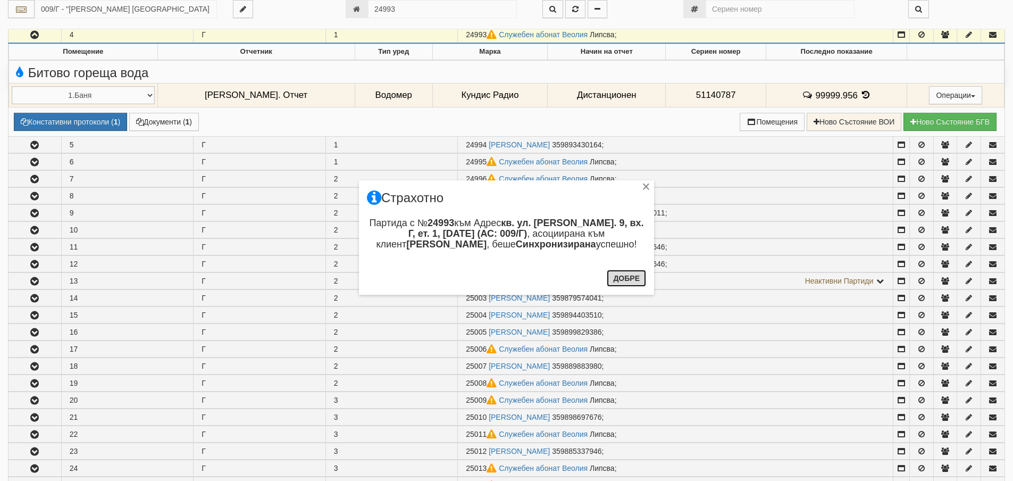
click at [627, 276] on button "Добре" at bounding box center [626, 278] width 39 height 17
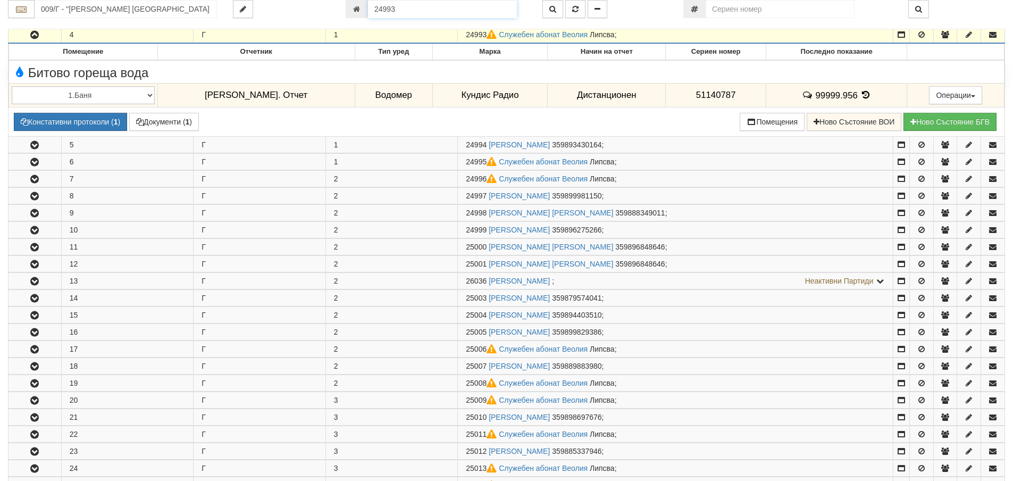
click at [419, 6] on input "24993" at bounding box center [442, 9] width 149 height 18
click at [560, 12] on button "button" at bounding box center [553, 9] width 21 height 18
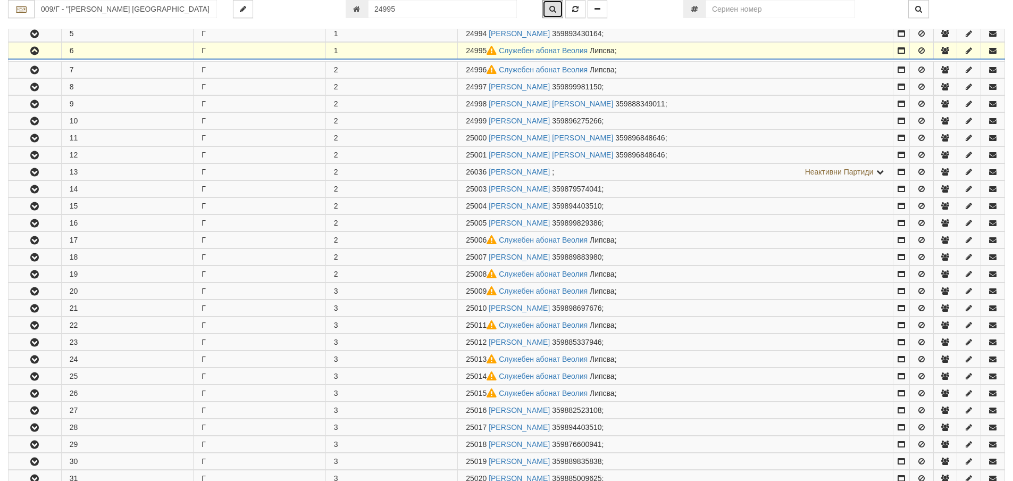
scroll to position [295, 0]
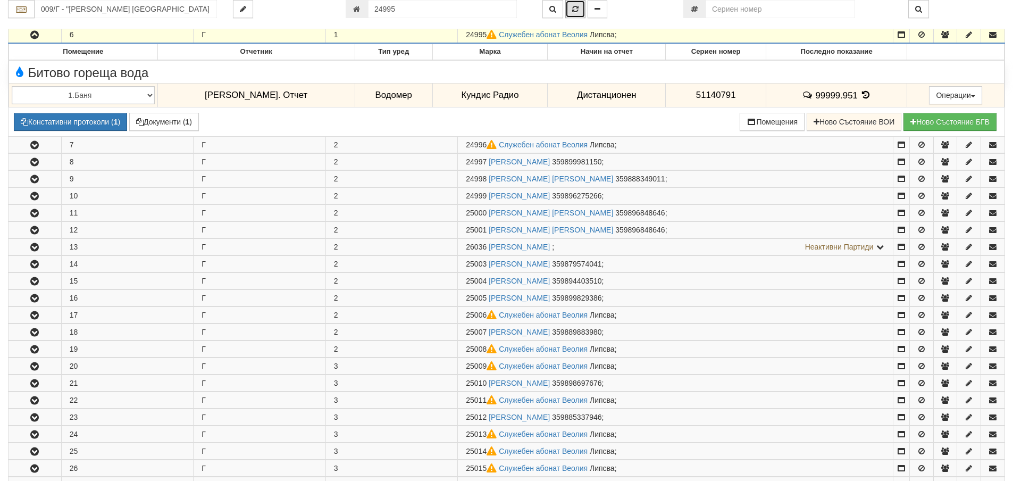
click at [572, 6] on icon "button" at bounding box center [575, 8] width 6 height 7
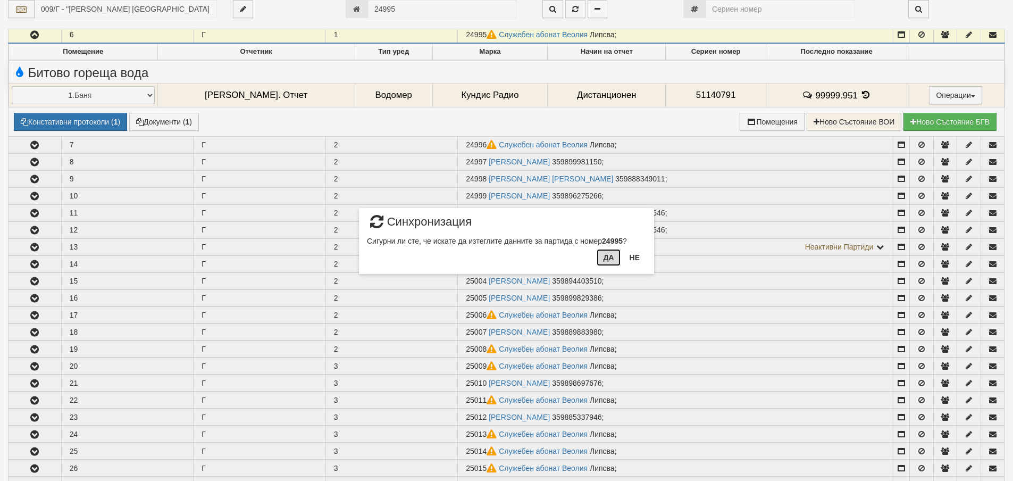
click at [612, 261] on button "Да" at bounding box center [608, 257] width 23 height 17
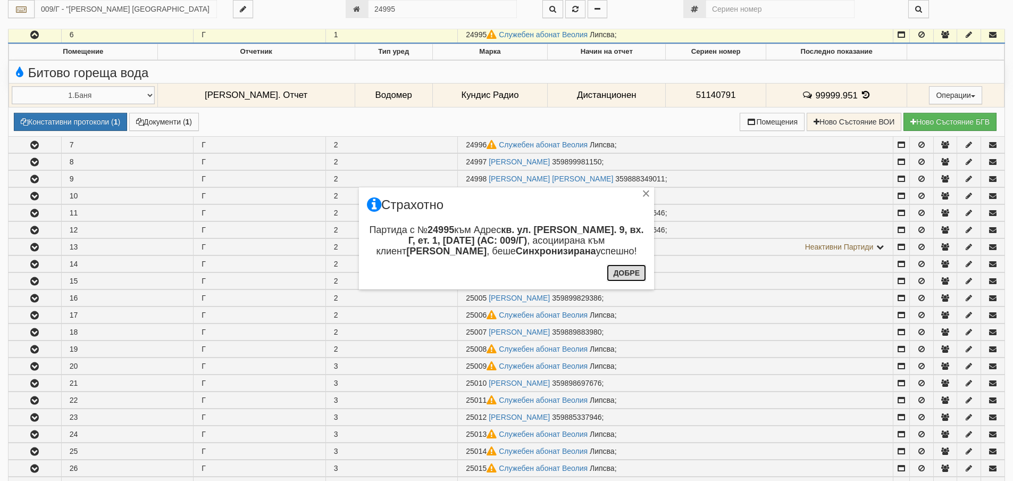
click at [636, 272] on button "Добре" at bounding box center [626, 272] width 39 height 17
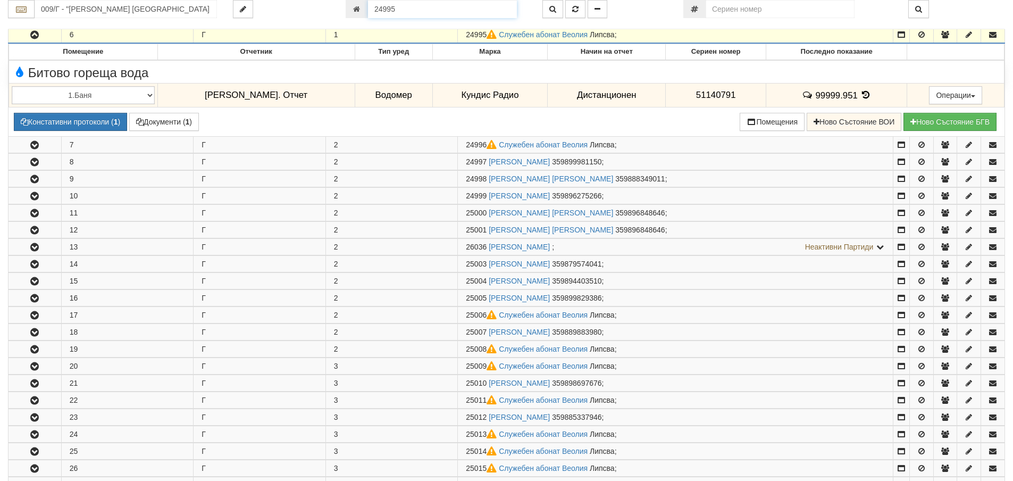
click at [427, 4] on input "24995" at bounding box center [442, 9] width 149 height 18
click at [553, 9] on icon "button" at bounding box center [553, 8] width 7 height 7
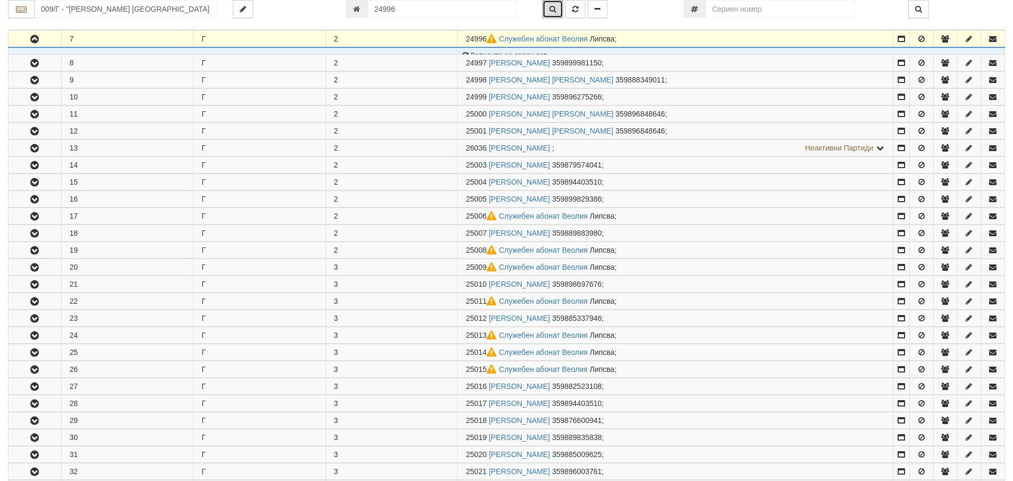
scroll to position [312, 0]
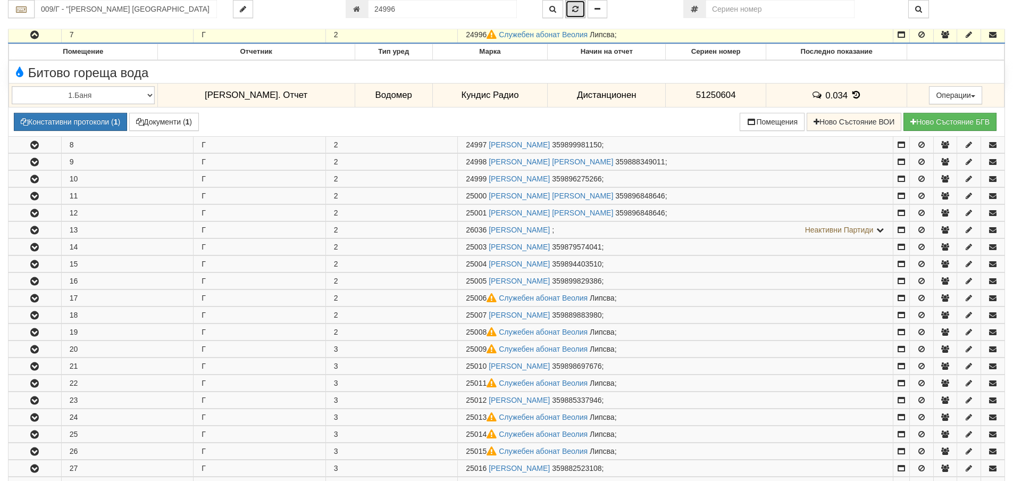
click at [580, 5] on button "button" at bounding box center [575, 9] width 20 height 18
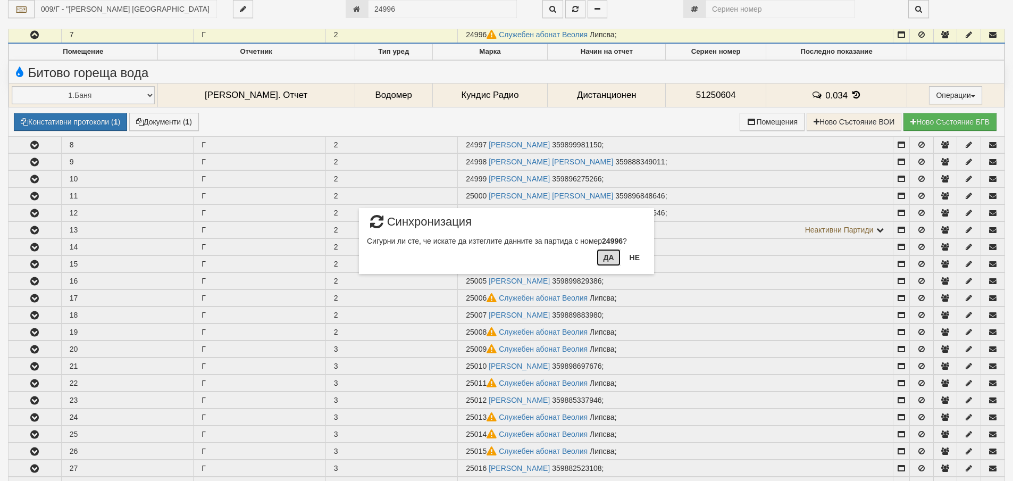
click at [602, 253] on button "Да" at bounding box center [608, 257] width 23 height 17
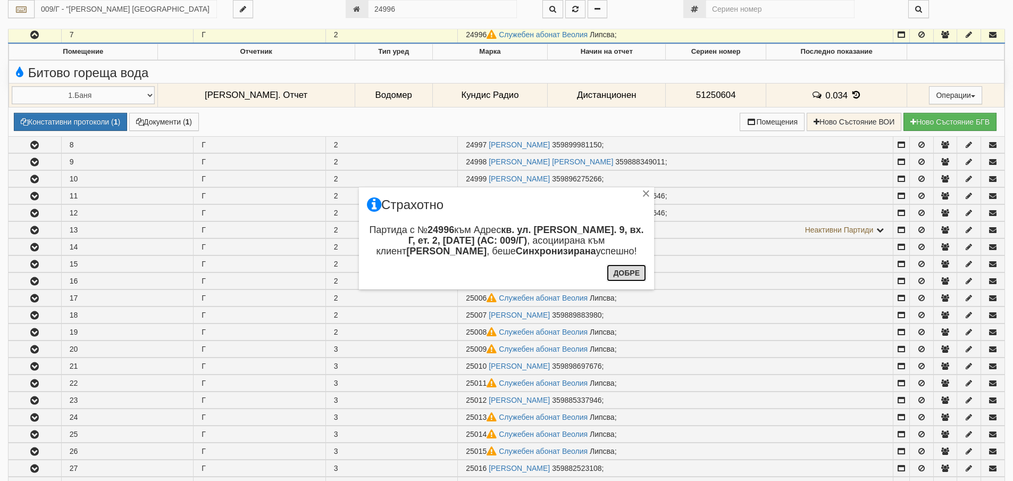
click at [618, 279] on button "Добре" at bounding box center [626, 272] width 39 height 17
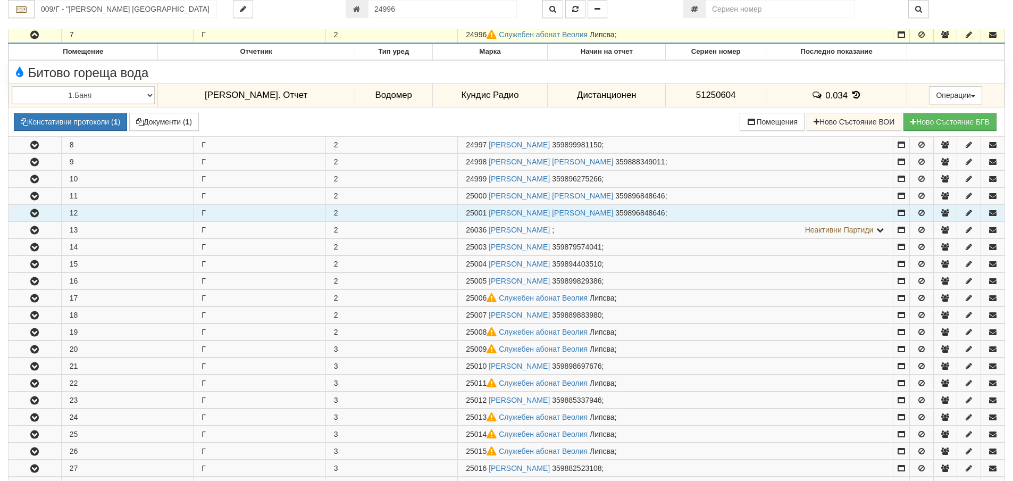
scroll to position [365, 0]
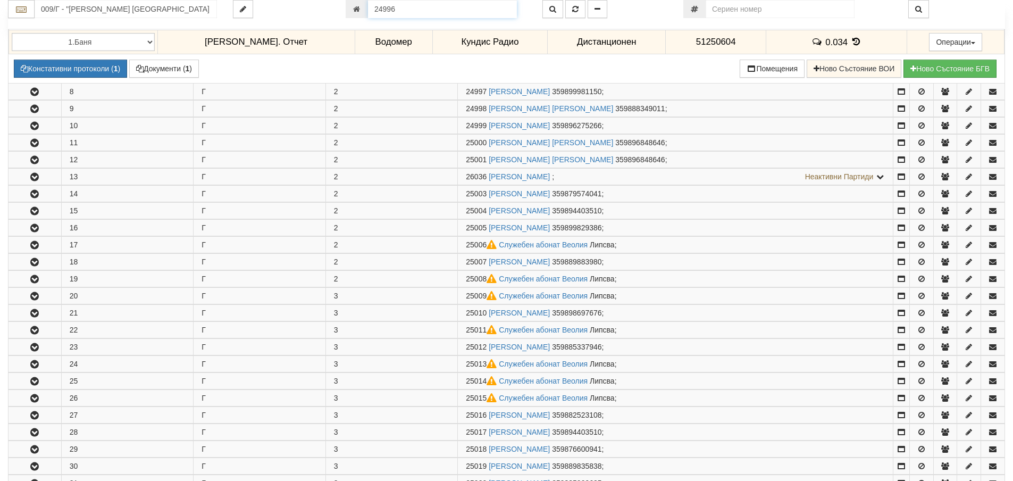
click at [422, 4] on input "24996" at bounding box center [442, 9] width 149 height 18
click at [550, 5] on button "button" at bounding box center [553, 9] width 21 height 18
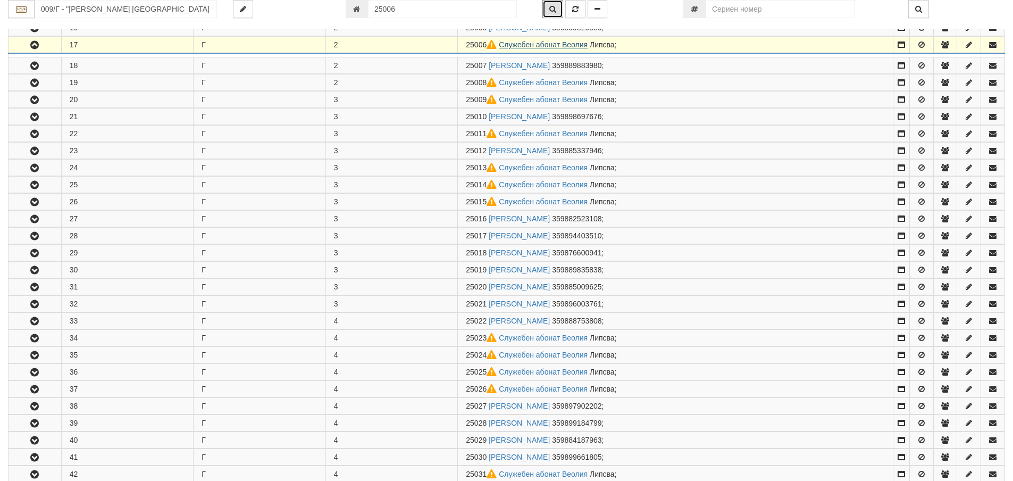
scroll to position [482, 0]
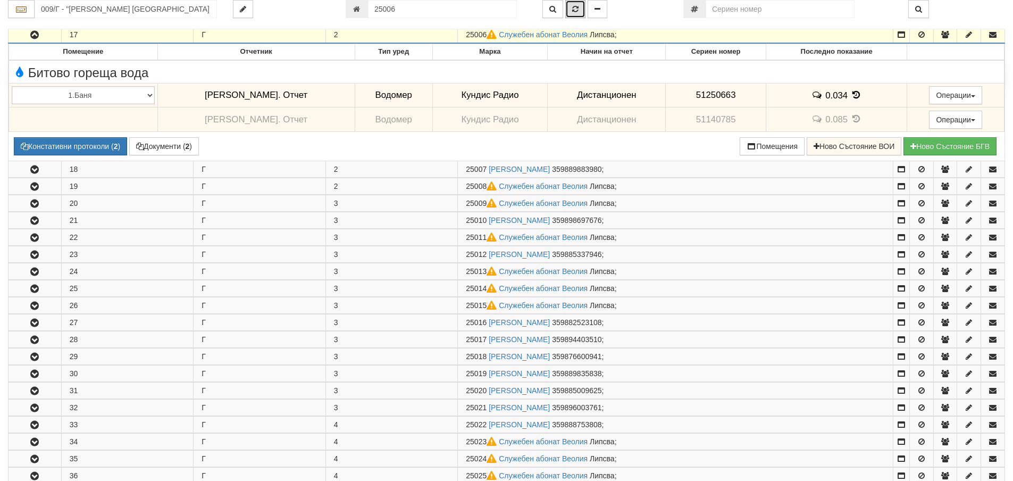
click at [578, 14] on button "button" at bounding box center [575, 9] width 20 height 18
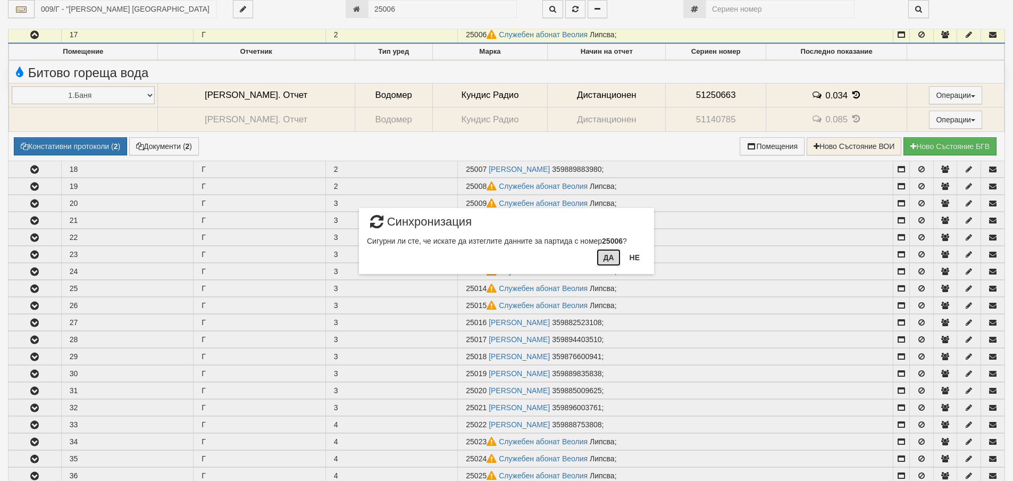
click at [617, 255] on button "Да" at bounding box center [608, 257] width 23 height 17
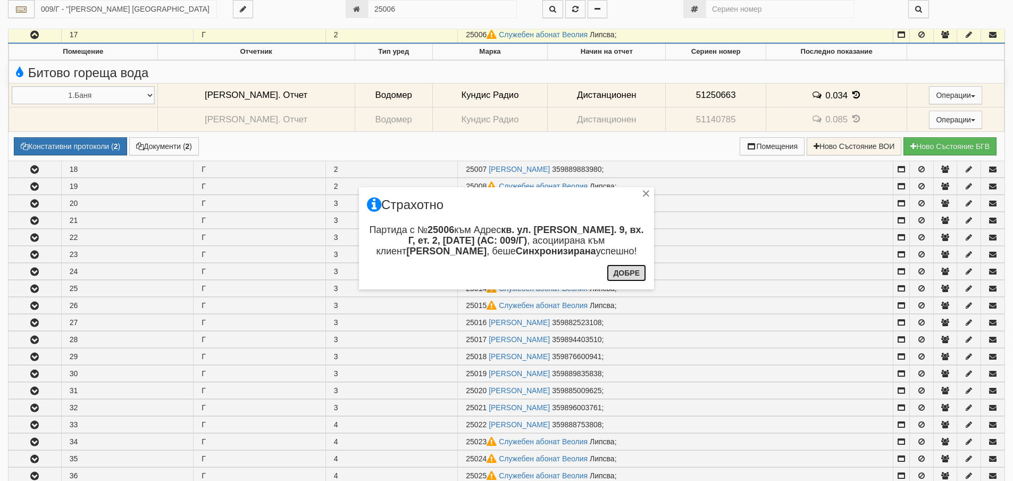
click at [615, 271] on button "Добре" at bounding box center [626, 272] width 39 height 17
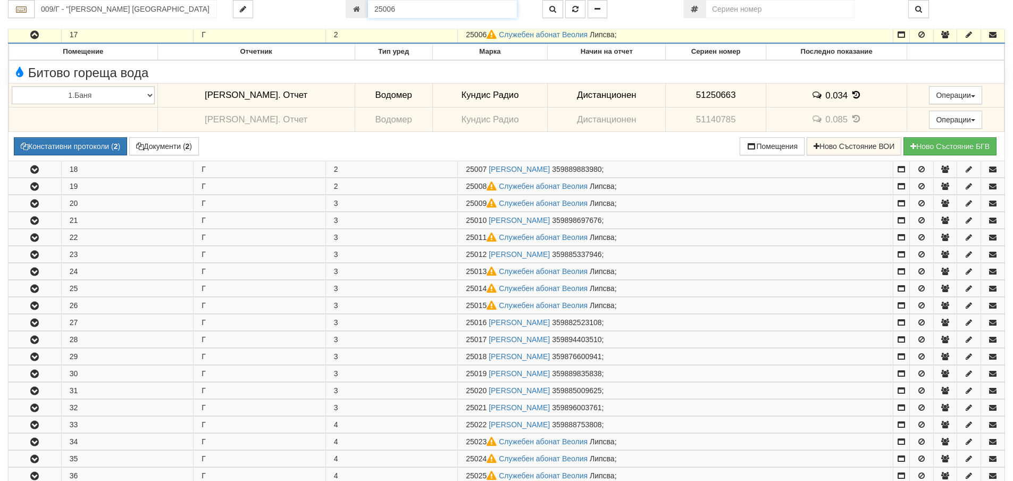
click at [420, 3] on input "25006" at bounding box center [442, 9] width 149 height 18
click at [553, 7] on icon "button" at bounding box center [553, 8] width 7 height 7
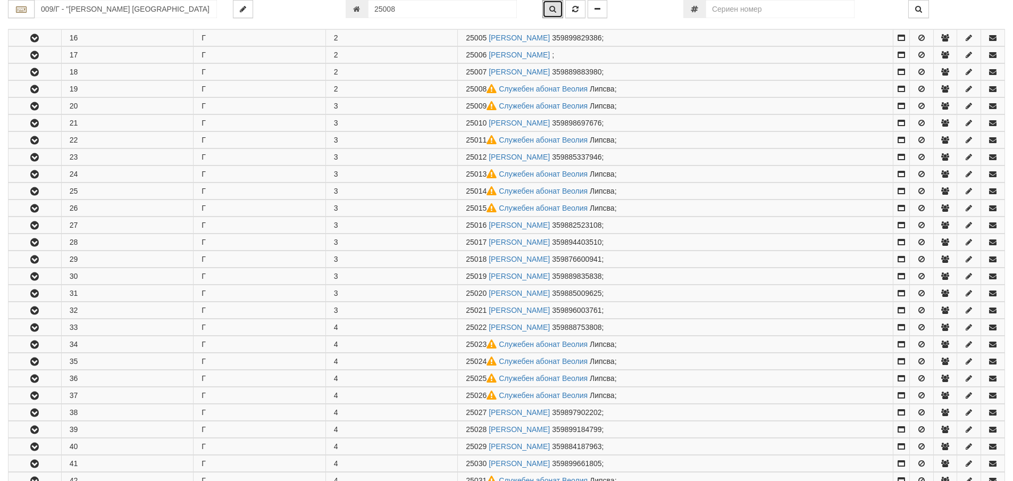
scroll to position [517, 0]
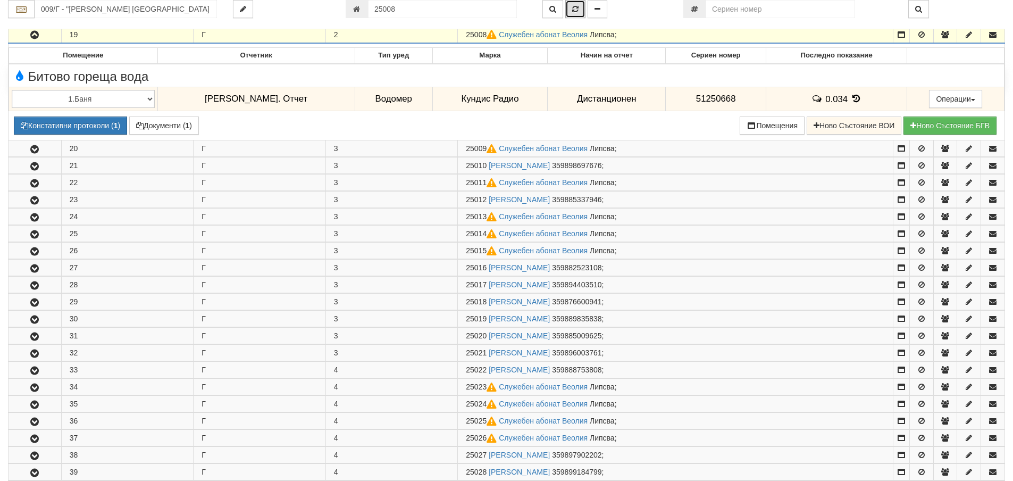
click at [576, 7] on icon "button" at bounding box center [575, 8] width 6 height 7
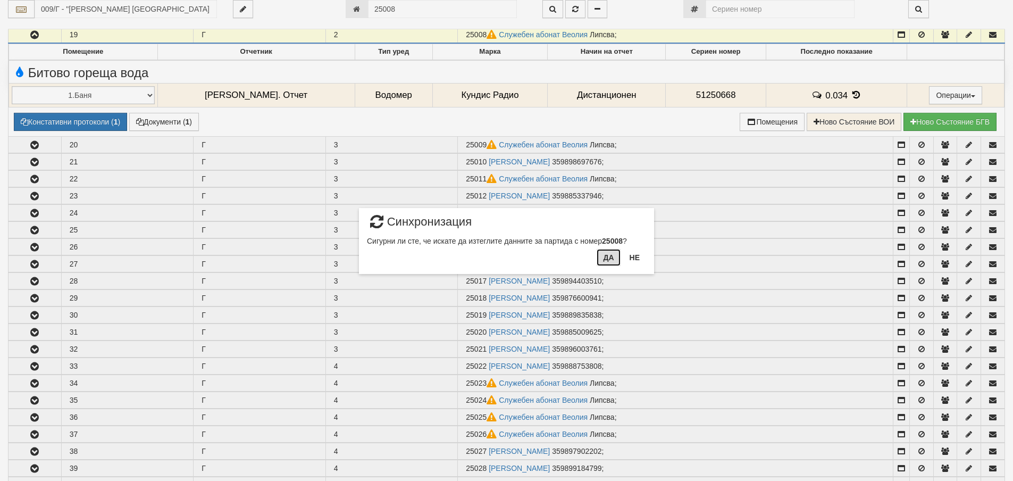
click at [600, 250] on button "Да" at bounding box center [608, 257] width 23 height 17
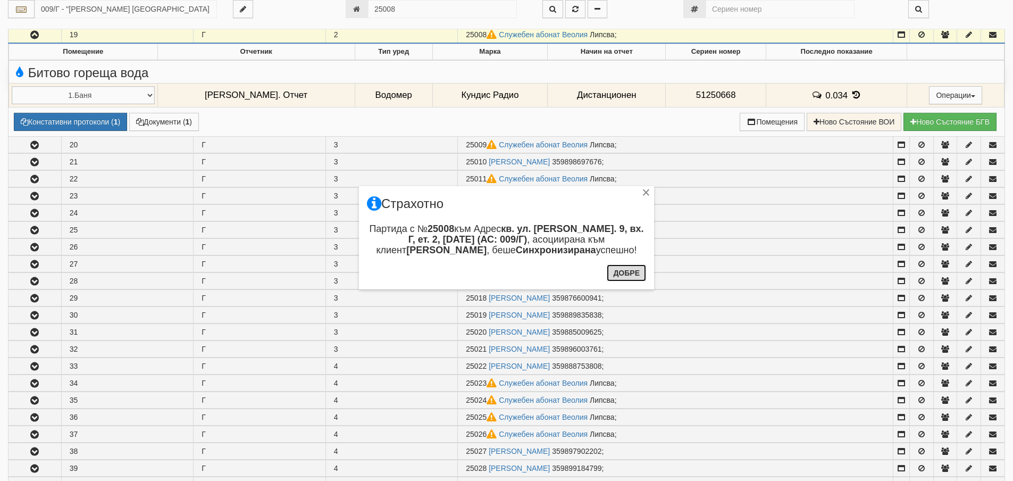
click at [626, 269] on button "Добре" at bounding box center [626, 272] width 39 height 17
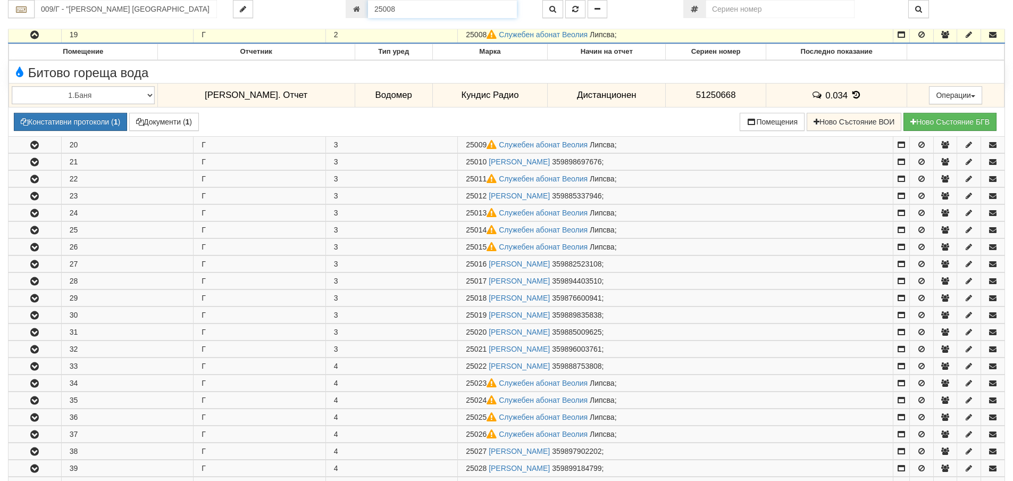
click at [438, 18] on input "25008" at bounding box center [442, 9] width 149 height 18
click at [555, 3] on button "button" at bounding box center [553, 9] width 21 height 18
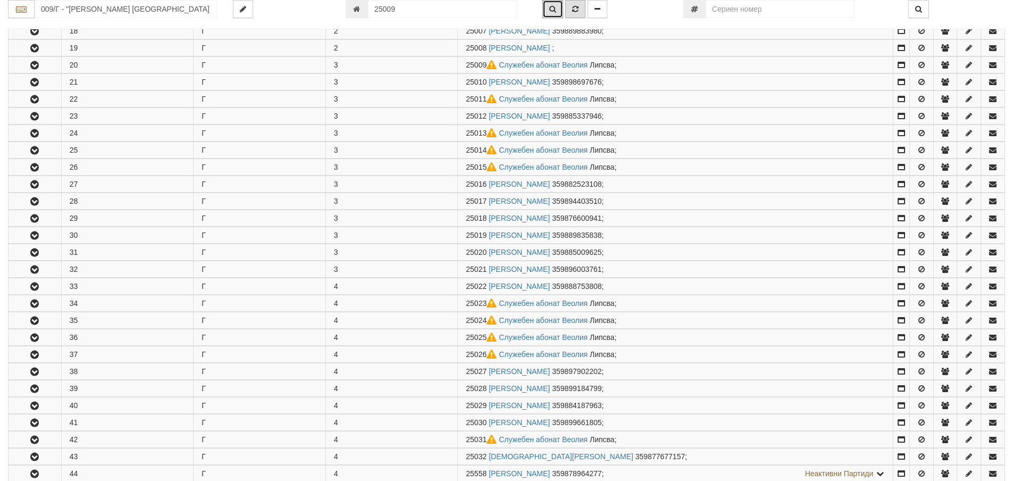
scroll to position [534, 0]
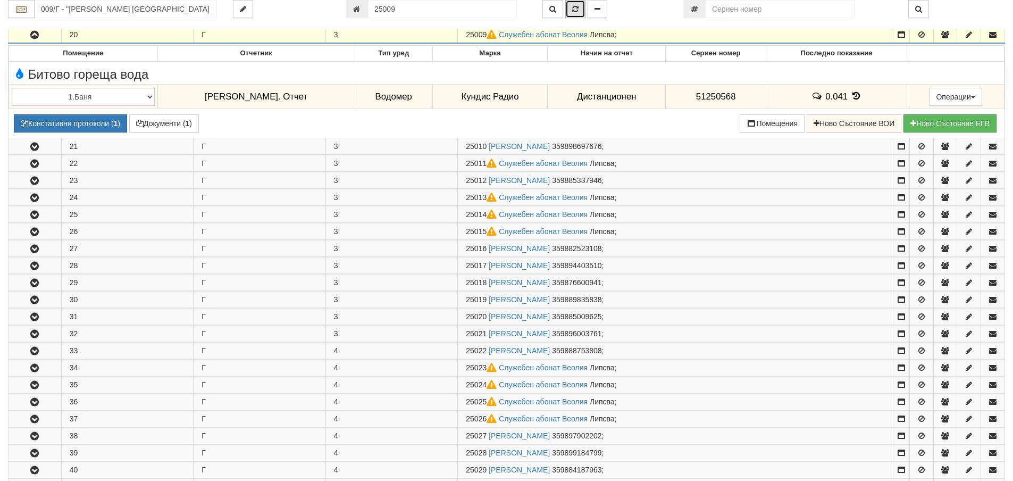
click at [576, 9] on icon "button" at bounding box center [575, 8] width 6 height 7
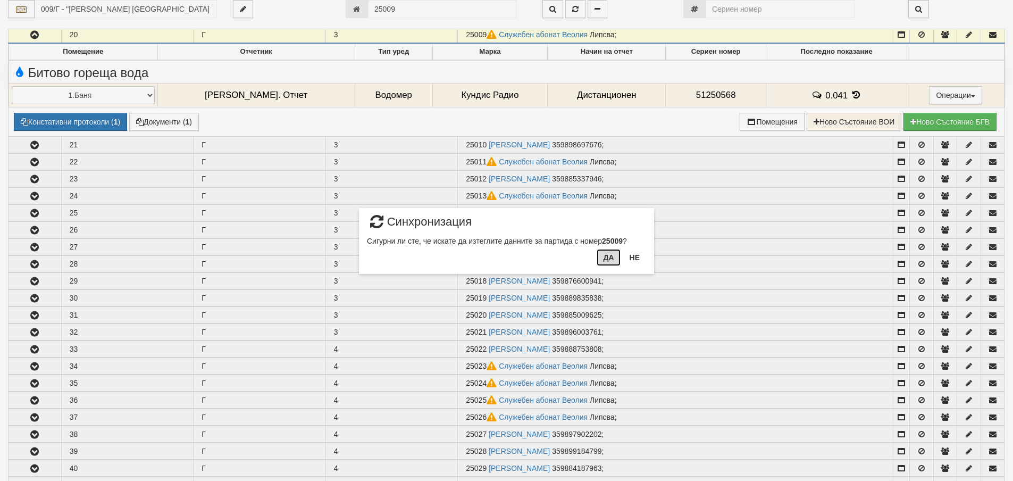
click at [606, 258] on button "Да" at bounding box center [608, 257] width 23 height 17
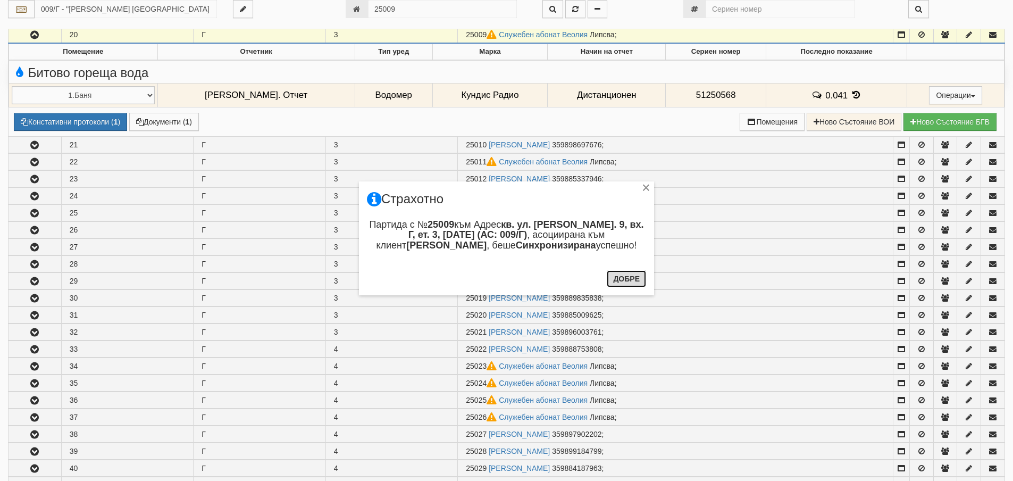
click at [631, 280] on button "Добре" at bounding box center [626, 278] width 39 height 17
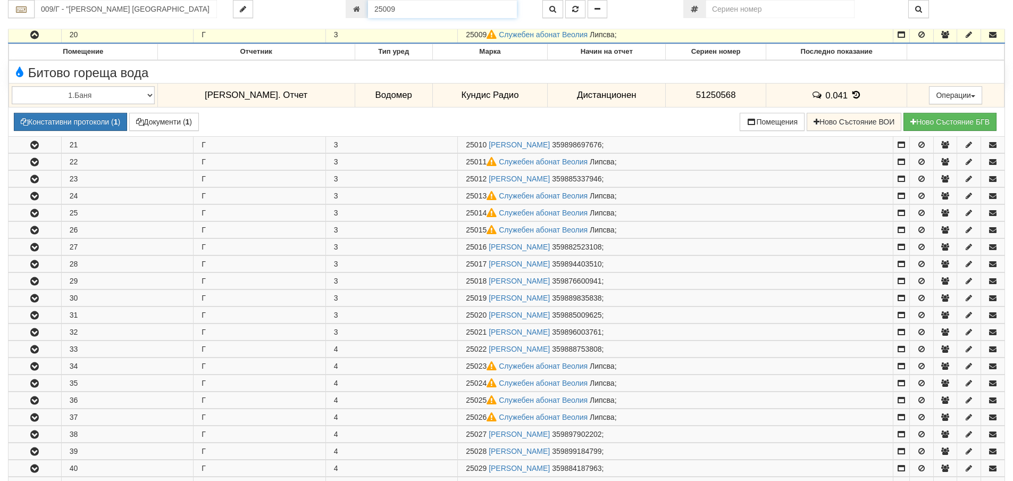
click at [406, 9] on input "25009" at bounding box center [442, 9] width 149 height 18
click at [551, 7] on icon "button" at bounding box center [553, 8] width 7 height 7
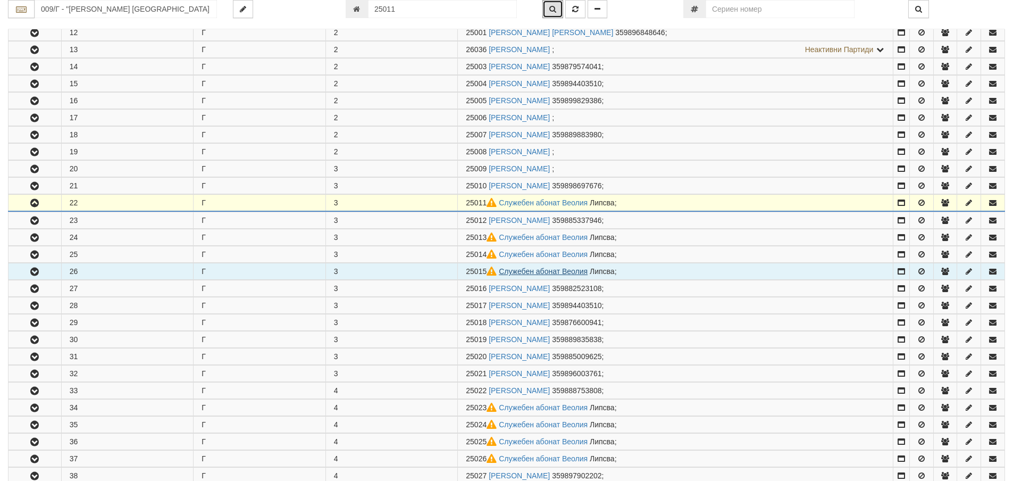
scroll to position [568, 0]
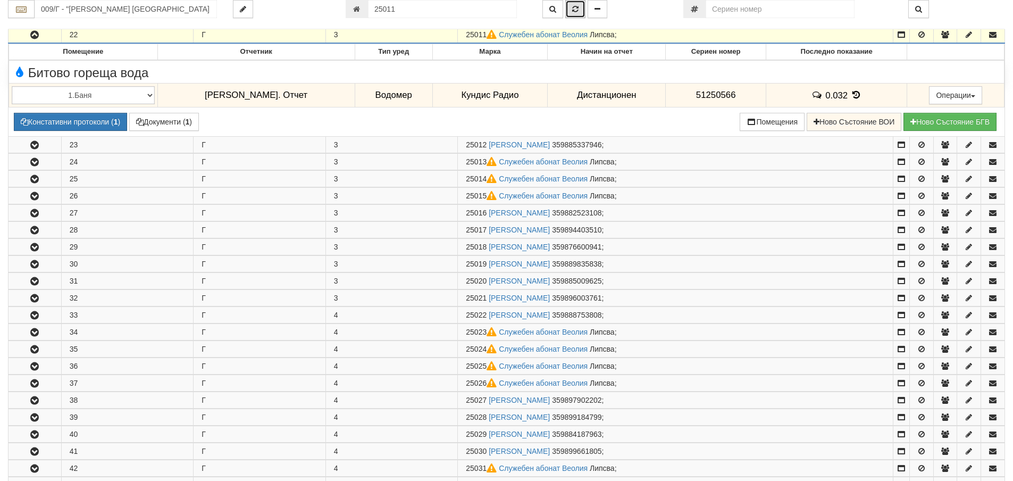
click at [573, 15] on button "button" at bounding box center [575, 9] width 20 height 18
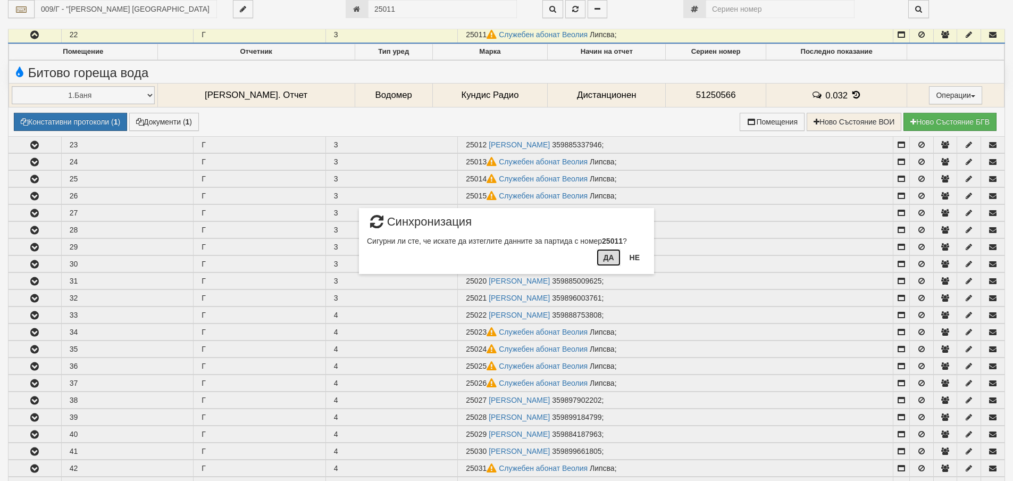
click at [609, 259] on button "Да" at bounding box center [608, 257] width 23 height 17
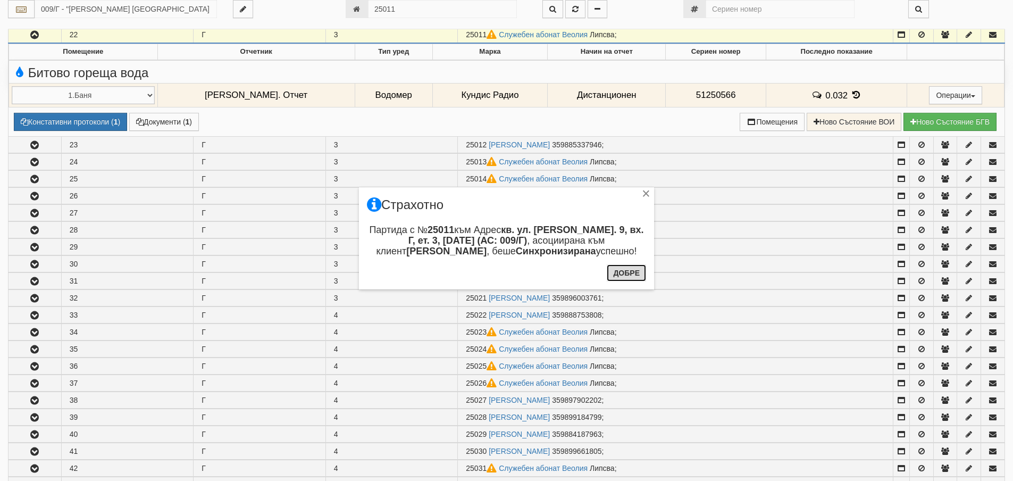
click at [620, 273] on button "Добре" at bounding box center [626, 272] width 39 height 17
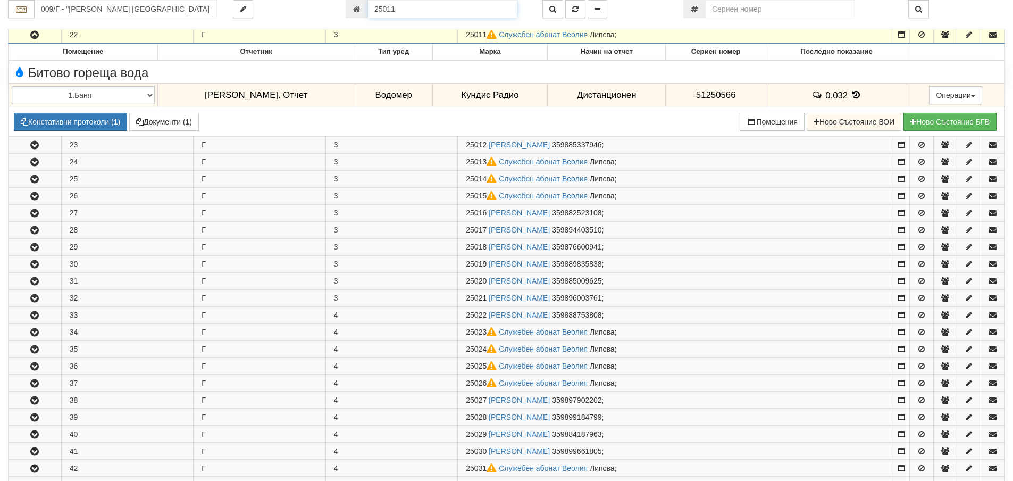
click at [432, 11] on input "25011" at bounding box center [442, 9] width 149 height 18
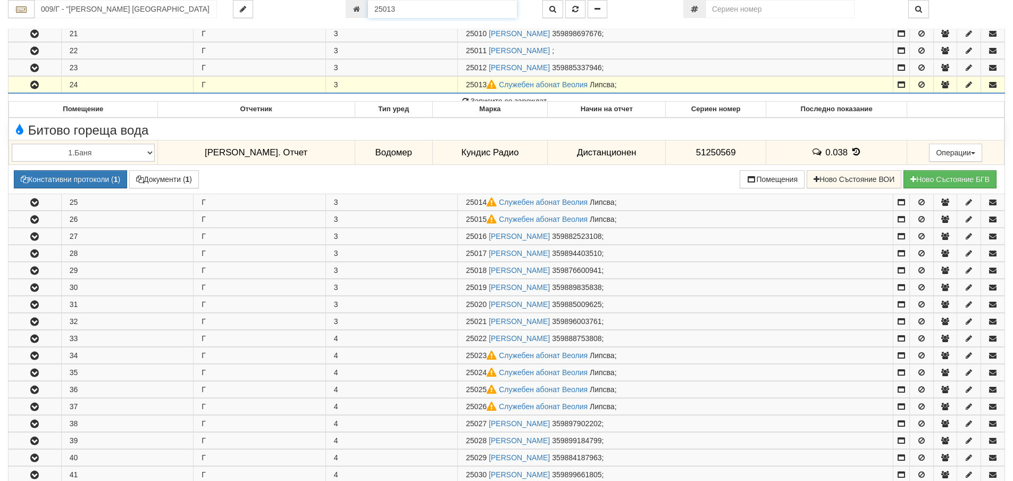
scroll to position [602, 0]
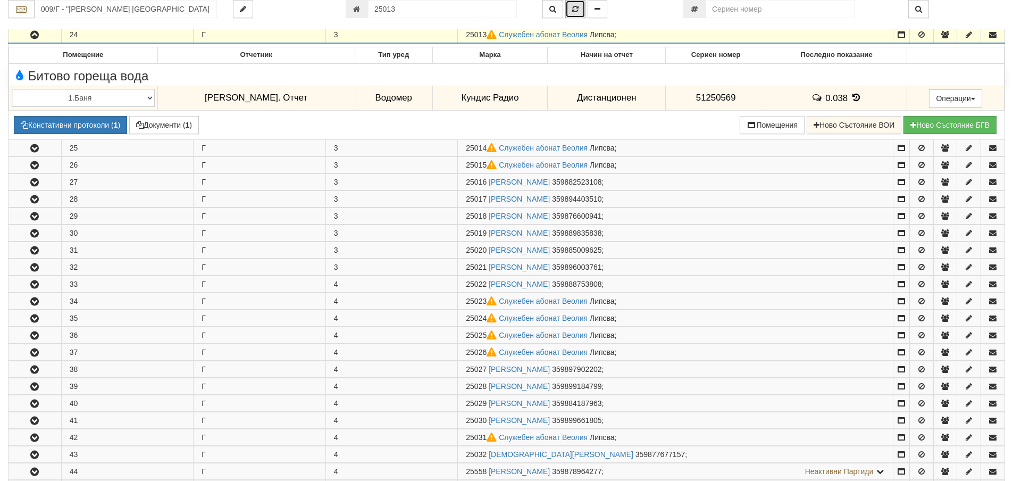
click at [569, 9] on button "button" at bounding box center [575, 9] width 20 height 18
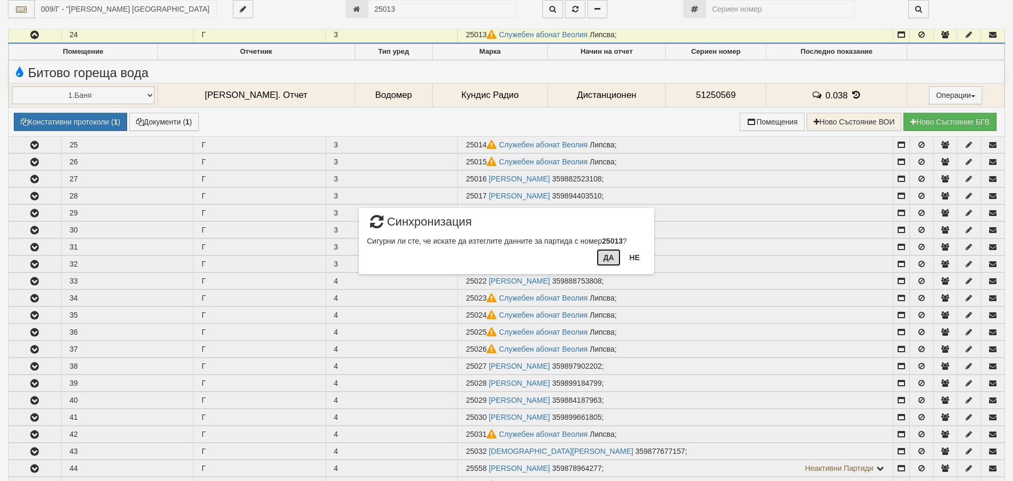
click at [613, 249] on button "Да" at bounding box center [608, 257] width 23 height 17
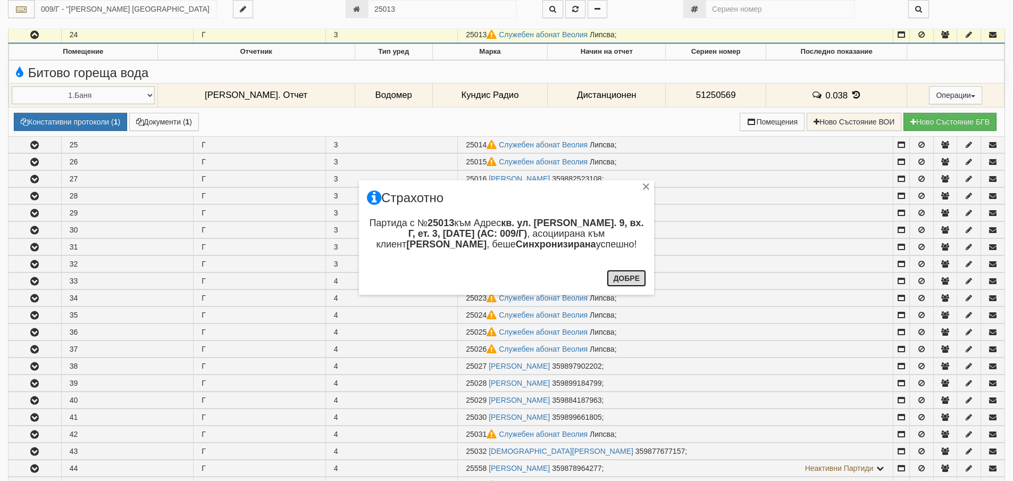
click at [626, 278] on button "Добре" at bounding box center [626, 278] width 39 height 17
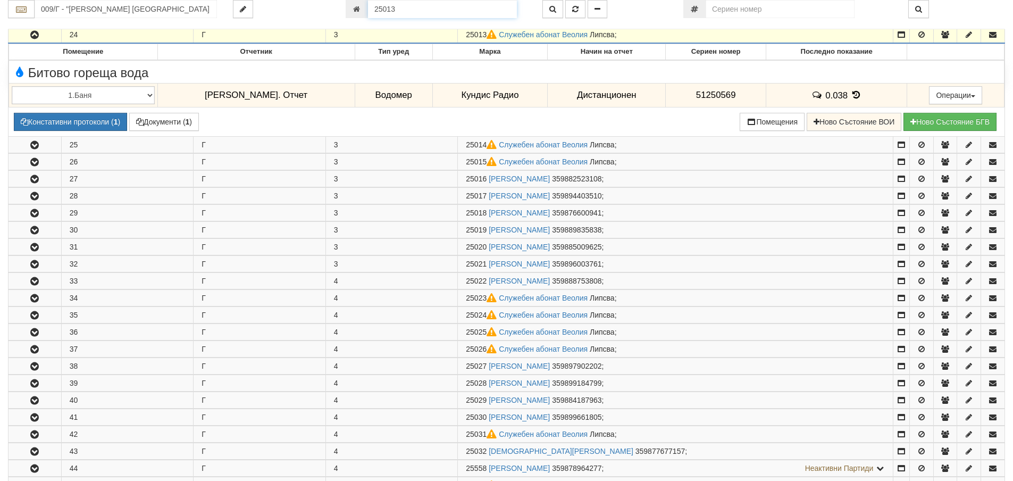
click at [417, 9] on input "25013" at bounding box center [442, 9] width 149 height 18
click at [550, 11] on icon "button" at bounding box center [553, 8] width 7 height 7
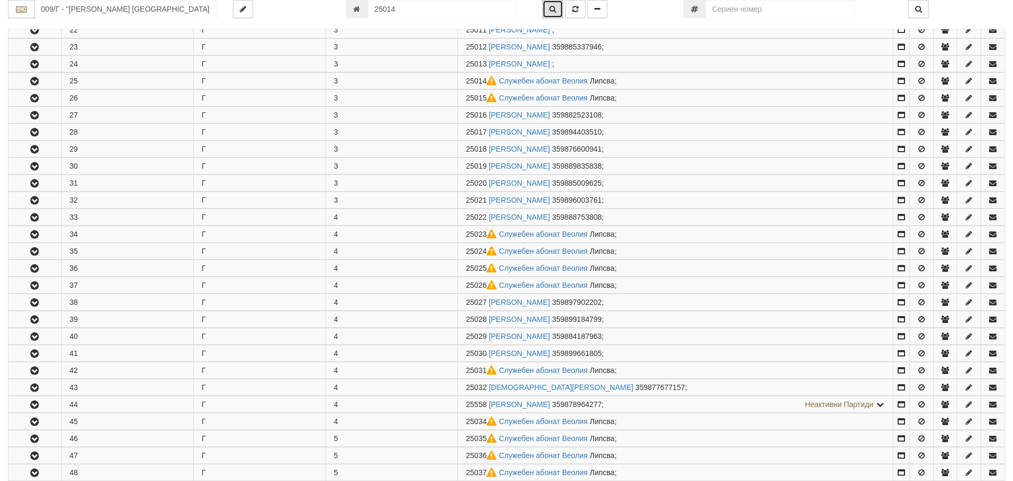
scroll to position [619, 0]
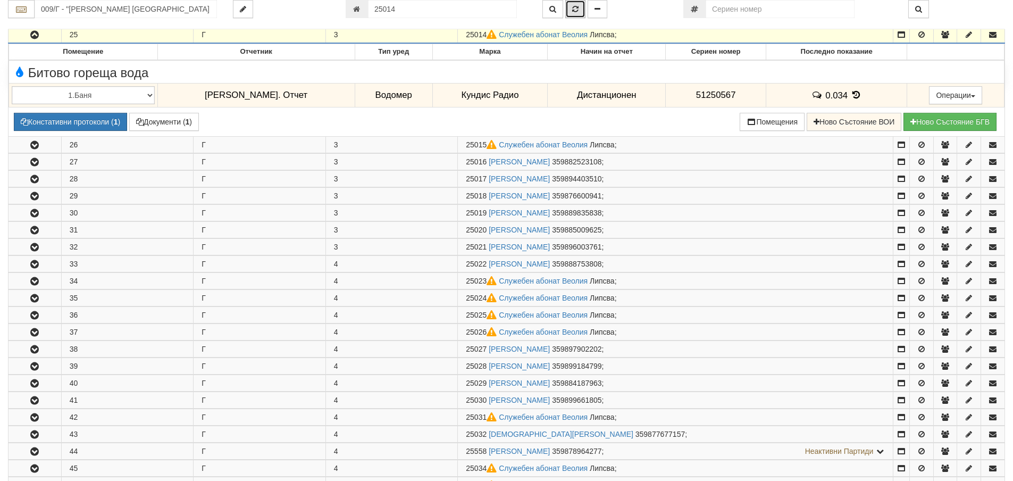
click at [581, 9] on button "button" at bounding box center [575, 9] width 20 height 18
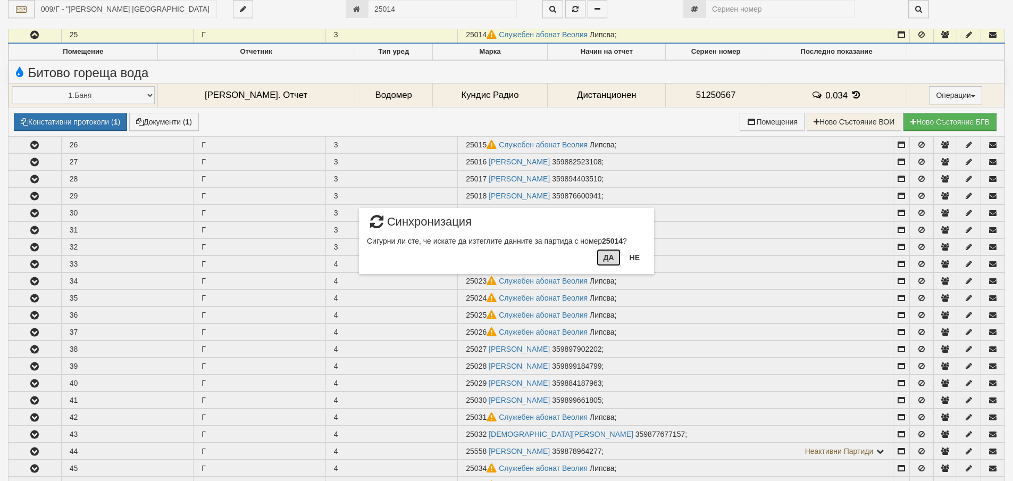
click at [610, 264] on button "Да" at bounding box center [608, 257] width 23 height 17
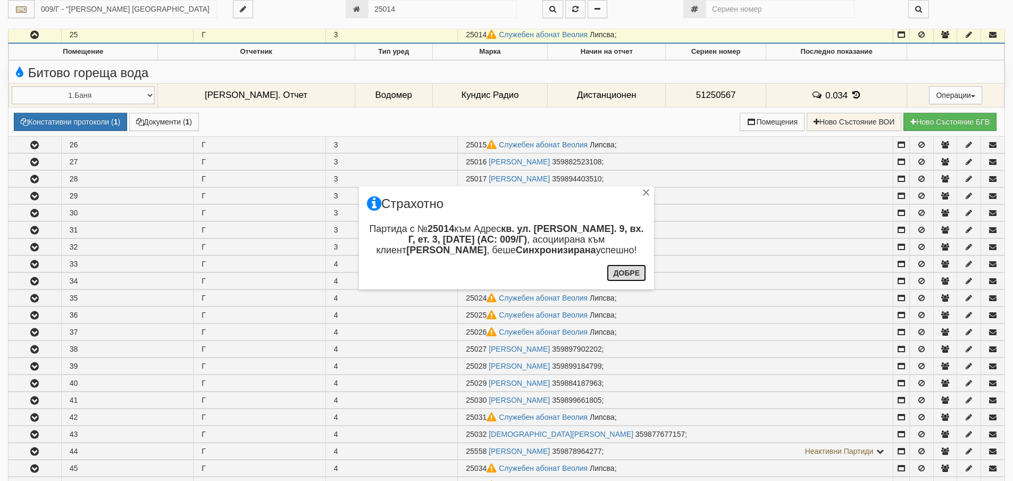
click at [624, 270] on button "Добре" at bounding box center [626, 272] width 39 height 17
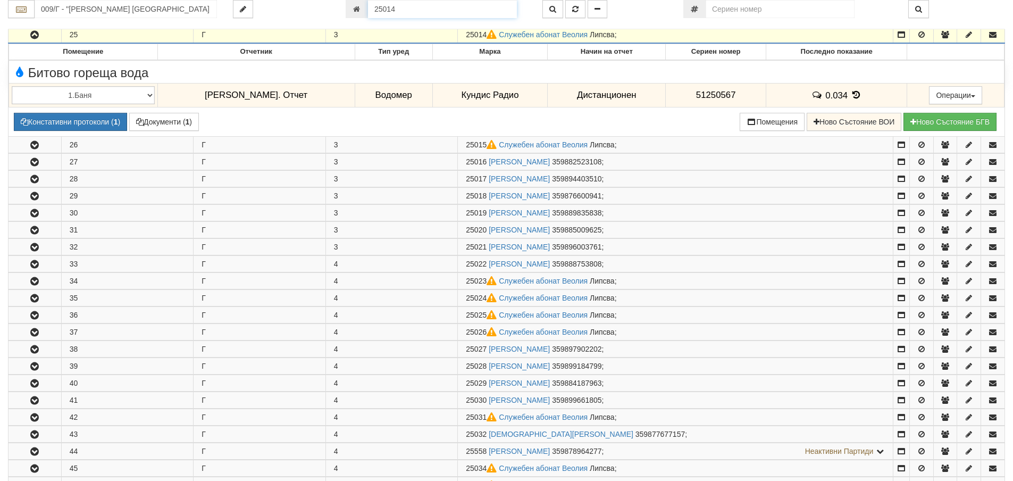
click at [406, 7] on input "25014" at bounding box center [442, 9] width 149 height 18
click at [546, 10] on button "button" at bounding box center [553, 9] width 21 height 18
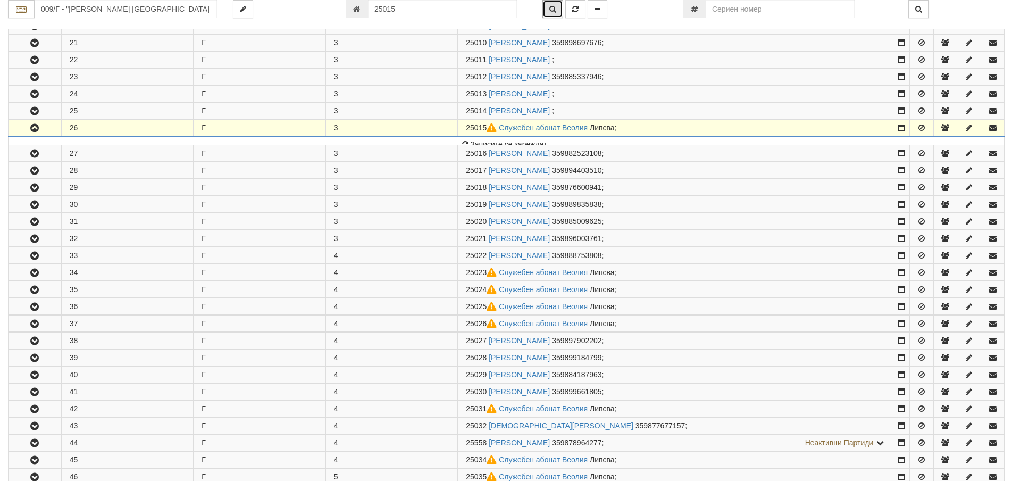
scroll to position [636, 0]
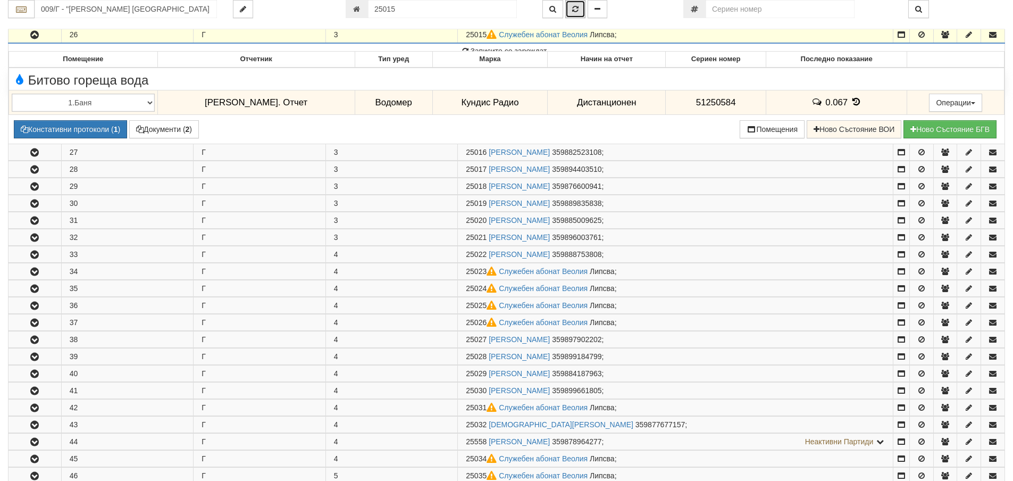
click at [574, 14] on button "button" at bounding box center [575, 9] width 20 height 18
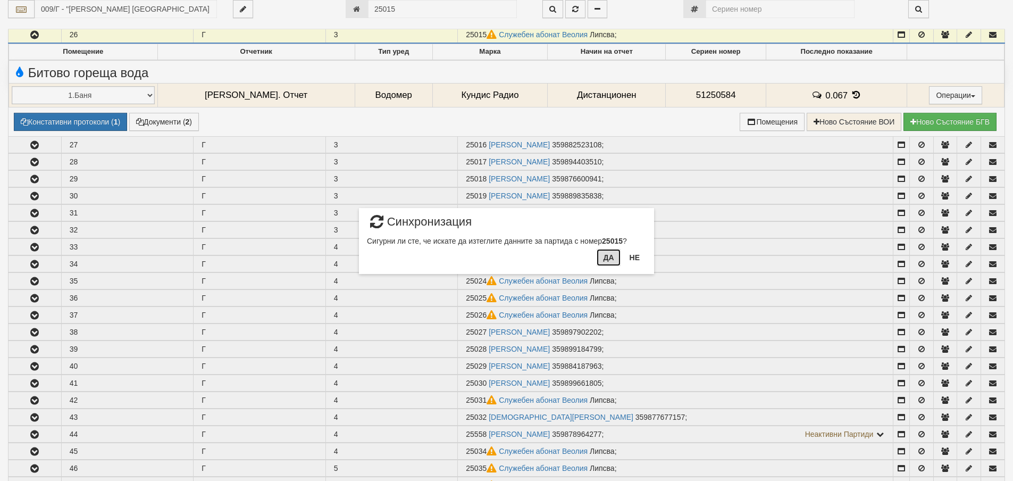
click at [607, 253] on button "Да" at bounding box center [608, 257] width 23 height 17
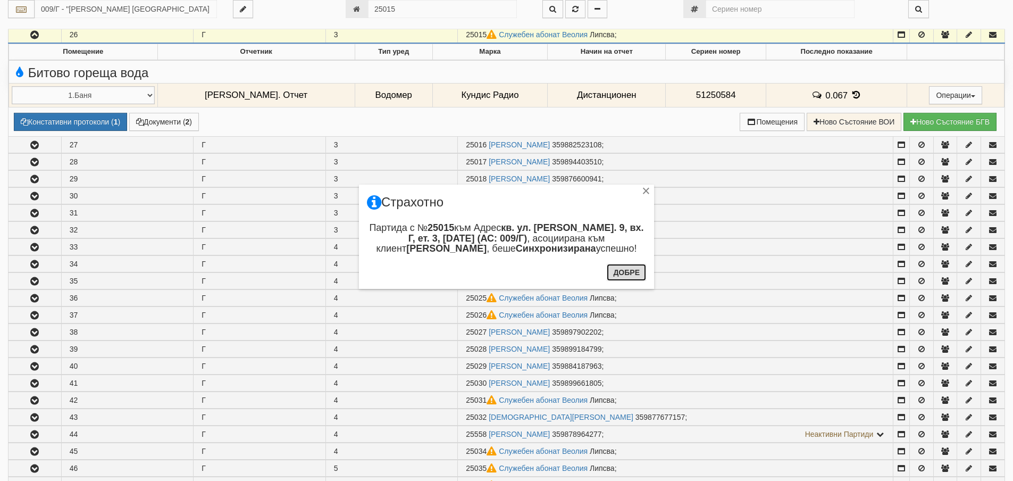
click at [619, 264] on button "Добре" at bounding box center [626, 272] width 39 height 17
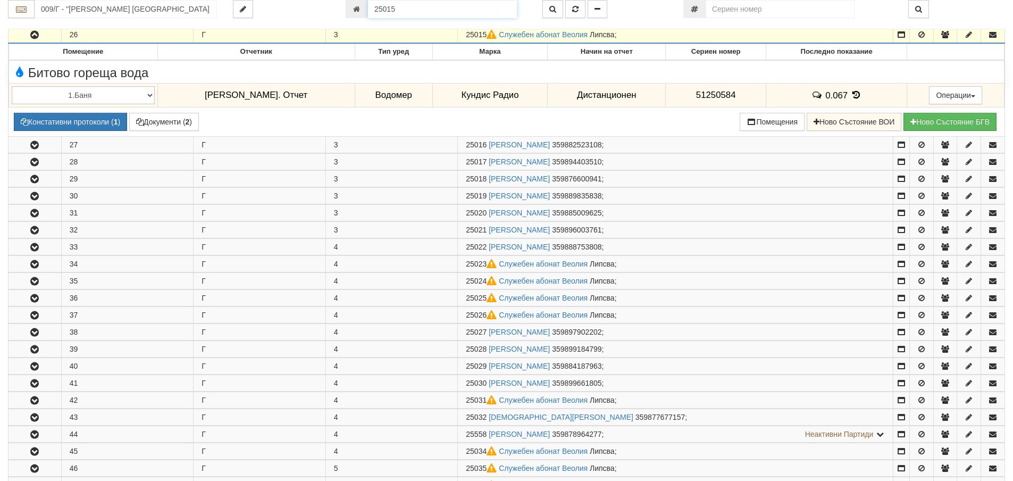
click at [407, 10] on input "25015" at bounding box center [442, 9] width 149 height 18
click at [546, 11] on button "button" at bounding box center [553, 9] width 21 height 18
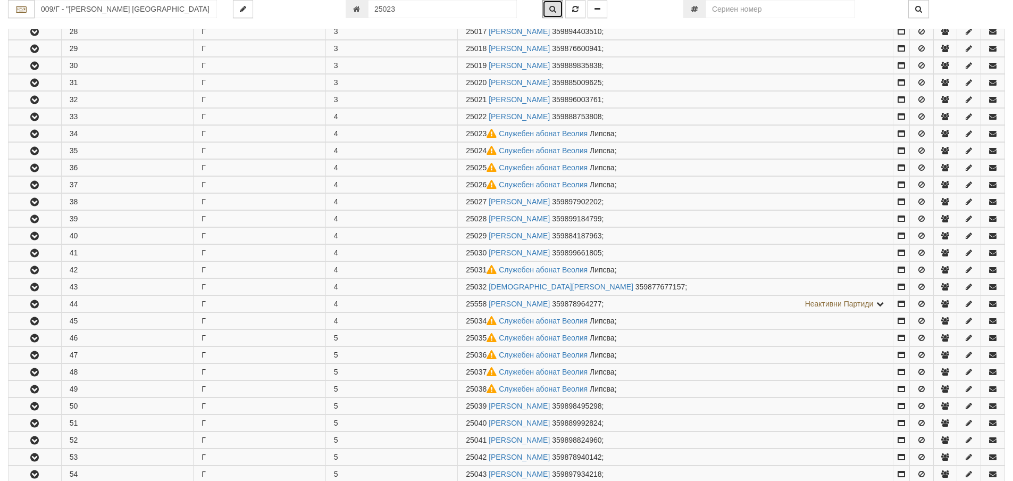
scroll to position [772, 0]
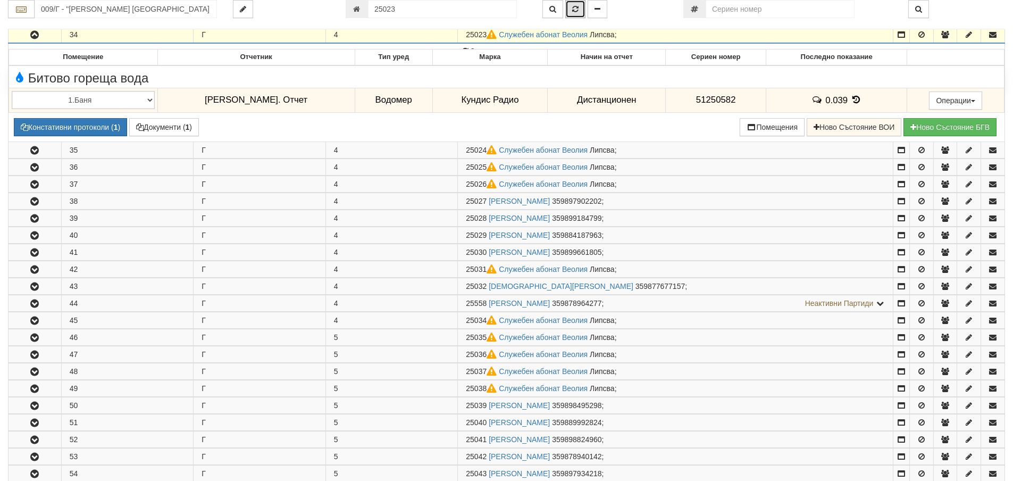
click at [573, 8] on icon "button" at bounding box center [575, 8] width 6 height 7
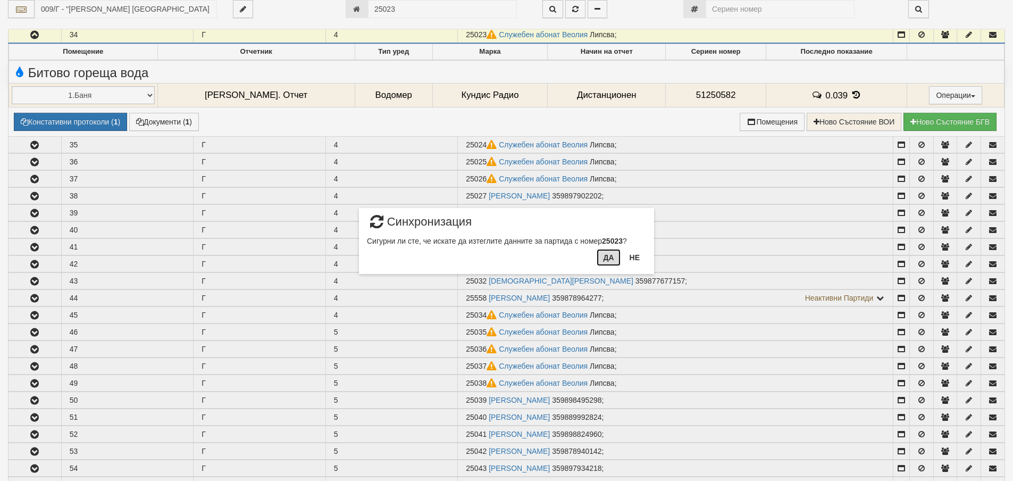
click at [615, 253] on button "Да" at bounding box center [608, 257] width 23 height 17
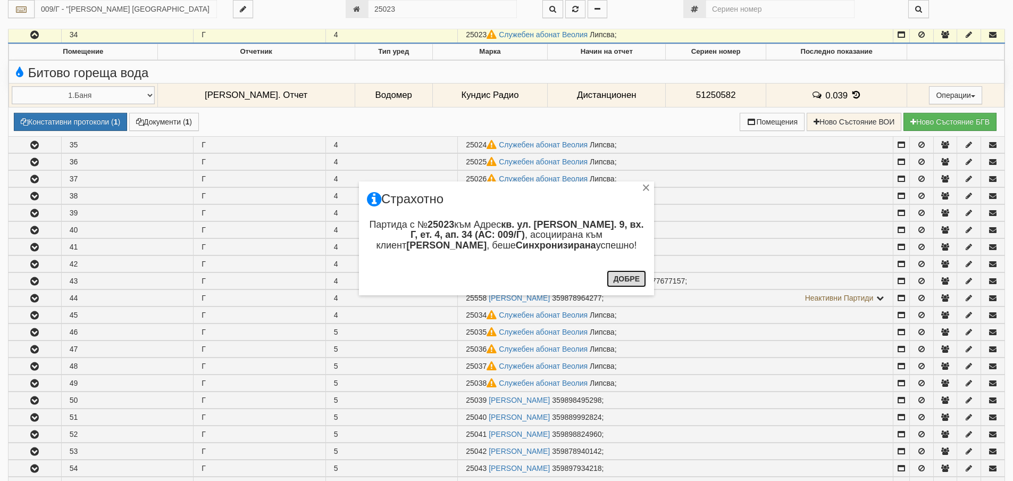
click at [636, 278] on button "Добре" at bounding box center [626, 278] width 39 height 17
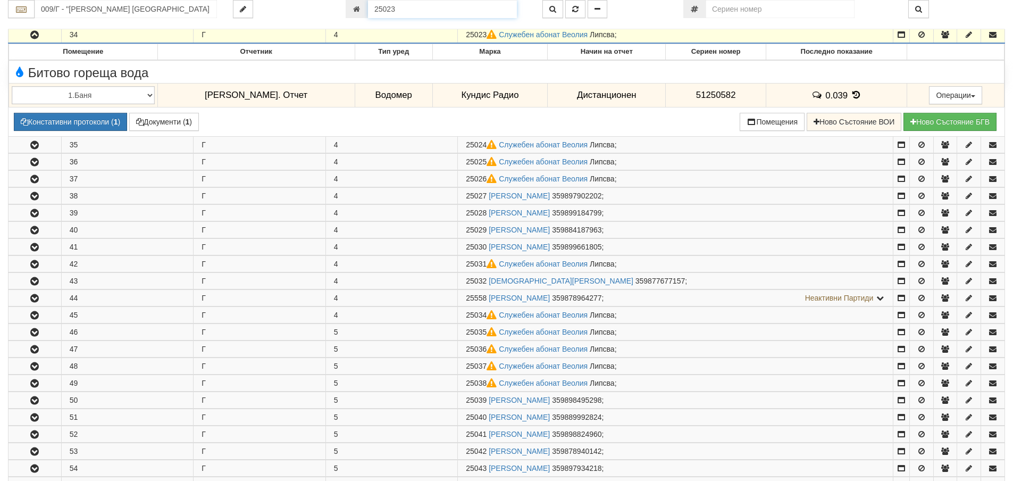
click at [423, 9] on input "25023" at bounding box center [442, 9] width 149 height 18
click at [551, 5] on button "button" at bounding box center [553, 9] width 21 height 18
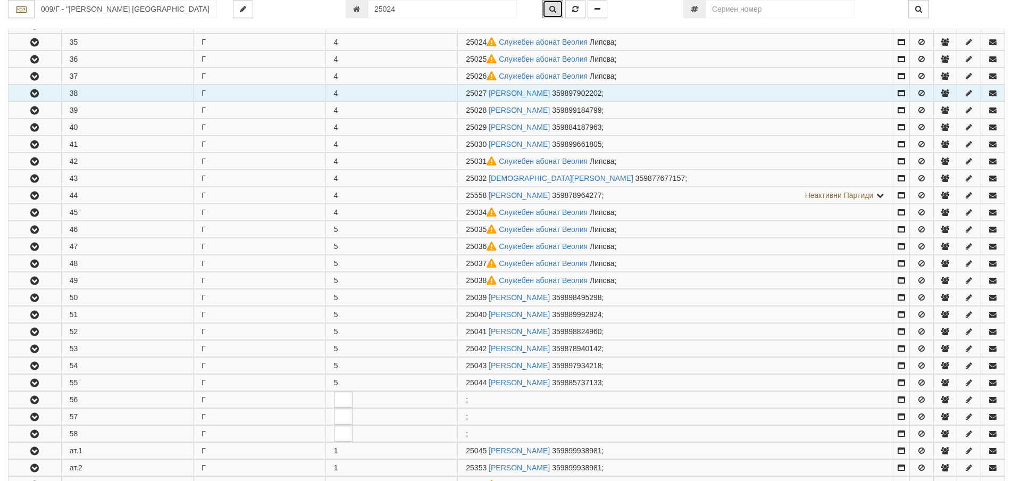
scroll to position [789, 0]
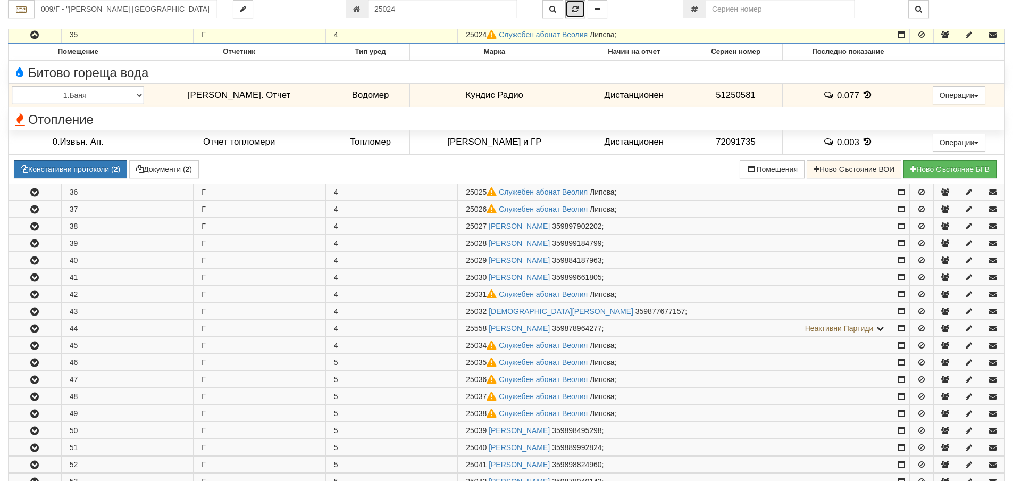
click at [576, 14] on button "button" at bounding box center [575, 9] width 20 height 18
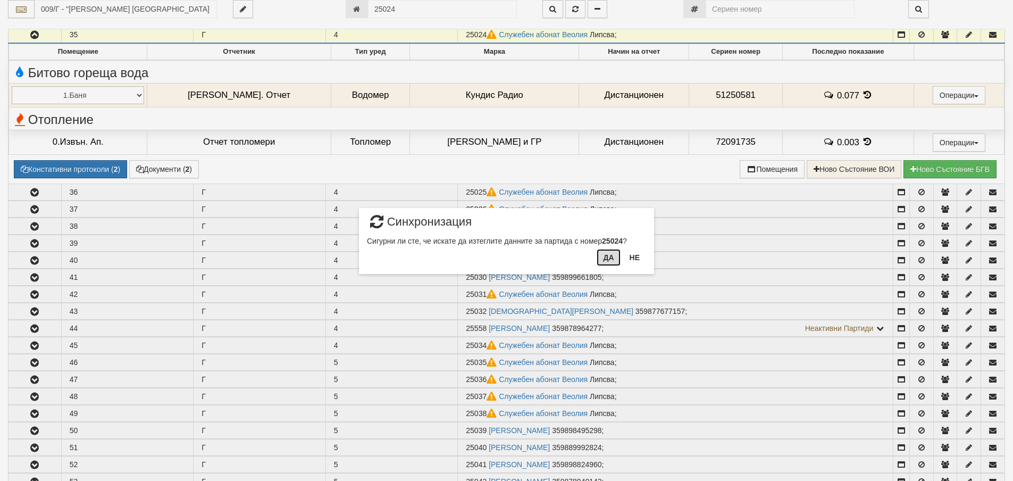
click at [615, 252] on button "Да" at bounding box center [608, 257] width 23 height 17
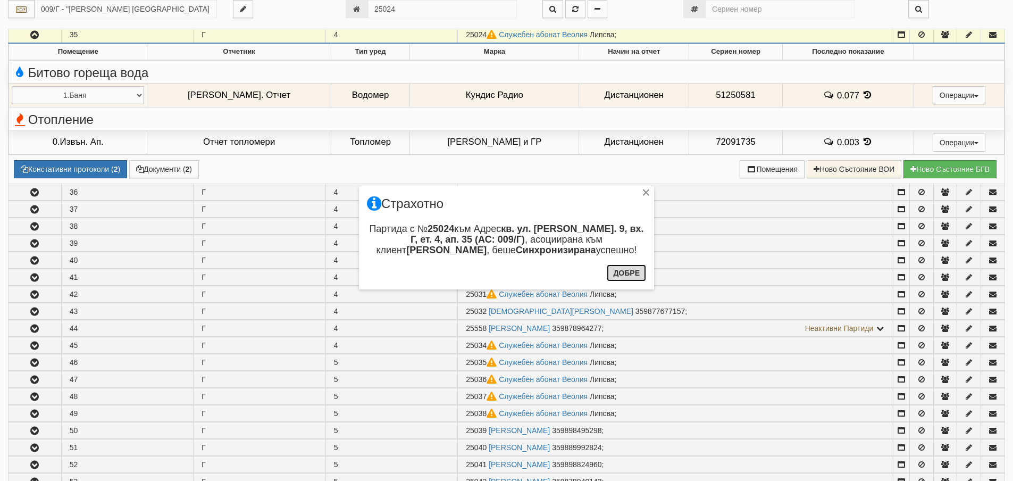
click at [622, 275] on button "Добре" at bounding box center [626, 272] width 39 height 17
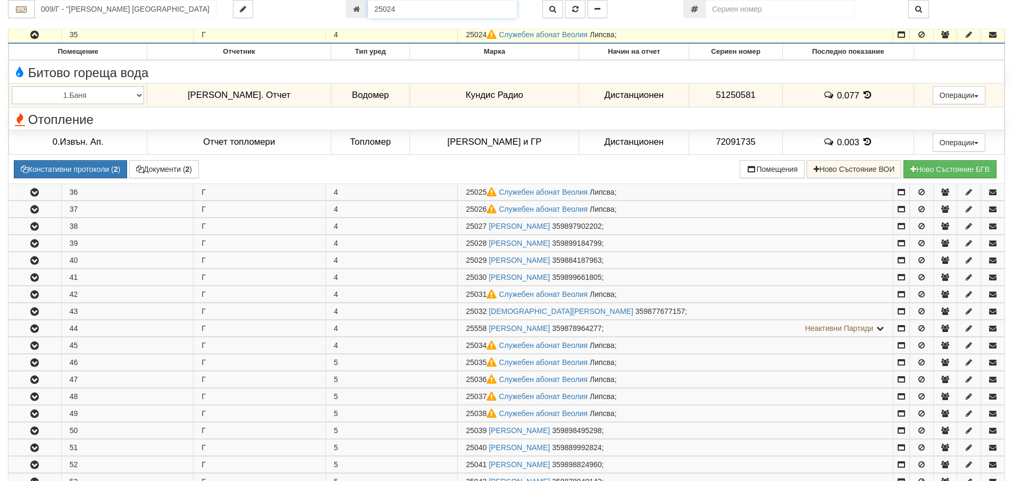
click at [472, 12] on input "25024" at bounding box center [442, 9] width 149 height 18
click at [560, 9] on button "button" at bounding box center [553, 9] width 21 height 18
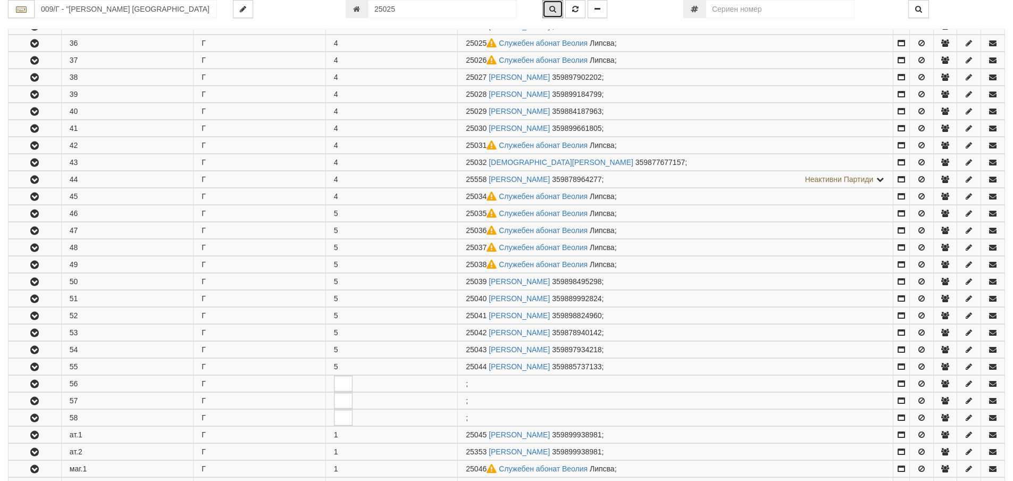
scroll to position [806, 0]
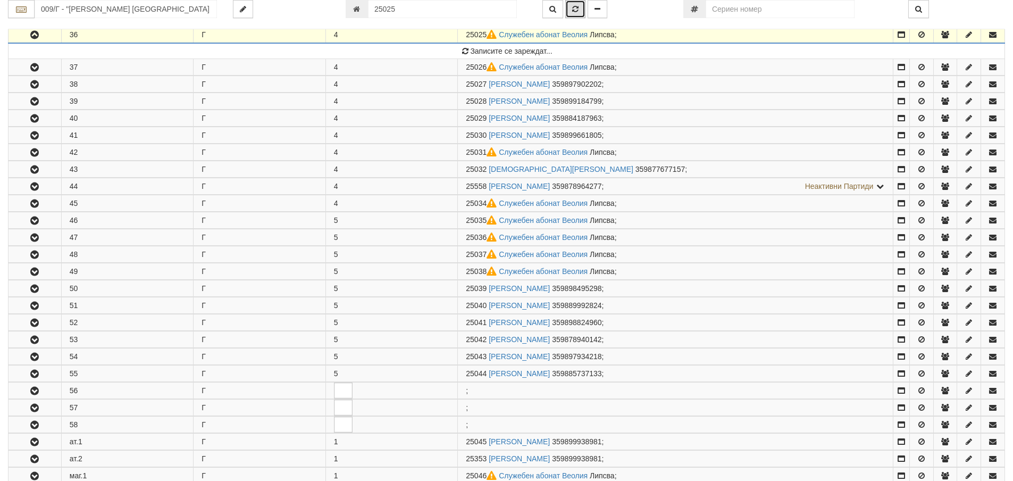
click at [578, 6] on icon "button" at bounding box center [575, 8] width 6 height 7
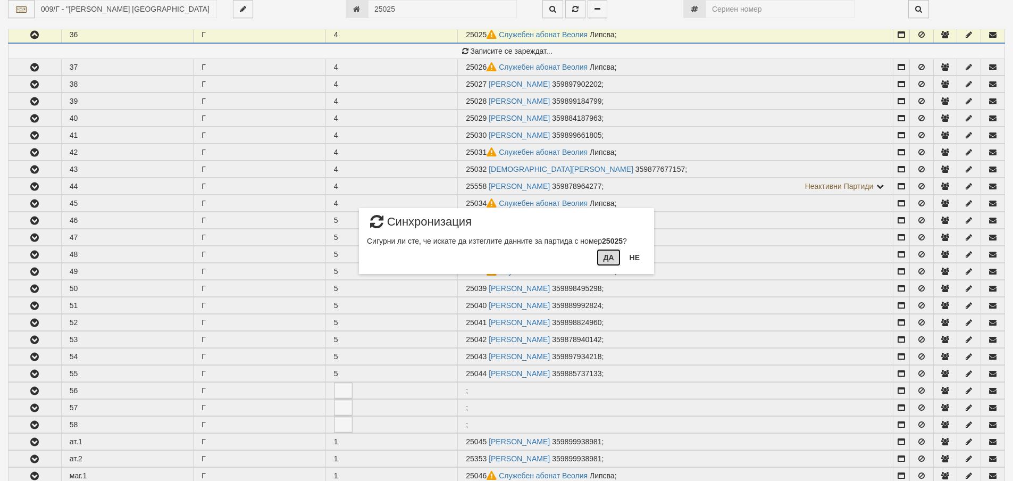
click at [611, 256] on button "Да" at bounding box center [608, 257] width 23 height 17
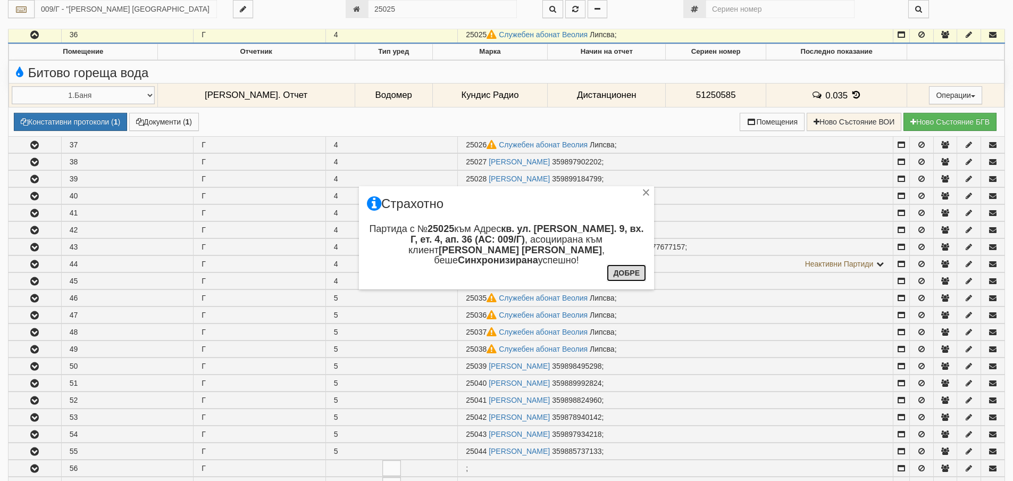
click at [631, 271] on button "Добре" at bounding box center [626, 272] width 39 height 17
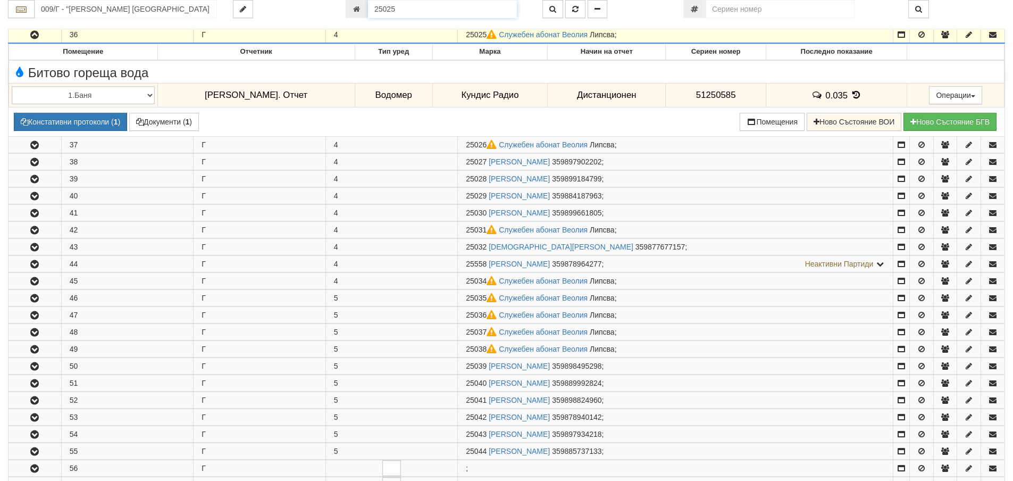
click at [447, 12] on input "25025" at bounding box center [442, 9] width 149 height 18
click at [554, 12] on icon "button" at bounding box center [553, 8] width 7 height 7
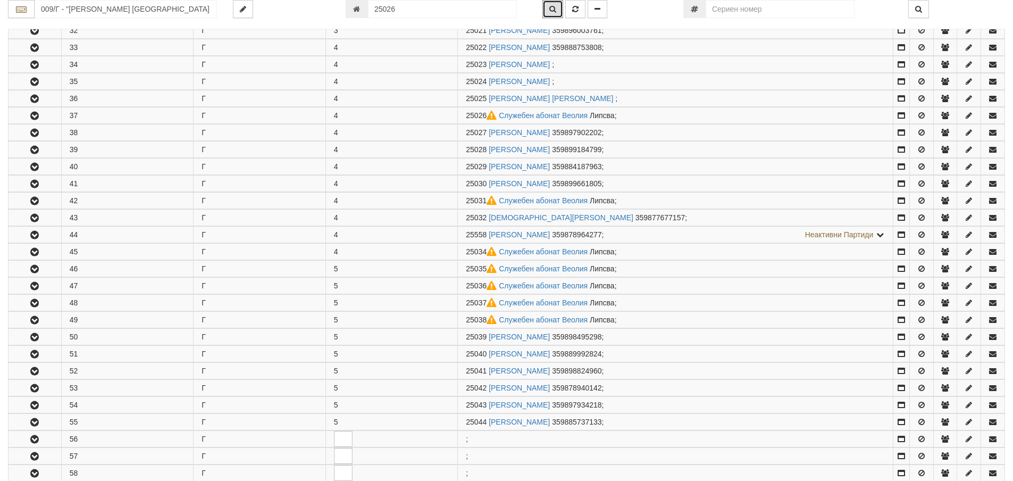
scroll to position [823, 0]
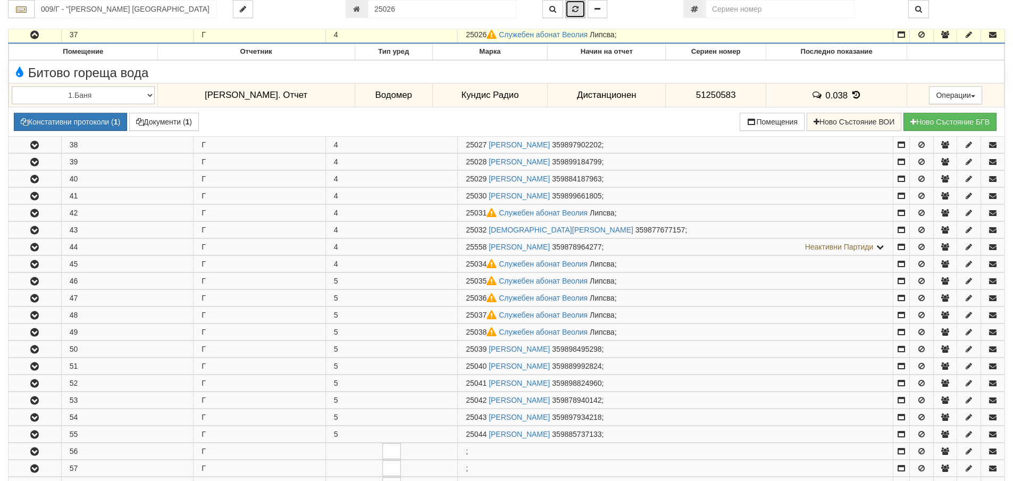
click at [578, 12] on icon "button" at bounding box center [575, 8] width 6 height 7
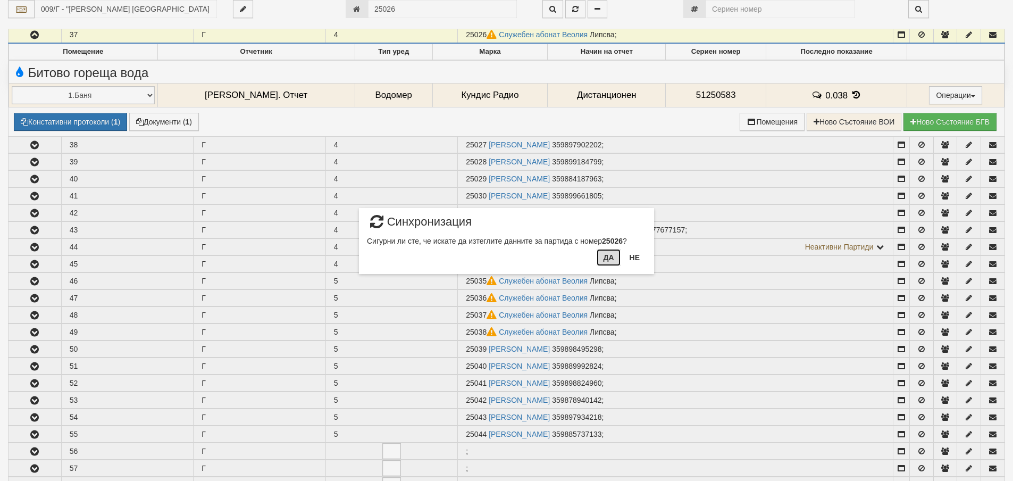
click at [610, 257] on button "Да" at bounding box center [608, 257] width 23 height 17
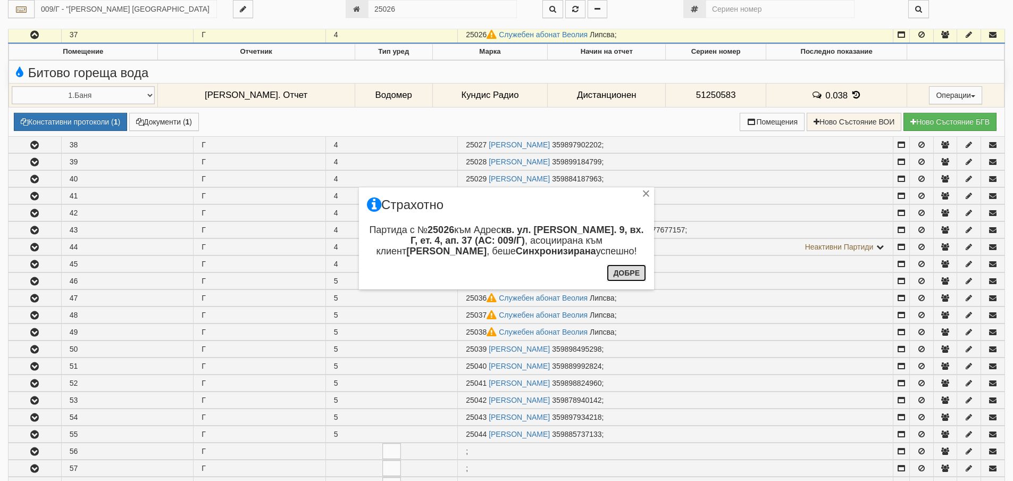
click at [636, 269] on button "Добре" at bounding box center [626, 272] width 39 height 17
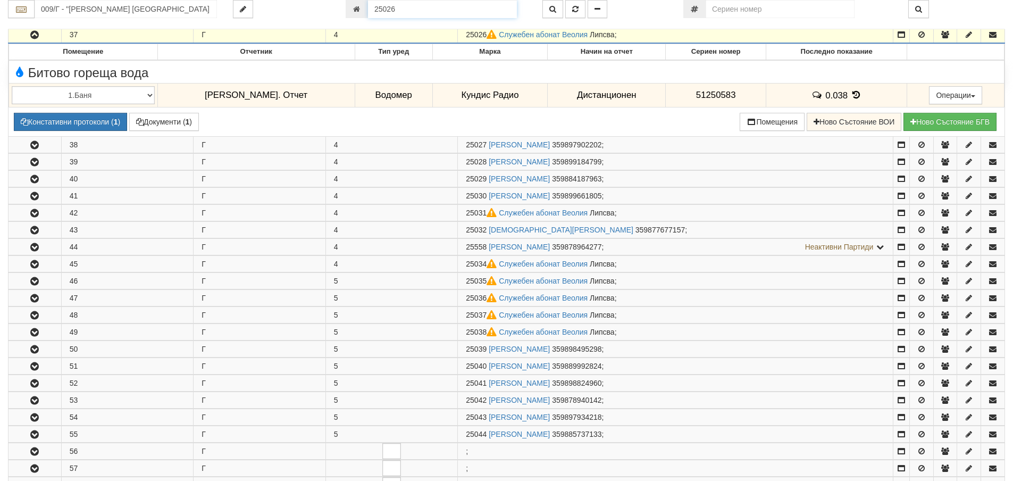
click at [464, 6] on input "25026" at bounding box center [442, 9] width 149 height 18
type input "25031"
click at [547, 9] on button "button" at bounding box center [553, 9] width 21 height 18
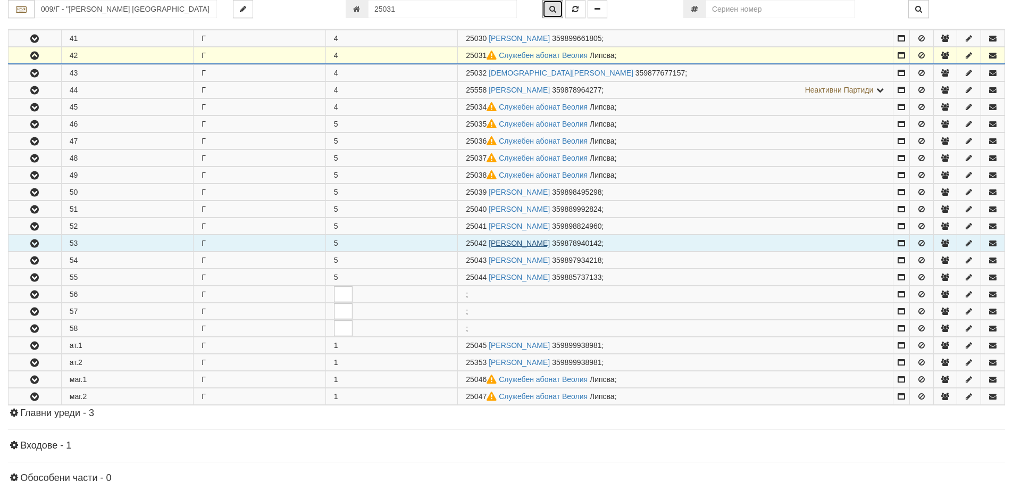
scroll to position [908, 0]
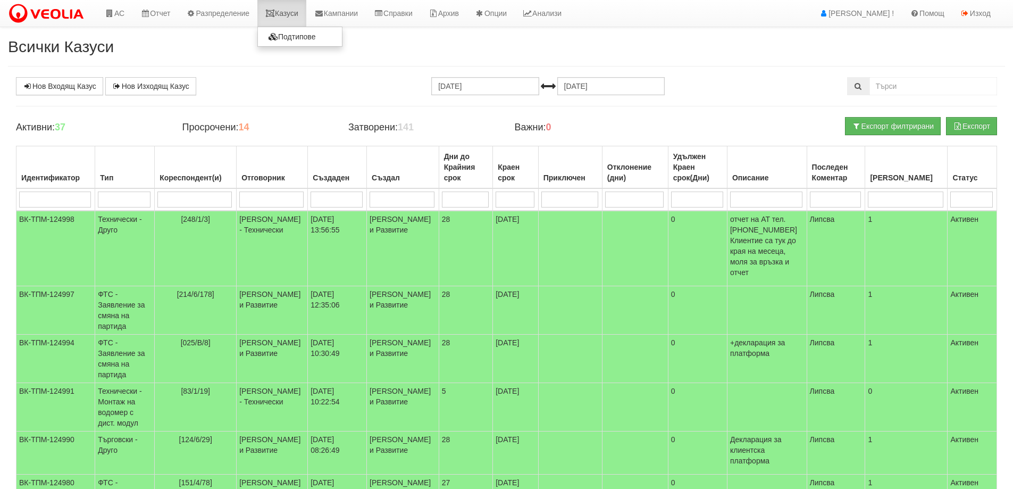
click at [288, 11] on link "Казуси" at bounding box center [281, 13] width 49 height 27
click at [285, 15] on link "Казуси" at bounding box center [281, 13] width 49 height 27
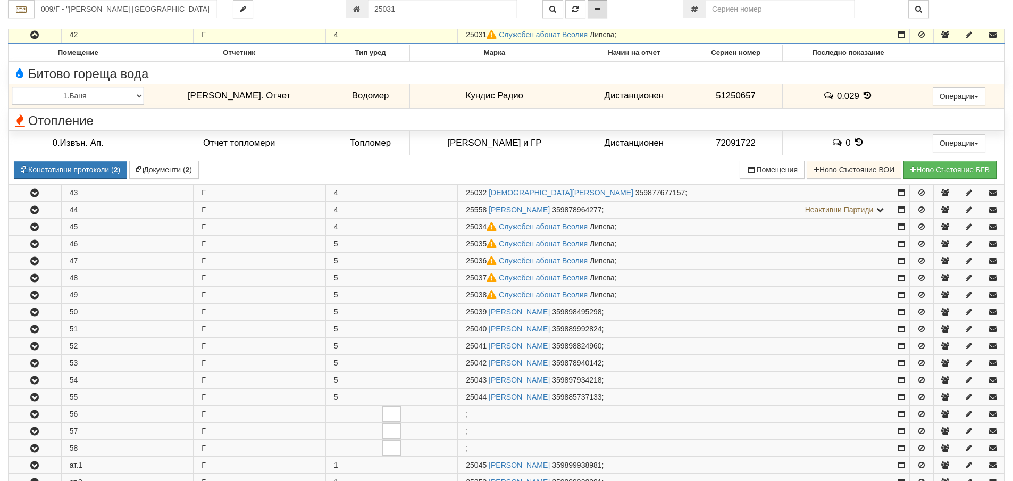
scroll to position [908, 0]
click at [578, 7] on icon "button" at bounding box center [575, 8] width 6 height 7
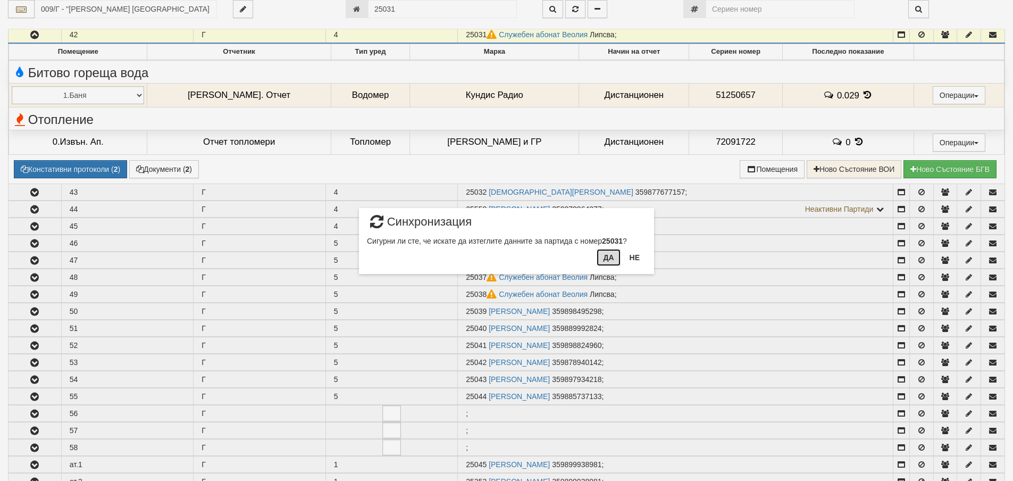
click at [607, 255] on button "Да" at bounding box center [608, 257] width 23 height 17
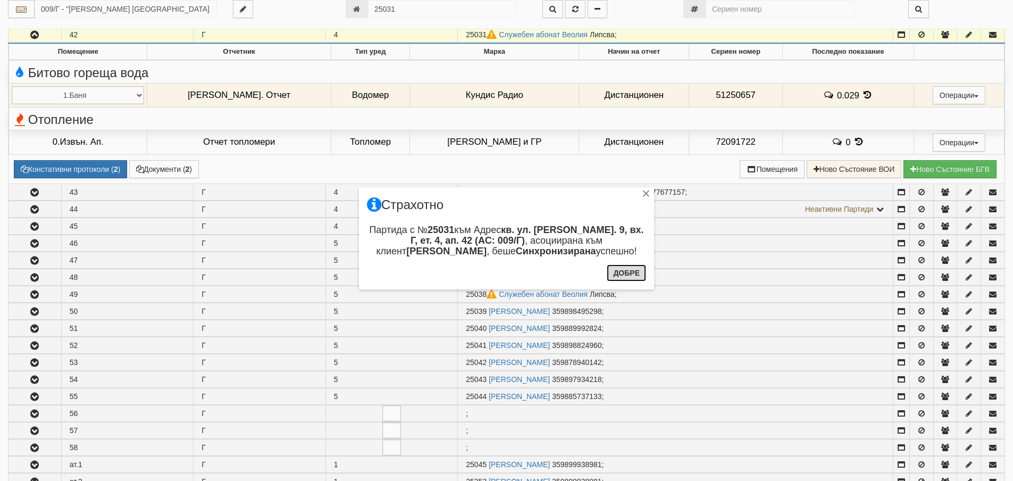
click at [642, 277] on button "Добре" at bounding box center [626, 272] width 39 height 17
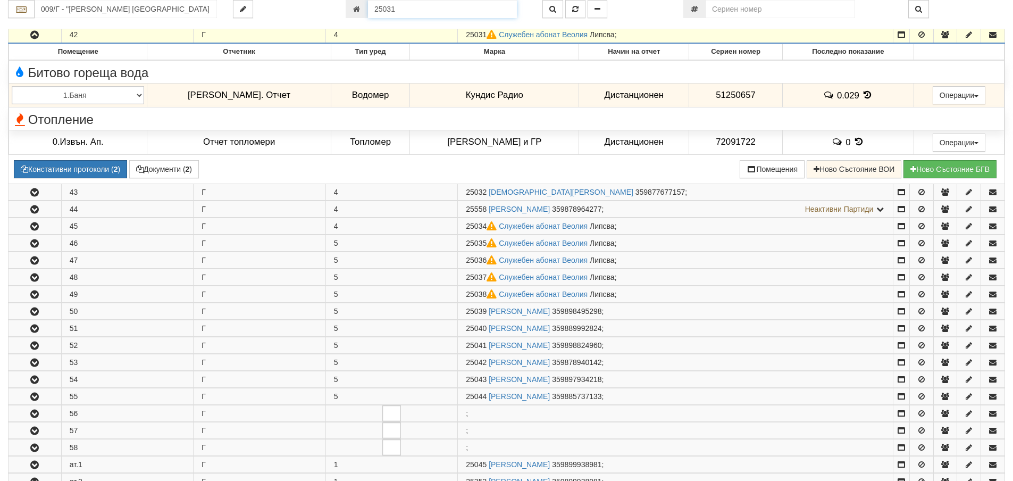
click at [437, 12] on input "25031" at bounding box center [442, 9] width 149 height 18
click at [547, 9] on button "button" at bounding box center [553, 9] width 21 height 18
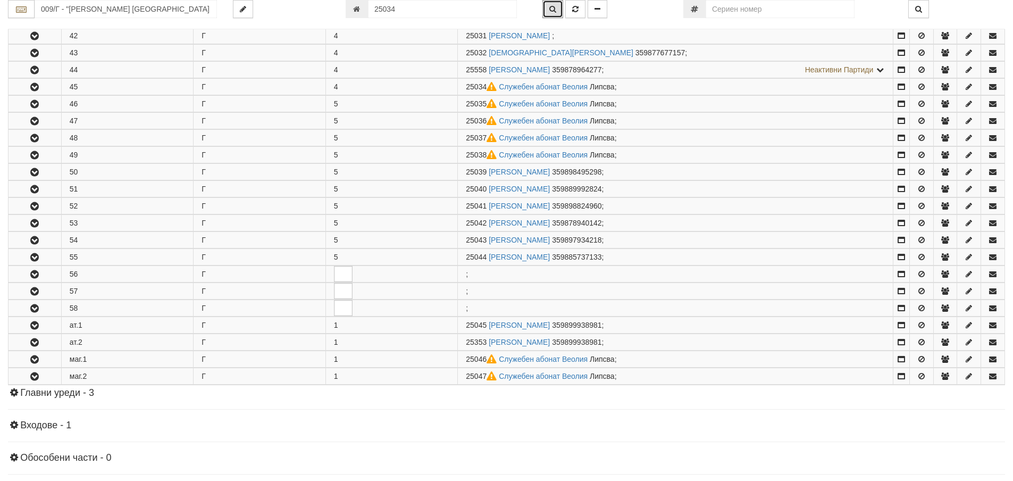
scroll to position [959, 0]
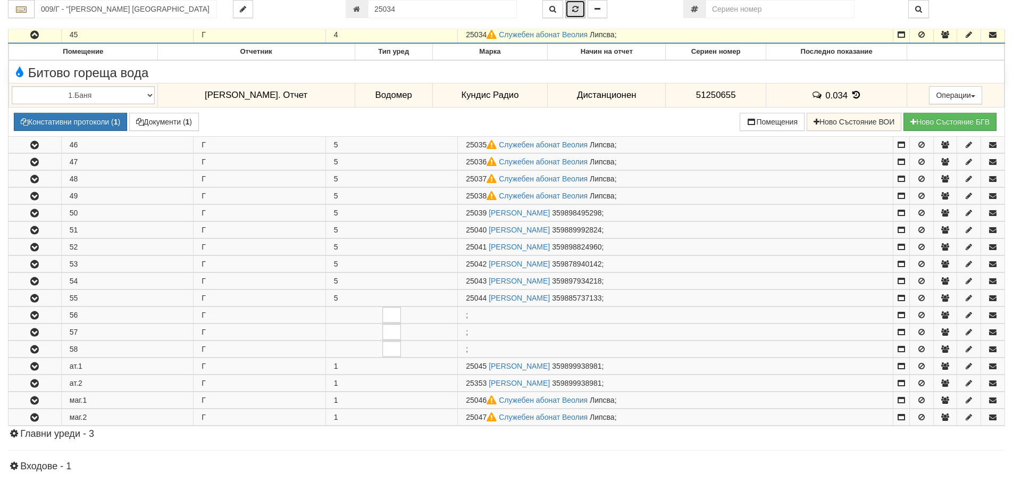
click at [575, 2] on button "button" at bounding box center [575, 9] width 20 height 18
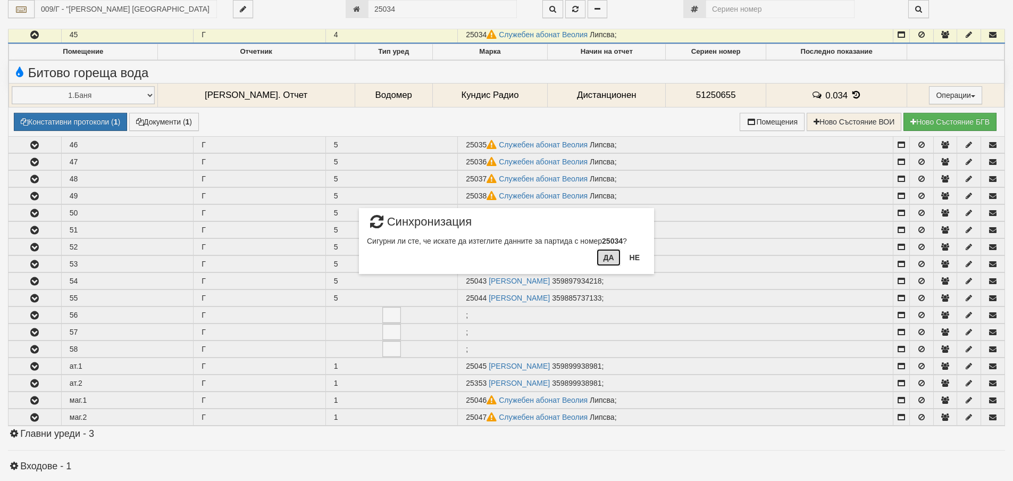
click at [609, 259] on button "Да" at bounding box center [608, 257] width 23 height 17
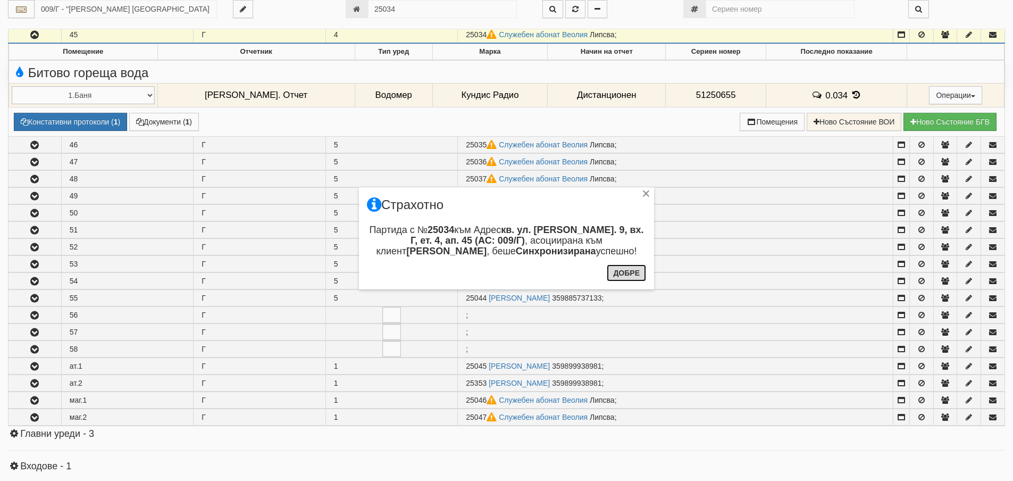
click at [636, 272] on button "Добре" at bounding box center [626, 272] width 39 height 17
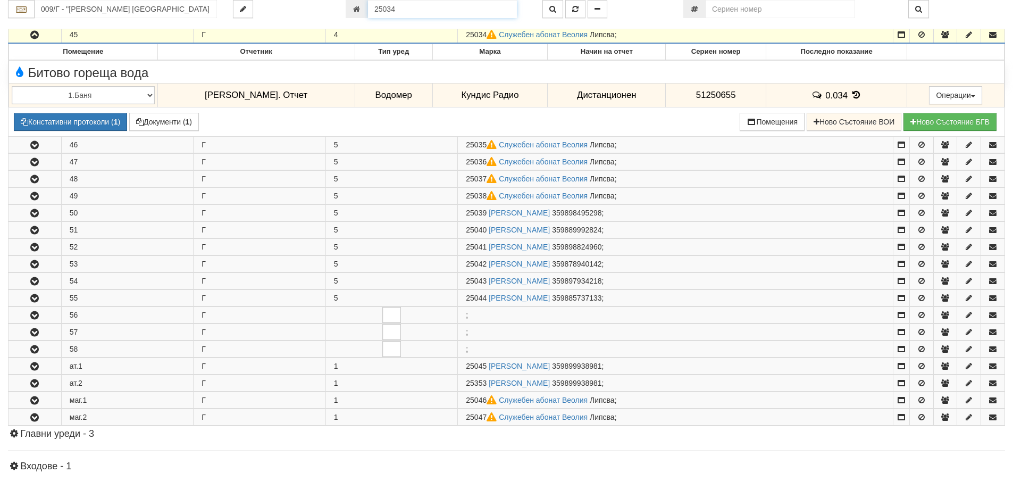
click at [425, 2] on input "25034" at bounding box center [442, 9] width 149 height 18
click at [556, 9] on button "button" at bounding box center [553, 9] width 21 height 18
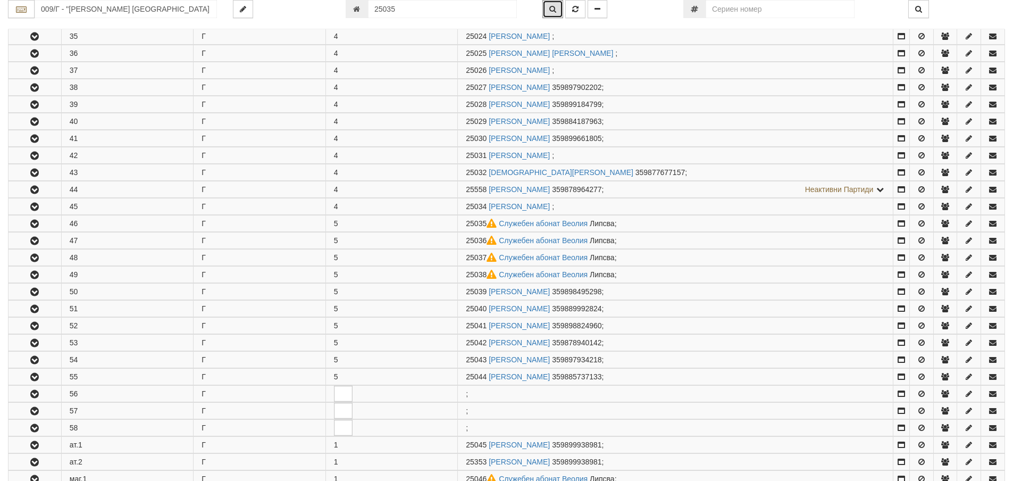
scroll to position [976, 0]
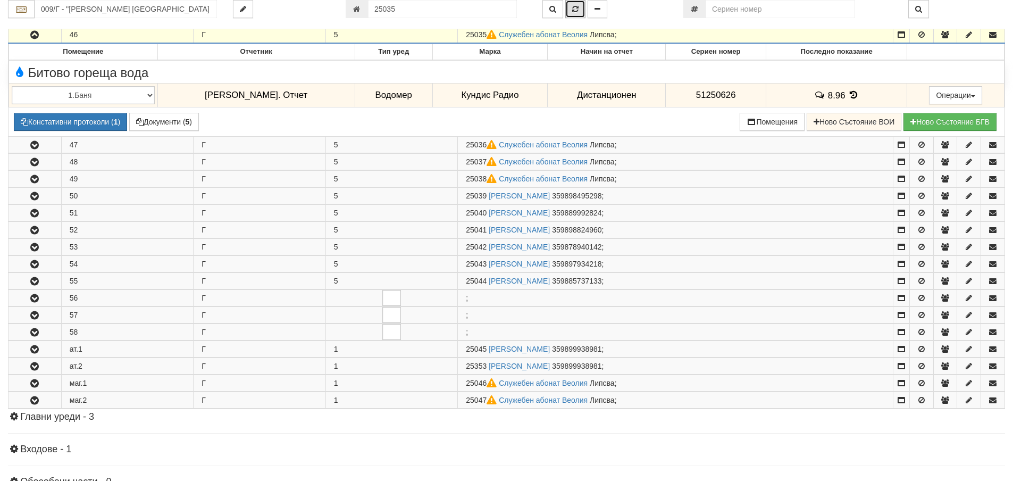
click at [571, 11] on button "button" at bounding box center [575, 9] width 20 height 18
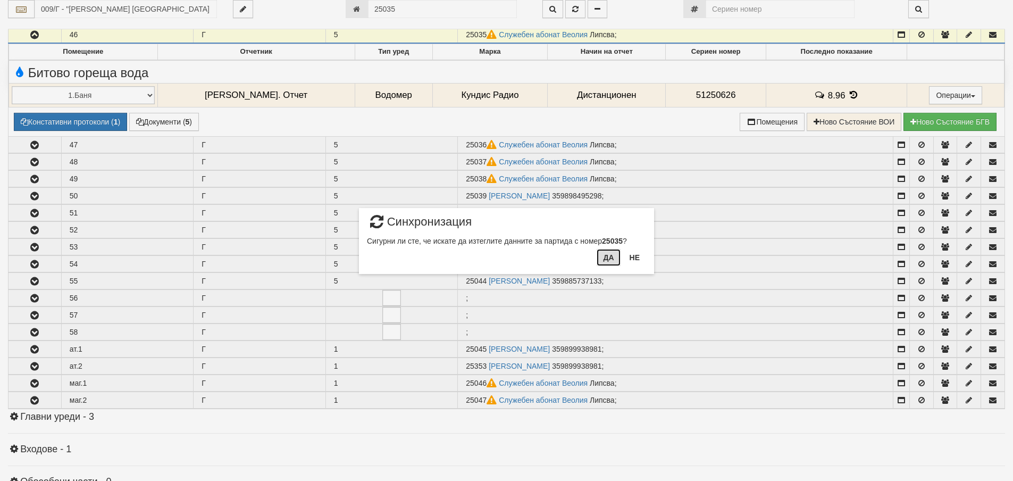
click at [604, 260] on button "Да" at bounding box center [608, 257] width 23 height 17
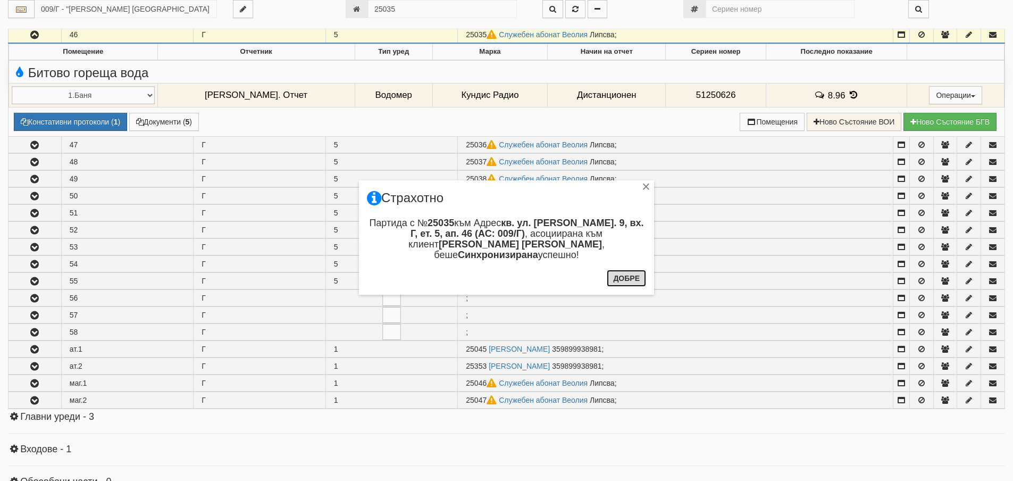
click at [637, 278] on button "Добре" at bounding box center [626, 278] width 39 height 17
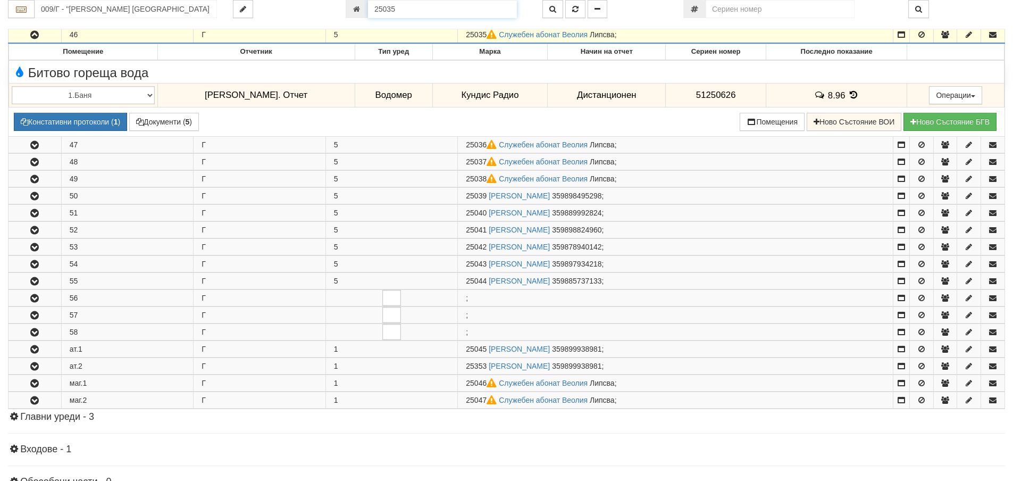
click at [464, 8] on input "25035" at bounding box center [442, 9] width 149 height 18
click at [550, 19] on div "009/Г - "ВЕОЛИЯ ЕНЕРДЖИ ВАРНА " ЕАД 25036" at bounding box center [506, 14] width 997 height 29
click at [557, 11] on button "button" at bounding box center [553, 9] width 21 height 18
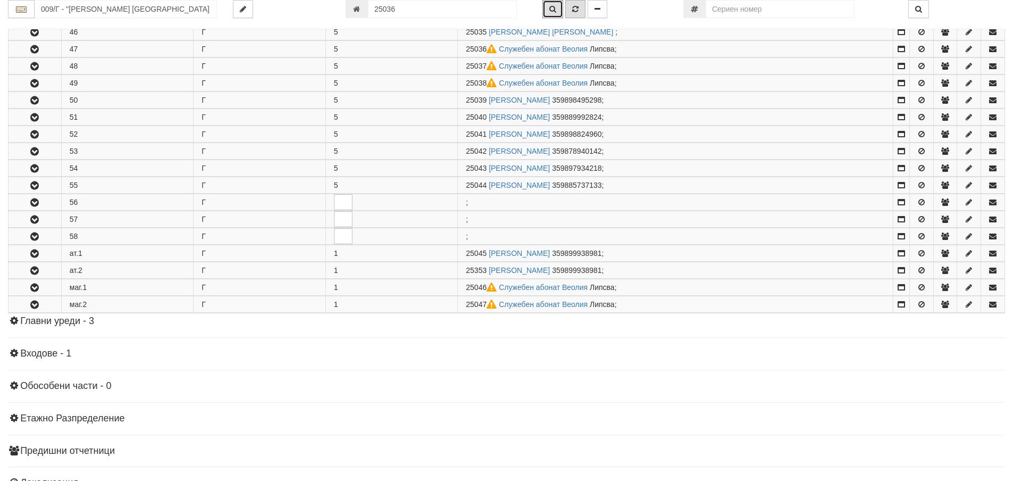
scroll to position [993, 0]
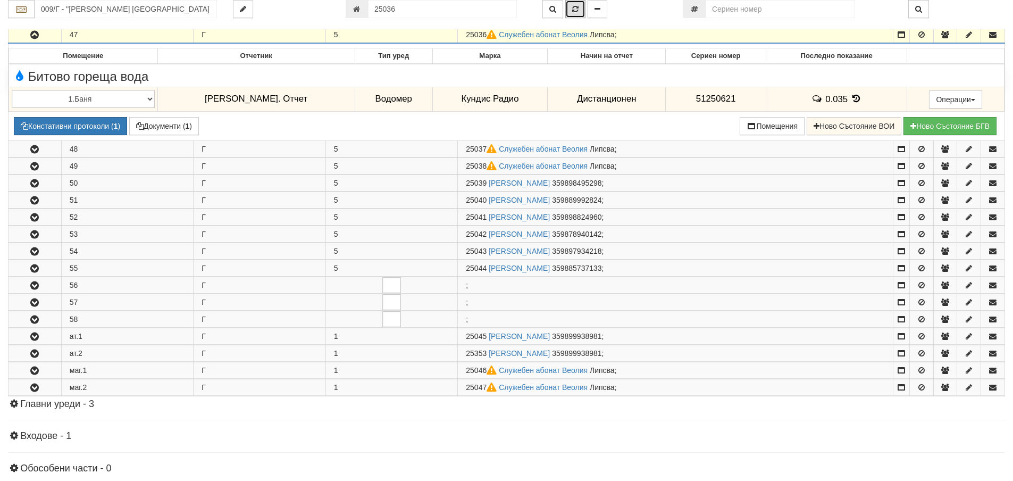
click at [572, 10] on icon "button" at bounding box center [575, 8] width 6 height 7
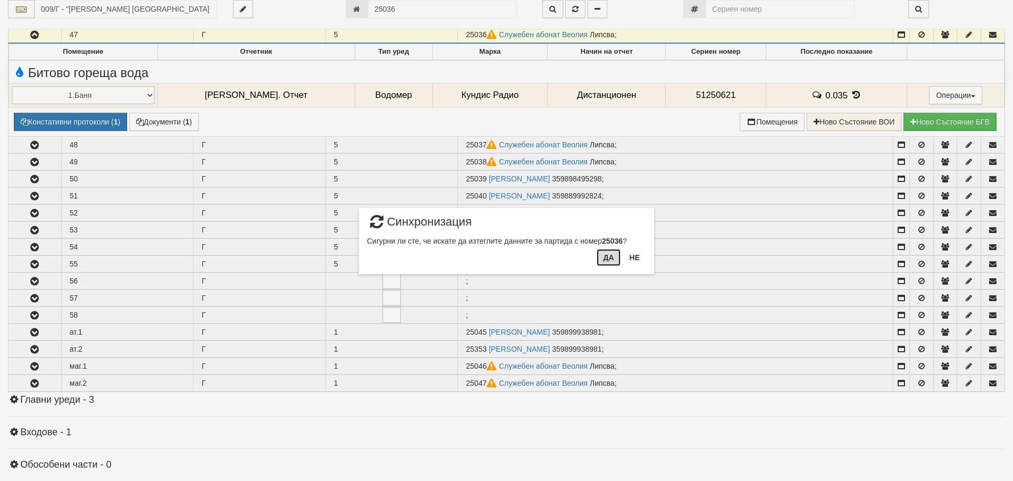
click at [603, 261] on button "Да" at bounding box center [608, 257] width 23 height 17
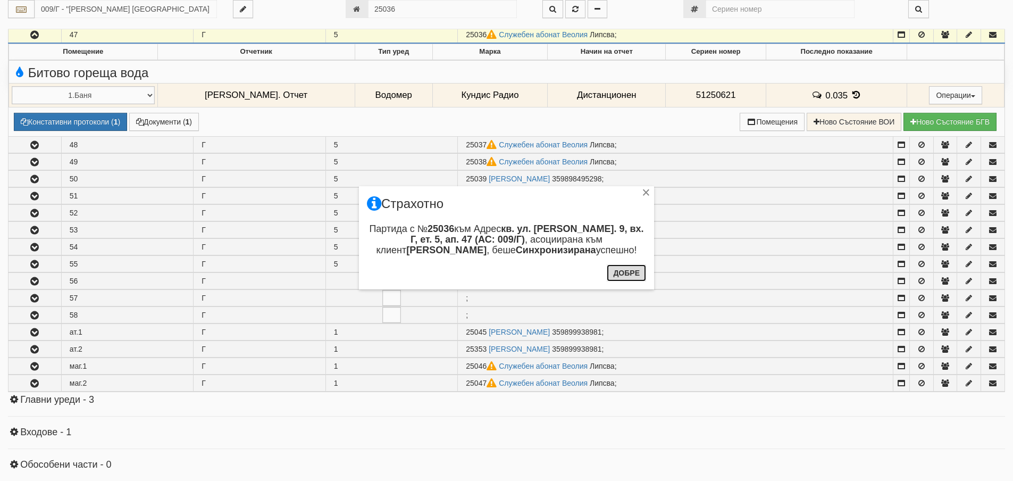
click at [639, 271] on button "Добре" at bounding box center [626, 272] width 39 height 17
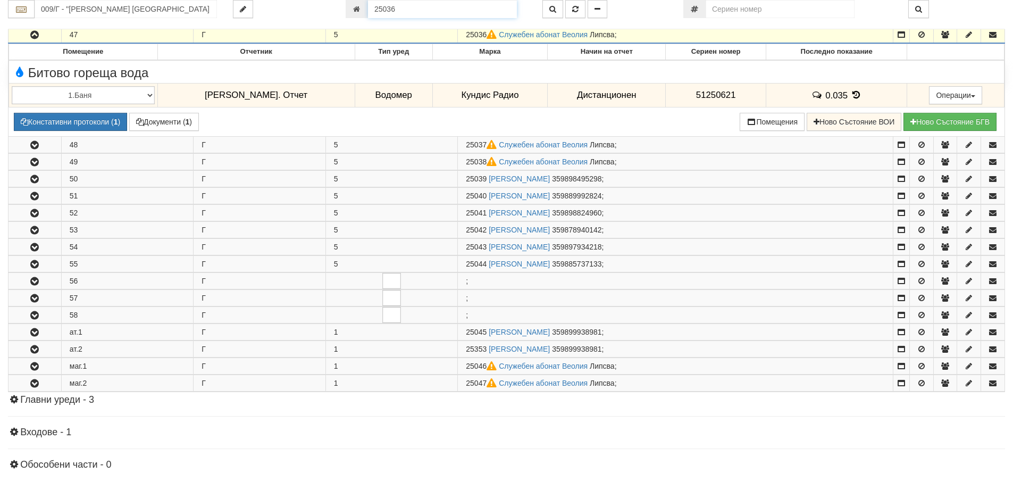
click at [447, 8] on input "25036" at bounding box center [442, 9] width 149 height 18
click at [559, 10] on button "button" at bounding box center [553, 9] width 21 height 18
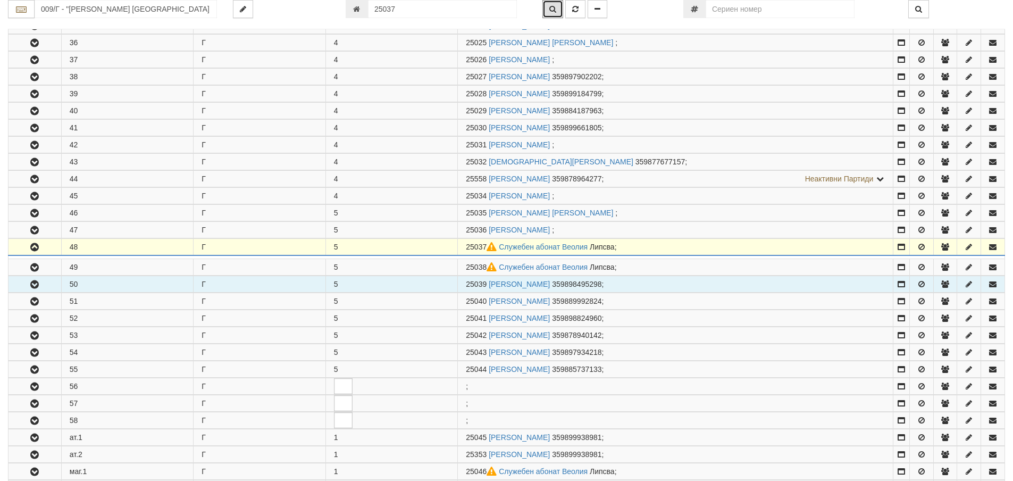
scroll to position [1010, 0]
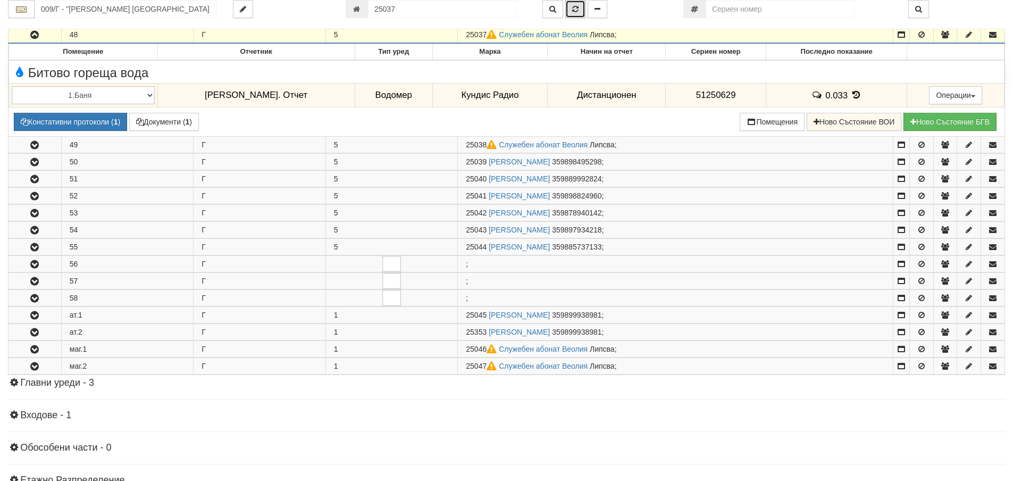
click at [576, 4] on button "button" at bounding box center [575, 9] width 20 height 18
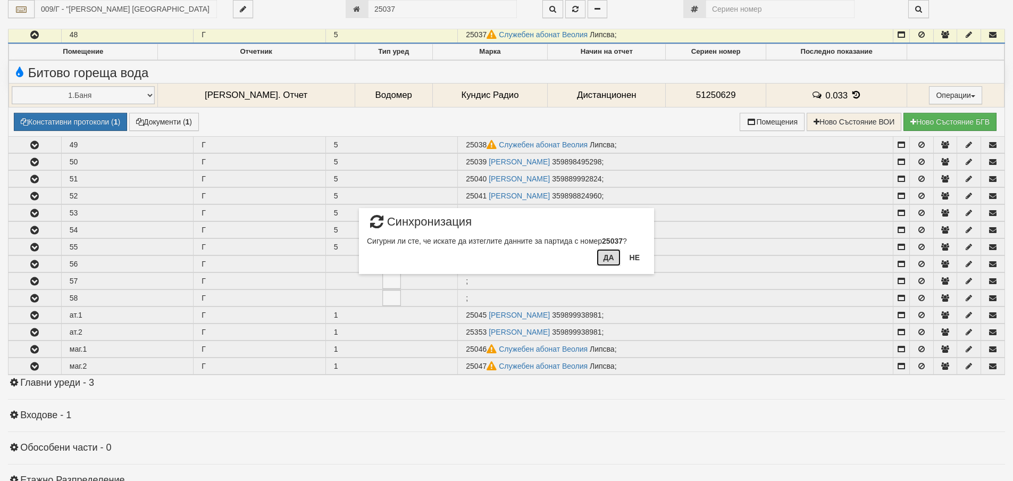
click at [600, 256] on button "Да" at bounding box center [608, 257] width 23 height 17
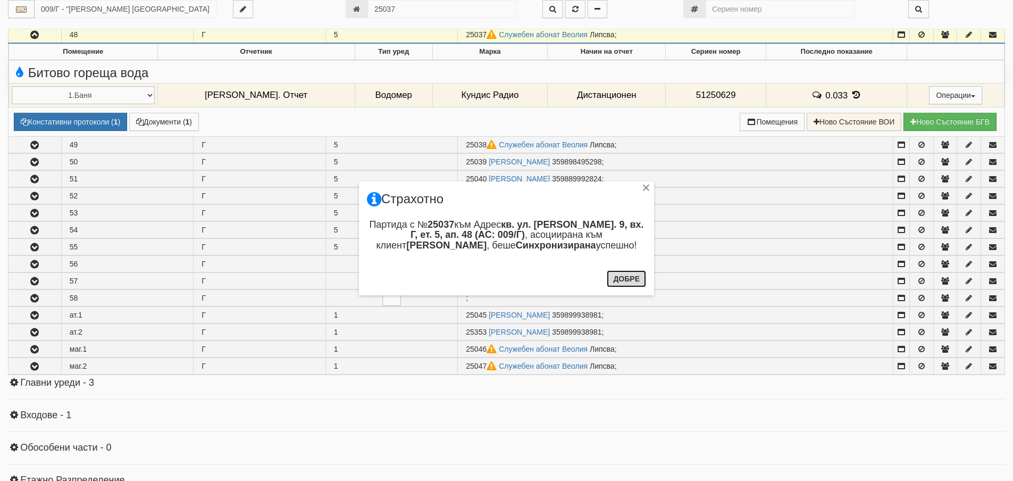
click at [629, 282] on button "Добре" at bounding box center [626, 278] width 39 height 17
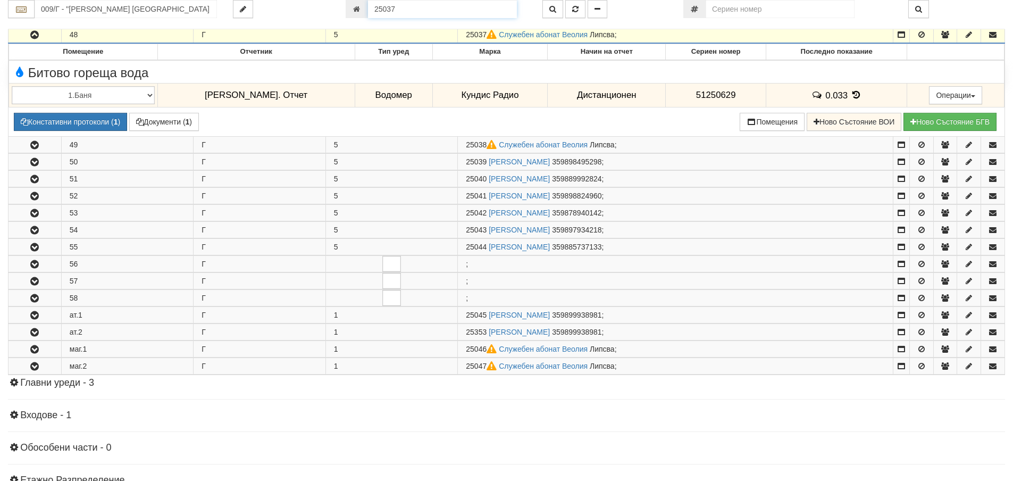
click at [399, 8] on input "25037" at bounding box center [442, 9] width 149 height 18
click at [553, 6] on icon "button" at bounding box center [553, 8] width 7 height 7
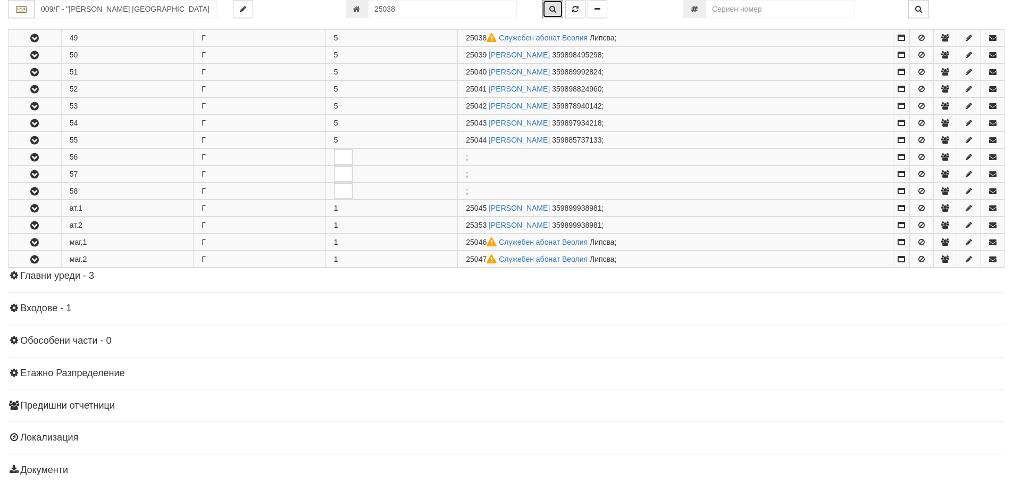
scroll to position [1027, 0]
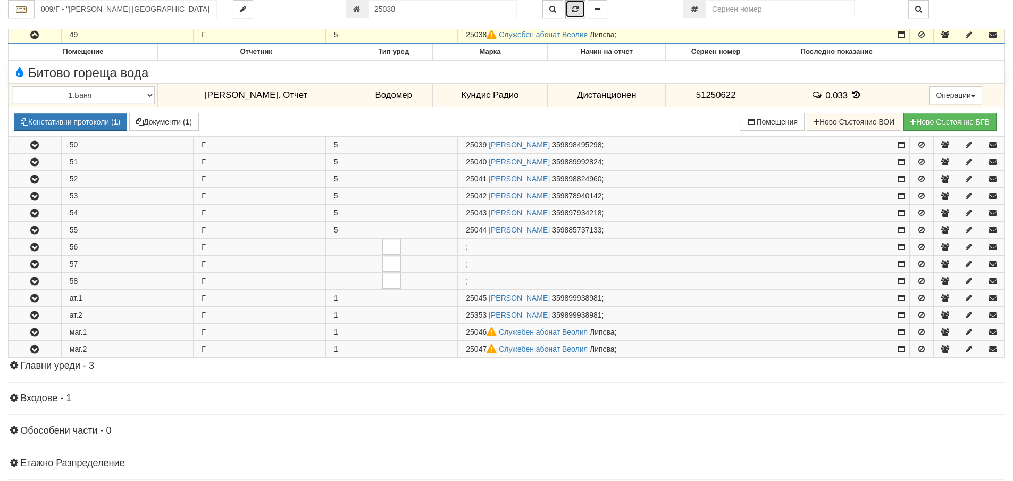
click at [579, 2] on button "button" at bounding box center [575, 9] width 20 height 18
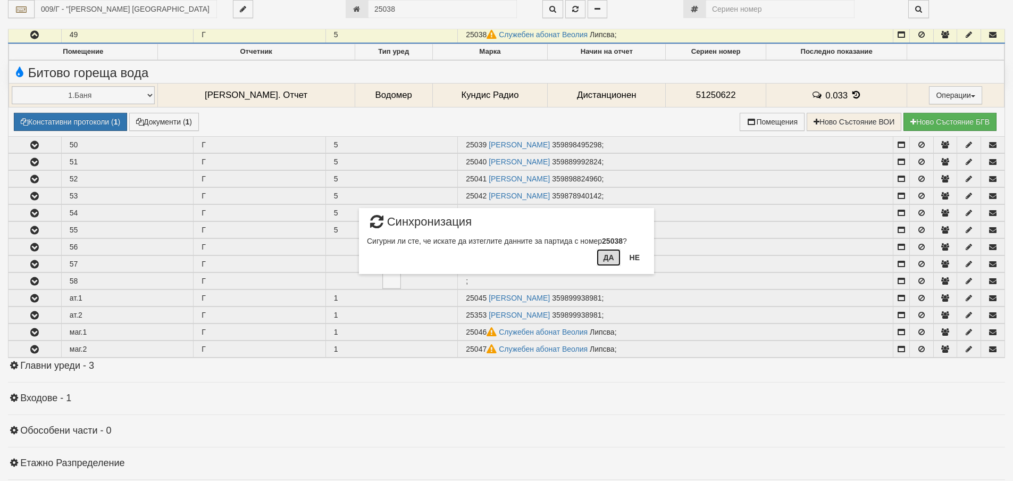
click at [614, 258] on button "Да" at bounding box center [608, 257] width 23 height 17
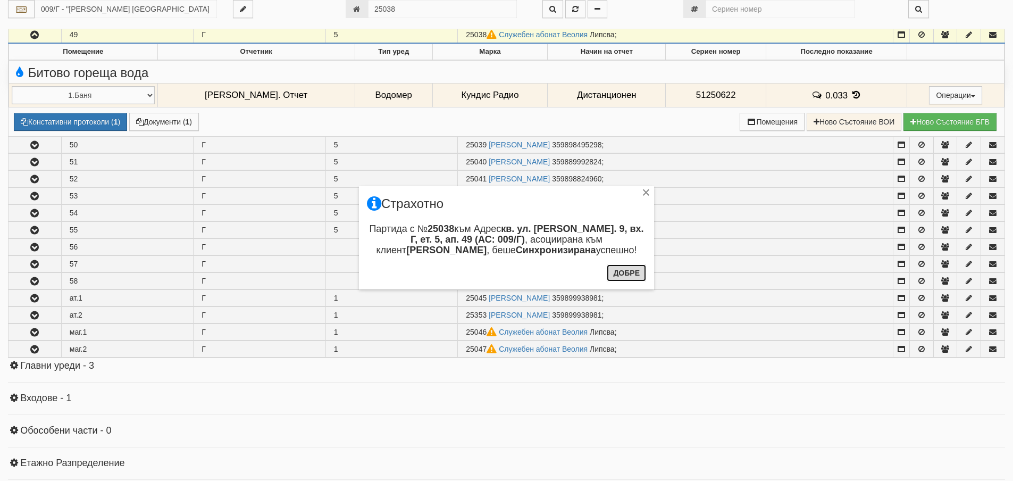
click at [635, 274] on button "Добре" at bounding box center [626, 272] width 39 height 17
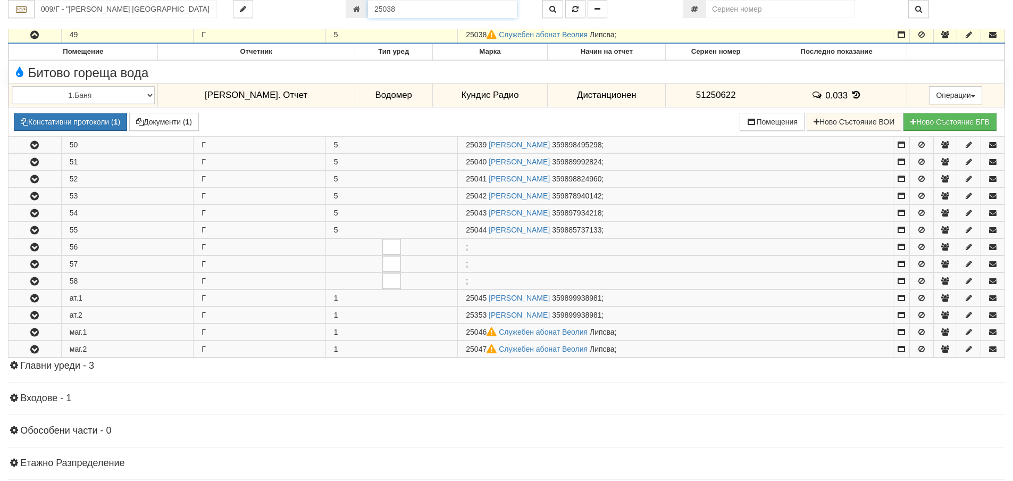
click at [432, 4] on input "25038" at bounding box center [442, 9] width 149 height 18
click at [543, 8] on button "button" at bounding box center [553, 9] width 21 height 18
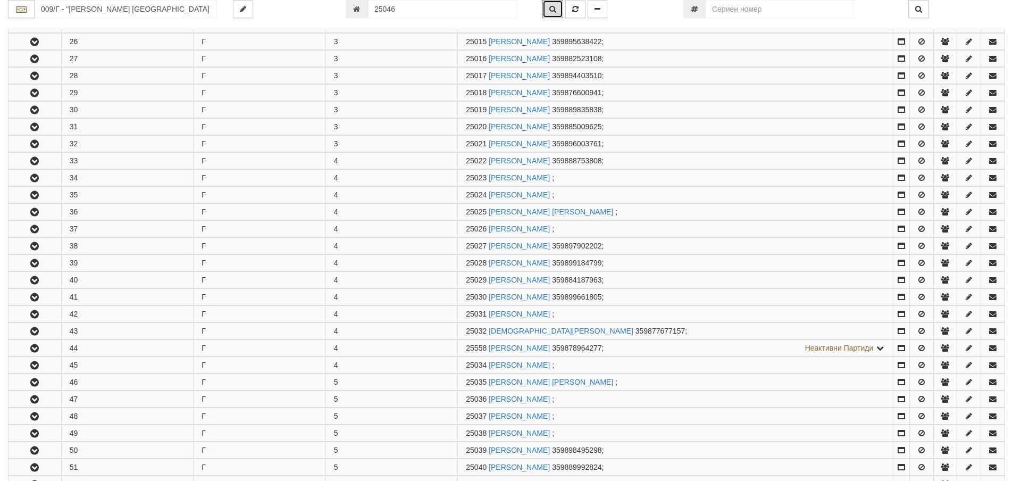
scroll to position [1070, 0]
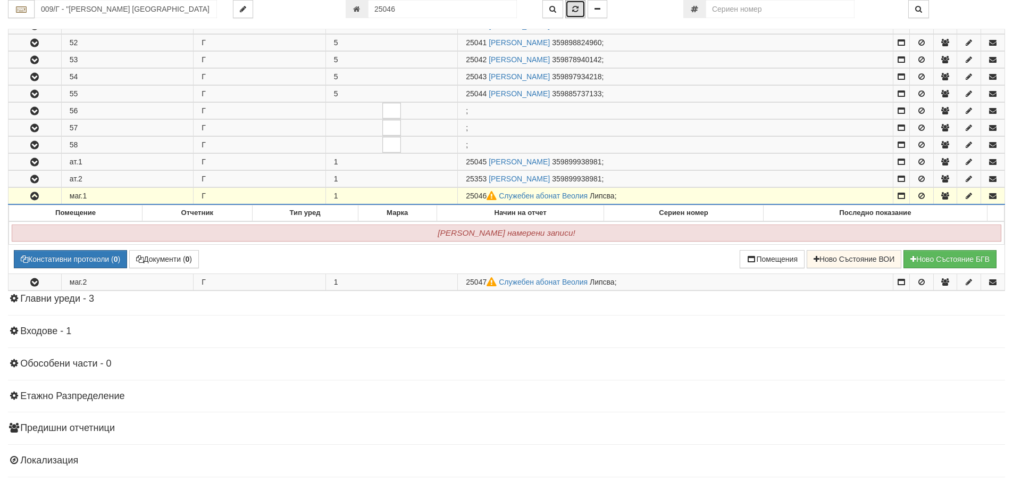
click at [574, 10] on icon "button" at bounding box center [575, 8] width 6 height 7
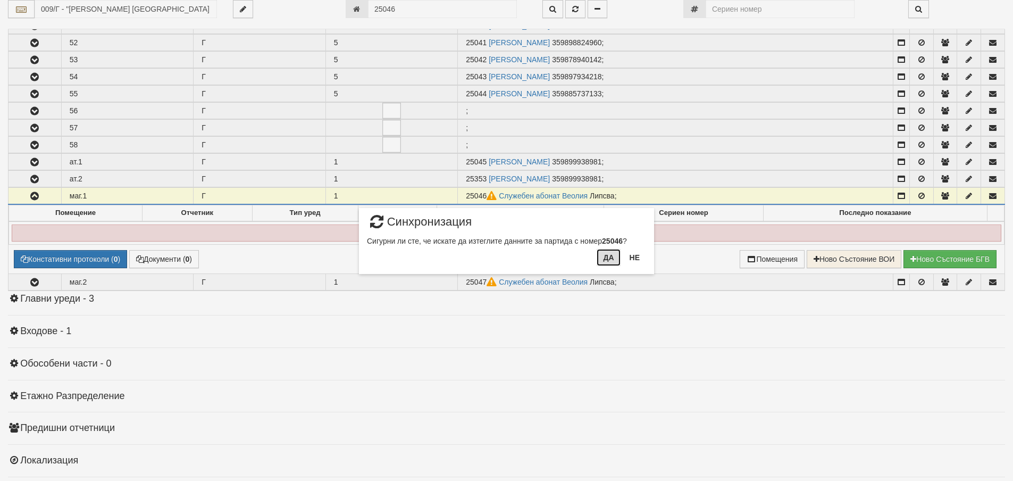
click at [607, 259] on button "Да" at bounding box center [608, 257] width 23 height 17
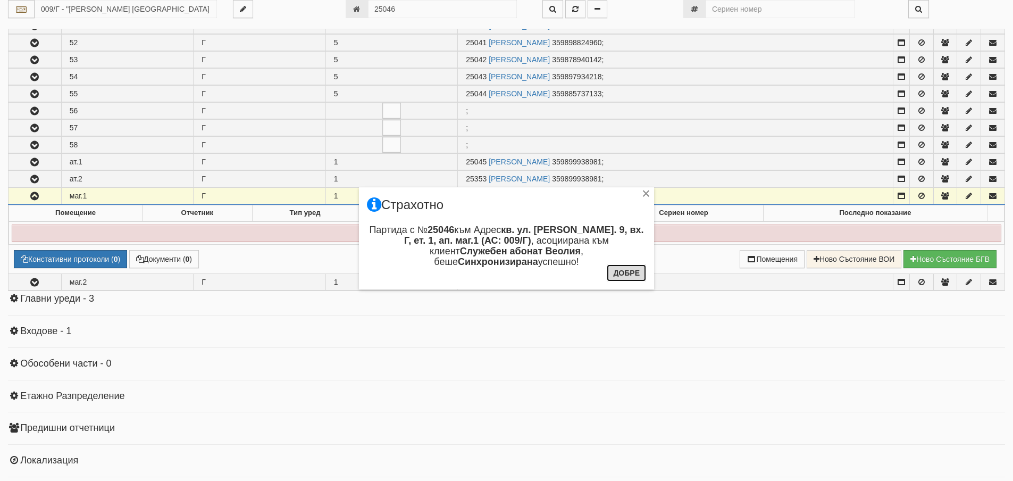
click at [622, 267] on button "Добре" at bounding box center [626, 272] width 39 height 17
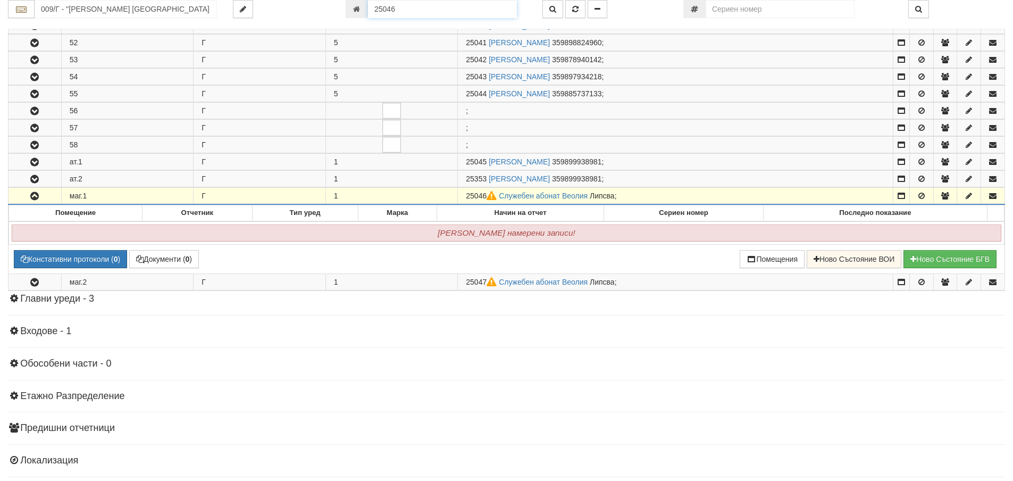
click at [494, 12] on input "25046" at bounding box center [442, 9] width 149 height 18
type input "25047"
click at [552, 4] on button "button" at bounding box center [553, 9] width 21 height 18
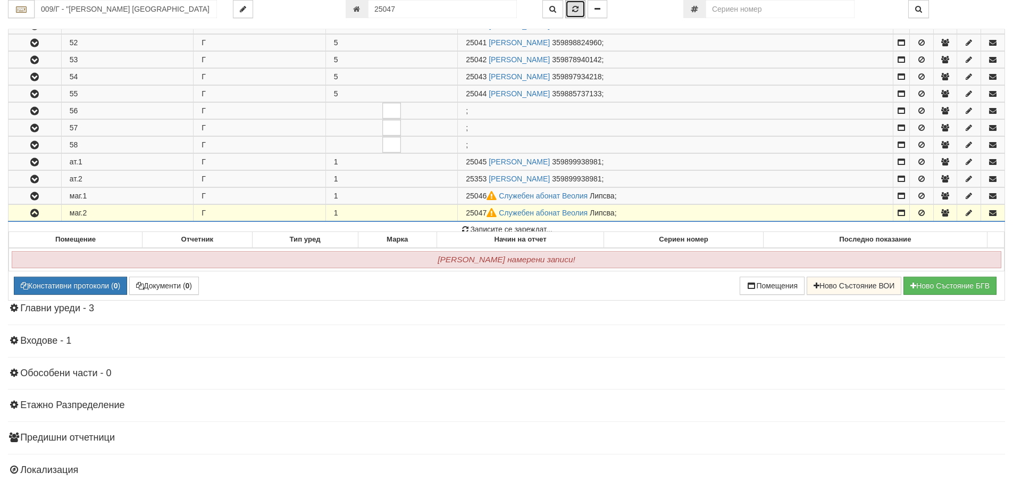
click at [575, 11] on icon "button" at bounding box center [575, 8] width 6 height 7
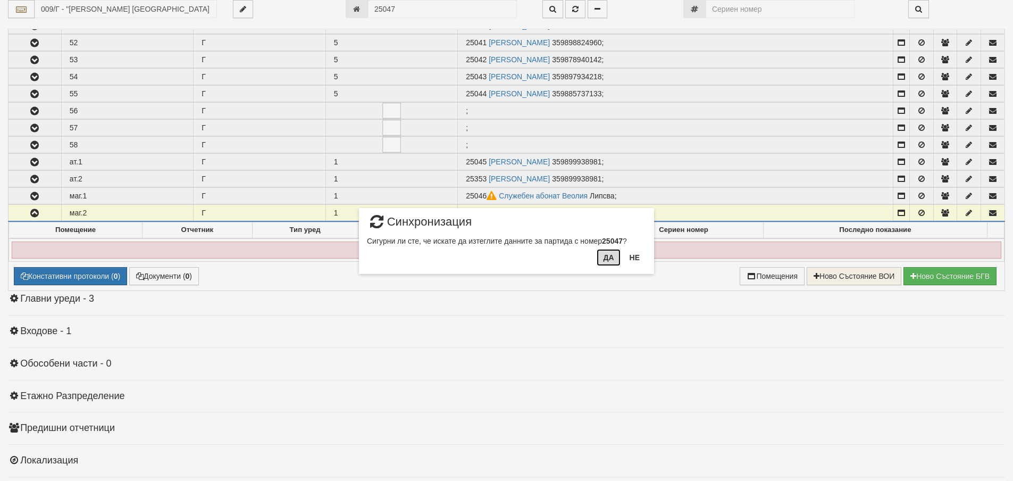
click at [617, 256] on button "Да" at bounding box center [608, 257] width 23 height 17
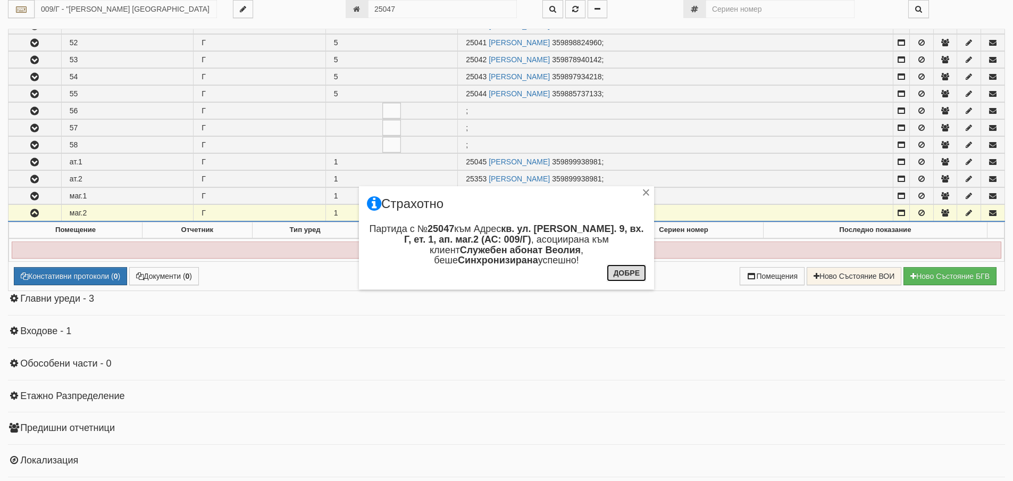
click at [629, 269] on button "Добре" at bounding box center [626, 272] width 39 height 17
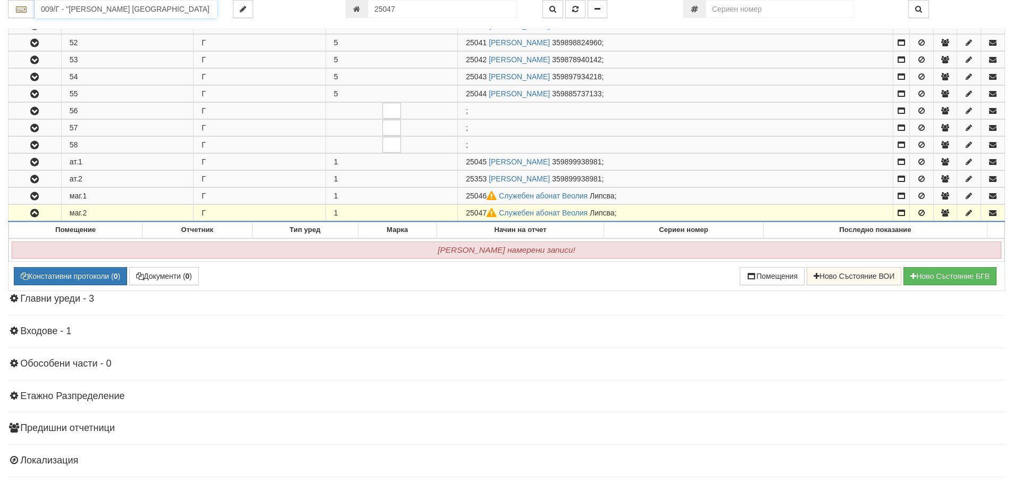
click at [112, 6] on input "009/Г - "ВЕОЛИЯ ЕНЕРДЖИ ВАРНА " ЕАД" at bounding box center [126, 9] width 182 height 18
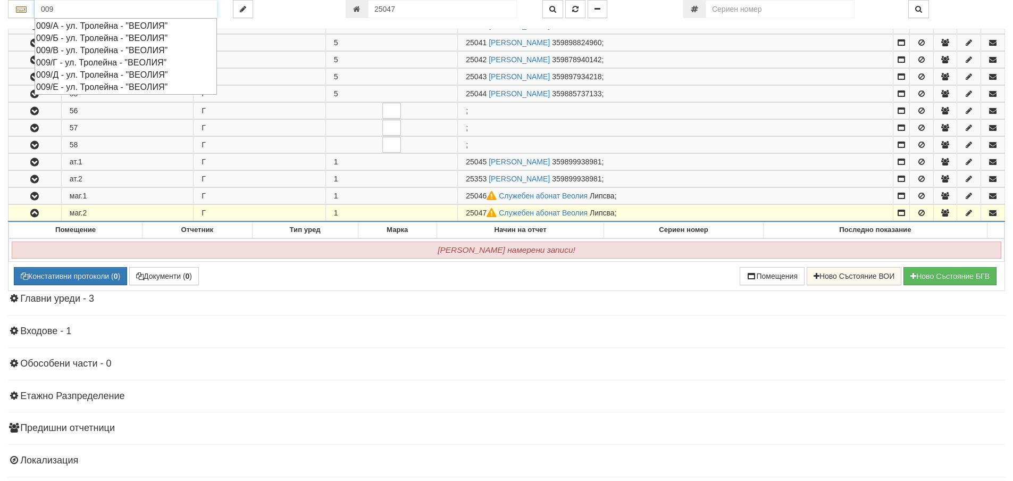
click at [116, 73] on div "009/Д - ул. Тролейна - "ВЕОЛИЯ"" at bounding box center [125, 75] width 179 height 12
type input "009/Д - ул. Тролейна - "ВЕОЛИЯ""
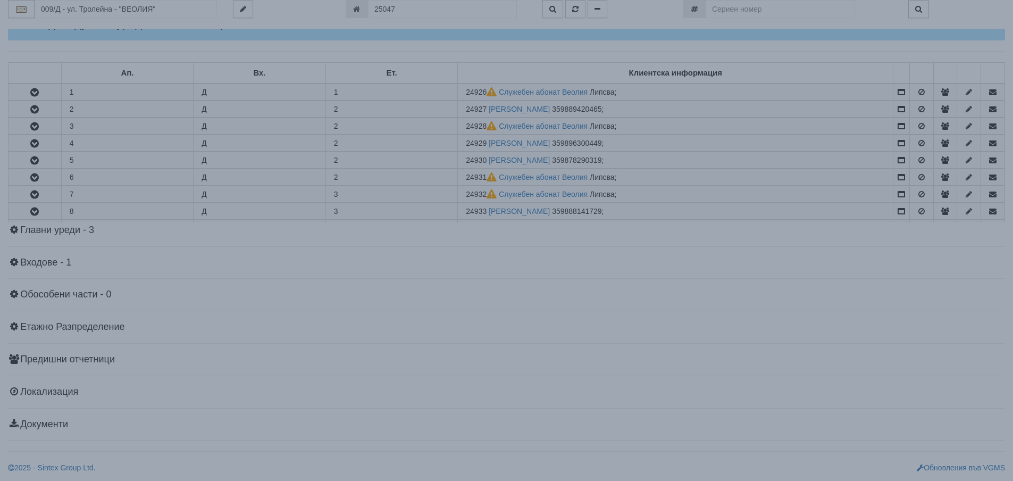
scroll to position [0, 0]
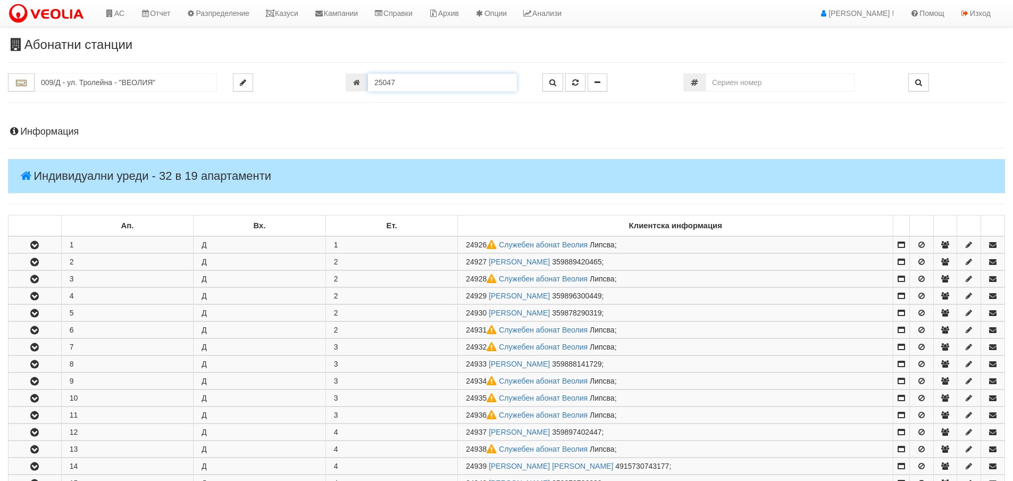
click at [445, 86] on input "25047" at bounding box center [442, 82] width 149 height 18
type input "24926"
click at [549, 80] on button "button" at bounding box center [553, 82] width 21 height 18
type input "009/Д - "ВЕОЛИЯ ЕНЕРДЖИ ВАРНА " ЕАД"
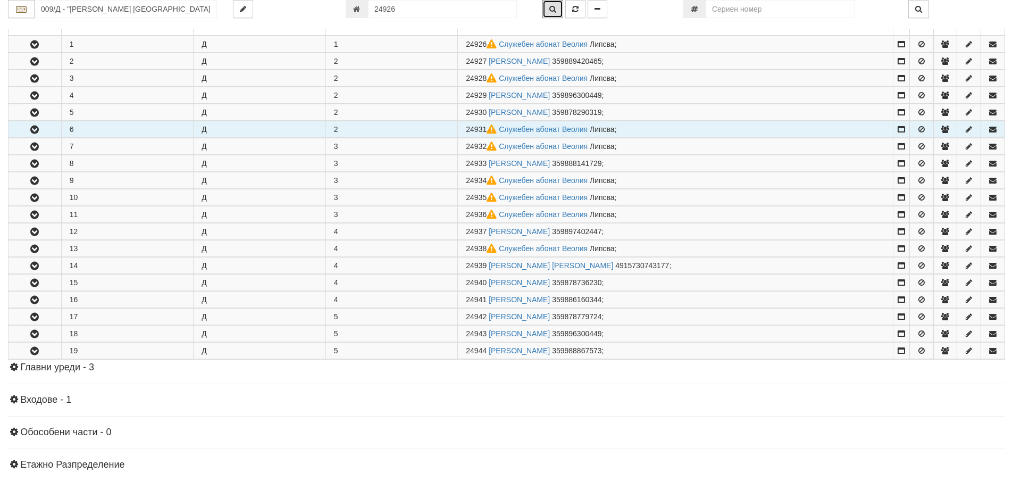
scroll to position [210, 0]
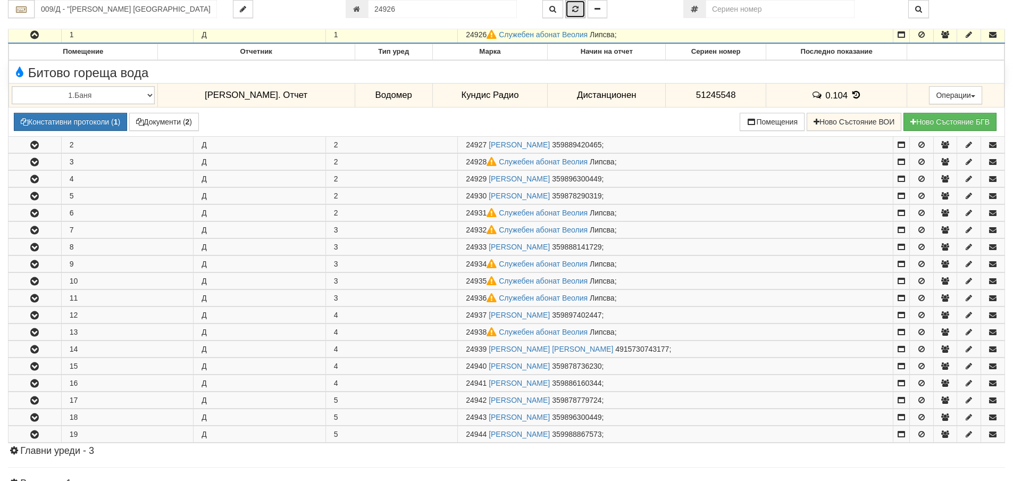
click at [577, 8] on icon "button" at bounding box center [575, 8] width 6 height 7
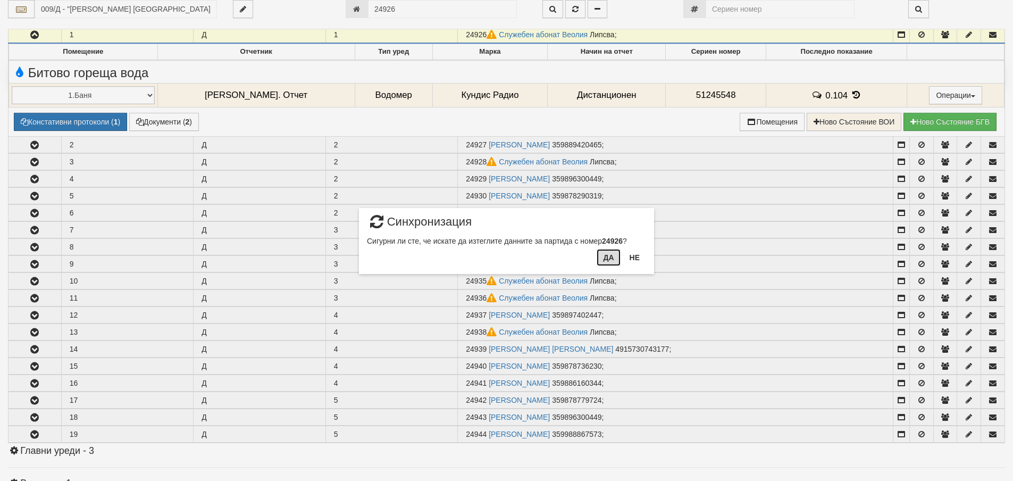
click at [604, 261] on button "Да" at bounding box center [608, 257] width 23 height 17
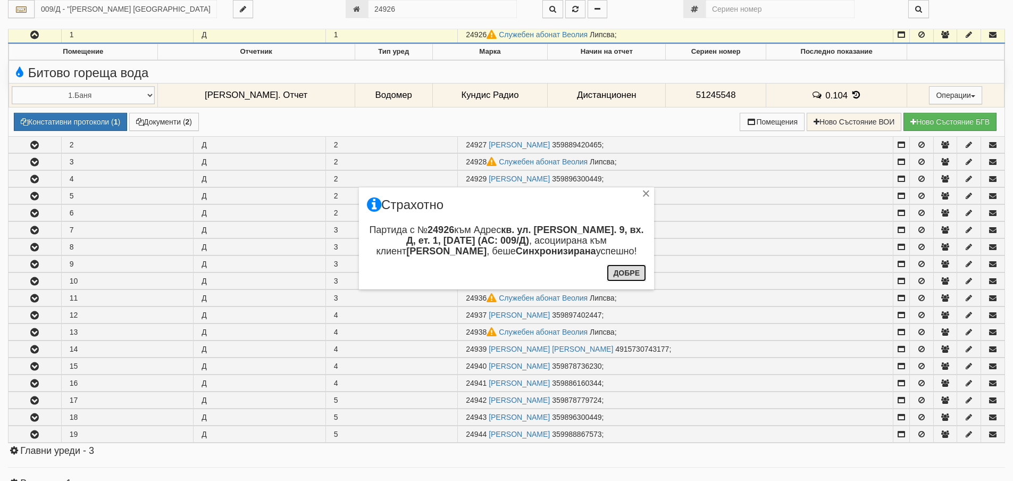
click at [623, 273] on button "Добре" at bounding box center [626, 272] width 39 height 17
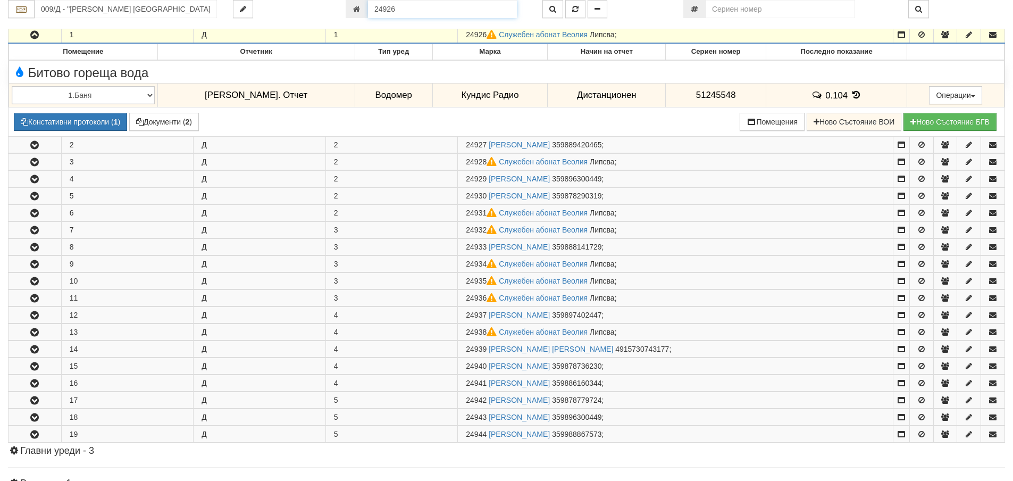
click at [490, 3] on input "24926" at bounding box center [442, 9] width 149 height 18
click at [551, 12] on icon "button" at bounding box center [553, 8] width 7 height 7
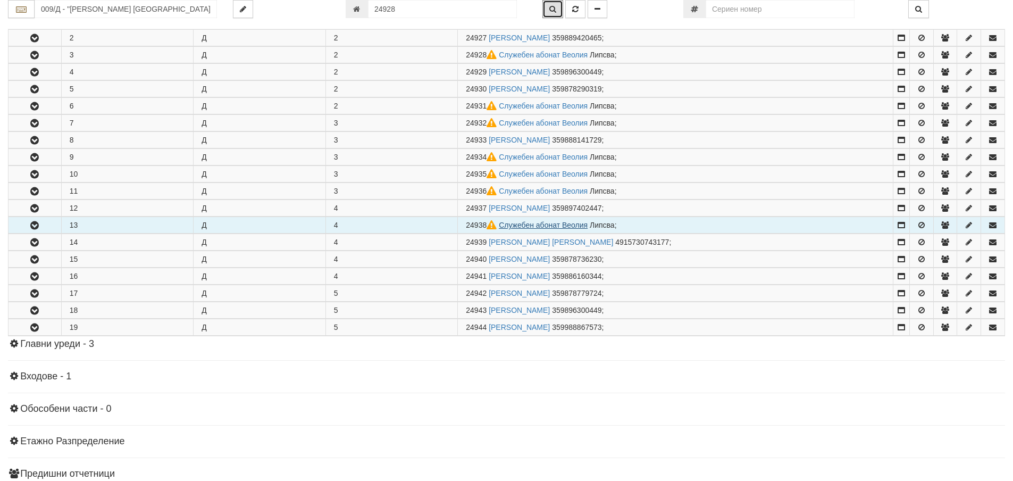
scroll to position [244, 0]
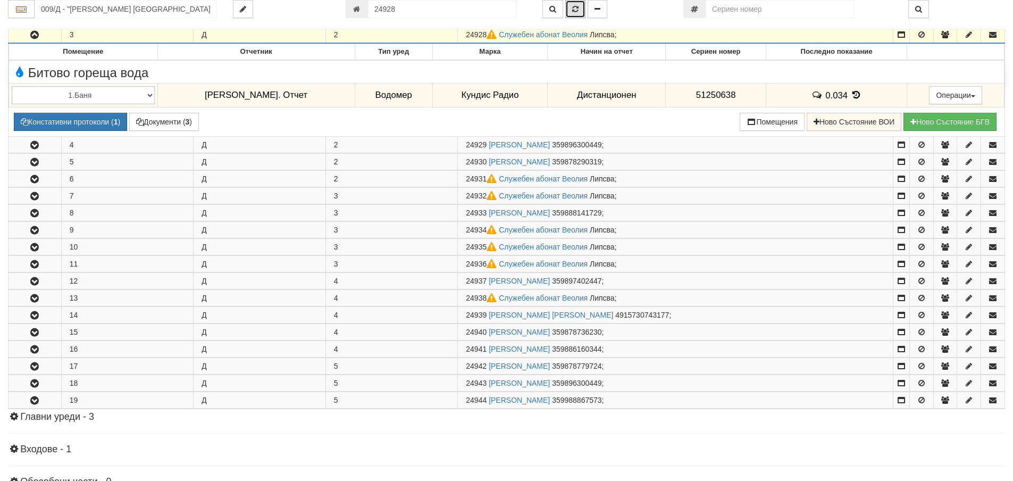
click at [579, 8] on button "button" at bounding box center [575, 9] width 20 height 18
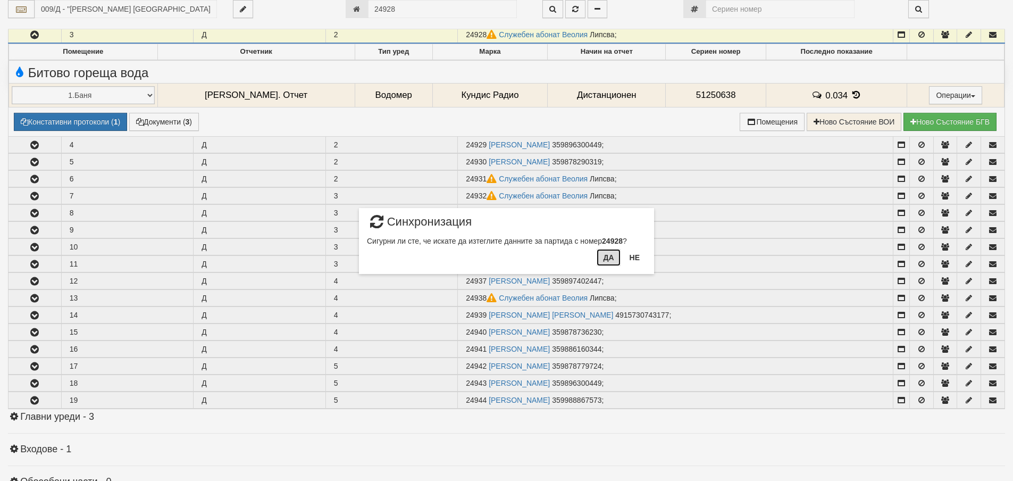
click at [605, 257] on button "Да" at bounding box center [608, 257] width 23 height 17
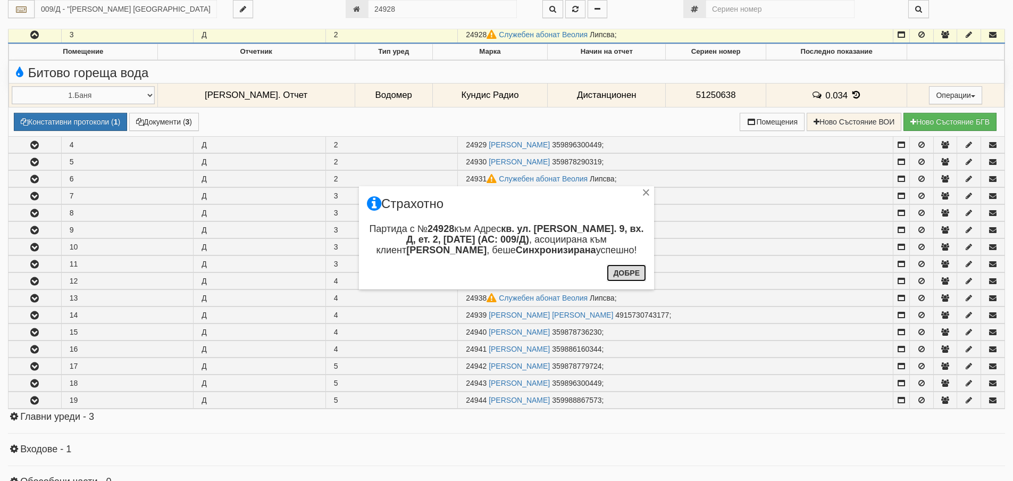
click at [627, 270] on button "Добре" at bounding box center [626, 272] width 39 height 17
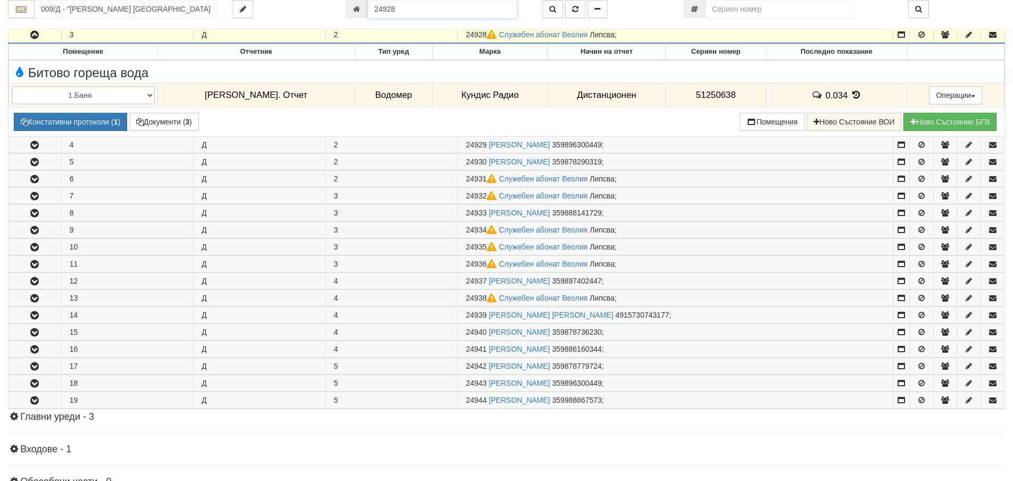
click at [425, 8] on input "24928" at bounding box center [442, 9] width 149 height 18
click at [552, 7] on icon "button" at bounding box center [553, 8] width 7 height 7
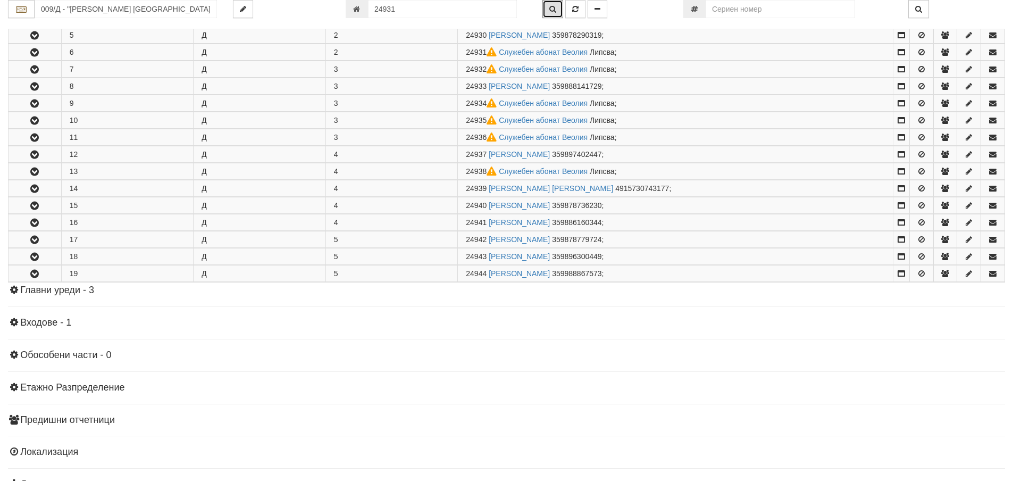
scroll to position [295, 0]
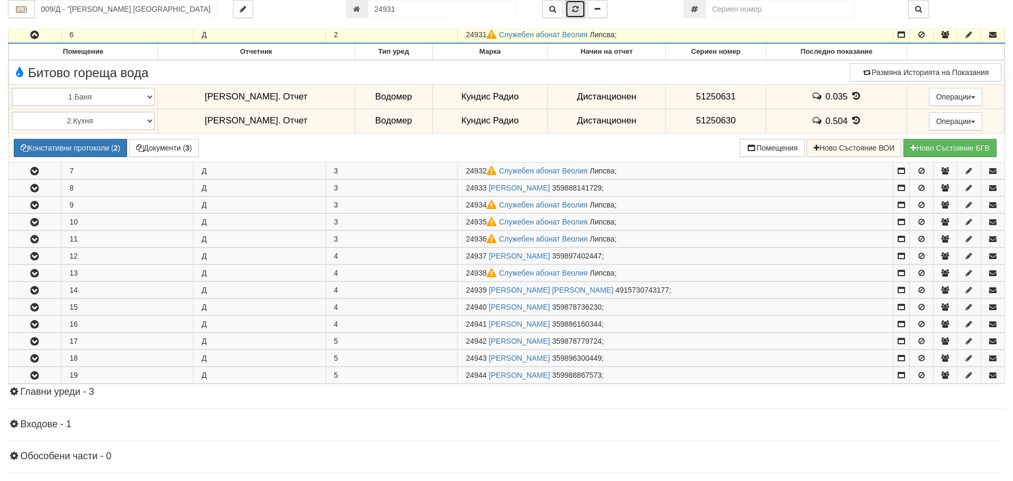
click at [575, 10] on icon "button" at bounding box center [575, 8] width 6 height 7
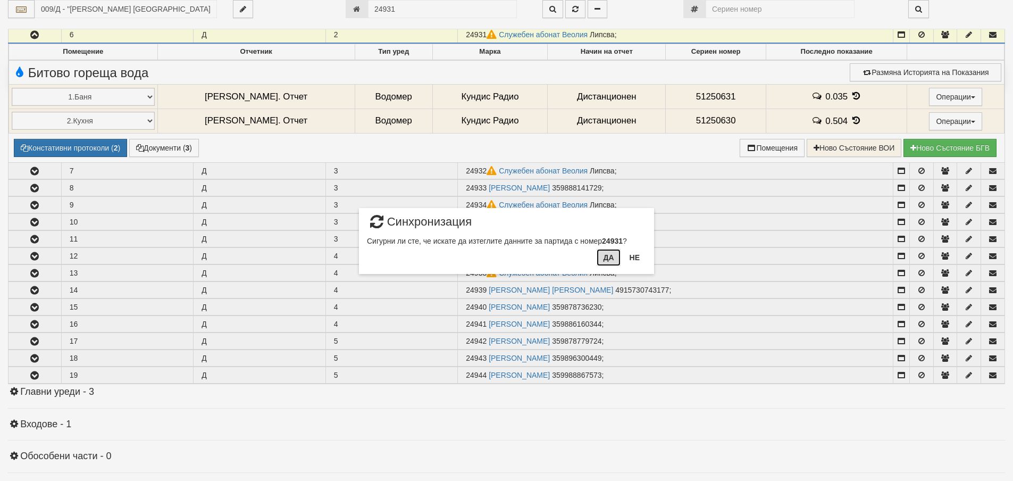
click at [602, 262] on button "Да" at bounding box center [608, 257] width 23 height 17
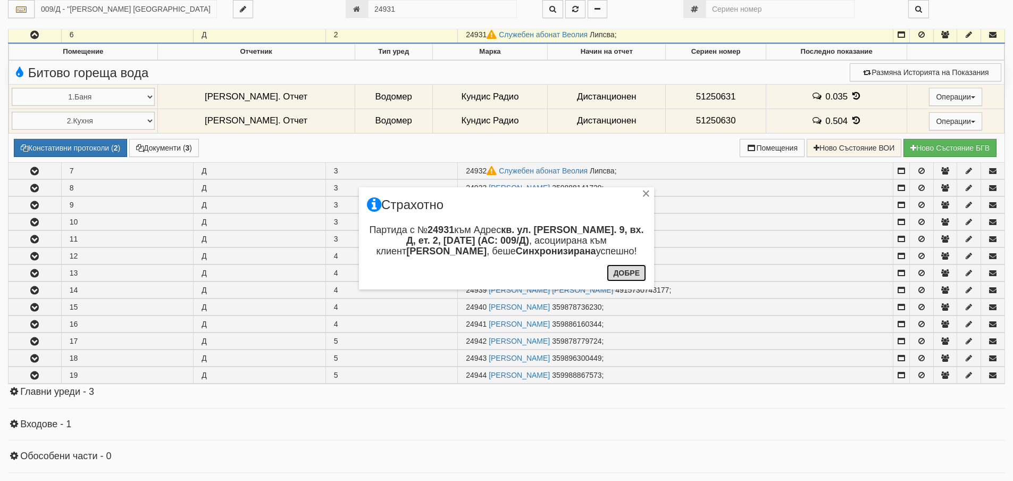
click at [628, 273] on button "Добре" at bounding box center [626, 272] width 39 height 17
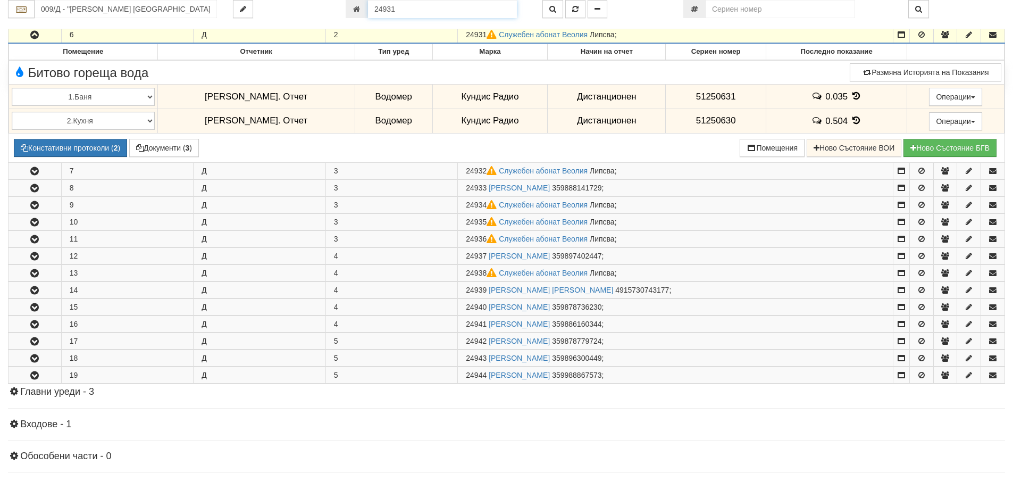
click at [421, 7] on input "24931" at bounding box center [442, 9] width 149 height 18
click at [550, 10] on icon "button" at bounding box center [553, 8] width 7 height 7
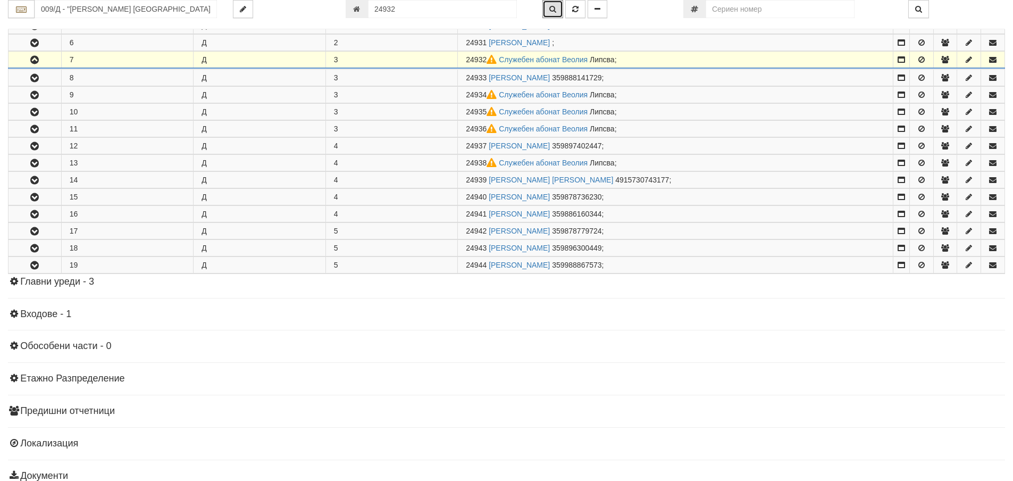
scroll to position [312, 0]
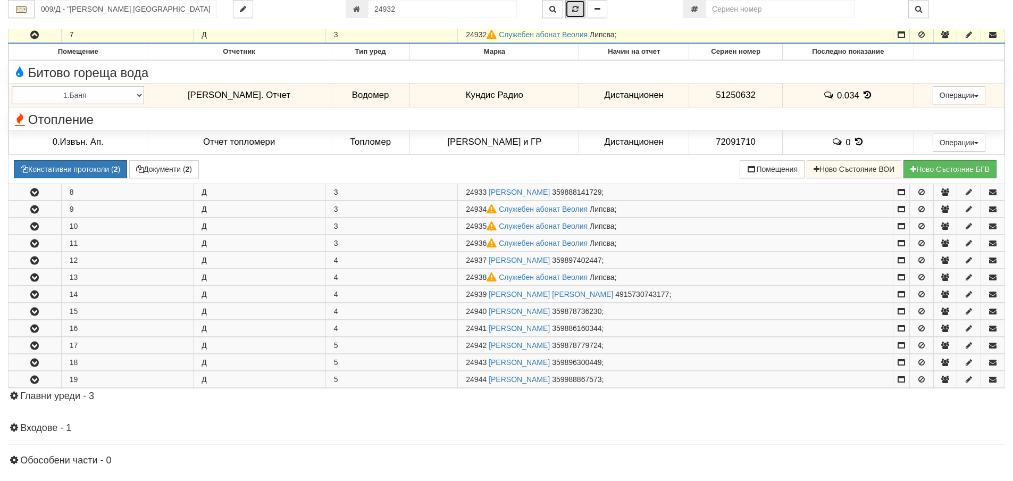
click at [575, 12] on icon "button" at bounding box center [575, 8] width 6 height 7
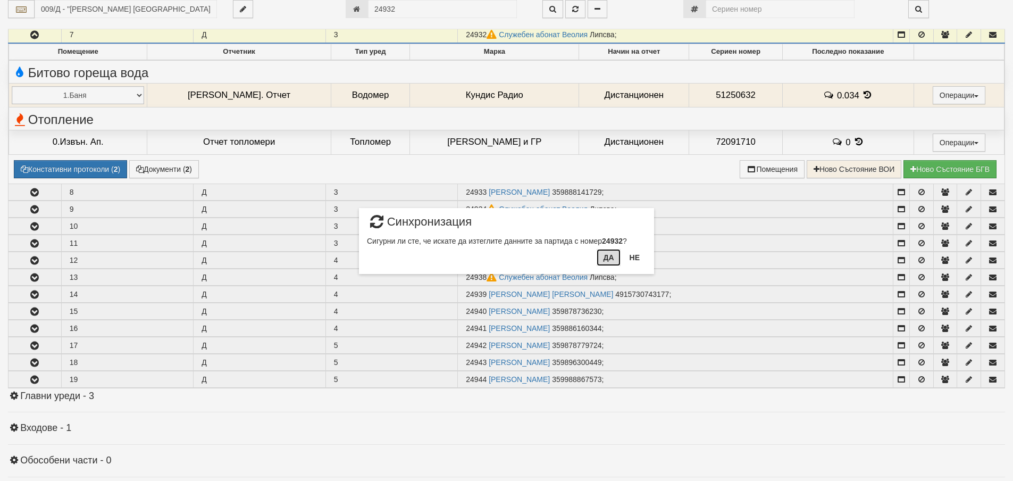
click at [618, 252] on button "Да" at bounding box center [608, 257] width 23 height 17
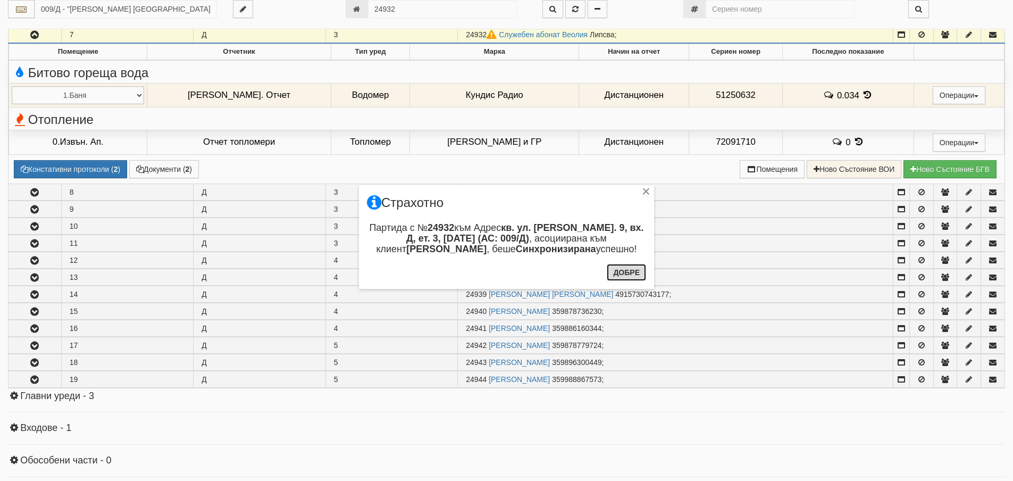
click at [618, 269] on button "Добре" at bounding box center [626, 272] width 39 height 17
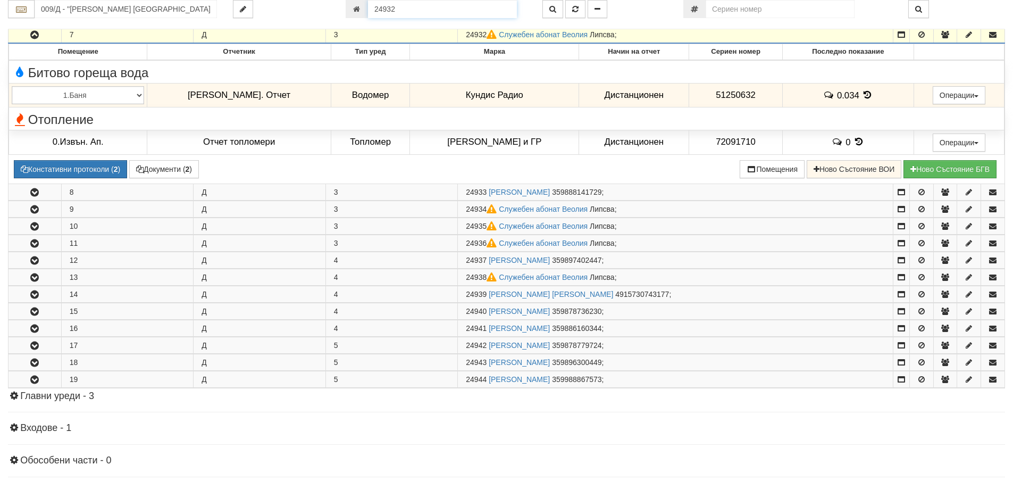
click at [433, 8] on input "24932" at bounding box center [442, 9] width 149 height 18
click at [555, 9] on icon "button" at bounding box center [553, 8] width 7 height 7
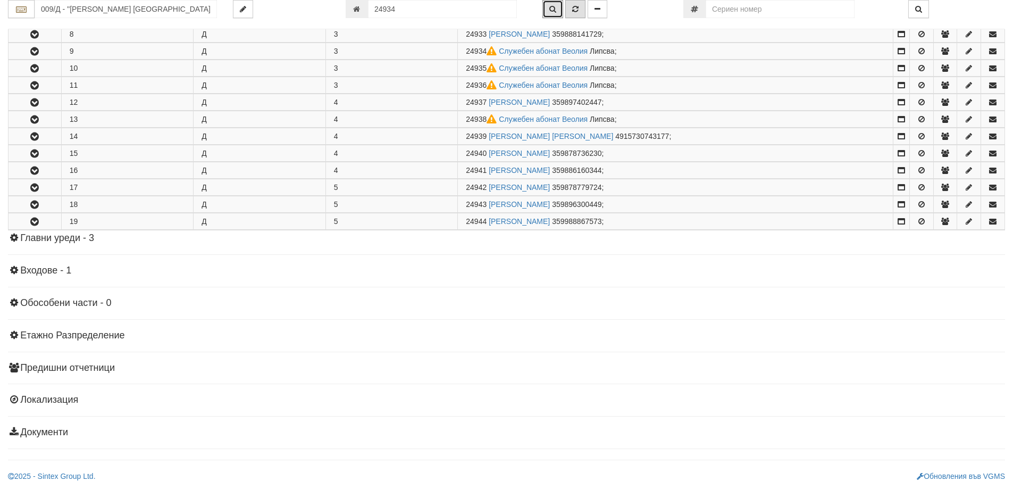
scroll to position [338, 0]
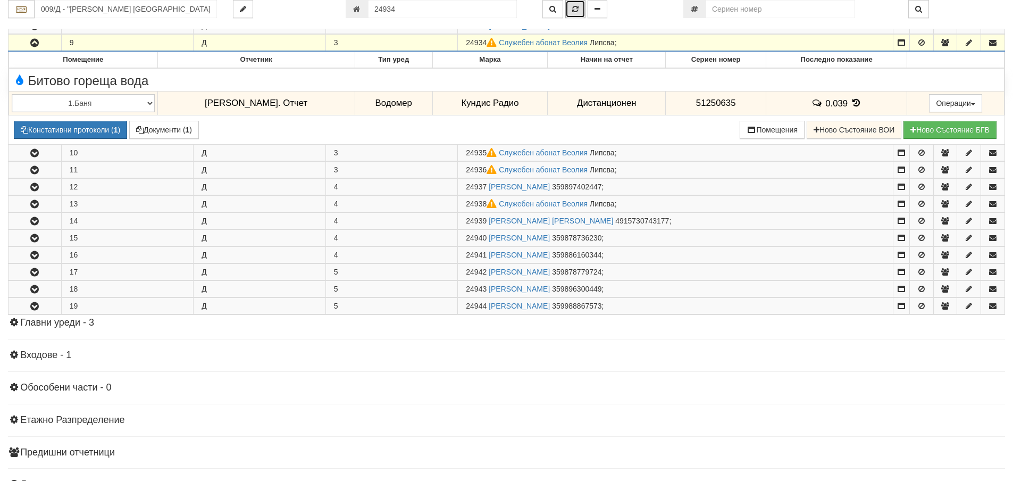
click at [577, 10] on icon "button" at bounding box center [575, 8] width 6 height 7
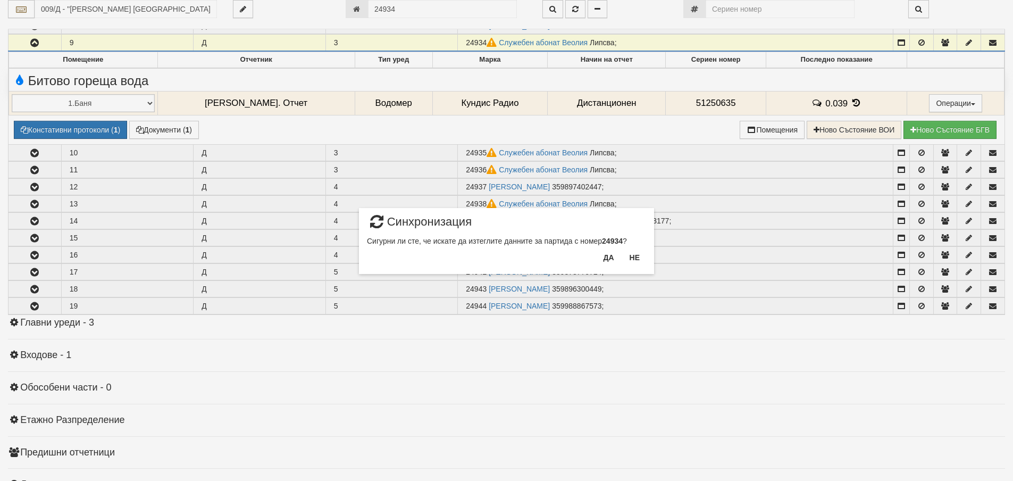
click at [607, 266] on div "Да Не" at bounding box center [621, 261] width 49 height 25
click at [605, 255] on button "Да" at bounding box center [608, 257] width 23 height 17
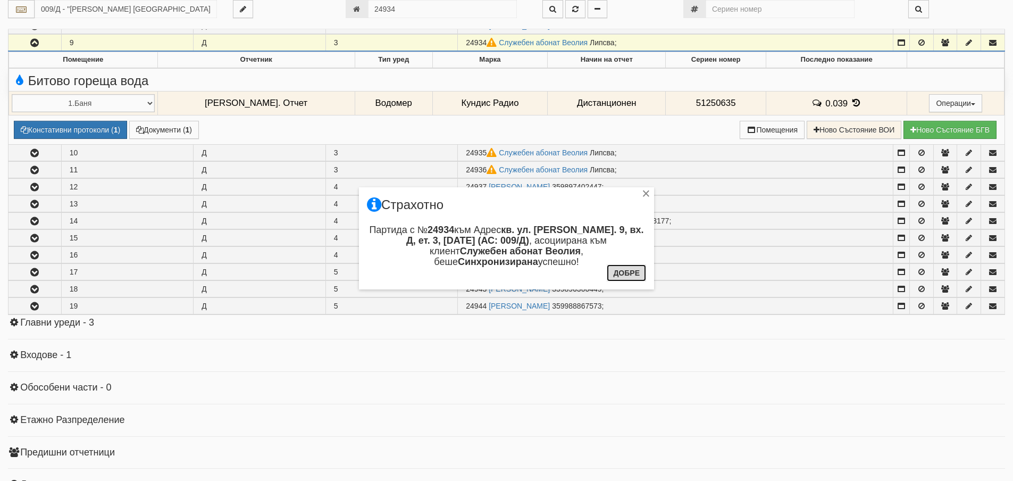
click at [620, 270] on button "Добре" at bounding box center [626, 272] width 39 height 17
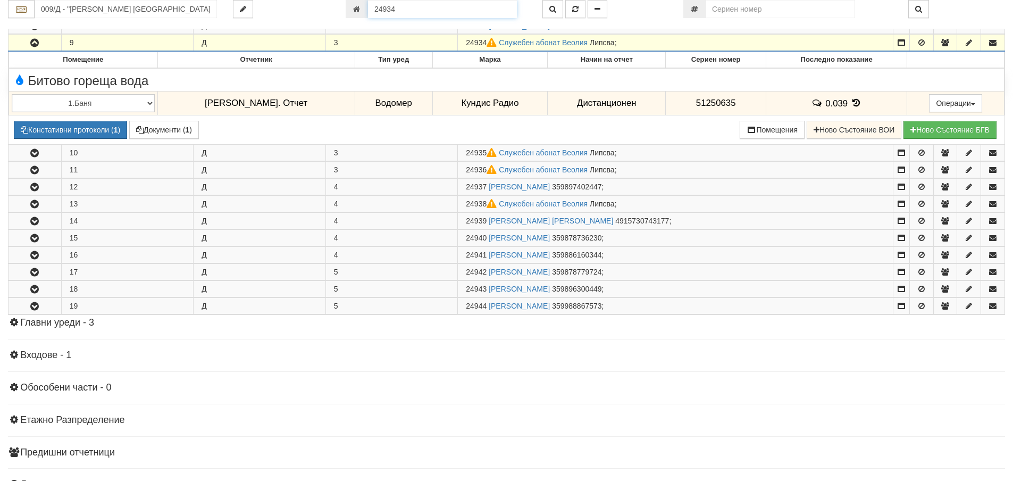
click at [403, 11] on input "24934" at bounding box center [442, 9] width 149 height 18
click at [547, 4] on button "button" at bounding box center [553, 9] width 21 height 18
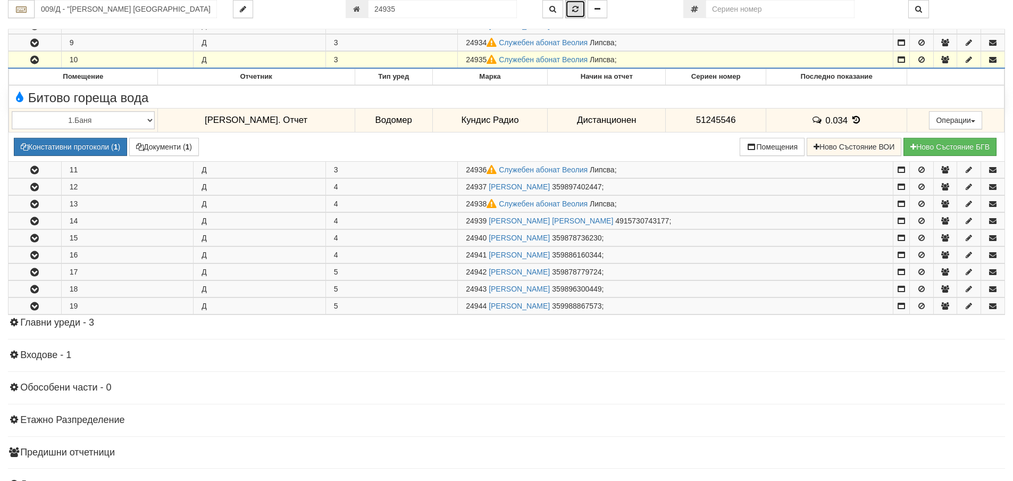
click at [579, 4] on button "button" at bounding box center [575, 9] width 20 height 18
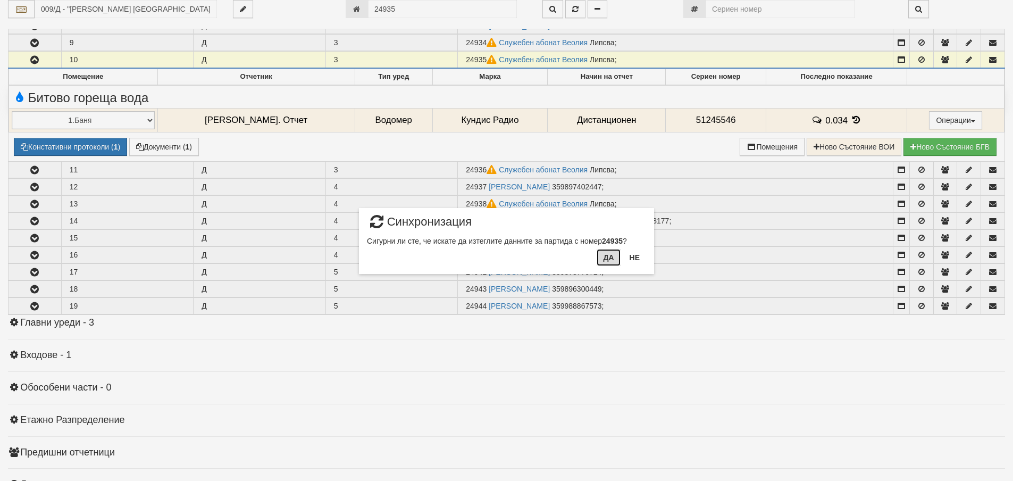
click at [611, 258] on button "Да" at bounding box center [608, 257] width 23 height 17
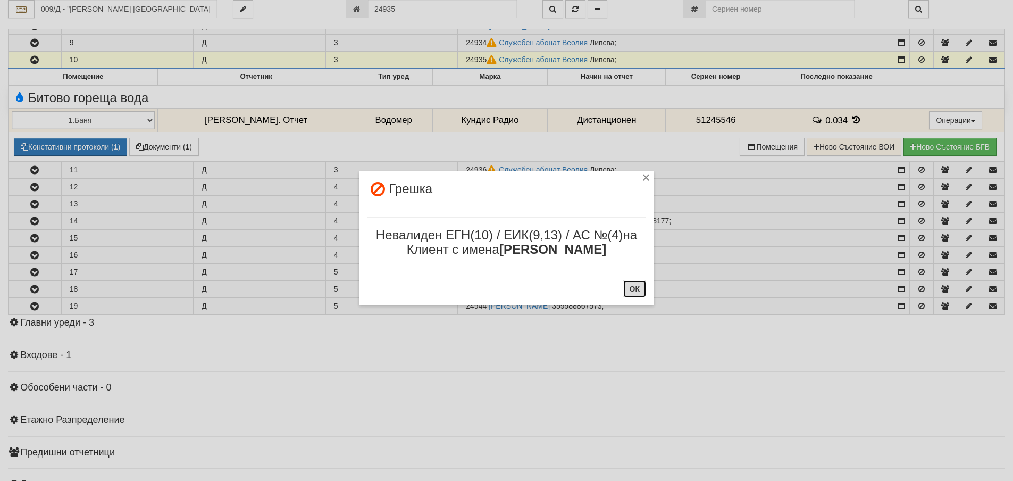
click at [633, 285] on button "ОК" at bounding box center [634, 288] width 23 height 17
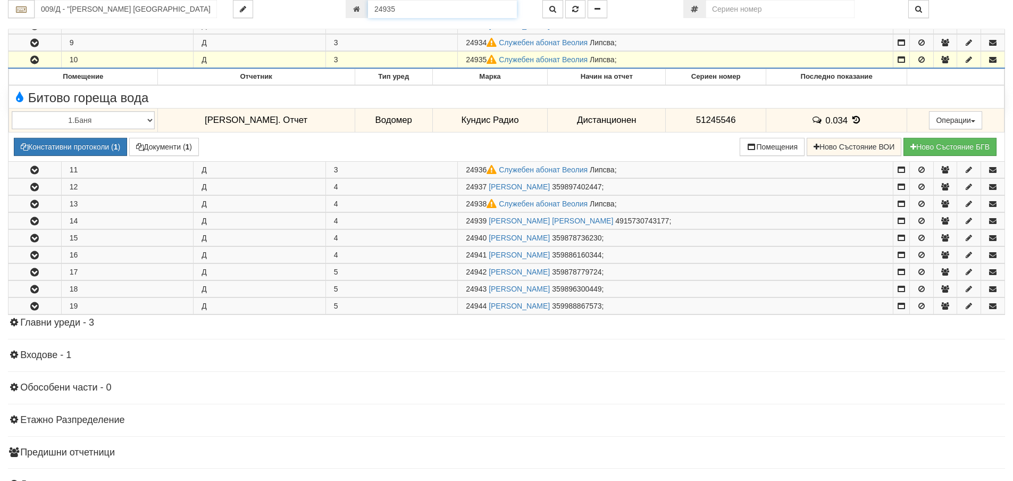
click at [417, 11] on input "24935" at bounding box center [442, 9] width 149 height 18
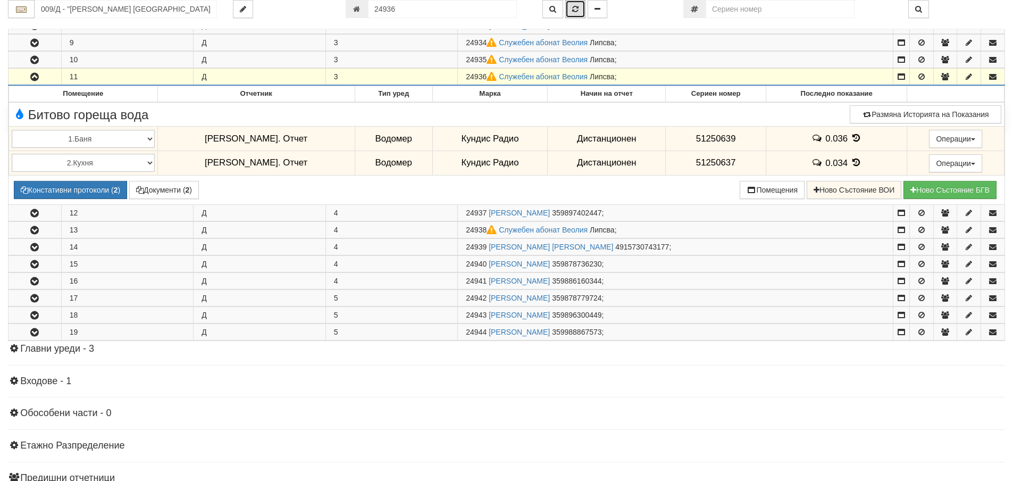
click at [576, 13] on button "button" at bounding box center [575, 9] width 20 height 18
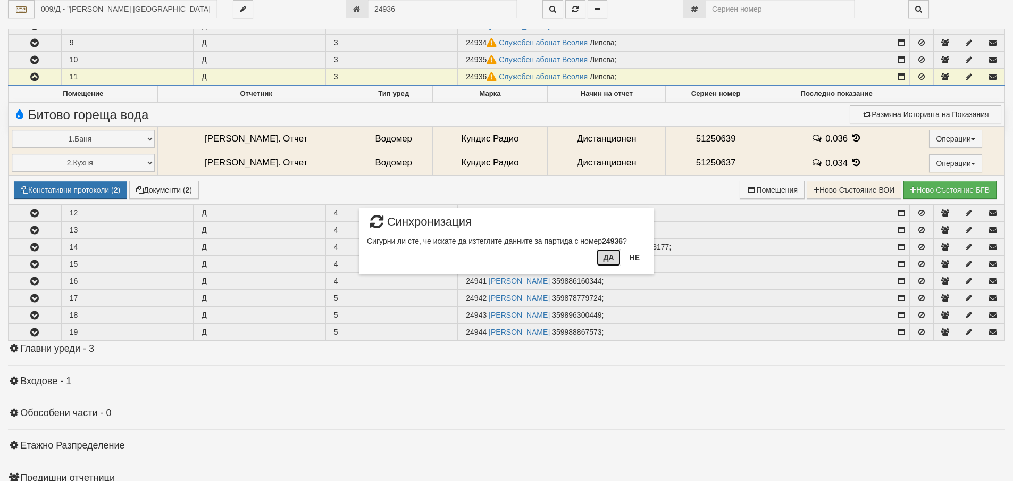
click at [605, 255] on button "Да" at bounding box center [608, 257] width 23 height 17
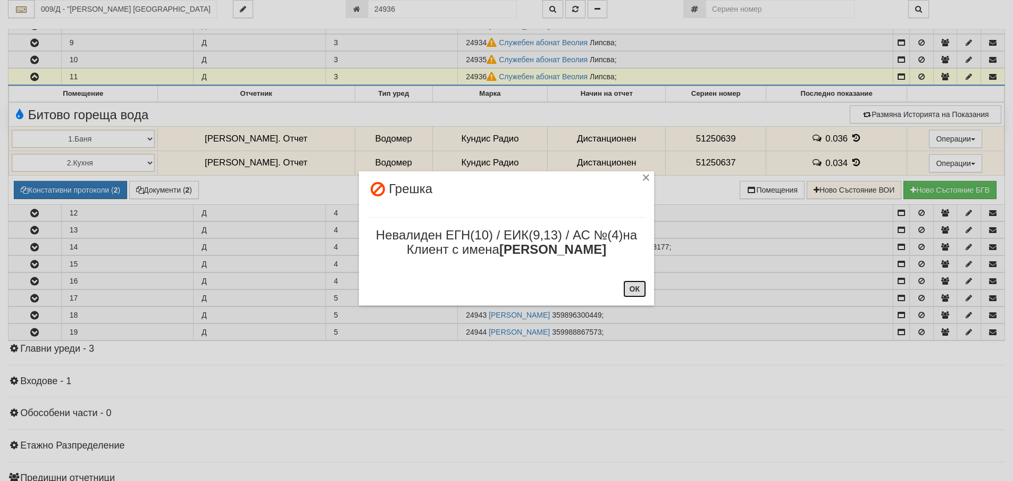
click at [633, 284] on button "ОК" at bounding box center [634, 288] width 23 height 17
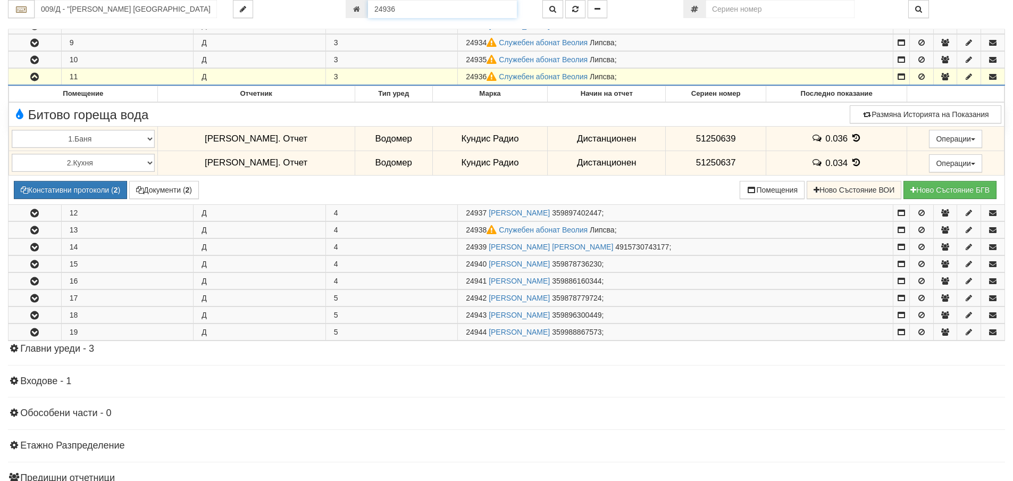
click at [413, 14] on input "24936" at bounding box center [442, 9] width 149 height 18
type input "24938"
click at [548, 11] on button "button" at bounding box center [553, 9] width 21 height 18
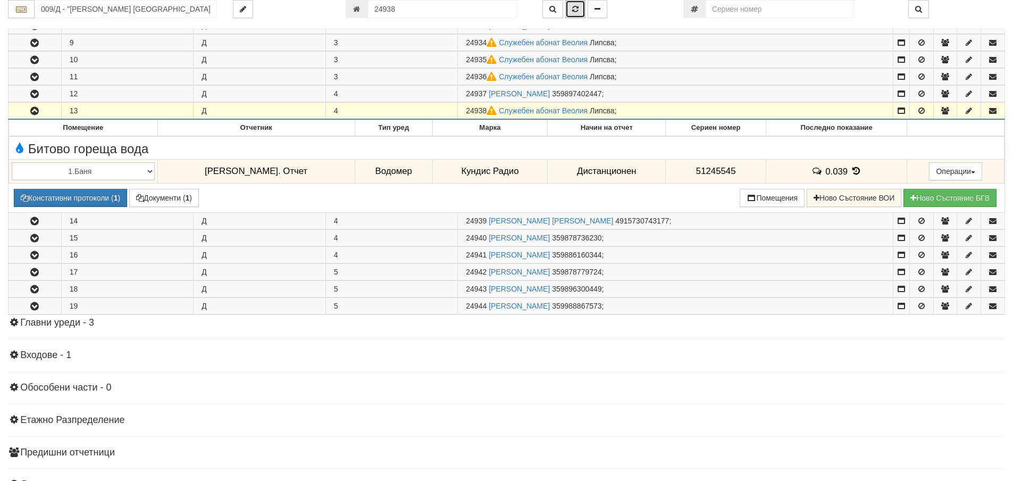
click at [579, 9] on icon "button" at bounding box center [575, 8] width 6 height 7
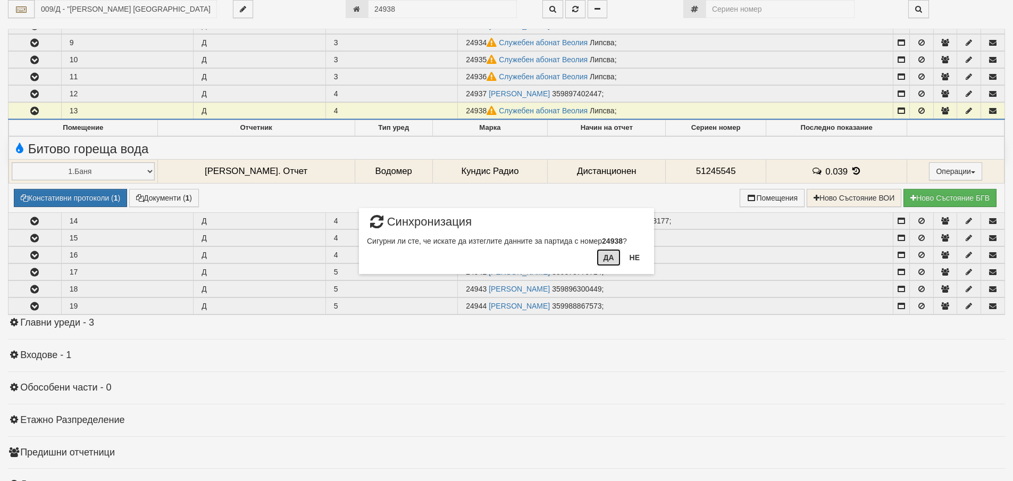
click at [602, 263] on button "Да" at bounding box center [608, 257] width 23 height 17
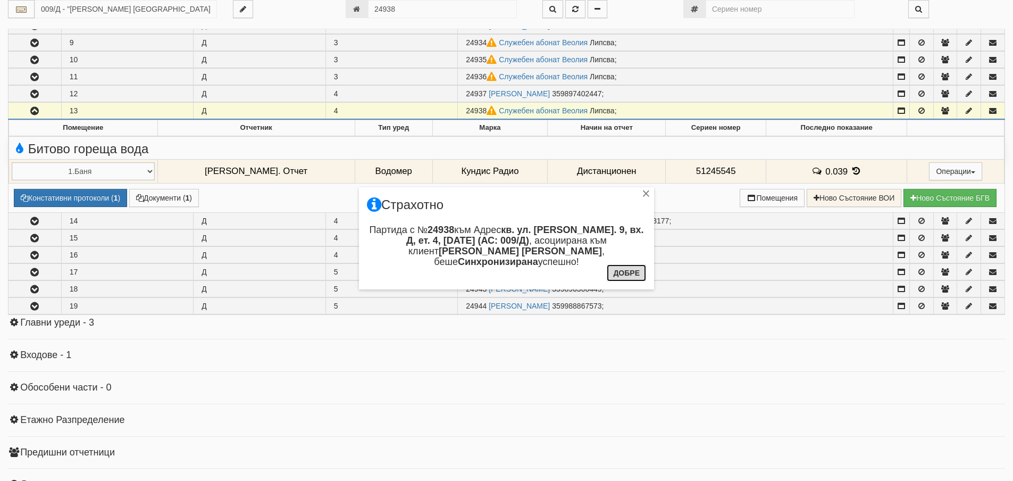
click at [630, 275] on button "Добре" at bounding box center [626, 272] width 39 height 17
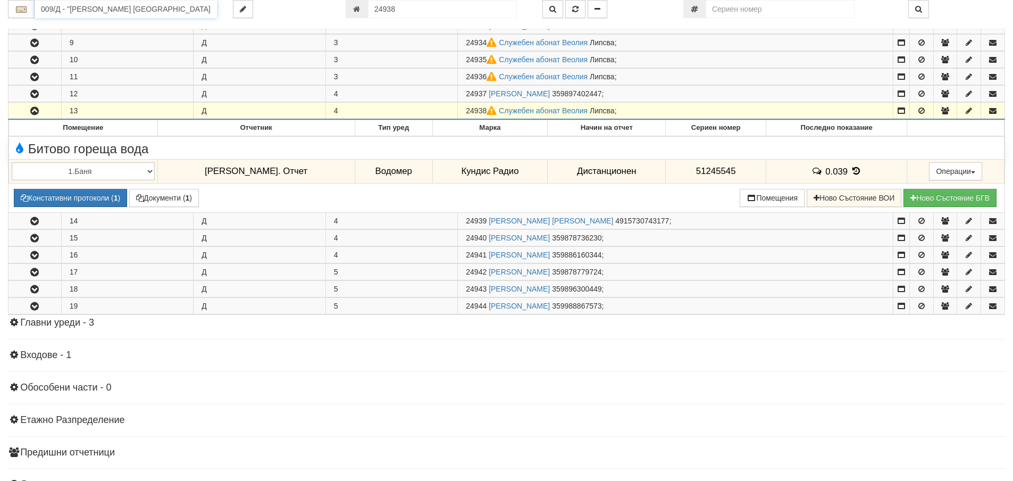
click at [197, 9] on input "009/Д - "ВЕОЛИЯ ЕНЕРДЖИ ВАРНА " ЕАД" at bounding box center [126, 9] width 182 height 18
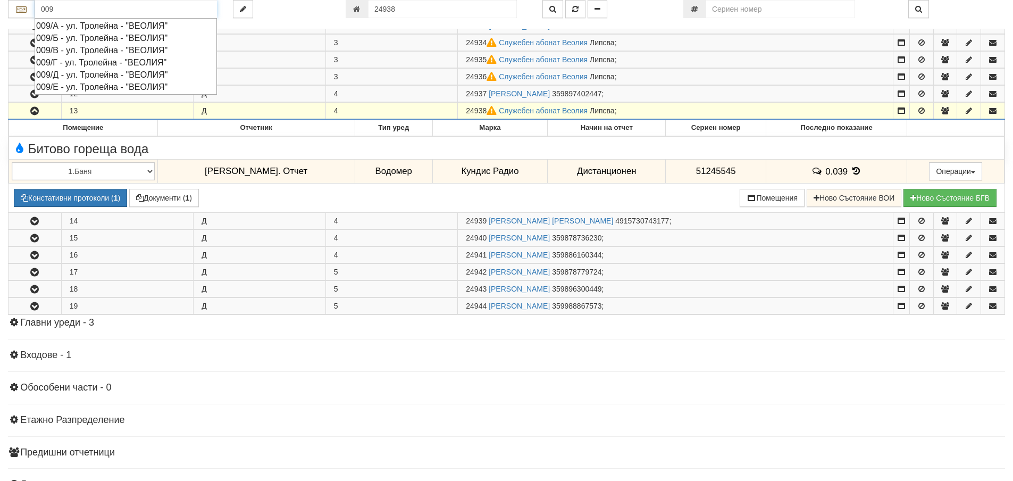
click at [86, 88] on div "009/Е - ул. Тролейна - "ВЕОЛИЯ"" at bounding box center [125, 87] width 179 height 12
type input "009/Е - ул. Тролейна - "ВЕОЛИЯ""
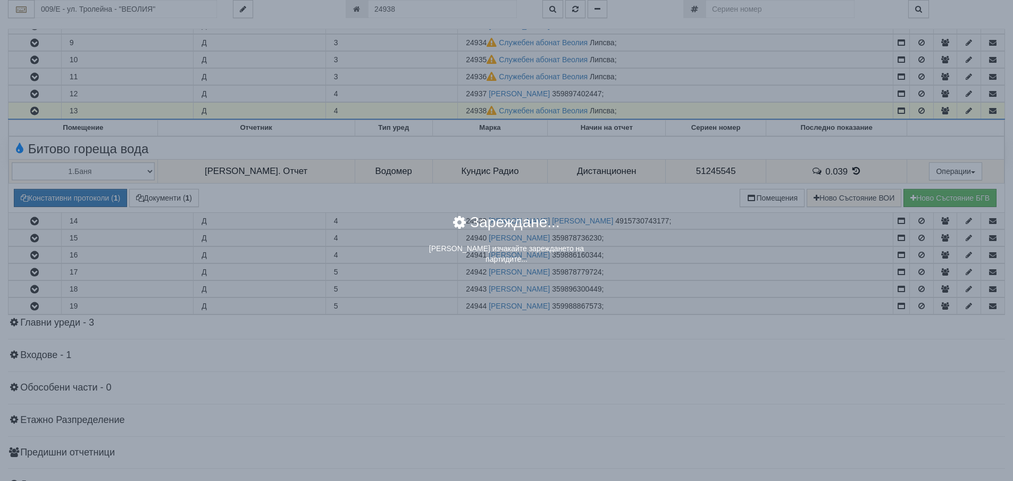
scroll to position [0, 0]
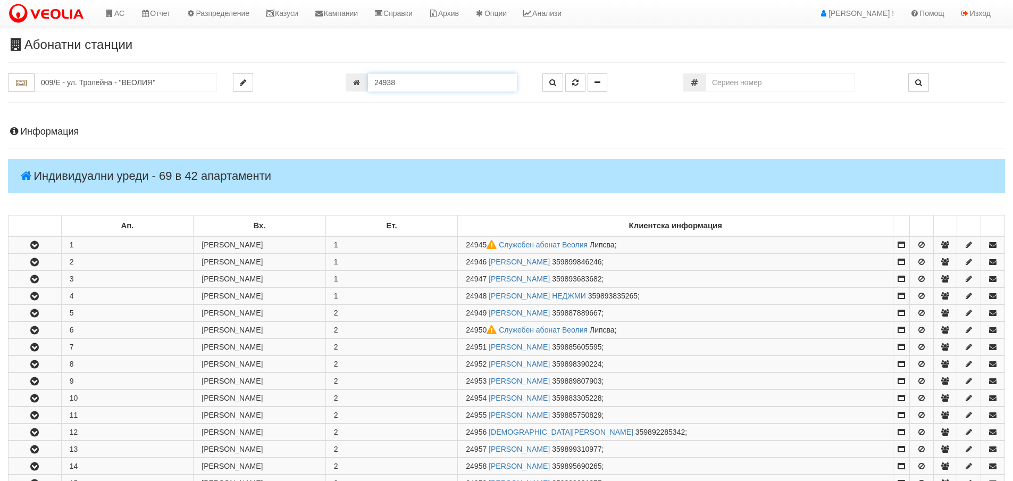
click at [426, 81] on input "24938" at bounding box center [442, 82] width 149 height 18
type input "24945"
click at [558, 81] on button "button" at bounding box center [553, 82] width 21 height 18
type input "009/Е - "ВЕОЛИЯ ЕНЕРДЖИ ВАРНА " ЕАД"
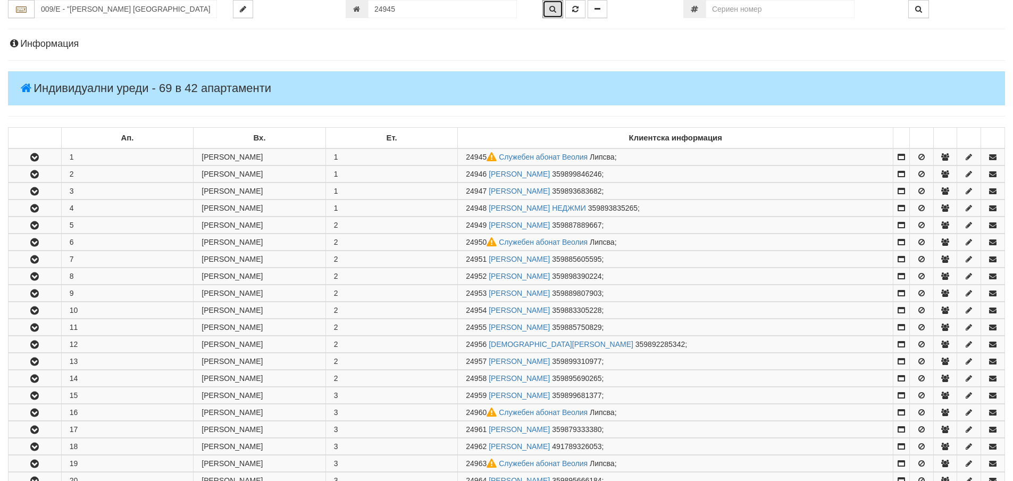
scroll to position [210, 0]
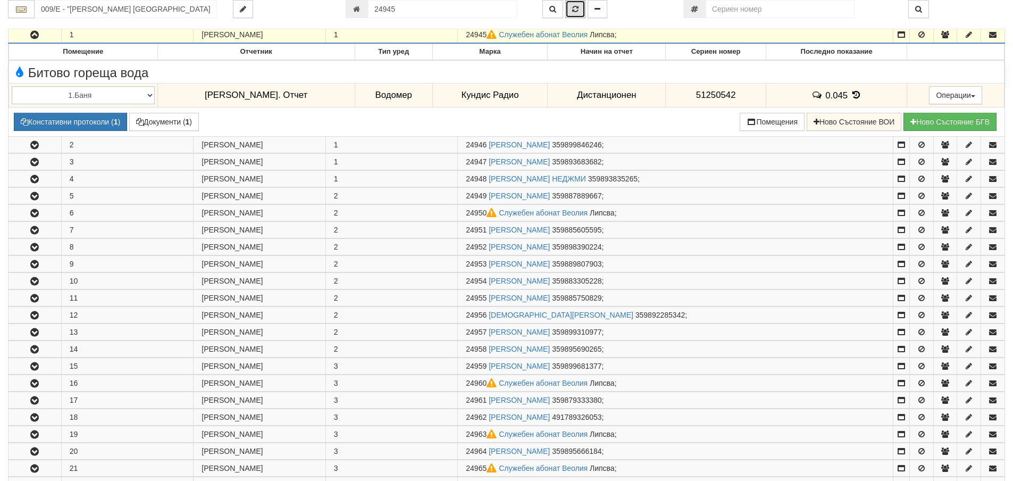
click at [579, 8] on button "button" at bounding box center [575, 9] width 20 height 18
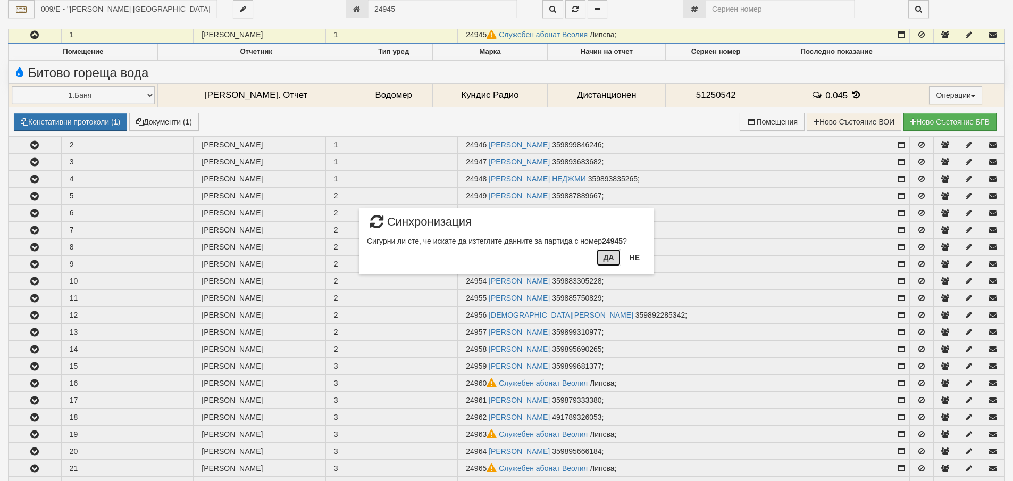
click at [613, 259] on button "Да" at bounding box center [608, 257] width 23 height 17
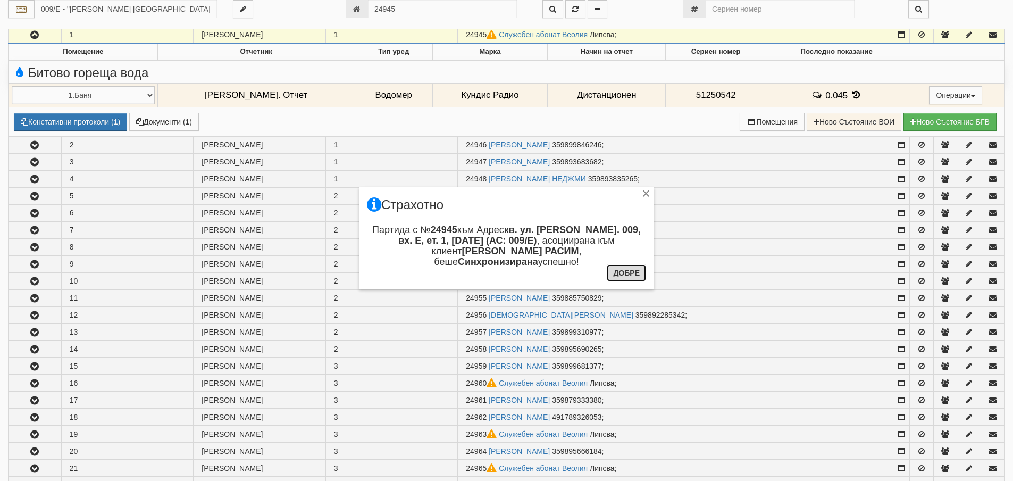
click at [619, 271] on button "Добре" at bounding box center [626, 272] width 39 height 17
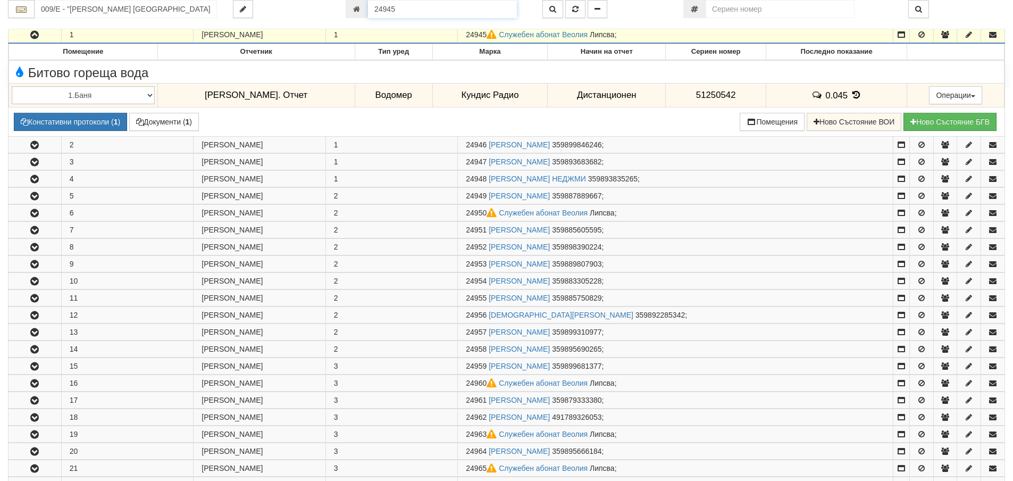
click at [440, 12] on input "24945" at bounding box center [442, 9] width 149 height 18
click at [550, 11] on icon "button" at bounding box center [553, 8] width 7 height 7
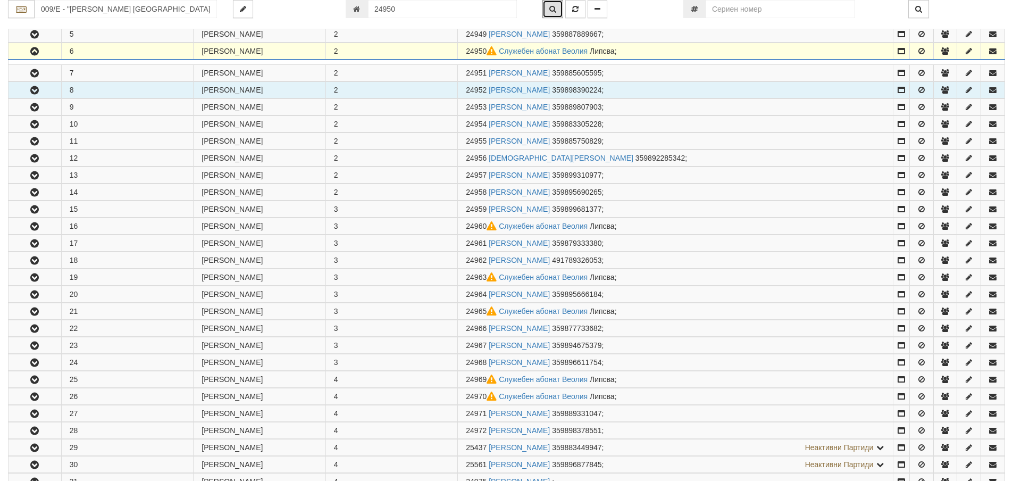
scroll to position [295, 0]
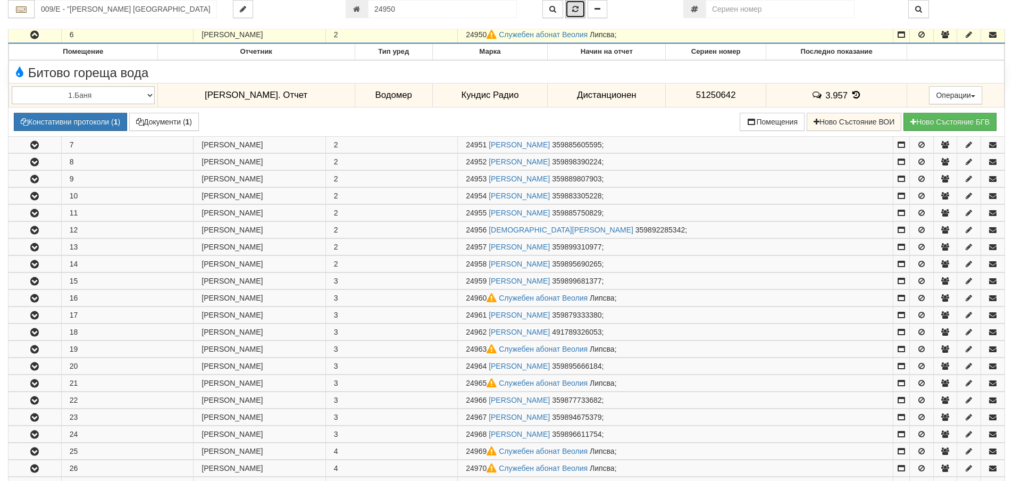
click at [576, 8] on icon "button" at bounding box center [575, 8] width 6 height 7
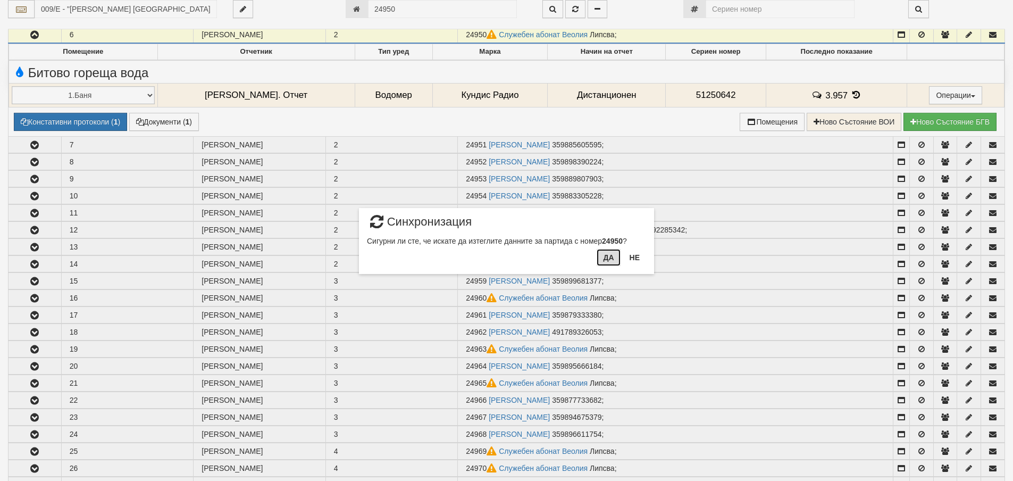
click at [607, 258] on button "Да" at bounding box center [608, 257] width 23 height 17
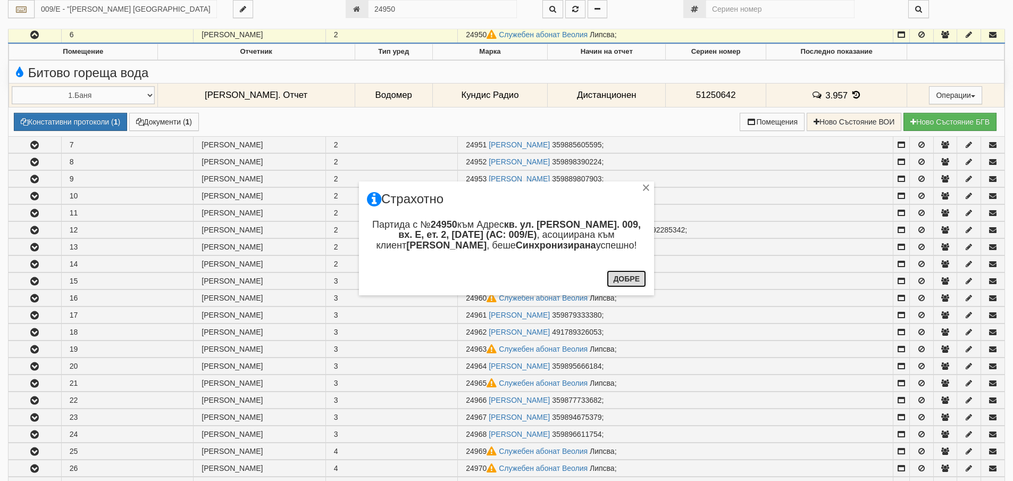
click at [620, 273] on button "Добре" at bounding box center [626, 278] width 39 height 17
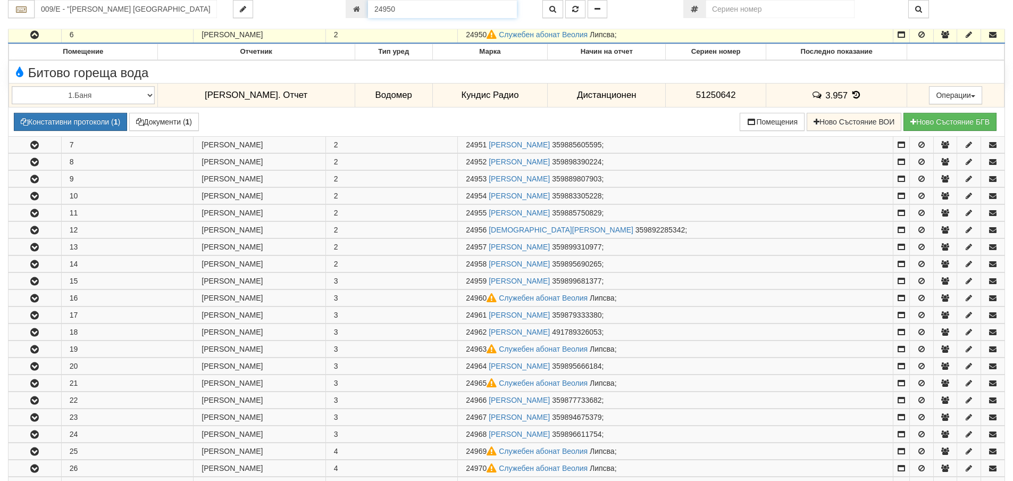
click at [399, 5] on input "24950" at bounding box center [442, 9] width 149 height 18
click at [554, 12] on icon "button" at bounding box center [553, 8] width 7 height 7
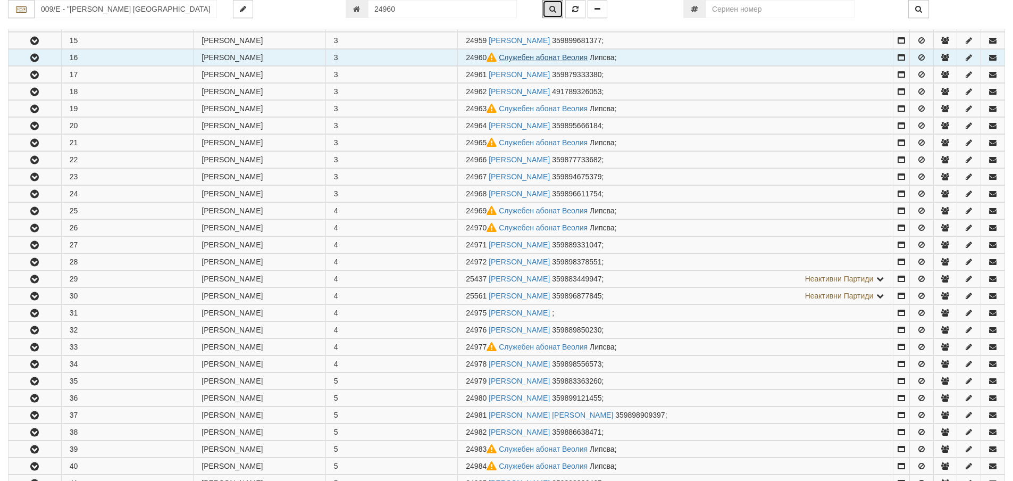
scroll to position [465, 0]
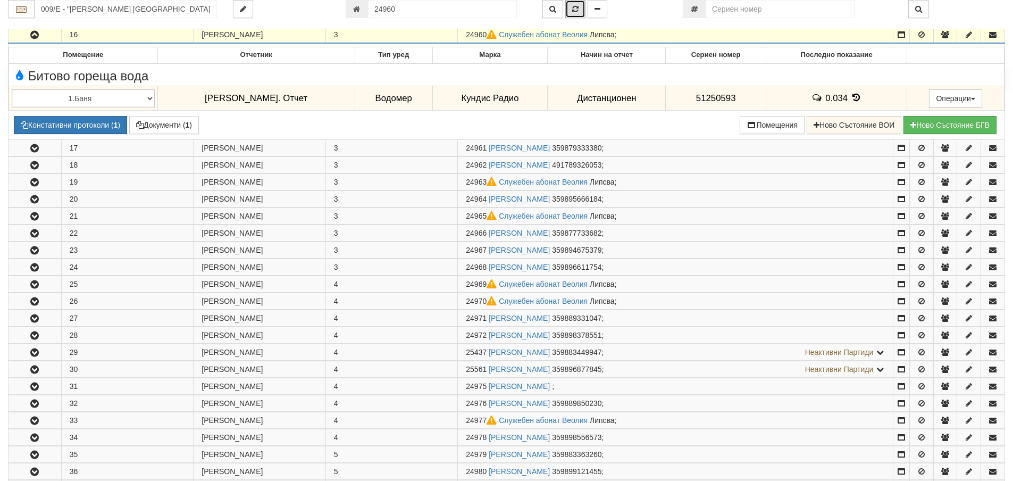
click at [572, 12] on button "button" at bounding box center [575, 9] width 20 height 18
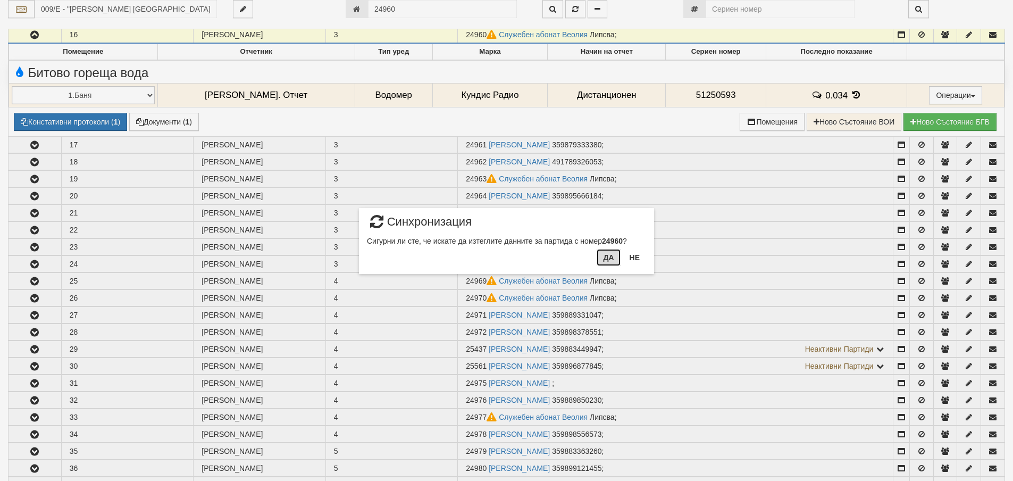
click at [606, 261] on button "Да" at bounding box center [608, 257] width 23 height 17
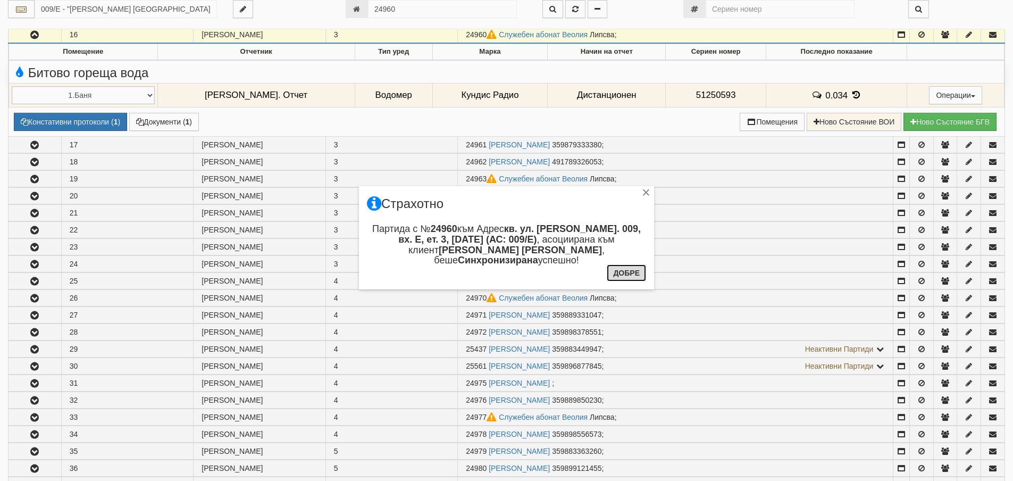
click at [636, 271] on button "Добре" at bounding box center [626, 272] width 39 height 17
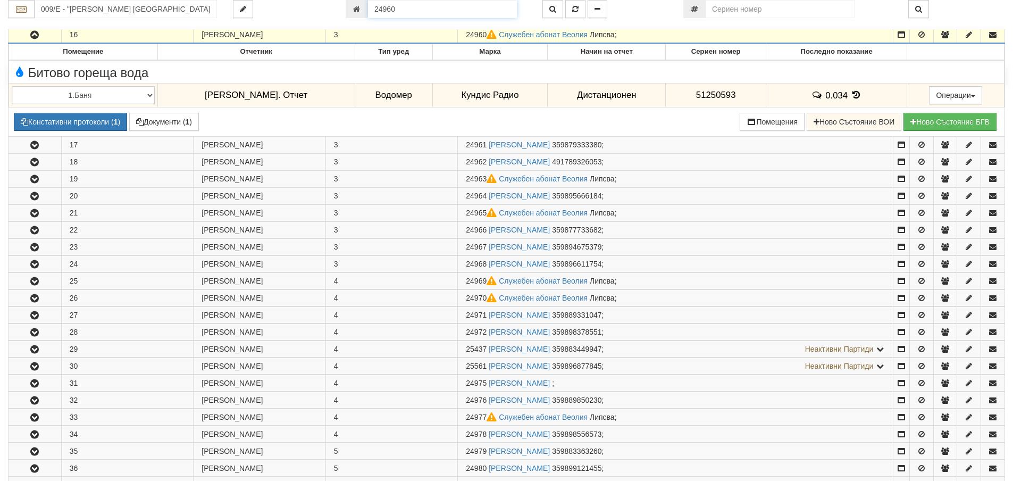
click at [442, 11] on input "24960" at bounding box center [442, 9] width 149 height 18
click at [554, 12] on icon "button" at bounding box center [553, 8] width 7 height 7
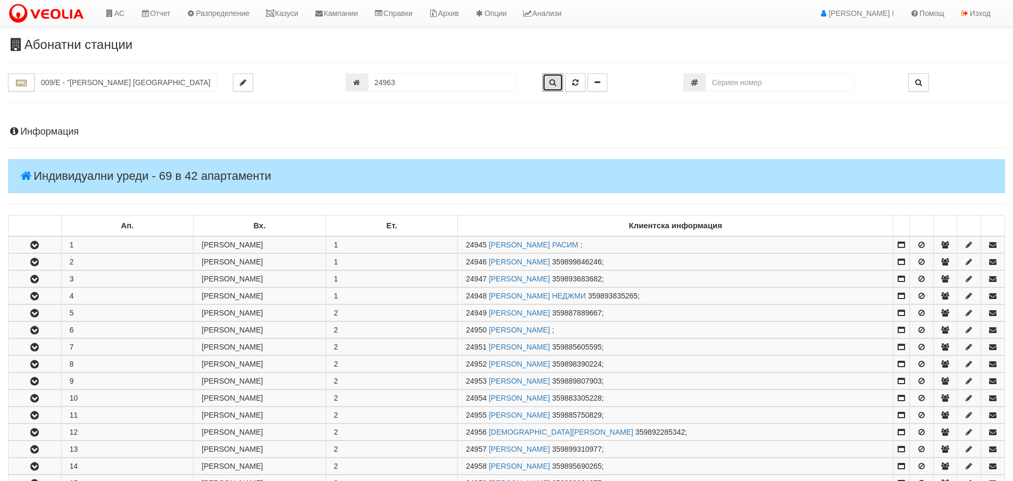
scroll to position [517, 0]
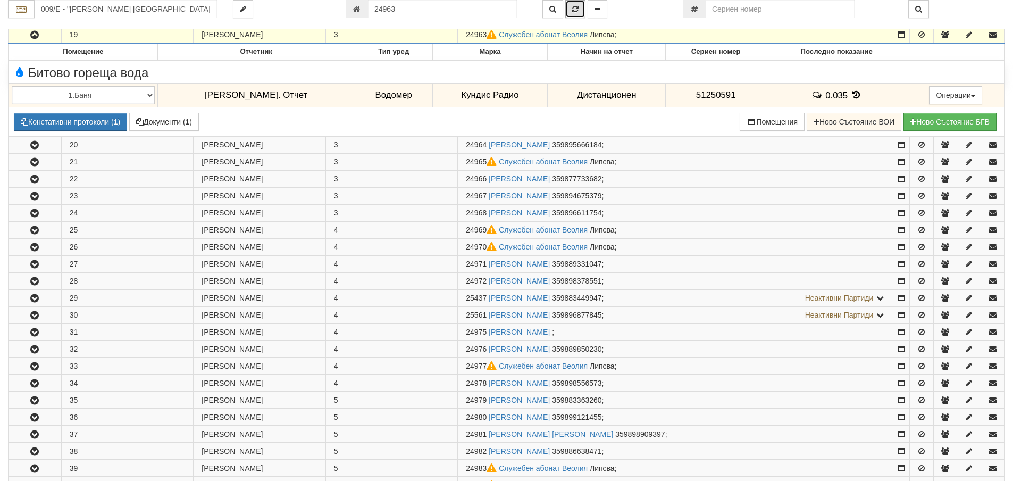
click at [577, 10] on icon "button" at bounding box center [575, 8] width 6 height 7
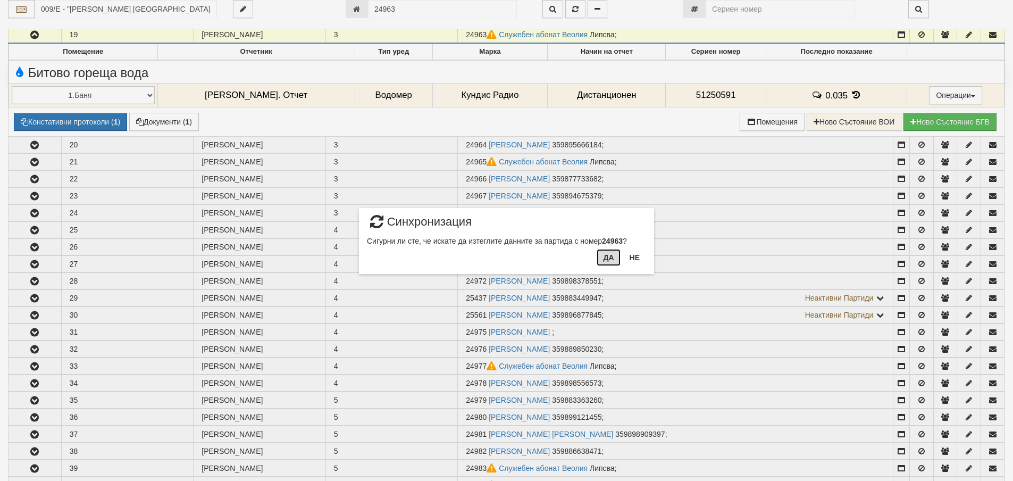
click at [606, 258] on button "Да" at bounding box center [608, 257] width 23 height 17
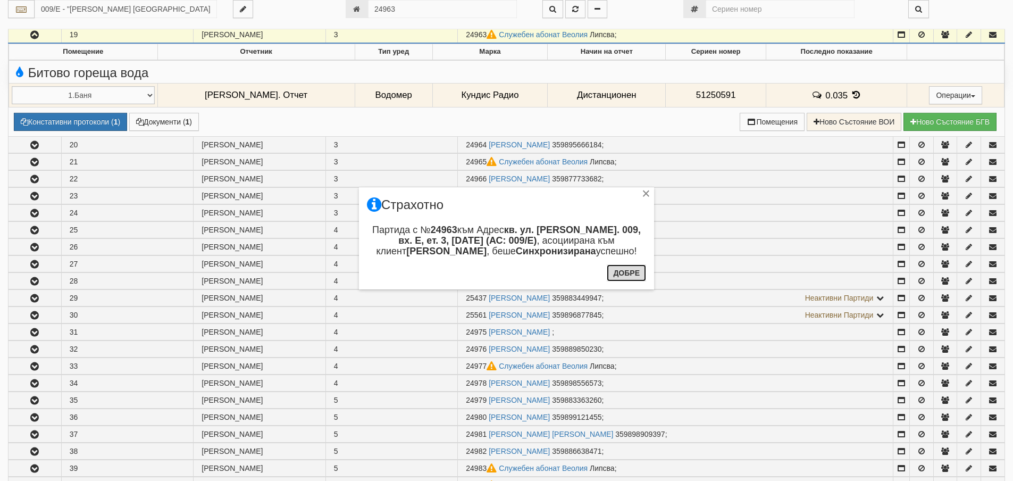
click at [636, 278] on button "Добре" at bounding box center [626, 272] width 39 height 17
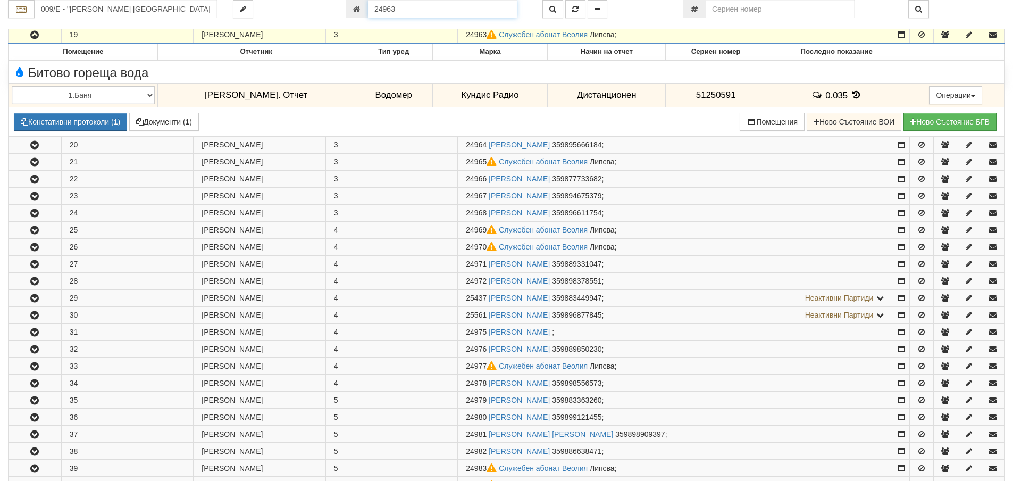
click at [417, 11] on input "24963" at bounding box center [442, 9] width 149 height 18
click at [552, 6] on icon "button" at bounding box center [553, 8] width 7 height 7
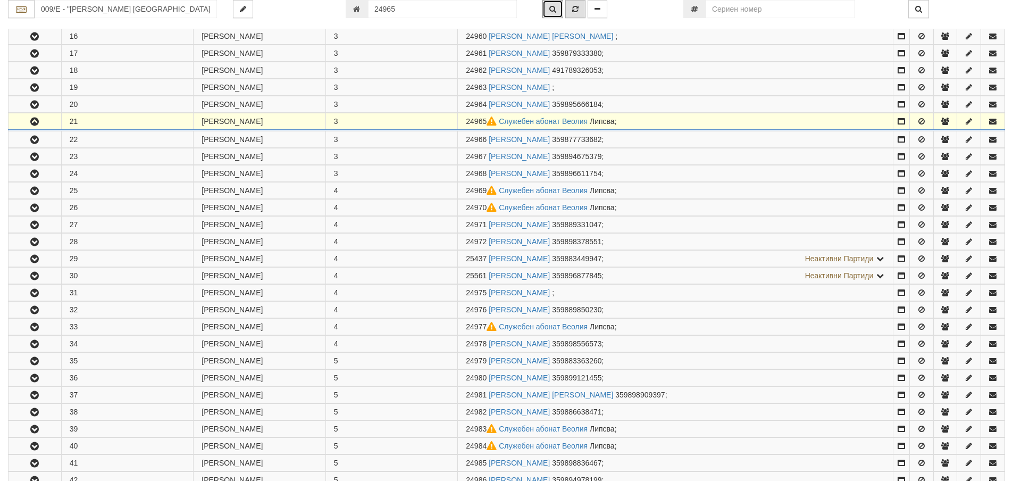
scroll to position [551, 0]
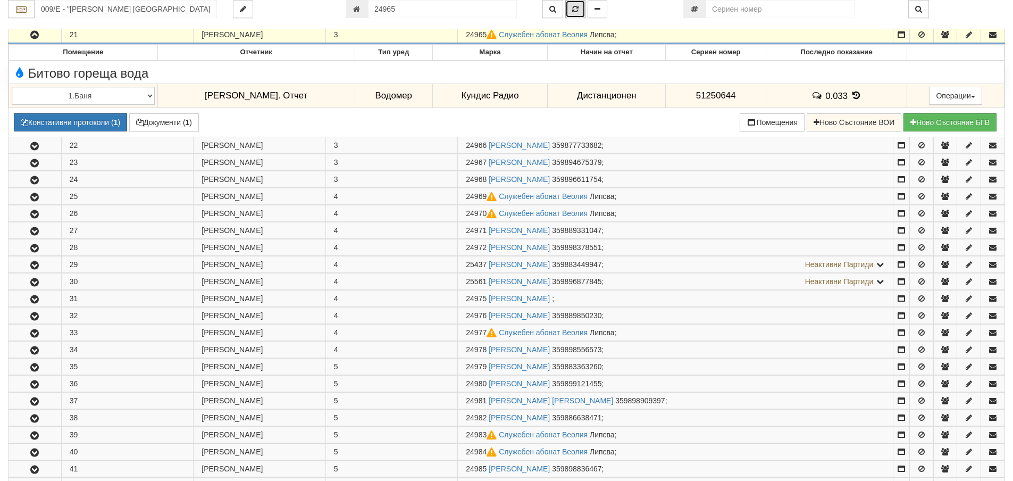
click at [578, 9] on icon "button" at bounding box center [575, 8] width 6 height 7
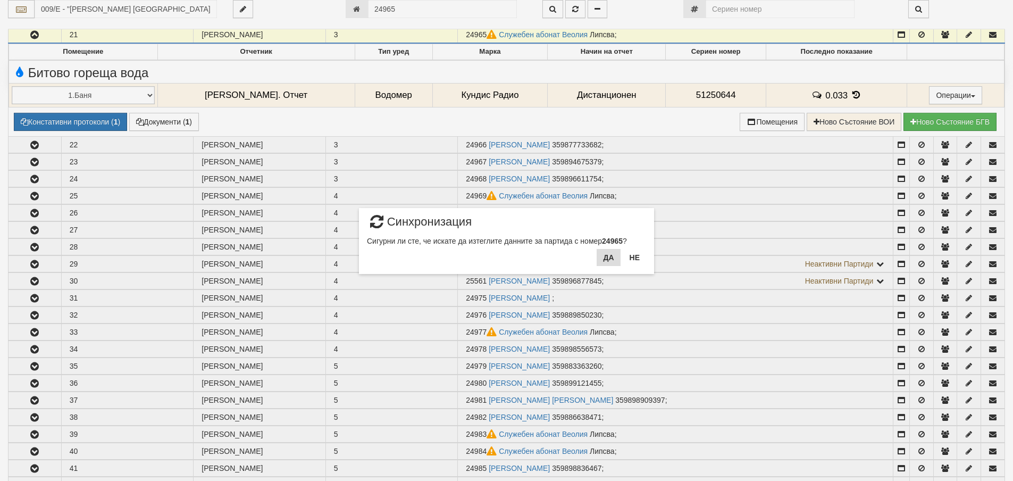
drag, startPoint x: 604, startPoint y: 269, endPoint x: 610, endPoint y: 253, distance: 17.7
click at [605, 268] on div "Да Не" at bounding box center [621, 261] width 49 height 25
click at [611, 253] on button "Да" at bounding box center [608, 257] width 23 height 17
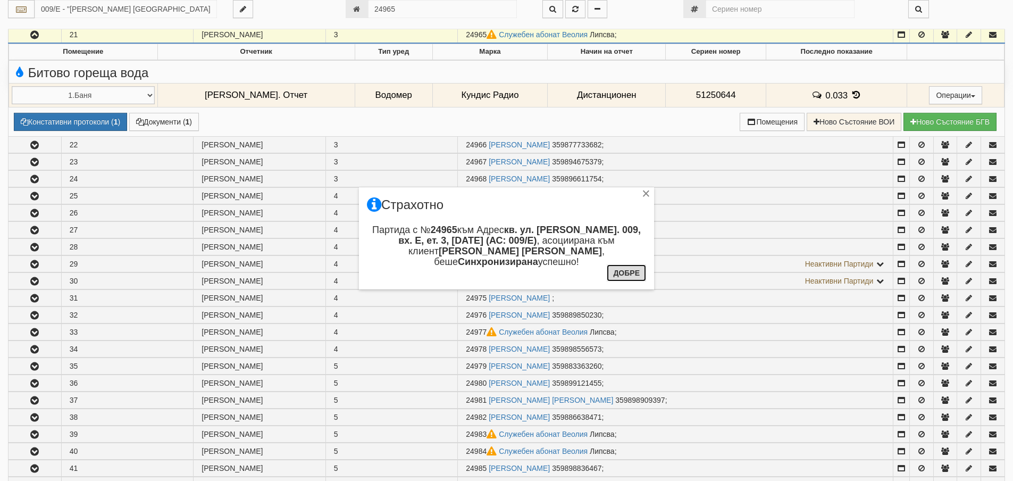
click at [629, 275] on button "Добре" at bounding box center [626, 272] width 39 height 17
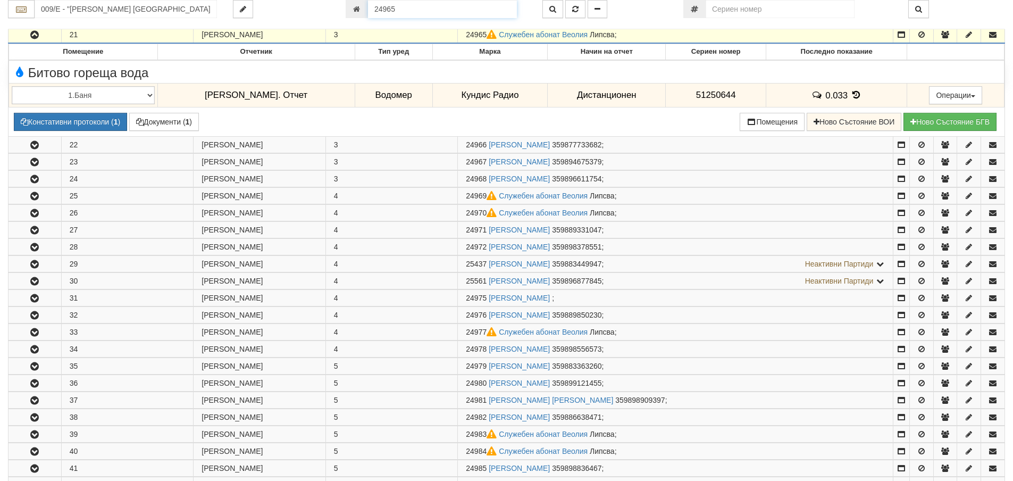
click at [426, 11] on input "24965" at bounding box center [442, 9] width 149 height 18
click at [549, 9] on button "button" at bounding box center [553, 9] width 21 height 18
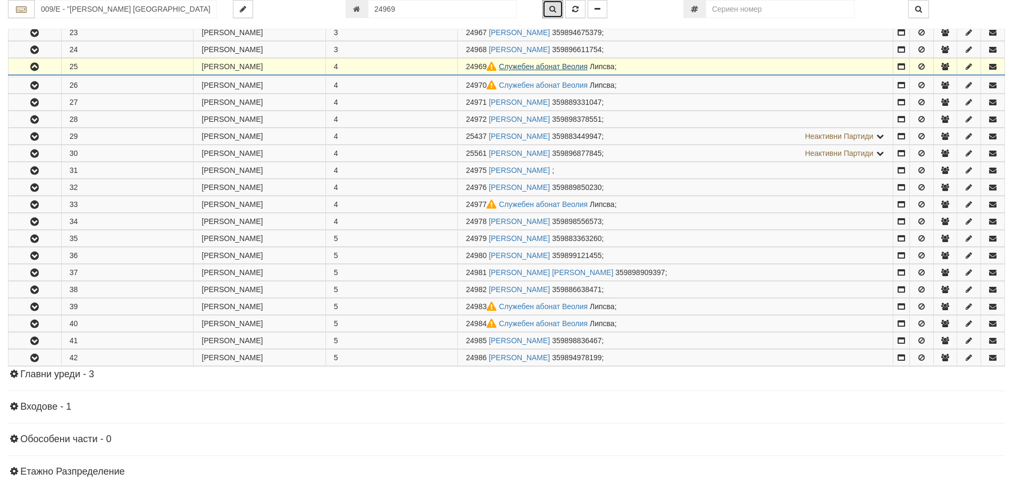
scroll to position [619, 0]
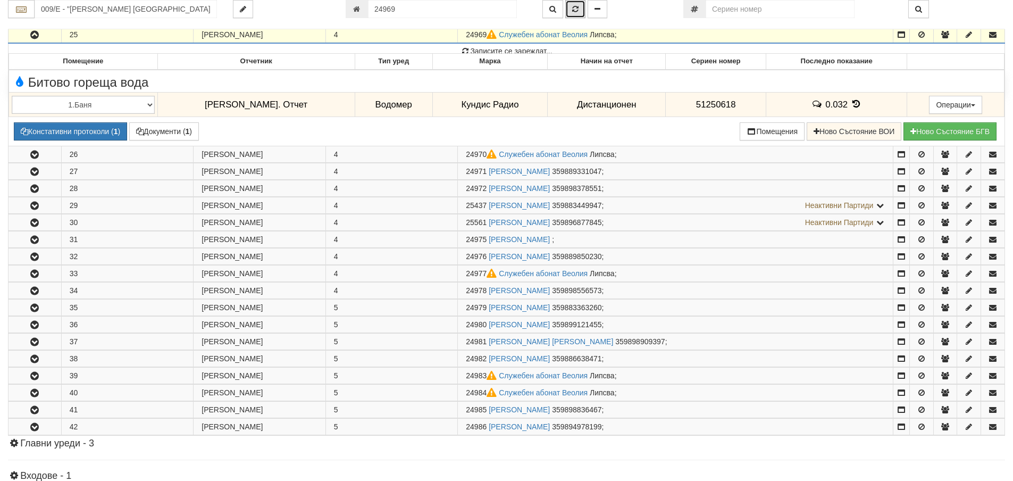
click at [575, 12] on icon "button" at bounding box center [575, 8] width 6 height 7
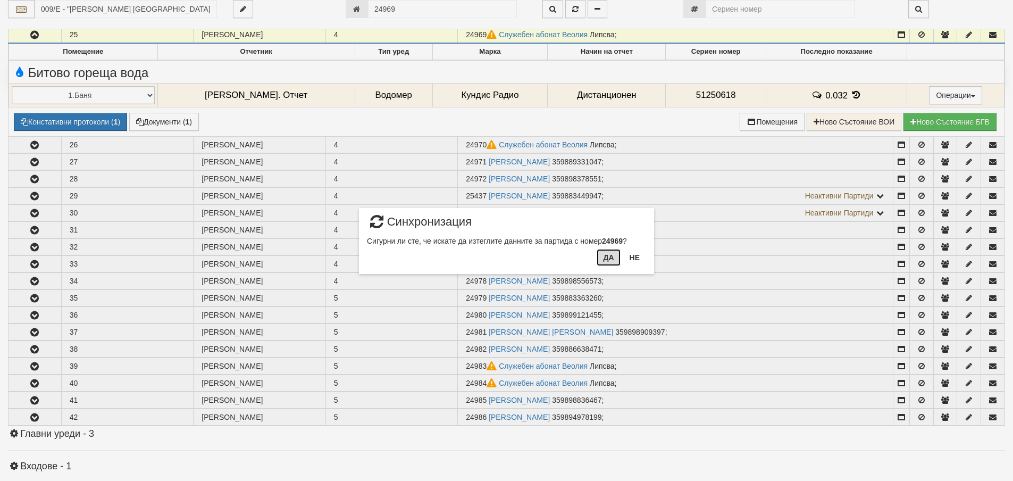
click at [605, 256] on button "Да" at bounding box center [608, 257] width 23 height 17
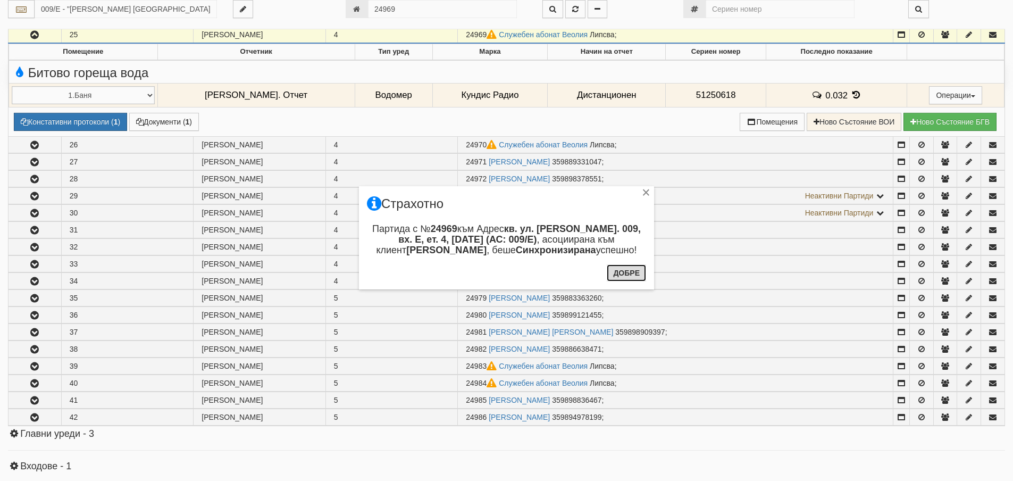
click at [628, 272] on button "Добре" at bounding box center [626, 272] width 39 height 17
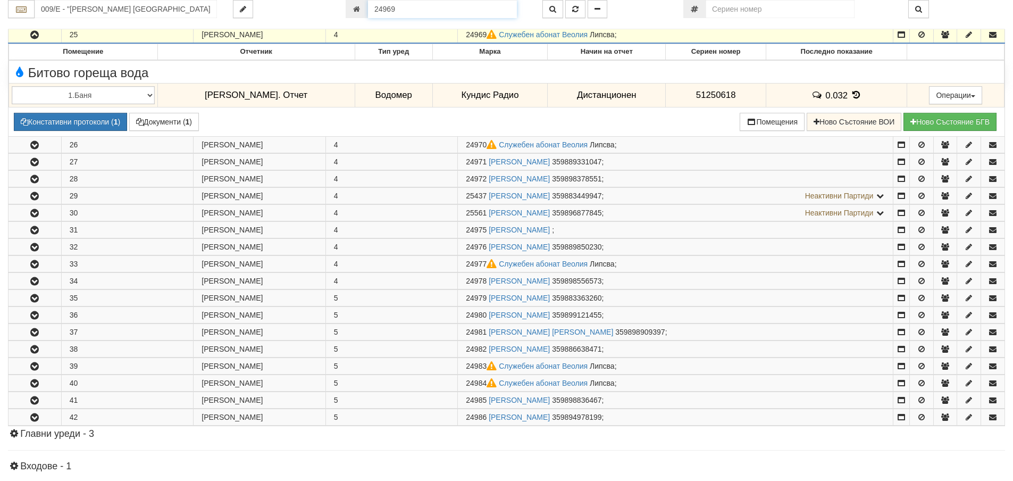
click at [432, 4] on input "24969" at bounding box center [442, 9] width 149 height 18
click at [554, 12] on icon "button" at bounding box center [553, 8] width 7 height 7
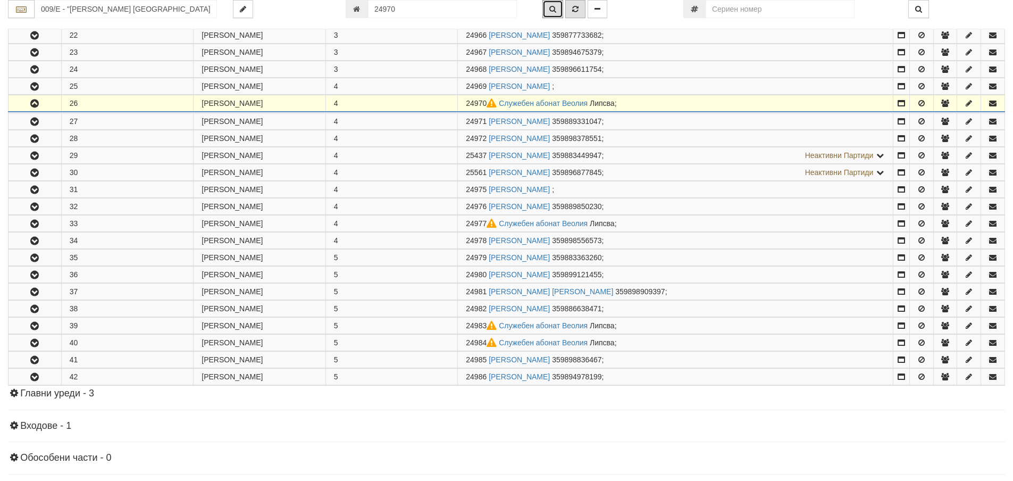
scroll to position [636, 0]
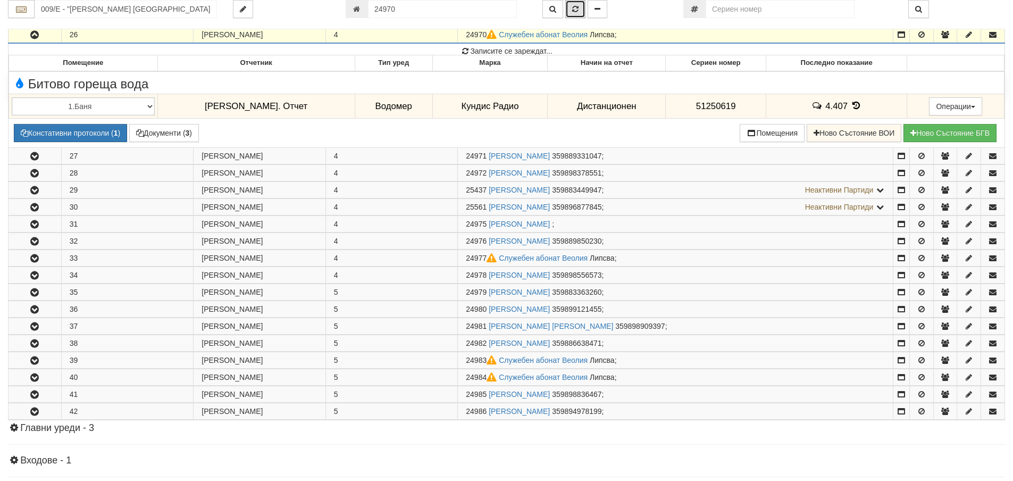
click at [576, 10] on icon "button" at bounding box center [575, 8] width 6 height 7
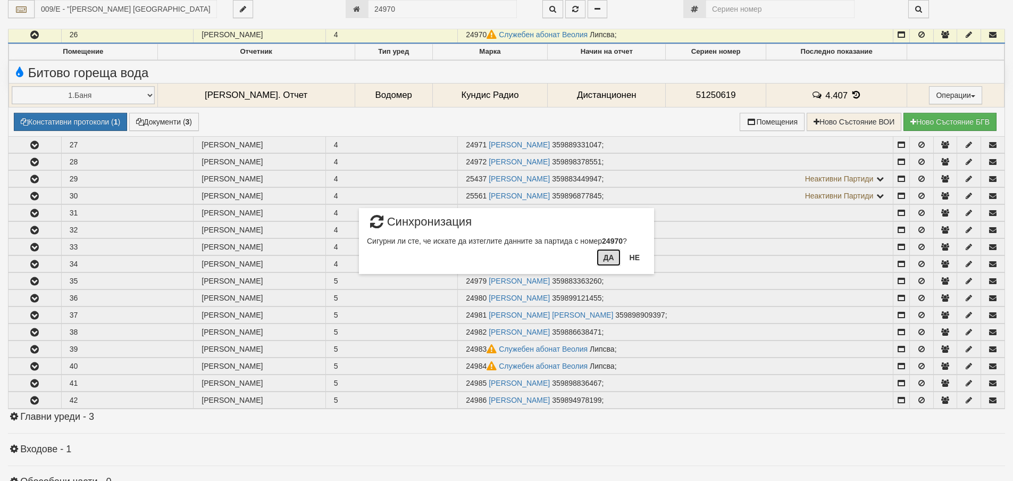
click at [604, 259] on button "Да" at bounding box center [608, 257] width 23 height 17
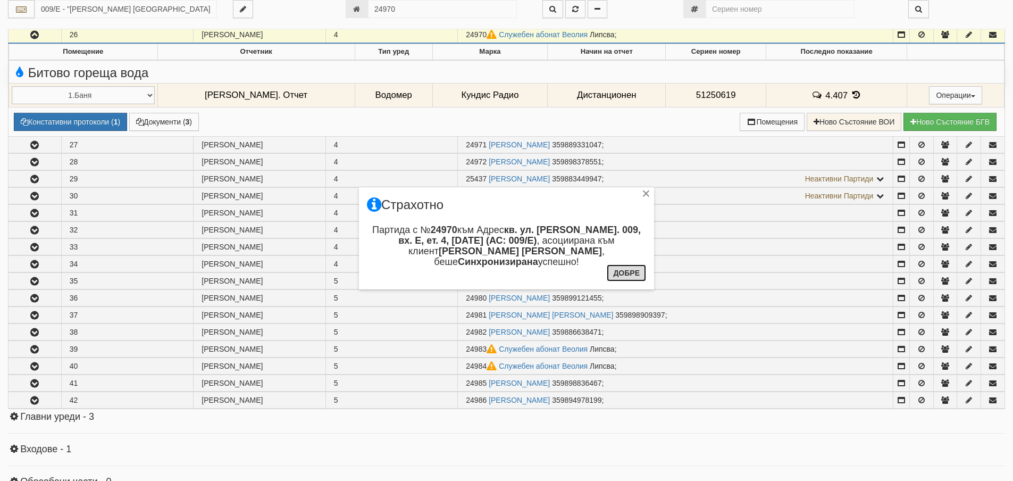
click at [624, 272] on button "Добре" at bounding box center [626, 272] width 39 height 17
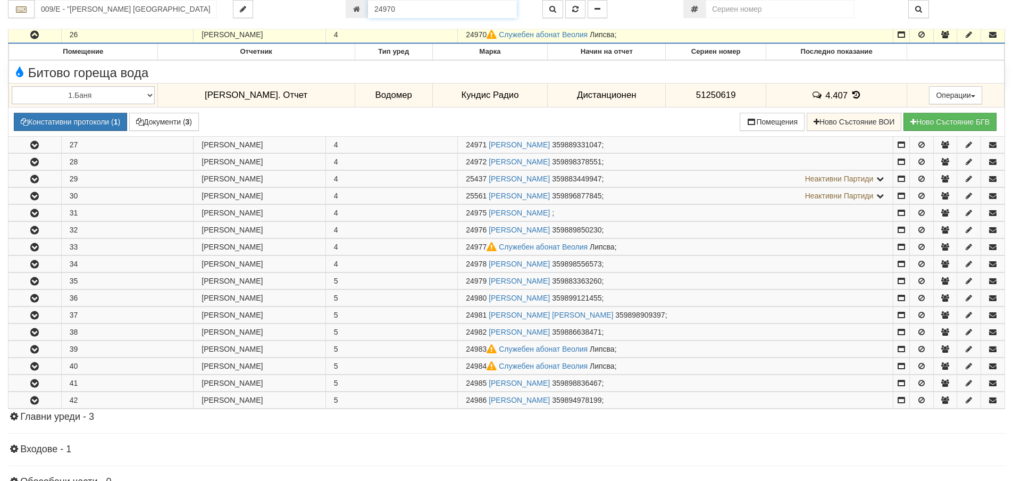
click at [398, 10] on input "24970" at bounding box center [442, 9] width 149 height 18
click at [557, 11] on button "button" at bounding box center [553, 9] width 21 height 18
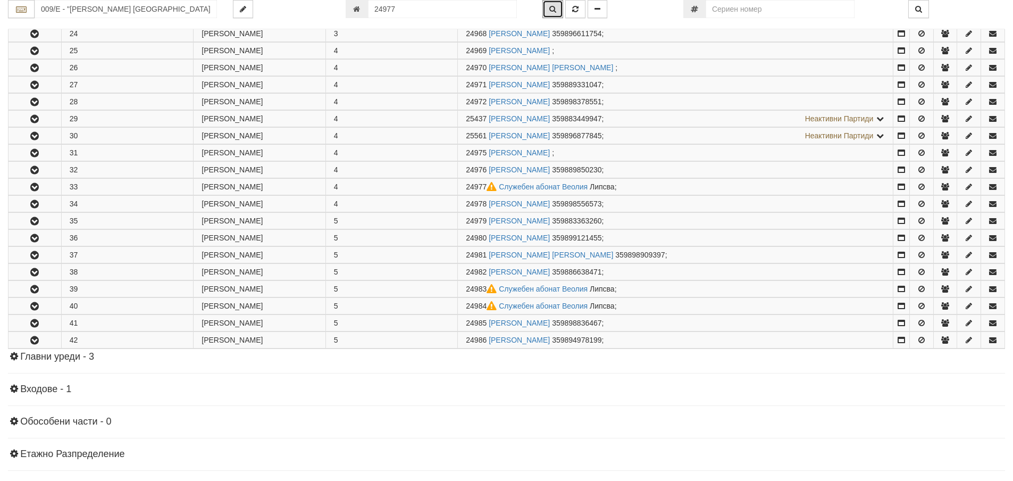
scroll to position [730, 0]
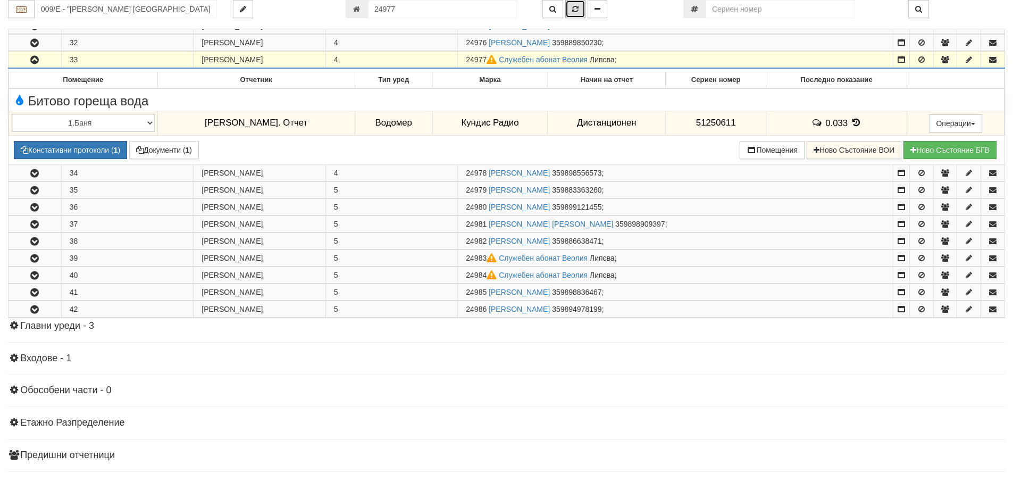
click at [576, 9] on icon "button" at bounding box center [575, 8] width 6 height 7
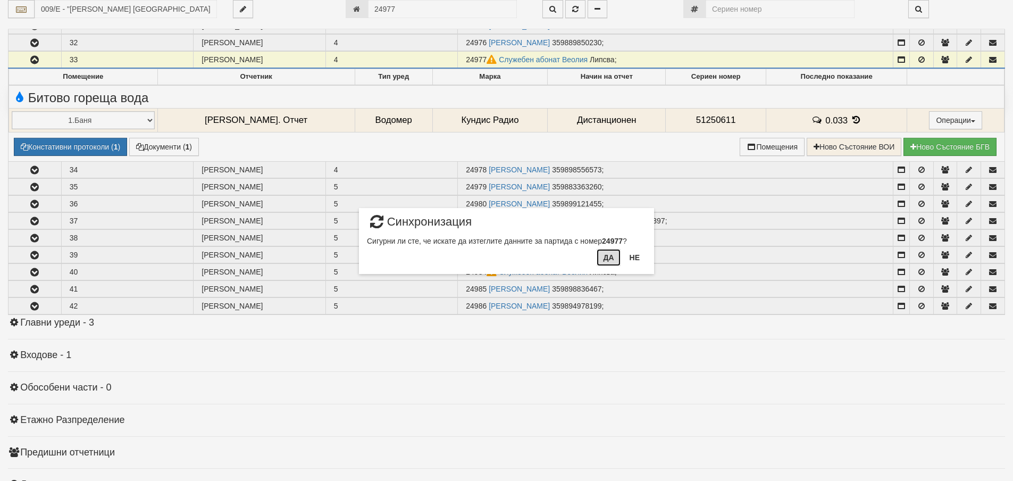
click at [611, 257] on button "Да" at bounding box center [608, 257] width 23 height 17
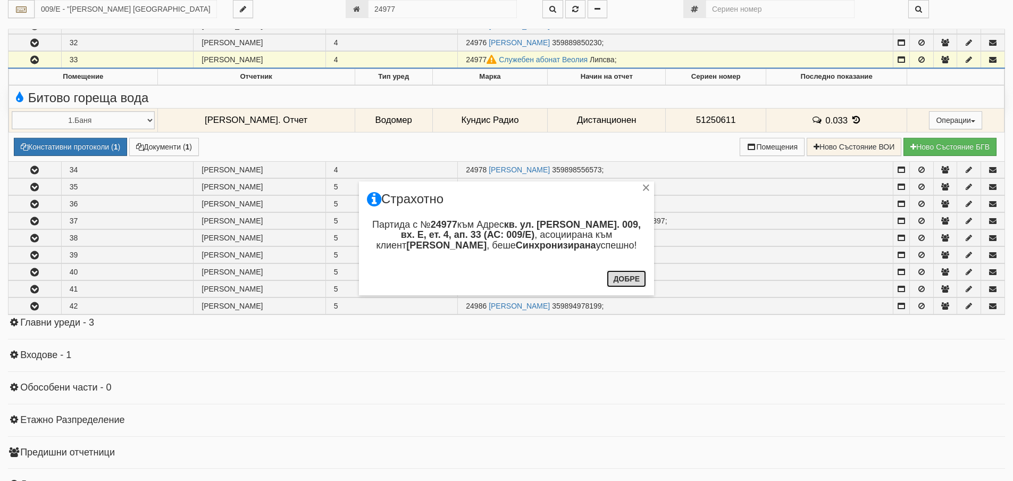
click at [627, 283] on button "Добре" at bounding box center [626, 278] width 39 height 17
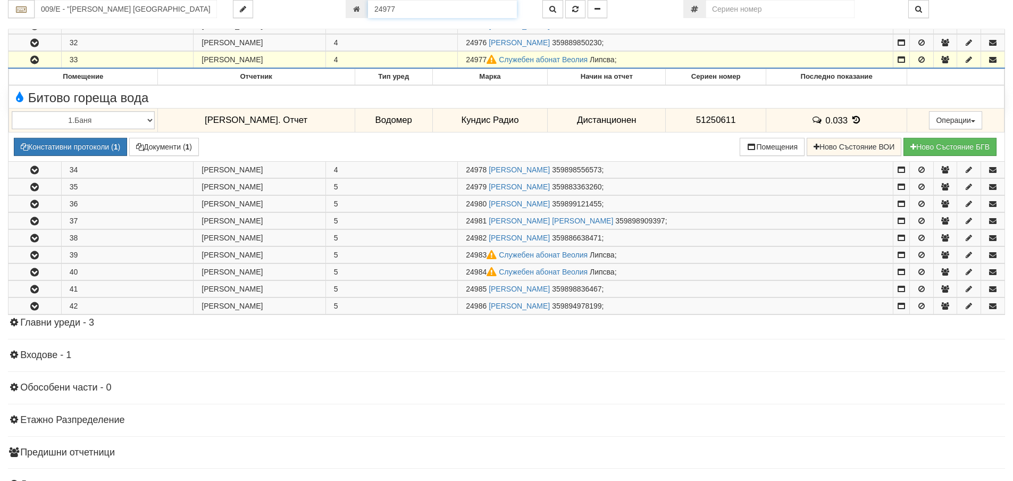
click at [413, 6] on input "24977" at bounding box center [442, 9] width 149 height 18
click at [558, 7] on button "button" at bounding box center [553, 9] width 21 height 18
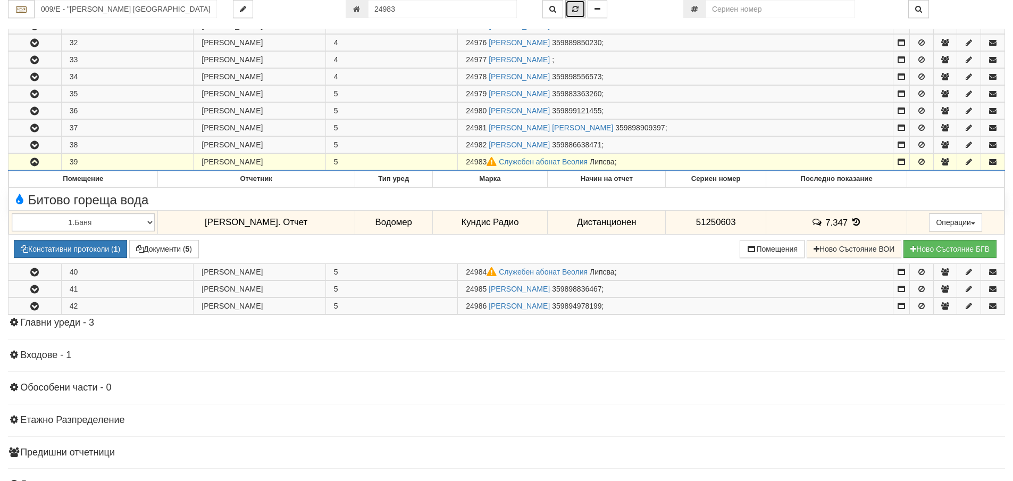
click at [573, 4] on button "button" at bounding box center [575, 9] width 20 height 18
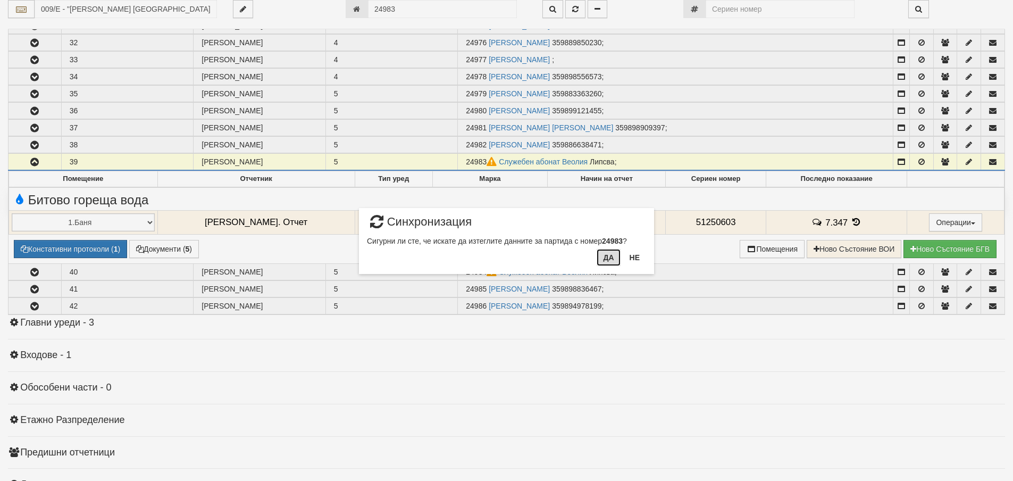
click at [612, 251] on button "Да" at bounding box center [608, 257] width 23 height 17
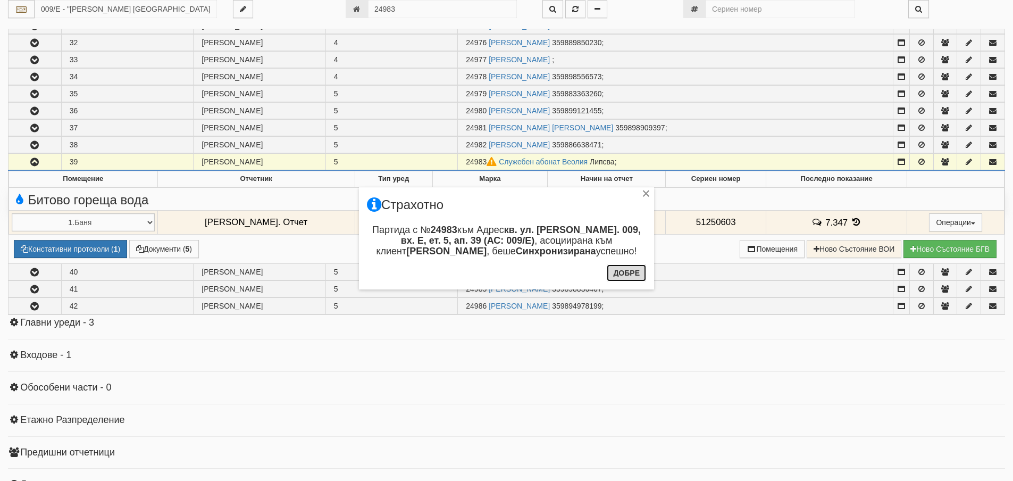
click at [636, 271] on button "Добре" at bounding box center [626, 272] width 39 height 17
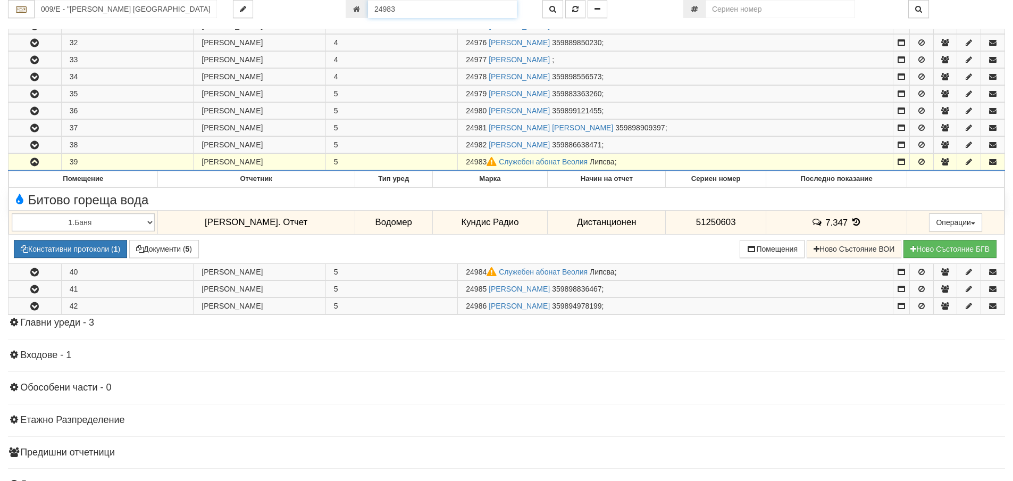
click at [410, 13] on input "24983" at bounding box center [442, 9] width 149 height 18
type input "24984"
click at [548, 12] on button "button" at bounding box center [553, 9] width 21 height 18
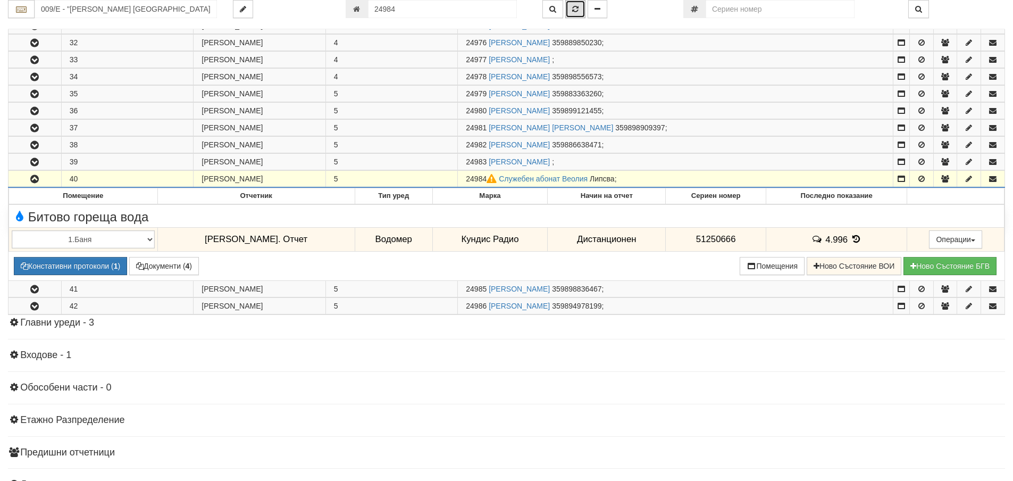
click at [576, 9] on icon "button" at bounding box center [575, 8] width 6 height 7
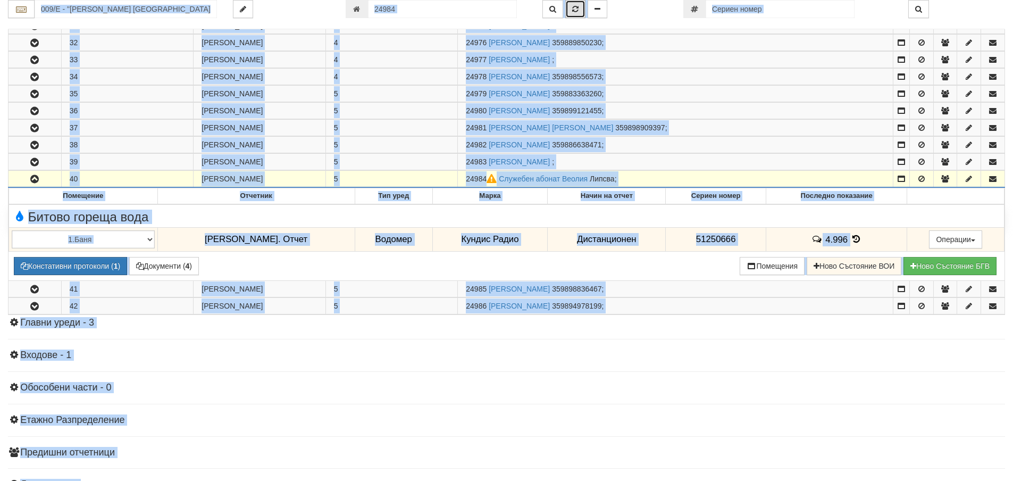
click at [577, 11] on icon "button" at bounding box center [575, 8] width 6 height 7
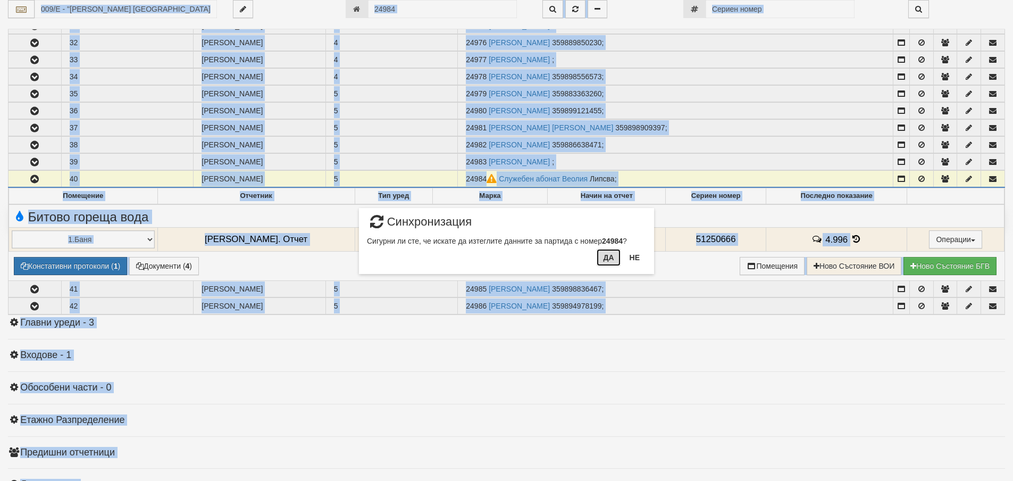
click at [610, 257] on button "Да" at bounding box center [608, 257] width 23 height 17
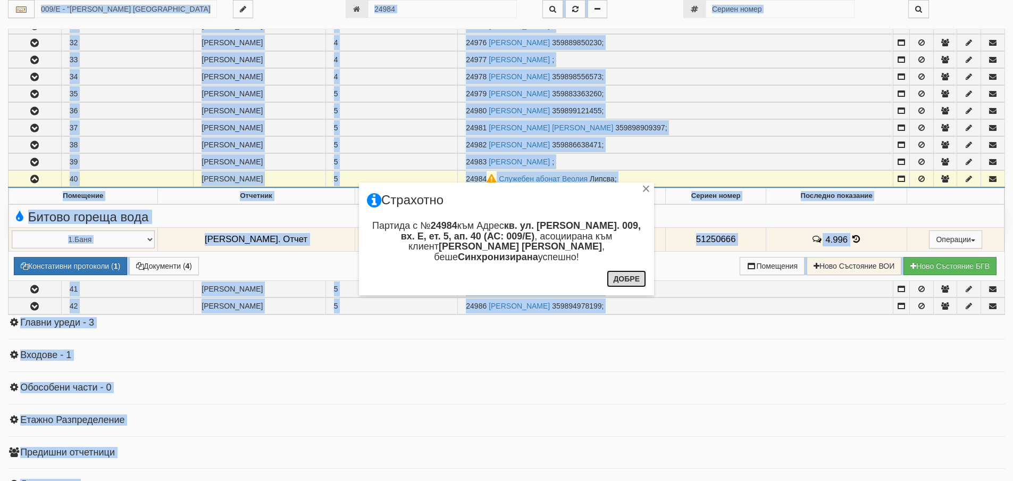
click at [626, 282] on button "Добре" at bounding box center [626, 278] width 39 height 17
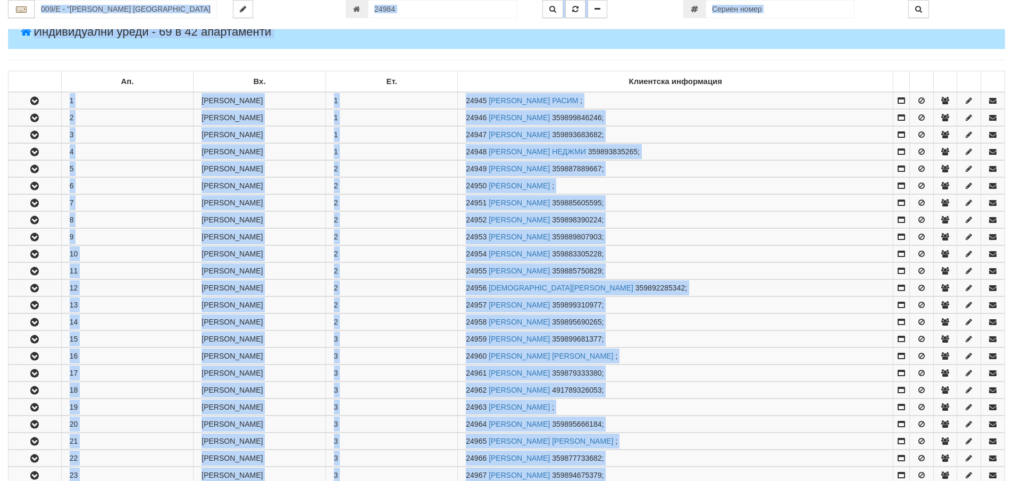
scroll to position [0, 0]
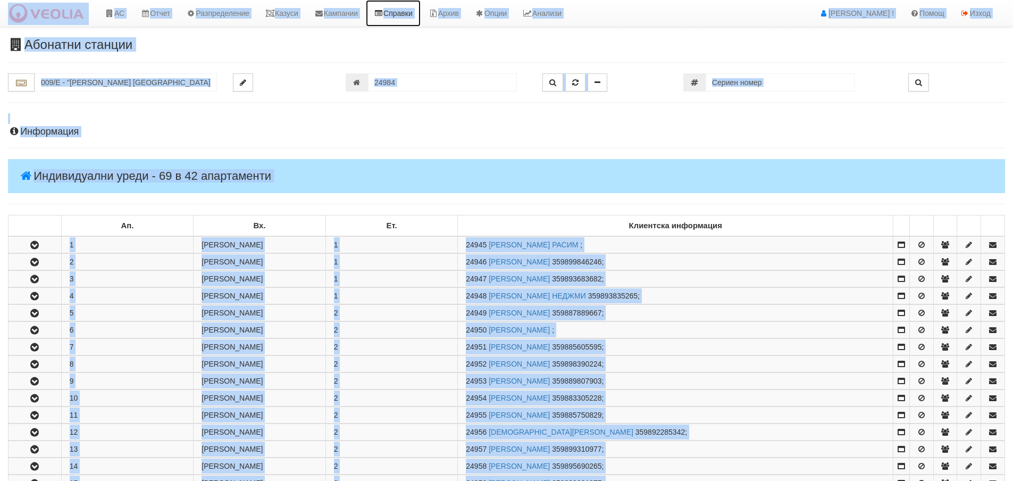
click at [400, 12] on link "Справки" at bounding box center [393, 13] width 55 height 27
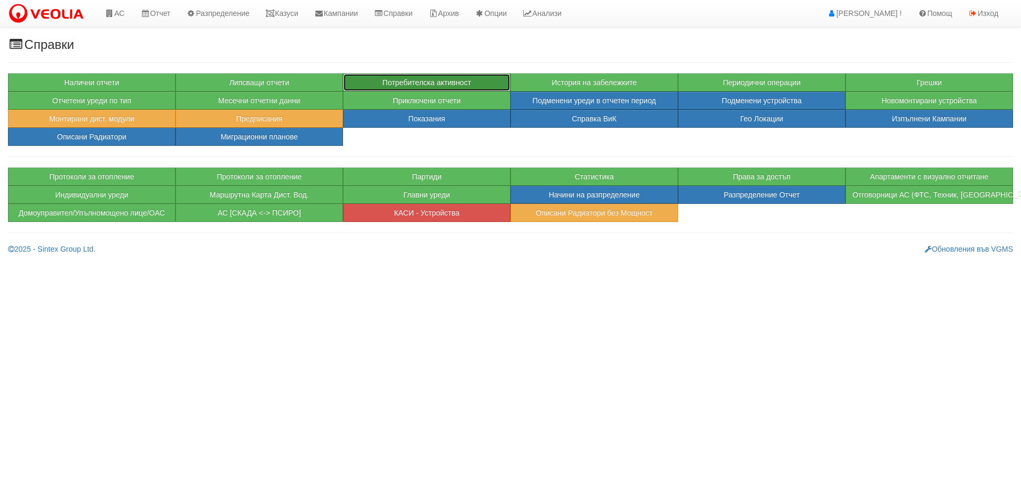
click at [376, 74] on button "Потребителска активност" at bounding box center [427, 82] width 168 height 18
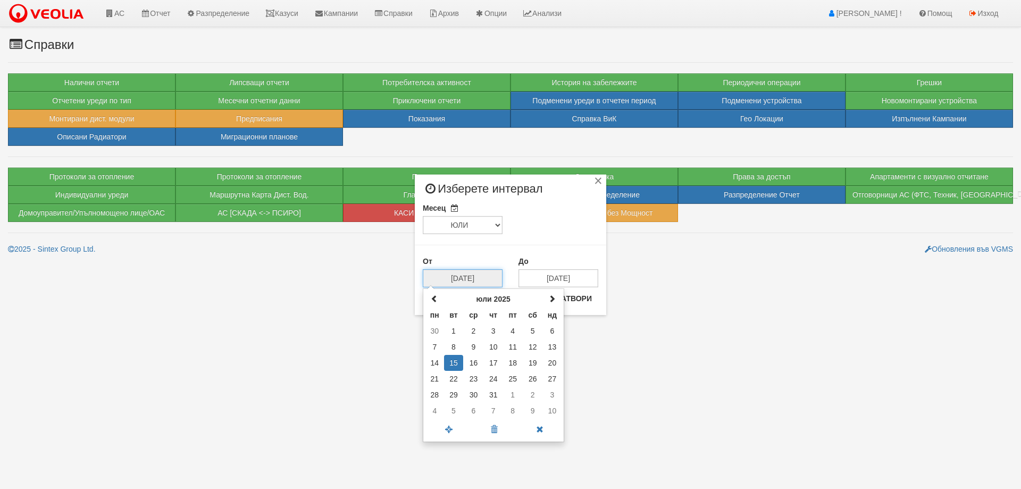
click at [475, 273] on input "[DATE]" at bounding box center [463, 278] width 80 height 18
click at [550, 302] on span at bounding box center [551, 298] width 7 height 7
click at [495, 364] on td "14" at bounding box center [493, 363] width 19 height 16
type input "[DATE]"
click at [505, 299] on button "Потвърди" at bounding box center [520, 298] width 55 height 17
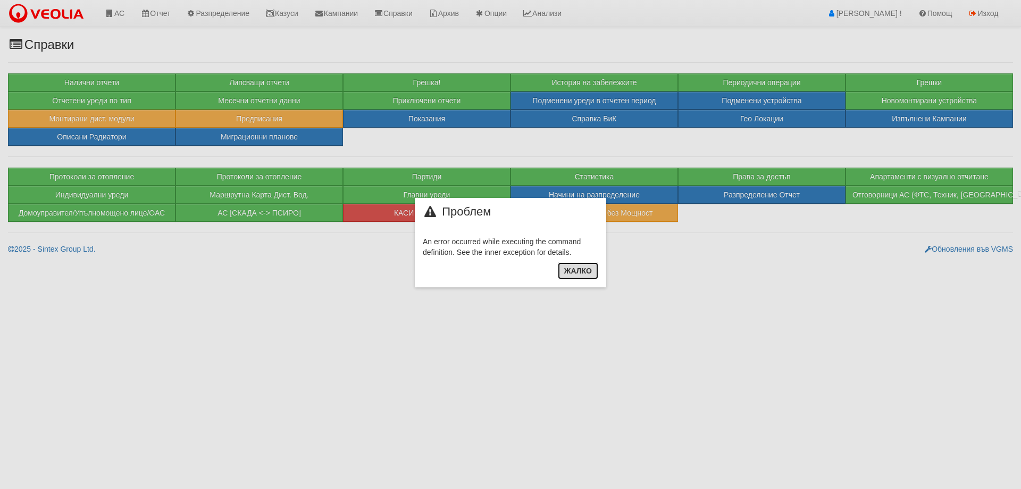
click at [579, 271] on button "Жалко" at bounding box center [578, 270] width 40 height 17
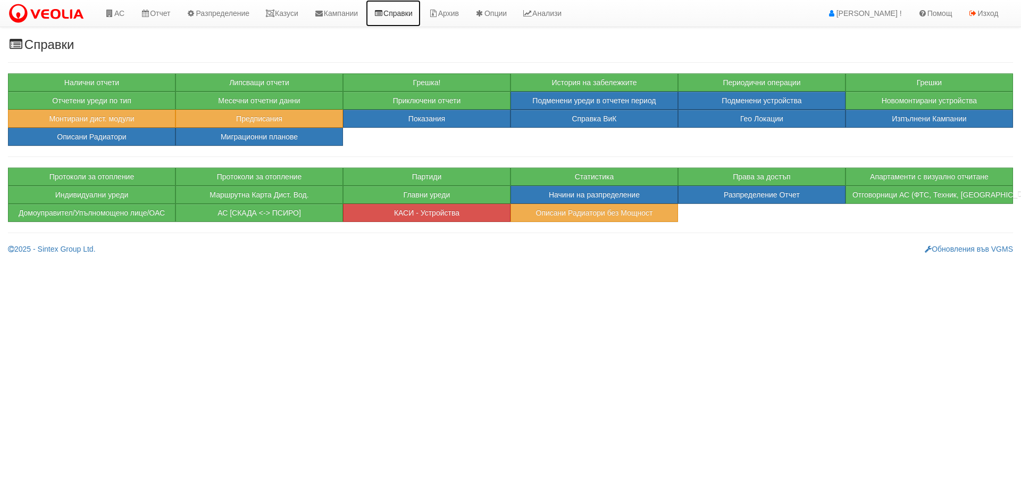
click at [418, 15] on link "Справки" at bounding box center [393, 13] width 55 height 27
click at [414, 83] on button "Потребителска активност" at bounding box center [427, 82] width 168 height 18
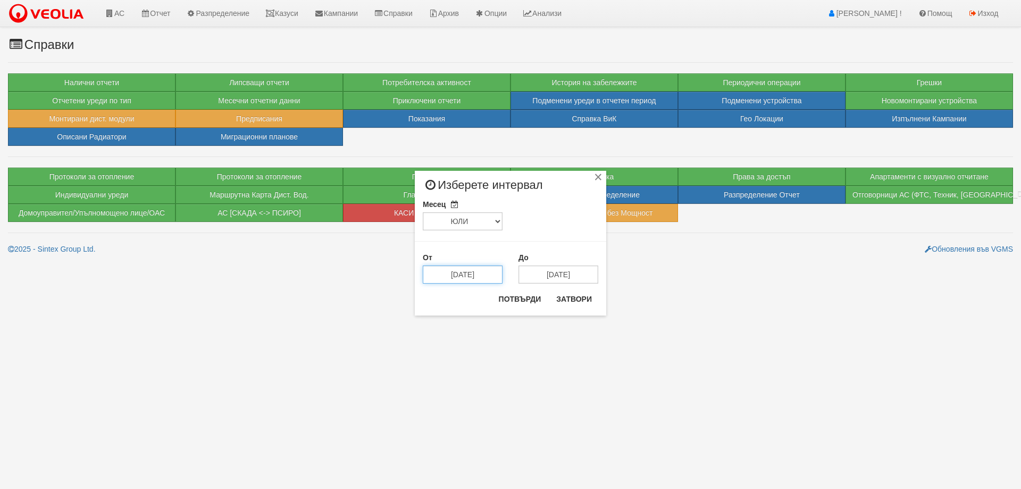
click at [481, 270] on input "[DATE]" at bounding box center [463, 274] width 80 height 18
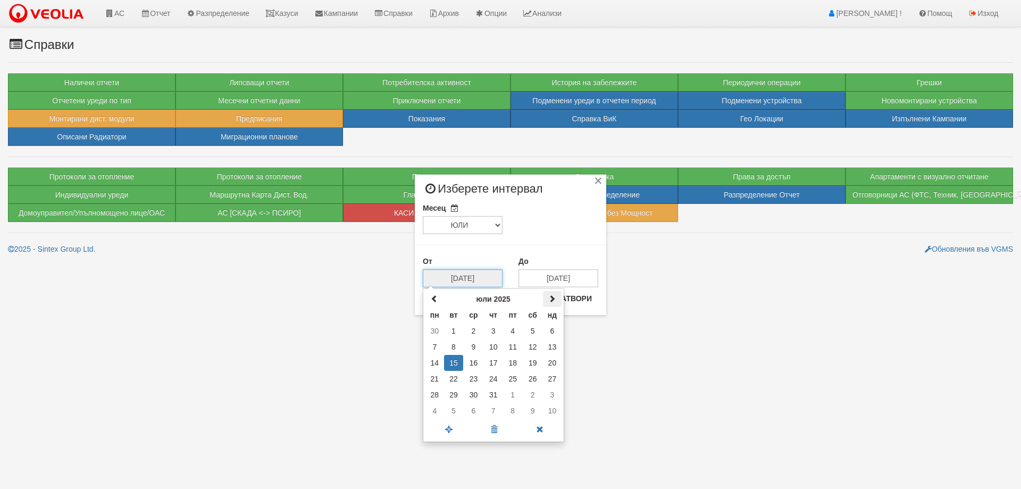
click at [557, 298] on th at bounding box center [552, 299] width 19 height 16
click at [496, 361] on td "14" at bounding box center [493, 363] width 19 height 16
type input "[DATE]"
click at [504, 301] on button "Потвърди" at bounding box center [520, 298] width 55 height 17
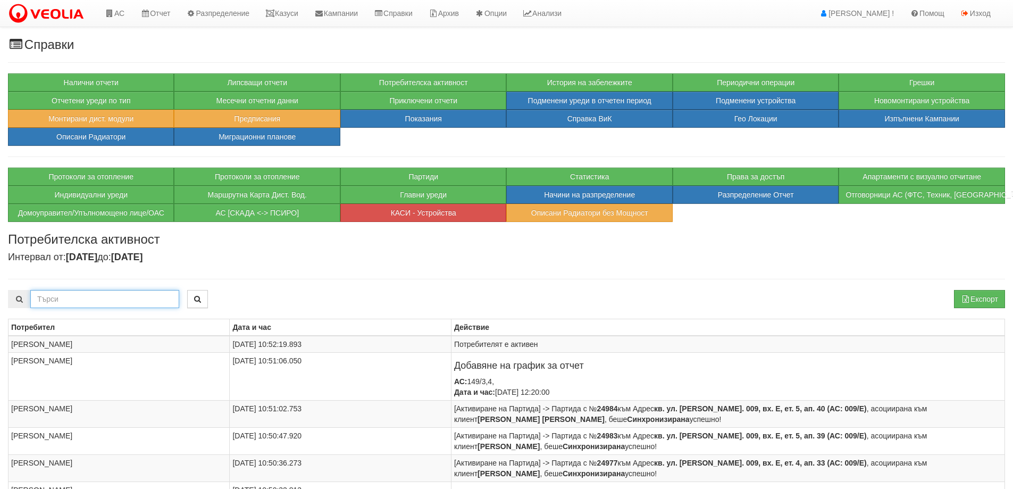
click at [88, 299] on input "text" at bounding box center [104, 299] width 149 height 18
type input "Константина"
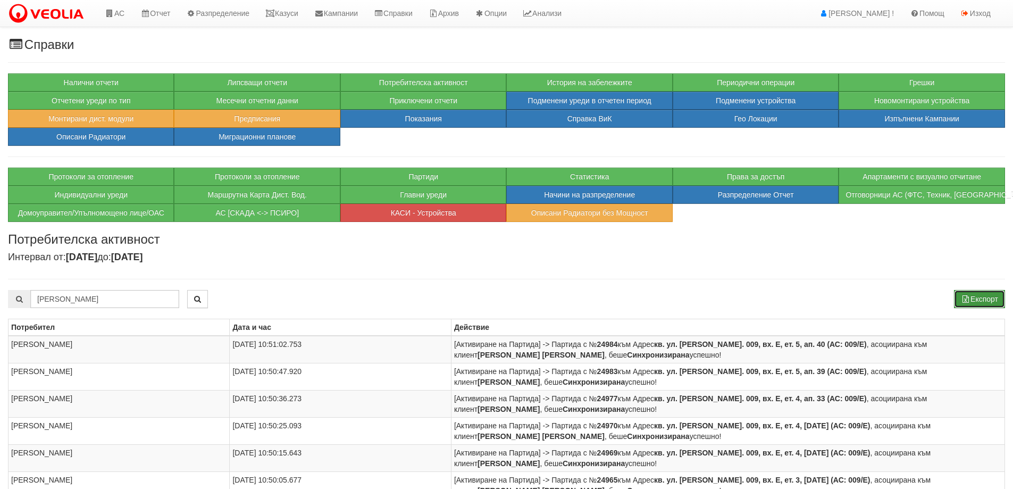
click at [973, 301] on button "Експорт" at bounding box center [979, 299] width 51 height 18
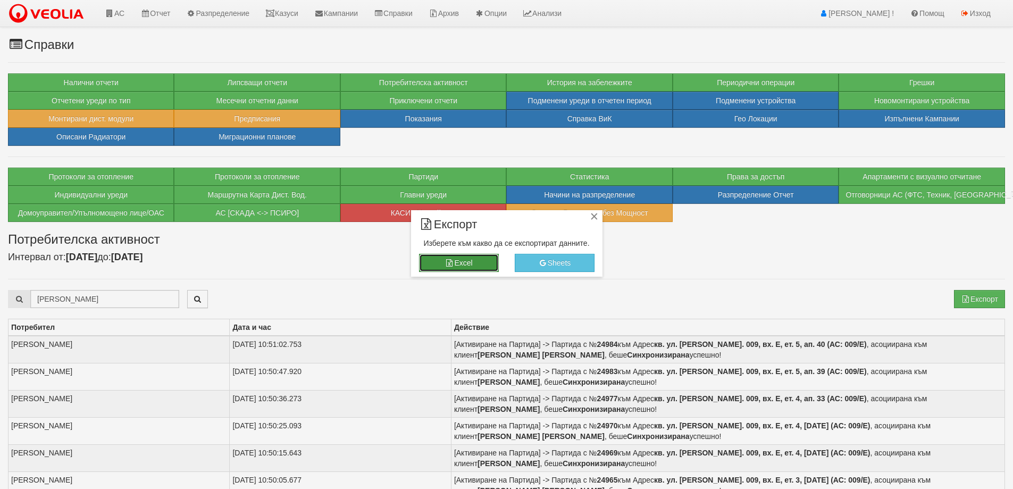
click at [471, 259] on button "Excel" at bounding box center [459, 263] width 80 height 18
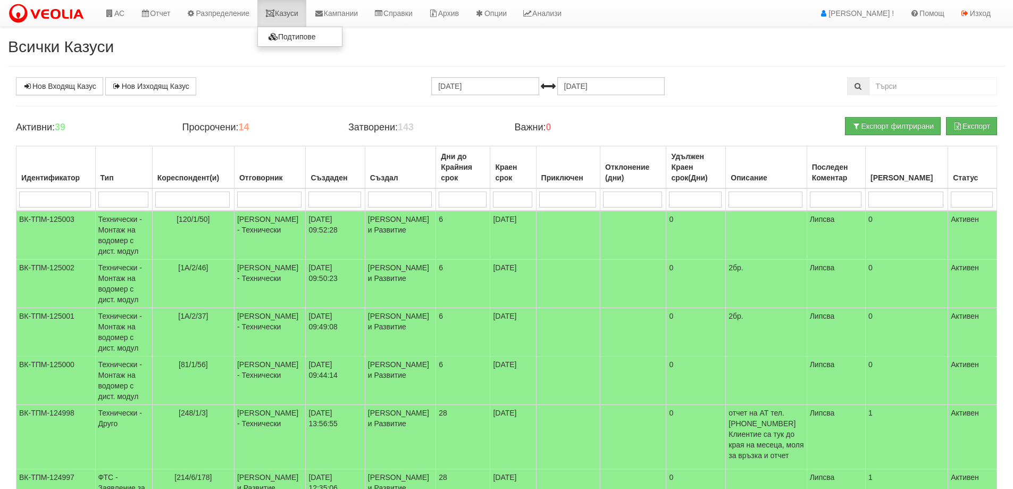
click at [302, 13] on link "Казуси" at bounding box center [281, 13] width 49 height 27
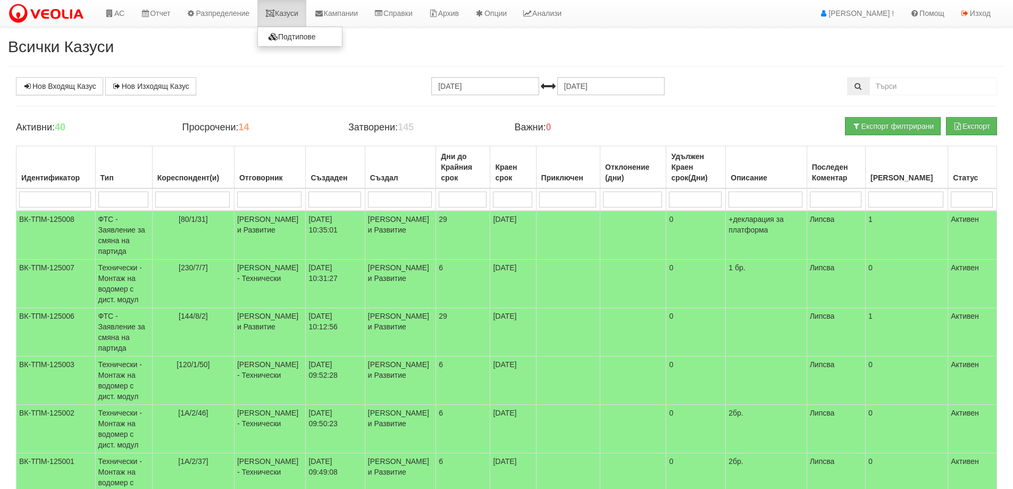
click at [285, 9] on link "Казуси" at bounding box center [281, 13] width 49 height 27
click at [70, 89] on link "Нов Входящ Казус" at bounding box center [59, 86] width 87 height 18
click at [117, 15] on link "АС" at bounding box center [115, 13] width 36 height 27
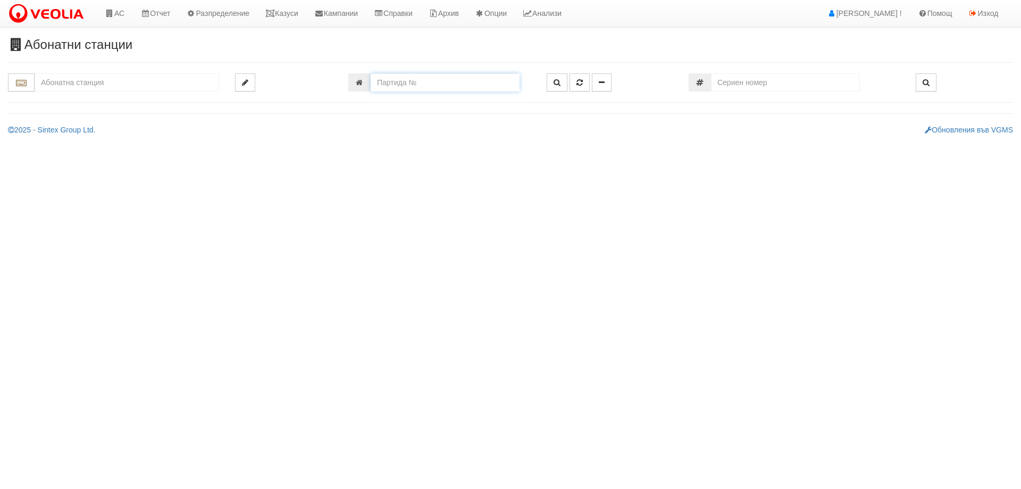
click at [430, 82] on input "number" at bounding box center [445, 82] width 149 height 18
type input "24984"
type input "009/Е - "ВЕОЛИЯ ЕНЕРДЖИ ВАРНА " ЕАД"
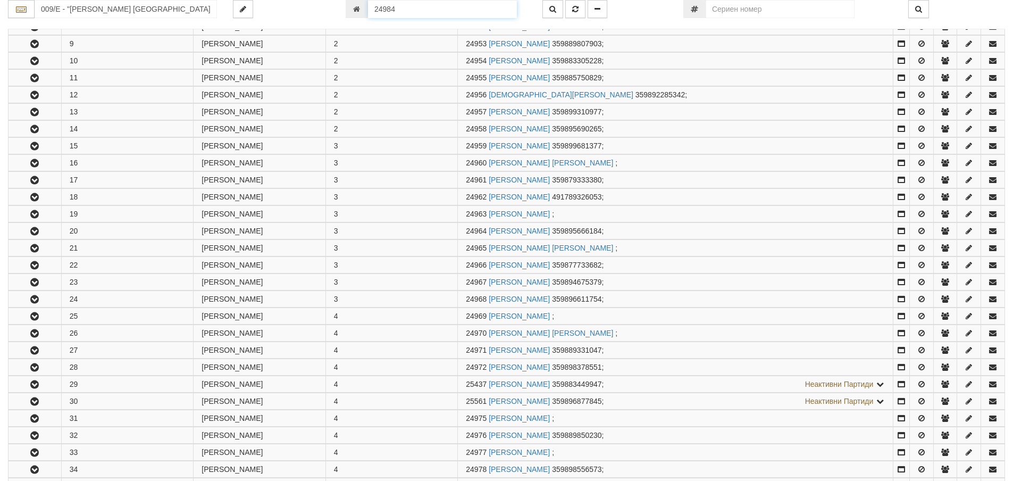
scroll to position [730, 0]
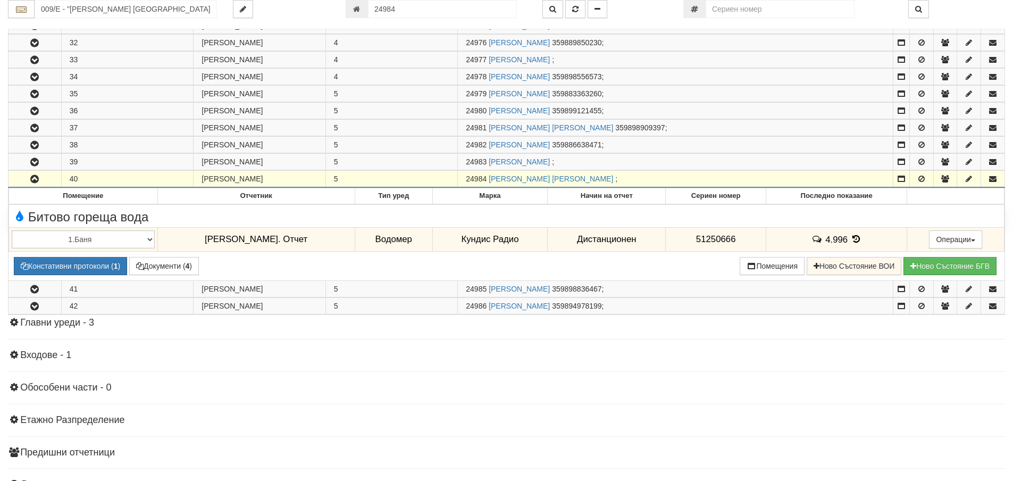
click at [41, 180] on button "button" at bounding box center [35, 179] width 53 height 16
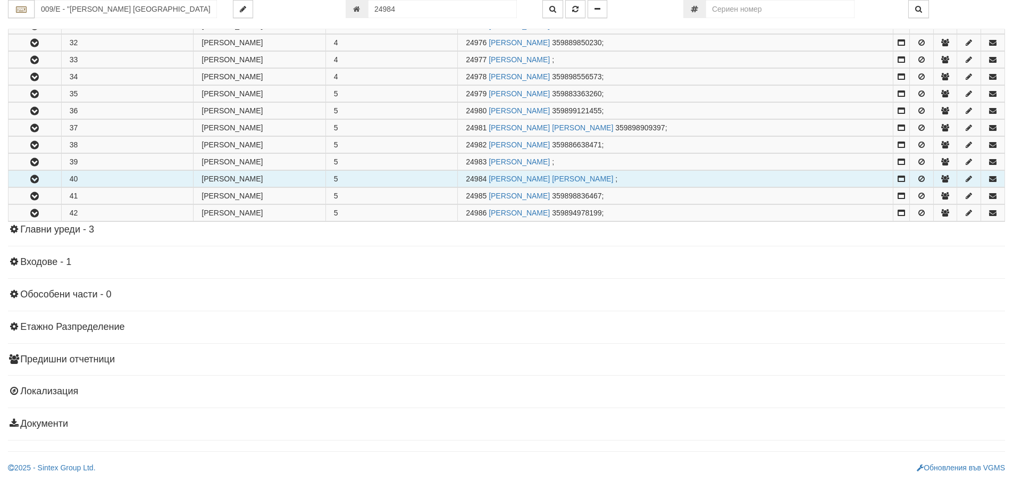
click at [40, 180] on icon "button" at bounding box center [34, 179] width 13 height 7
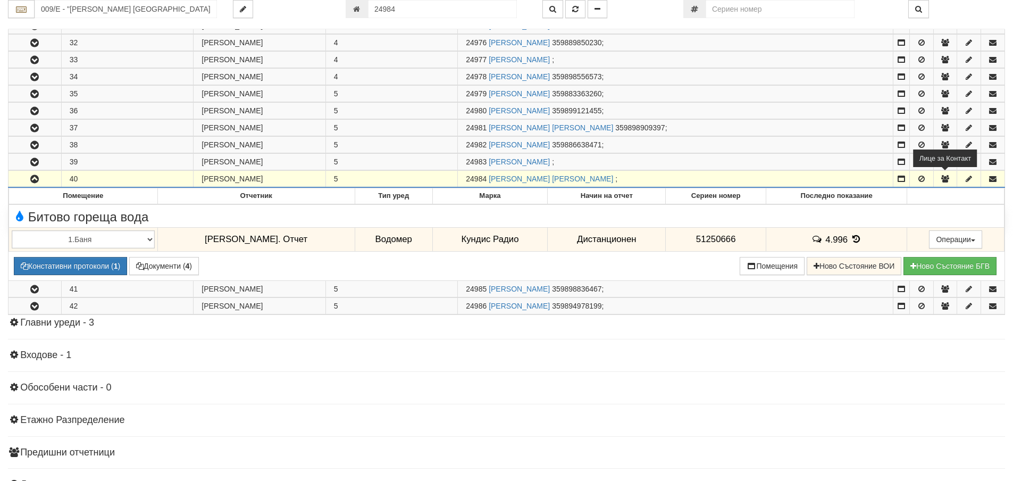
click at [938, 181] on button "button" at bounding box center [945, 179] width 23 height 16
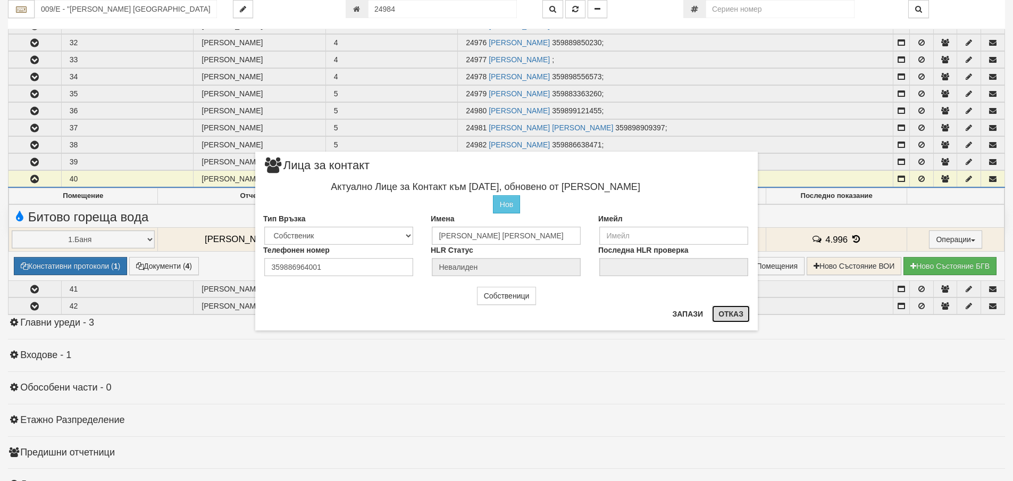
click at [748, 312] on button "Отказ" at bounding box center [731, 313] width 38 height 17
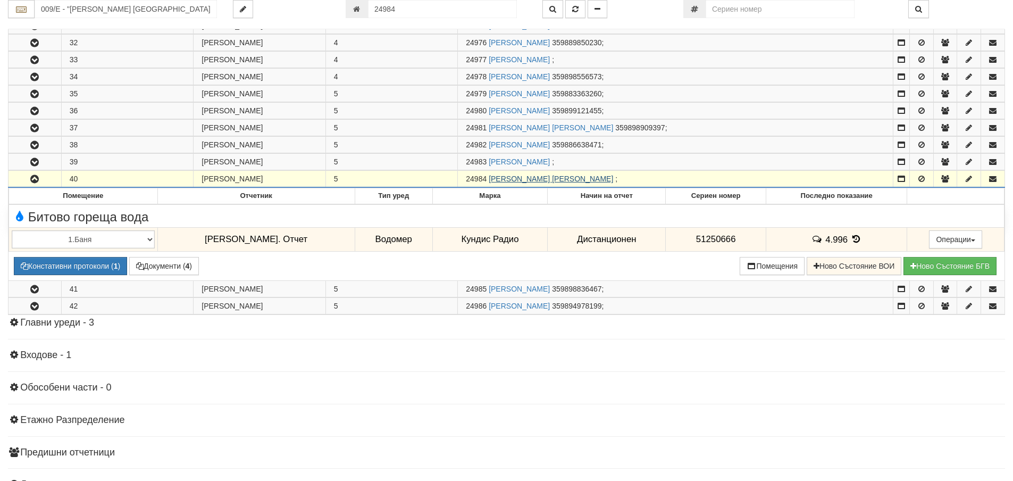
click at [554, 176] on link "ШЕНДУХАН ШАИБОВА ШАБАНОВА" at bounding box center [551, 178] width 124 height 9
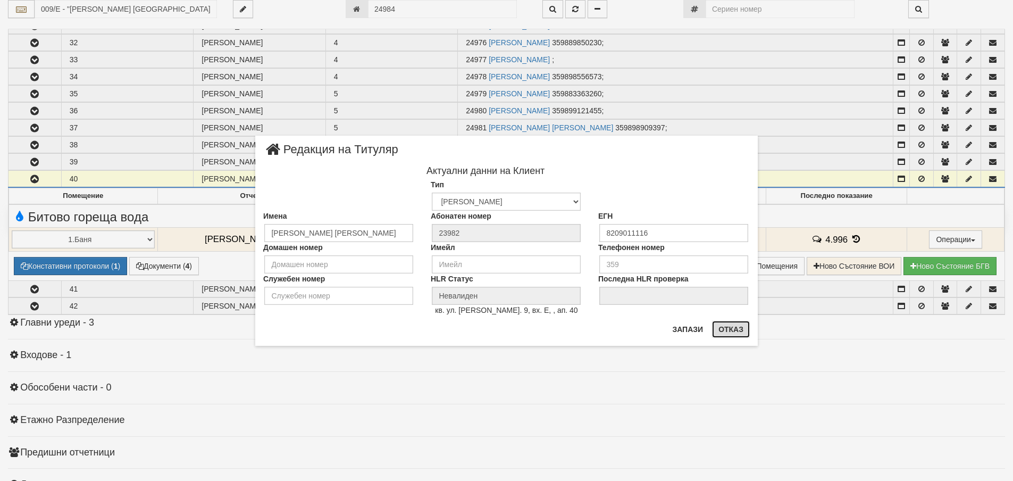
click at [740, 335] on button "Отказ" at bounding box center [731, 329] width 38 height 17
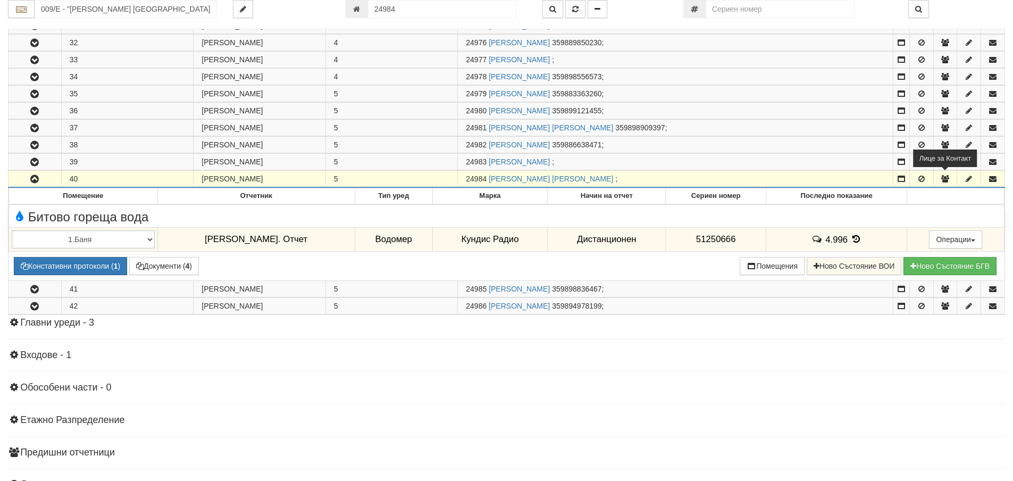
click at [944, 181] on icon "button" at bounding box center [945, 178] width 10 height 7
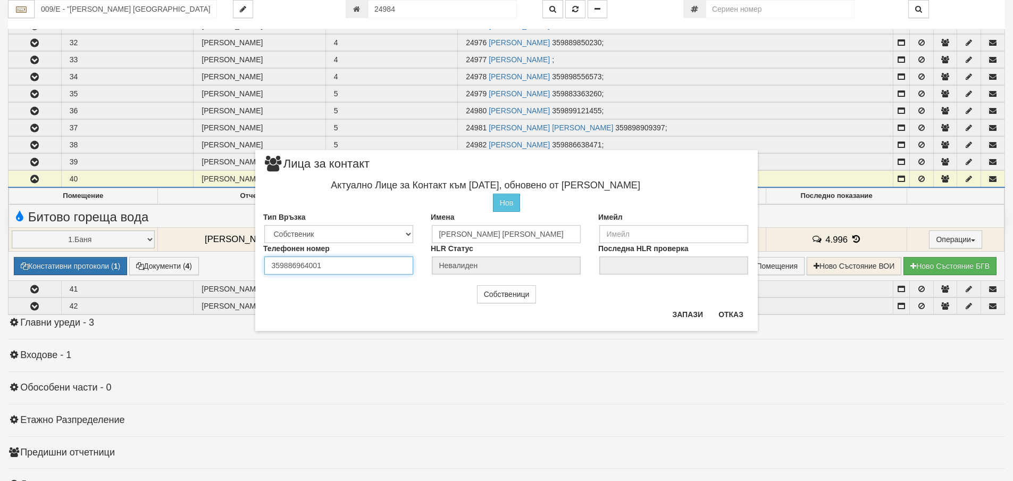
drag, startPoint x: 336, startPoint y: 271, endPoint x: 234, endPoint y: 264, distance: 102.4
click at [234, 264] on div "× Лица за контакт Актуално Лице за Контакт към 14/08/2025, обновено от Констант…" at bounding box center [507, 165] width 622 height 331
click at [692, 315] on button "Запази" at bounding box center [688, 314] width 44 height 17
click at [369, 272] on input "number" at bounding box center [338, 265] width 149 height 18
click at [672, 312] on button "Запази" at bounding box center [688, 314] width 44 height 17
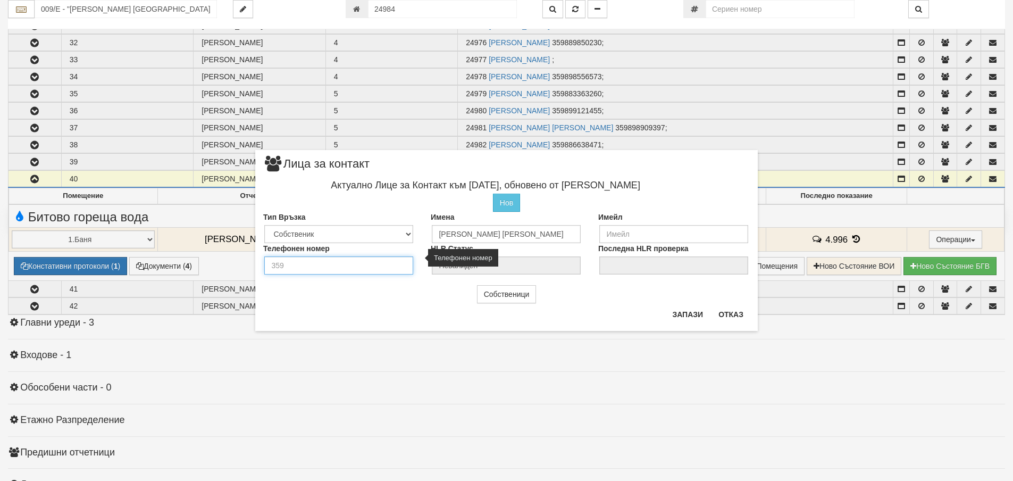
click at [374, 265] on input "number" at bounding box center [338, 265] width 149 height 18
type input "35900000000"
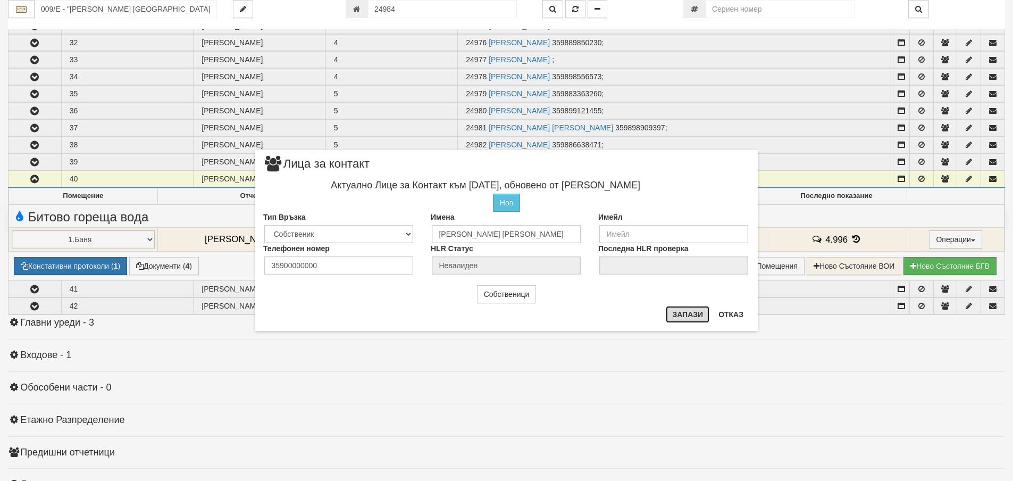
click at [691, 320] on button "Запази" at bounding box center [688, 314] width 44 height 17
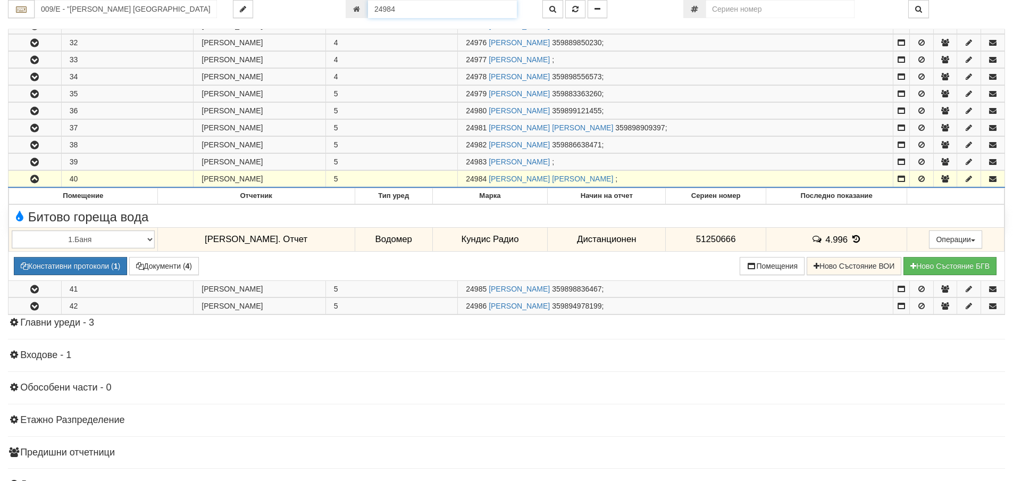
click at [411, 6] on input "24984" at bounding box center [442, 9] width 149 height 18
click at [552, 4] on button "button" at bounding box center [553, 9] width 21 height 18
click at [575, 9] on icon "button" at bounding box center [575, 8] width 6 height 7
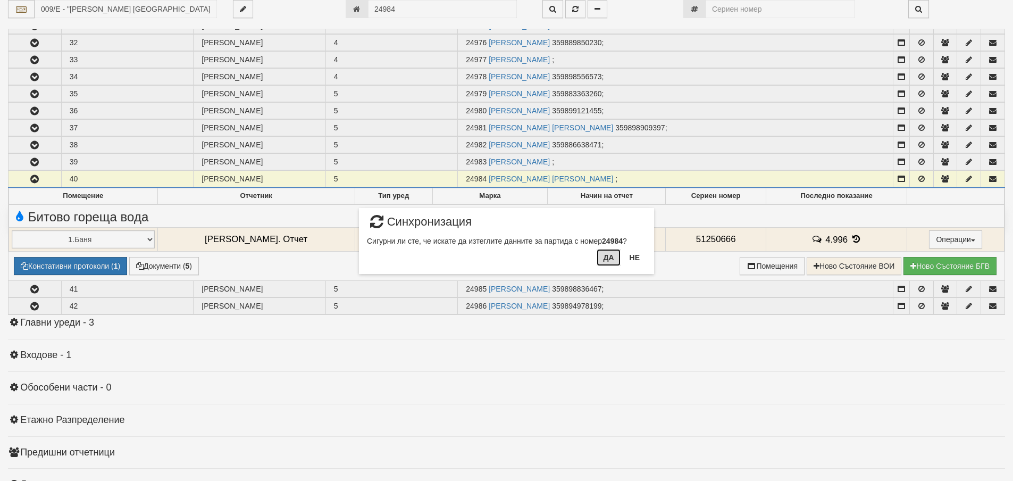
click at [610, 260] on button "Да" at bounding box center [608, 257] width 23 height 17
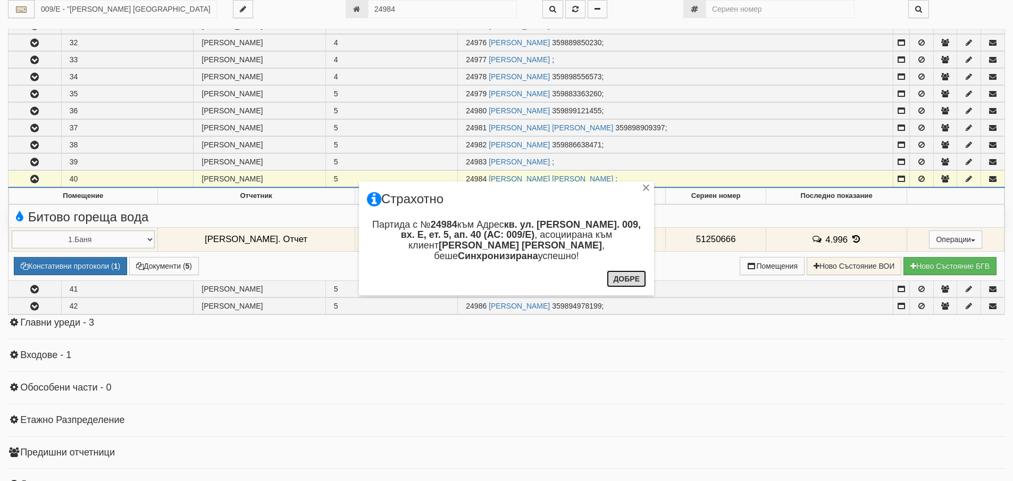
click at [629, 282] on button "Добре" at bounding box center [626, 278] width 39 height 17
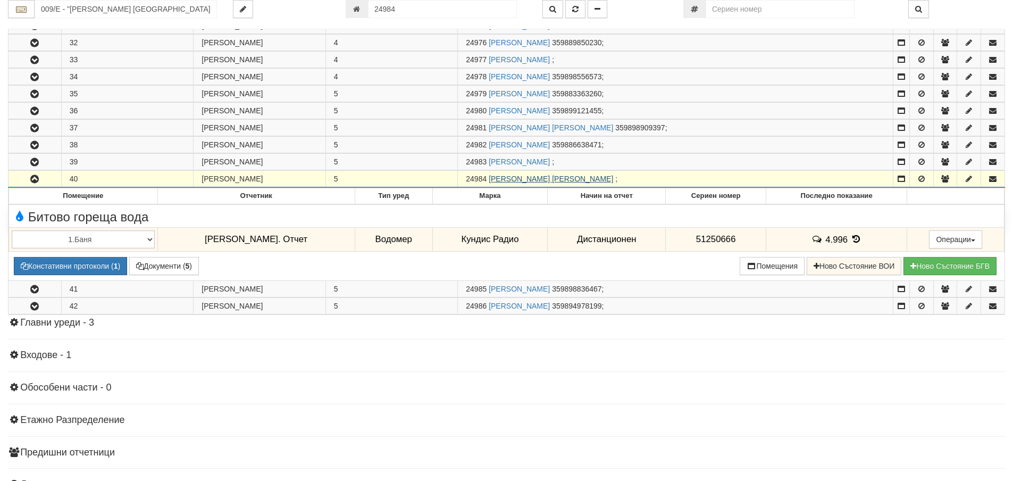
click at [585, 177] on link "[PERSON_NAME] [PERSON_NAME]" at bounding box center [551, 178] width 124 height 9
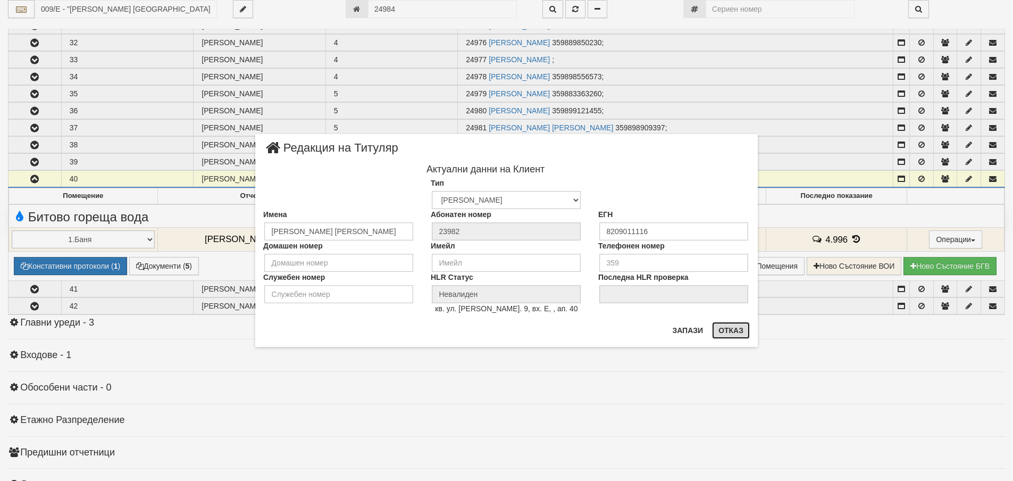
click at [734, 327] on button "Отказ" at bounding box center [731, 330] width 38 height 17
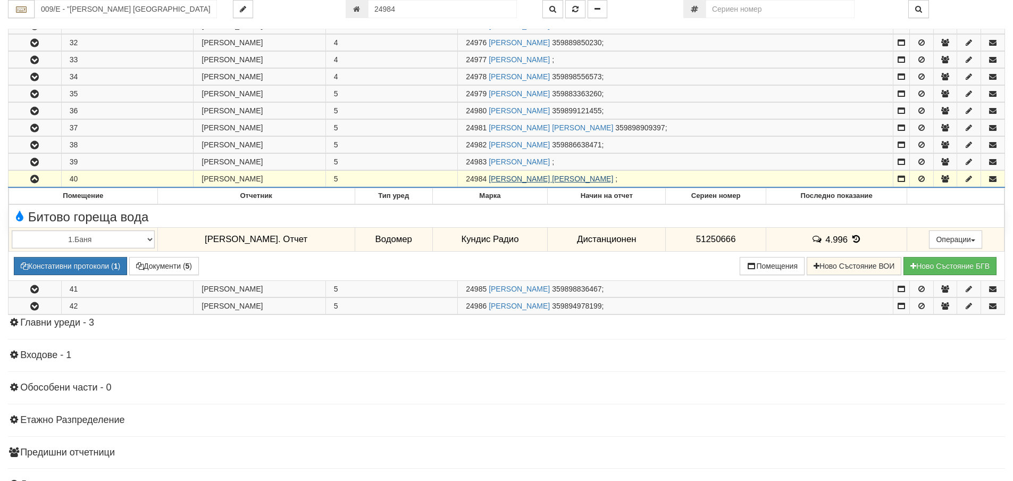
click at [535, 182] on link "[PERSON_NAME] [PERSON_NAME]" at bounding box center [551, 178] width 124 height 9
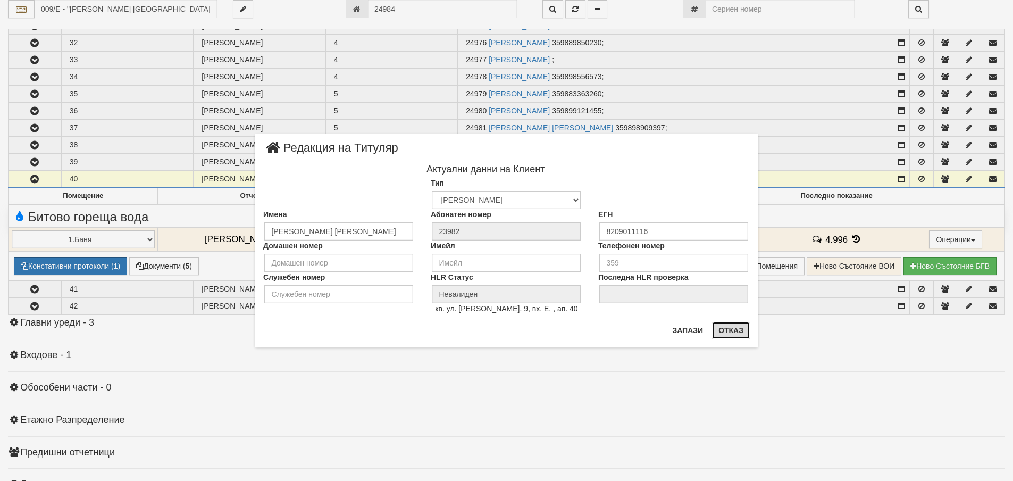
click at [736, 337] on button "Отказ" at bounding box center [731, 330] width 38 height 17
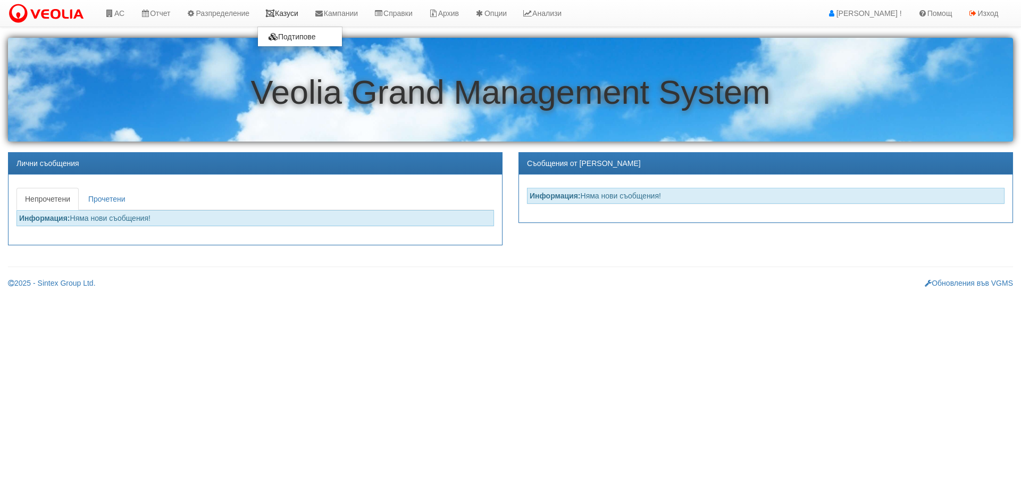
click at [286, 9] on link "Казуси" at bounding box center [281, 13] width 49 height 27
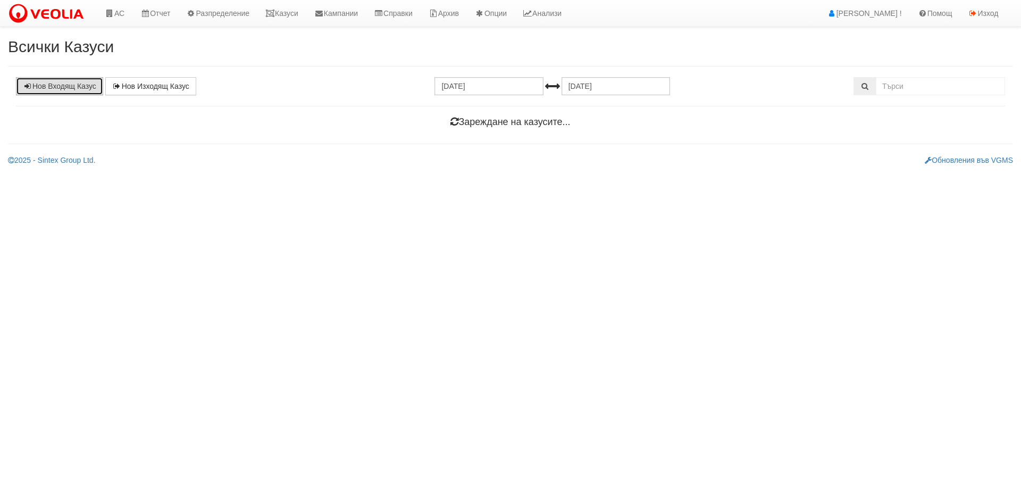
click at [47, 81] on link "Нов Входящ Казус" at bounding box center [59, 86] width 87 height 18
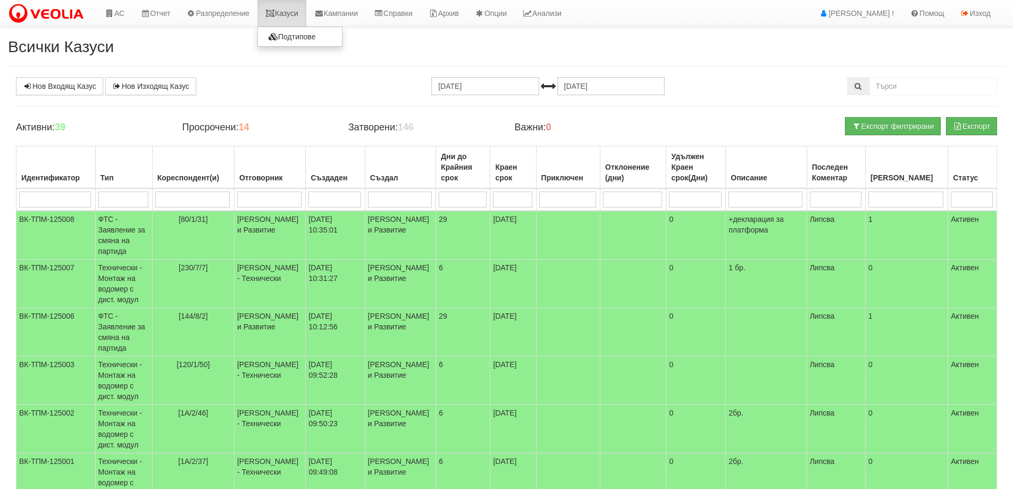
click at [284, 10] on link "Казуси" at bounding box center [281, 13] width 49 height 27
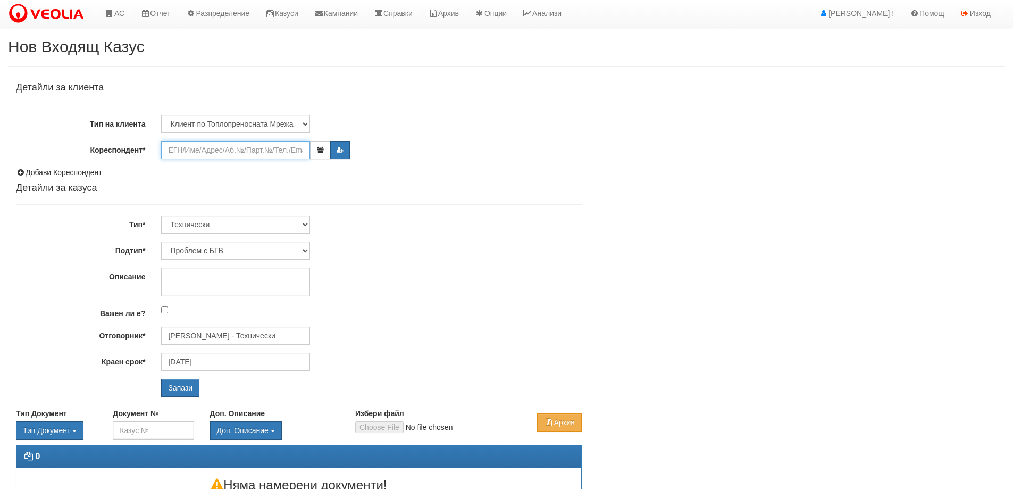
click at [260, 146] on input "Кореспондент*" at bounding box center [235, 150] width 149 height 18
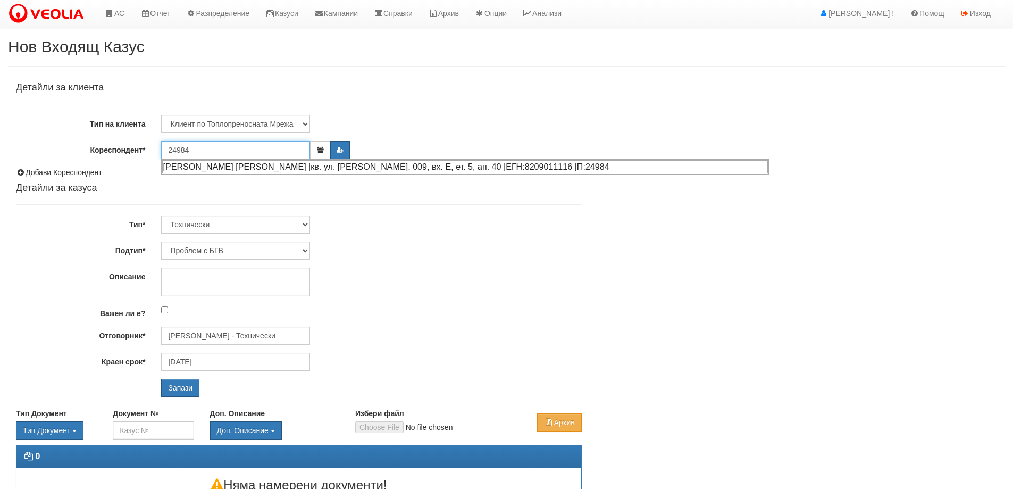
click at [267, 168] on div "[PERSON_NAME] [PERSON_NAME] |кв. ул. [PERSON_NAME]. 009, вх. Е, ет. 5, ап. 40 |…" at bounding box center [465, 166] width 606 height 13
type input "[PERSON_NAME] [PERSON_NAME]"
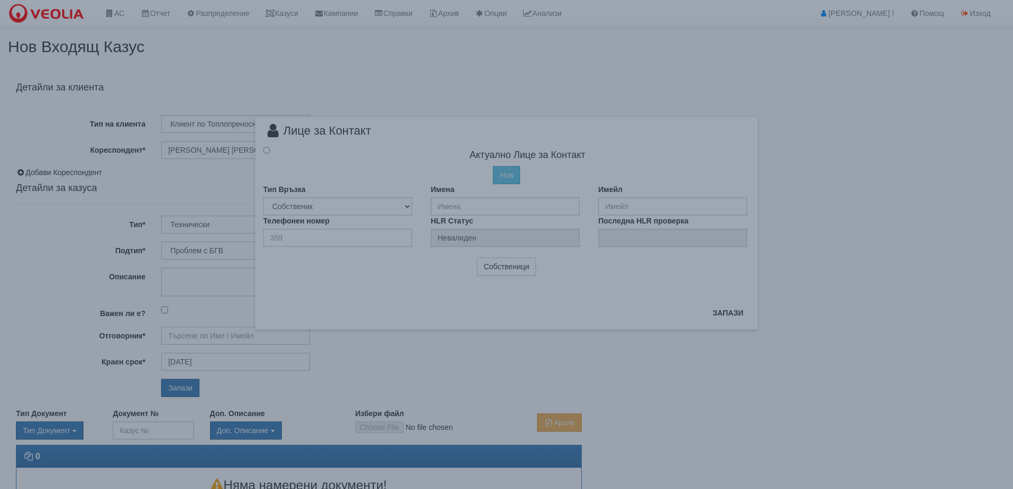
radio input "true"
type input "[PERSON_NAME] - Технически"
type input "[PERSON_NAME] [PERSON_NAME]"
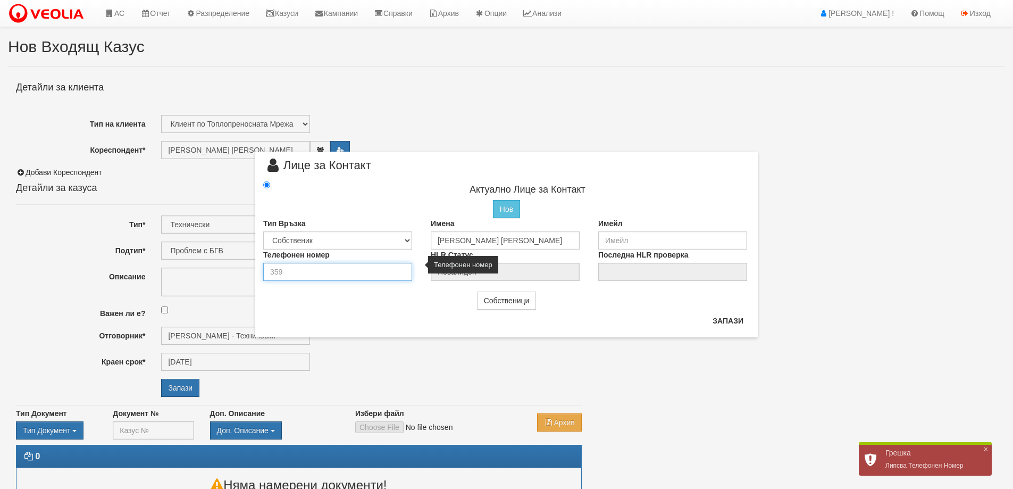
click at [329, 270] on input "number" at bounding box center [337, 272] width 149 height 18
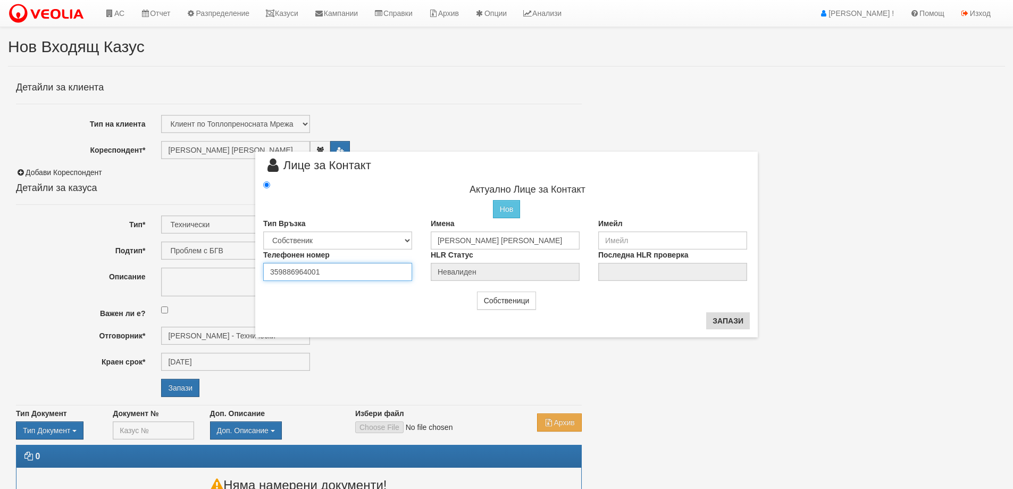
type input "359886964001"
click at [736, 327] on button "Запази" at bounding box center [728, 320] width 44 height 17
radio input "true"
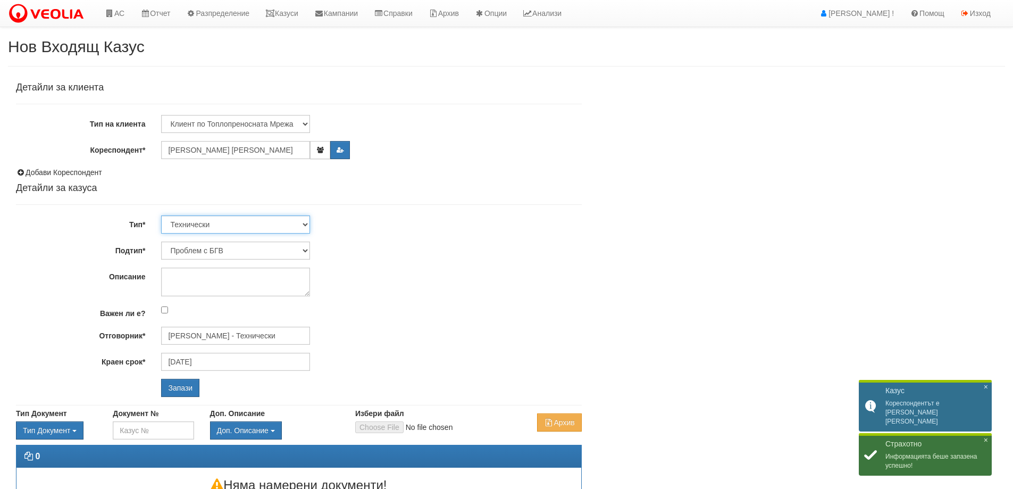
click at [269, 226] on select "Технически ФТС Търговски Административен Производствен Експлоатационен Финансов…" at bounding box center [235, 224] width 149 height 18
select select "1"
click at [161, 215] on select "Технически ФТС Търговски Административен Производствен Експлоатационен Финансов…" at bounding box center [235, 224] width 149 height 18
type input "[DATE]"
type input "[PERSON_NAME] и Развитие"
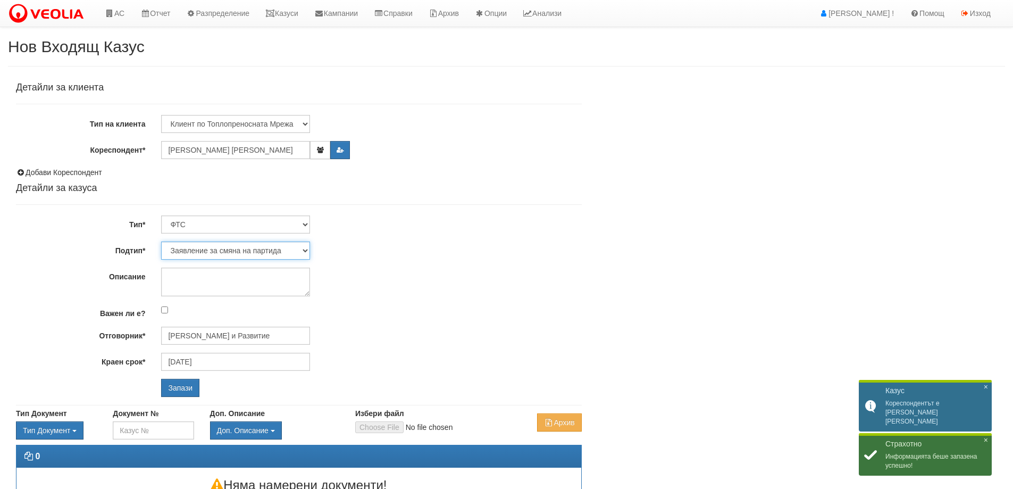
click at [255, 248] on select "Заявление за смяна на партида Заявление за равни месечни вноски Разпределение о…" at bounding box center [235, 251] width 149 height 18
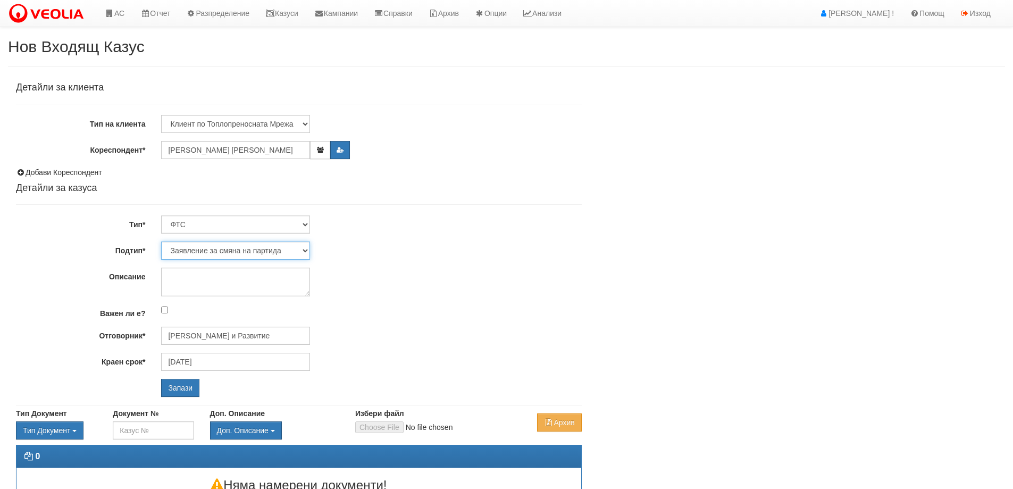
select select "Други"
click at [161, 242] on select "Заявление за смяна на партида Заявление за равни месечни вноски Разпределение о…" at bounding box center [235, 251] width 149 height 18
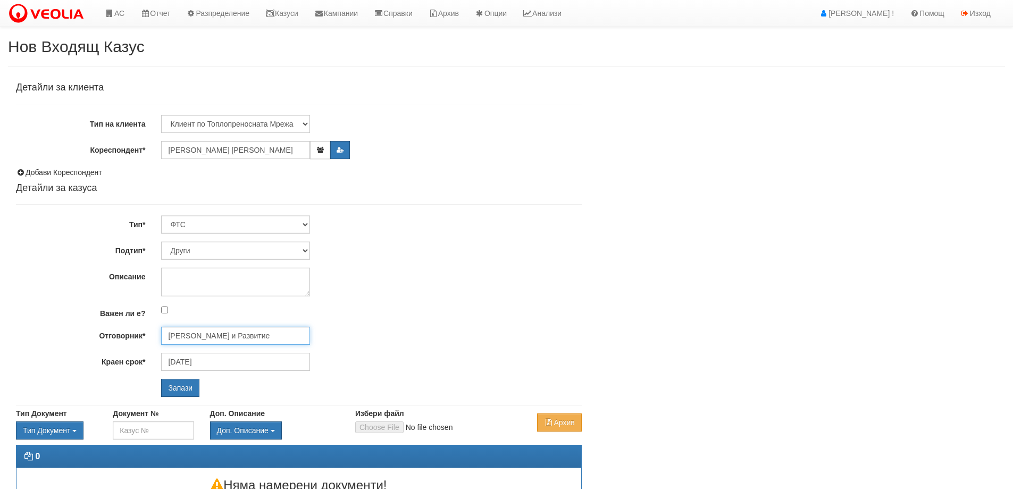
click at [235, 336] on input "[PERSON_NAME] и Развитие" at bounding box center [235, 336] width 149 height 18
click at [254, 357] on div "[PERSON_NAME] и Развитие" at bounding box center [465, 352] width 606 height 13
type input "[PERSON_NAME] и Развитие"
click at [239, 277] on textarea "Описание" at bounding box center [235, 282] width 149 height 29
type textarea "Проба"
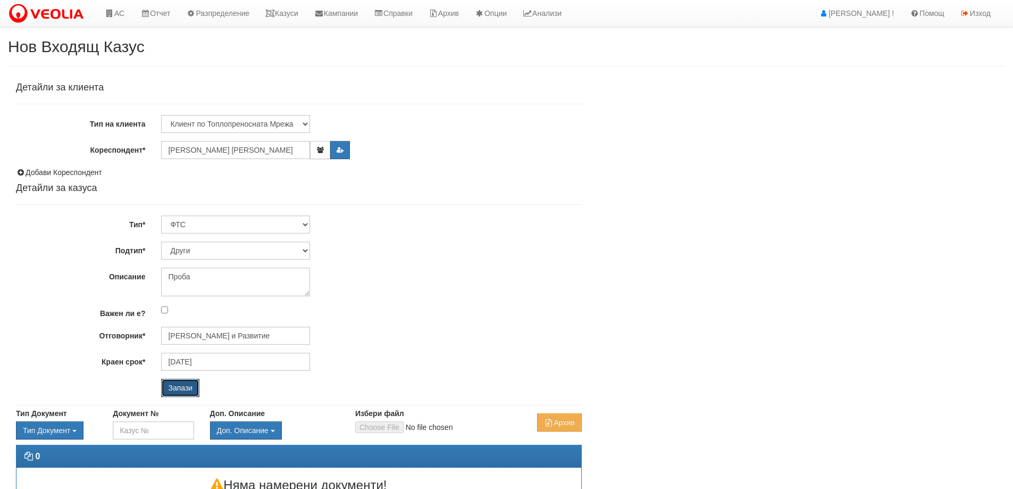
click at [188, 381] on input "Запази" at bounding box center [180, 388] width 38 height 18
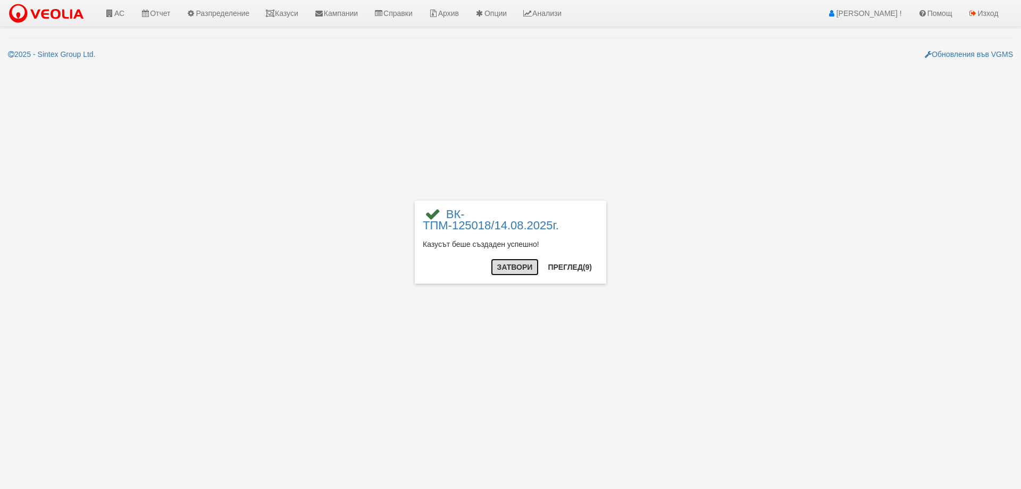
click at [522, 267] on button "Затвори" at bounding box center [515, 267] width 48 height 17
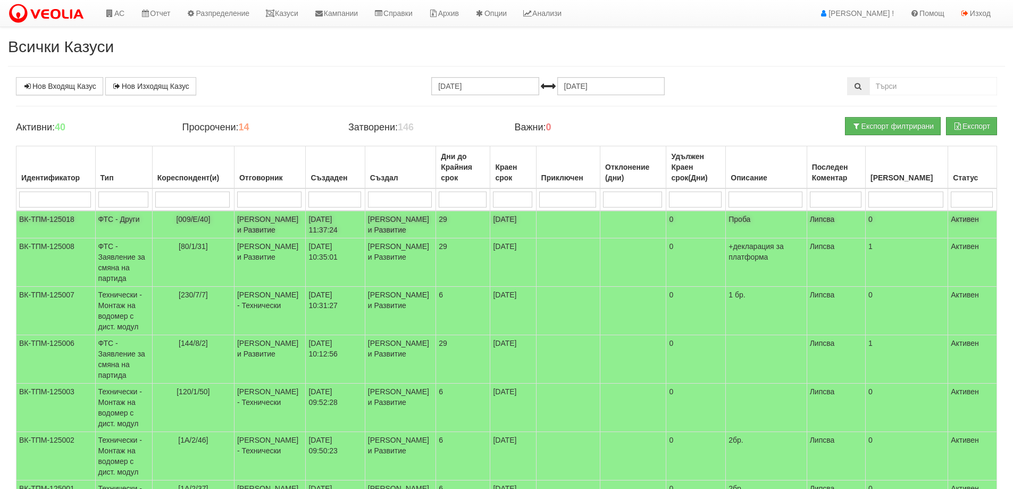
click at [275, 224] on td "[PERSON_NAME] и Развитие" at bounding box center [269, 225] width 71 height 28
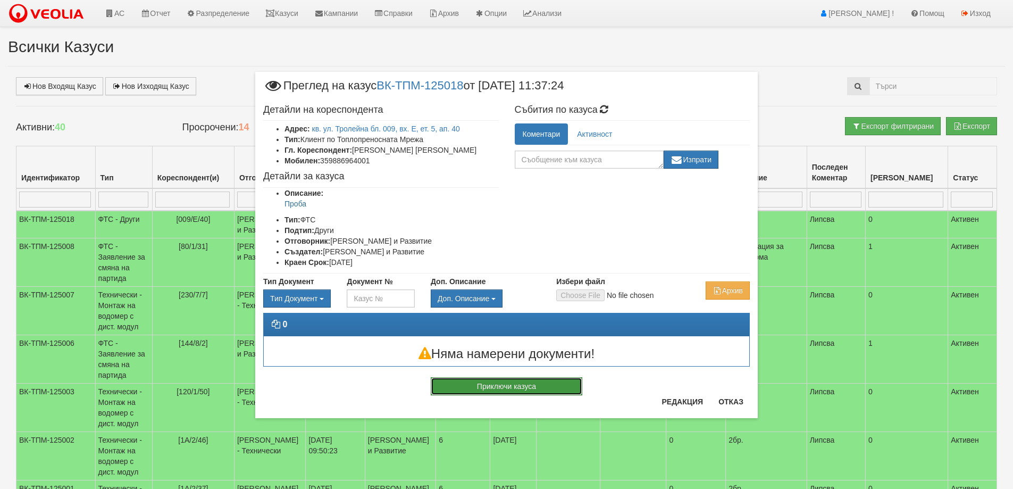
click at [486, 381] on button "Приключи казуса" at bounding box center [507, 386] width 152 height 18
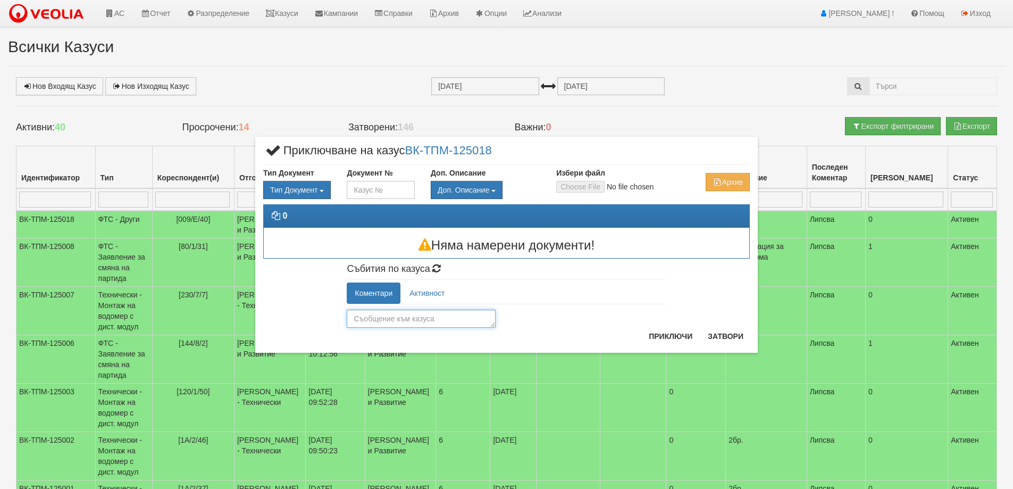
click at [428, 311] on textarea at bounding box center [421, 319] width 149 height 18
click at [734, 339] on button "Затвори" at bounding box center [726, 336] width 48 height 17
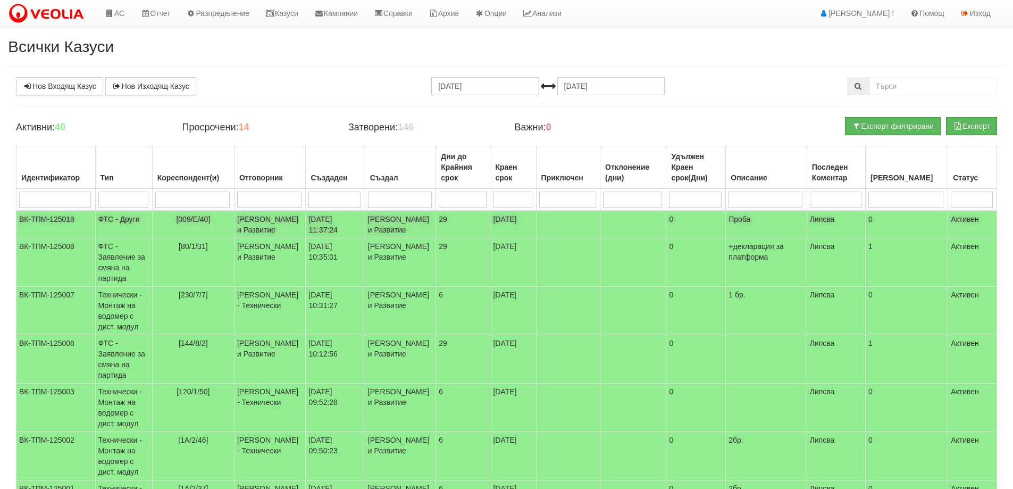
click at [284, 236] on td "[PERSON_NAME] и Развитие" at bounding box center [269, 225] width 71 height 28
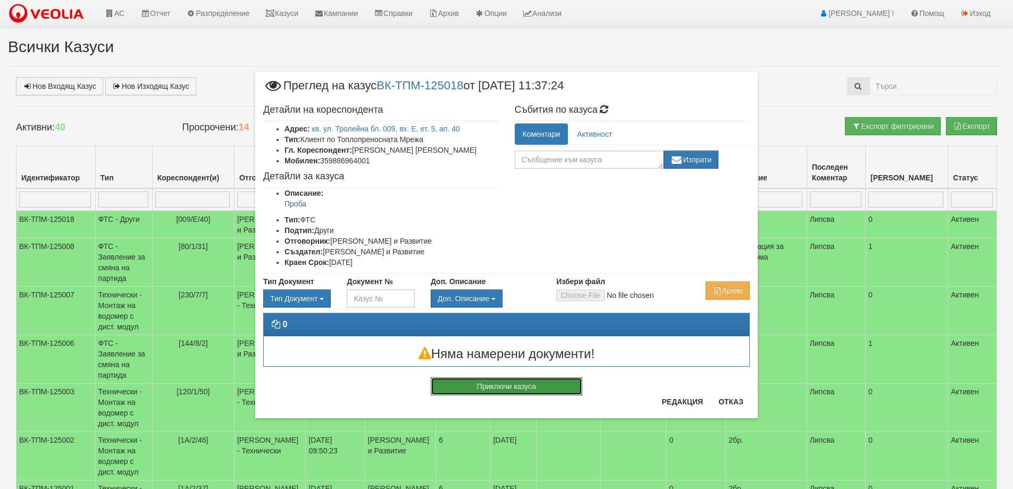
click at [555, 390] on button "Приключи казуса" at bounding box center [507, 386] width 152 height 18
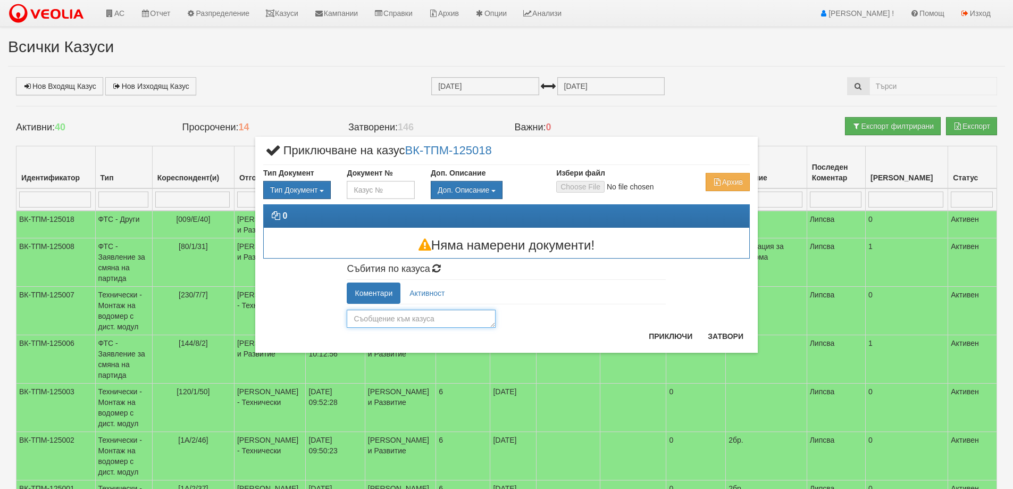
click at [468, 320] on textarea at bounding box center [421, 319] width 149 height 18
type textarea "Пробен сигнал"
click at [695, 337] on button "Приключи" at bounding box center [671, 336] width 56 height 17
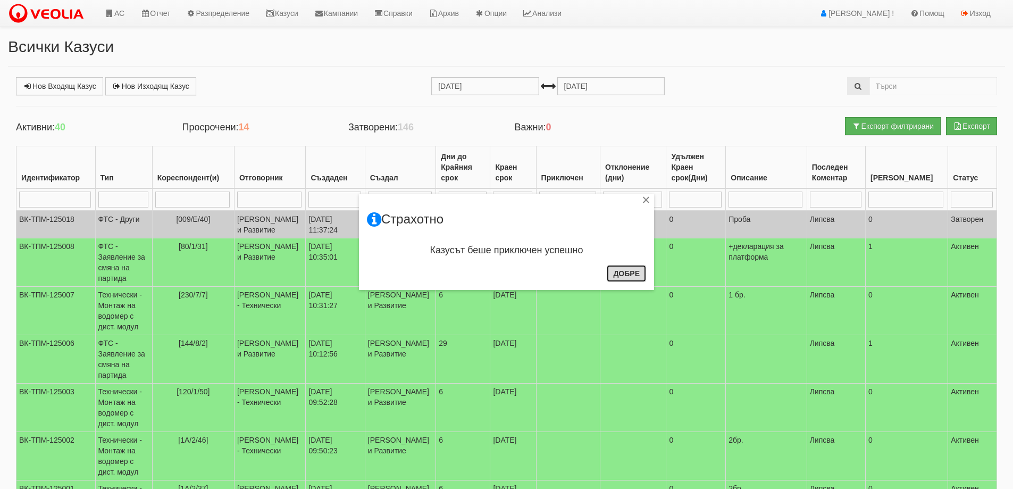
click at [631, 273] on button "Добре" at bounding box center [626, 273] width 39 height 17
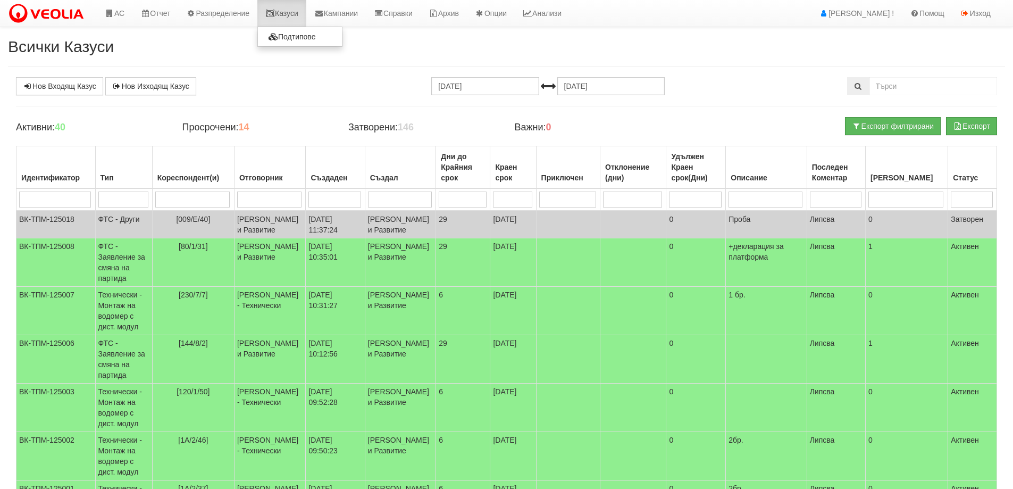
click at [302, 13] on link "Казуси" at bounding box center [281, 13] width 49 height 27
click at [112, 16] on icon at bounding box center [110, 13] width 10 height 7
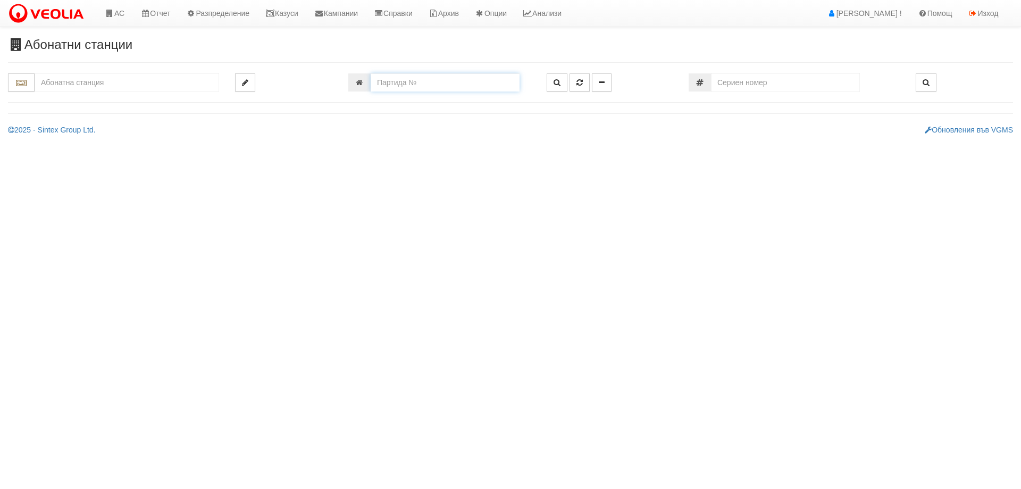
click at [410, 82] on input "number" at bounding box center [445, 82] width 149 height 18
type input "9912"
type input "026/5 - "[PERSON_NAME] [GEOGRAPHIC_DATA] " ЕАД"
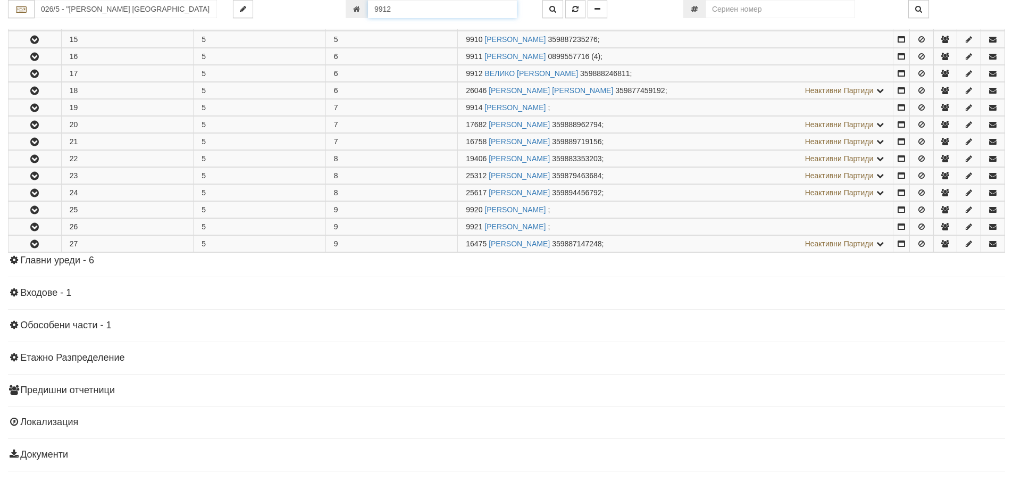
scroll to position [475, 0]
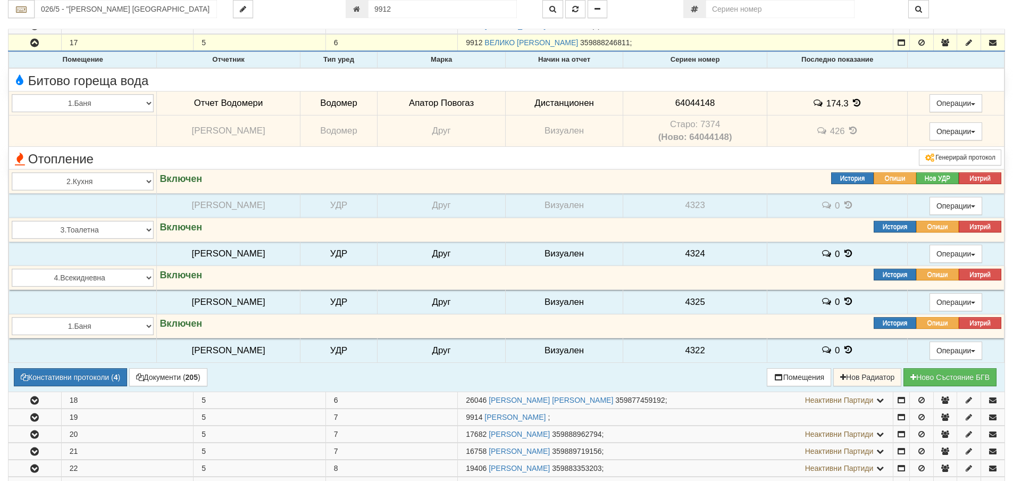
click at [851, 102] on icon at bounding box center [857, 102] width 12 height 9
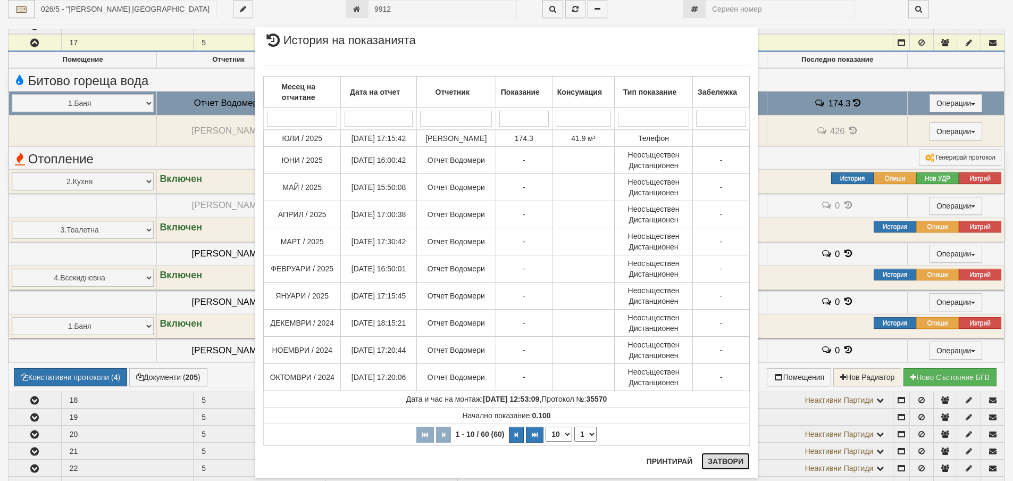
click at [709, 459] on button "Затвори" at bounding box center [726, 461] width 48 height 17
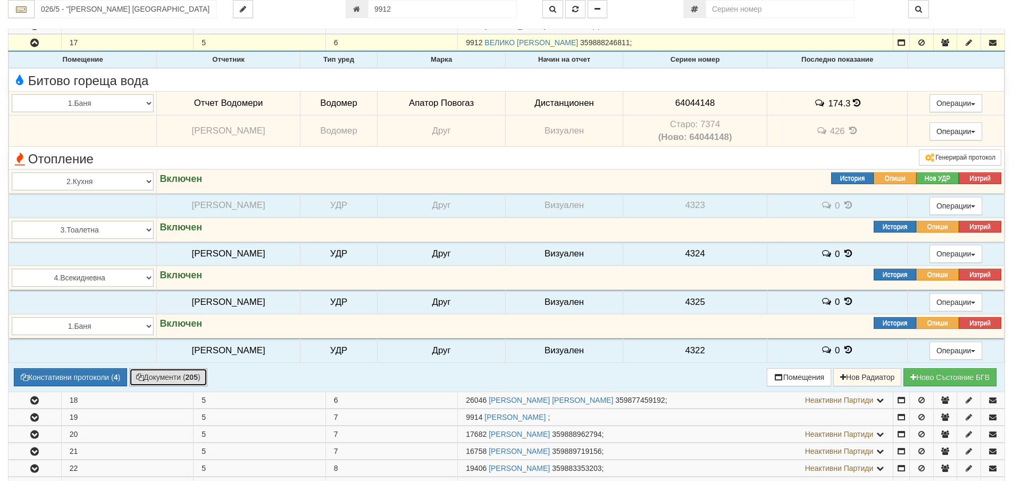
click at [197, 380] on b "205" at bounding box center [192, 377] width 12 height 9
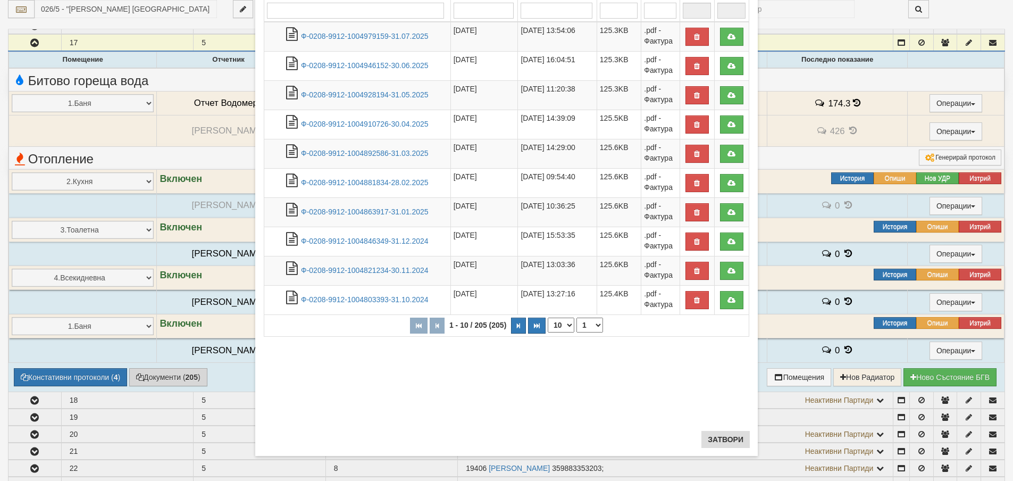
scroll to position [111, 0]
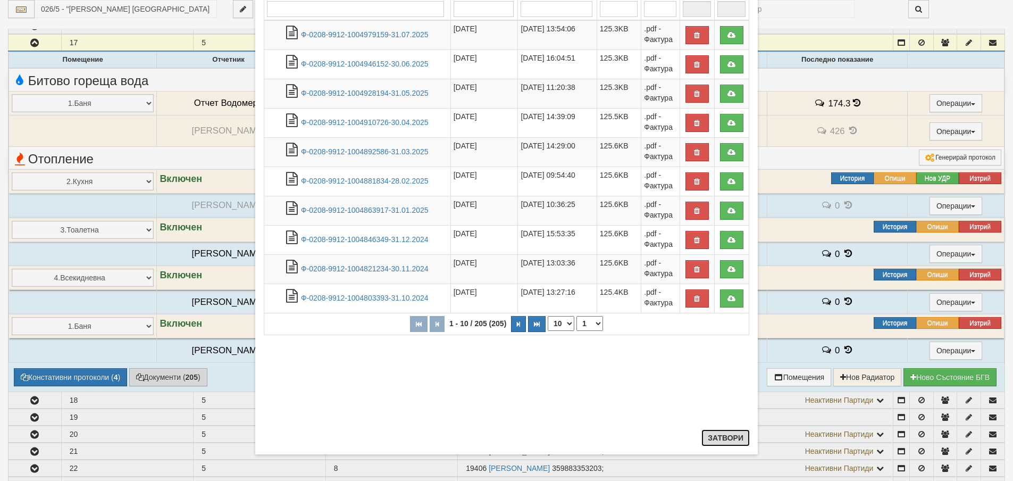
click at [710, 432] on button "Затвори" at bounding box center [726, 437] width 48 height 17
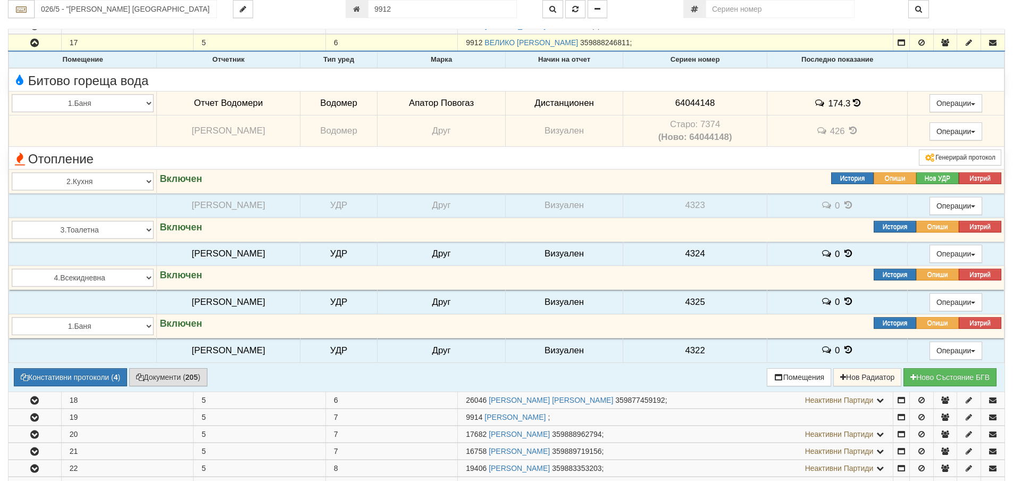
click at [853, 104] on icon at bounding box center [856, 102] width 7 height 9
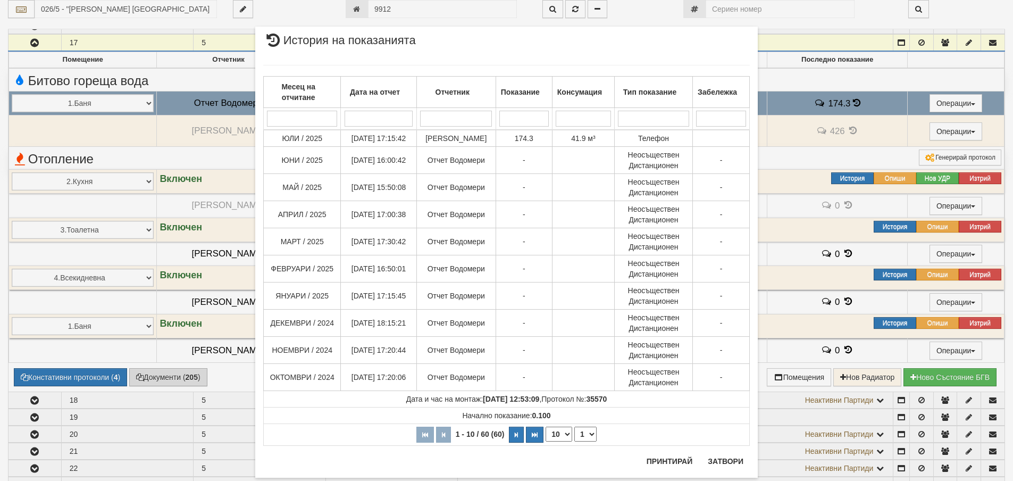
click at [563, 432] on select "10 20 30 40" at bounding box center [559, 434] width 27 height 15
select select "40"
click at [546, 442] on select "10 20 30 40" at bounding box center [559, 434] width 27 height 15
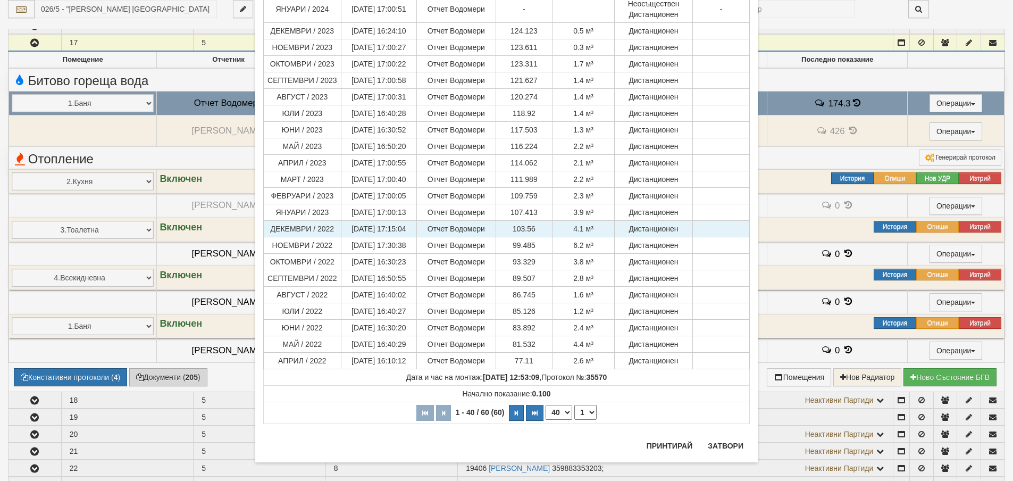
scroll to position [599, 0]
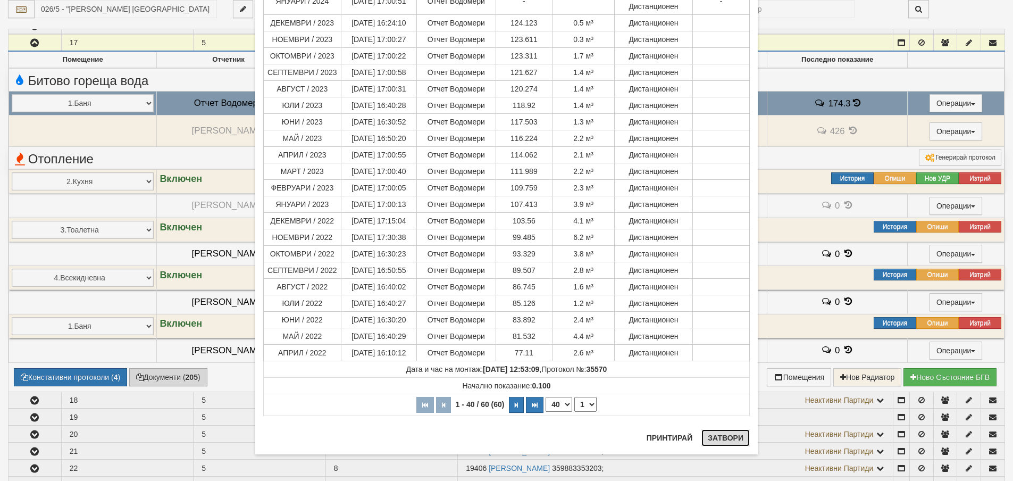
click at [725, 434] on button "Затвори" at bounding box center [726, 437] width 48 height 17
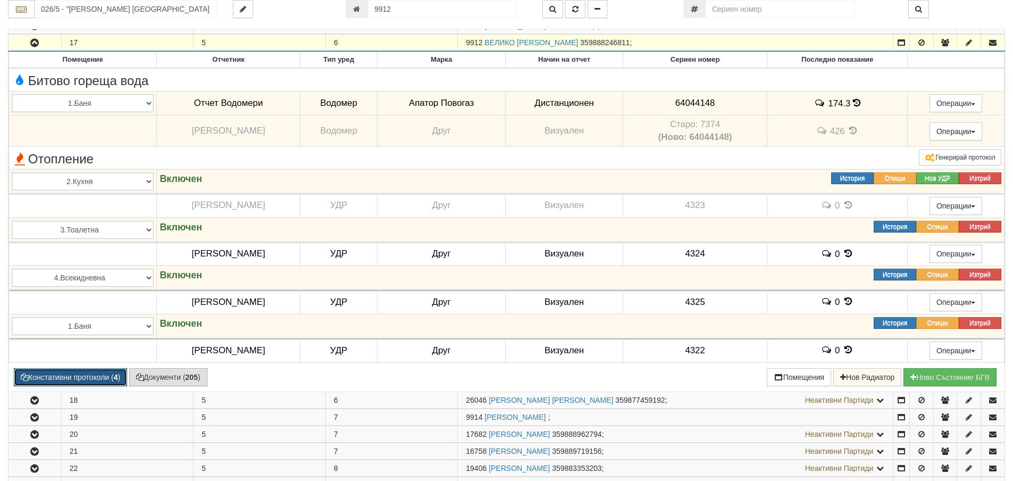
click at [121, 377] on button "Констативни протоколи ( 4 )" at bounding box center [70, 377] width 113 height 18
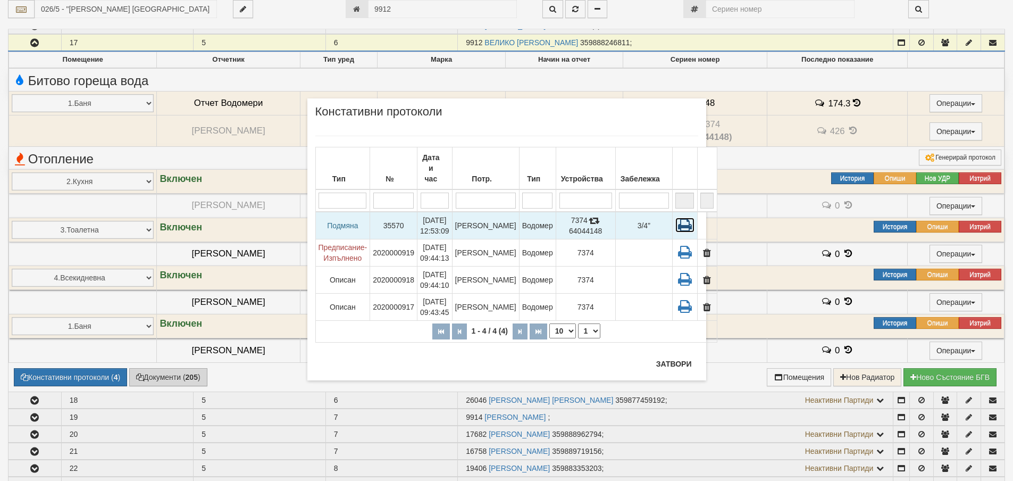
click at [676, 218] on icon at bounding box center [685, 225] width 19 height 15
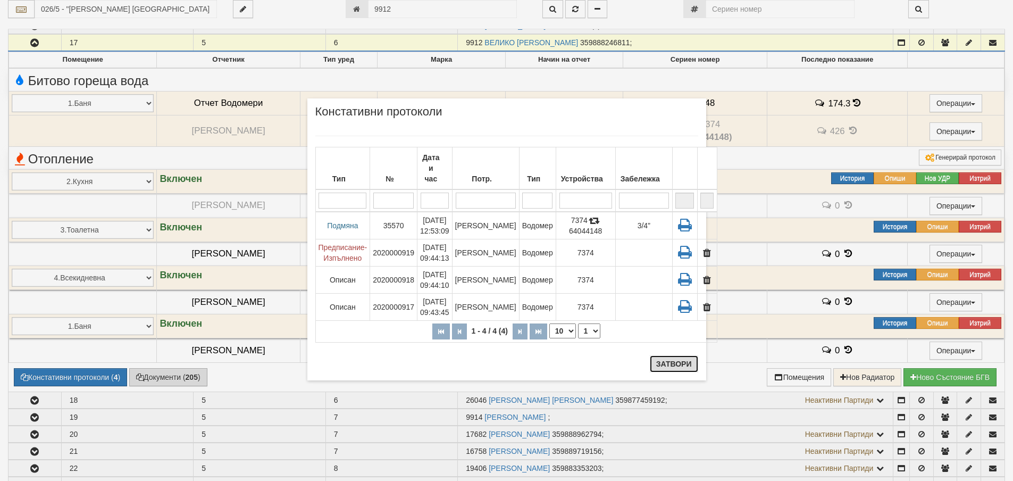
click at [671, 364] on button "Затвори" at bounding box center [674, 363] width 48 height 17
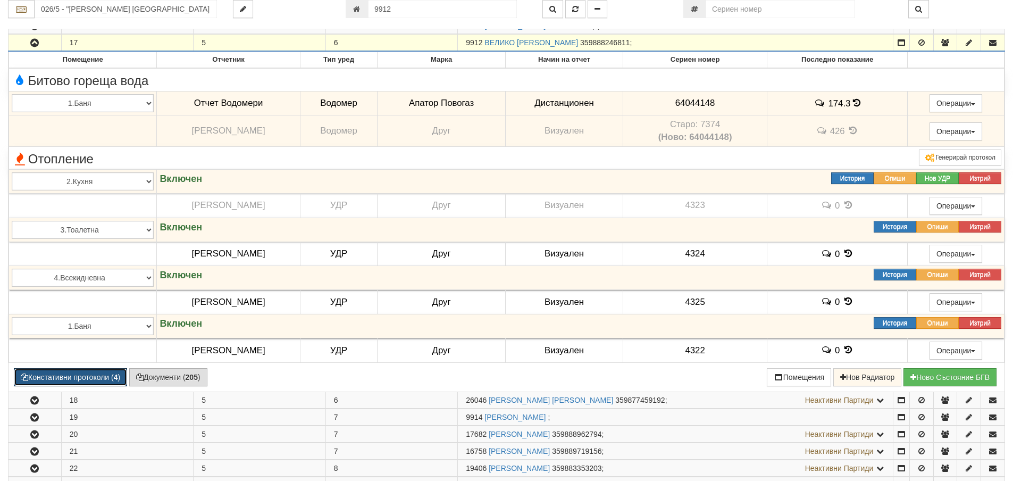
click at [89, 380] on button "Констативни протоколи ( 4 )" at bounding box center [70, 377] width 113 height 18
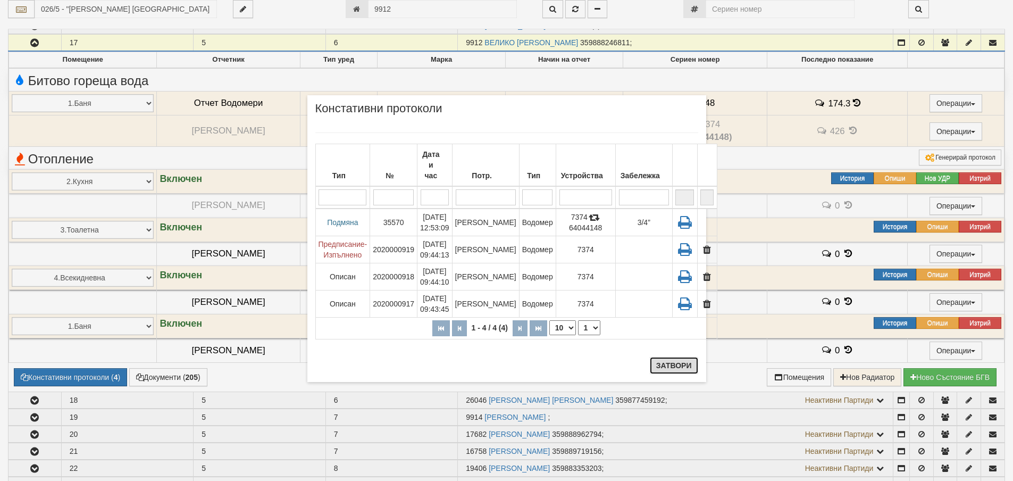
click at [671, 363] on button "Затвори" at bounding box center [674, 365] width 48 height 17
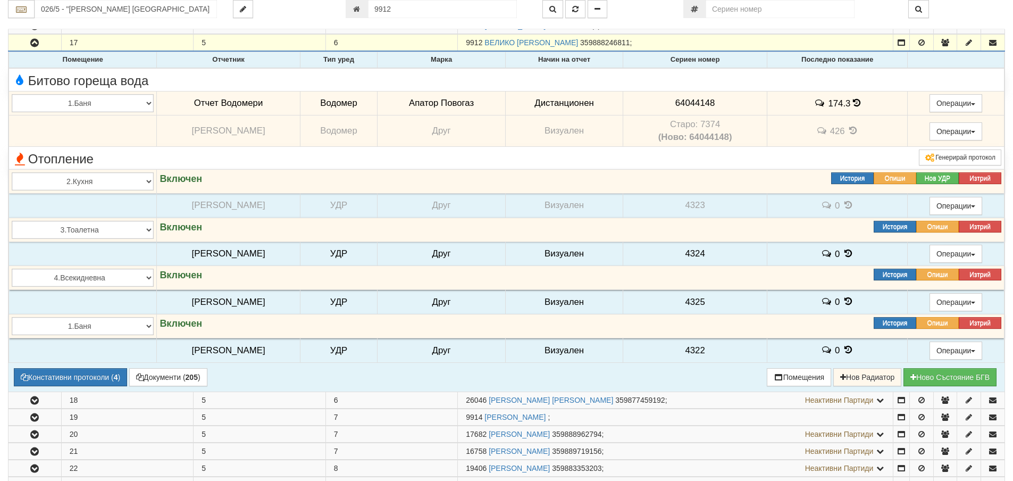
click at [855, 106] on icon at bounding box center [856, 102] width 7 height 9
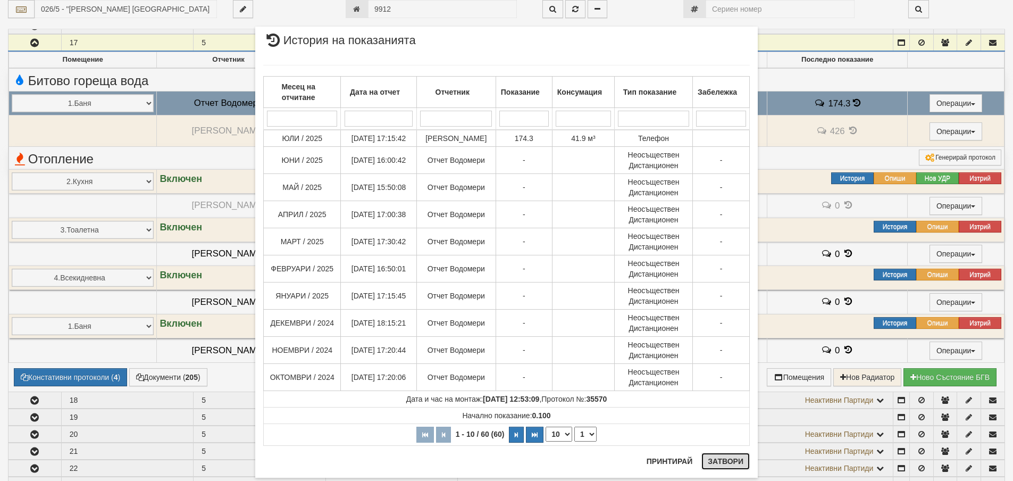
click at [717, 463] on button "Затвори" at bounding box center [726, 461] width 48 height 17
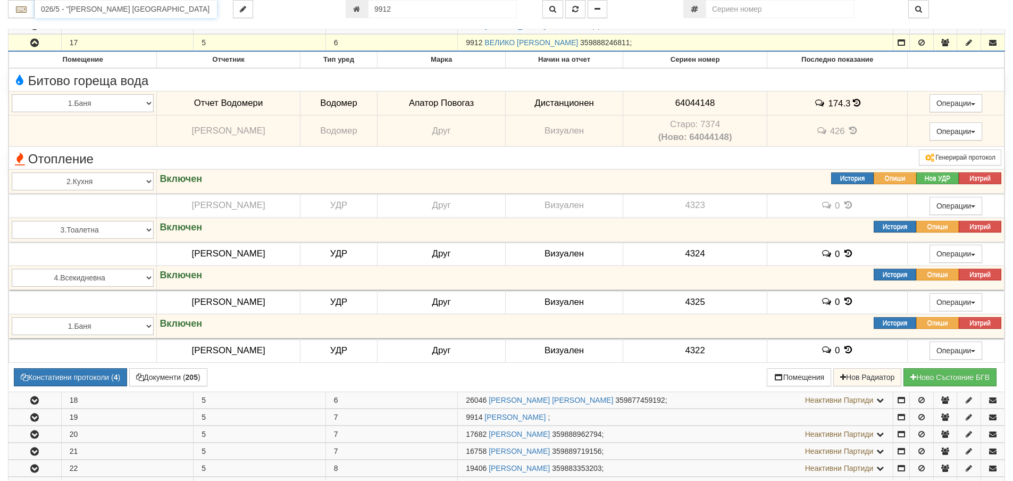
click at [113, 11] on input "026/5 - "ВЕОЛИЯ ЕНЕРДЖИ ВАРНА " ЕАД" at bounding box center [126, 9] width 182 height 18
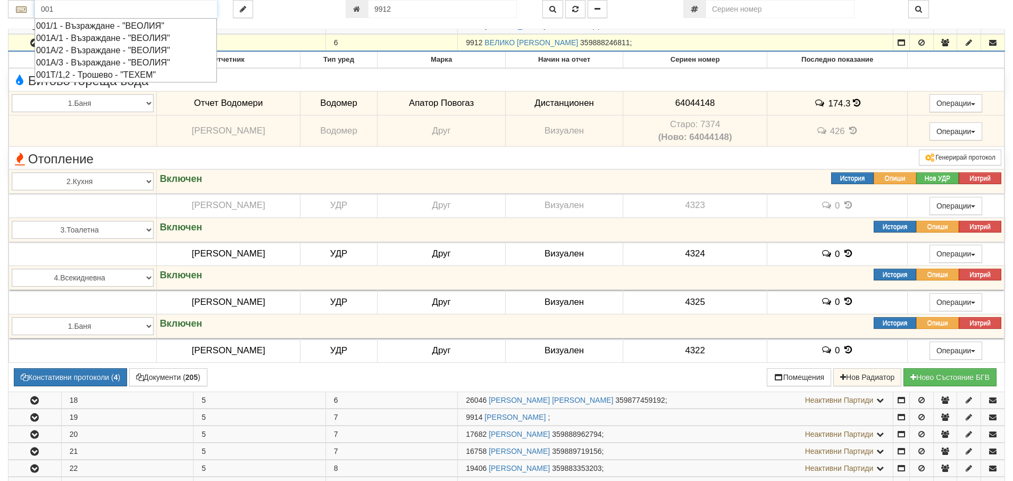
click at [113, 28] on div "001/1 - Възраждане - "ВЕОЛИЯ"" at bounding box center [125, 26] width 179 height 12
type input "001/1 - Възраждане - "ВЕОЛИЯ""
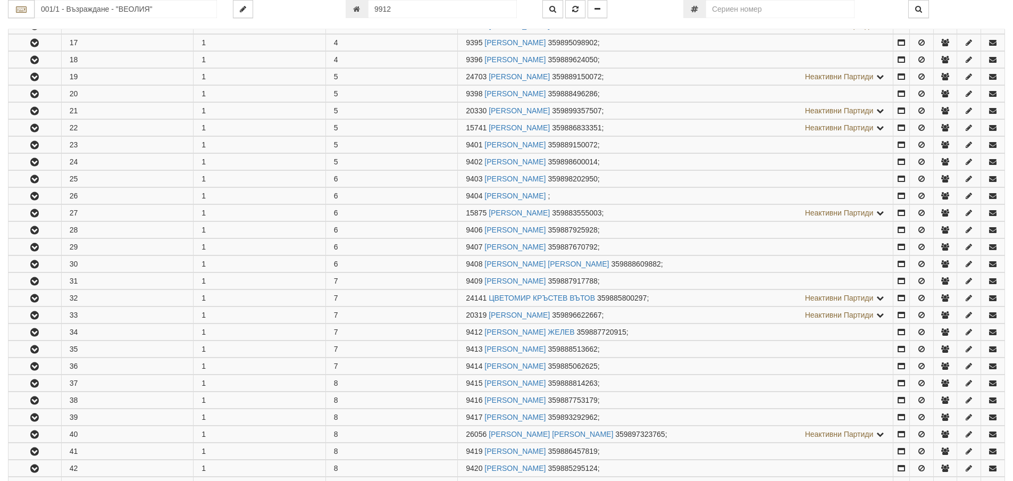
scroll to position [0, 0]
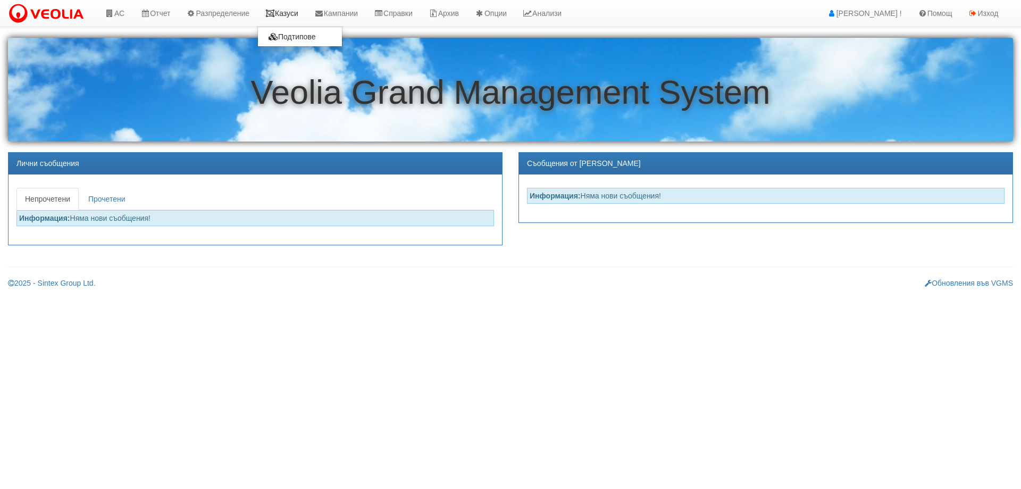
click at [296, 7] on link "Казуси" at bounding box center [281, 13] width 49 height 27
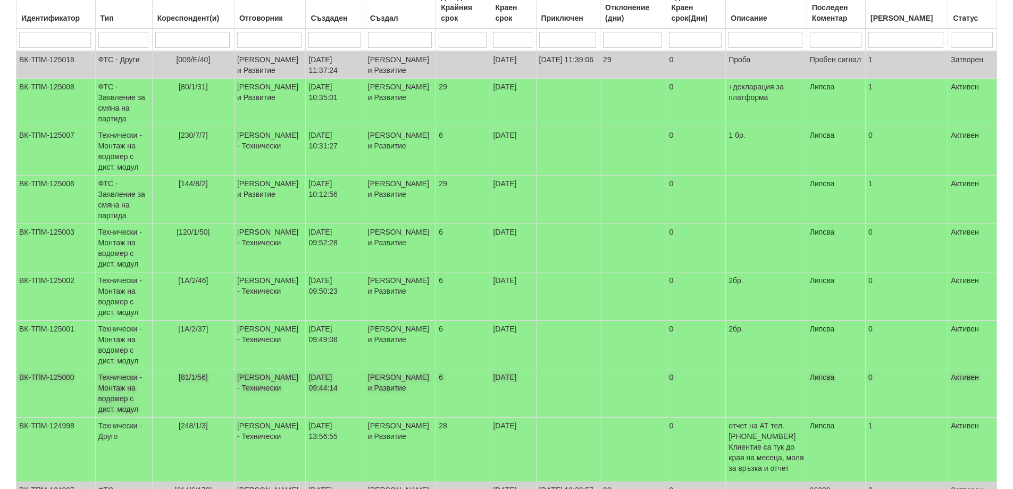
scroll to position [106, 0]
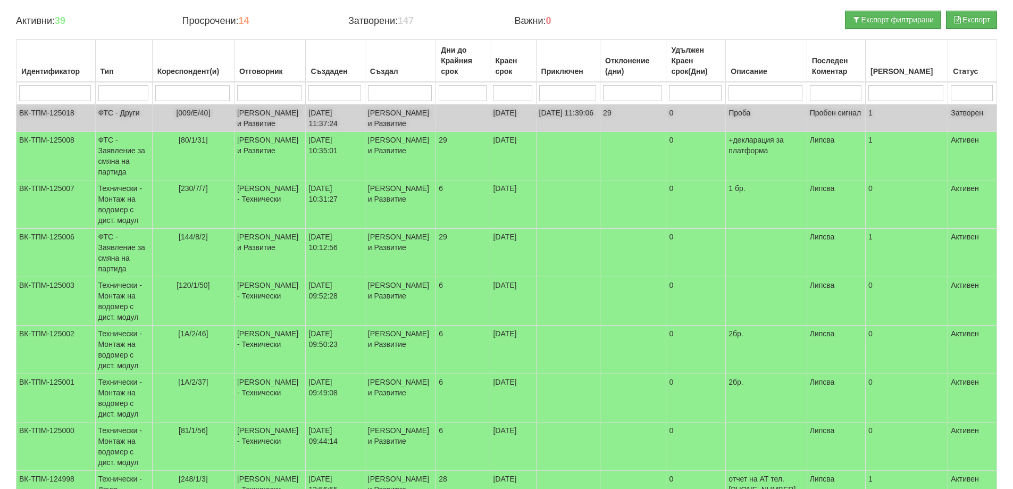
click at [398, 132] on td "[PERSON_NAME] и Развитие" at bounding box center [400, 118] width 71 height 28
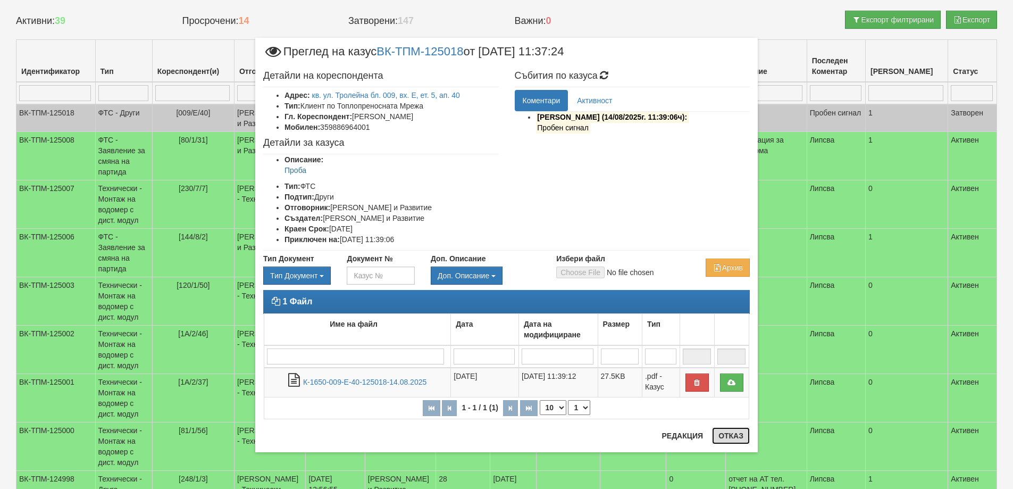
click at [721, 436] on button "Отказ" at bounding box center [731, 435] width 38 height 17
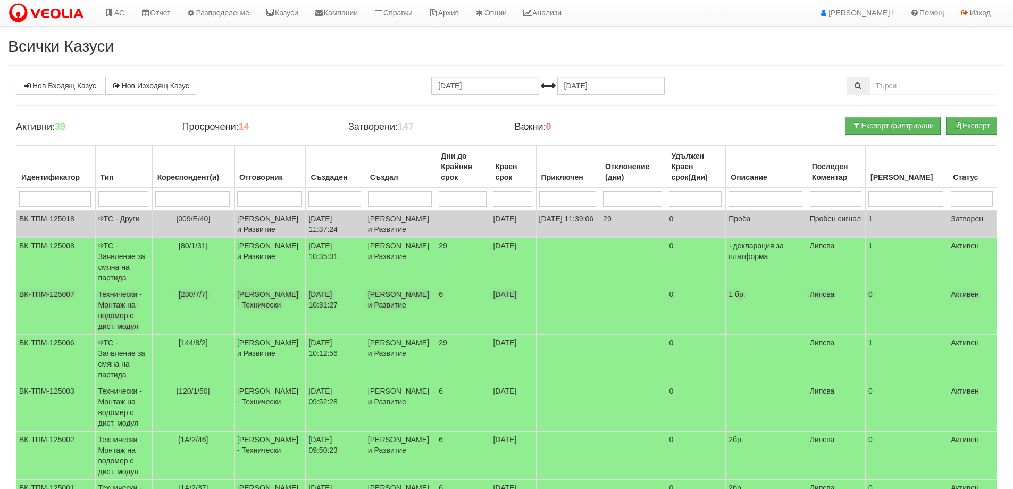
scroll to position [0, 0]
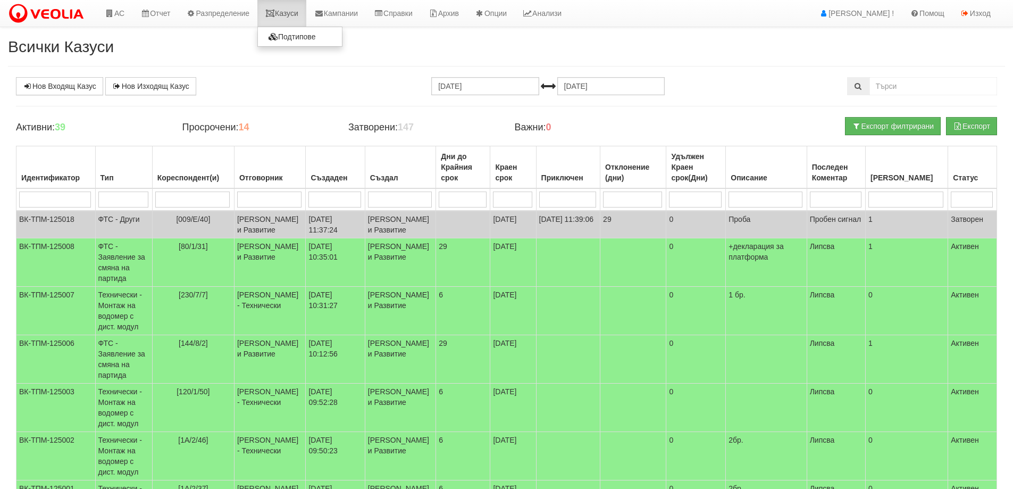
click at [294, 10] on link "Казуси" at bounding box center [281, 13] width 49 height 27
click at [295, 12] on link "Казуси" at bounding box center [281, 13] width 49 height 27
click at [292, 14] on link "Казуси" at bounding box center [281, 13] width 49 height 27
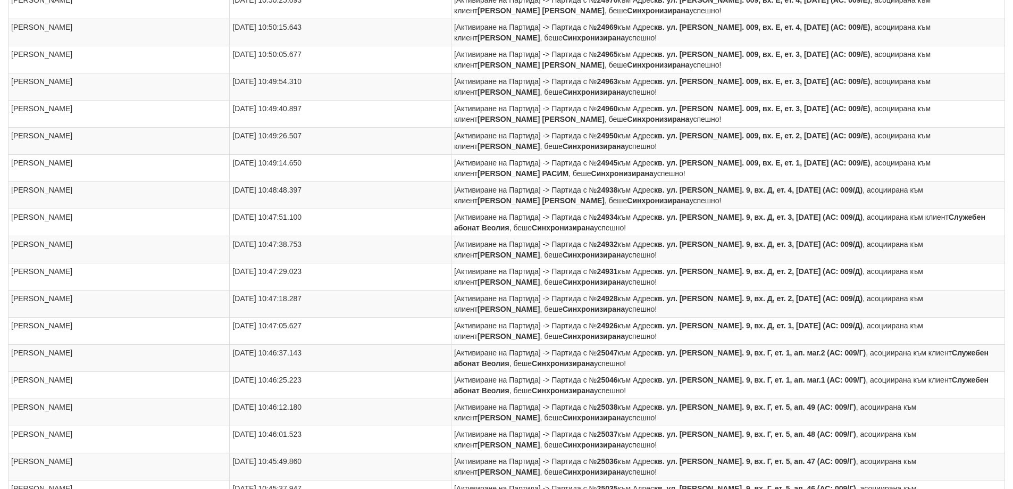
scroll to position [745, 0]
